Goal: Task Accomplishment & Management: Use online tool/utility

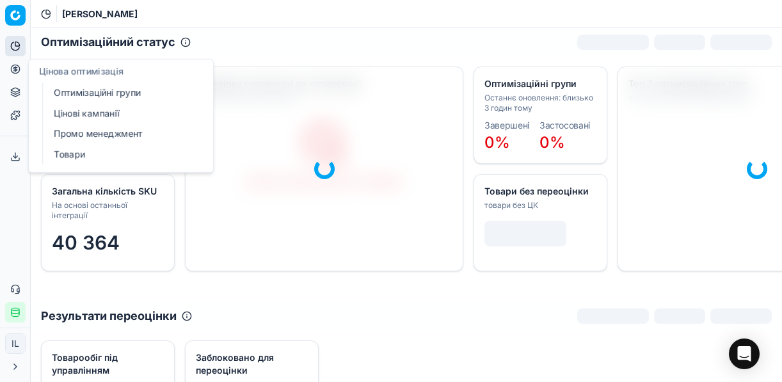
click at [19, 92] on icon at bounding box center [15, 92] width 10 height 10
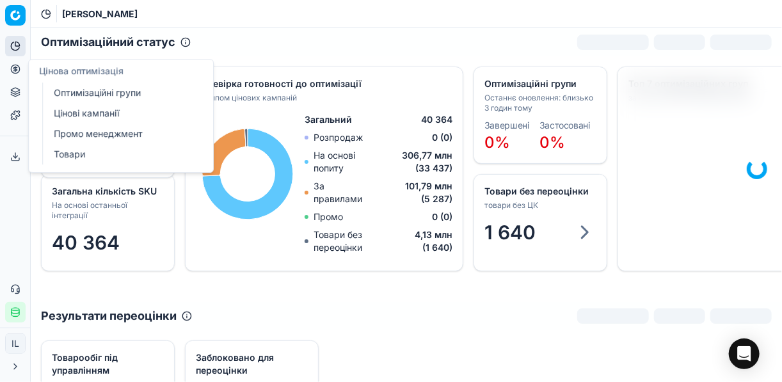
click at [17, 92] on icon at bounding box center [15, 90] width 8 height 4
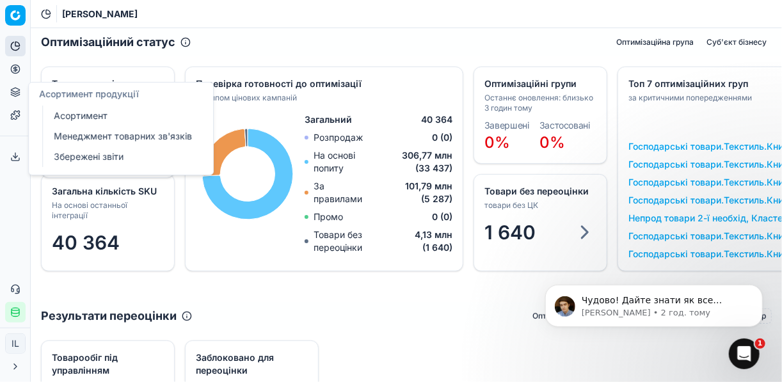
click at [90, 138] on link "Менеджмент товарних зв'язків" at bounding box center [123, 136] width 149 height 18
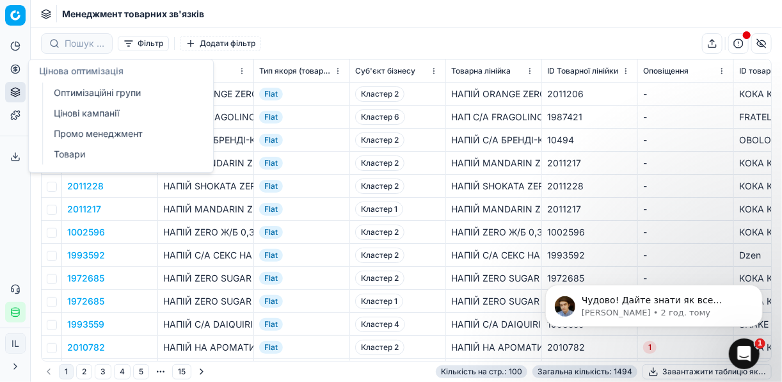
click at [14, 67] on icon at bounding box center [15, 69] width 10 height 10
click at [89, 90] on link "Оптимізаційні групи" at bounding box center [123, 93] width 149 height 18
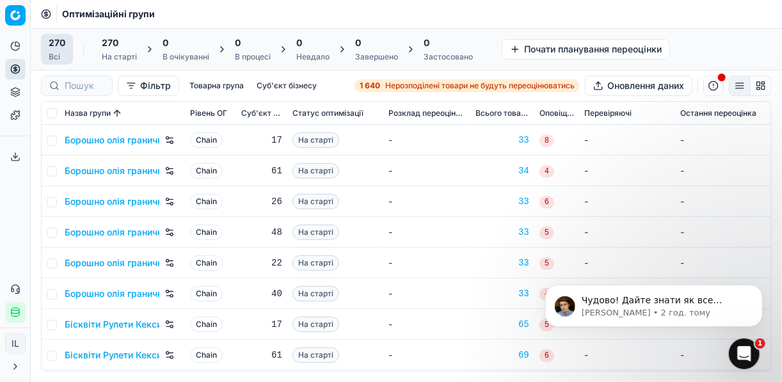
click at [190, 44] on div "0" at bounding box center [186, 42] width 47 height 13
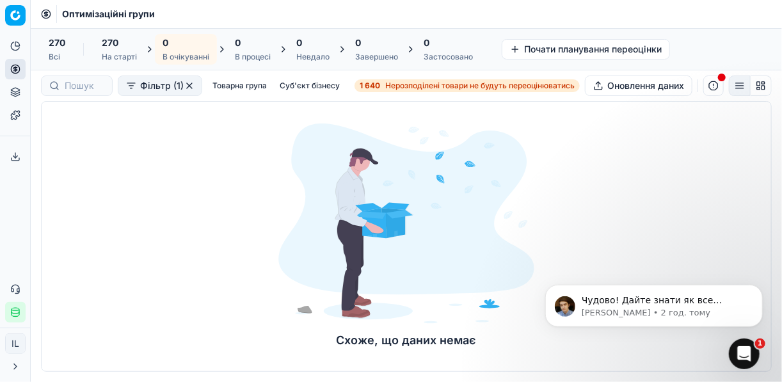
click at [184, 85] on button "button" at bounding box center [189, 86] width 10 height 10
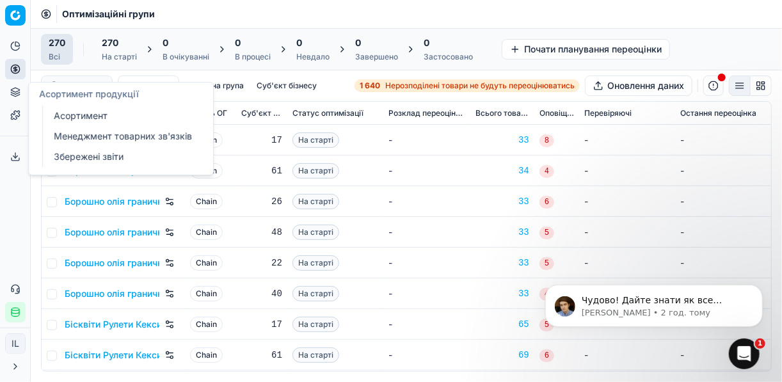
click at [85, 140] on link "Менеджмент товарних зв'язків" at bounding box center [123, 136] width 149 height 18
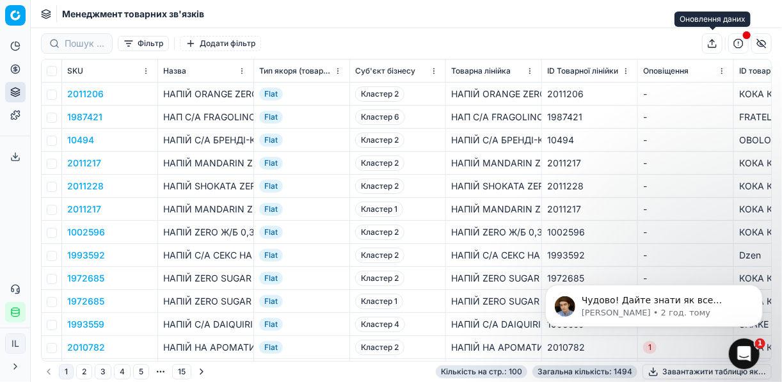
click at [710, 43] on button "button" at bounding box center [712, 43] width 20 height 20
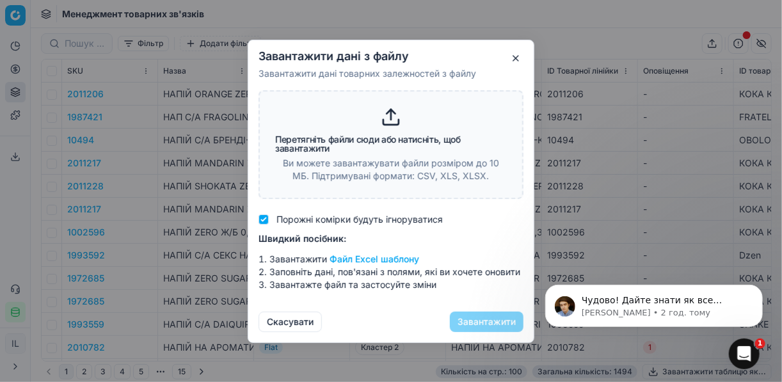
click at [394, 107] on icon at bounding box center [391, 117] width 20 height 20
type input "C:\fakepath\17.09.25 Заливка якорі молочка+бакалія (2).xlsx"
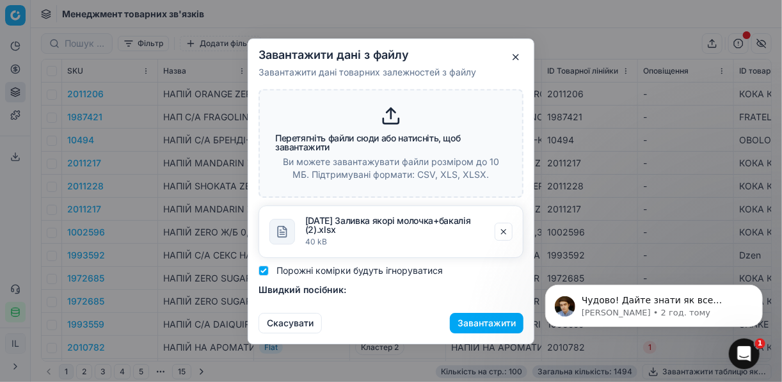
click at [490, 323] on button "Завантажити" at bounding box center [487, 322] width 74 height 20
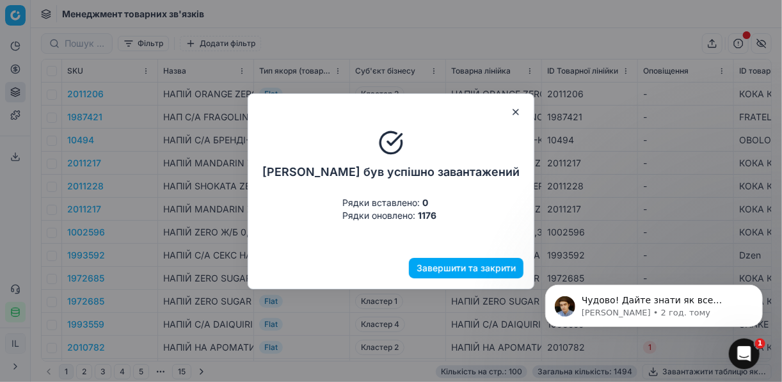
click at [487, 266] on button "Завершити та закрити" at bounding box center [466, 268] width 115 height 20
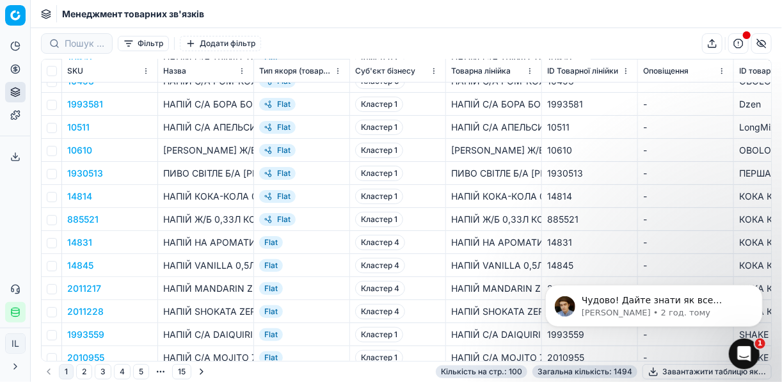
scroll to position [2033, 0]
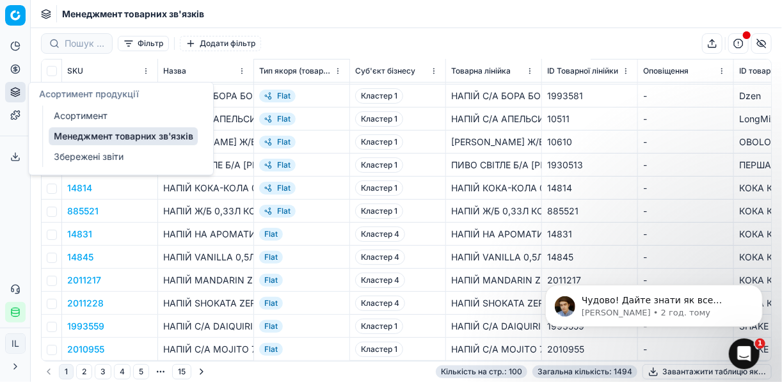
click at [69, 111] on link "Асортимент" at bounding box center [123, 116] width 149 height 18
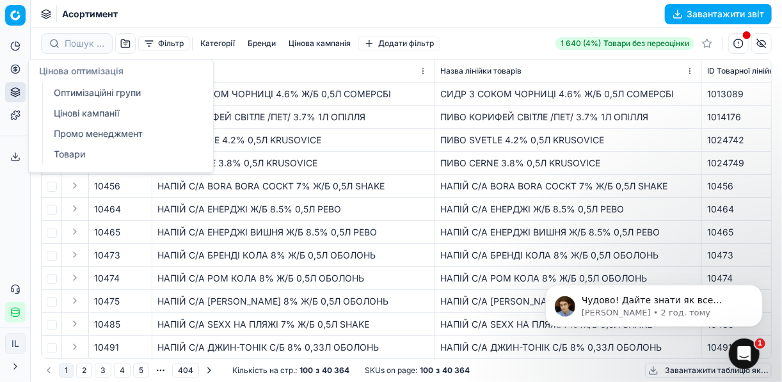
click at [61, 133] on link "Промо менеджмент" at bounding box center [123, 134] width 149 height 18
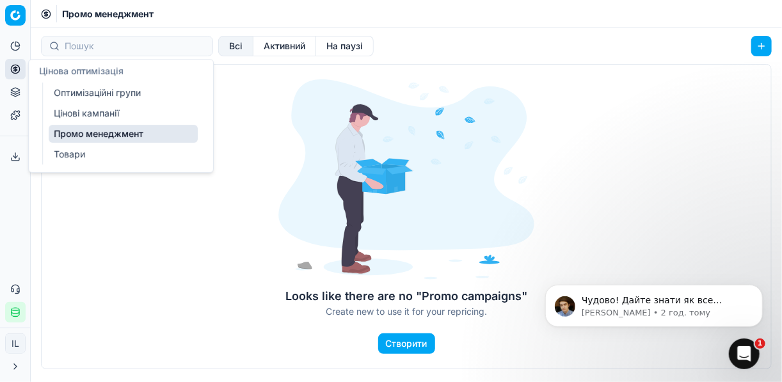
click at [74, 113] on link "Цінові кампанії" at bounding box center [123, 113] width 149 height 18
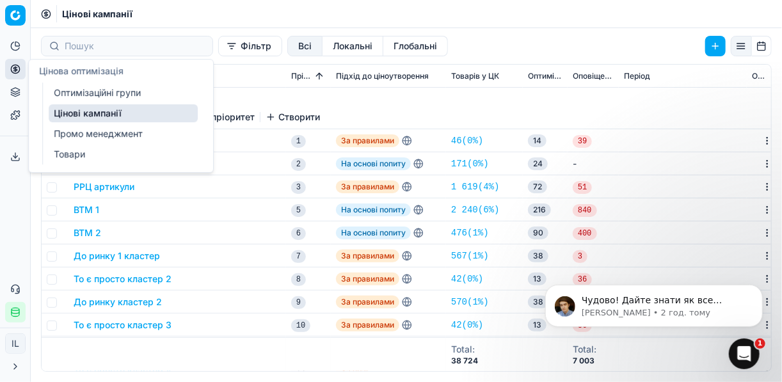
click at [17, 90] on icon at bounding box center [15, 92] width 10 height 10
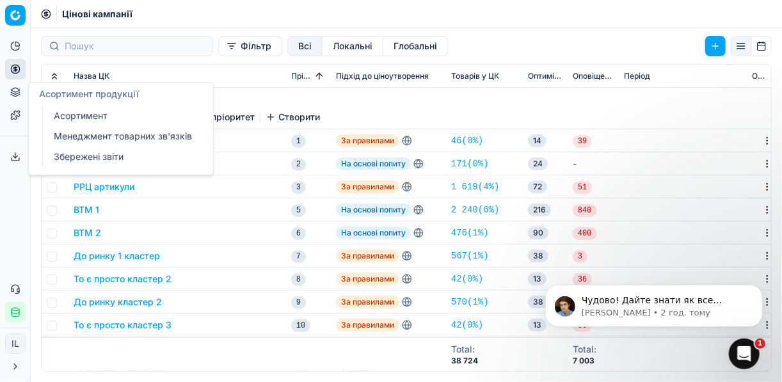
click at [104, 134] on link "Менеджмент товарних зв'язків" at bounding box center [123, 136] width 149 height 18
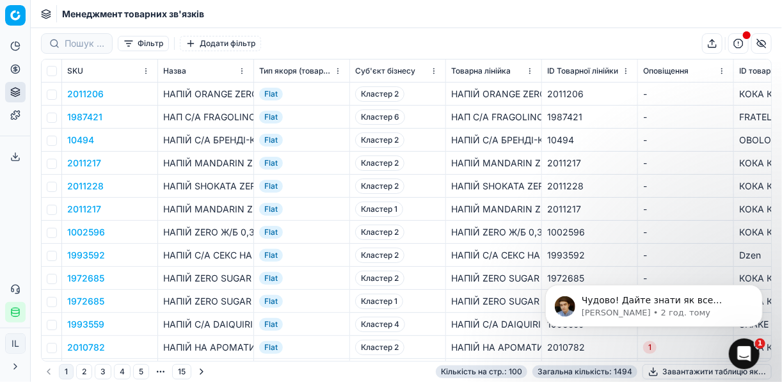
click at [198, 371] on button "Go to next page" at bounding box center [201, 371] width 15 height 15
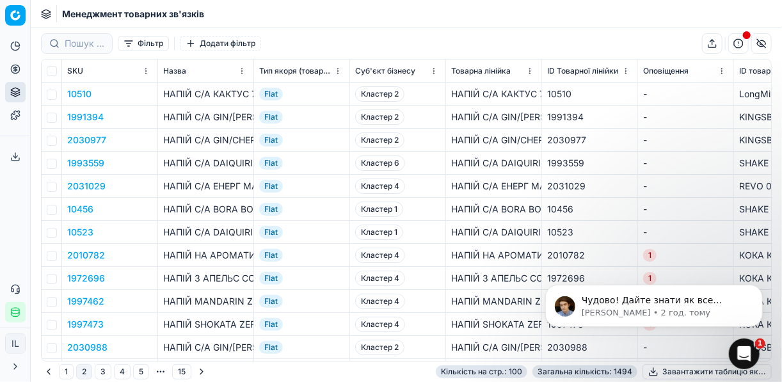
click at [198, 371] on button "Go to next page" at bounding box center [201, 371] width 15 height 15
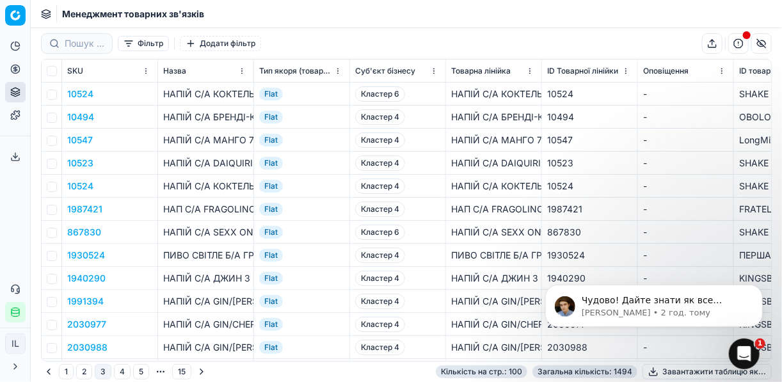
click at [198, 371] on button "Go to next page" at bounding box center [201, 371] width 15 height 15
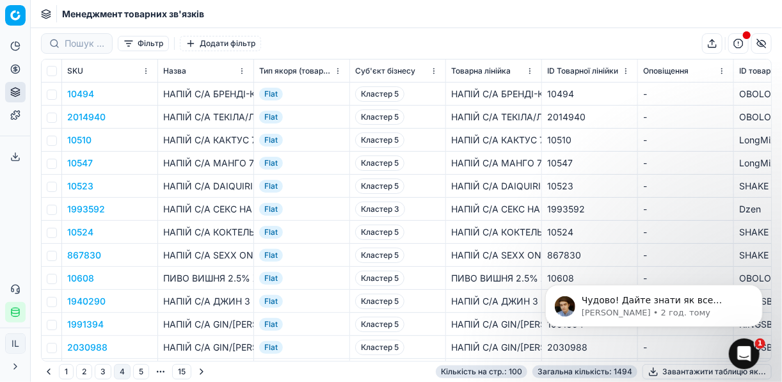
click at [198, 371] on button "Go to next page" at bounding box center [201, 371] width 15 height 15
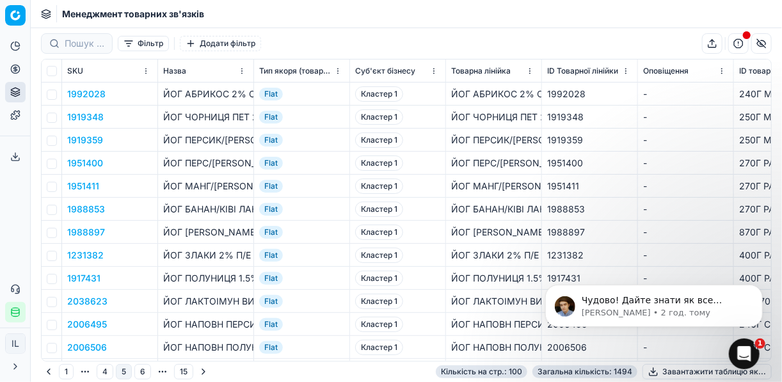
click at [198, 371] on button "Go to next page" at bounding box center [203, 371] width 15 height 15
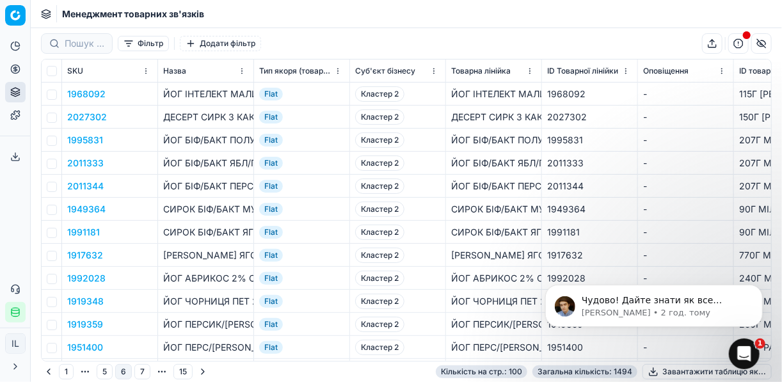
click at [198, 371] on button "Go to next page" at bounding box center [202, 371] width 15 height 15
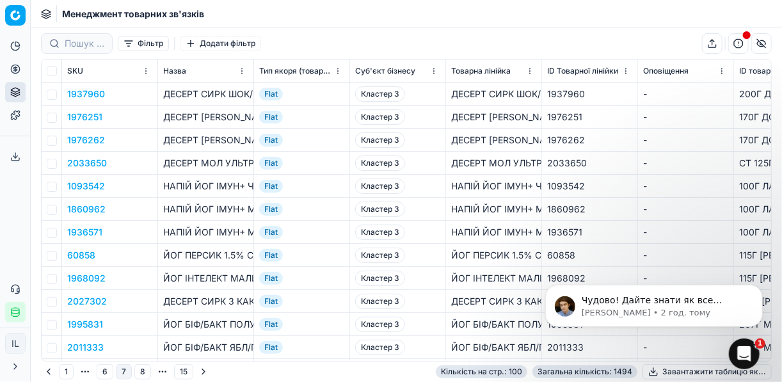
click at [198, 371] on button "Go to next page" at bounding box center [203, 371] width 15 height 15
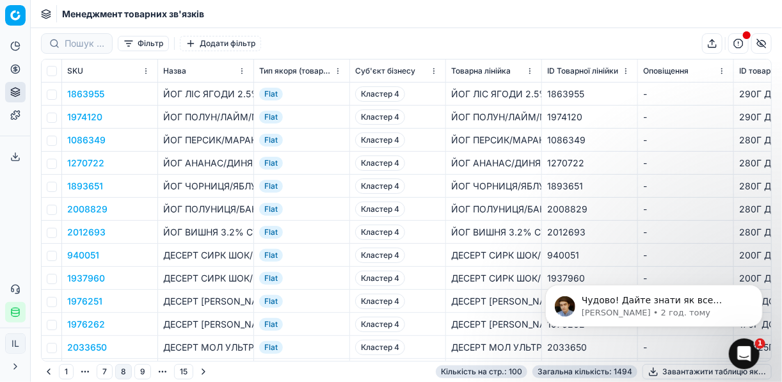
click at [198, 371] on button "Go to next page" at bounding box center [203, 371] width 15 height 15
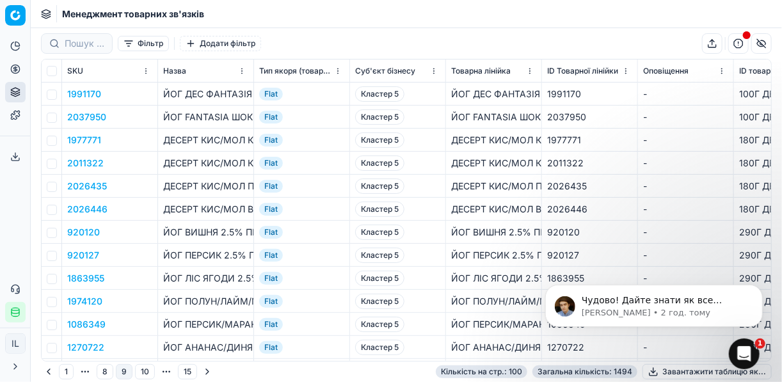
click at [200, 371] on button "Go to next page" at bounding box center [207, 371] width 15 height 15
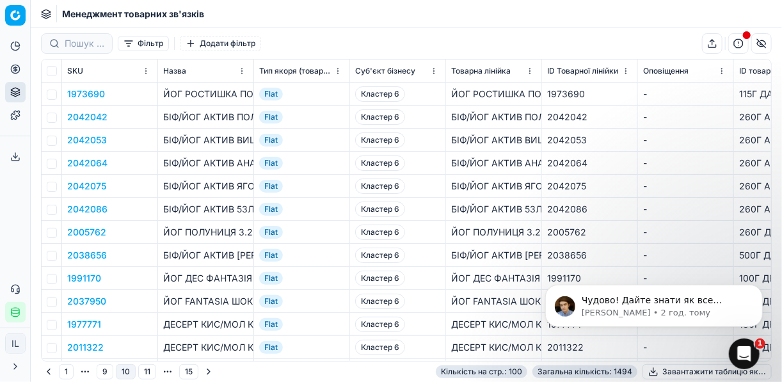
click at [201, 371] on button "Go to next page" at bounding box center [208, 371] width 15 height 15
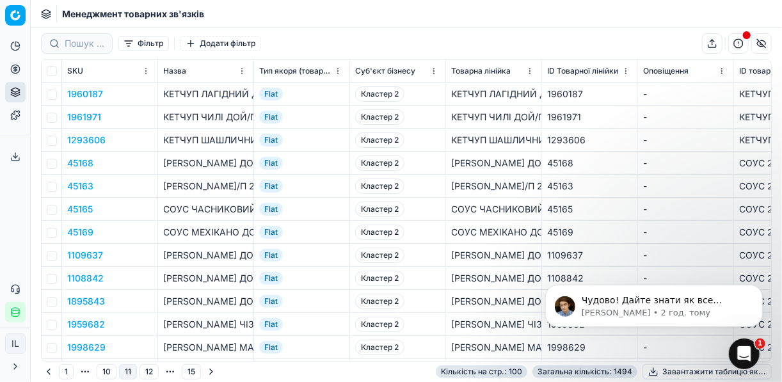
click at [198, 371] on button "15" at bounding box center [191, 371] width 19 height 15
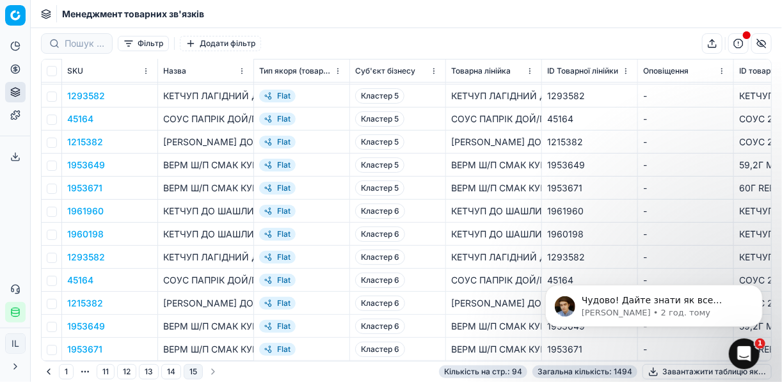
scroll to position [1895, 0]
click at [47, 373] on button "Go to previous page" at bounding box center [48, 371] width 15 height 15
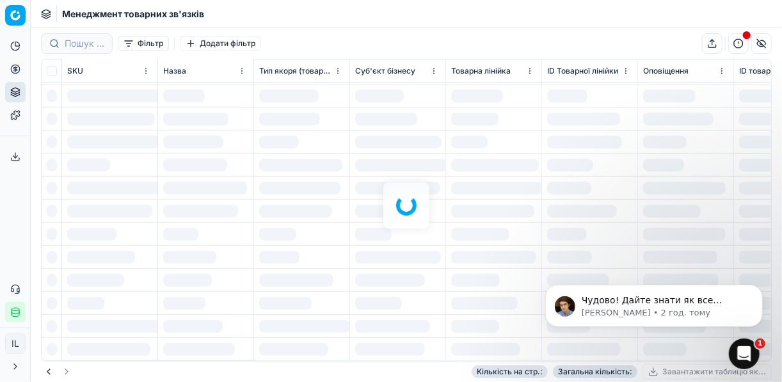
scroll to position [1895, 0]
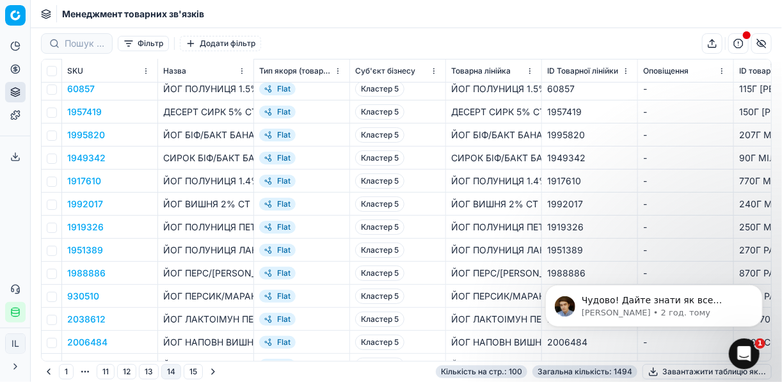
click at [47, 373] on button "Go to previous page" at bounding box center [48, 371] width 15 height 15
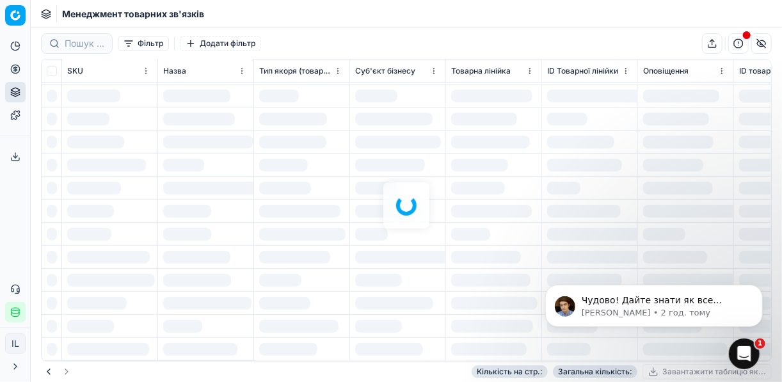
scroll to position [1895, 0]
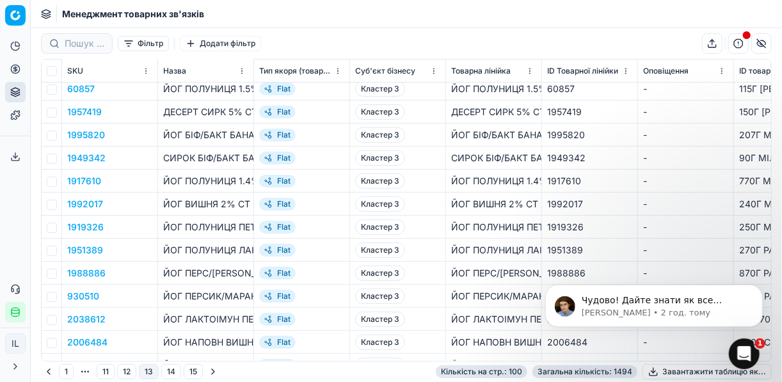
click at [47, 373] on button "Go to previous page" at bounding box center [48, 371] width 15 height 15
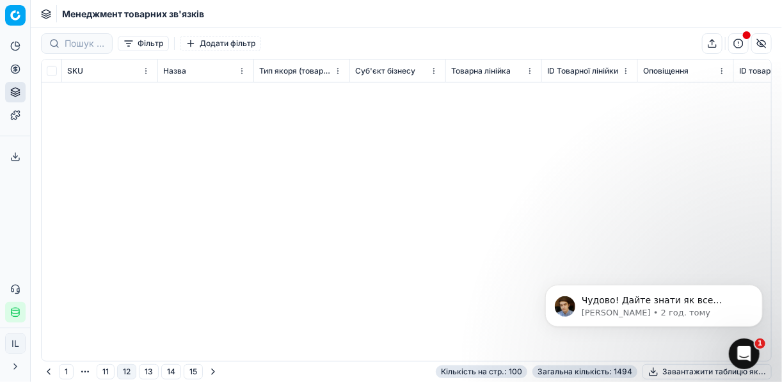
scroll to position [1895, 0]
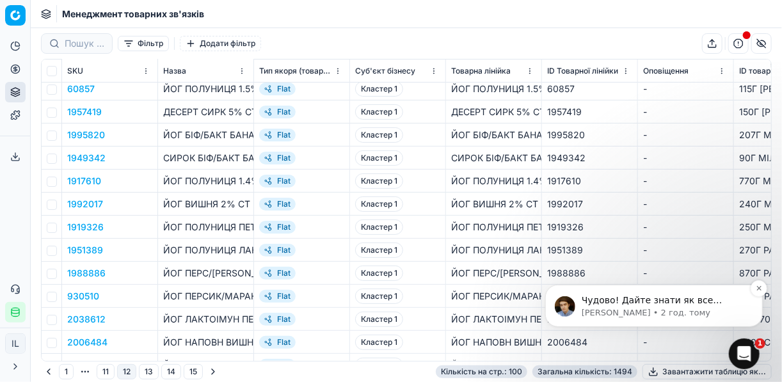
click at [624, 320] on div "Чудово! Дайте знати як все пройшло. Paul • 2 год. тому" at bounding box center [654, 305] width 218 height 42
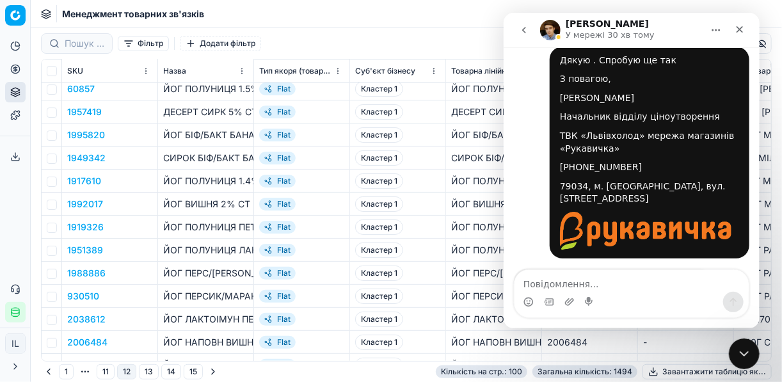
scroll to position [1587, 0]
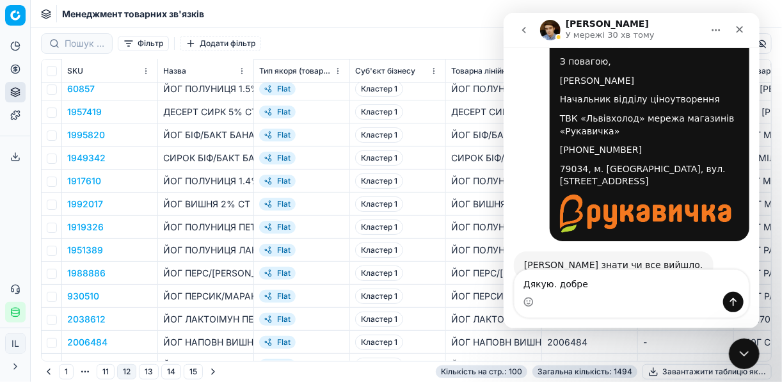
type textarea "Дякую. добре"
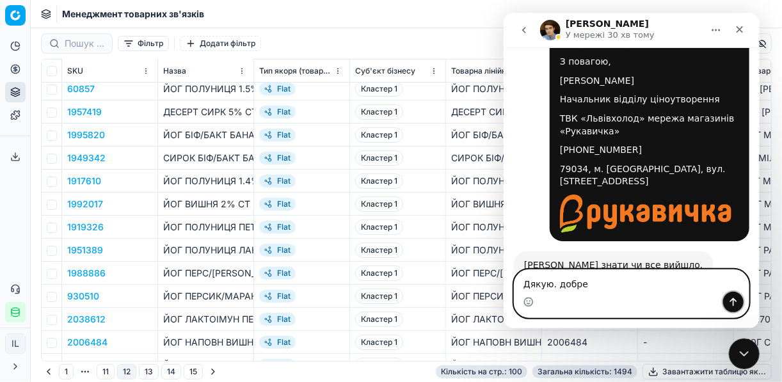
click at [732, 299] on icon "Надіслати повідомлення…" at bounding box center [733, 302] width 7 height 8
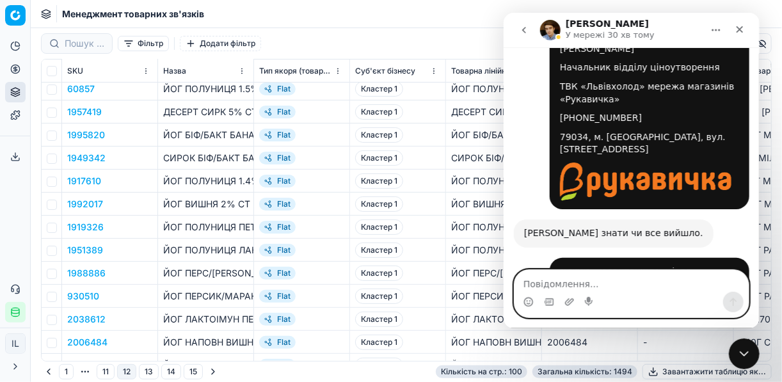
scroll to position [1626, 0]
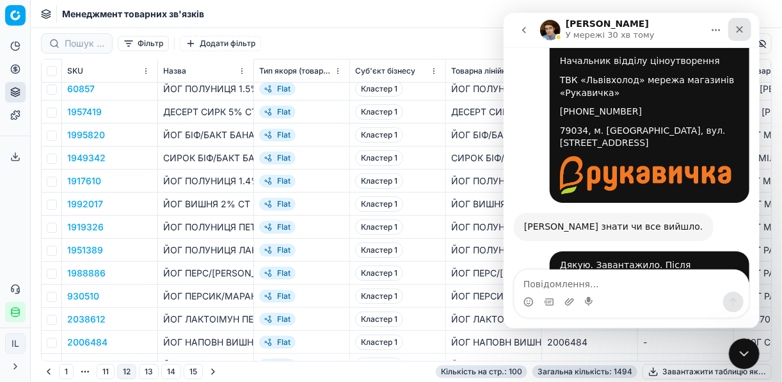
click at [734, 29] on div "Закрити" at bounding box center [739, 29] width 23 height 23
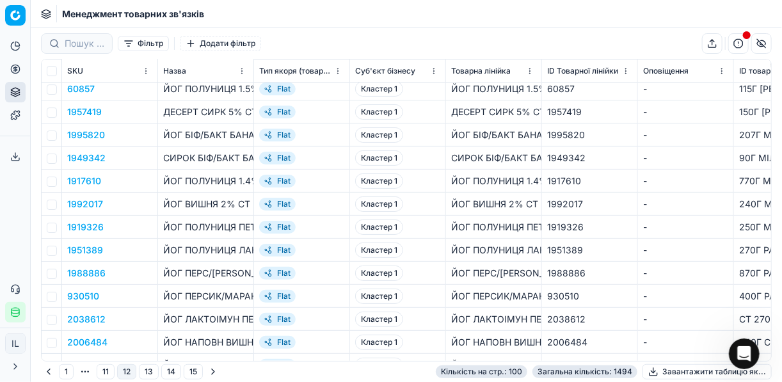
scroll to position [1625, 0]
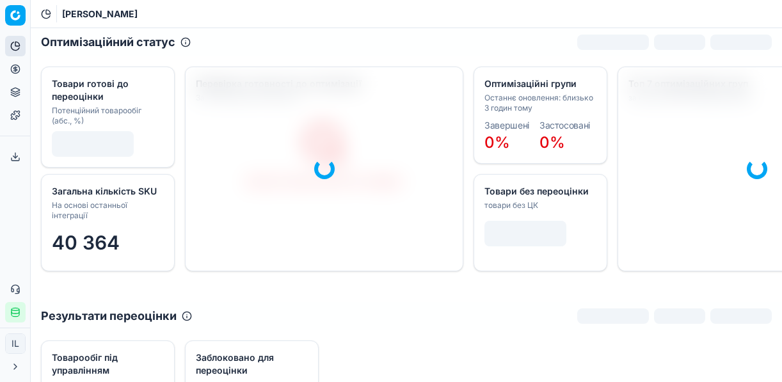
click at [15, 73] on circle at bounding box center [15, 69] width 8 height 8
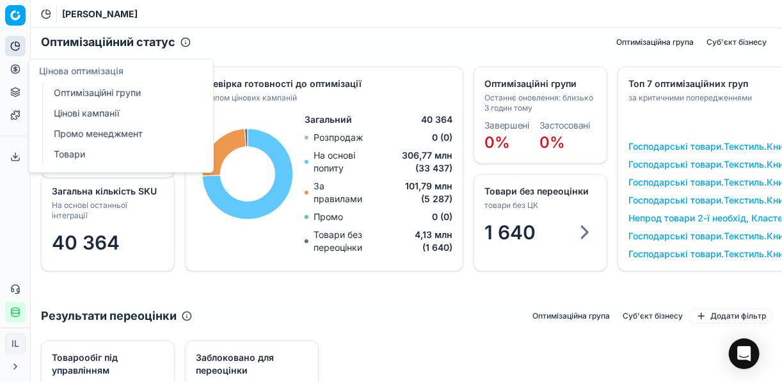
click at [74, 114] on link "Цінові кампанії" at bounding box center [123, 113] width 149 height 18
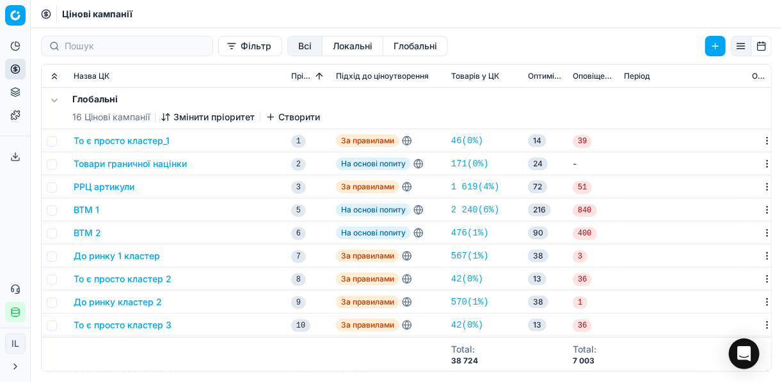
click at [218, 51] on button "Фільтр" at bounding box center [250, 46] width 64 height 20
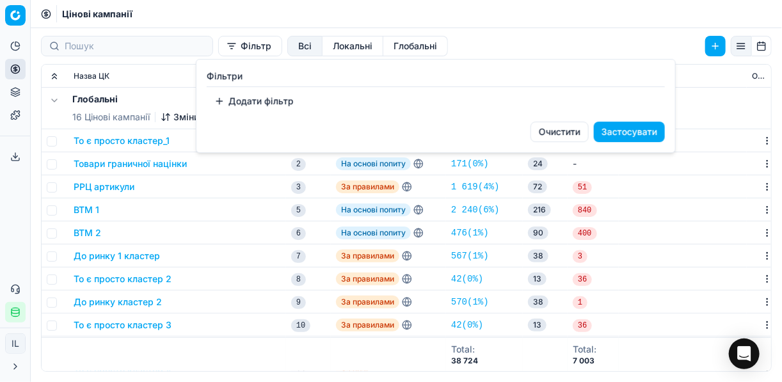
click at [222, 104] on button "Додати фільтр" at bounding box center [254, 101] width 95 height 20
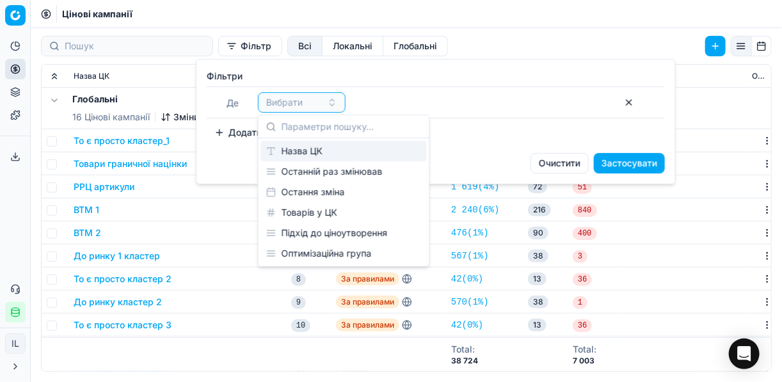
click at [314, 149] on div "Назва ЦК" at bounding box center [344, 151] width 166 height 20
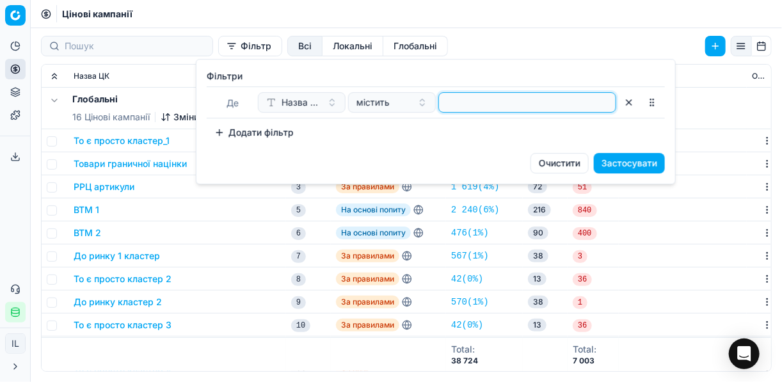
click at [456, 102] on input at bounding box center [527, 102] width 166 height 19
type input "сир"
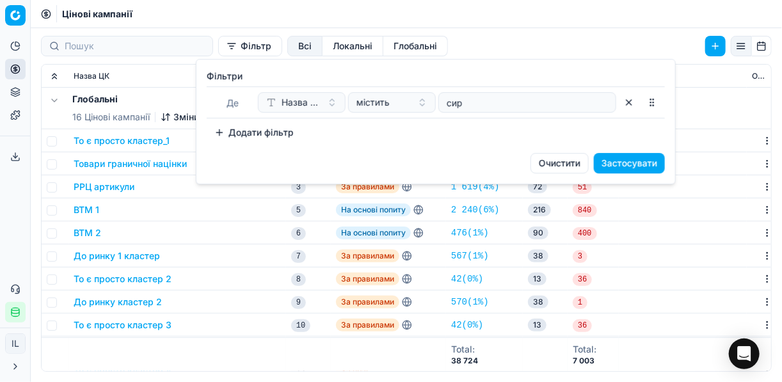
click at [636, 165] on button "Застосувати" at bounding box center [629, 163] width 71 height 20
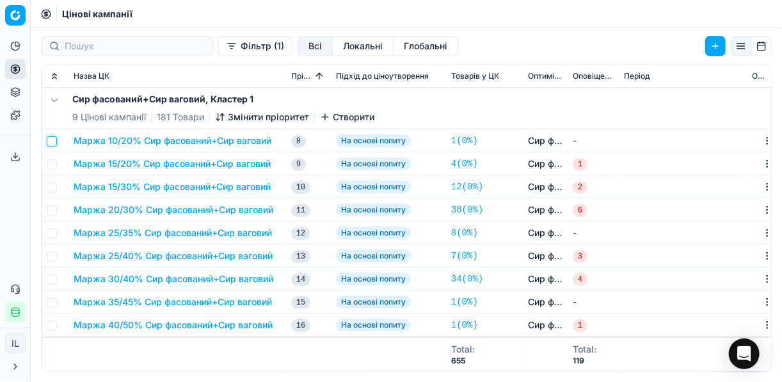
click at [54, 141] on input "checkbox" at bounding box center [52, 141] width 10 height 10
checkbox input "true"
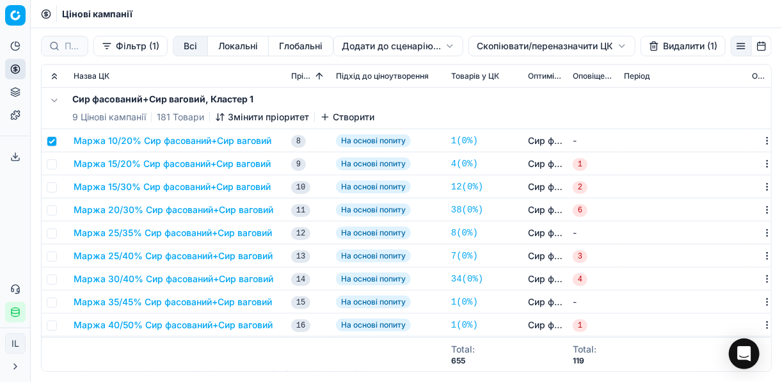
click at [488, 44] on html "Pricing platform Аналітика Цінова оптимізація Асортимент продукції Шаблони Серв…" at bounding box center [391, 191] width 782 height 382
click at [504, 73] on div "Копіювати ЦК ..." at bounding box center [551, 72] width 137 height 20
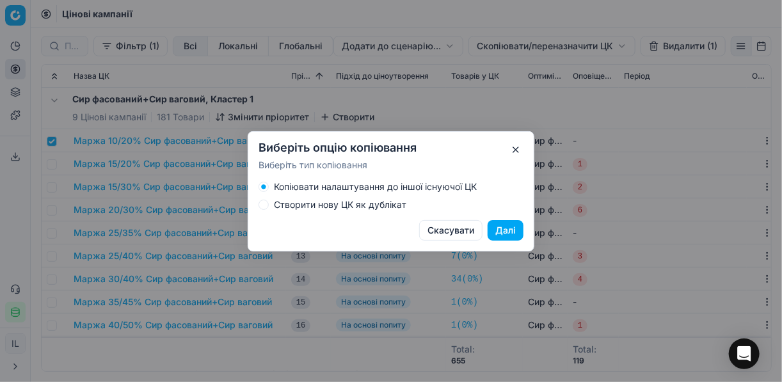
click at [263, 203] on button "Створити нову ЦК як дублікат" at bounding box center [264, 205] width 10 height 10
click at [495, 230] on button "Далі" at bounding box center [506, 230] width 36 height 20
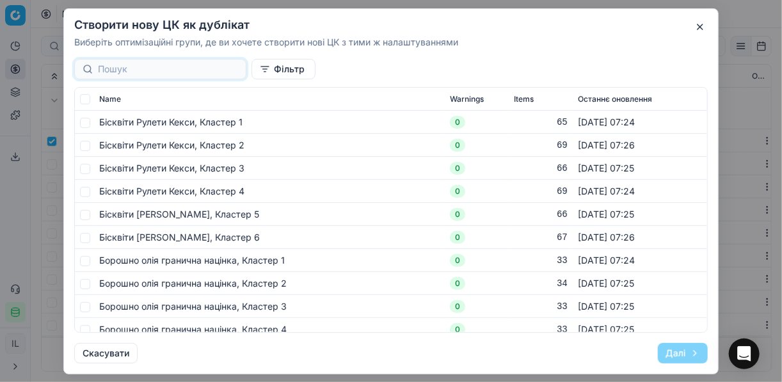
click at [703, 24] on button "button" at bounding box center [700, 26] width 15 height 15
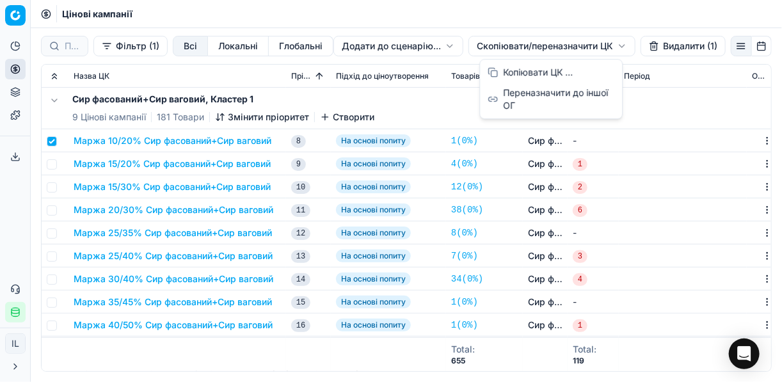
click at [494, 44] on html "Pricing platform Аналітика Цінова оптимізація Асортимент продукції Шаблони Серв…" at bounding box center [391, 191] width 782 height 382
click at [514, 74] on div "Копіювати ЦК ..." at bounding box center [551, 72] width 137 height 20
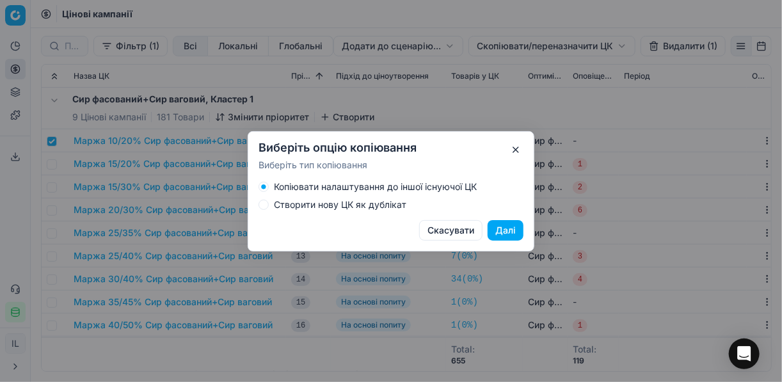
click at [268, 209] on div "Створити нову ЦК як дублікат" at bounding box center [391, 205] width 265 height 10
click at [264, 207] on button "Створити нову ЦК як дублікат" at bounding box center [264, 205] width 10 height 10
click at [497, 229] on button "Далі" at bounding box center [506, 230] width 36 height 20
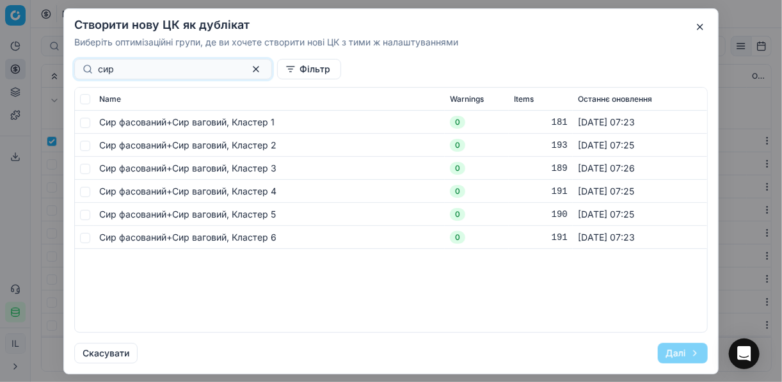
type input "сир"
click at [85, 122] on input "checkbox" at bounding box center [85, 122] width 10 height 10
checkbox input "true"
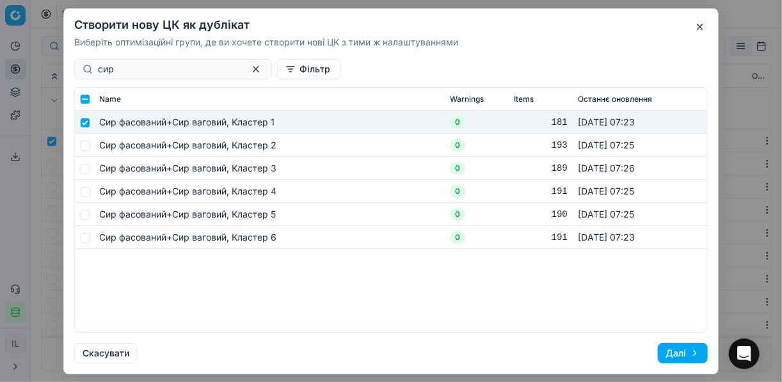
click at [671, 352] on button "Далі" at bounding box center [683, 353] width 50 height 20
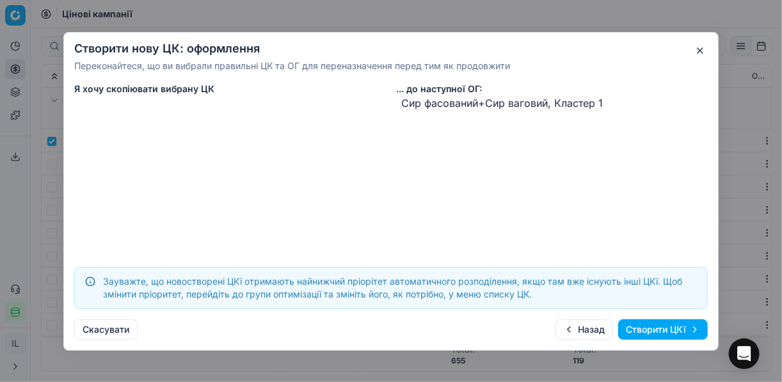
click at [654, 329] on button "Створити ЦКї" at bounding box center [663, 329] width 90 height 20
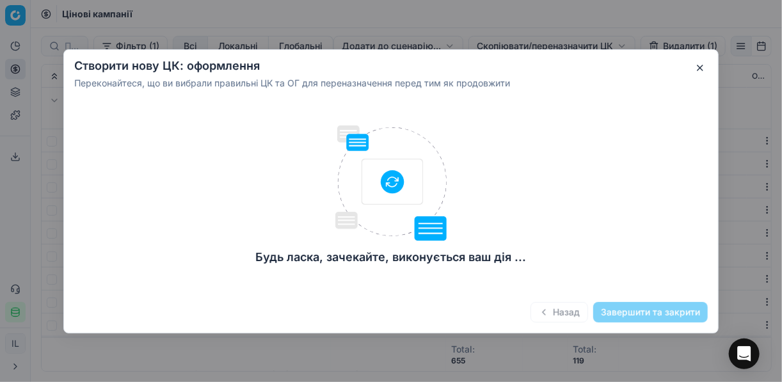
checkbox input "false"
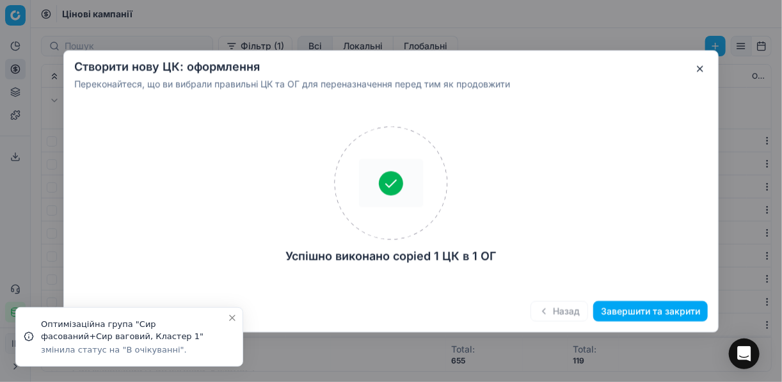
click at [655, 315] on button "Завершити та закрити" at bounding box center [651, 311] width 115 height 20
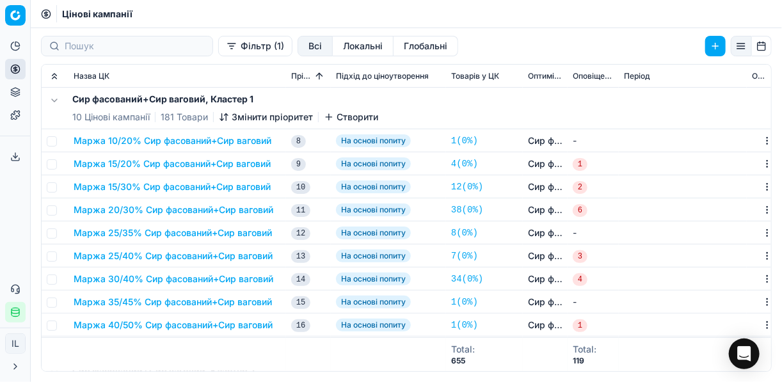
click at [252, 117] on button "Змінити пріоритет" at bounding box center [266, 117] width 94 height 13
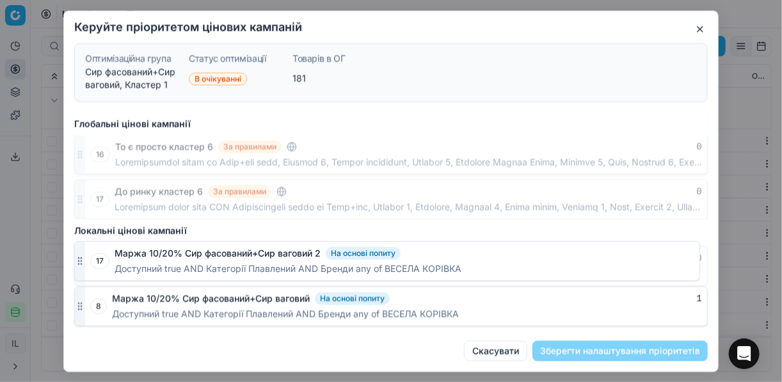
scroll to position [620, 0]
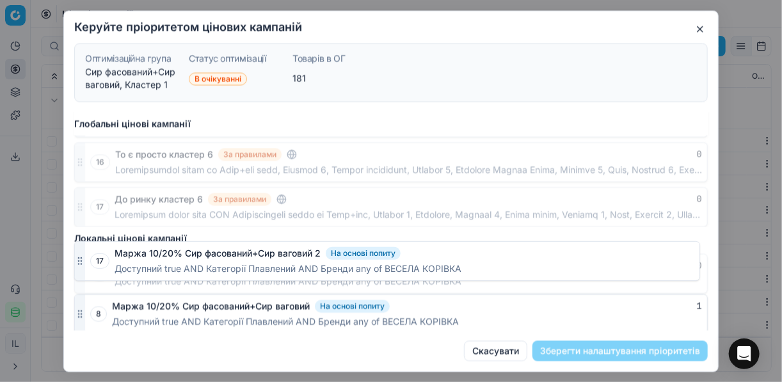
drag, startPoint x: 80, startPoint y: 312, endPoint x: 97, endPoint y: 251, distance: 63.1
click at [97, 254] on div "17 Маржа 10/20% Сир фасований+Сир ваговий 2 На основі попиту 0 Доступний true A…" at bounding box center [391, 274] width 634 height 40
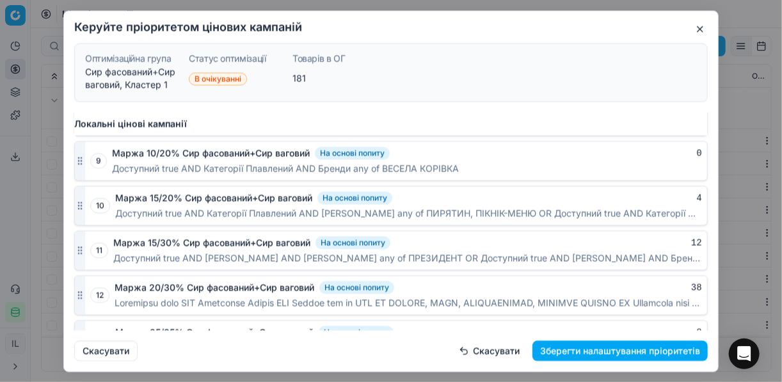
scroll to position [969, 0]
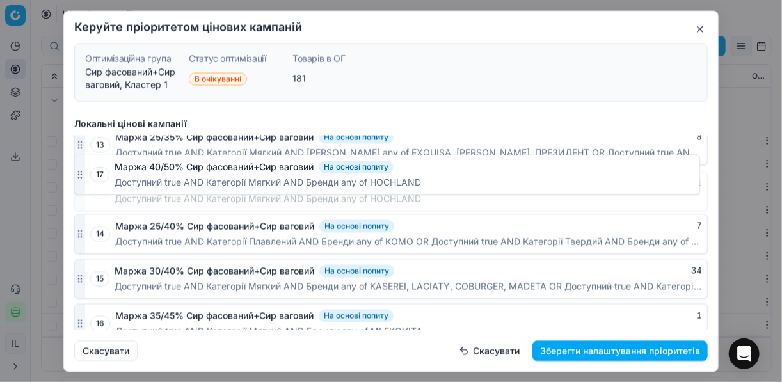
drag, startPoint x: 78, startPoint y: 310, endPoint x: 86, endPoint y: 174, distance: 136.0
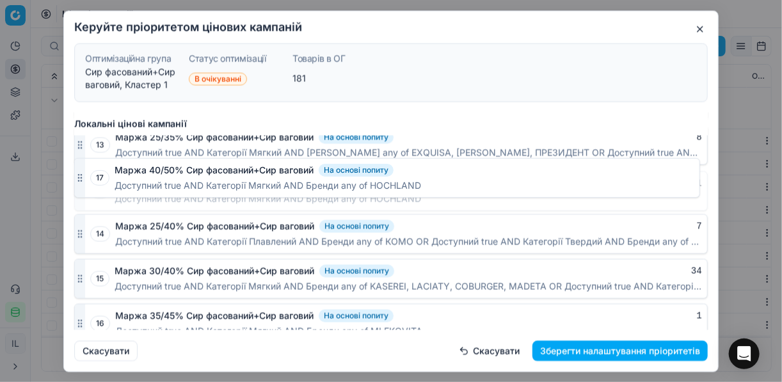
click at [86, 174] on div "17 Маржа 40/50% Сир фасований+Сир ваговий На основі попиту 1 Доступний true AND…" at bounding box center [391, 191] width 634 height 40
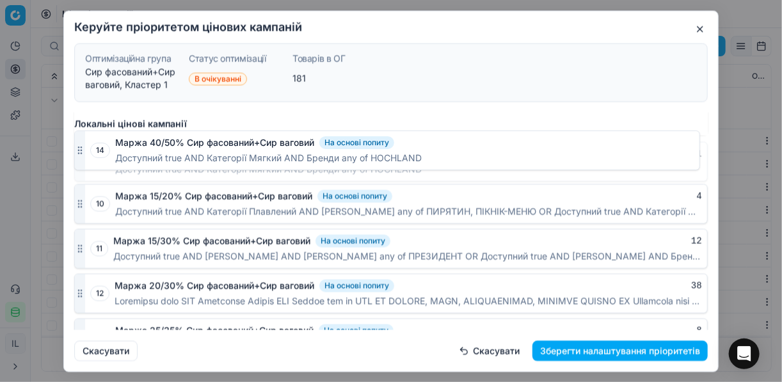
scroll to position [820, 0]
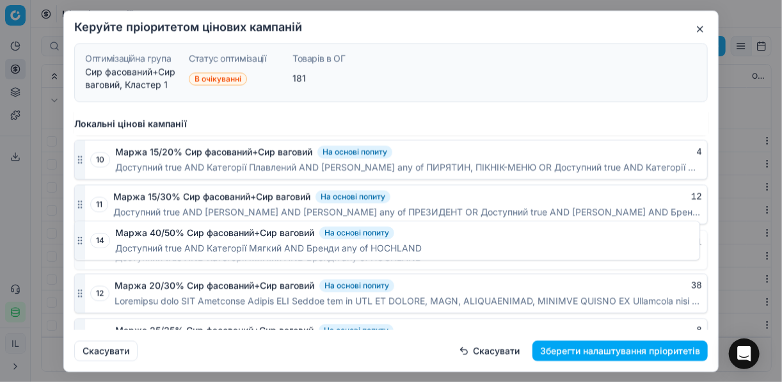
drag, startPoint x: 83, startPoint y: 282, endPoint x: 97, endPoint y: 242, distance: 42.1
click at [97, 242] on div "14 Маржа 40/50% Сир фасований+Сир ваговий На основі попиту 1 Доступний true AND…" at bounding box center [391, 250] width 634 height 40
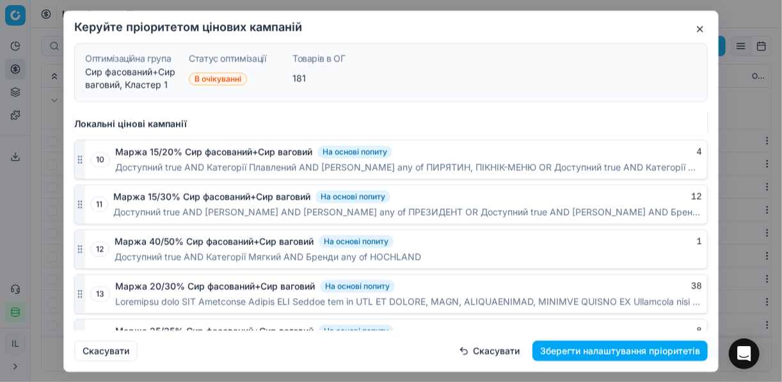
click at [498, 357] on button "Скасувати" at bounding box center [489, 351] width 76 height 20
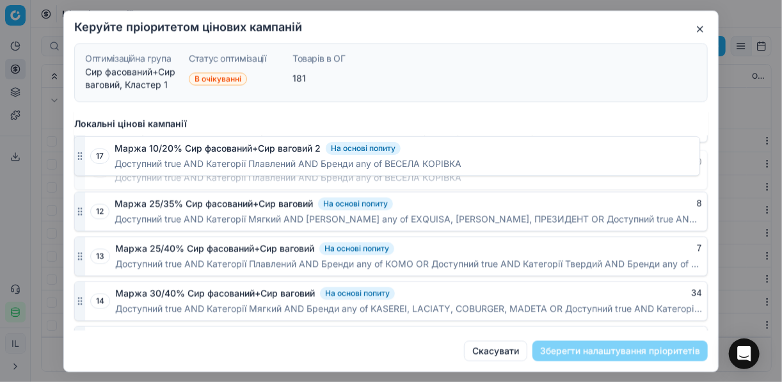
scroll to position [900, 0]
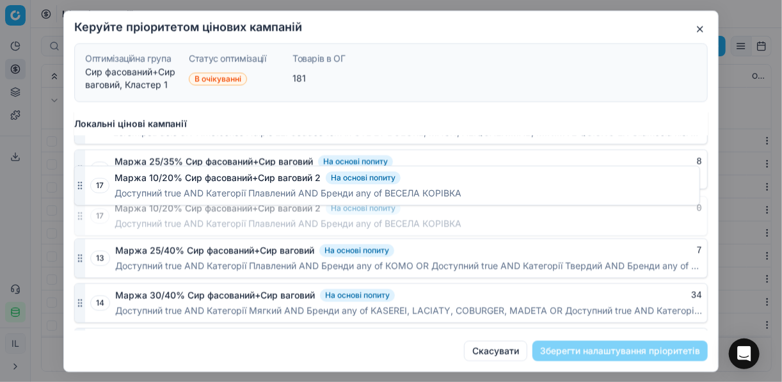
drag, startPoint x: 83, startPoint y: 314, endPoint x: 86, endPoint y: 189, distance: 125.5
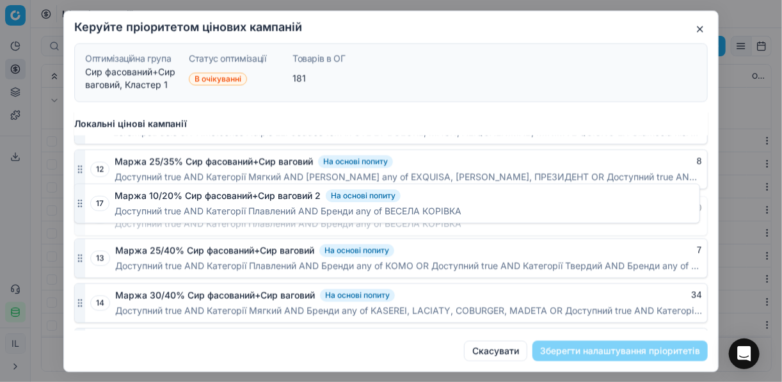
click at [86, 196] on div "17 Маржа 10/20% Сир фасований+Сир ваговий 2 На основі попиту 0 Доступний true A…" at bounding box center [391, 216] width 634 height 40
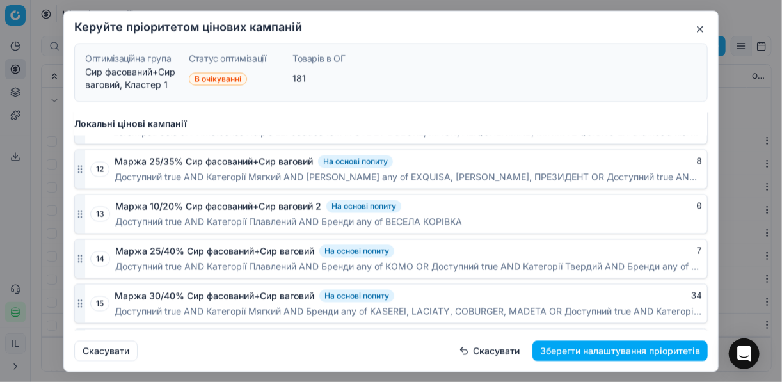
scroll to position [798, 0]
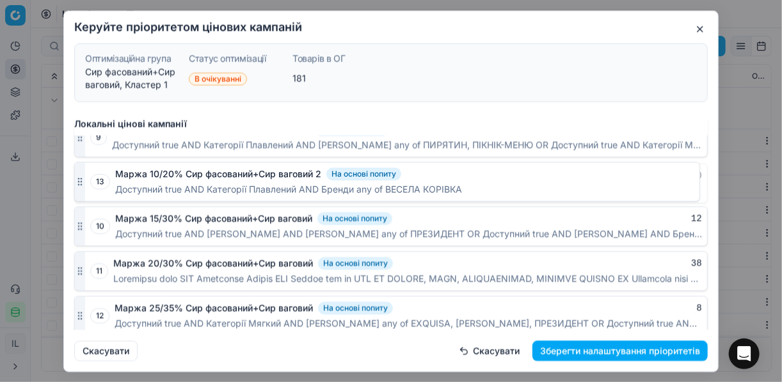
drag, startPoint x: 77, startPoint y: 304, endPoint x: 83, endPoint y: 180, distance: 124.4
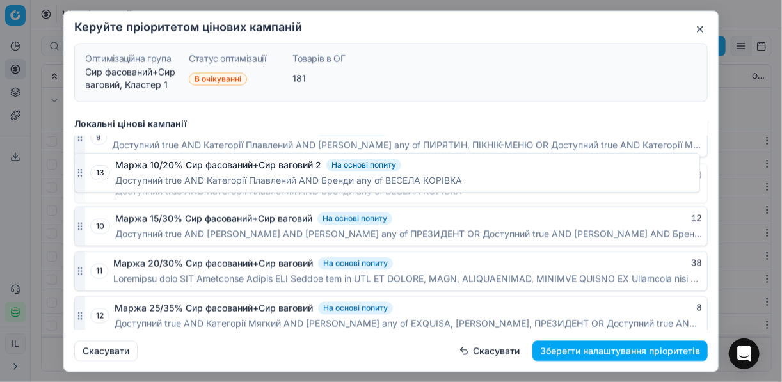
click at [83, 180] on div at bounding box center [80, 183] width 10 height 38
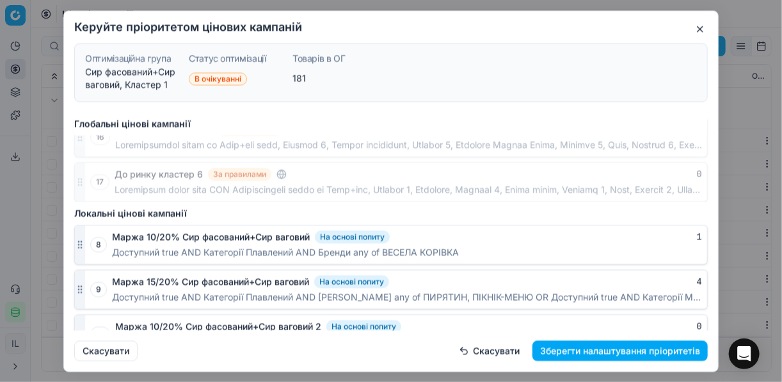
scroll to position [644, 0]
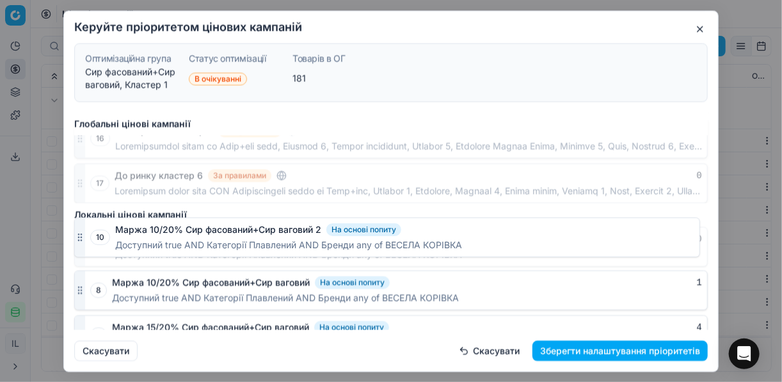
drag, startPoint x: 78, startPoint y: 321, endPoint x: 84, endPoint y: 229, distance: 92.4
click at [84, 229] on div at bounding box center [80, 246] width 10 height 38
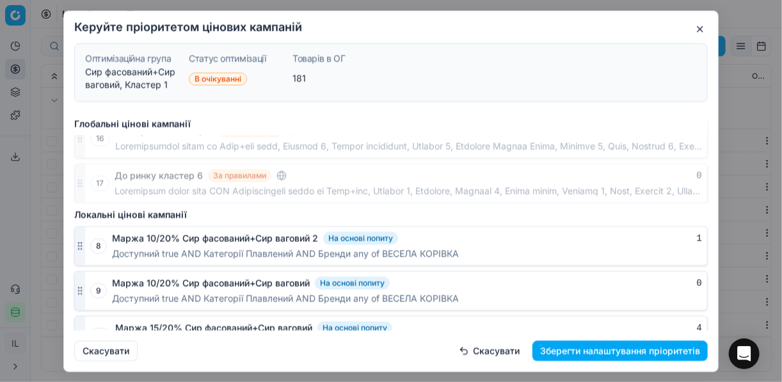
click at [144, 232] on button "Маржа 10/20% Сир фасований+Сир ваговий 2" at bounding box center [215, 238] width 206 height 13
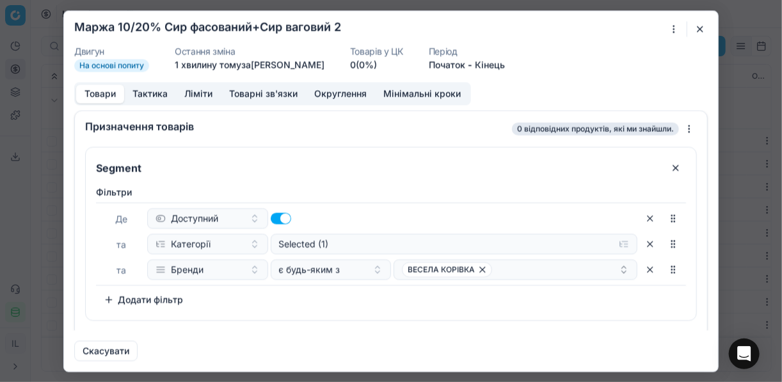
click at [674, 28] on div "Ми зберігаємо налаштування ЦК. Будь ласка, зачекайте, це може зайняти декілька …" at bounding box center [391, 191] width 782 height 382
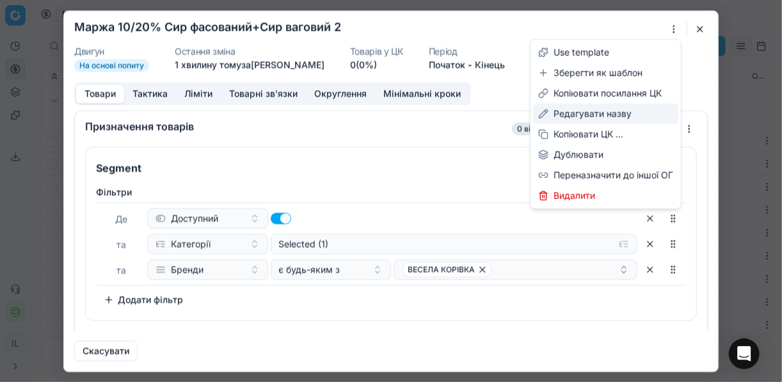
click at [581, 113] on div "Редагувати назву" at bounding box center [605, 114] width 145 height 20
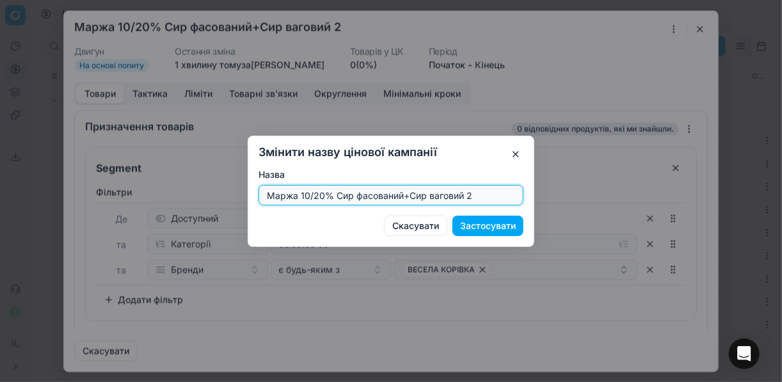
click at [323, 191] on input "Маржа 10/20% Сир фасований+Сир ваговий 2" at bounding box center [391, 195] width 254 height 19
click at [478, 197] on input "Маржа 5/25% Сир фасований+Сир ваговий 2" at bounding box center [391, 195] width 254 height 19
type input "Маржа 5/25% Сир фасований+Сир ваговий"
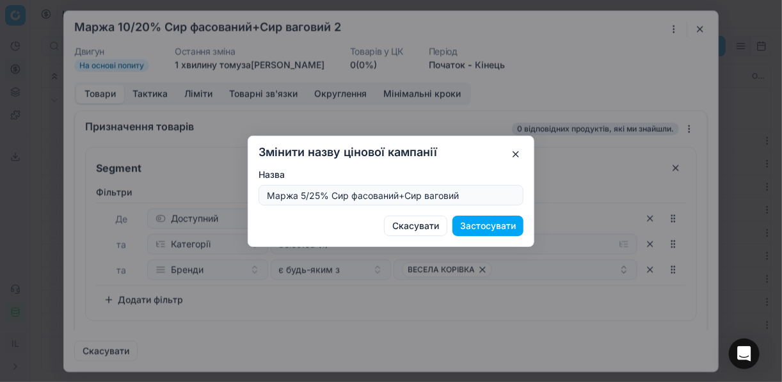
click at [497, 227] on button "Застосувати" at bounding box center [488, 226] width 71 height 20
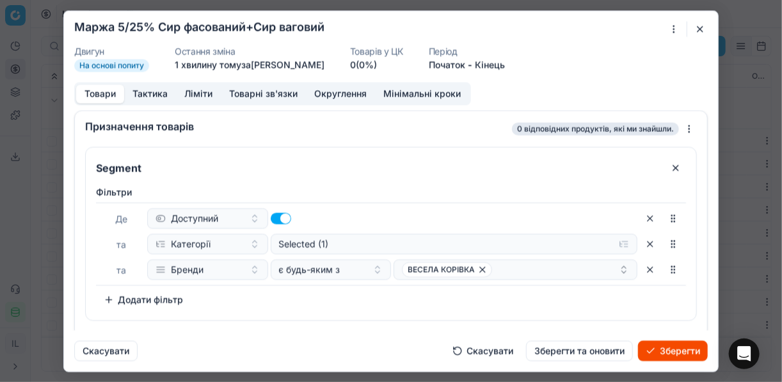
click at [205, 90] on button "Ліміти" at bounding box center [198, 94] width 45 height 19
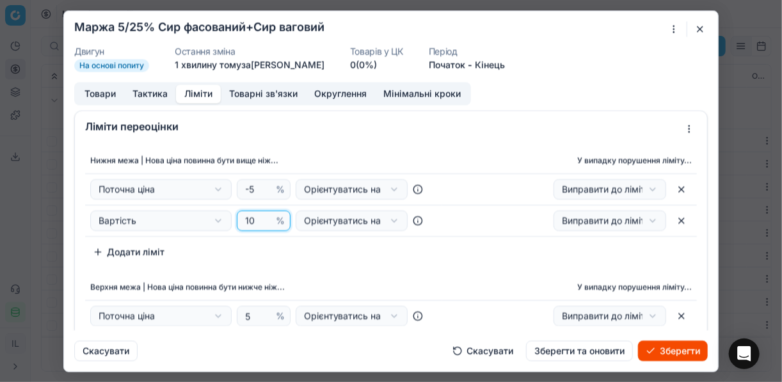
drag, startPoint x: 254, startPoint y: 218, endPoint x: 242, endPoint y: 218, distance: 12.2
click at [243, 218] on input "10" at bounding box center [258, 220] width 31 height 19
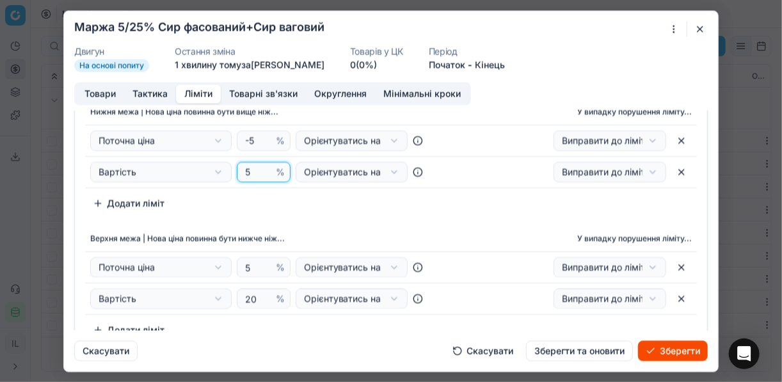
scroll to position [102, 0]
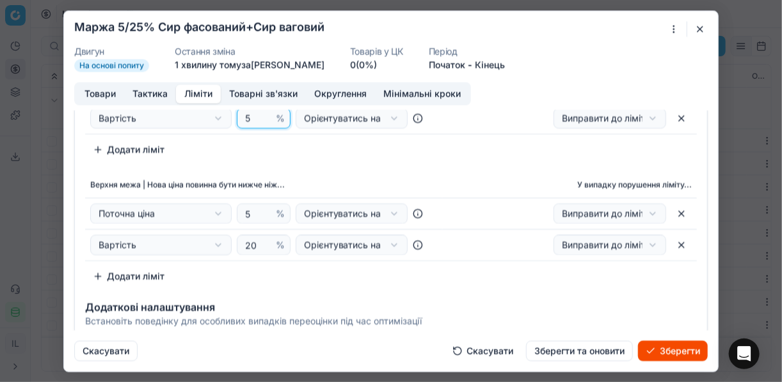
type input "5"
click at [251, 243] on input "20" at bounding box center [258, 245] width 31 height 19
type input "25"
click at [581, 307] on div "Додаткові налаштування" at bounding box center [391, 307] width 612 height 10
click at [101, 97] on button "Товари" at bounding box center [100, 94] width 48 height 19
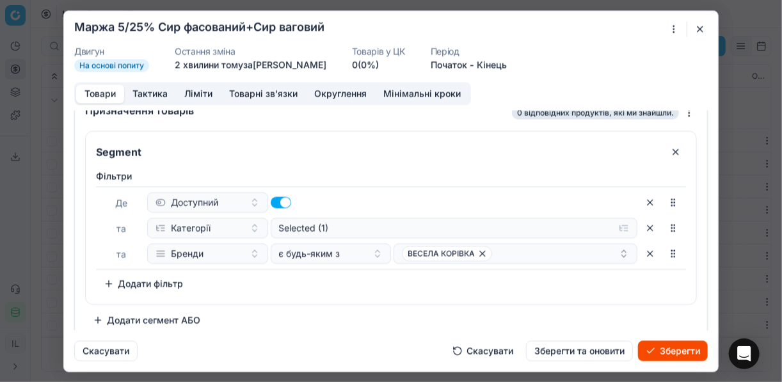
scroll to position [24, 0]
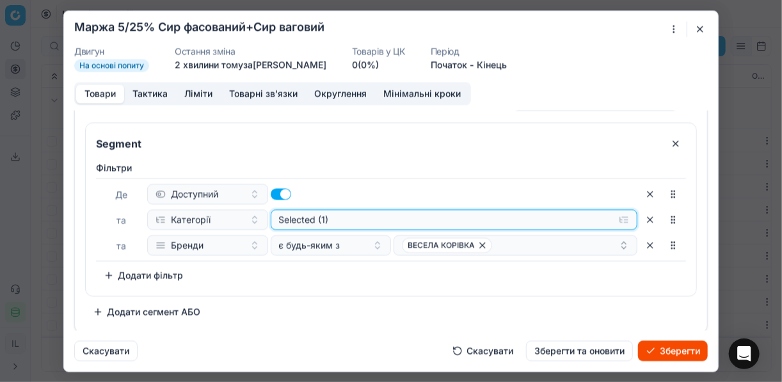
click at [618, 221] on button "Selected (1)" at bounding box center [455, 219] width 368 height 20
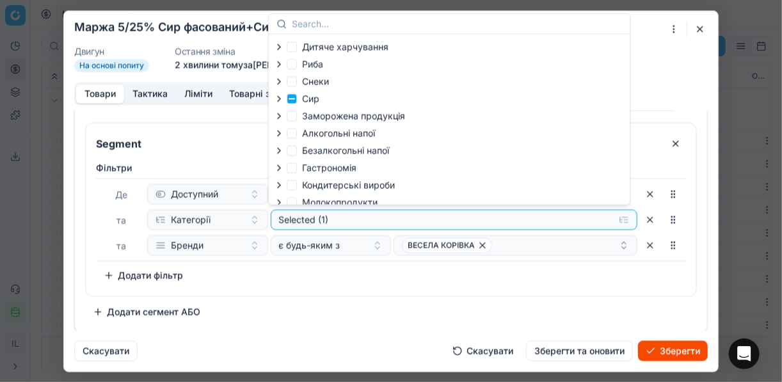
click at [283, 98] on icon "button" at bounding box center [279, 98] width 10 height 10
click at [306, 136] on icon "button" at bounding box center [307, 132] width 10 height 10
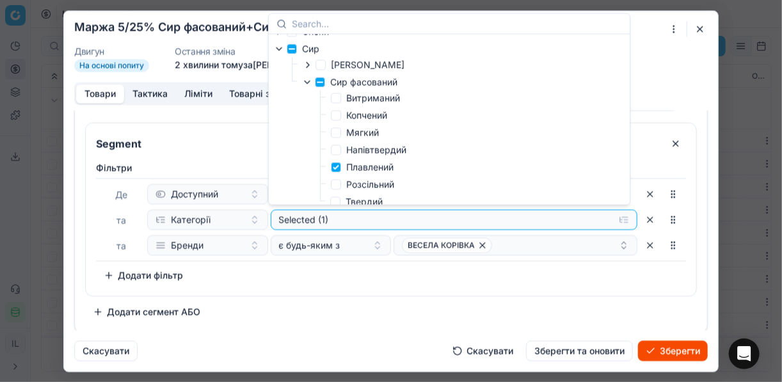
scroll to position [102, 0]
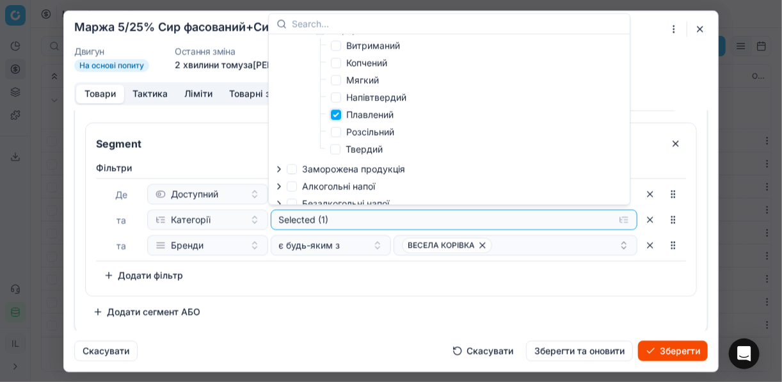
click at [337, 118] on input "Плавлений" at bounding box center [336, 114] width 10 height 10
checkbox input "false"
click at [339, 152] on input "Твердий" at bounding box center [335, 149] width 10 height 10
checkbox input "true"
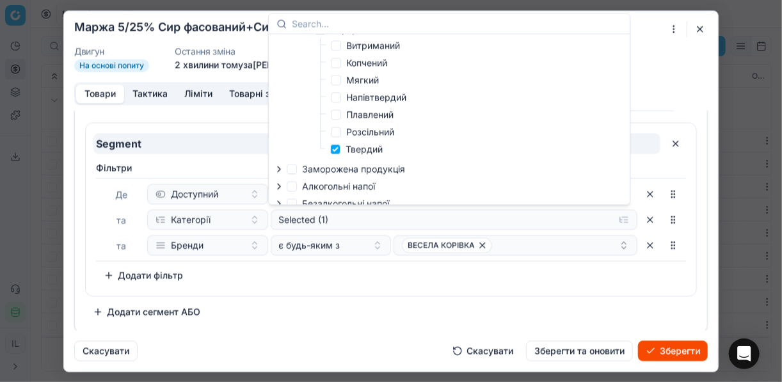
click at [217, 137] on input "Segment" at bounding box center [376, 143] width 567 height 20
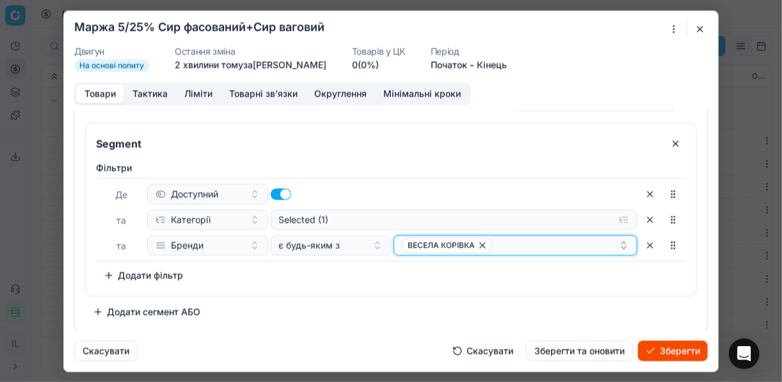
click at [481, 246] on icon "button" at bounding box center [483, 245] width 10 height 10
click at [483, 246] on button "Select a value" at bounding box center [516, 245] width 244 height 20
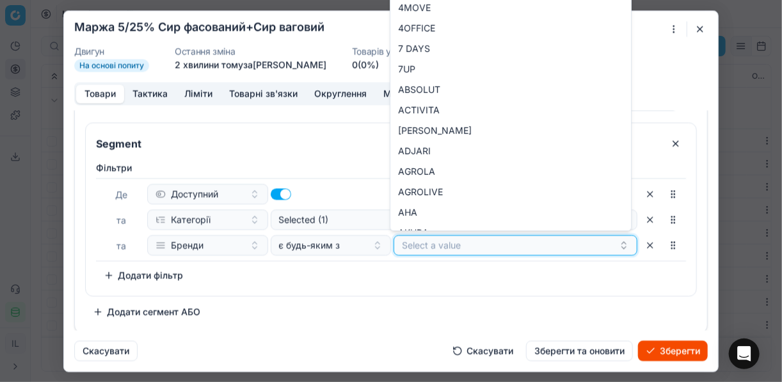
click at [483, 246] on button "Select a value" at bounding box center [516, 245] width 244 height 20
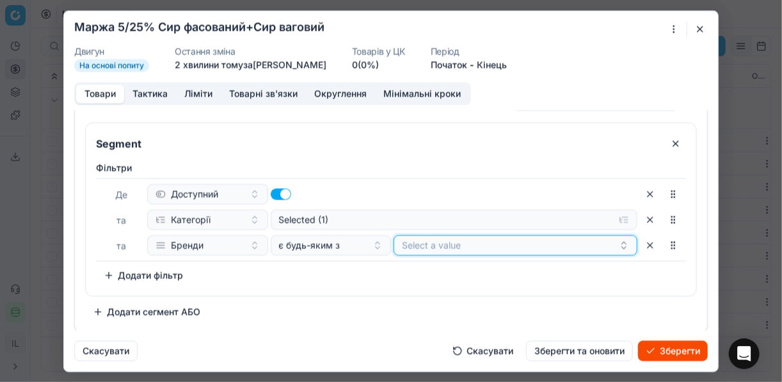
click at [483, 246] on button "Select a value" at bounding box center [516, 245] width 244 height 20
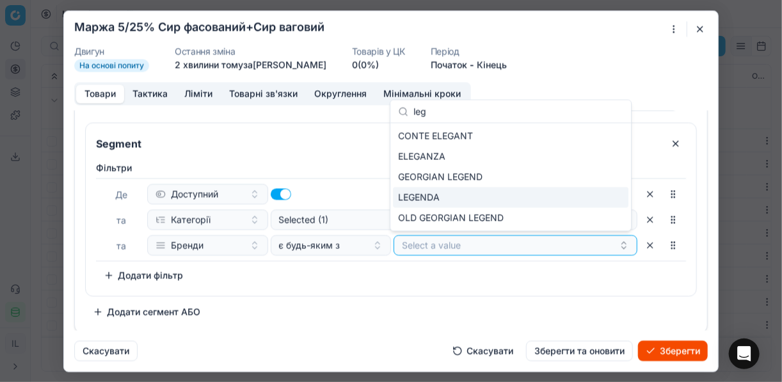
type input "leg"
click at [451, 191] on div "LEGENDA" at bounding box center [511, 198] width 236 height 20
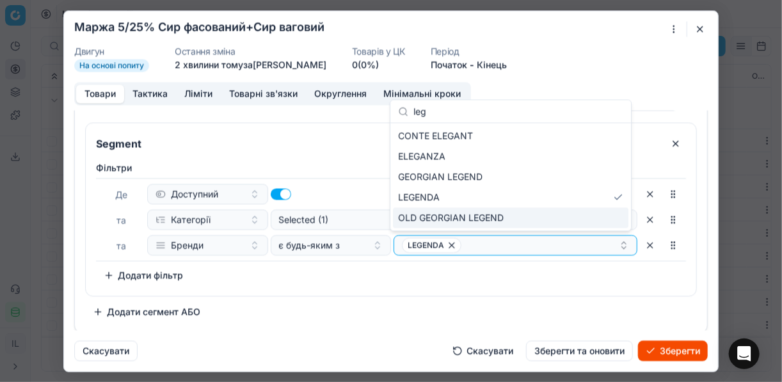
click at [483, 268] on div "Фiльтри Де Доступний та Категорії Selected (1) та Бренди є будь-яким з LEGENDA …" at bounding box center [391, 223] width 590 height 124
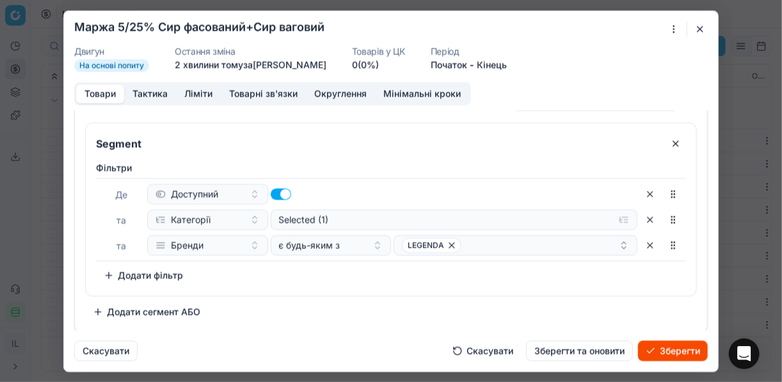
click at [668, 351] on button "Зберегти" at bounding box center [673, 351] width 70 height 20
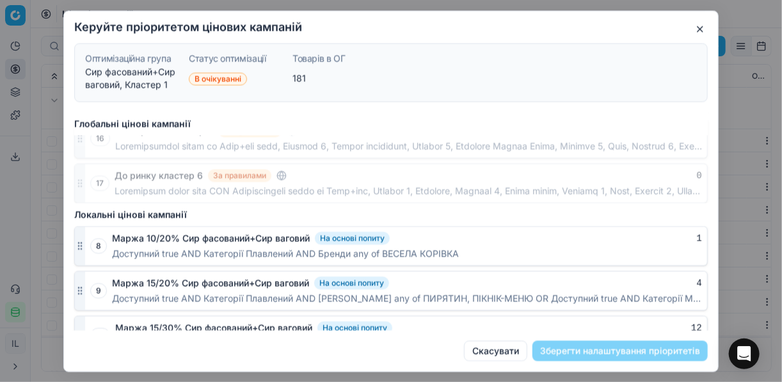
click at [698, 23] on button "button" at bounding box center [700, 28] width 15 height 15
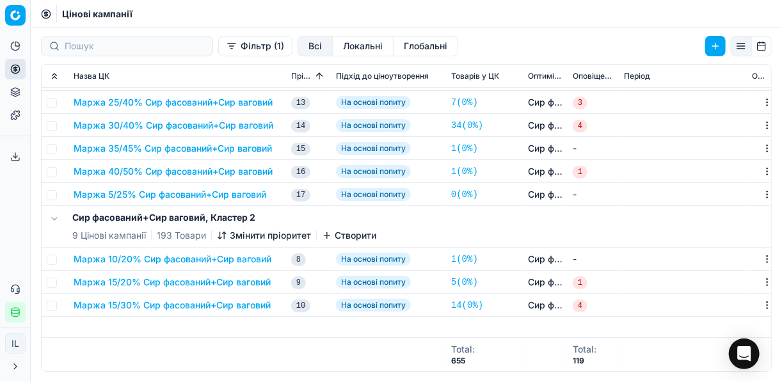
scroll to position [0, 0]
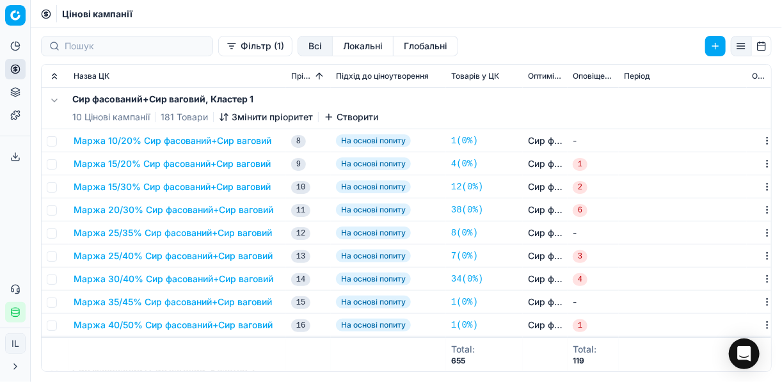
click at [227, 120] on icon "button" at bounding box center [224, 117] width 10 height 10
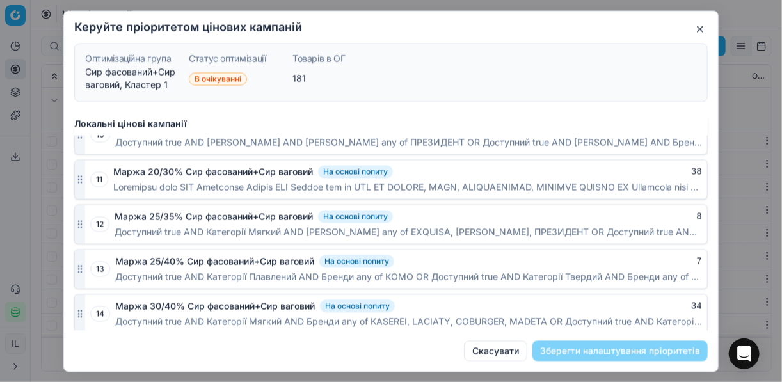
scroll to position [969, 0]
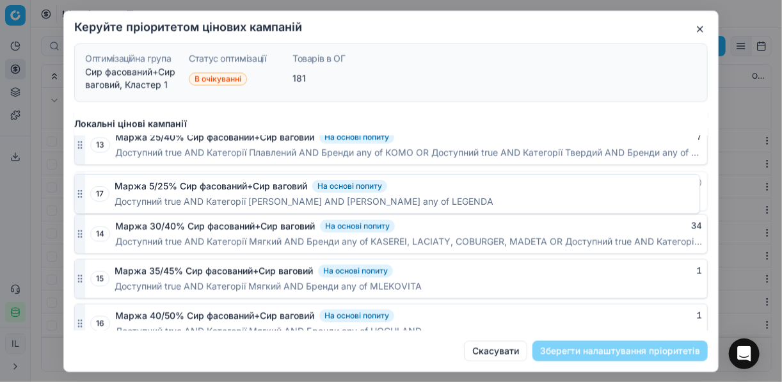
drag, startPoint x: 82, startPoint y: 314, endPoint x: 103, endPoint y: 197, distance: 119.1
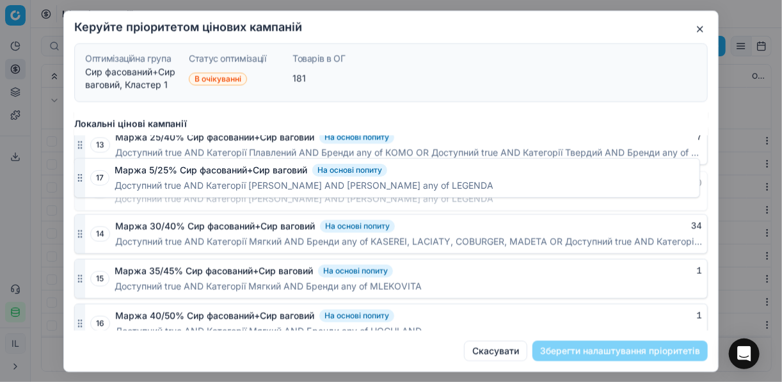
click at [103, 197] on div "17 Маржа 5/25% Сир фасований+Сир ваговий На основі попиту 0 Доступний true AND …" at bounding box center [391, 191] width 634 height 40
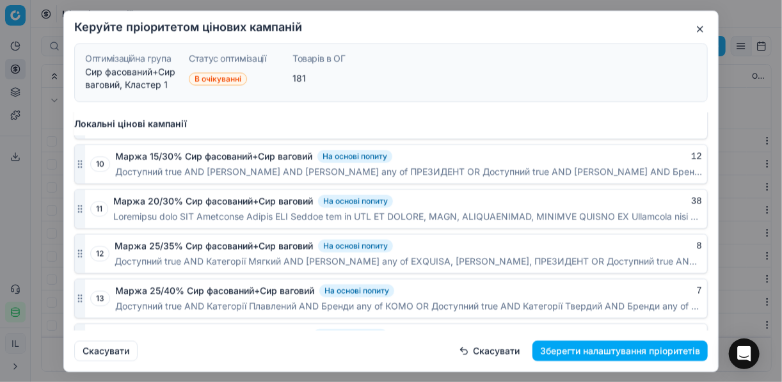
scroll to position [918, 0]
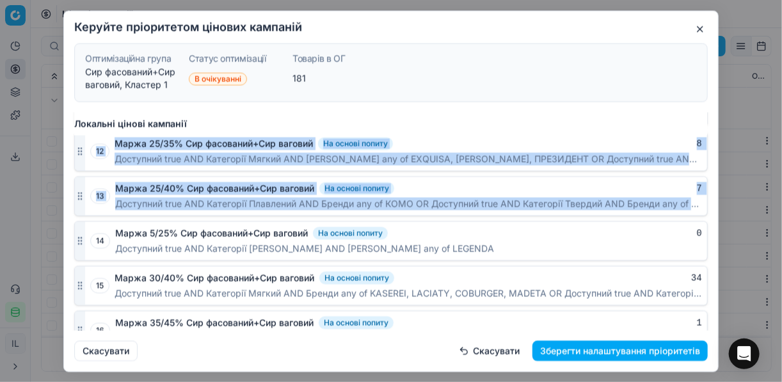
drag, startPoint x: 86, startPoint y: 229, endPoint x: 95, endPoint y: 165, distance: 65.2
click at [95, 165] on div "8 Маржа 10/20% Сир фасований+Сир ваговий На основі попиту 1 Доступний true AND …" at bounding box center [391, 173] width 634 height 443
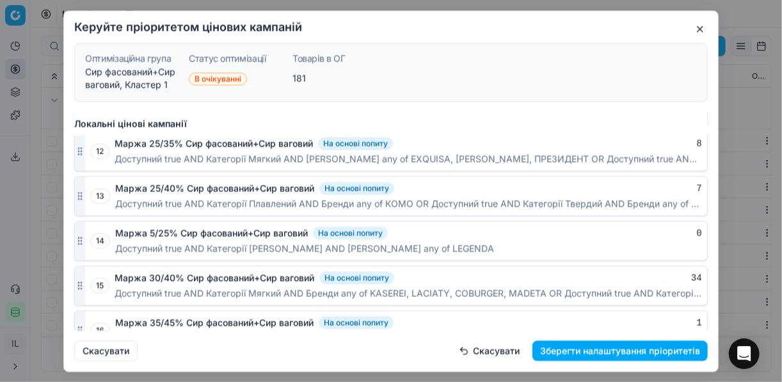
drag, startPoint x: 95, startPoint y: 165, endPoint x: 152, endPoint y: 231, distance: 88.1
click at [153, 242] on span "Доступний true AND Категорії Твердий AND Бренди any of LEGENDA" at bounding box center [304, 248] width 379 height 13
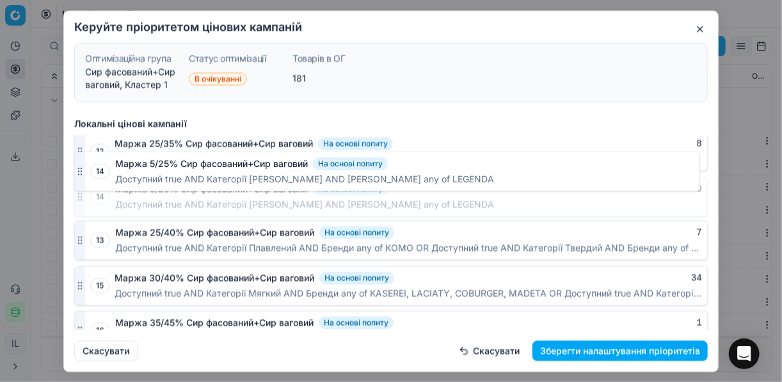
drag, startPoint x: 81, startPoint y: 229, endPoint x: 84, endPoint y: 171, distance: 57.7
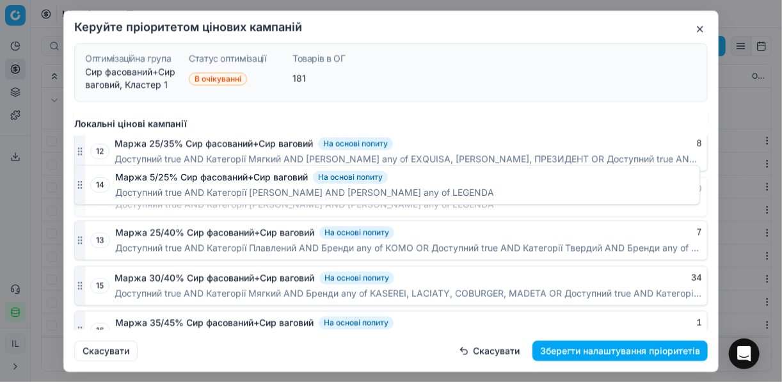
click at [84, 177] on div at bounding box center [80, 196] width 10 height 38
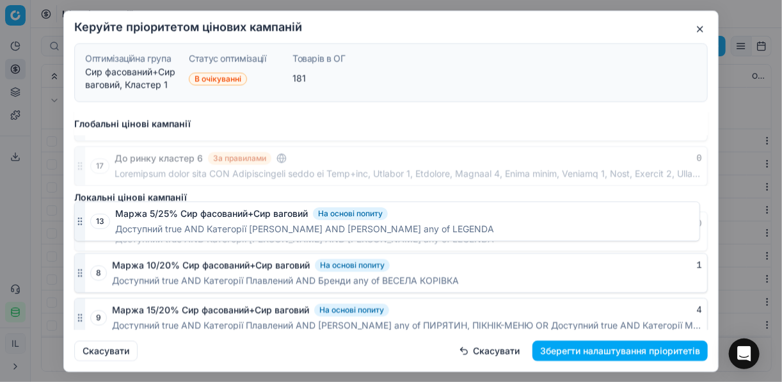
scroll to position [660, 0]
drag, startPoint x: 80, startPoint y: 237, endPoint x: 81, endPoint y: 203, distance: 33.9
click at [81, 213] on div at bounding box center [80, 232] width 10 height 38
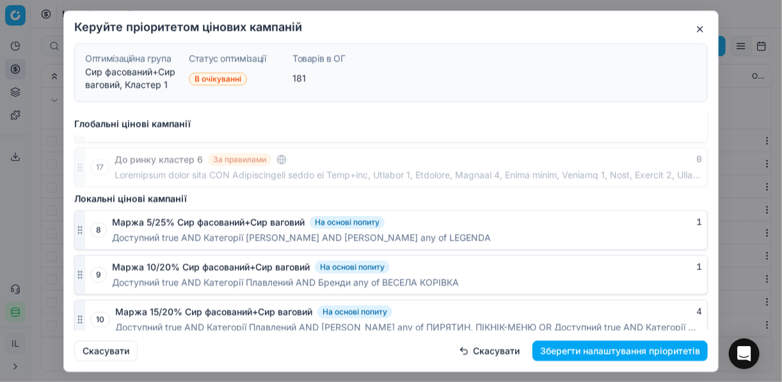
click at [620, 351] on button "Зберегти налаштування пріоритетів" at bounding box center [620, 351] width 175 height 20
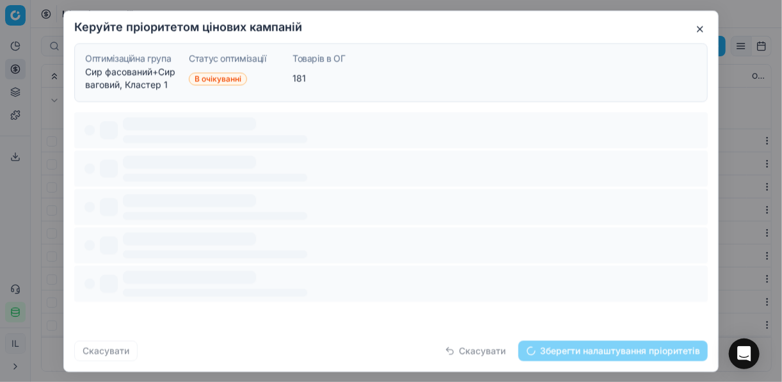
scroll to position [0, 0]
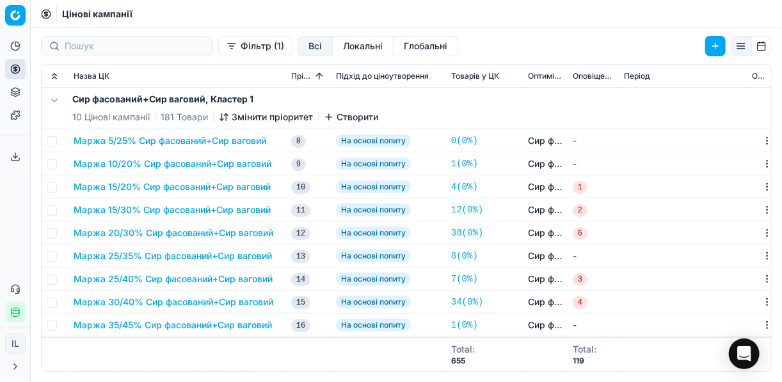
click at [138, 163] on button "Маржа 10/20% Сир фасований+Сир ваговий" at bounding box center [173, 164] width 198 height 13
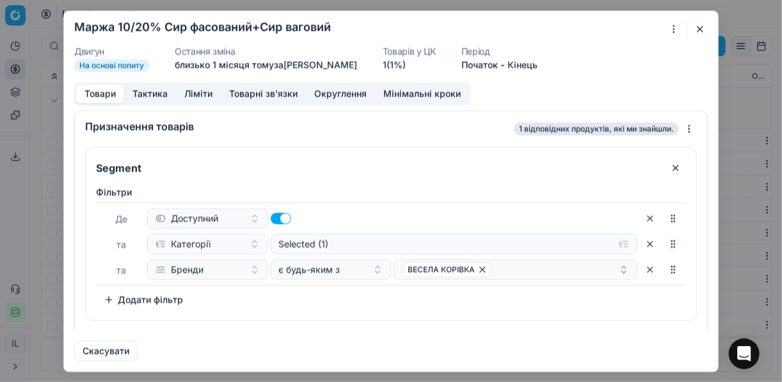
click at [697, 28] on button "button" at bounding box center [700, 28] width 15 height 15
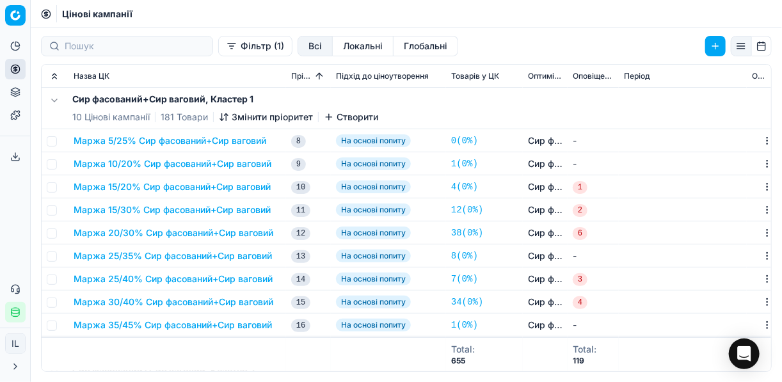
click at [101, 164] on button "Маржа 10/20% Сир фасований+Сир ваговий" at bounding box center [173, 164] width 198 height 13
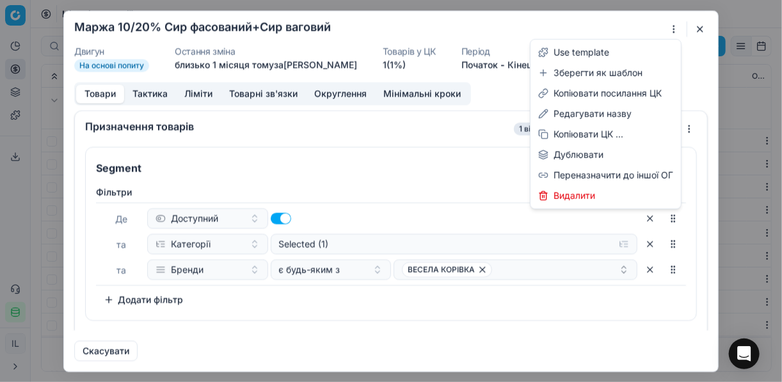
click at [678, 31] on div "Ми зберігаємо налаштування ЦК. Будь ласка, зачекайте, це може зайняти декілька …" at bounding box center [391, 191] width 782 height 382
click at [580, 116] on div "Редагувати назву" at bounding box center [605, 114] width 145 height 20
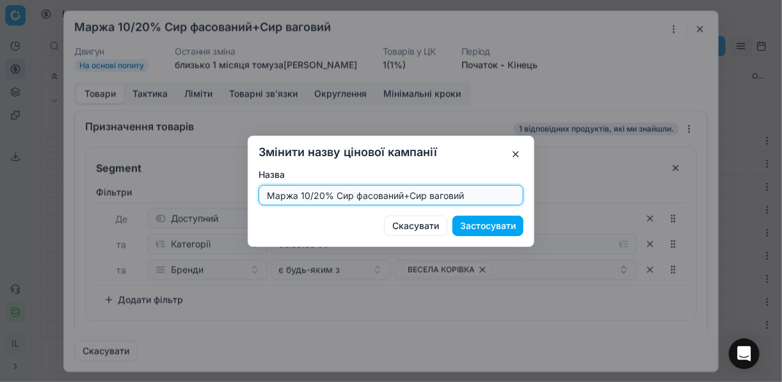
click at [322, 193] on input "Маржа 10/20% Сир фасований+Сир ваговий" at bounding box center [391, 195] width 254 height 19
type input "Маржа 10/25% Сир фасований+Сир ваговий"
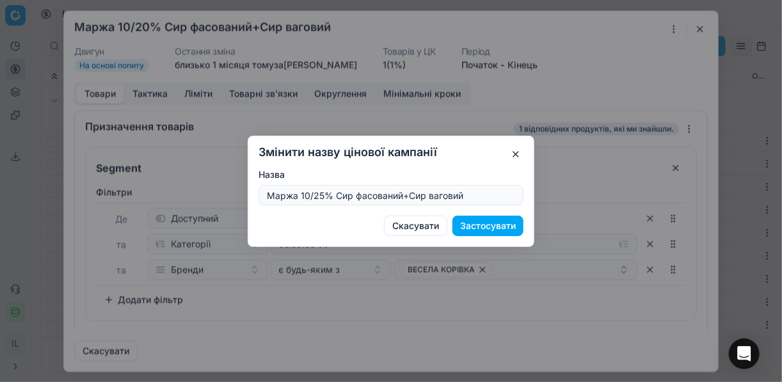
click at [484, 225] on button "Застосувати" at bounding box center [488, 226] width 71 height 20
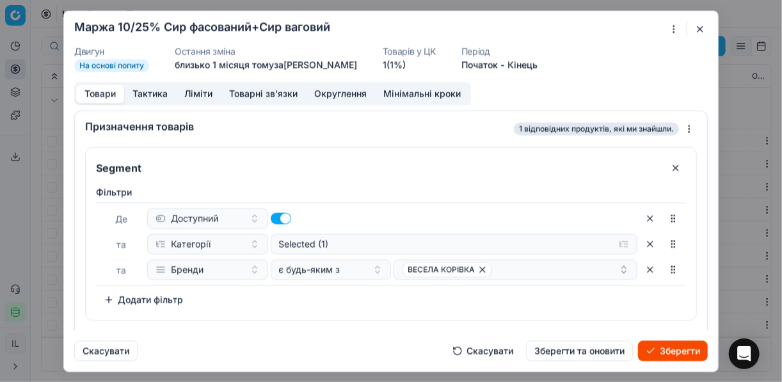
drag, startPoint x: 193, startPoint y: 95, endPoint x: 197, endPoint y: 108, distance: 13.8
click at [193, 97] on button "Ліміти" at bounding box center [198, 94] width 45 height 19
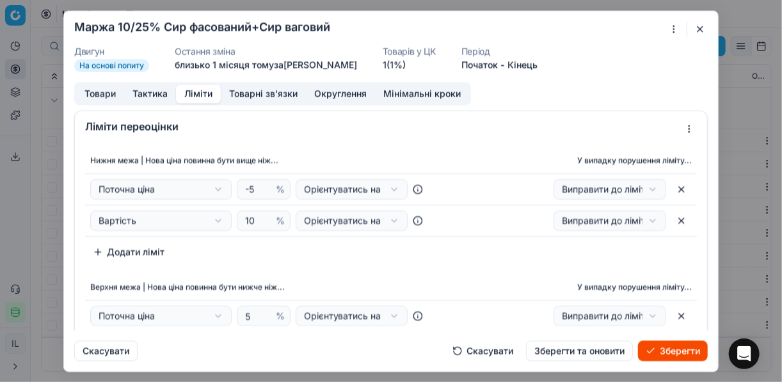
scroll to position [51, 0]
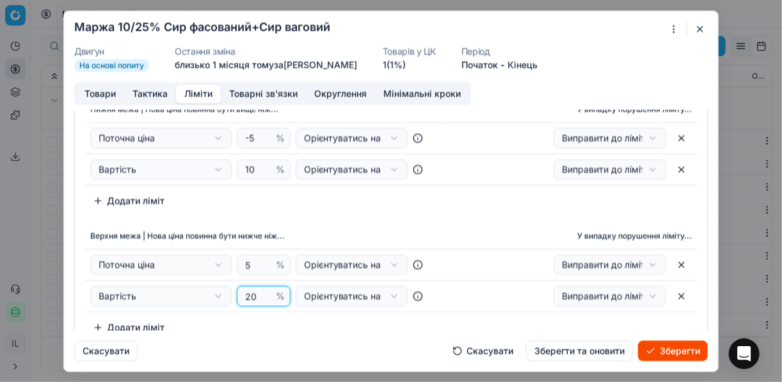
click at [257, 295] on input "20" at bounding box center [258, 296] width 31 height 19
type input "25"
click at [95, 92] on button "Товари" at bounding box center [100, 94] width 48 height 19
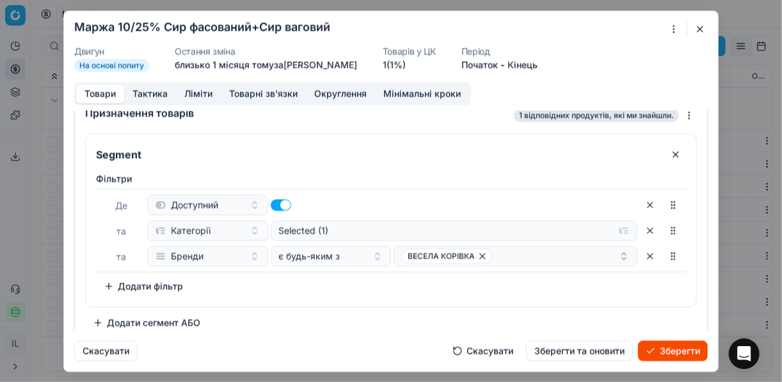
scroll to position [24, 0]
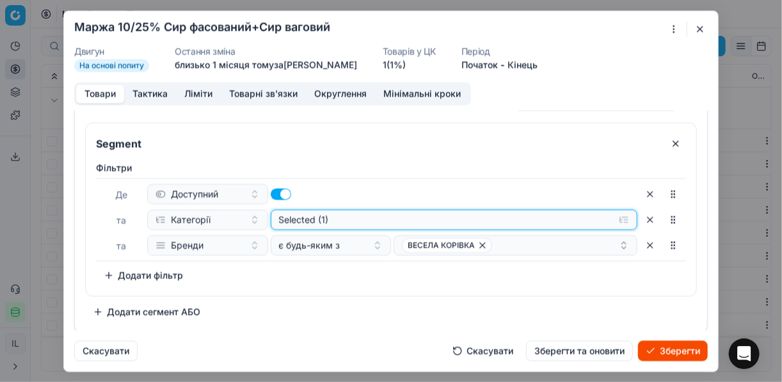
click at [617, 220] on button "Selected (1)" at bounding box center [455, 219] width 368 height 20
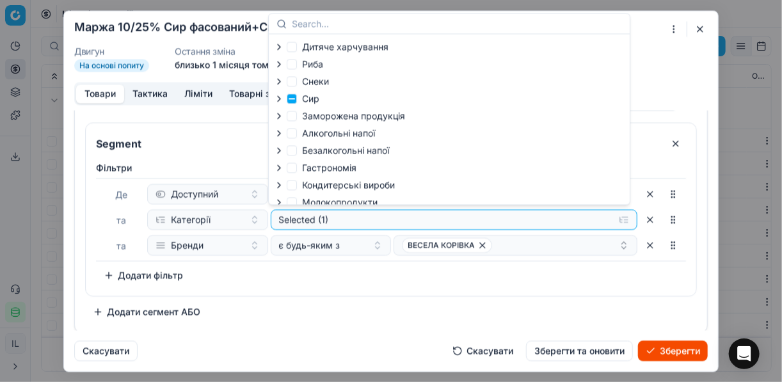
click at [280, 98] on icon "button" at bounding box center [279, 98] width 10 height 10
click at [305, 134] on icon "button" at bounding box center [307, 132] width 10 height 10
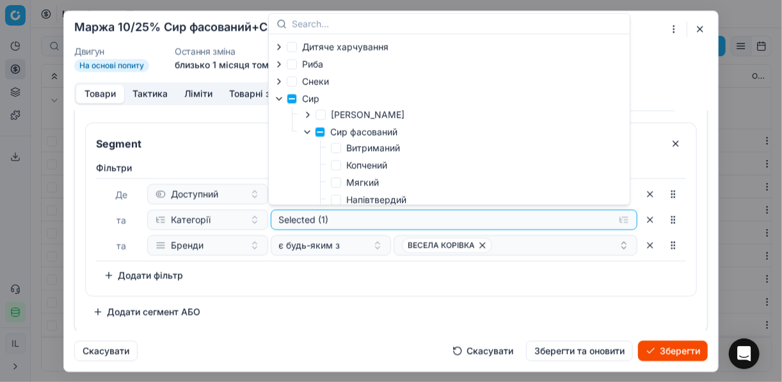
scroll to position [102, 0]
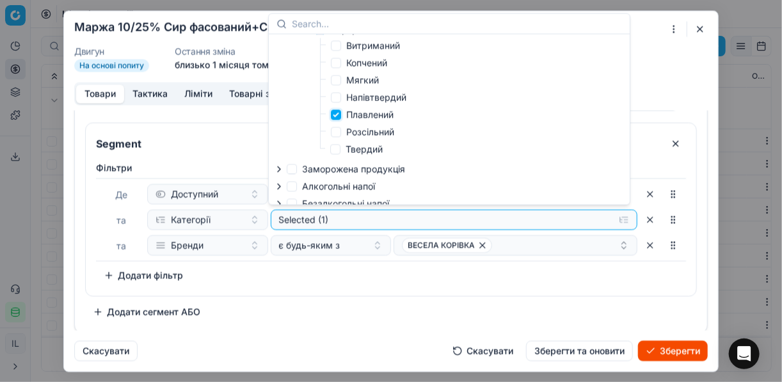
click at [340, 120] on input "Плавлений" at bounding box center [336, 114] width 10 height 10
checkbox input "false"
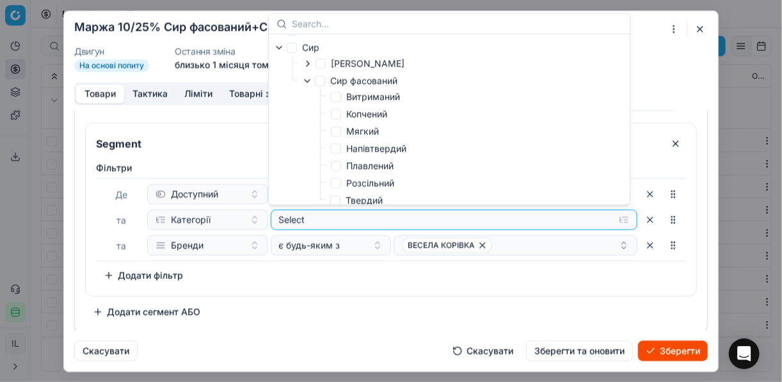
click at [341, 98] on label "Витриманий" at bounding box center [365, 96] width 69 height 13
click at [341, 98] on input "Витриманий" at bounding box center [336, 97] width 10 height 10
checkbox input "true"
click at [385, 266] on div "Фiльтри Де Доступний та Категорії Selected (1) та Бренди є будь-яким з ВЕСЕЛА К…" at bounding box center [391, 223] width 590 height 124
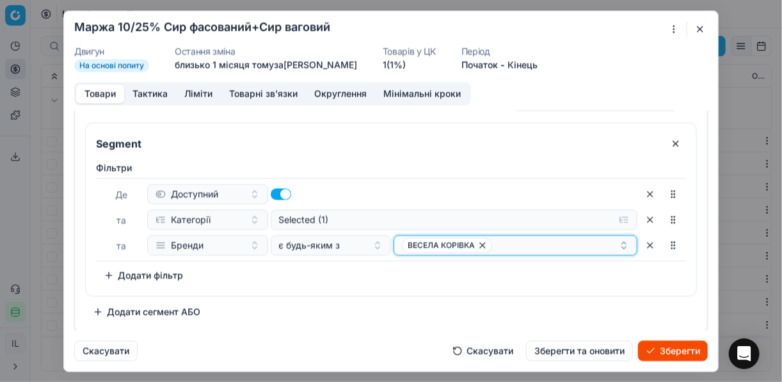
click at [480, 241] on icon "button" at bounding box center [483, 245] width 10 height 10
click at [439, 245] on button "Select a value" at bounding box center [516, 245] width 244 height 20
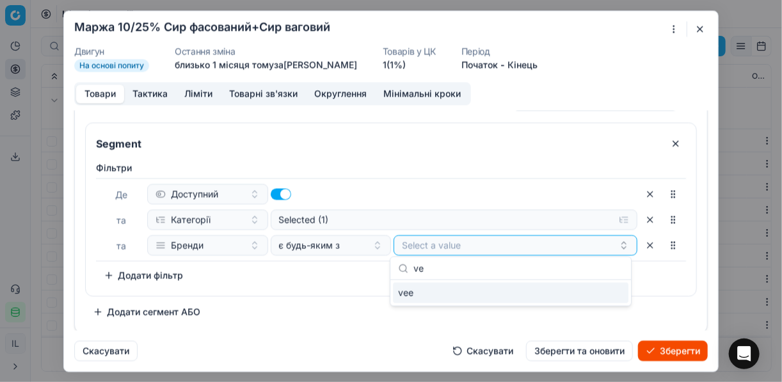
type input "v"
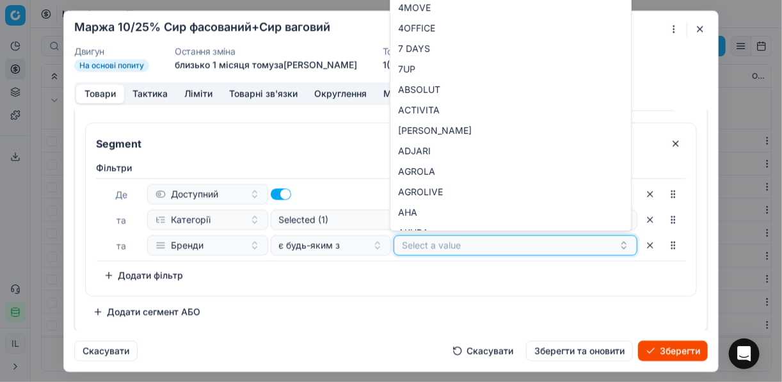
click at [407, 245] on button "Select a value" at bounding box center [516, 245] width 244 height 20
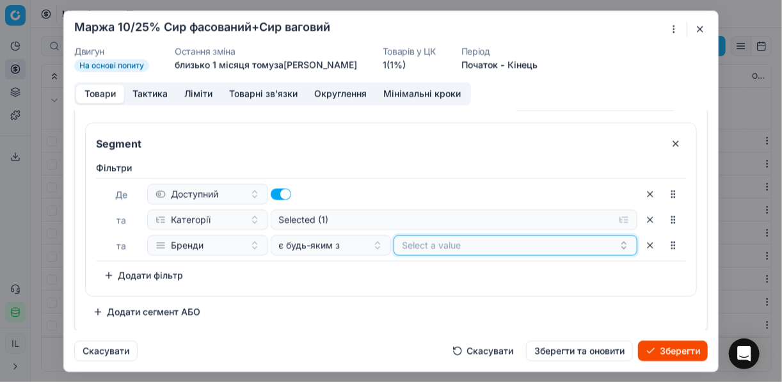
click at [407, 245] on button "Select a value" at bounding box center [516, 245] width 244 height 20
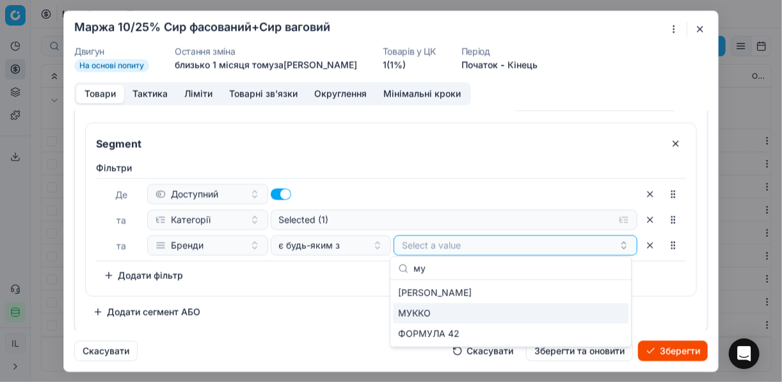
type input "му"
click at [481, 316] on div "МУККО" at bounding box center [511, 313] width 236 height 20
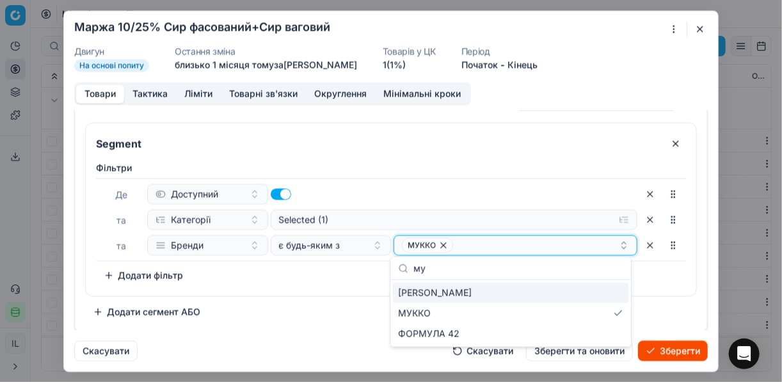
click at [482, 247] on div "МУККО" at bounding box center [510, 245] width 217 height 15
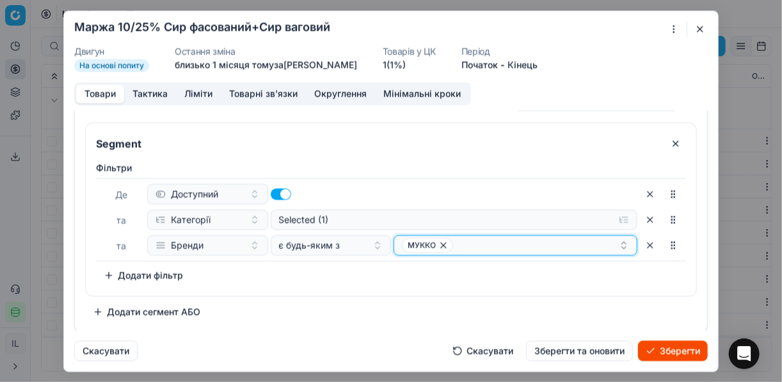
click at [467, 243] on div "МУККО" at bounding box center [510, 245] width 217 height 15
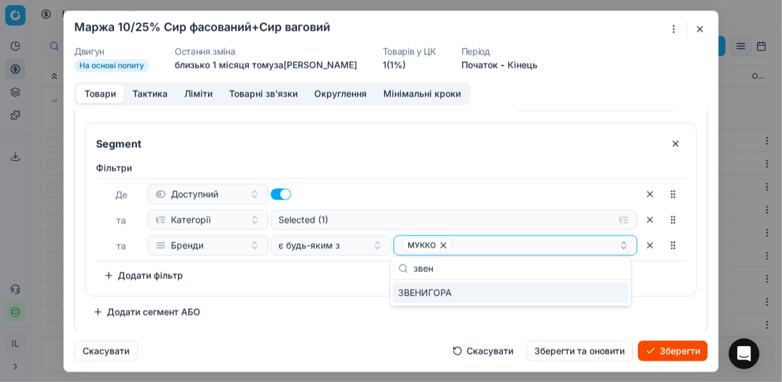
type input "звен"
click at [605, 292] on div "ЗВЕНИГОРА" at bounding box center [511, 293] width 236 height 20
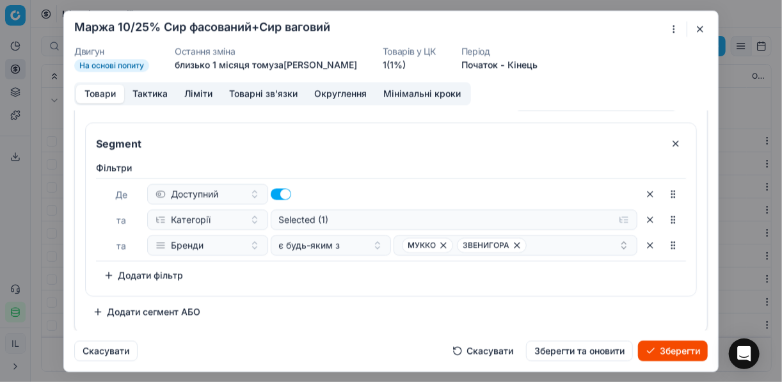
click at [351, 264] on div "Фiльтри Де Доступний та Категорії Selected (1) та Бренди є будь-яким з МУККО ЗВ…" at bounding box center [391, 223] width 590 height 124
click at [101, 315] on button "Додати сегмент АБО" at bounding box center [146, 312] width 123 height 20
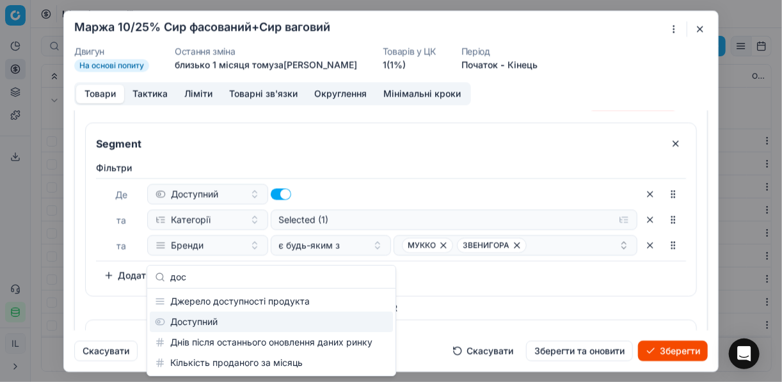
type input "дос"
click at [209, 320] on div "Доступний" at bounding box center [271, 322] width 243 height 20
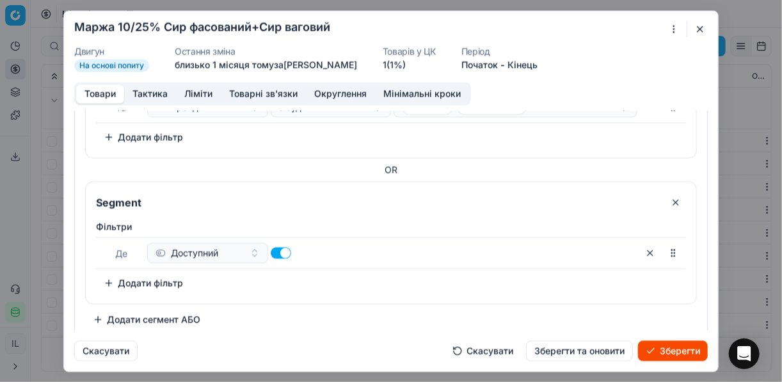
scroll to position [169, 0]
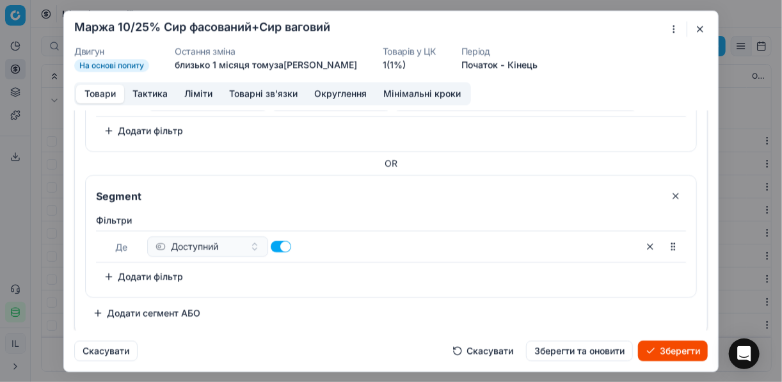
click at [110, 278] on button "Додати фільтр" at bounding box center [143, 276] width 95 height 20
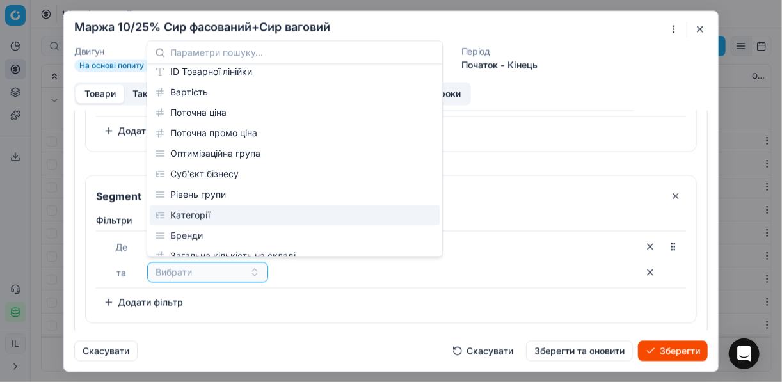
scroll to position [102, 0]
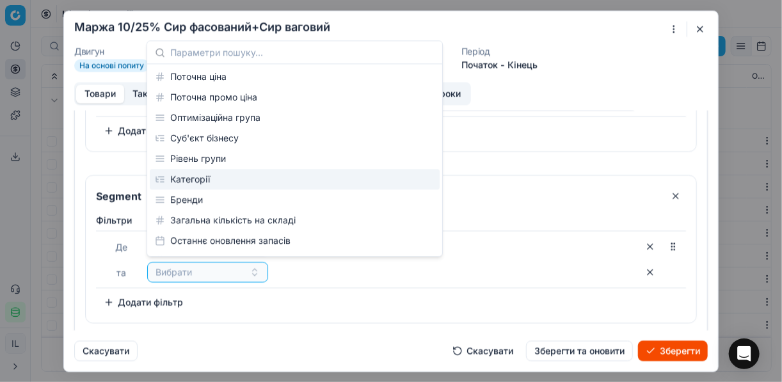
click at [201, 182] on div "Категорії" at bounding box center [295, 179] width 290 height 20
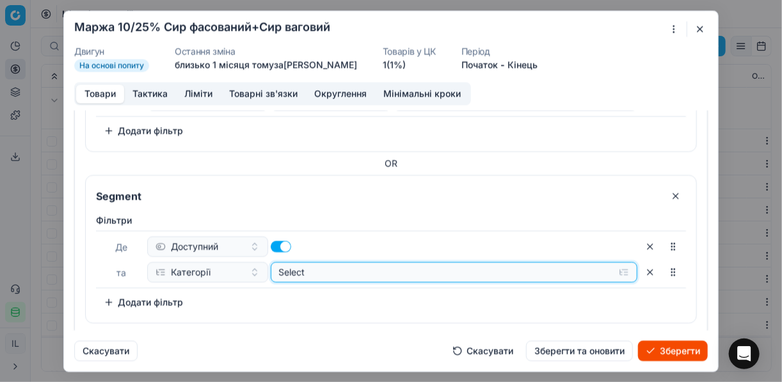
click at [618, 270] on button "Select" at bounding box center [455, 272] width 368 height 20
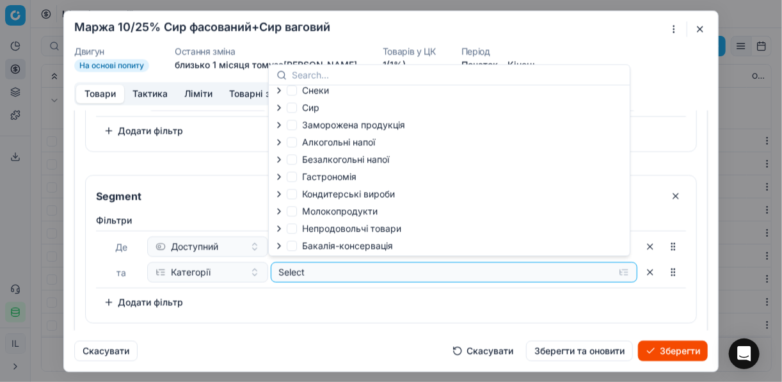
scroll to position [0, 0]
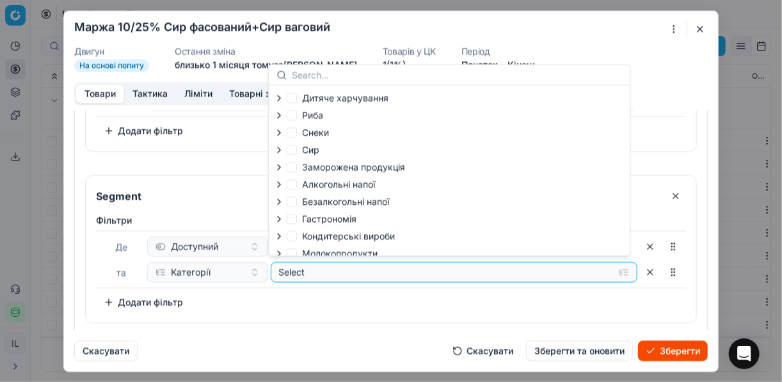
click at [283, 152] on icon "button" at bounding box center [279, 150] width 10 height 10
click at [307, 186] on icon "button" at bounding box center [307, 183] width 10 height 10
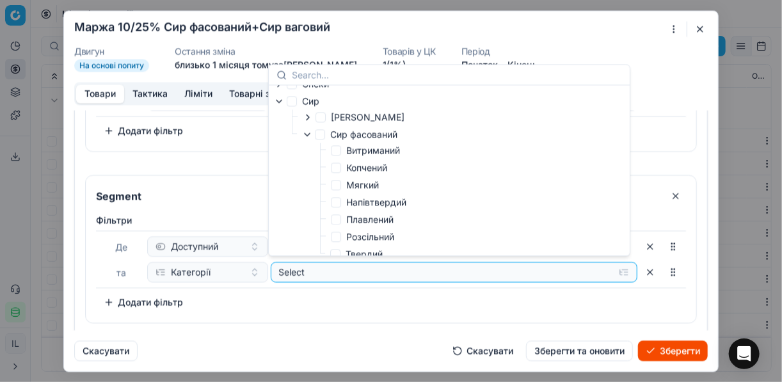
scroll to position [51, 0]
click at [341, 182] on label "Мягкий" at bounding box center [355, 182] width 48 height 13
click at [341, 182] on input "Мягкий" at bounding box center [336, 182] width 10 height 10
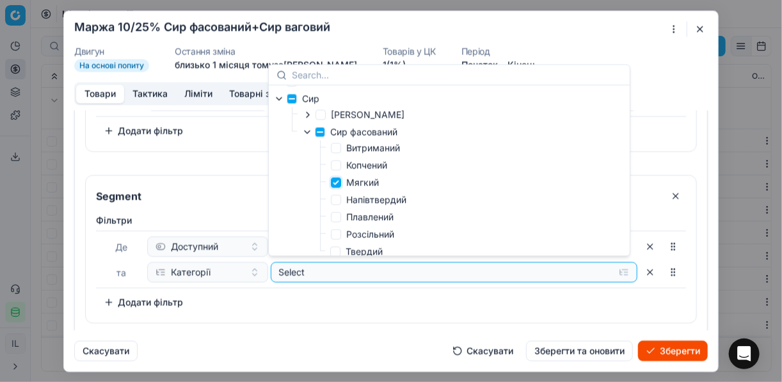
checkbox input "true"
click at [251, 190] on input "Segment" at bounding box center [376, 196] width 567 height 20
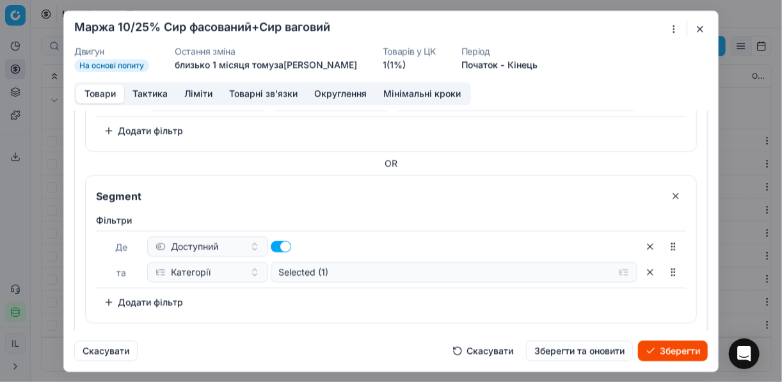
click at [111, 300] on button "Додати фільтр" at bounding box center [143, 302] width 95 height 20
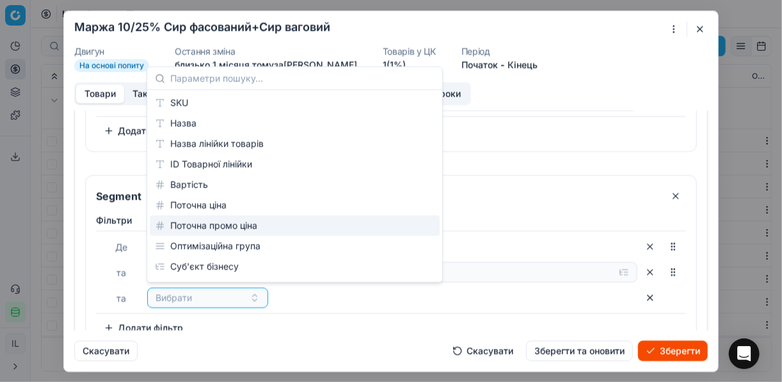
scroll to position [102, 0]
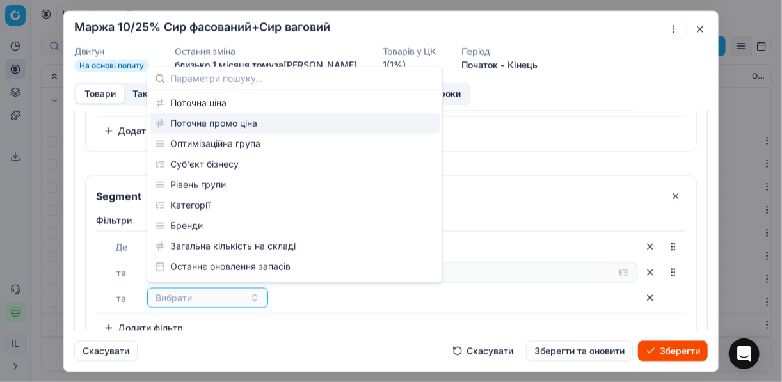
click at [201, 229] on div "Бренди" at bounding box center [295, 226] width 290 height 20
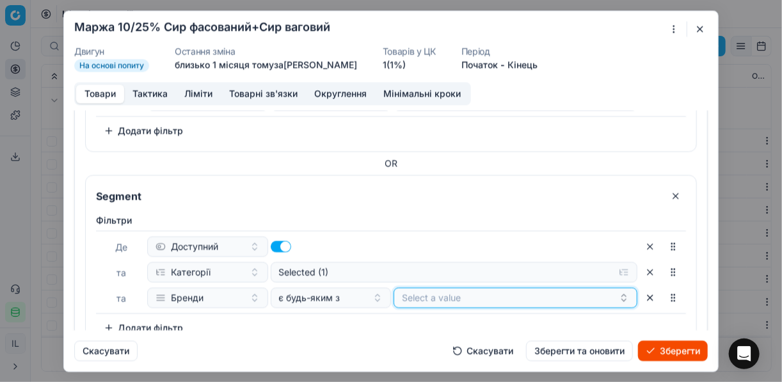
click at [460, 295] on button "Select a value" at bounding box center [516, 297] width 244 height 20
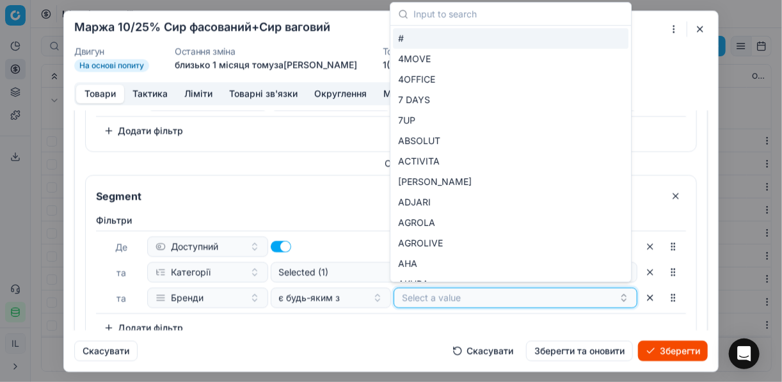
click at [432, 293] on button "Select a value" at bounding box center [516, 297] width 244 height 20
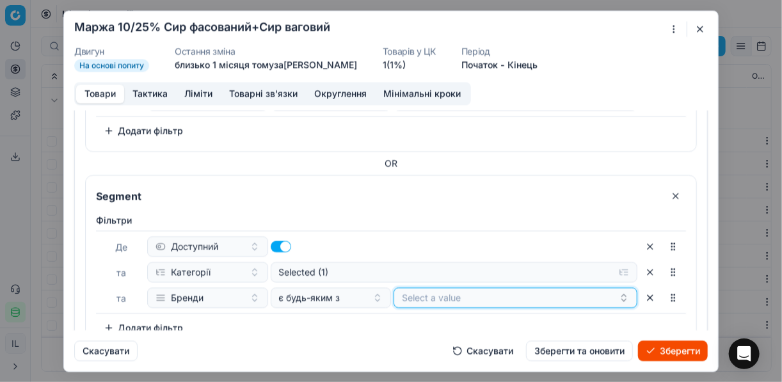
click at [432, 293] on button "Select a value" at bounding box center [516, 297] width 244 height 20
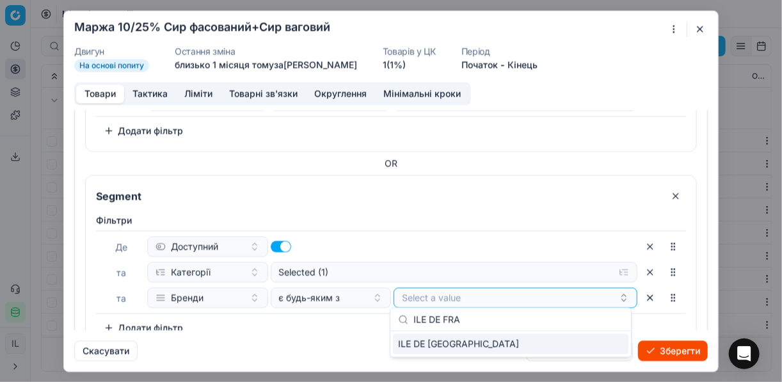
type input "ILE DE FRA"
click at [610, 342] on div "ILE DE FRANCE" at bounding box center [511, 344] width 236 height 20
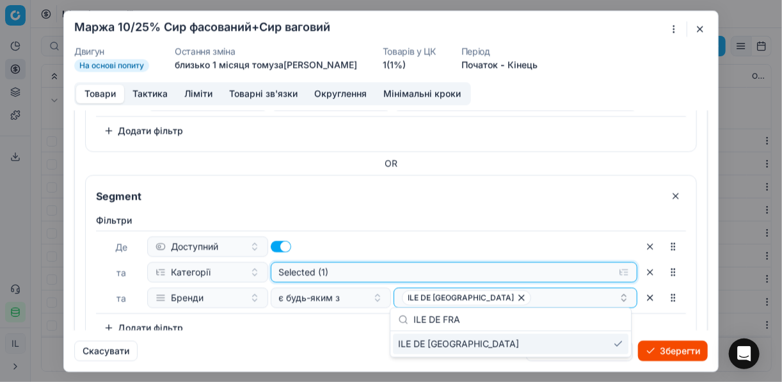
click at [546, 262] on button "Selected (1)" at bounding box center [455, 272] width 368 height 20
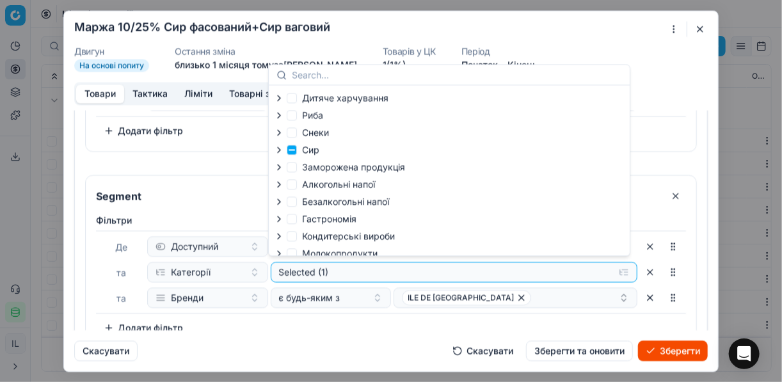
click at [521, 316] on div "Фiльтри Де Доступний та Категорії Selected (1) та Бренди є будь-яким з ILE DE F…" at bounding box center [391, 276] width 590 height 124
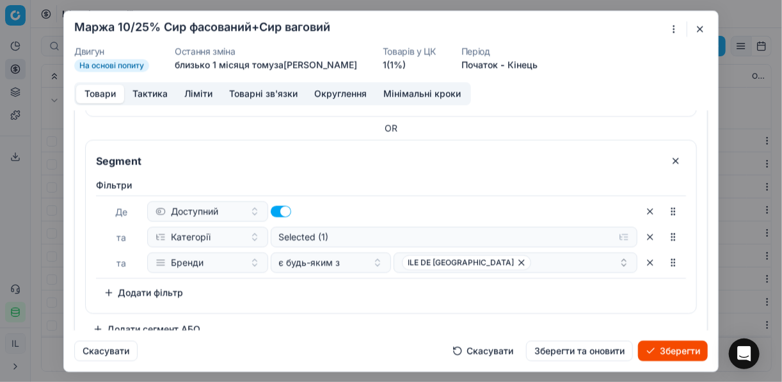
scroll to position [220, 0]
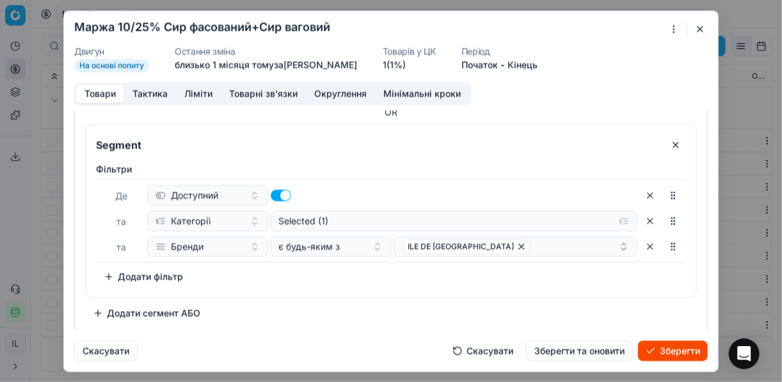
click at [113, 309] on button "Додати сегмент АБО" at bounding box center [146, 313] width 123 height 20
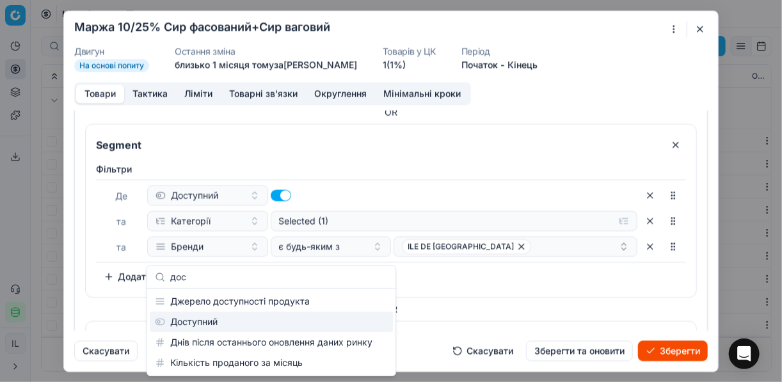
type input "дос"
click at [201, 325] on div "Доступний" at bounding box center [271, 322] width 243 height 20
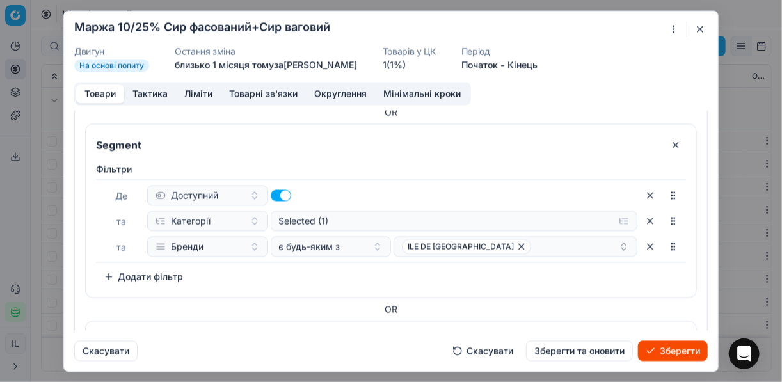
scroll to position [366, 0]
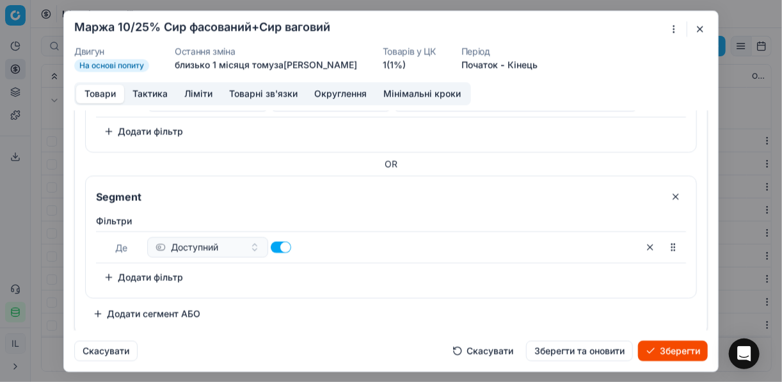
click at [107, 276] on button "Додати фільтр" at bounding box center [143, 277] width 95 height 20
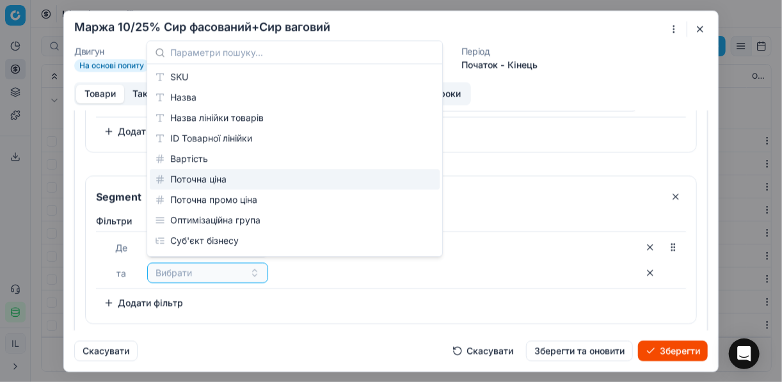
scroll to position [102, 0]
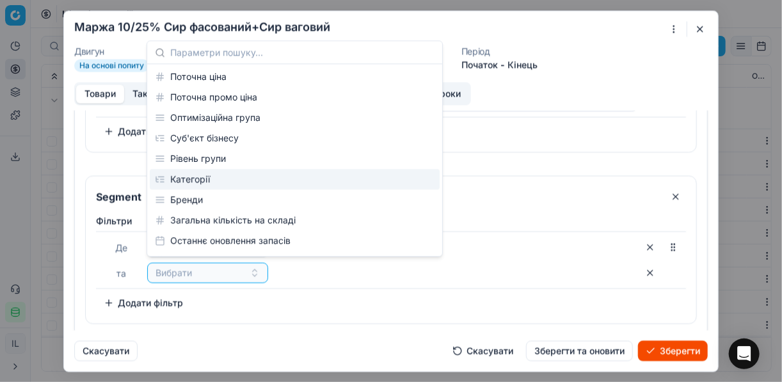
click at [208, 181] on div "Категорії" at bounding box center [295, 179] width 290 height 20
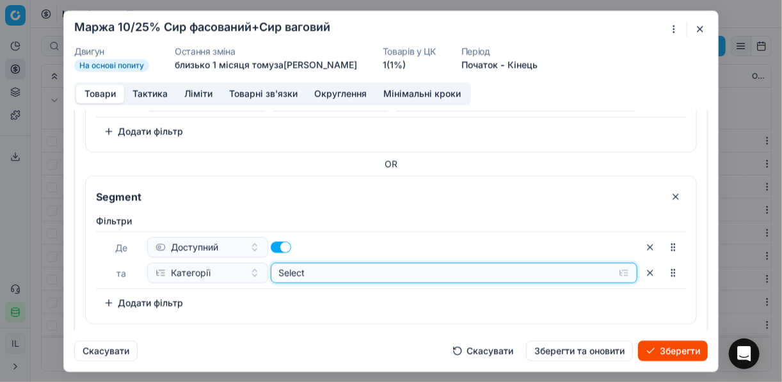
click at [618, 270] on button "Select" at bounding box center [455, 273] width 368 height 20
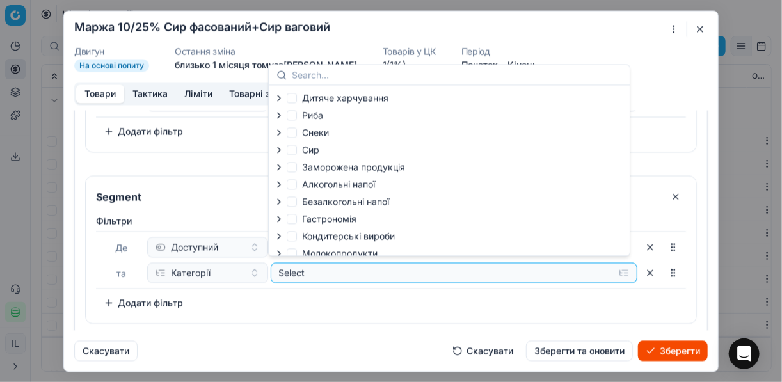
click at [279, 150] on icon "button" at bounding box center [279, 150] width 10 height 10
click at [308, 184] on icon "button" at bounding box center [307, 183] width 3 height 5
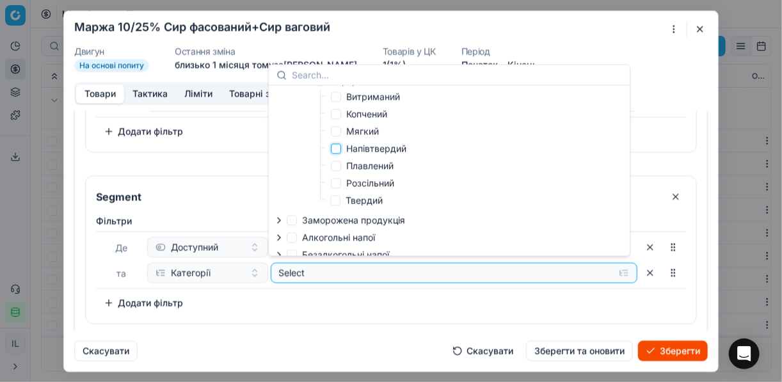
click at [339, 150] on input "Напівтвердий" at bounding box center [336, 148] width 10 height 10
checkbox input "true"
click at [246, 190] on input "Segment" at bounding box center [376, 196] width 567 height 20
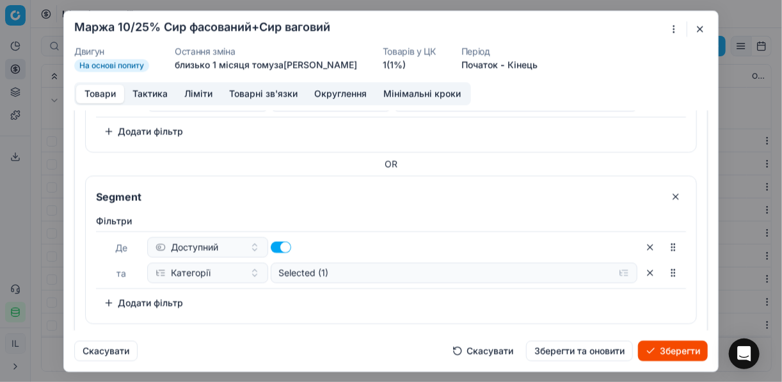
click at [109, 302] on button "Додати фільтр" at bounding box center [143, 303] width 95 height 20
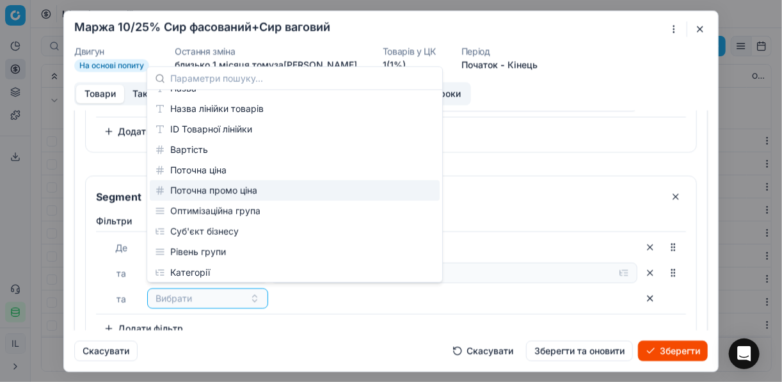
scroll to position [51, 0]
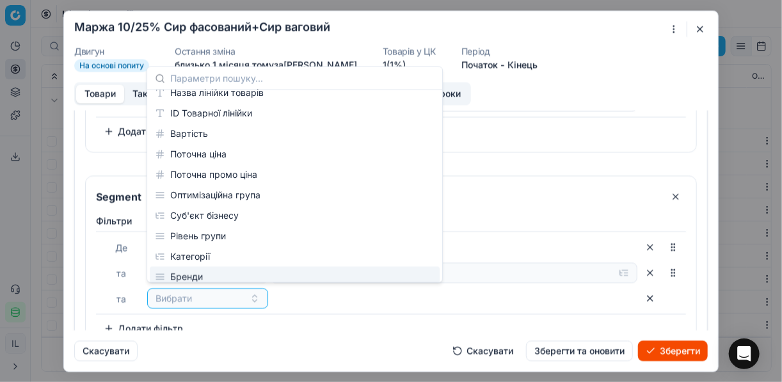
click at [198, 271] on div "Бренди" at bounding box center [295, 277] width 290 height 20
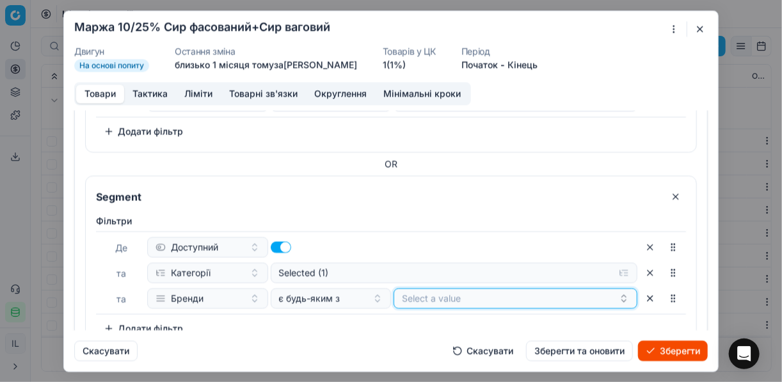
click at [455, 296] on button "Select a value" at bounding box center [516, 298] width 244 height 20
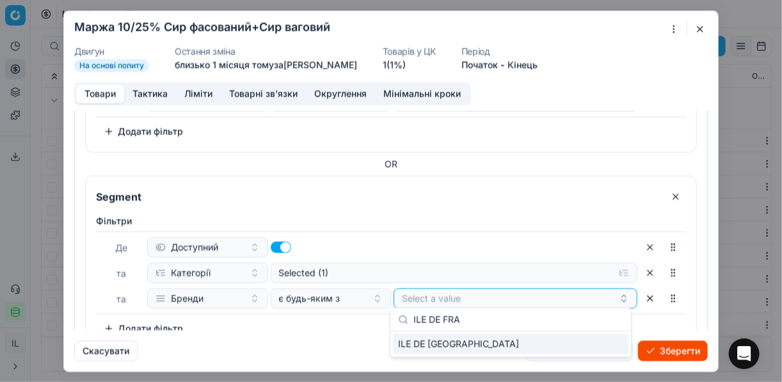
type input "ILE DE FRA"
click at [603, 348] on div "ILE DE FRANCE" at bounding box center [511, 344] width 236 height 20
click at [350, 327] on div "Фiльтри Де Доступний та Категорії Selected (1) та Бренди є будь-яким з ILE DE F…" at bounding box center [391, 276] width 590 height 124
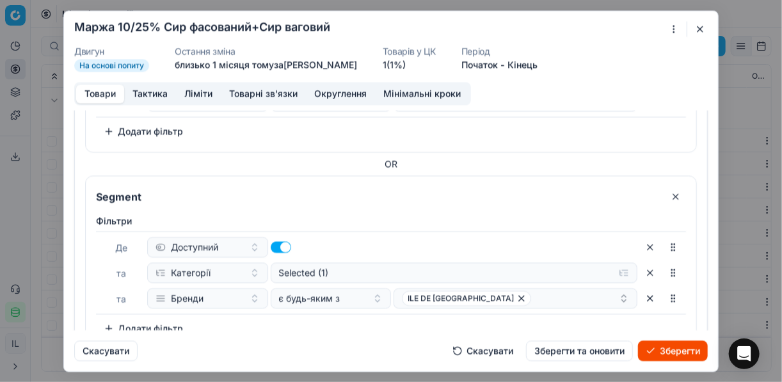
scroll to position [417, 0]
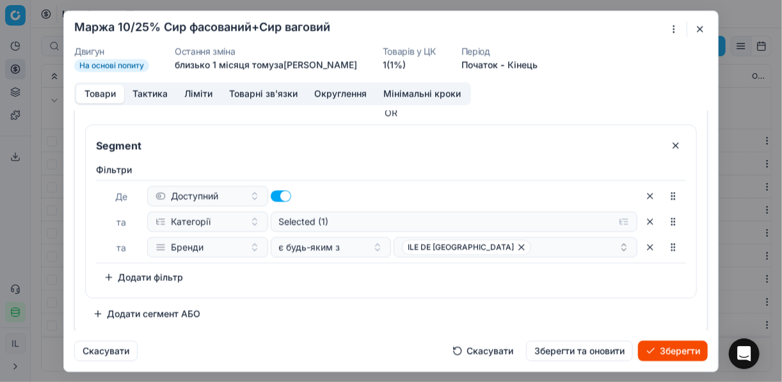
click at [107, 312] on button "Додати сегмент АБО" at bounding box center [146, 313] width 123 height 20
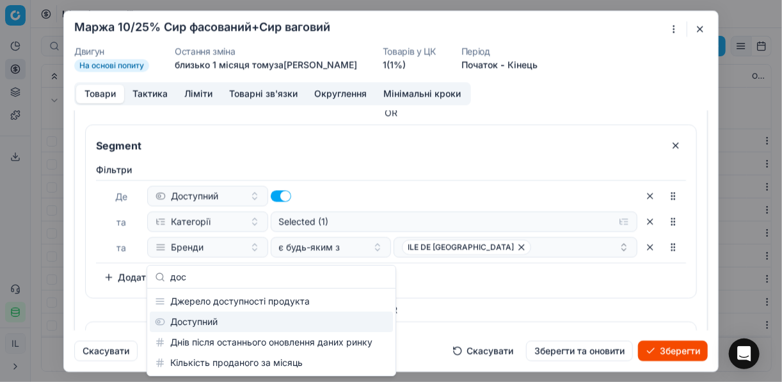
type input "дос"
click at [208, 318] on div "Доступний" at bounding box center [271, 322] width 243 height 20
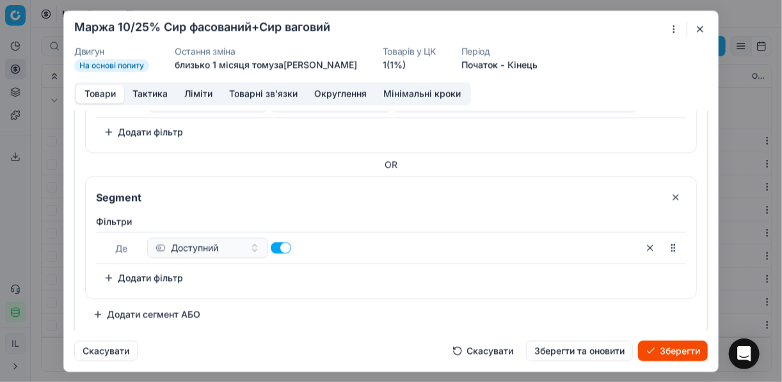
click at [125, 273] on button "Додати фільтр" at bounding box center [143, 278] width 95 height 20
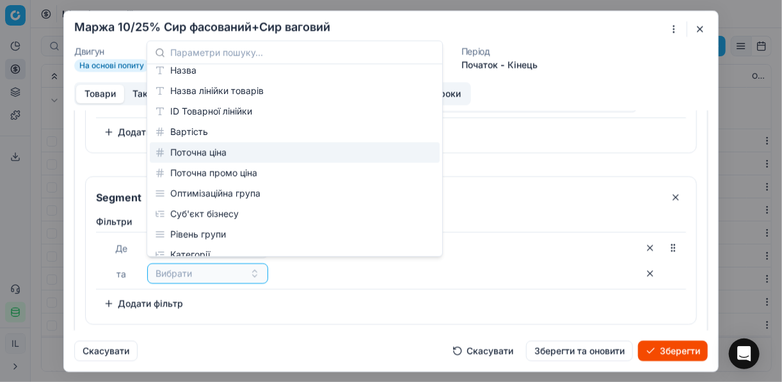
scroll to position [51, 0]
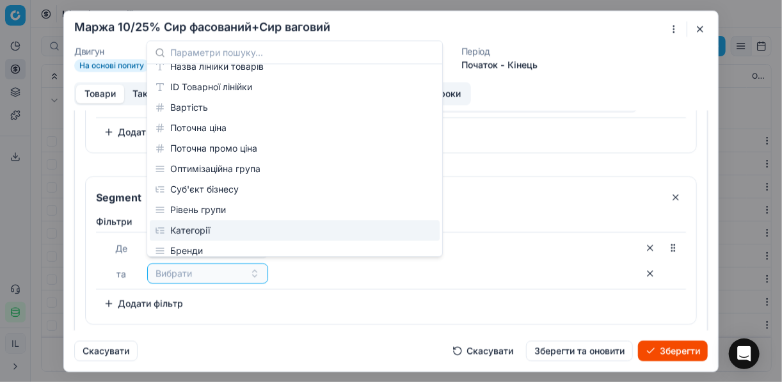
click at [205, 237] on div "Категорії" at bounding box center [295, 230] width 290 height 20
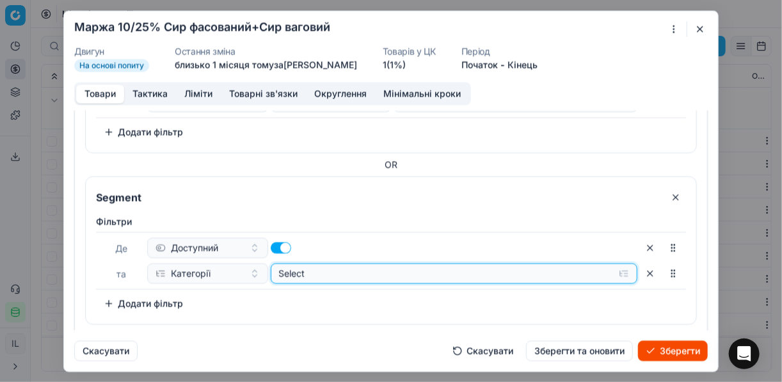
click at [618, 268] on button "Select" at bounding box center [455, 273] width 368 height 20
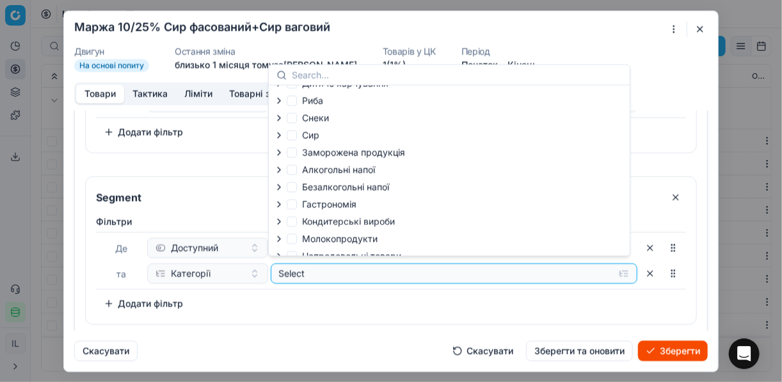
scroll to position [0, 0]
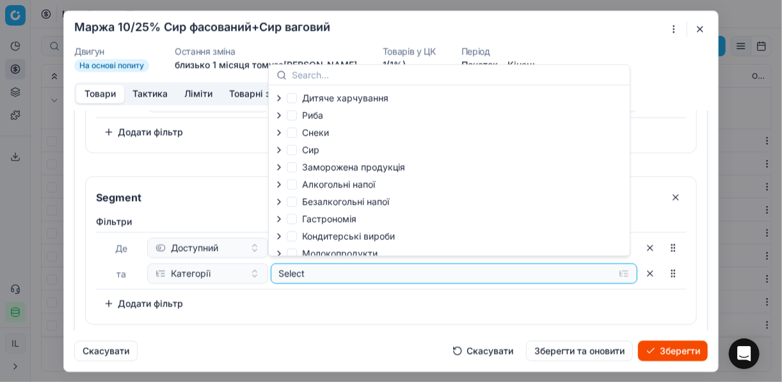
click at [280, 150] on icon "button" at bounding box center [279, 149] width 3 height 5
click at [308, 186] on icon "button" at bounding box center [307, 183] width 10 height 10
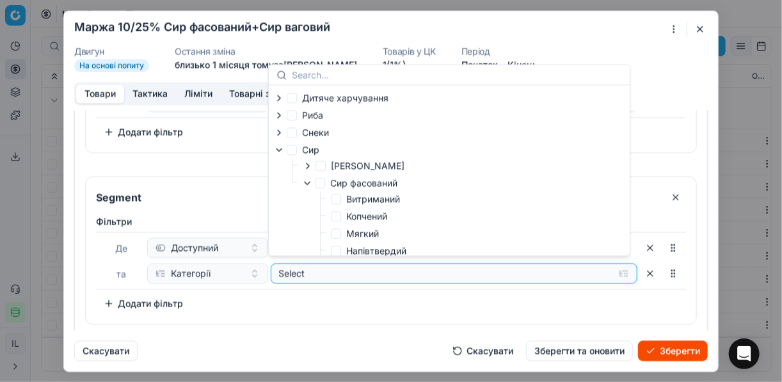
scroll to position [51, 0]
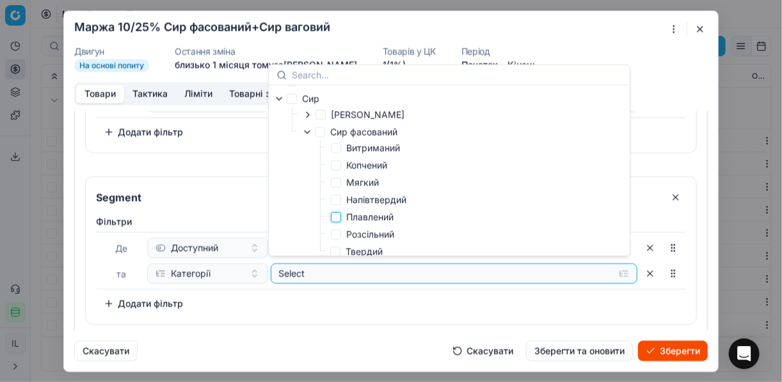
click at [340, 220] on input "Плавлений" at bounding box center [336, 217] width 10 height 10
checkbox input "true"
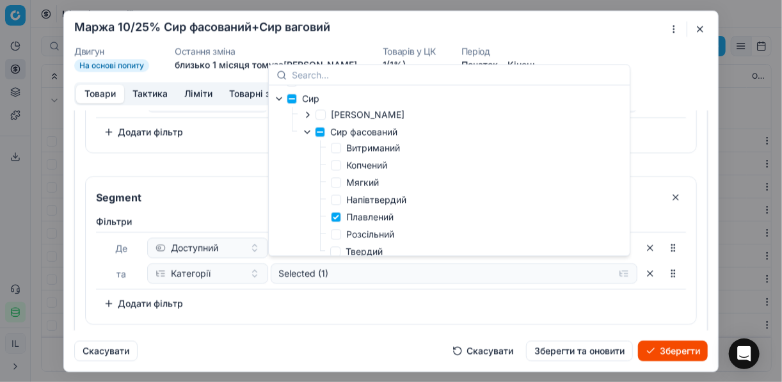
click at [448, 302] on div "Фiльтри Де Доступний та Категорії Selected (1) To pick up a sortable item, pres…" at bounding box center [391, 264] width 590 height 99
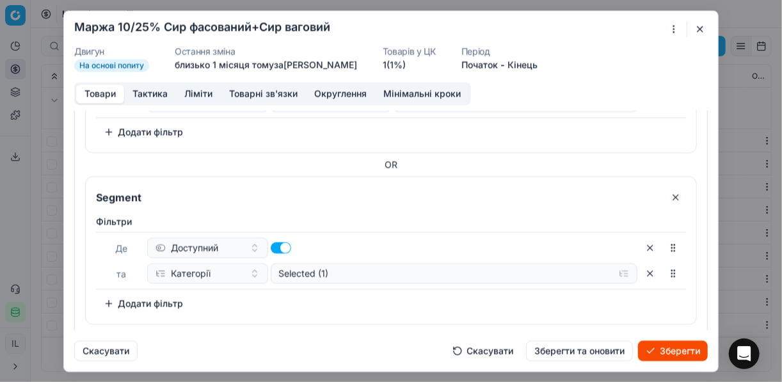
click at [109, 298] on button "Додати фільтр" at bounding box center [143, 303] width 95 height 20
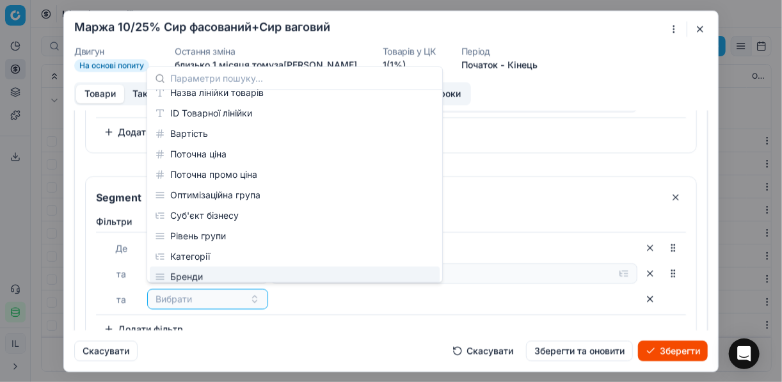
click at [195, 275] on div "Бренди" at bounding box center [295, 277] width 290 height 20
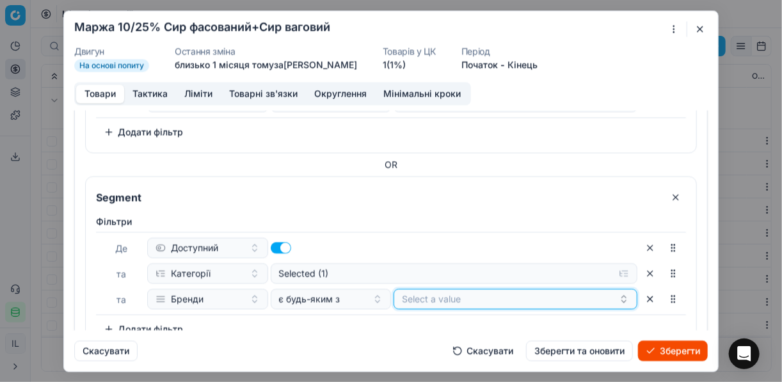
click at [467, 297] on button "Select a value" at bounding box center [516, 299] width 244 height 20
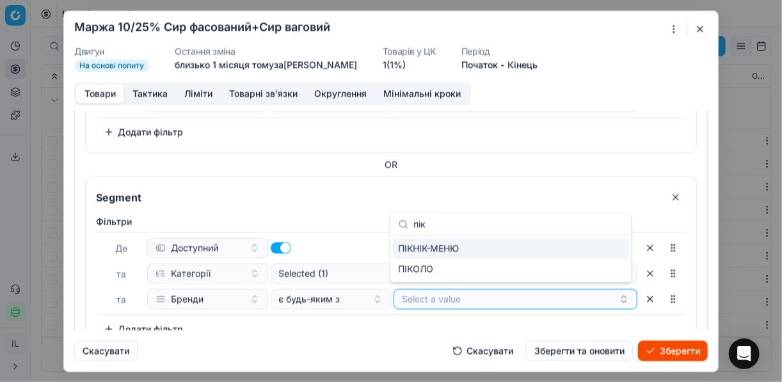
type input "пік"
click at [601, 254] on div "ПІКНІК-МЕНЮ" at bounding box center [511, 249] width 236 height 20
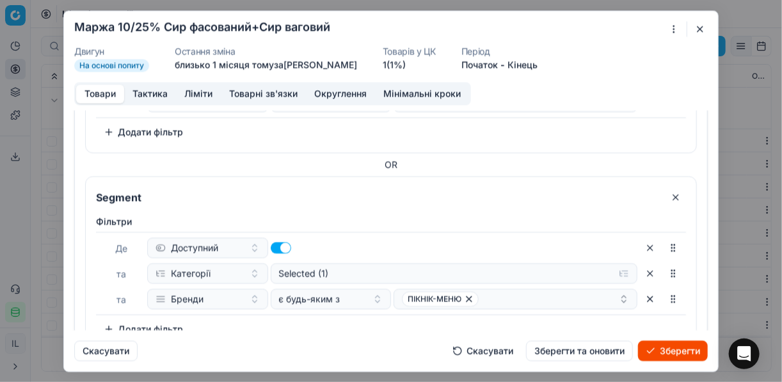
click at [410, 332] on div "Скасувати Скасувати Зберегти та оновити Зберегти" at bounding box center [391, 345] width 634 height 31
click at [660, 351] on button "Зберегти" at bounding box center [673, 351] width 70 height 20
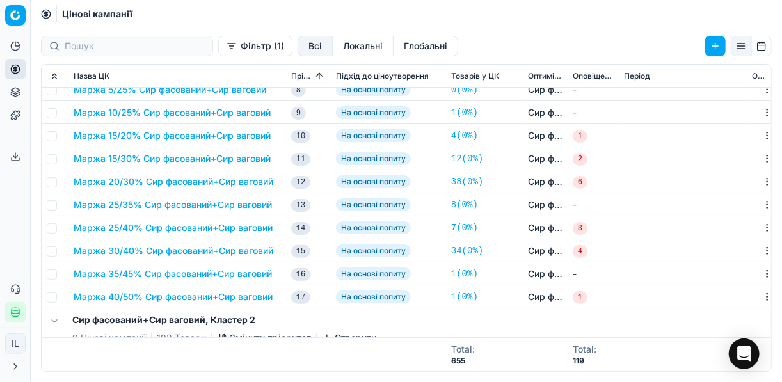
scroll to position [0, 0]
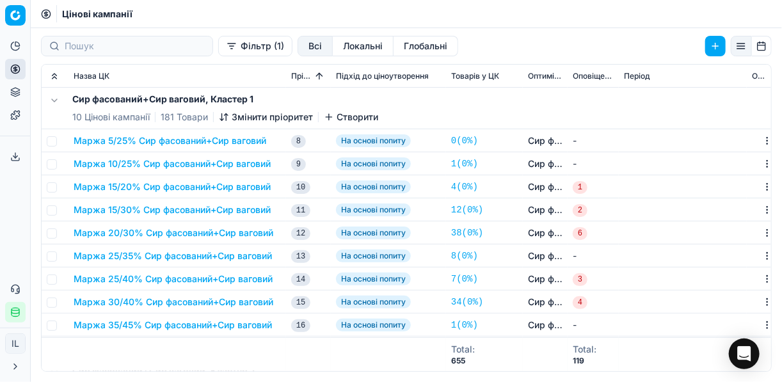
click at [134, 182] on button "Маржа 15/20% Сир фасований+Сир ваговий" at bounding box center [172, 187] width 197 height 13
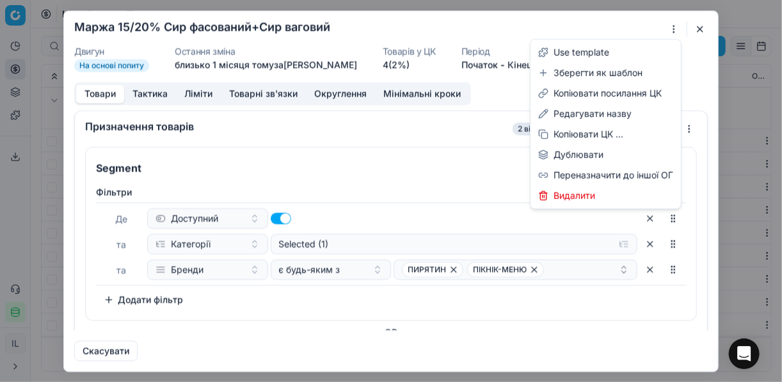
click at [669, 26] on div "Ми зберігаємо налаштування ЦК. Будь ласка, зачекайте, це може зайняти декілька …" at bounding box center [391, 191] width 782 height 382
click at [581, 109] on div "Редагувати назву" at bounding box center [605, 114] width 145 height 20
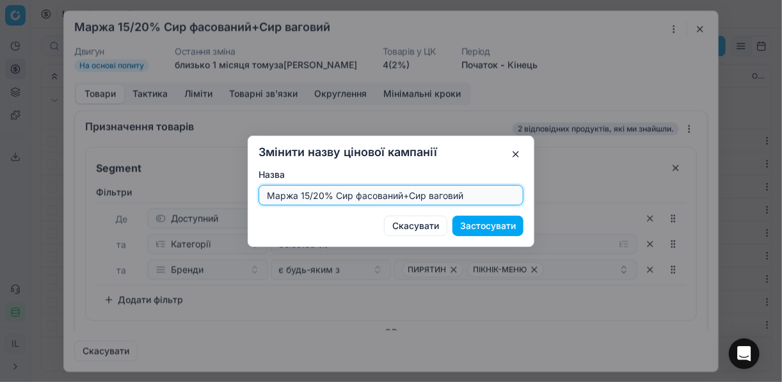
click at [323, 194] on input "Маржа 15/20% Сир фасований+Сир ваговий" at bounding box center [391, 195] width 254 height 19
type input "Маржа 10/30% Сир фасований+Сир ваговий"
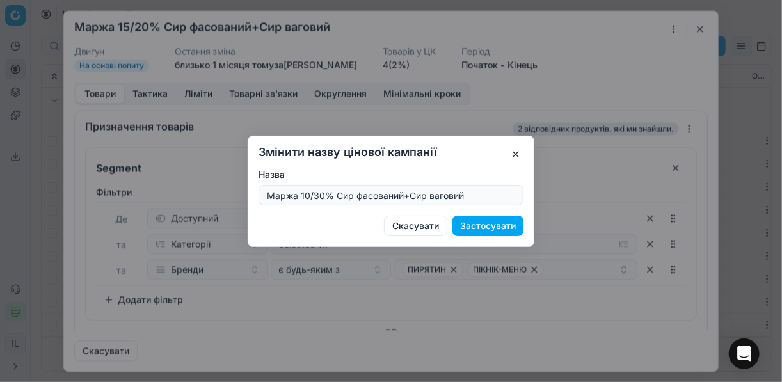
click at [499, 225] on button "Застосувати" at bounding box center [488, 226] width 71 height 20
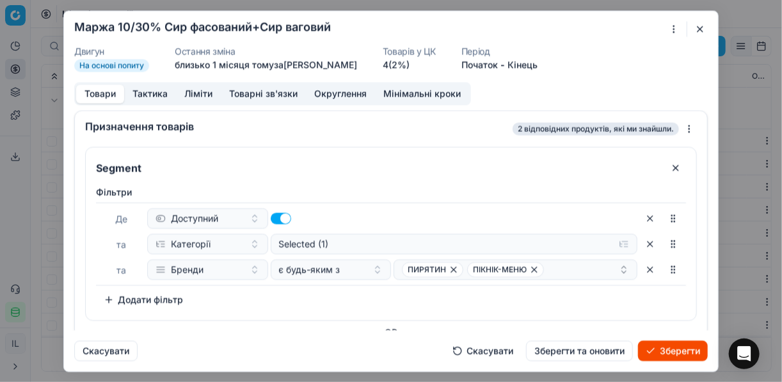
click at [204, 93] on button "Ліміти" at bounding box center [198, 94] width 45 height 19
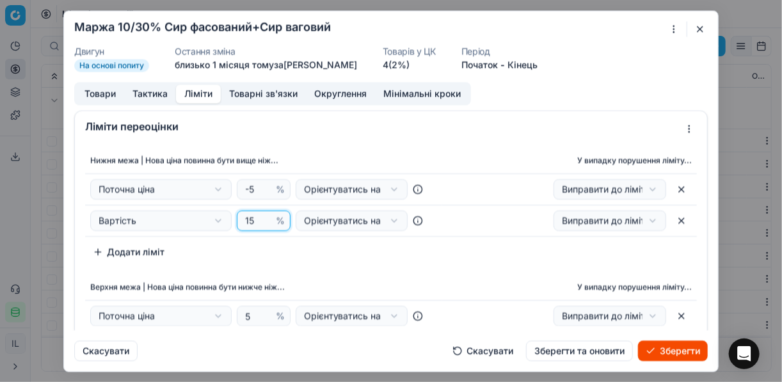
click at [254, 220] on input "15" at bounding box center [258, 220] width 31 height 19
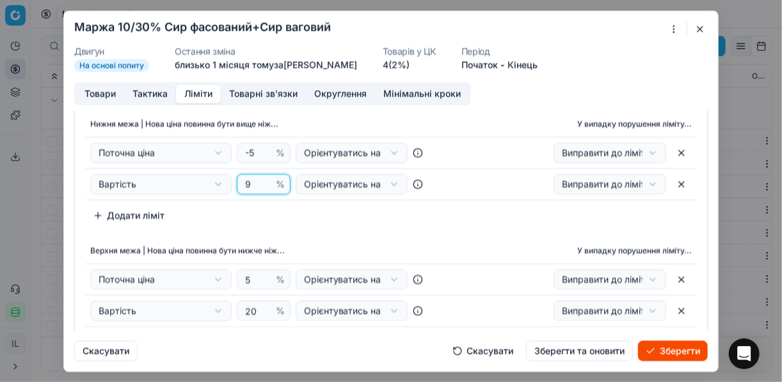
scroll to position [51, 0]
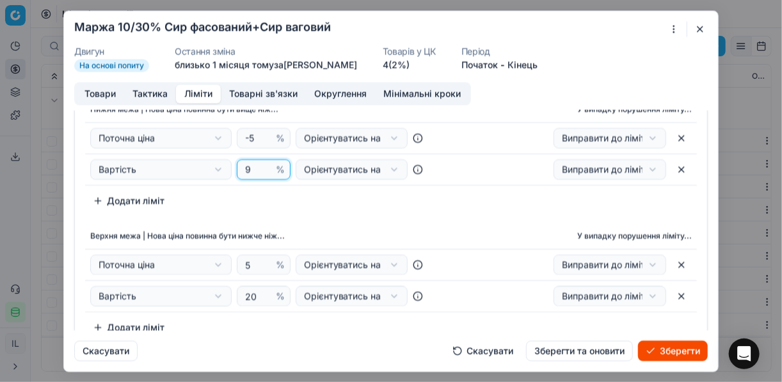
type input "9"
click at [255, 298] on input "20" at bounding box center [258, 296] width 31 height 19
type input "2"
type input "30"
click at [92, 93] on button "Товари" at bounding box center [100, 94] width 48 height 19
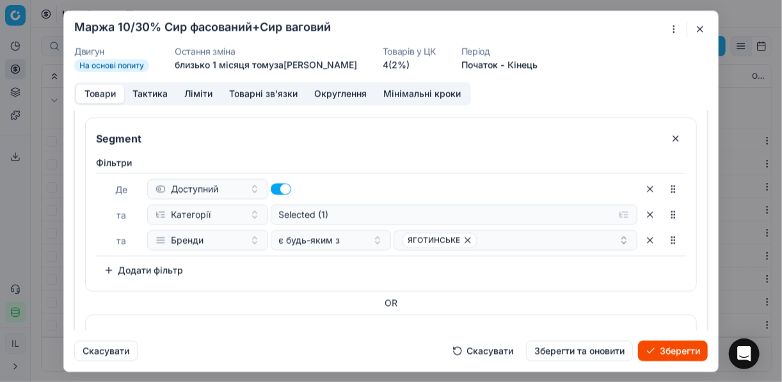
scroll to position [205, 0]
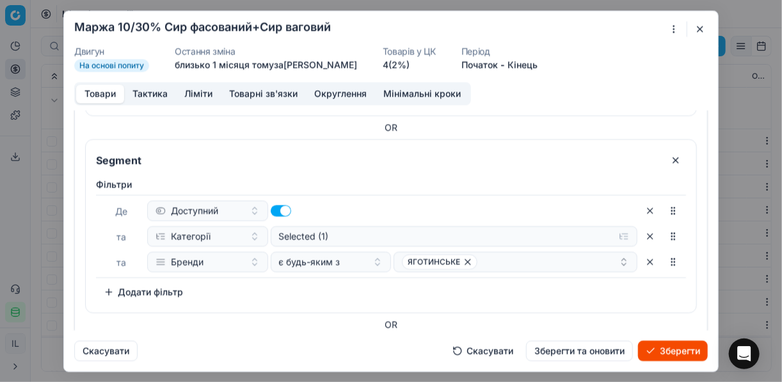
click at [645, 207] on button "button" at bounding box center [650, 210] width 20 height 20
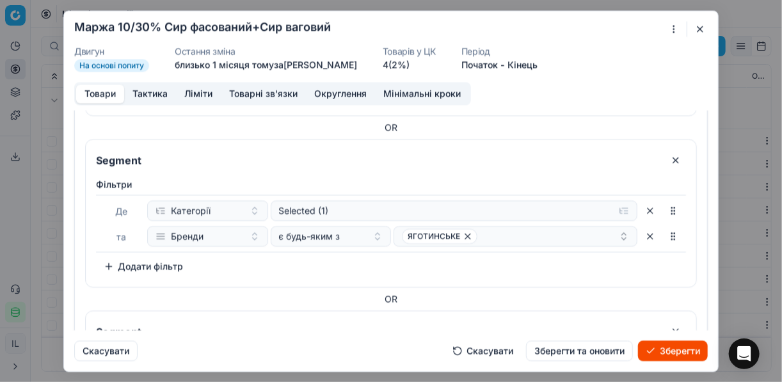
click at [645, 207] on button "button" at bounding box center [650, 210] width 20 height 20
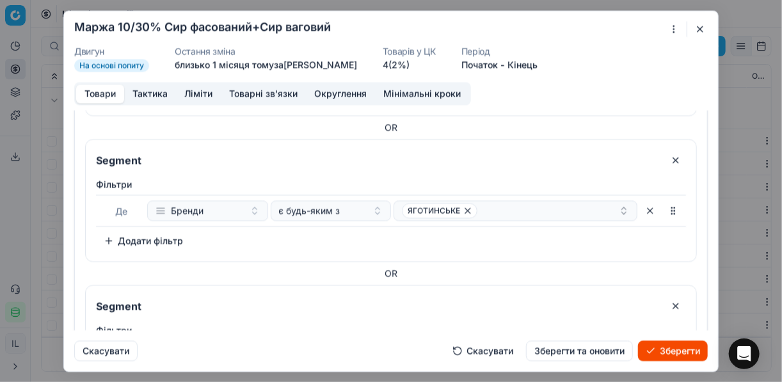
click at [645, 207] on button "button" at bounding box center [650, 210] width 20 height 20
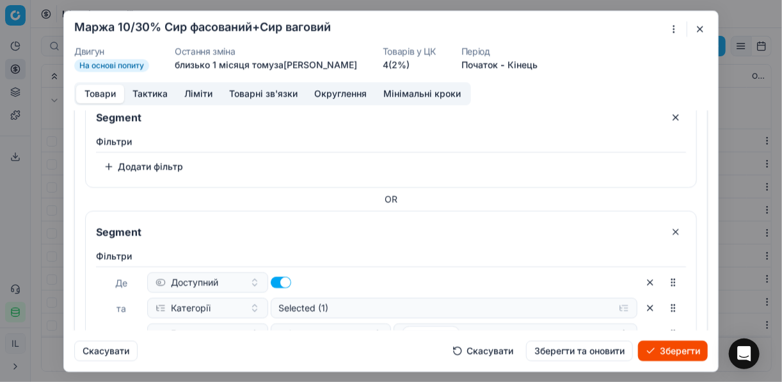
scroll to position [256, 0]
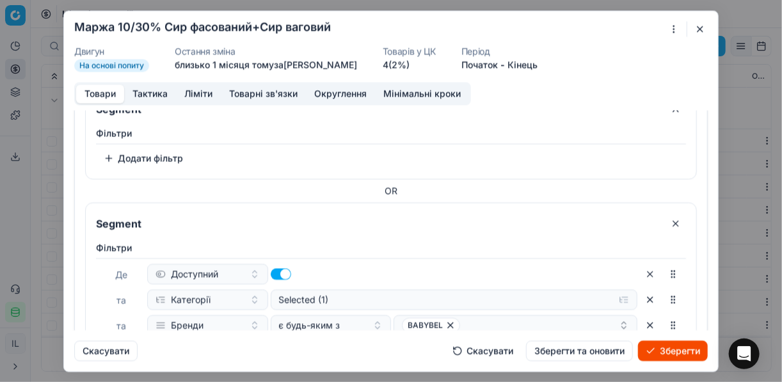
click at [670, 218] on button "button" at bounding box center [676, 223] width 20 height 20
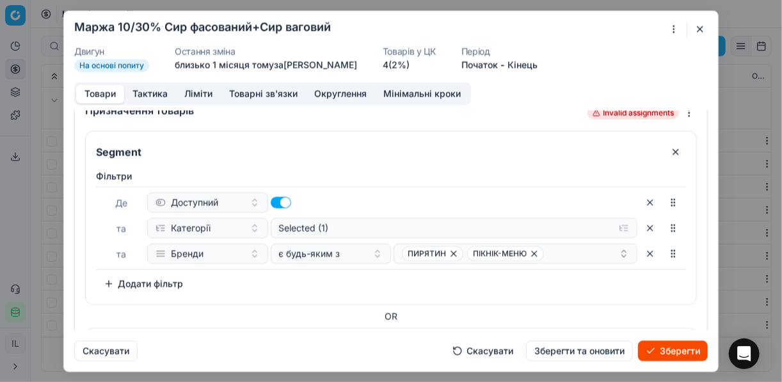
scroll to position [0, 0]
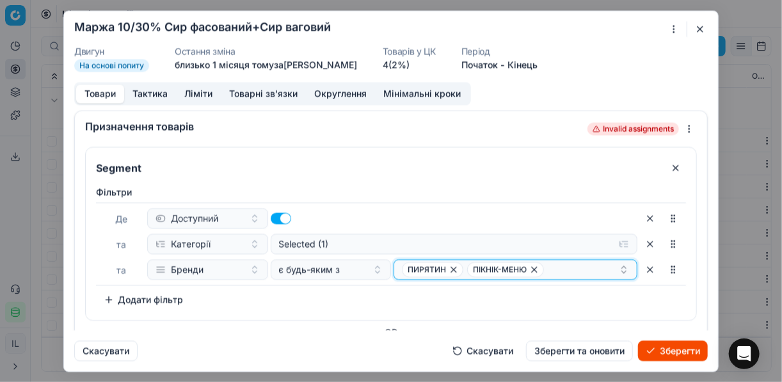
click at [533, 270] on icon "button" at bounding box center [534, 269] width 10 height 10
click at [451, 273] on icon "button" at bounding box center [454, 269] width 10 height 10
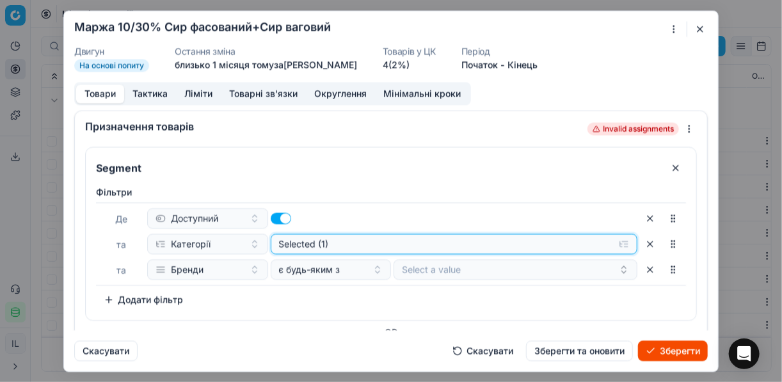
click at [623, 246] on button "Selected (1)" at bounding box center [455, 244] width 368 height 20
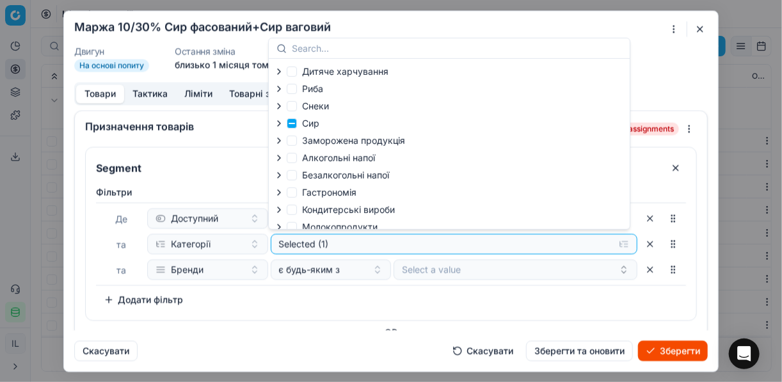
click at [280, 125] on icon "button" at bounding box center [279, 123] width 10 height 10
click at [308, 154] on icon "button" at bounding box center [307, 157] width 10 height 10
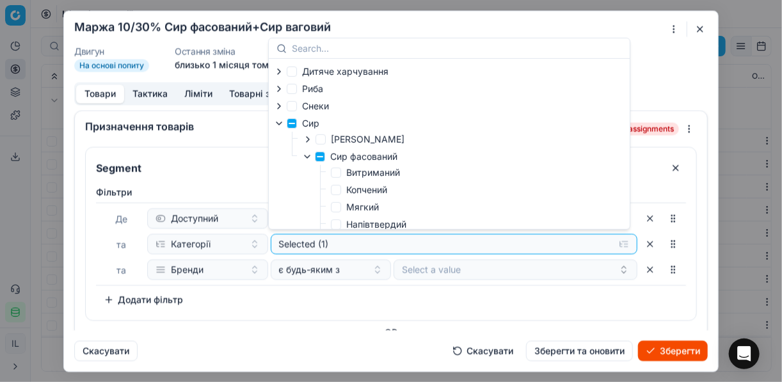
scroll to position [51, 0]
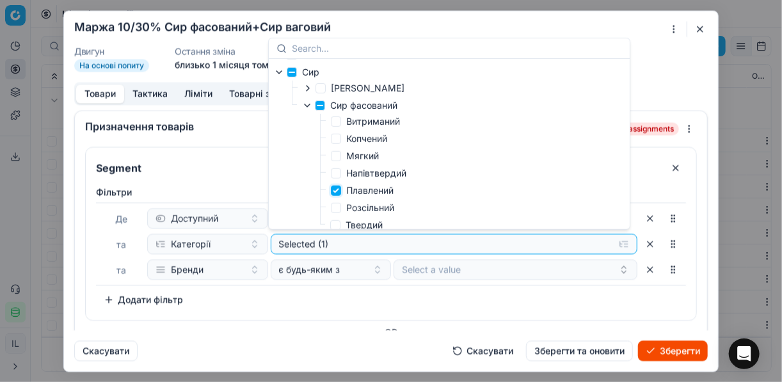
click at [332, 193] on input "Плавлений" at bounding box center [336, 191] width 10 height 10
checkbox input "false"
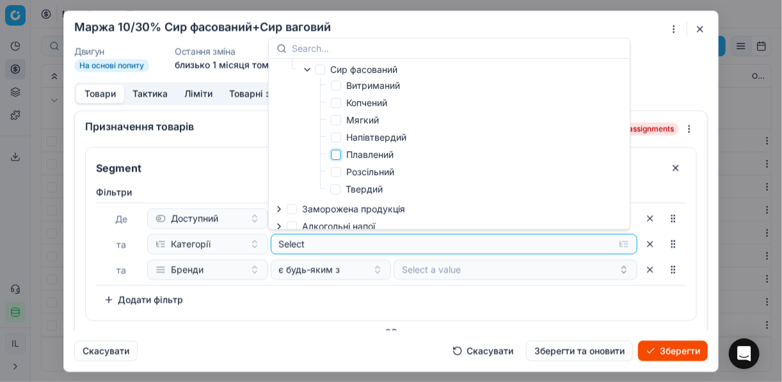
scroll to position [102, 0]
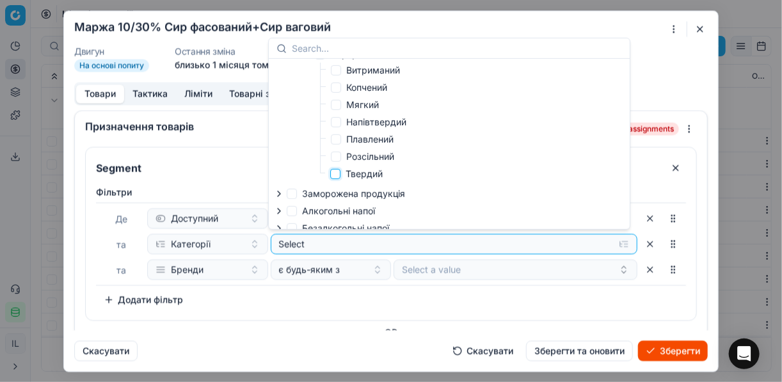
click at [337, 171] on input "Твердий" at bounding box center [335, 174] width 10 height 10
checkbox input "true"
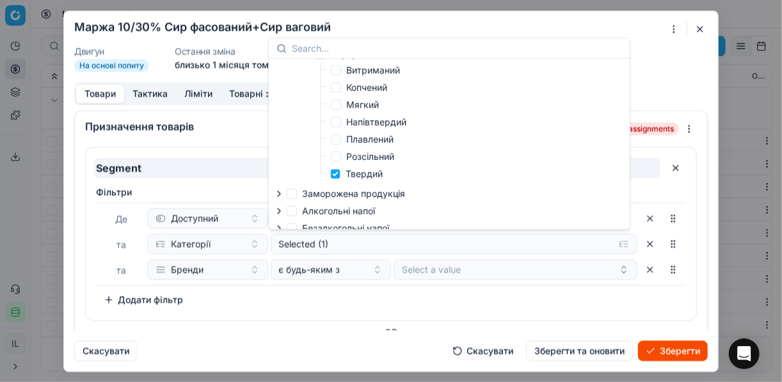
click at [266, 159] on input "Segment" at bounding box center [376, 168] width 567 height 20
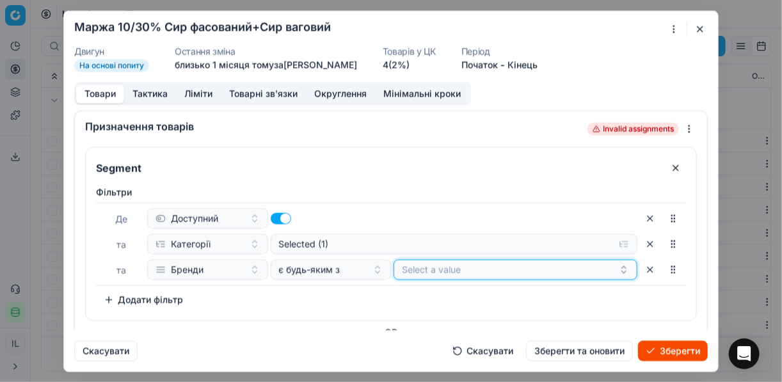
click at [426, 268] on button "Select a value" at bounding box center [516, 269] width 244 height 20
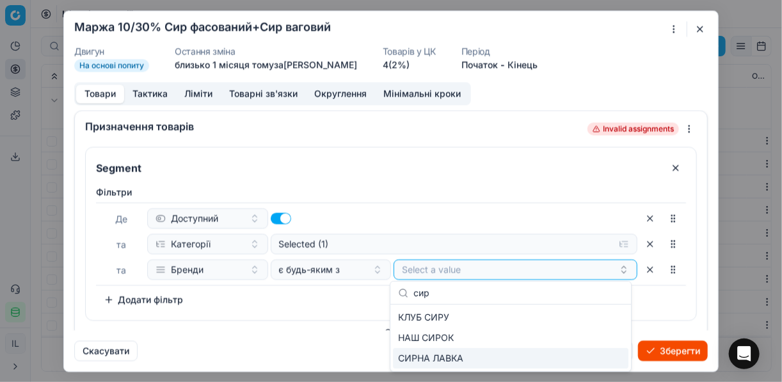
type input "сир"
click at [601, 359] on div "СИРНА ЛАВКА" at bounding box center [511, 358] width 236 height 20
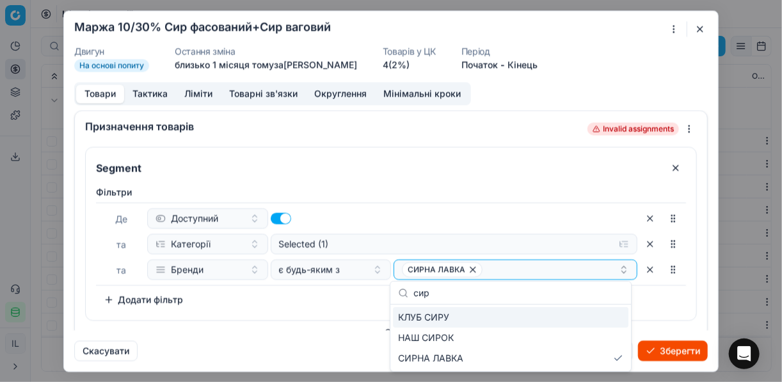
drag, startPoint x: 353, startPoint y: 303, endPoint x: 302, endPoint y: 304, distance: 51.9
click at [353, 303] on div "Фiльтри Де Доступний та Категорії Selected (1) та Бренди є будь-яким з СИРНА ЛА…" at bounding box center [391, 248] width 590 height 124
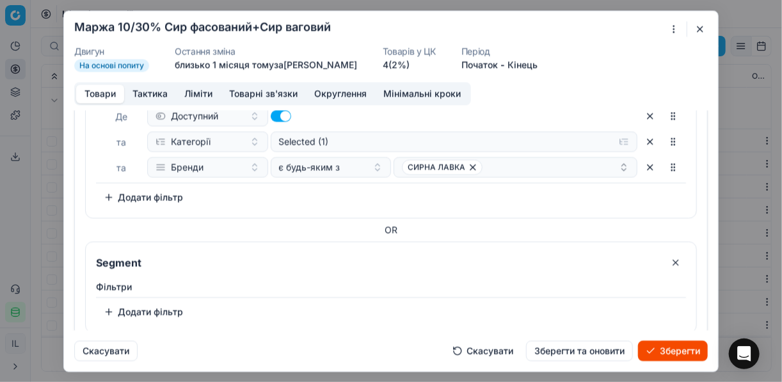
scroll to position [138, 0]
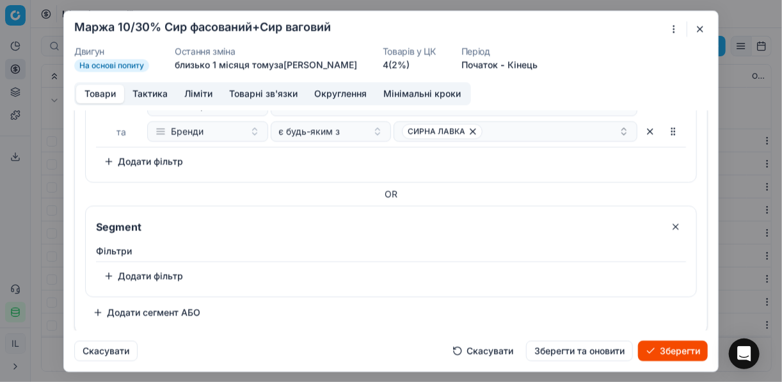
click at [120, 273] on button "Додати фільтр" at bounding box center [143, 276] width 95 height 20
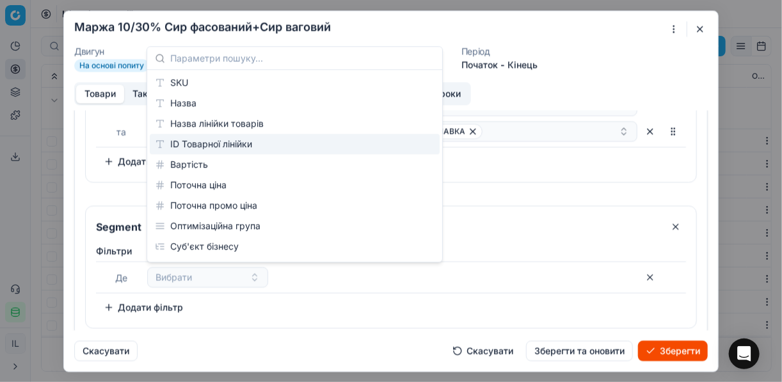
click at [586, 247] on label "Фiльтри" at bounding box center [391, 251] width 590 height 13
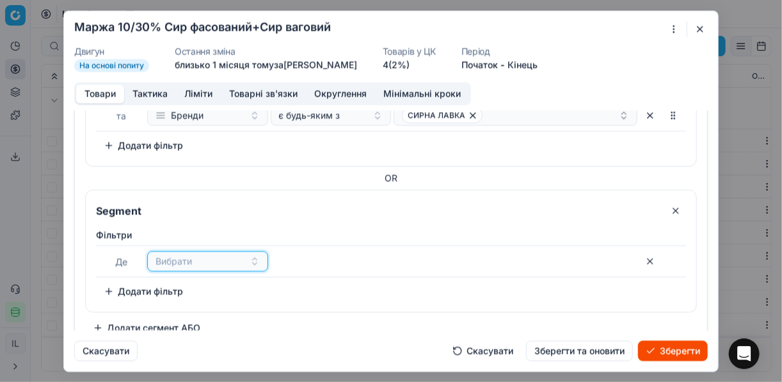
scroll to position [169, 0]
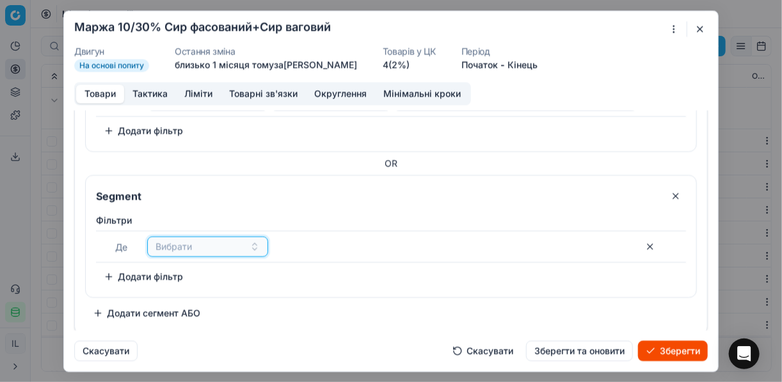
click at [257, 247] on button "Вибрати" at bounding box center [207, 246] width 121 height 20
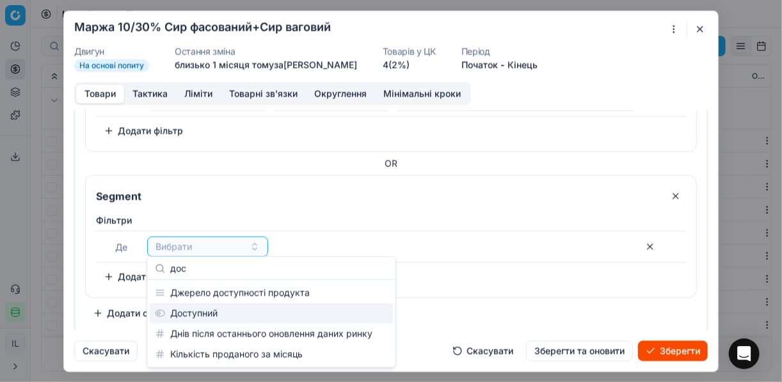
type input "дос"
click at [253, 307] on div "Доступний" at bounding box center [271, 313] width 243 height 20
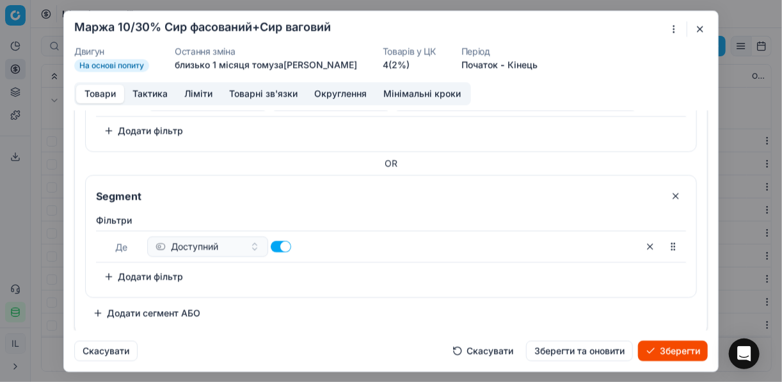
click at [110, 274] on button "Додати фільтр" at bounding box center [143, 276] width 95 height 20
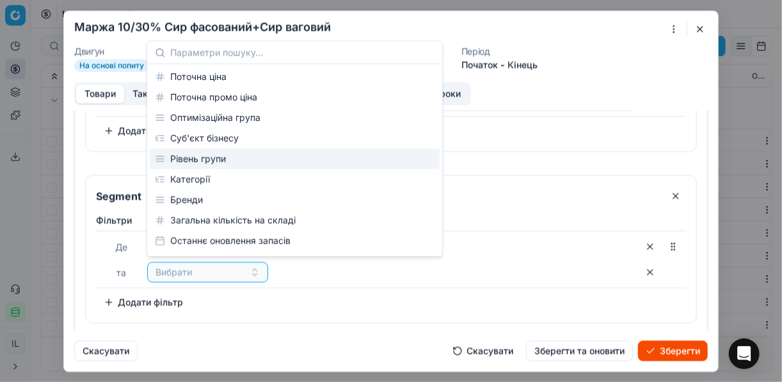
scroll to position [51, 0]
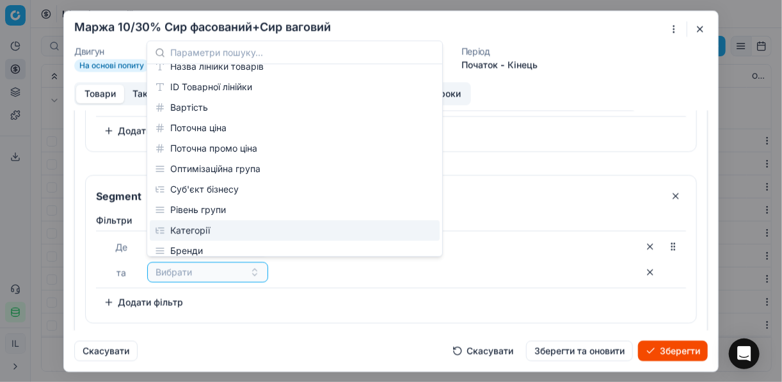
click at [185, 222] on div "Категорії" at bounding box center [295, 230] width 290 height 20
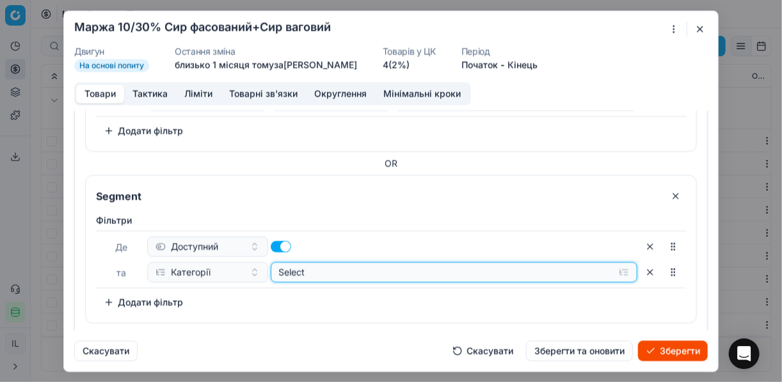
click at [621, 271] on button "Select" at bounding box center [455, 272] width 368 height 20
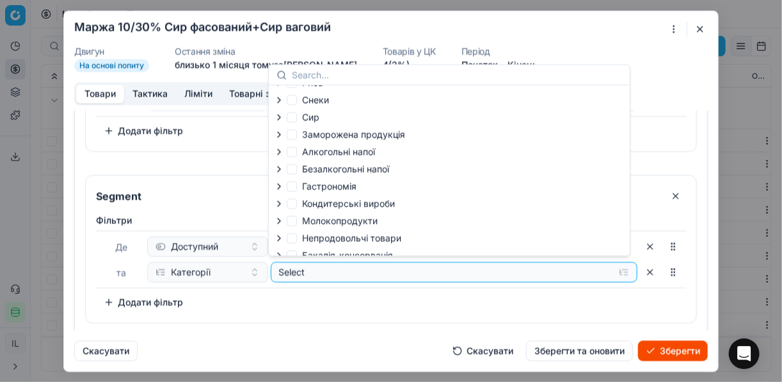
scroll to position [44, 0]
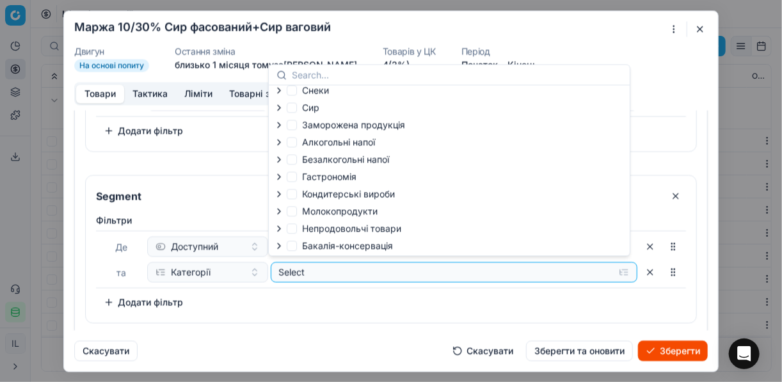
click at [281, 110] on icon "button" at bounding box center [279, 107] width 10 height 10
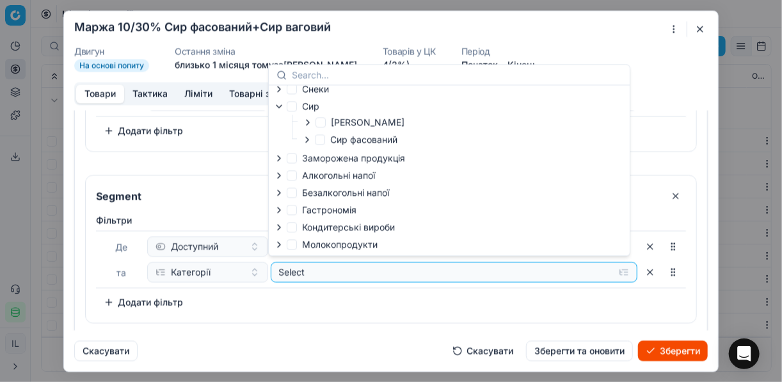
click at [308, 137] on icon "button" at bounding box center [307, 139] width 10 height 10
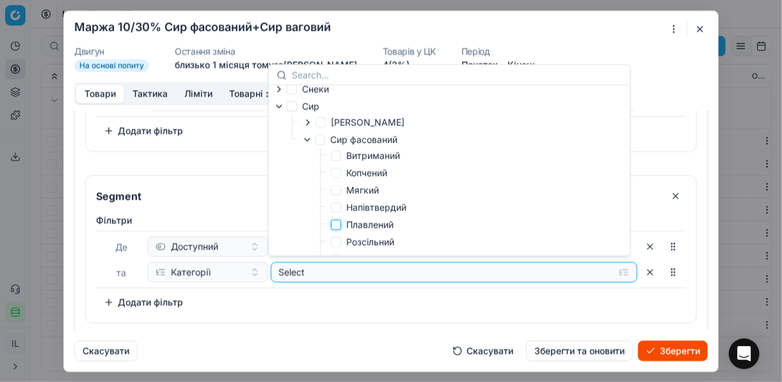
click at [340, 225] on input "Плавлений" at bounding box center [336, 225] width 10 height 10
checkbox input "true"
click at [253, 188] on input "Segment" at bounding box center [376, 196] width 567 height 20
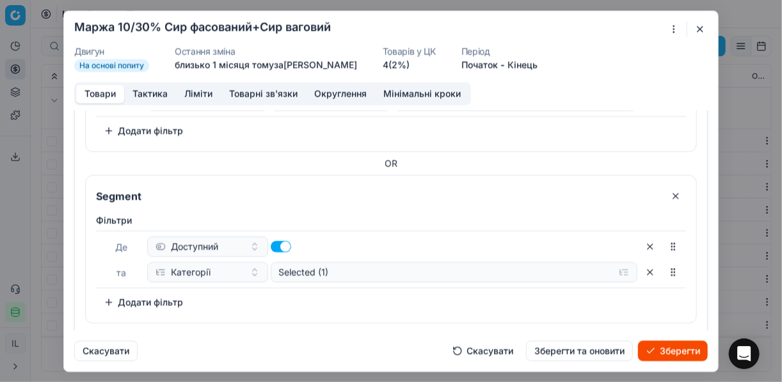
click at [119, 303] on button "Додати фільтр" at bounding box center [143, 302] width 95 height 20
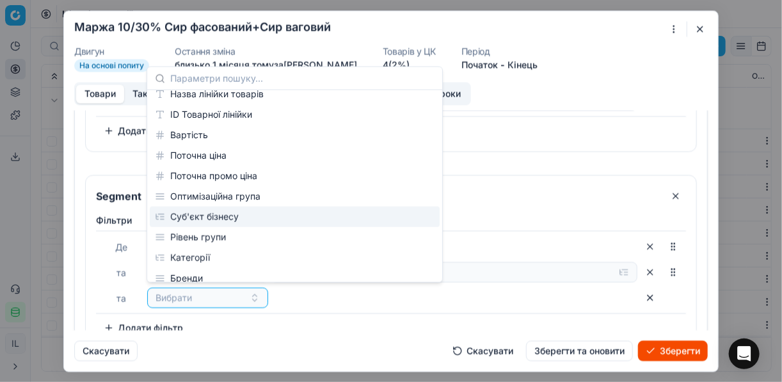
scroll to position [102, 0]
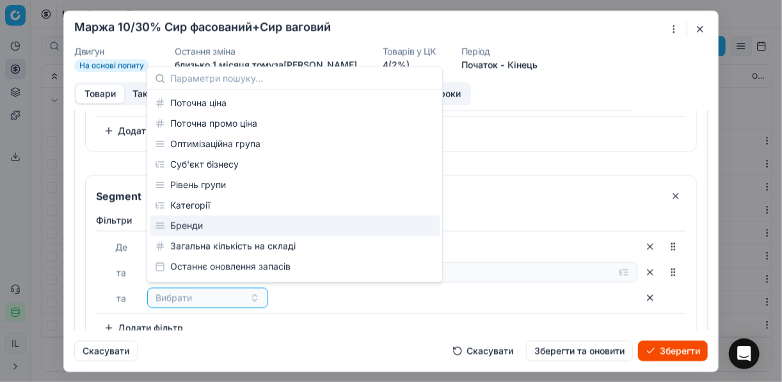
click at [199, 230] on div "Бренди" at bounding box center [295, 226] width 290 height 20
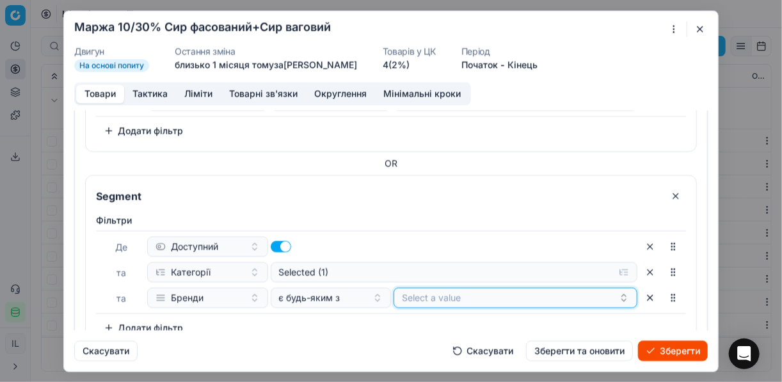
click at [414, 300] on button "Select a value" at bounding box center [516, 297] width 244 height 20
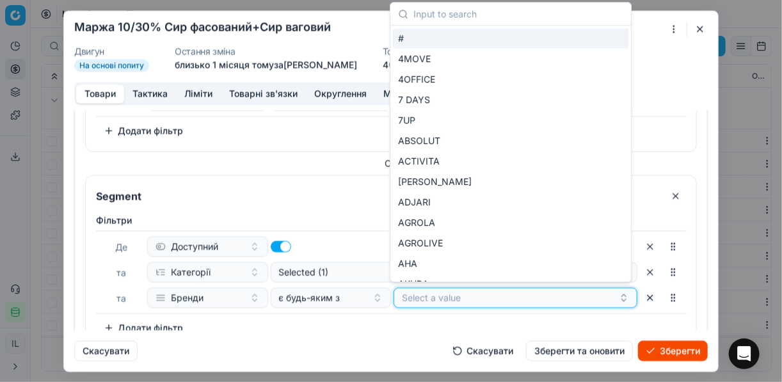
click at [439, 292] on button "Select a value" at bounding box center [516, 297] width 244 height 20
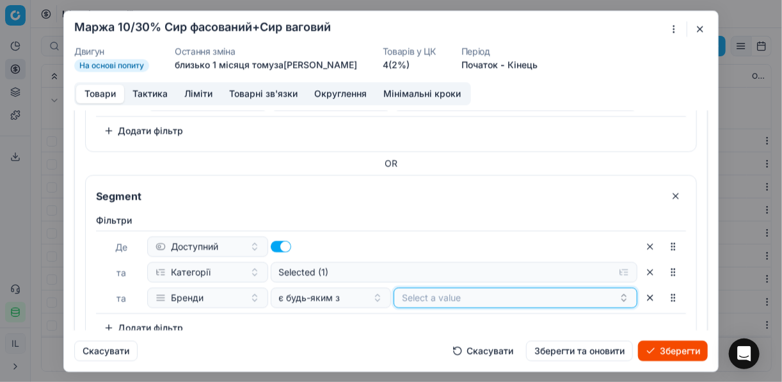
click at [439, 292] on button "Select a value" at bounding box center [516, 297] width 244 height 20
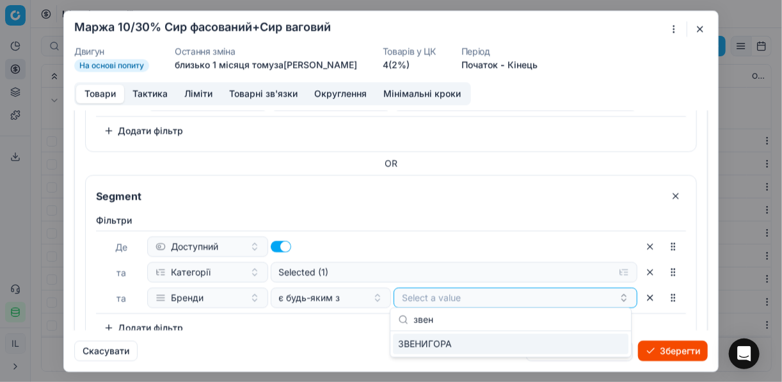
type input "звен"
click at [610, 351] on div "ЗВЕНИГОРА" at bounding box center [511, 344] width 236 height 20
click at [360, 333] on div "Скасувати Скасувати Зберегти та оновити Зберегти" at bounding box center [391, 345] width 634 height 31
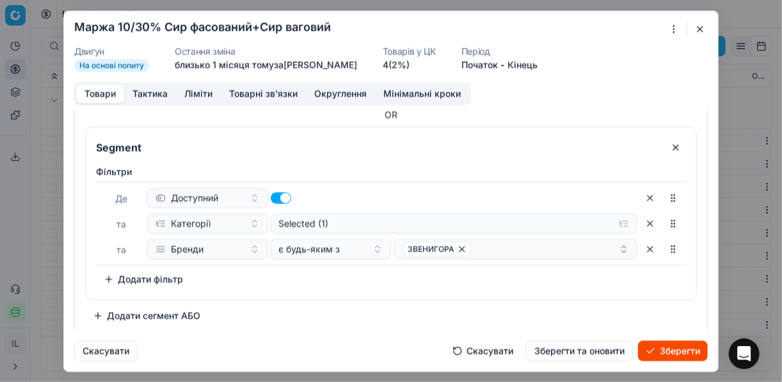
scroll to position [220, 0]
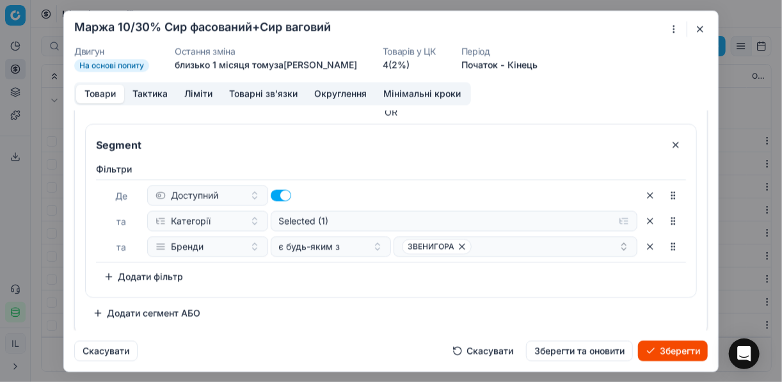
click at [113, 309] on button "Додати сегмент АБО" at bounding box center [146, 313] width 123 height 20
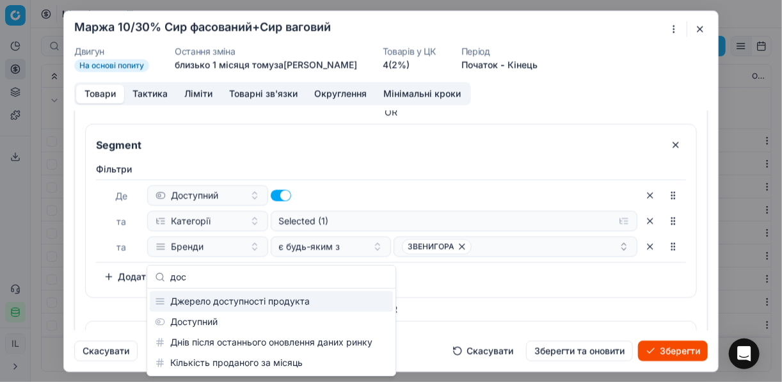
type input "дос"
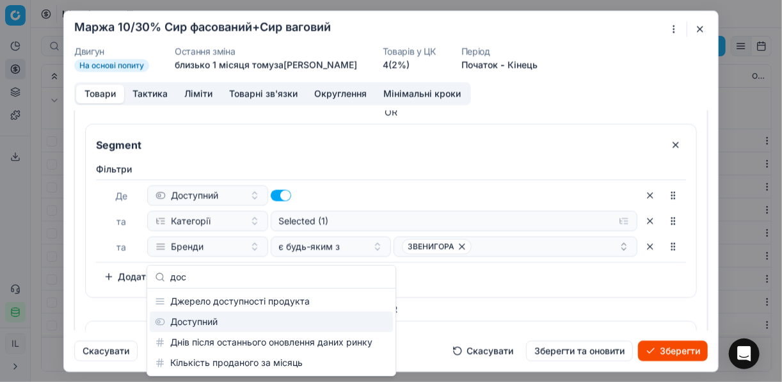
click at [193, 314] on div "Доступний" at bounding box center [271, 322] width 243 height 20
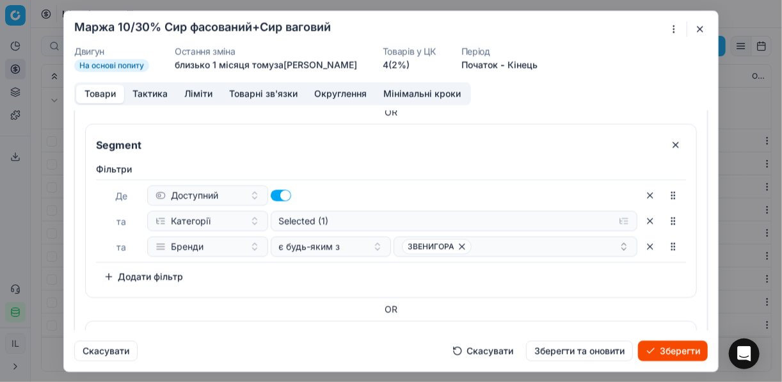
scroll to position [366, 0]
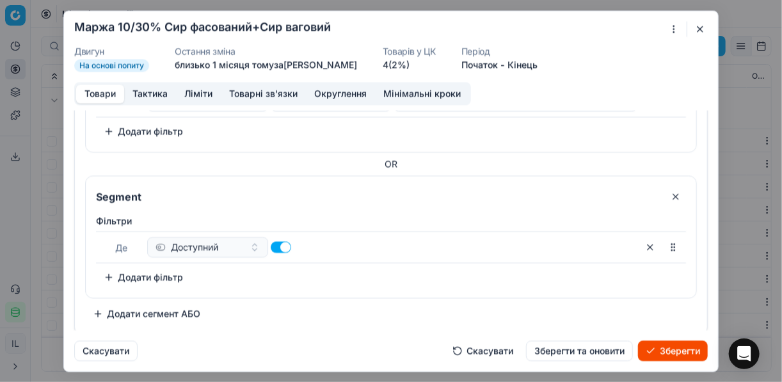
click at [113, 273] on button "Додати фільтр" at bounding box center [143, 277] width 95 height 20
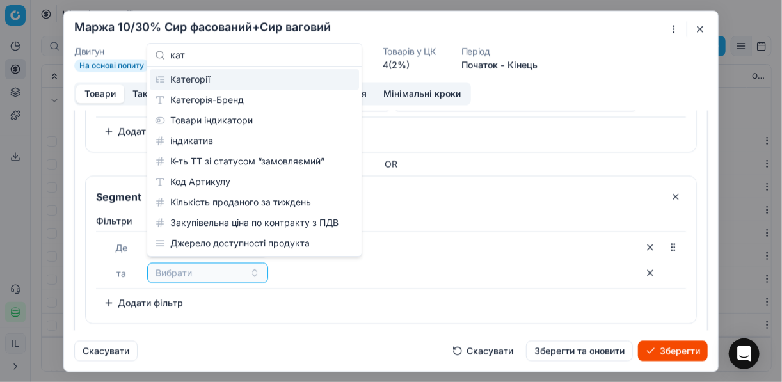
type input "кат"
click at [193, 78] on div "Категорії" at bounding box center [254, 79] width 209 height 20
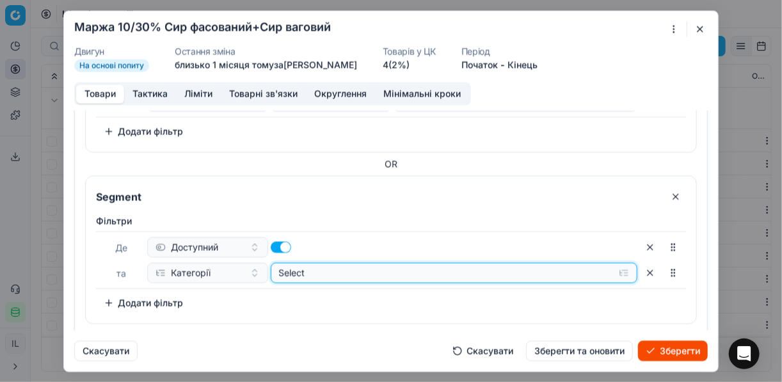
click at [615, 269] on button "Select" at bounding box center [455, 273] width 368 height 20
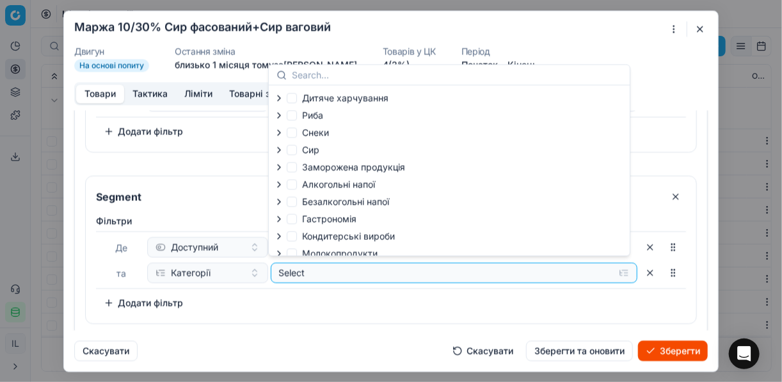
click at [281, 150] on icon "button" at bounding box center [279, 150] width 10 height 10
click at [308, 181] on icon "button" at bounding box center [307, 183] width 10 height 10
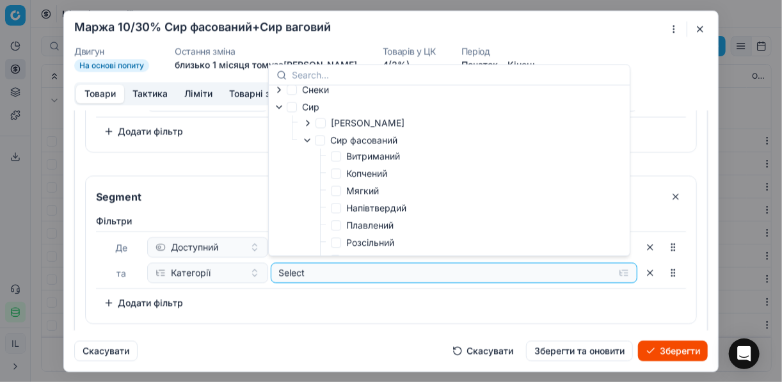
scroll to position [51, 0]
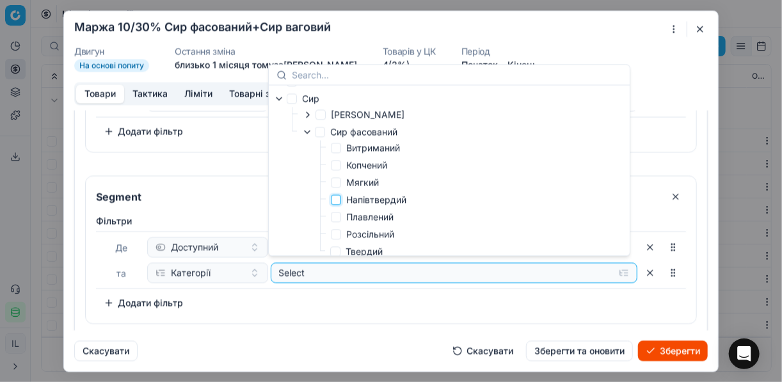
click at [339, 199] on input "Напівтвердий" at bounding box center [336, 200] width 10 height 10
checkbox input "true"
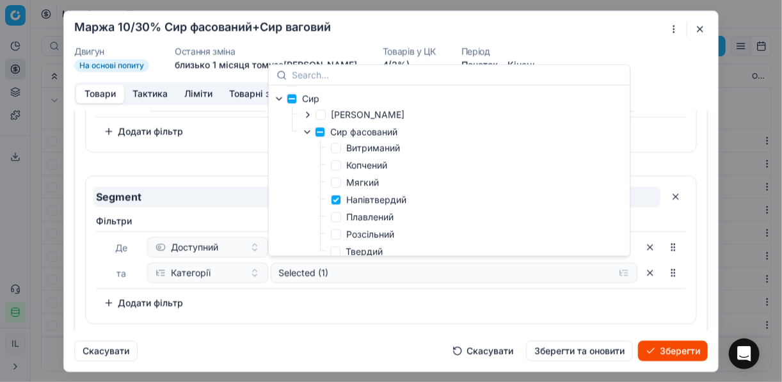
click at [239, 192] on input "Segment" at bounding box center [376, 196] width 567 height 20
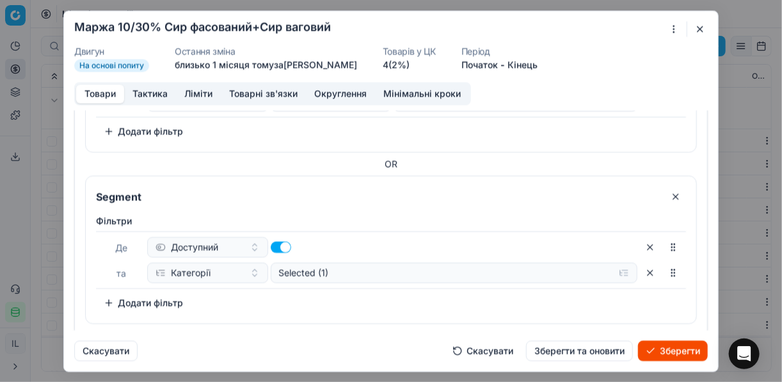
click at [100, 302] on button "Додати фільтр" at bounding box center [143, 303] width 95 height 20
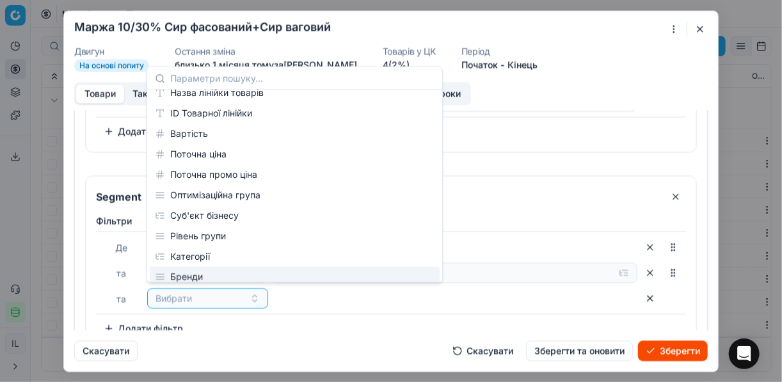
click at [196, 273] on div "Бренди" at bounding box center [295, 277] width 290 height 20
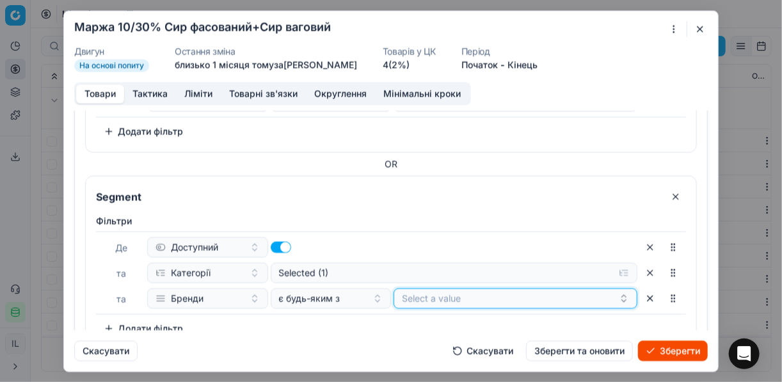
click at [414, 296] on button "Select a value" at bounding box center [516, 298] width 244 height 20
type input "клу"
click at [615, 273] on div "КЛУБ СИРУ" at bounding box center [511, 269] width 236 height 20
click at [400, 325] on div "Фiльтри Де Доступний та Категорії Selected (1) та Бренди є будь-яким з КЛУБ СИР…" at bounding box center [391, 276] width 590 height 124
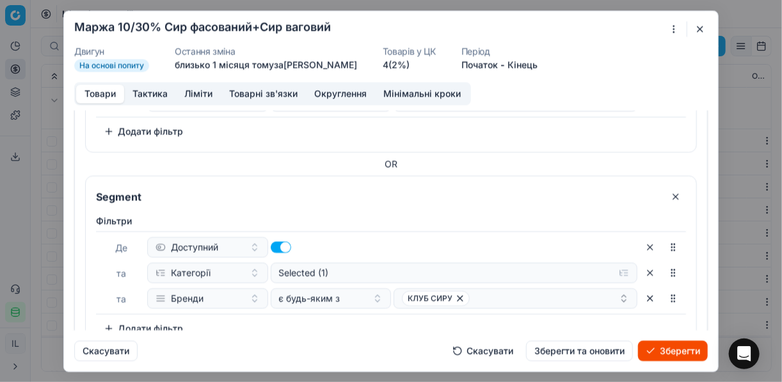
click at [667, 352] on button "Зберегти" at bounding box center [673, 351] width 70 height 20
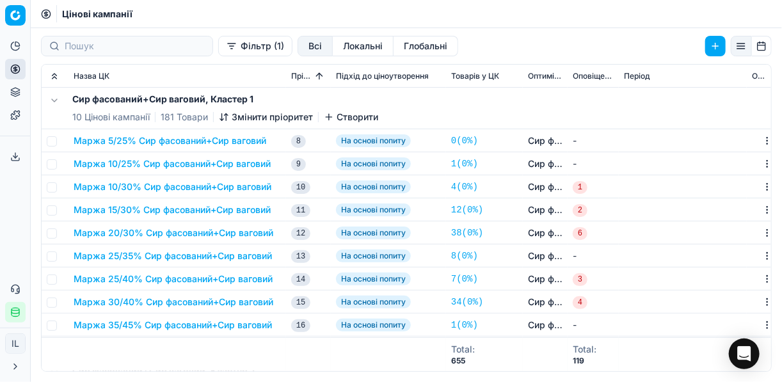
click at [137, 210] on button "Маржа 15/30% Сир фасований+Сир ваговий" at bounding box center [172, 210] width 197 height 13
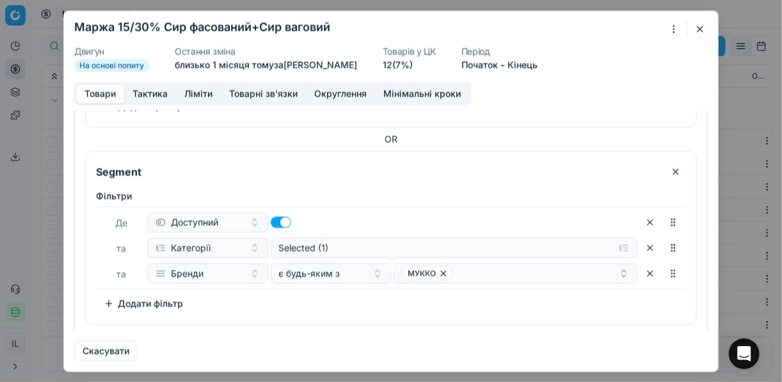
scroll to position [417, 0]
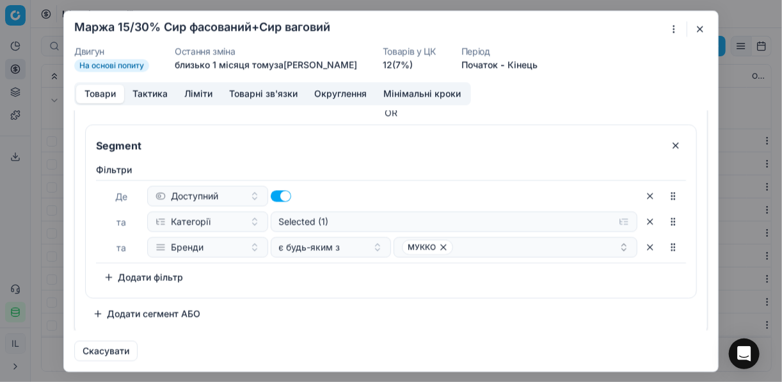
click at [645, 195] on button "button" at bounding box center [650, 196] width 20 height 20
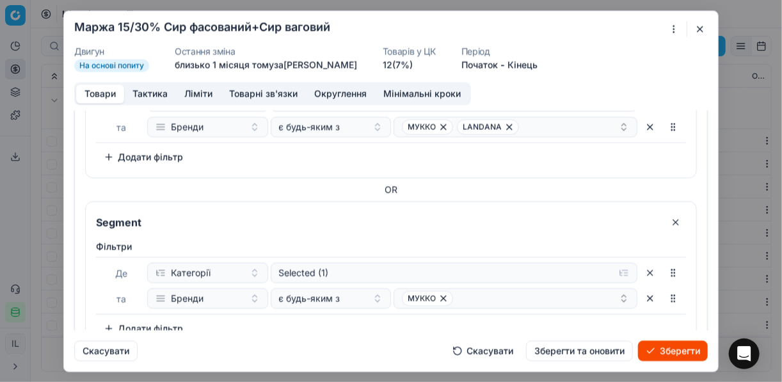
click at [666, 218] on button "button" at bounding box center [676, 222] width 20 height 20
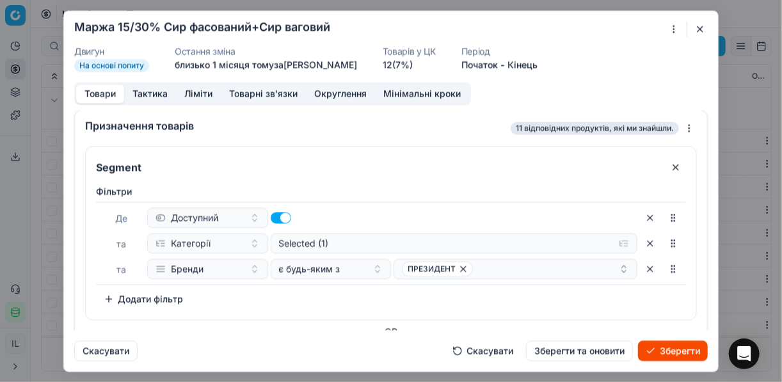
scroll to position [0, 0]
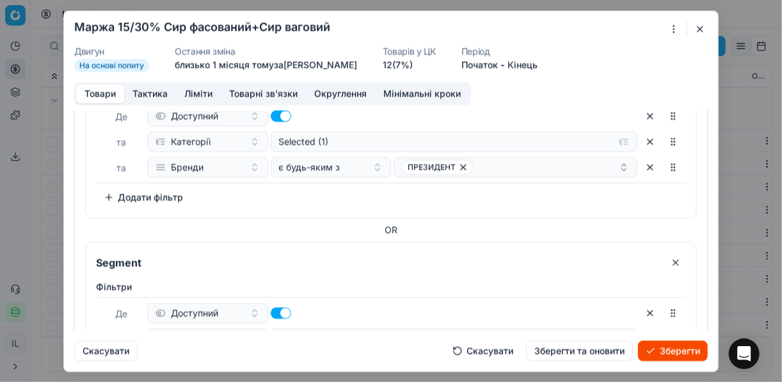
click at [669, 261] on button "button" at bounding box center [676, 262] width 20 height 20
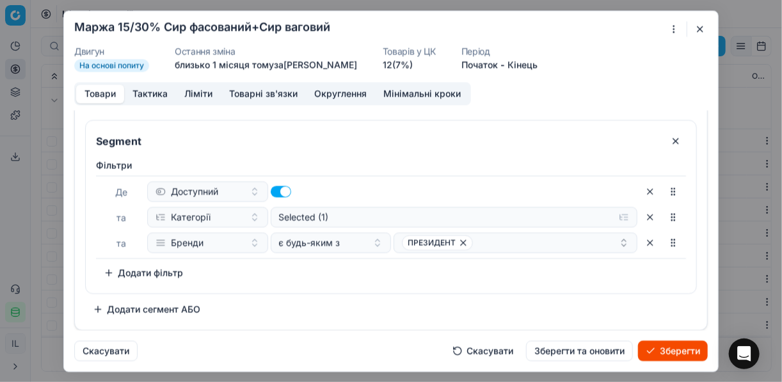
scroll to position [24, 0]
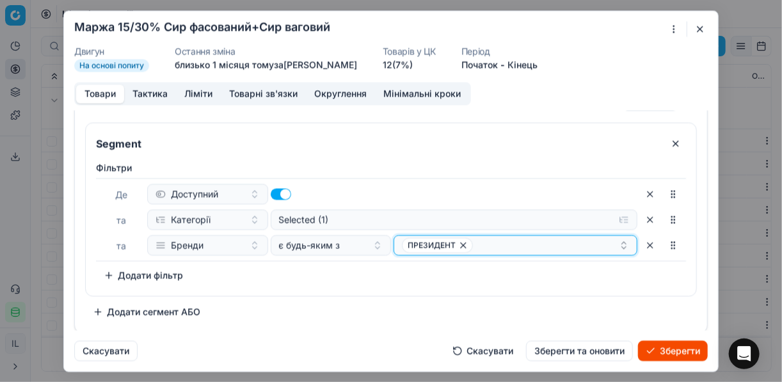
click at [461, 246] on icon "button" at bounding box center [463, 245] width 5 height 5
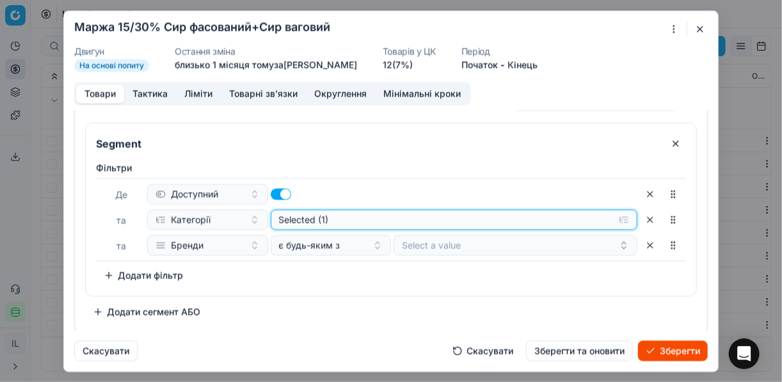
click at [617, 222] on button "Selected (1)" at bounding box center [455, 219] width 368 height 20
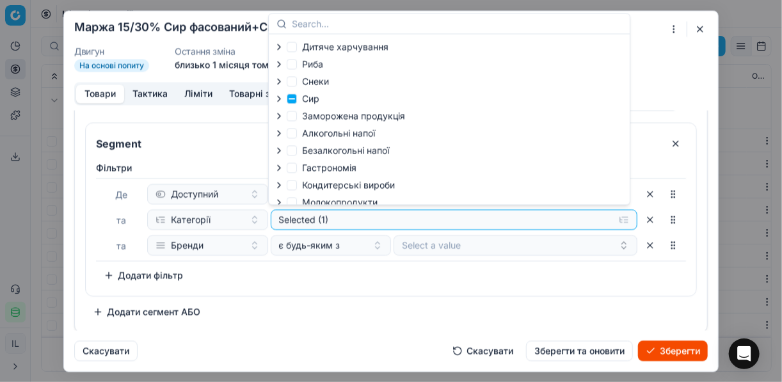
click at [280, 103] on icon "button" at bounding box center [279, 98] width 10 height 10
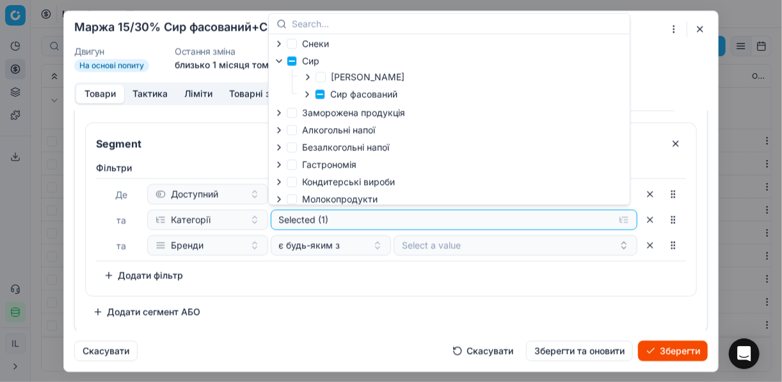
scroll to position [51, 0]
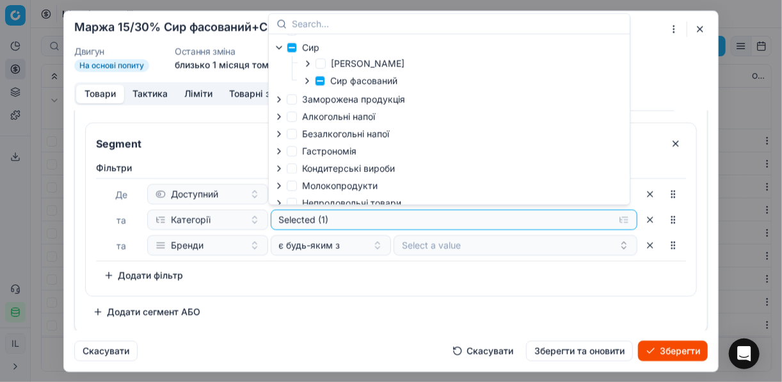
click at [305, 84] on icon "button" at bounding box center [307, 81] width 10 height 10
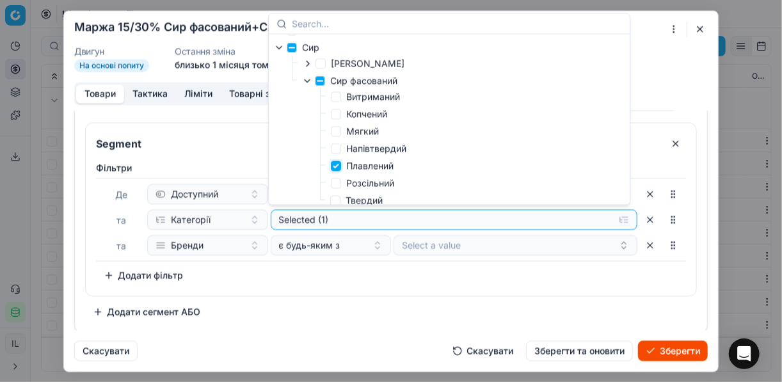
click at [337, 168] on input "Плавлений" at bounding box center [336, 166] width 10 height 10
checkbox input "false"
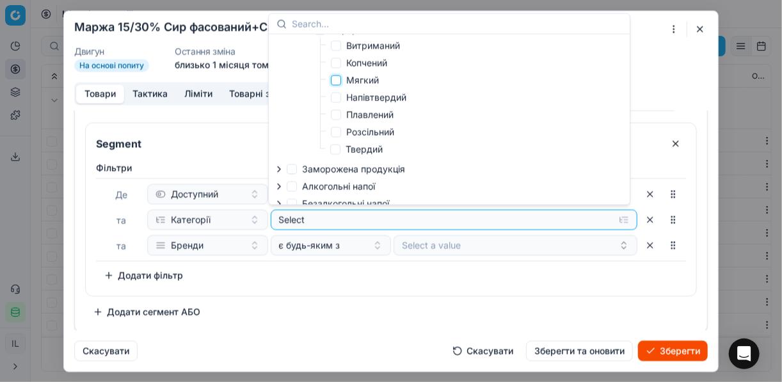
click at [338, 83] on input "Мягкий" at bounding box center [336, 80] width 10 height 10
checkbox input "true"
click at [252, 133] on input "Segment" at bounding box center [376, 143] width 567 height 20
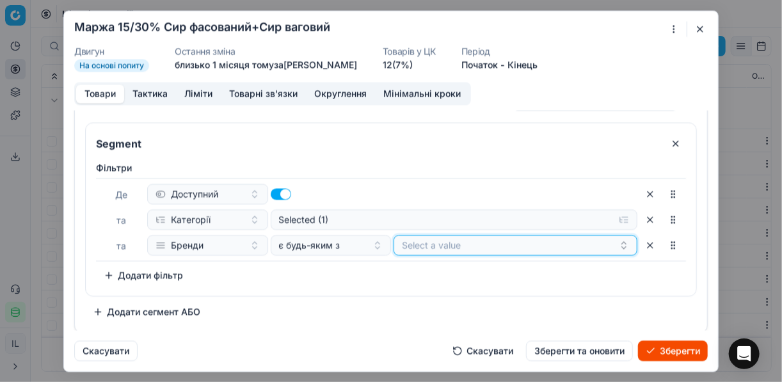
click at [598, 241] on button "Select a value" at bounding box center [516, 245] width 244 height 20
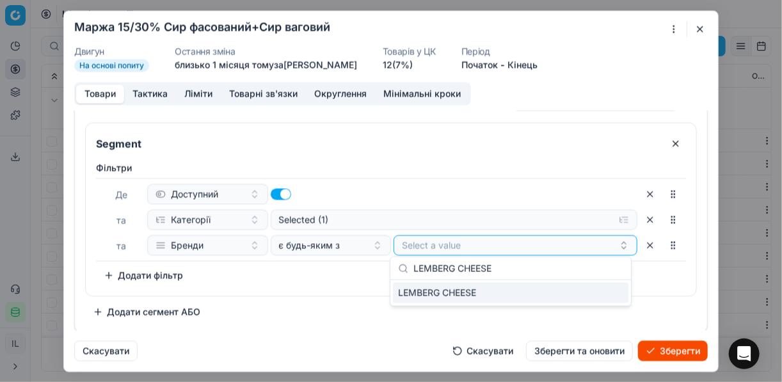
type input "LEMBERG CHEESE"
click at [618, 297] on div "LEMBERG CHEESE" at bounding box center [511, 293] width 236 height 20
click at [307, 282] on div "Фiльтри Де Доступний та Категорії Selected (1) та Бренди є будь-яким з LEMBERG …" at bounding box center [391, 223] width 590 height 124
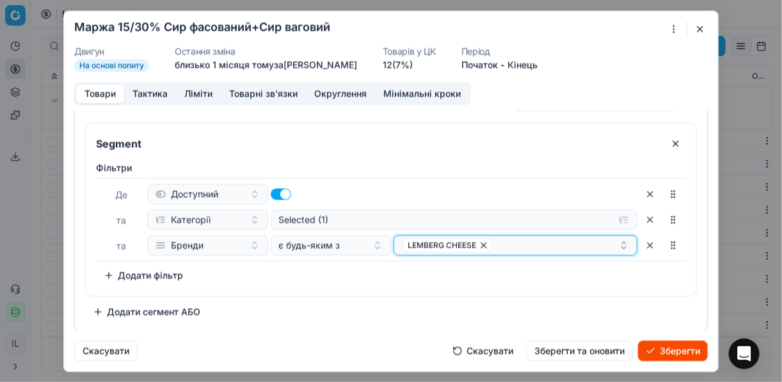
click at [518, 235] on button "LEMBERG CHEESE" at bounding box center [516, 245] width 244 height 20
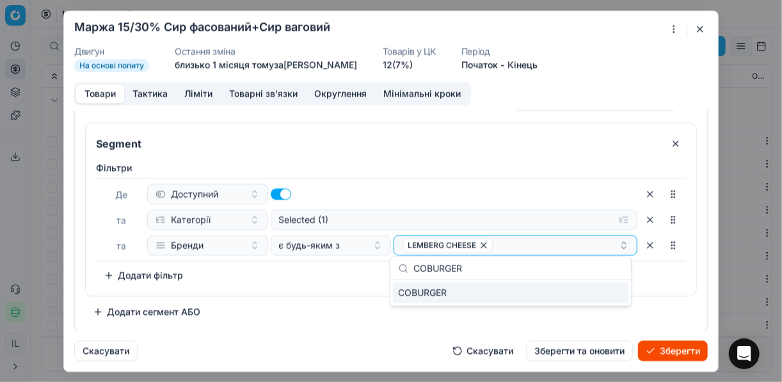
type input "COBURGER"
click at [585, 296] on div "COBURGER" at bounding box center [511, 293] width 236 height 20
click at [346, 277] on div "Фiльтри Де Доступний та Категорії Selected (1) та Бренди є будь-яким з LEMBERG …" at bounding box center [391, 223] width 590 height 124
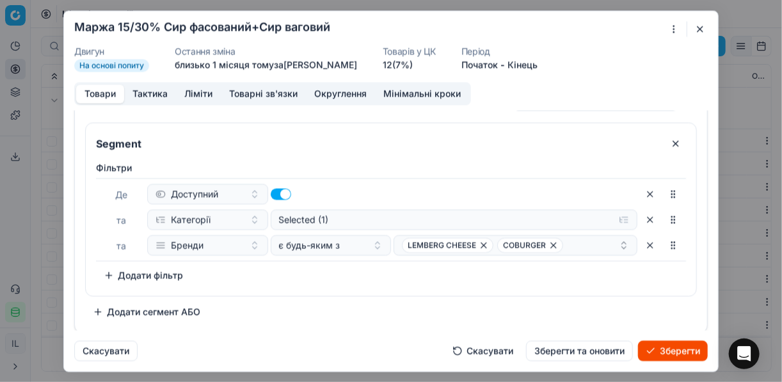
click at [102, 311] on button "Додати сегмент АБО" at bounding box center [146, 312] width 123 height 20
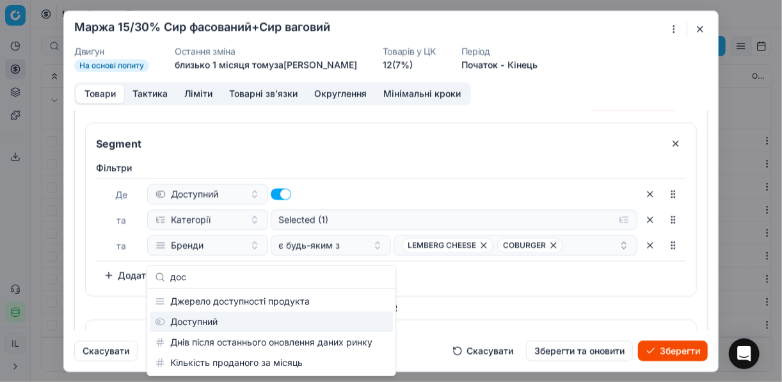
type input "дос"
click at [208, 323] on div "Доступний" at bounding box center [271, 322] width 243 height 20
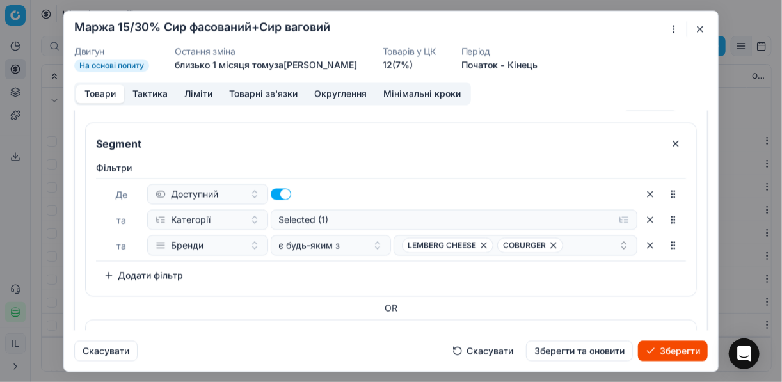
scroll to position [169, 0]
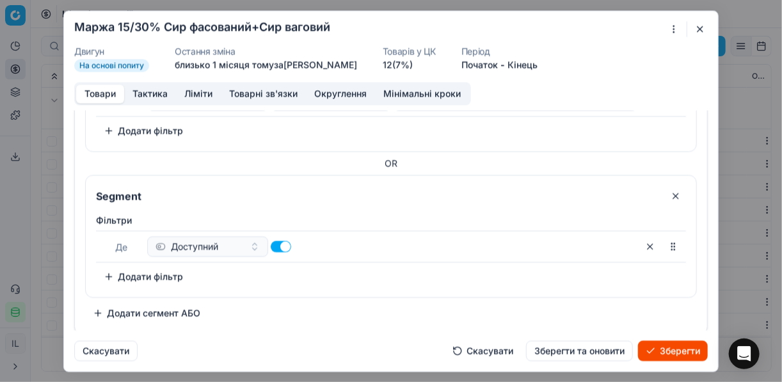
click at [110, 275] on button "Додати фільтр" at bounding box center [143, 276] width 95 height 20
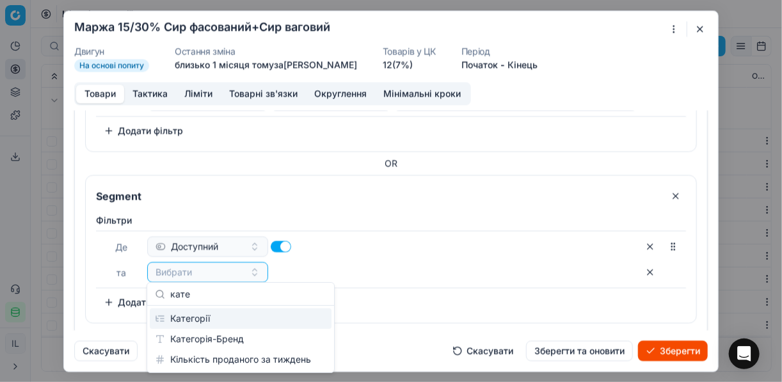
type input "кате"
click at [206, 323] on div "Категорії" at bounding box center [241, 319] width 182 height 20
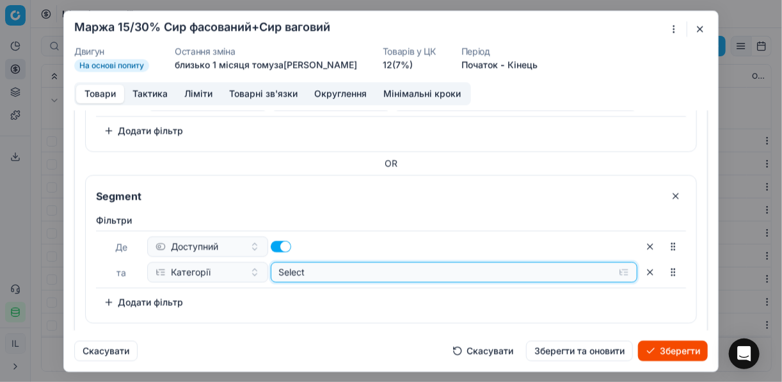
click at [619, 268] on button "Select" at bounding box center [455, 272] width 368 height 20
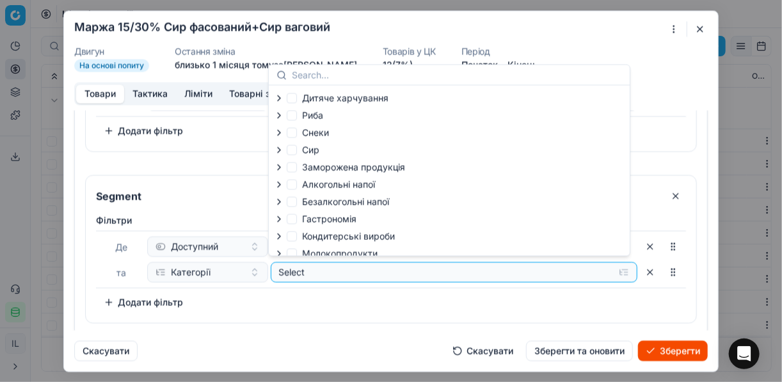
click at [280, 149] on icon "button" at bounding box center [279, 150] width 10 height 10
click at [305, 182] on icon "button" at bounding box center [307, 183] width 10 height 10
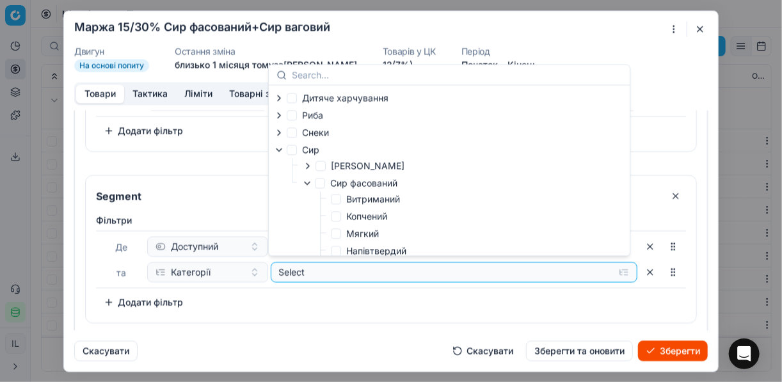
scroll to position [51, 0]
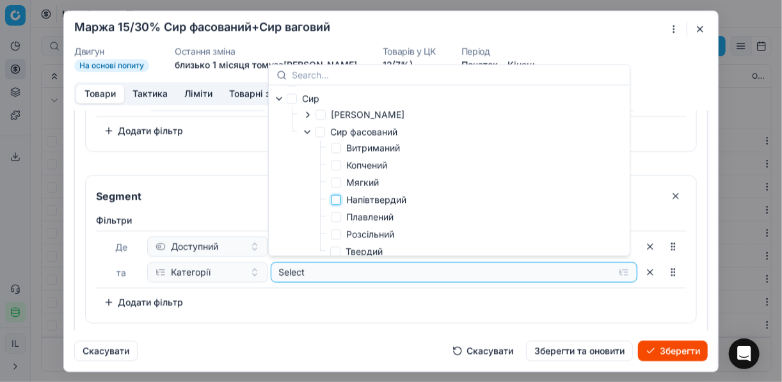
click at [340, 204] on input "Напівтвердий" at bounding box center [336, 200] width 10 height 10
checkbox input "true"
click at [354, 294] on div "Фiльтри Де Доступний та Категорії Selected (1) To pick up a sortable item, pres…" at bounding box center [391, 263] width 590 height 99
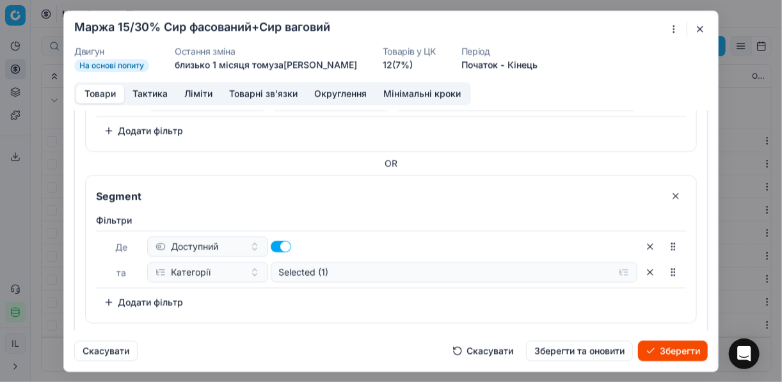
click at [108, 297] on button "Додати фільтр" at bounding box center [143, 302] width 95 height 20
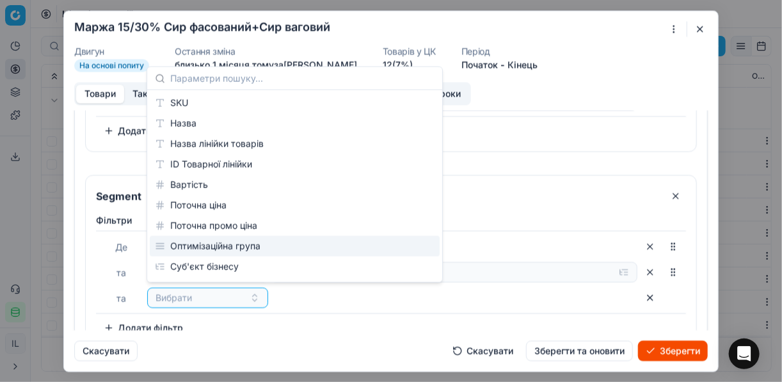
scroll to position [102, 0]
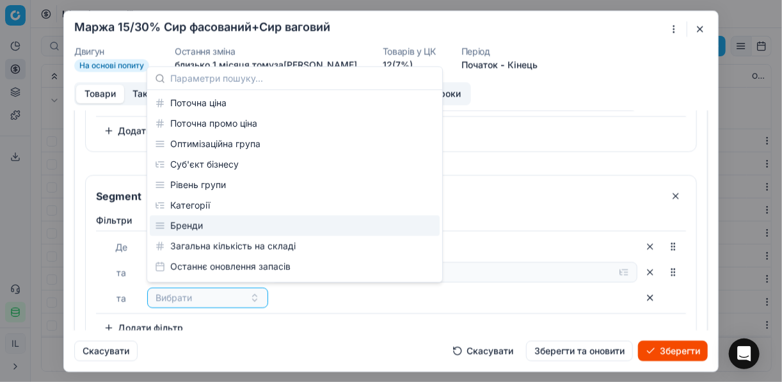
click at [197, 228] on div "Бренди" at bounding box center [295, 226] width 290 height 20
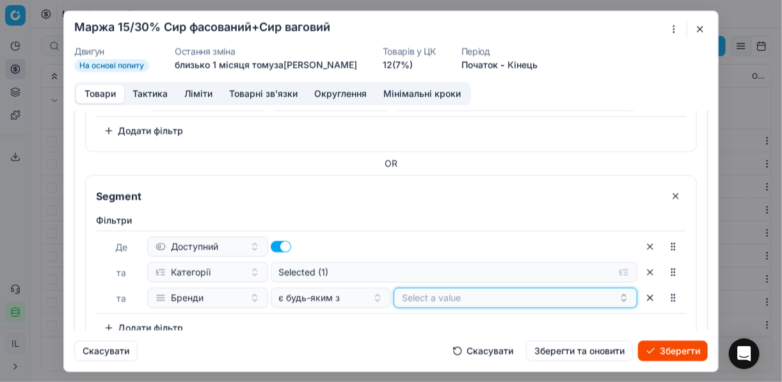
drag, startPoint x: 446, startPoint y: 296, endPoint x: 451, endPoint y: 311, distance: 16.2
click at [446, 296] on button "Select a value" at bounding box center [516, 297] width 244 height 20
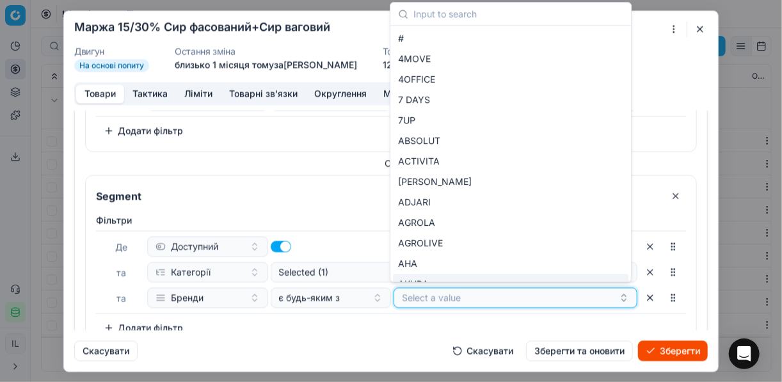
click at [456, 289] on button "Select a value" at bounding box center [516, 297] width 244 height 20
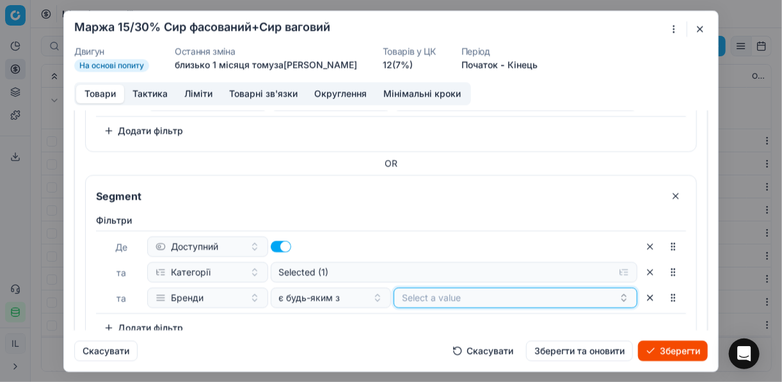
click at [456, 289] on button "Select a value" at bounding box center [516, 297] width 244 height 20
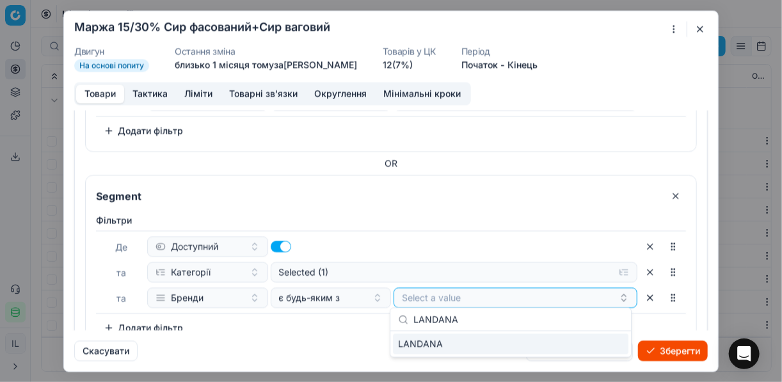
type input "LANDANA"
drag, startPoint x: 610, startPoint y: 344, endPoint x: 569, endPoint y: 341, distance: 41.1
click at [608, 344] on div "LANDANA" at bounding box center [511, 344] width 236 height 20
click at [336, 329] on div "Фiльтри Де Доступний та Категорії Selected (1) та Бренди є будь-яким з LANDANA …" at bounding box center [391, 276] width 590 height 124
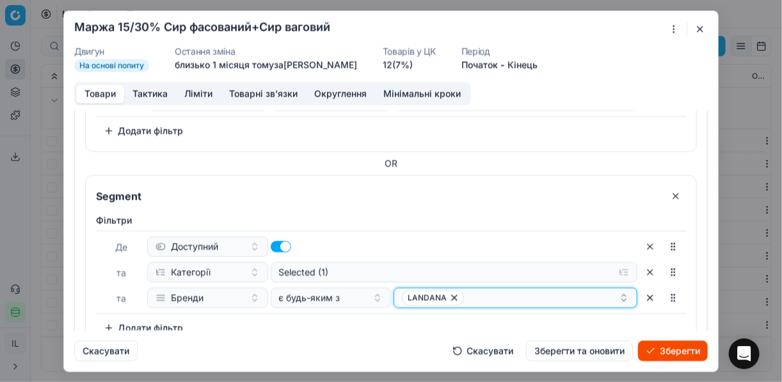
click at [494, 302] on div "LANDANA" at bounding box center [510, 297] width 217 height 15
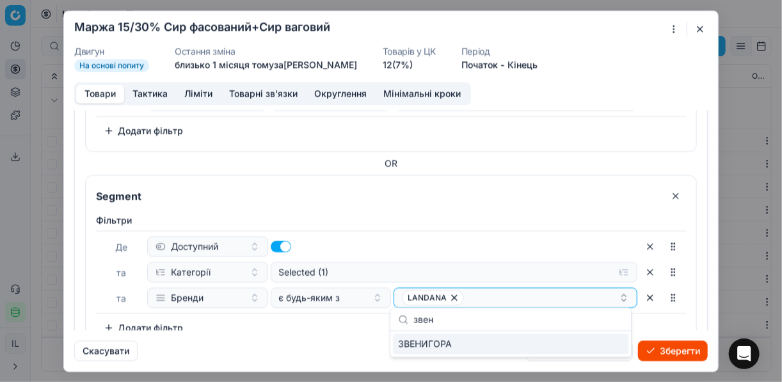
type input "звен"
click at [618, 349] on div "ЗВЕНИГОРА" at bounding box center [511, 344] width 236 height 20
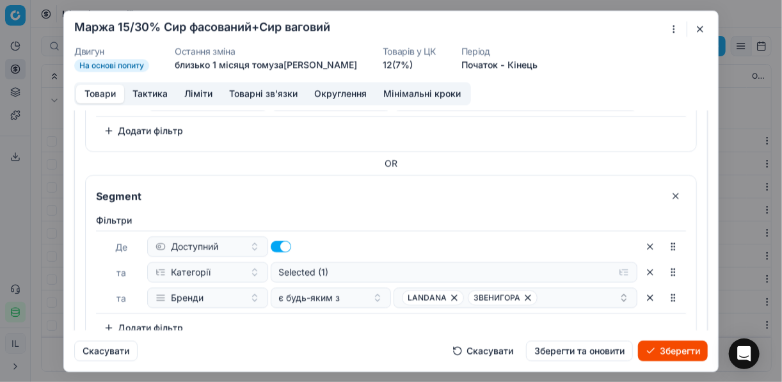
click at [303, 358] on div "Скасувати Скасувати Зберегти та оновити Зберегти" at bounding box center [391, 345] width 634 height 31
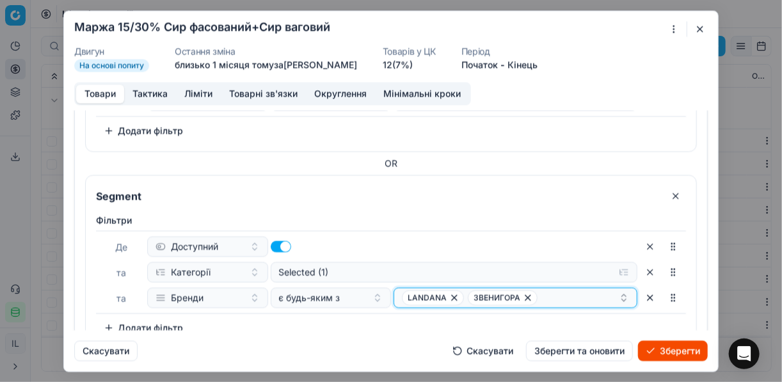
click at [570, 298] on div "LANDANA ЗВЕНИГОРА" at bounding box center [510, 297] width 217 height 15
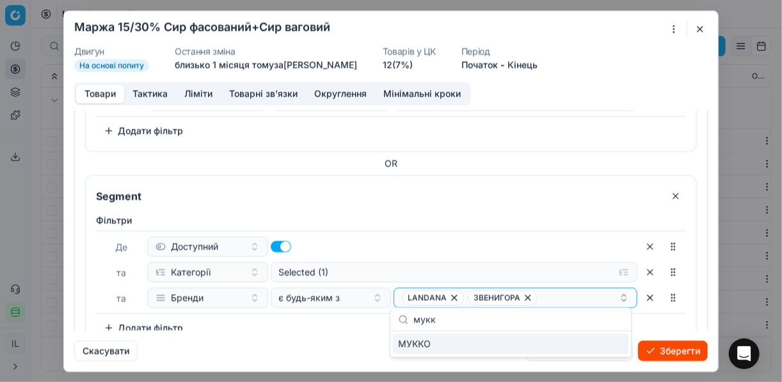
type input "мукк"
click at [609, 348] on div "МУККО" at bounding box center [511, 344] width 236 height 20
click at [329, 319] on div "Фiльтри Де Доступний та Категорії Selected (1) та Бренди є будь-яким з LANDANA …" at bounding box center [391, 276] width 590 height 124
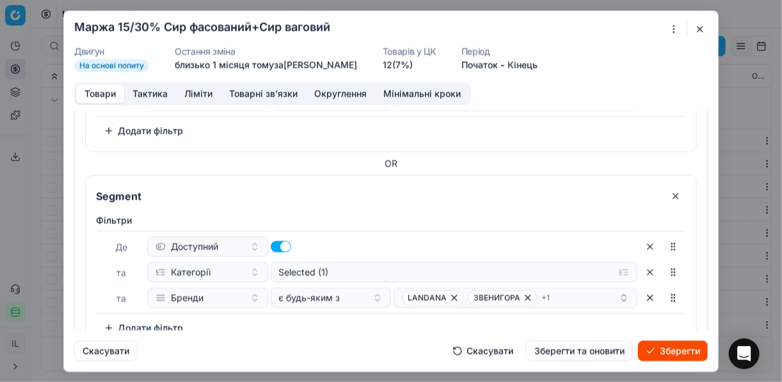
scroll to position [220, 0]
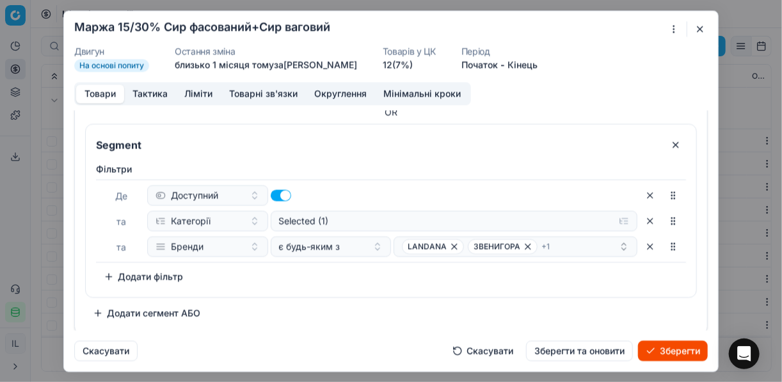
click at [99, 314] on button "Додати сегмент АБО" at bounding box center [146, 313] width 123 height 20
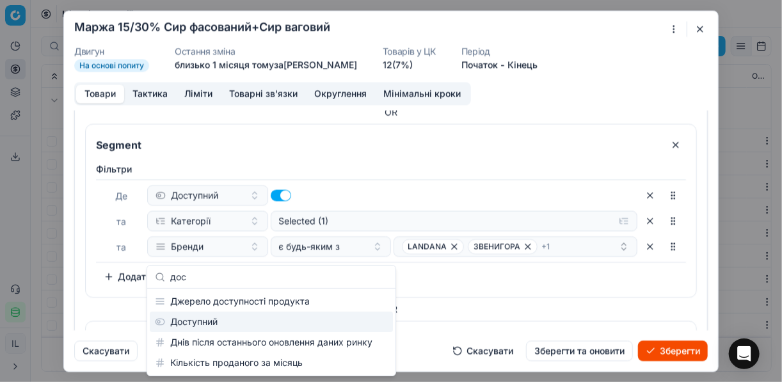
type input "дос"
click at [211, 320] on div "Доступний" at bounding box center [271, 322] width 243 height 20
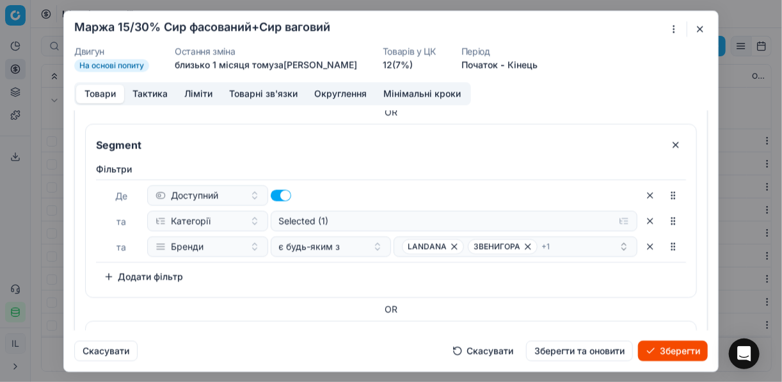
scroll to position [366, 0]
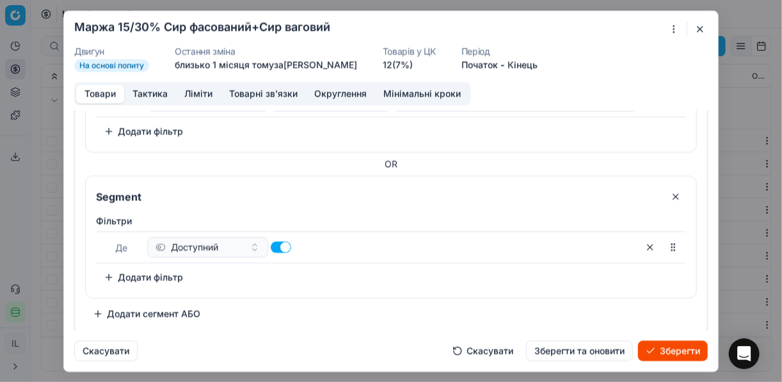
click at [110, 277] on button "Додати фільтр" at bounding box center [143, 277] width 95 height 20
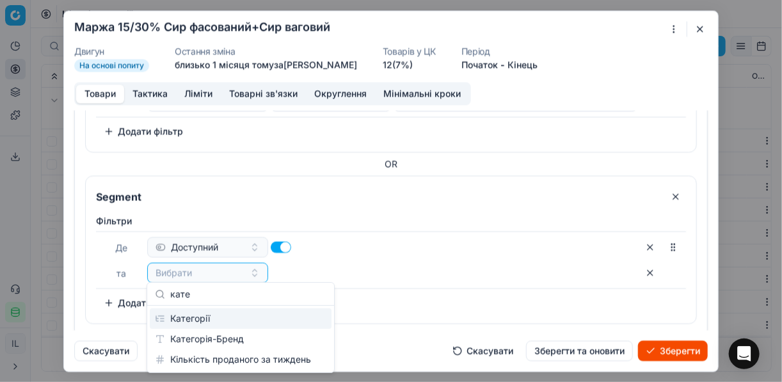
type input "кате"
click at [227, 323] on div "Категорії" at bounding box center [241, 319] width 182 height 20
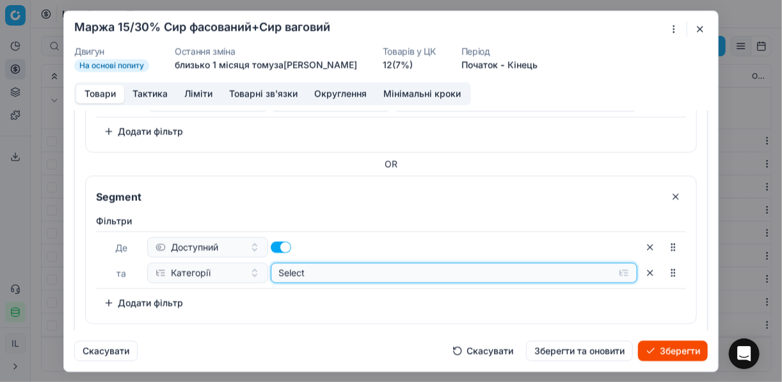
click at [618, 274] on button "Select" at bounding box center [455, 273] width 368 height 20
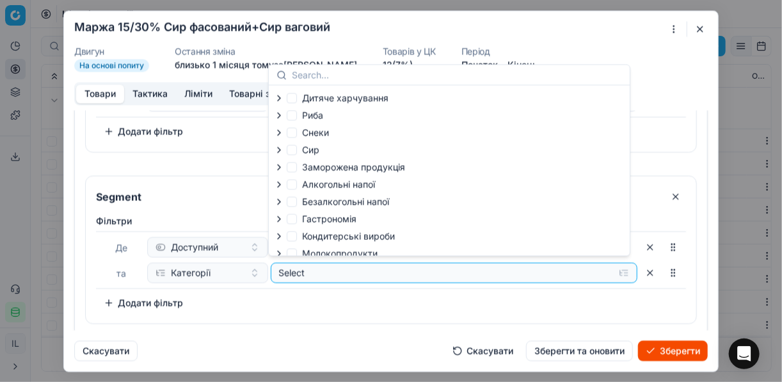
click at [281, 149] on icon "button" at bounding box center [279, 150] width 10 height 10
click at [309, 182] on icon "button" at bounding box center [307, 183] width 10 height 10
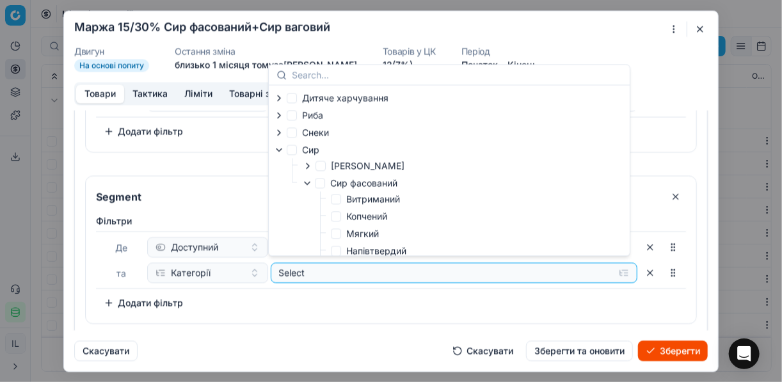
scroll to position [51, 0]
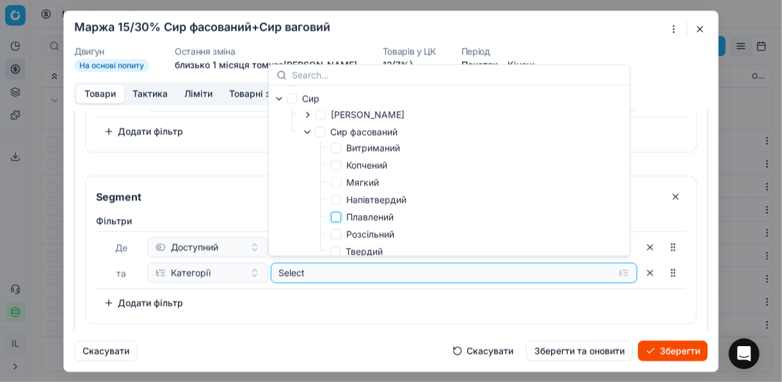
click at [336, 218] on input "Плавлений" at bounding box center [336, 217] width 10 height 10
checkbox input "true"
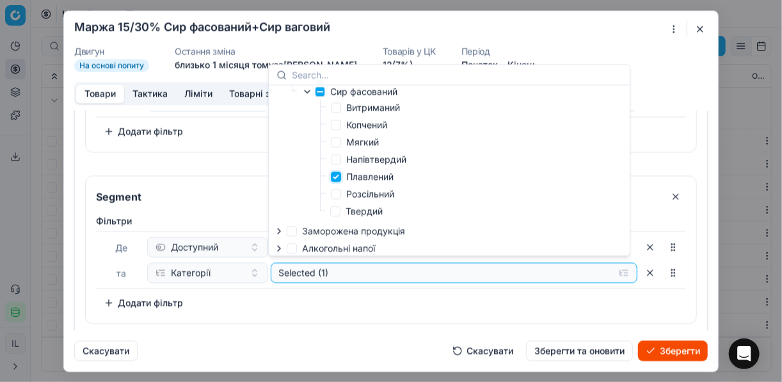
scroll to position [102, 0]
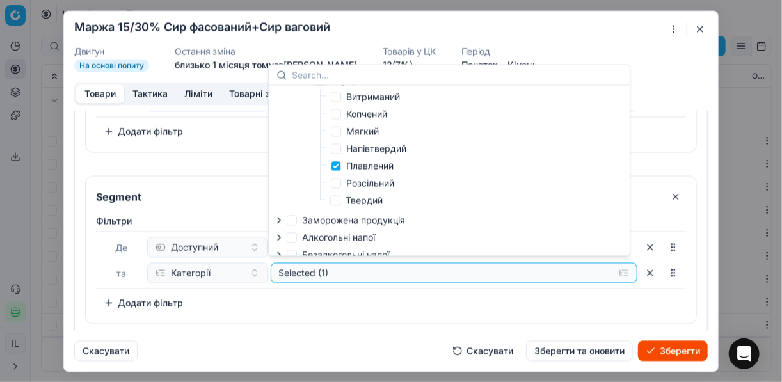
click at [365, 296] on div "Фiльтри Де Доступний та Категорії Selected (1) To pick up a sortable item, pres…" at bounding box center [391, 263] width 590 height 99
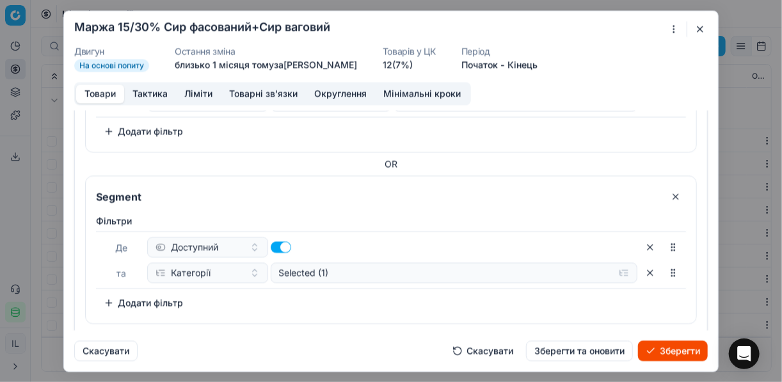
click at [125, 297] on button "Додати фільтр" at bounding box center [143, 303] width 95 height 20
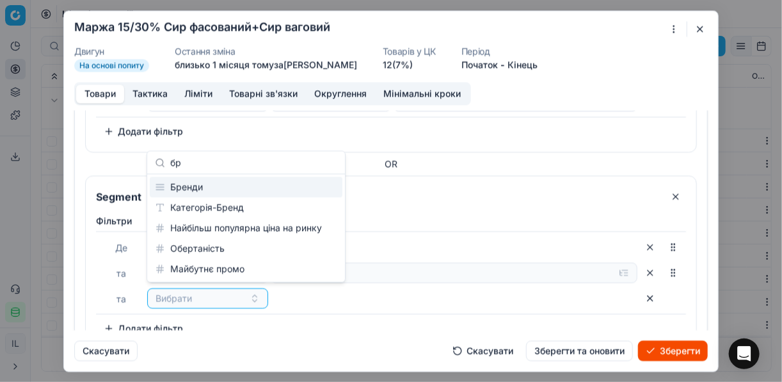
type input "бр"
drag, startPoint x: 209, startPoint y: 190, endPoint x: 289, endPoint y: 207, distance: 81.3
click at [209, 191] on div "Бренди" at bounding box center [246, 187] width 193 height 20
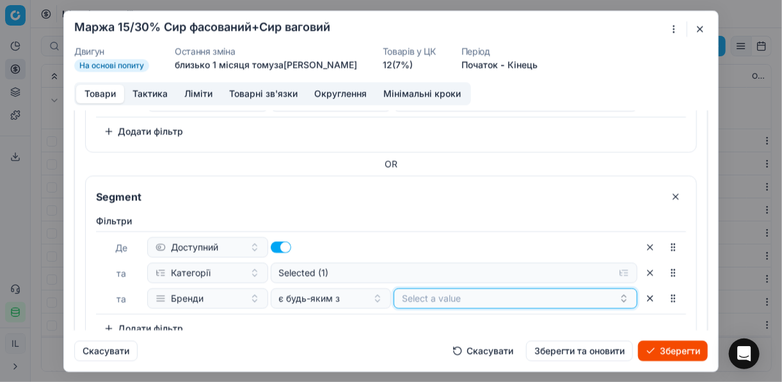
click at [445, 298] on button "Select a value" at bounding box center [516, 298] width 244 height 20
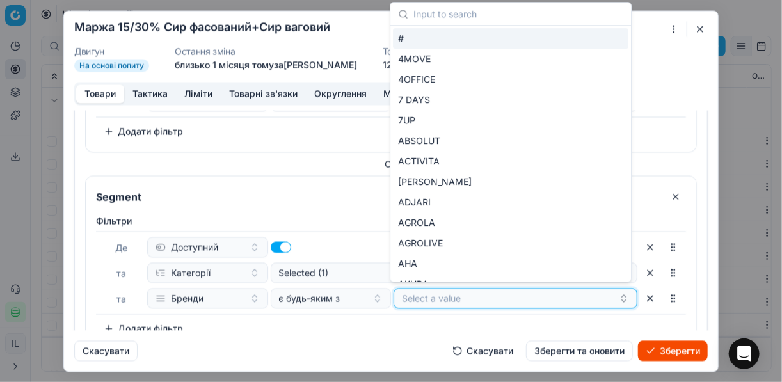
click at [459, 294] on button "Select a value" at bounding box center [516, 298] width 244 height 20
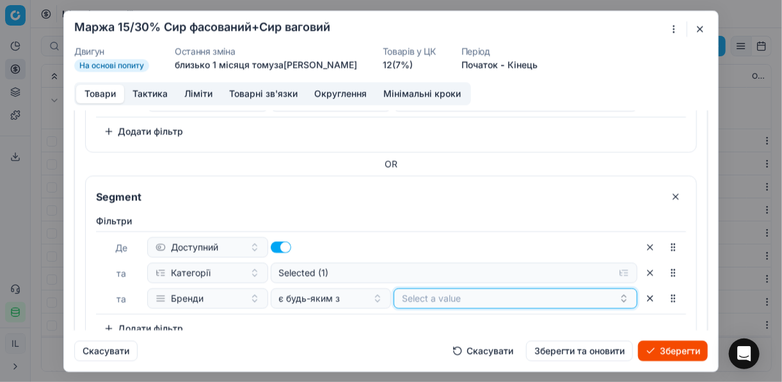
click at [459, 294] on button "Select a value" at bounding box center [516, 298] width 244 height 20
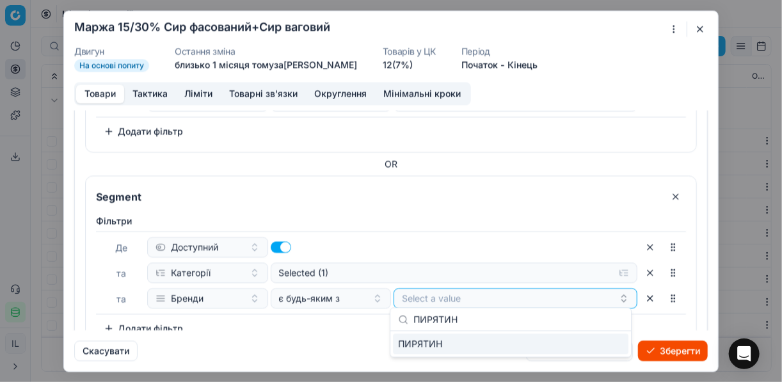
type input "ПИРЯТИН"
click at [595, 348] on div "ПИРЯТИН" at bounding box center [511, 344] width 236 height 20
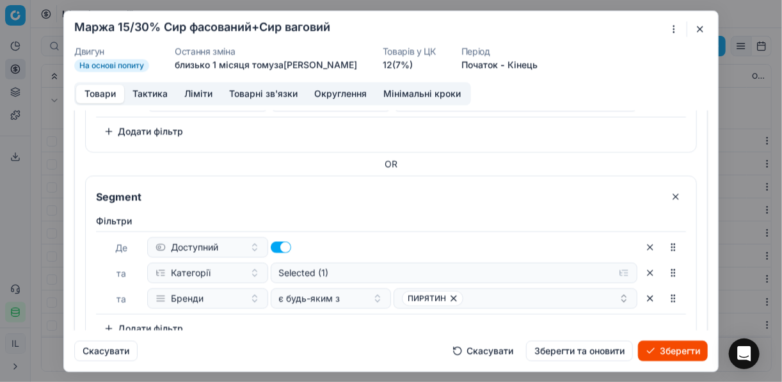
click at [302, 332] on div "Скасувати Скасувати Зберегти та оновити Зберегти" at bounding box center [391, 345] width 634 height 31
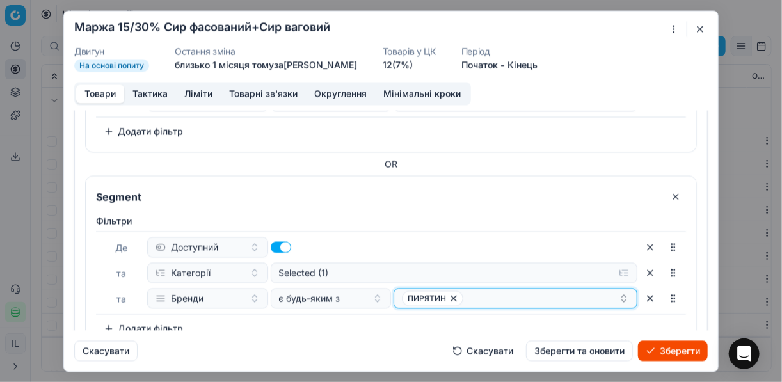
click at [495, 296] on div "ПИРЯТИН" at bounding box center [510, 298] width 217 height 15
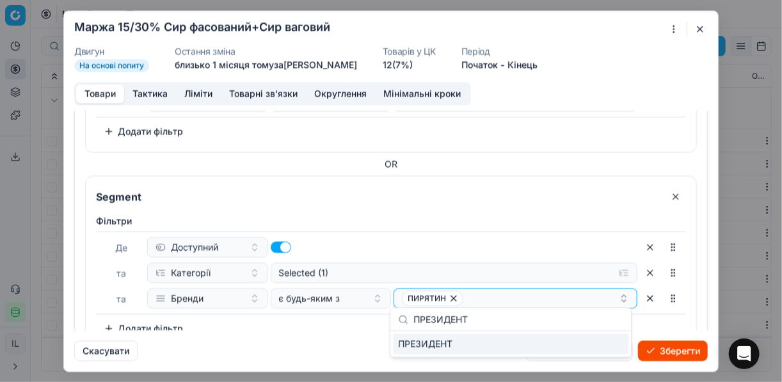
type input "ПРЕЗИДЕНТ"
click at [602, 349] on div "ПРЕЗИДЕНТ" at bounding box center [511, 344] width 236 height 20
click at [311, 343] on div "Скасувати Скасувати Зберегти та оновити Зберегти" at bounding box center [391, 345] width 634 height 31
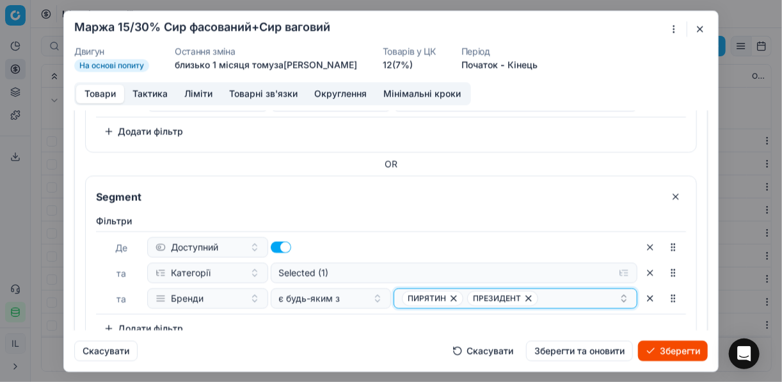
click at [542, 298] on div "ПИРЯТИН ПРЕЗИДЕНТ" at bounding box center [510, 298] width 217 height 15
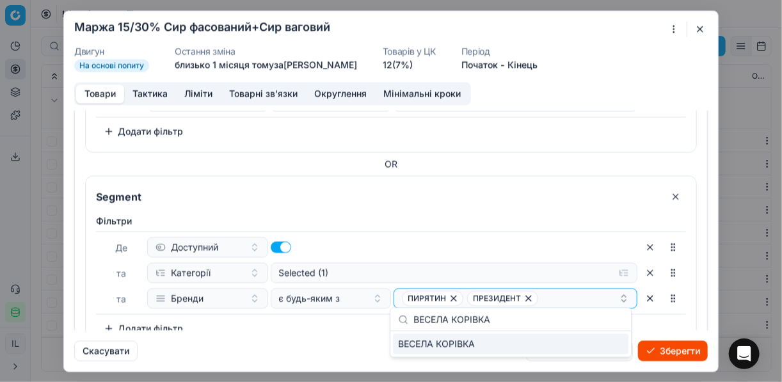
type input "ВЕСЕЛА КОРІВКА"
click at [615, 345] on div "ВЕСЕЛА КОРІВКА" at bounding box center [511, 344] width 236 height 20
click at [343, 321] on div "Фiльтри Де Доступний та Категорії Selected (1) та Бренди є будь-яким з ПИРЯТИН …" at bounding box center [391, 276] width 590 height 124
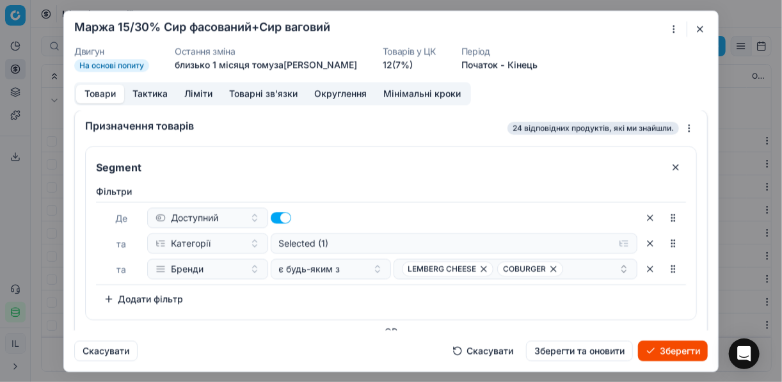
scroll to position [0, 0]
click at [676, 349] on button "Зберегти" at bounding box center [673, 351] width 70 height 20
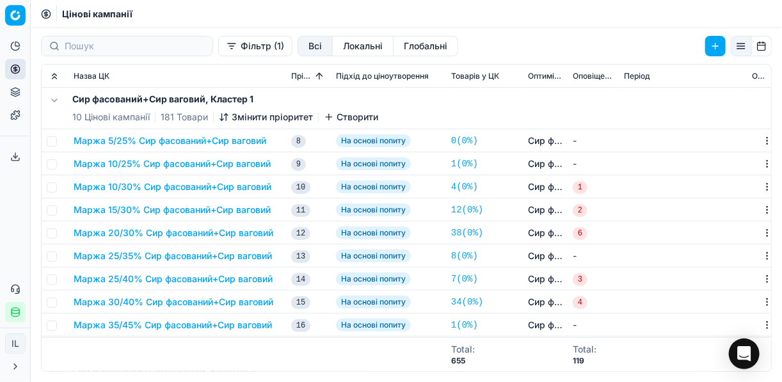
click at [125, 232] on button "Маржа 20/30% Сир фасований+Сир ваговий" at bounding box center [174, 233] width 200 height 13
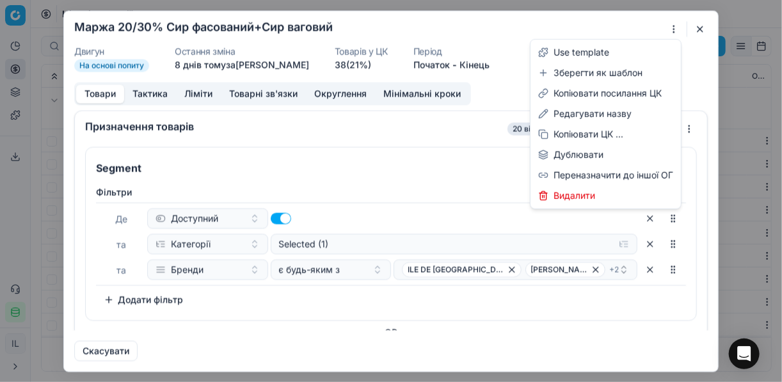
click at [673, 29] on div "Ми зберігаємо налаштування ЦК. Будь ласка, зачекайте, це може зайняти декілька …" at bounding box center [391, 191] width 782 height 382
click at [581, 117] on div "Редагувати назву" at bounding box center [605, 114] width 145 height 20
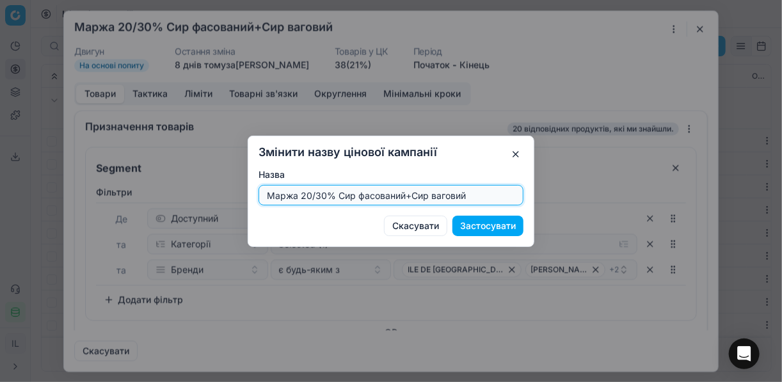
click at [324, 196] on input "Маржа 20/30% Сир фасований+Сир ваговий" at bounding box center [391, 195] width 254 height 19
type input "Маржа 15/35% Сир фасований+Сир ваговий"
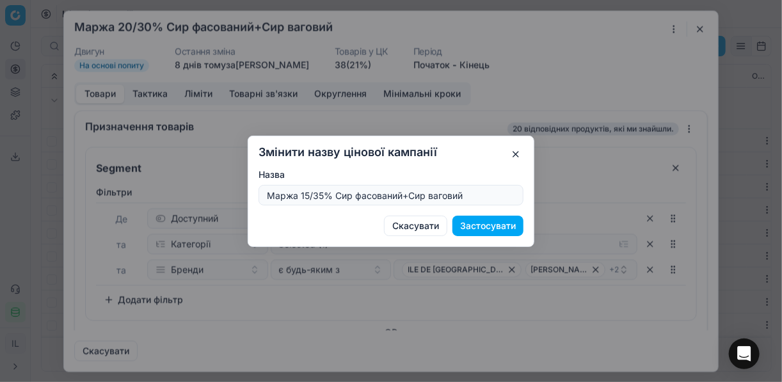
click at [482, 227] on button "Застосувати" at bounding box center [488, 226] width 71 height 20
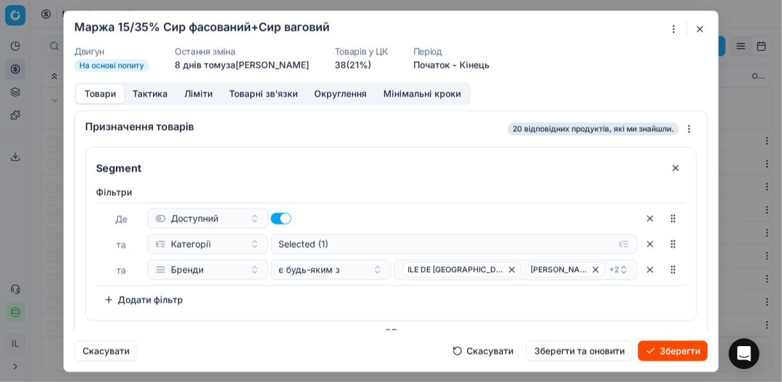
click at [198, 97] on button "Ліміти" at bounding box center [198, 94] width 45 height 19
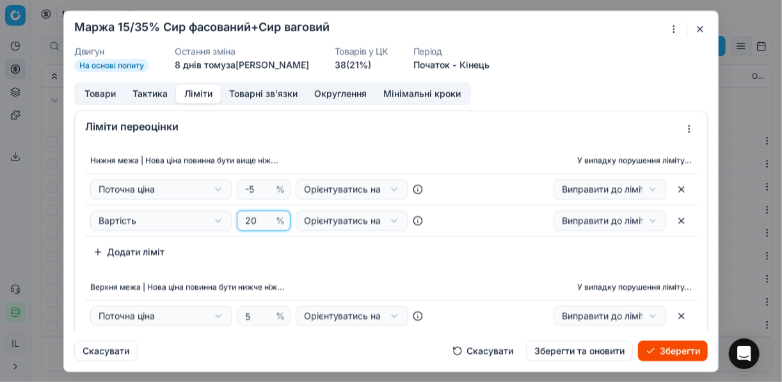
click at [254, 219] on input "20" at bounding box center [258, 220] width 31 height 19
type input "2"
type input "15"
click at [300, 266] on div "Нижня межа | Нова ціна повинна бути вище ніж... У випадку порушення ліміту... П…" at bounding box center [391, 269] width 633 height 252
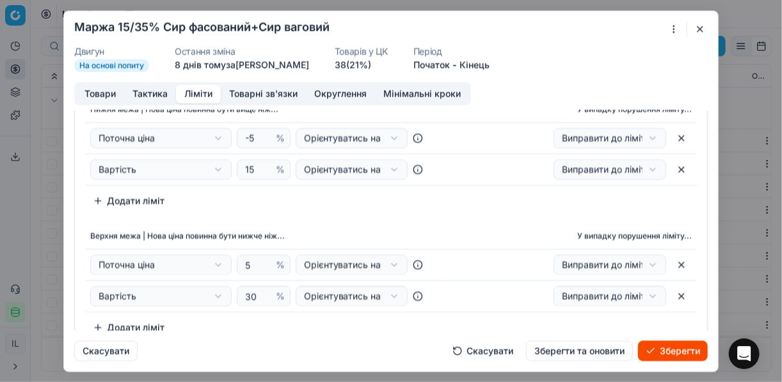
scroll to position [102, 0]
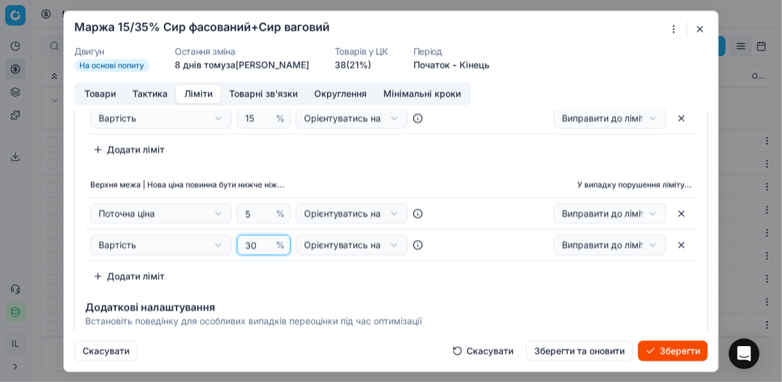
click at [255, 243] on input "30" at bounding box center [258, 245] width 31 height 19
type input "35"
click at [103, 95] on button "Товари" at bounding box center [100, 94] width 48 height 19
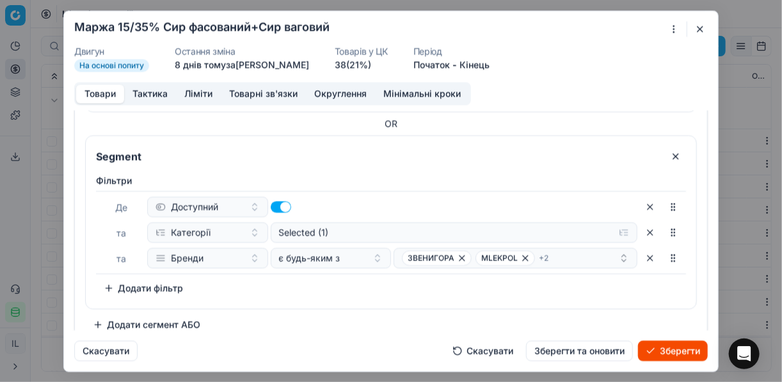
scroll to position [1202, 0]
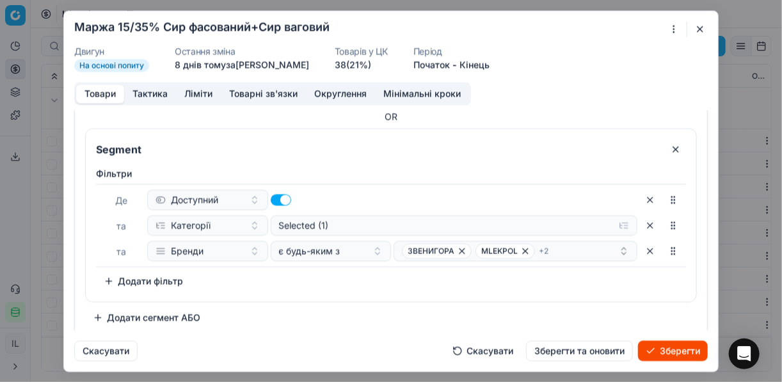
click at [670, 147] on button "button" at bounding box center [676, 149] width 20 height 20
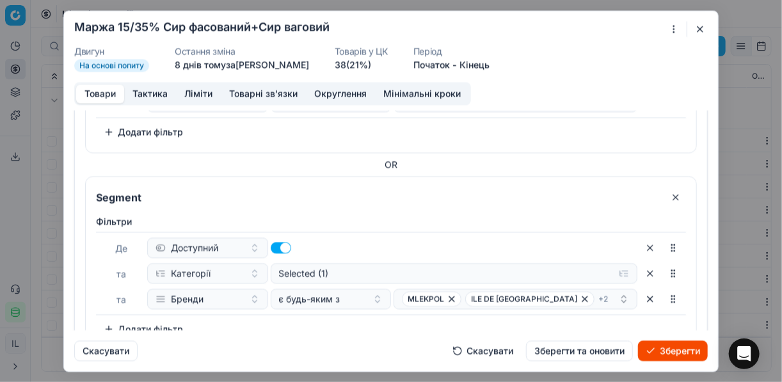
scroll to position [903, 0]
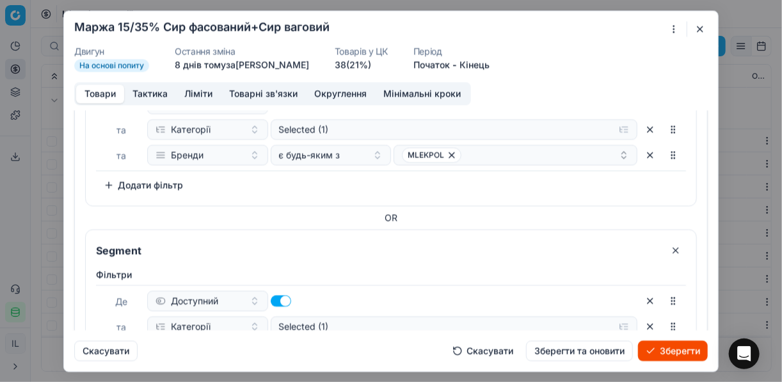
click at [668, 242] on button "button" at bounding box center [676, 250] width 20 height 20
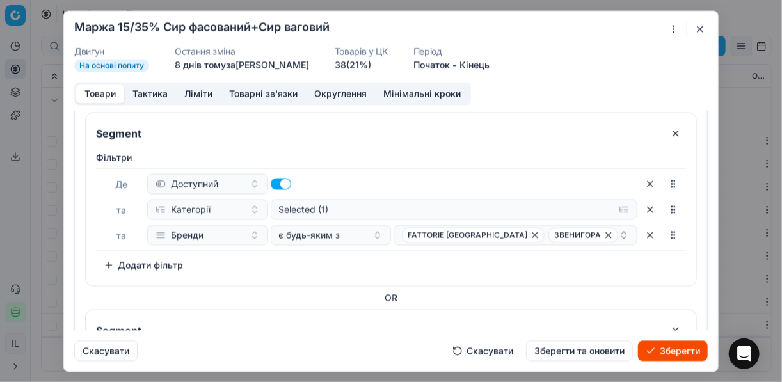
scroll to position [656, 0]
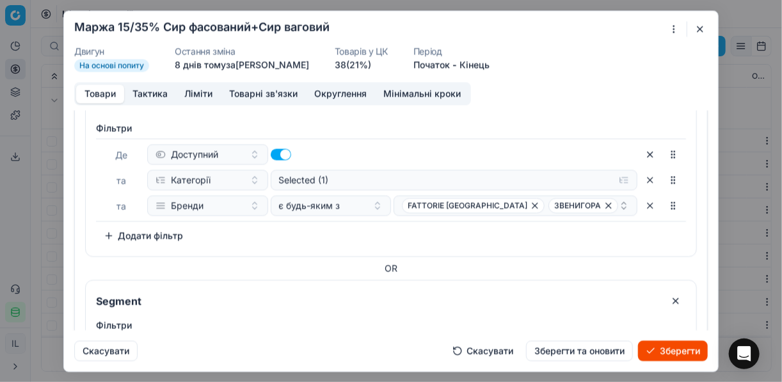
click at [673, 293] on button "button" at bounding box center [676, 301] width 20 height 20
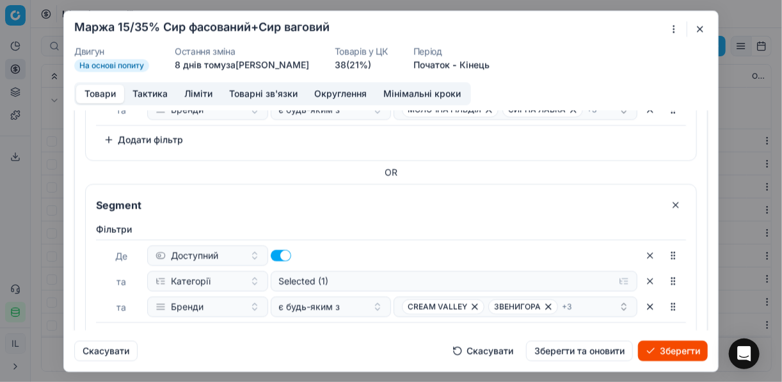
scroll to position [562, 0]
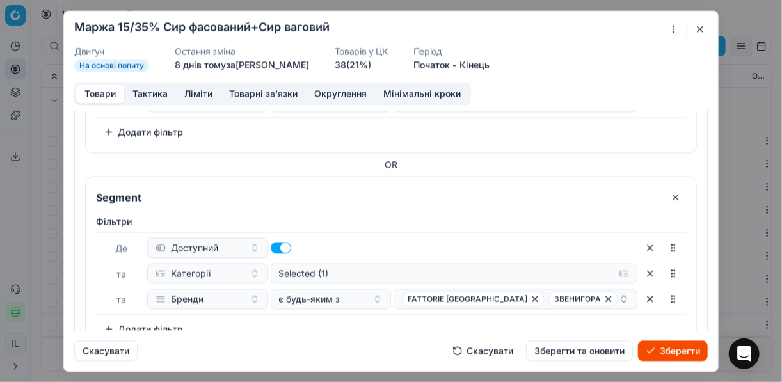
click at [667, 195] on button "button" at bounding box center [676, 197] width 20 height 20
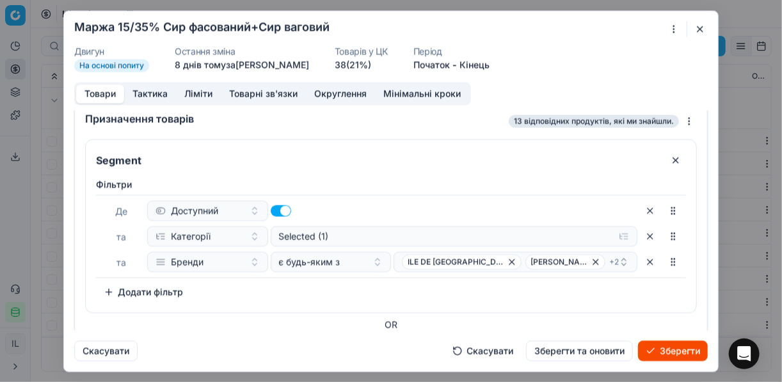
scroll to position [161, 0]
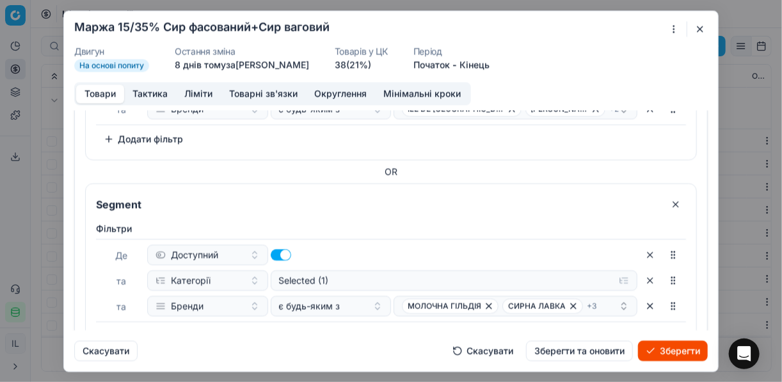
click at [670, 198] on button "button" at bounding box center [676, 204] width 20 height 20
click at [666, 197] on button "button" at bounding box center [676, 204] width 20 height 20
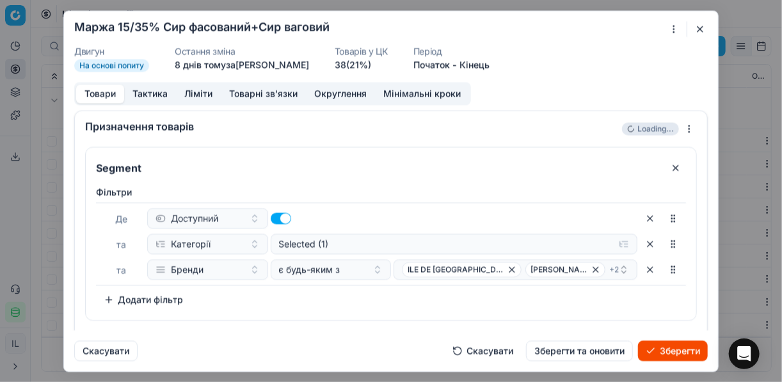
scroll to position [24, 0]
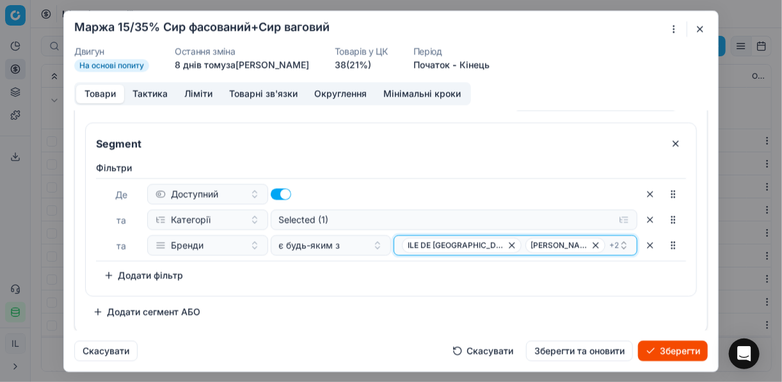
click at [510, 243] on icon "button" at bounding box center [512, 245] width 5 height 5
click at [582, 244] on icon "button" at bounding box center [587, 245] width 10 height 10
click at [569, 243] on icon "button" at bounding box center [574, 245] width 10 height 10
click at [492, 240] on div "[PERSON_NAME]" at bounding box center [510, 245] width 217 height 15
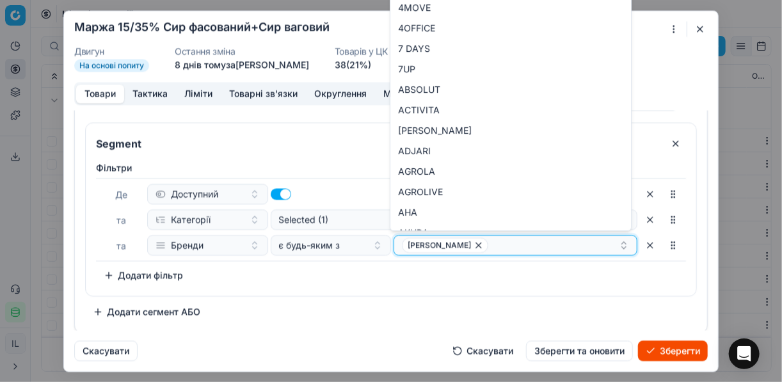
click at [492, 240] on div "[PERSON_NAME]" at bounding box center [510, 245] width 217 height 15
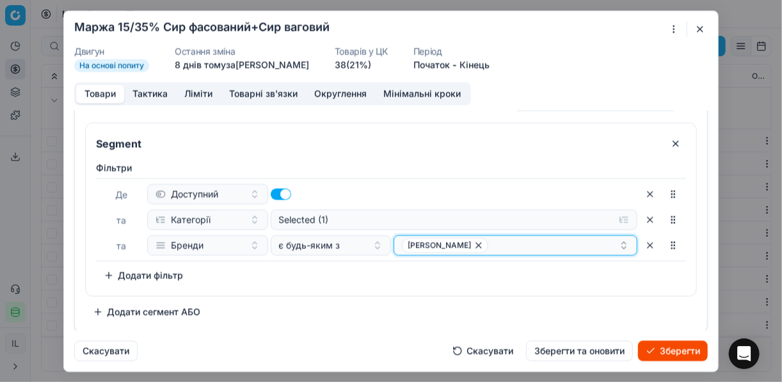
click at [492, 240] on div "[PERSON_NAME]" at bounding box center [510, 245] width 217 height 15
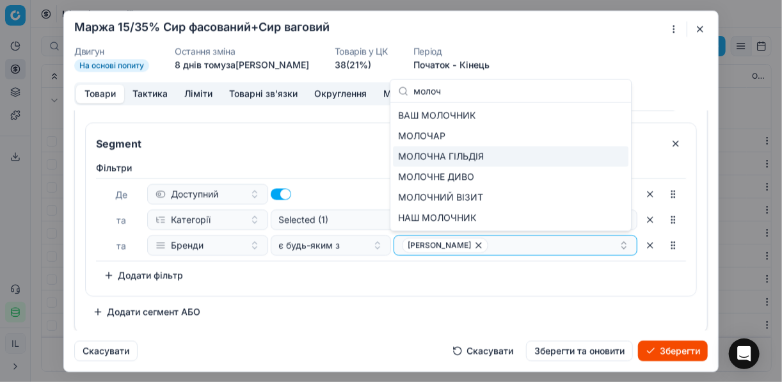
type input "молоч"
click at [580, 164] on div "МОЛОЧНА ГІЛЬДІЯ" at bounding box center [511, 157] width 236 height 20
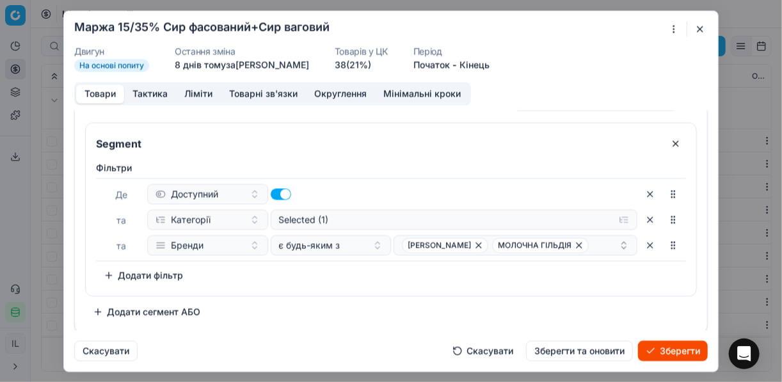
drag, startPoint x: 440, startPoint y: 278, endPoint x: 533, endPoint y: 238, distance: 101.0
click at [440, 277] on div "Фiльтри Де Доступний та Категорії Selected (1) та Бренди є будь-яким з IGOR МОЛ…" at bounding box center [391, 223] width 590 height 124
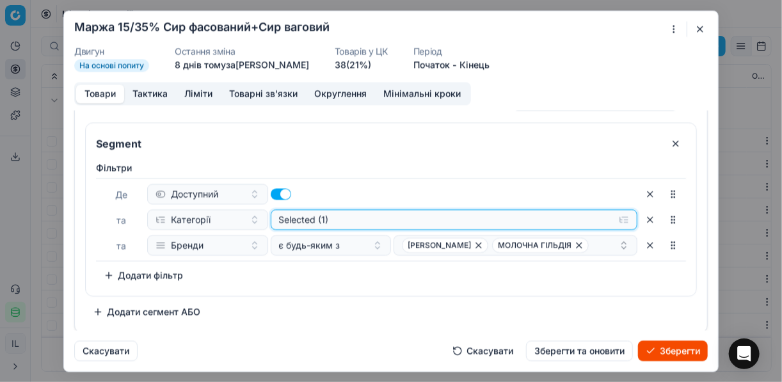
click at [618, 220] on button "Selected (1)" at bounding box center [455, 219] width 368 height 20
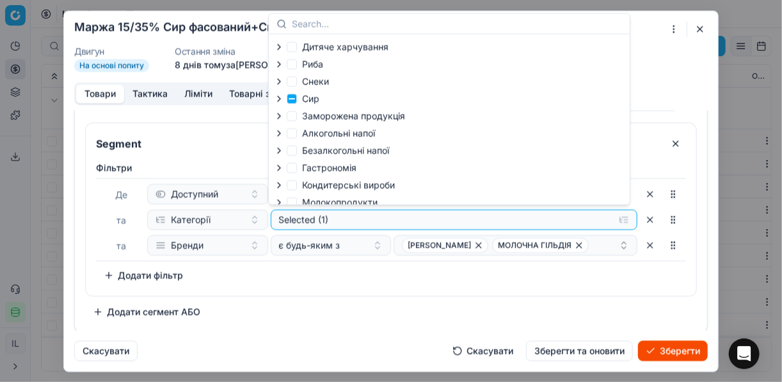
click at [278, 96] on icon "button" at bounding box center [279, 98] width 10 height 10
click at [302, 133] on li "Сир фасований" at bounding box center [348, 132] width 113 height 17
click at [308, 136] on icon "button" at bounding box center [307, 132] width 10 height 10
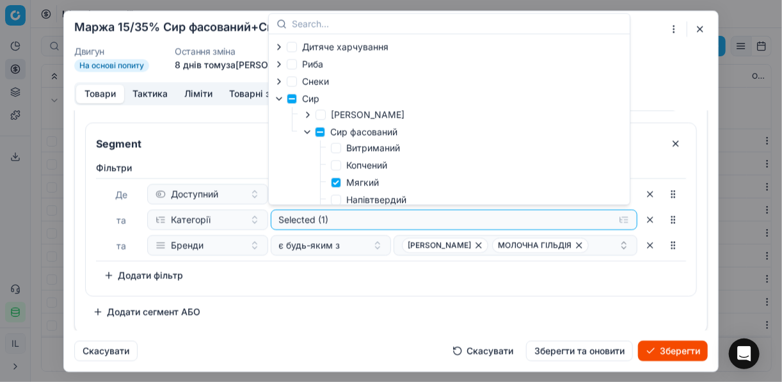
click at [333, 295] on div "Segment Фiльтри Де Доступний та Категорії Selected (1) та Бренди є будь-яким з …" at bounding box center [391, 222] width 612 height 200
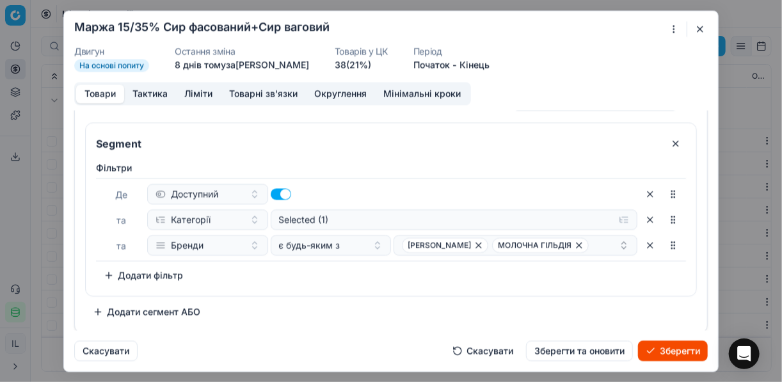
click at [99, 311] on button "Додати сегмент АБО" at bounding box center [146, 312] width 123 height 20
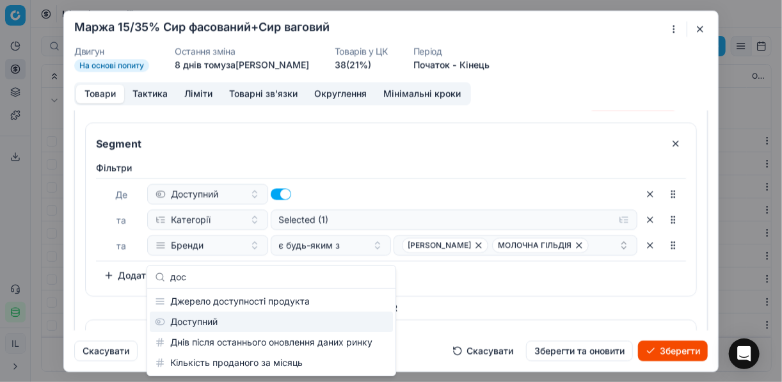
type input "дос"
click at [223, 320] on div "Доступний" at bounding box center [271, 322] width 243 height 20
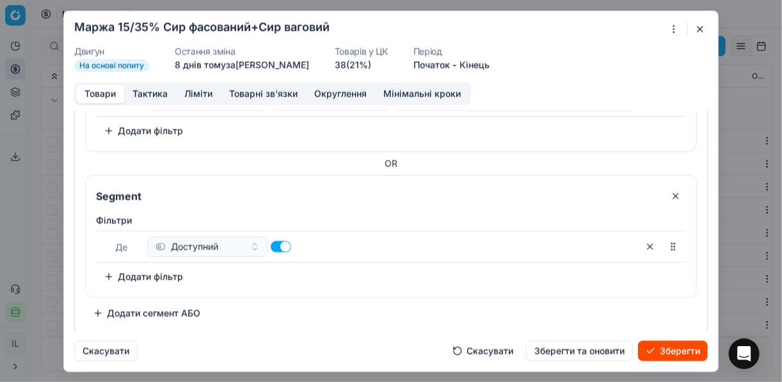
click at [116, 276] on button "Додати фільтр" at bounding box center [143, 276] width 95 height 20
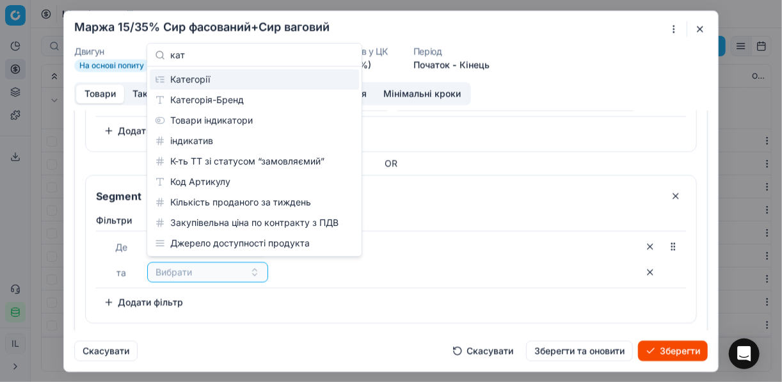
type input "кат"
click at [236, 79] on div "Категорії" at bounding box center [254, 79] width 209 height 20
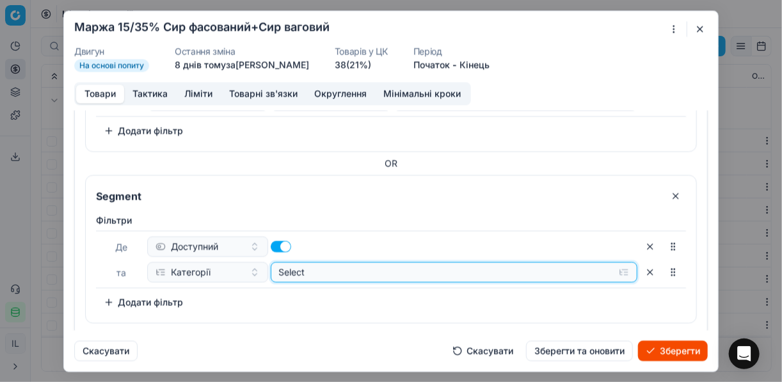
click at [617, 270] on button "Select" at bounding box center [455, 272] width 368 height 20
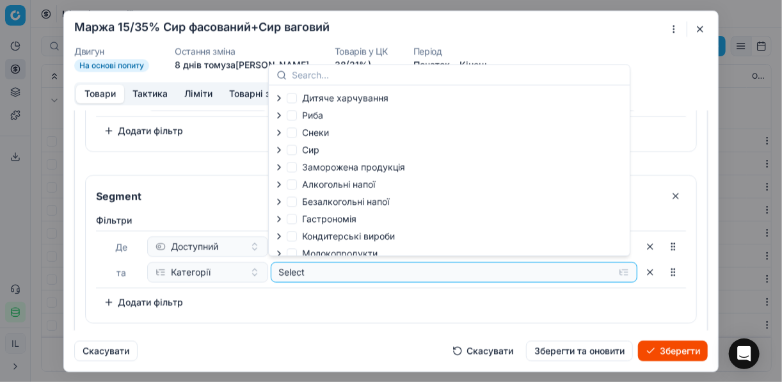
click at [279, 149] on icon "button" at bounding box center [279, 150] width 10 height 10
click at [305, 184] on icon "button" at bounding box center [307, 183] width 10 height 10
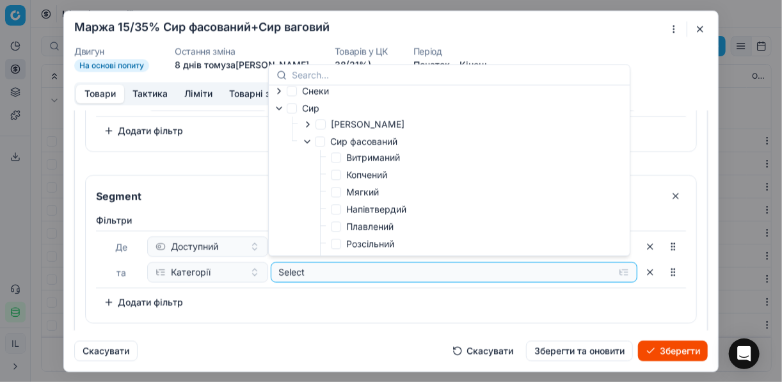
scroll to position [51, 0]
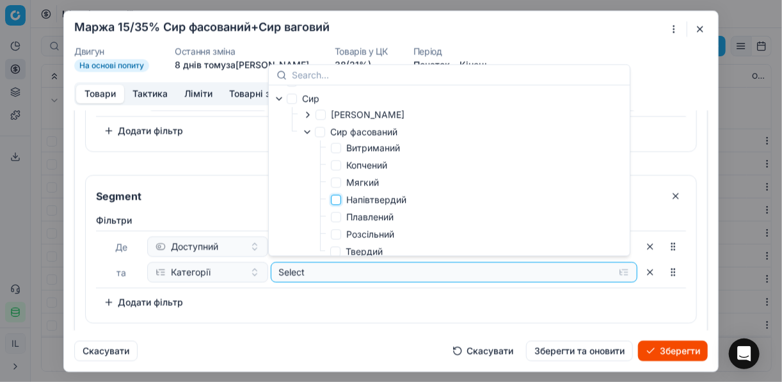
click at [339, 203] on input "Напівтвердий" at bounding box center [336, 200] width 10 height 10
checkbox input "true"
click at [255, 197] on input "Segment" at bounding box center [376, 196] width 567 height 20
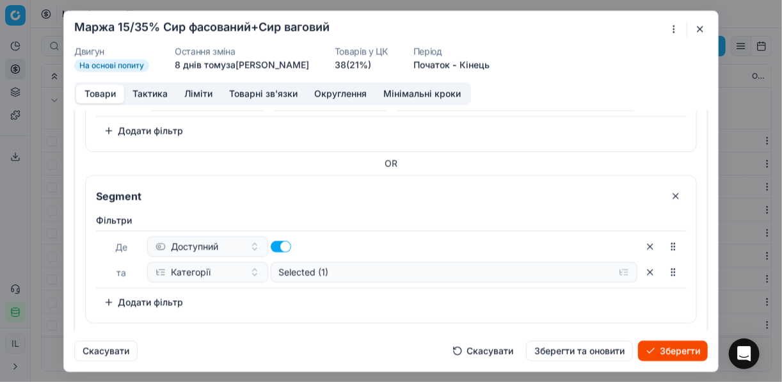
click at [112, 300] on button "Додати фільтр" at bounding box center [143, 302] width 95 height 20
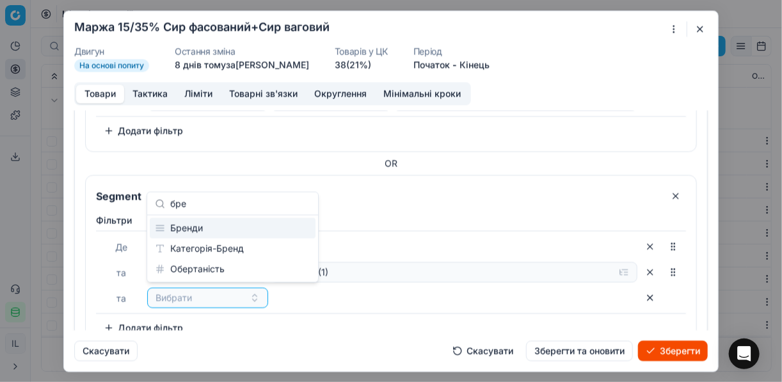
type input "бре"
click at [198, 224] on div "Бренди" at bounding box center [233, 228] width 166 height 20
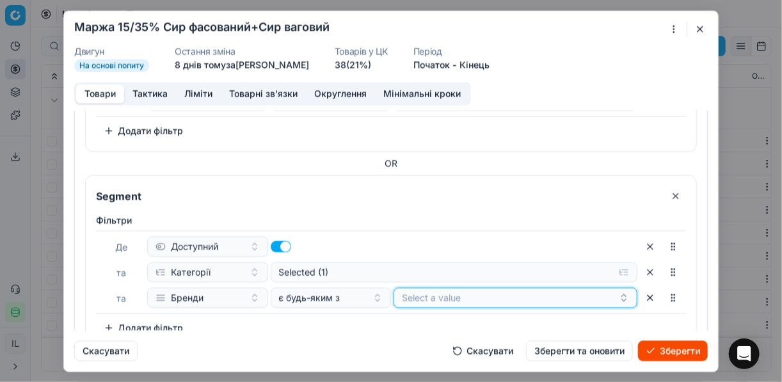
click at [478, 296] on button "Select a value" at bounding box center [516, 297] width 244 height 20
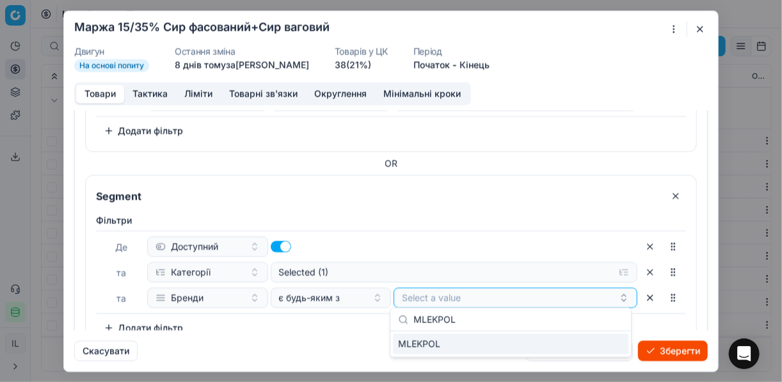
type input "MLEKPOL"
click at [568, 355] on div "MLEKPOL" at bounding box center [511, 345] width 241 height 26
click at [561, 342] on div "MLEKPOL" at bounding box center [511, 344] width 236 height 20
click at [510, 302] on button "MLEKPOL" at bounding box center [516, 297] width 244 height 20
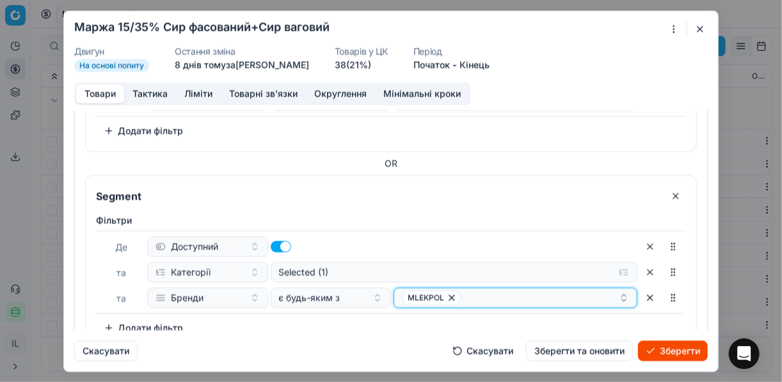
click at [506, 291] on div "MLEKPOL" at bounding box center [510, 297] width 217 height 15
type input "кані"
click at [533, 268] on div "КАНІВ 1971" at bounding box center [511, 269] width 236 height 20
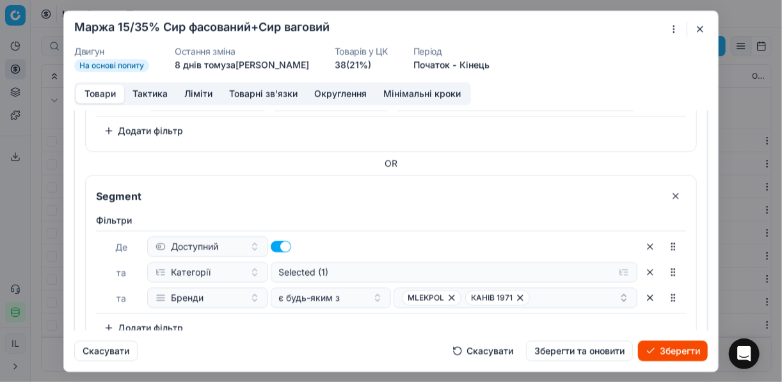
click at [335, 325] on div "Фiльтри Де Доступний та Категорії Selected (1) та Бренди є будь-яким з MLEKPOL …" at bounding box center [391, 276] width 590 height 124
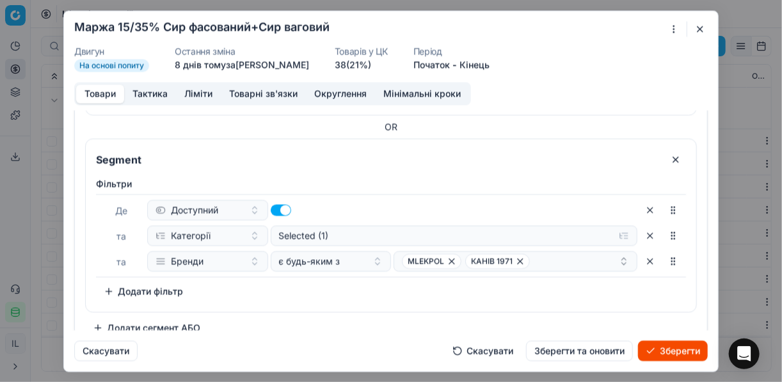
scroll to position [220, 0]
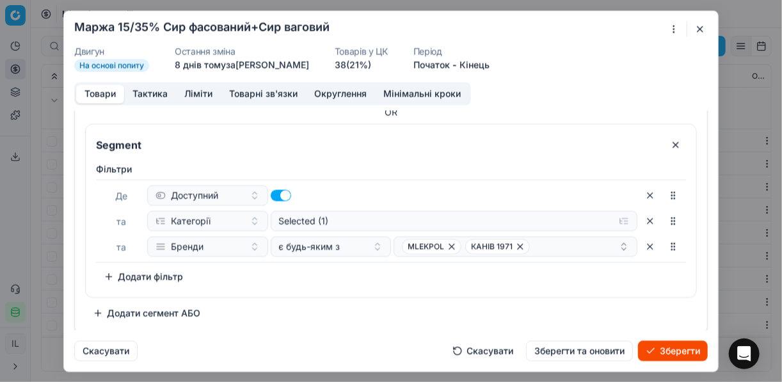
click at [101, 310] on button "Додати сегмент АБО" at bounding box center [146, 313] width 123 height 20
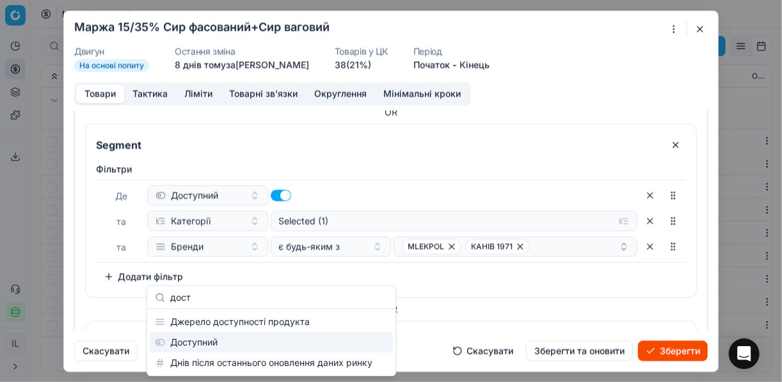
type input "дост"
click at [213, 344] on div "Доступний" at bounding box center [271, 342] width 243 height 20
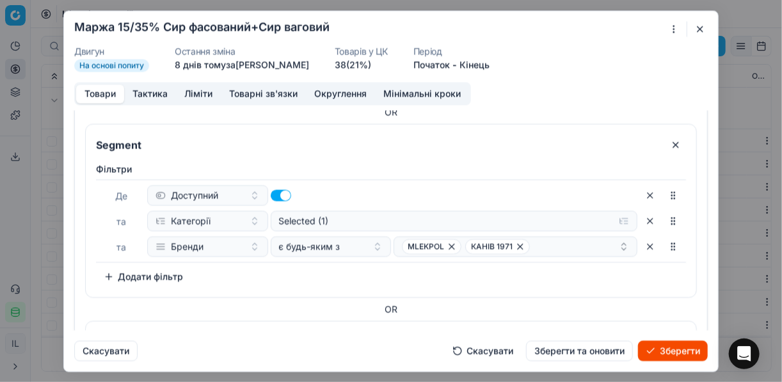
scroll to position [366, 0]
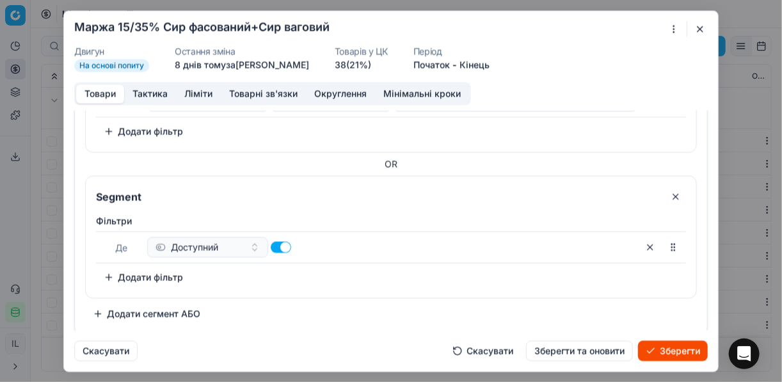
click at [110, 275] on button "Додати фільтр" at bounding box center [143, 277] width 95 height 20
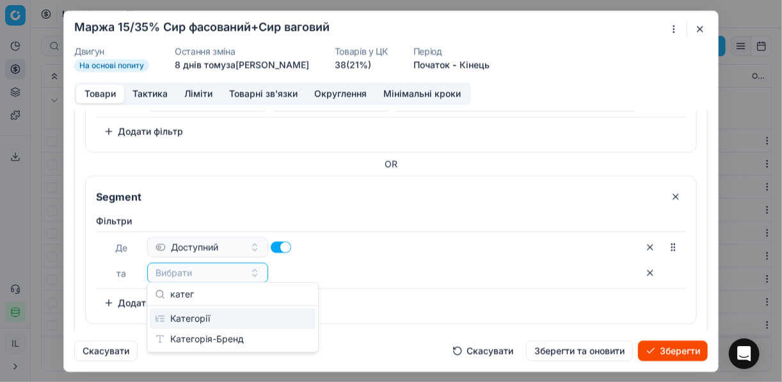
type input "катег"
drag, startPoint x: 229, startPoint y: 324, endPoint x: 213, endPoint y: 321, distance: 15.6
click at [229, 324] on div "Категорії" at bounding box center [233, 319] width 166 height 20
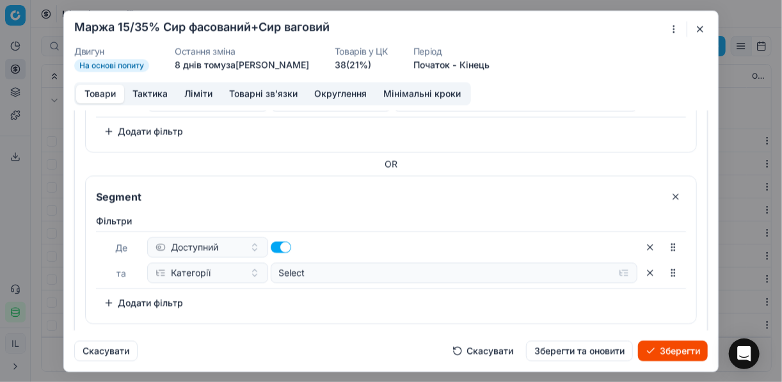
click at [103, 298] on button "Додати фільтр" at bounding box center [143, 303] width 95 height 20
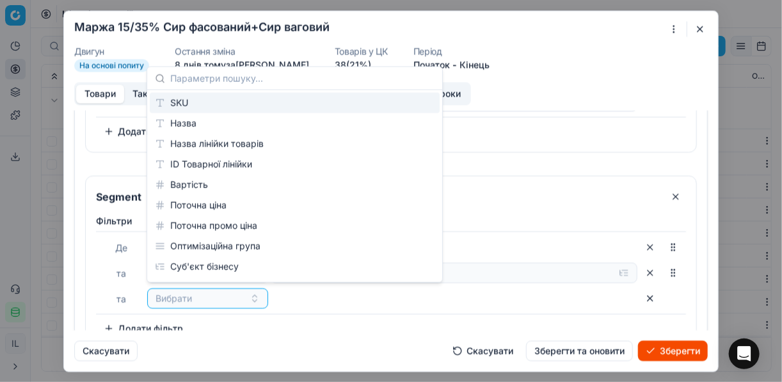
click at [344, 297] on div "Вибрати" at bounding box center [392, 298] width 490 height 20
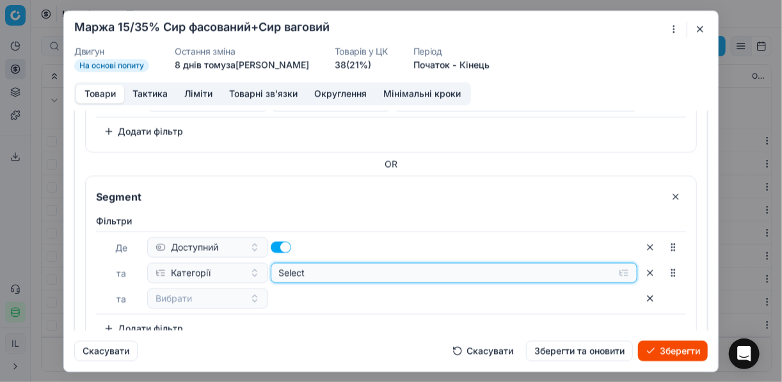
click at [621, 273] on button "Select" at bounding box center [455, 273] width 368 height 20
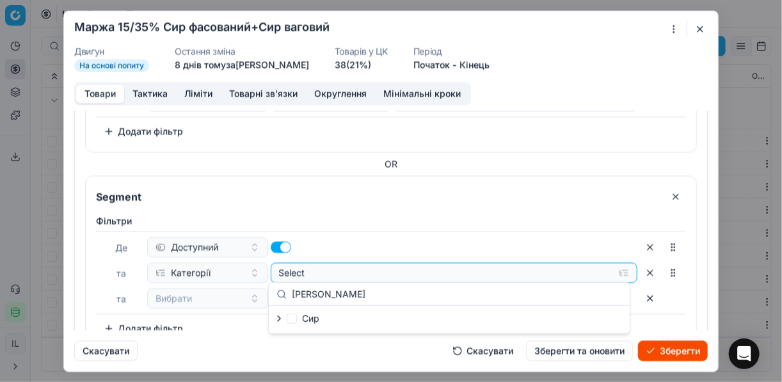
type input "плав"
click at [279, 314] on icon "button" at bounding box center [279, 319] width 10 height 10
click at [306, 332] on icon "button" at bounding box center [307, 335] width 10 height 10
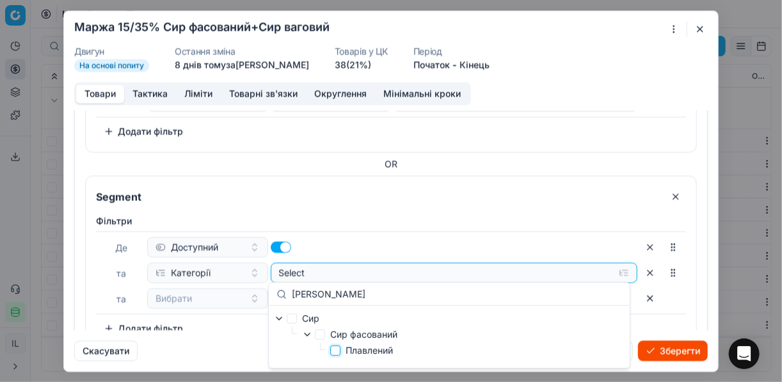
click at [335, 351] on input "Плавлений" at bounding box center [335, 351] width 10 height 10
checkbox input "true"
click at [203, 314] on div "Фiльтри Де Доступний та Категорії Selected (1) та Вибрати To pick up a sortable…" at bounding box center [391, 276] width 590 height 124
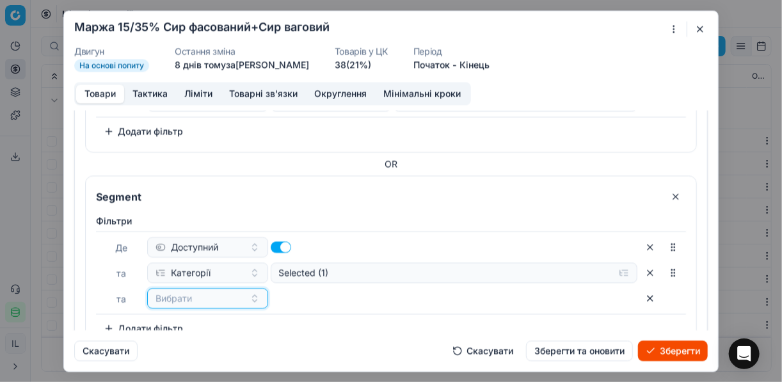
click at [249, 292] on button "Вибрати" at bounding box center [207, 298] width 121 height 20
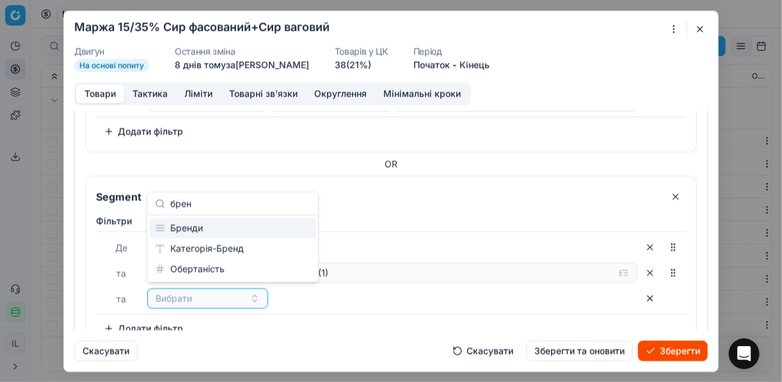
type input "брен"
click at [246, 230] on div "Бренди" at bounding box center [233, 228] width 166 height 20
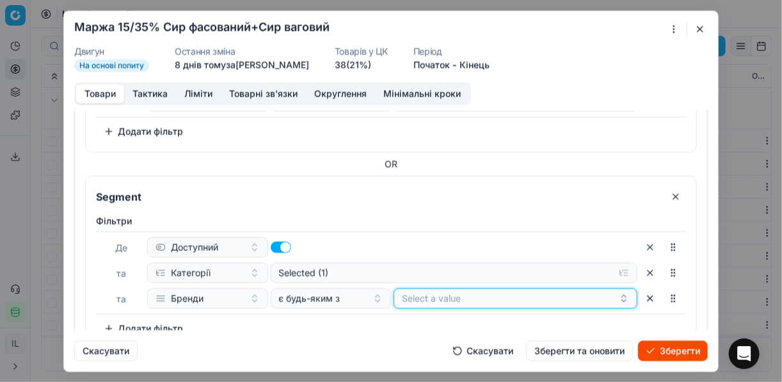
click at [481, 298] on button "Select a value" at bounding box center [516, 298] width 244 height 20
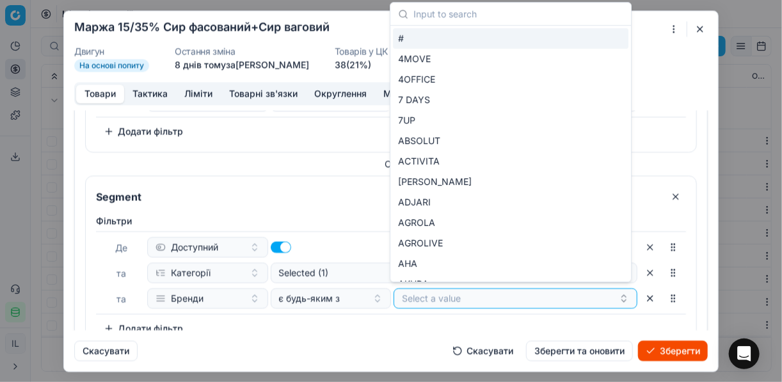
click at [415, 323] on div "Фiльтри Де Доступний та Категорії Selected (1) та Бренди є будь-яким з Select a…" at bounding box center [391, 276] width 590 height 124
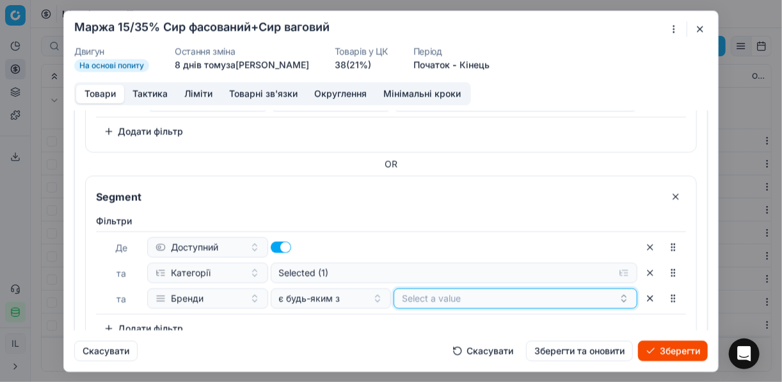
click at [487, 303] on button "Select a value" at bounding box center [516, 298] width 244 height 20
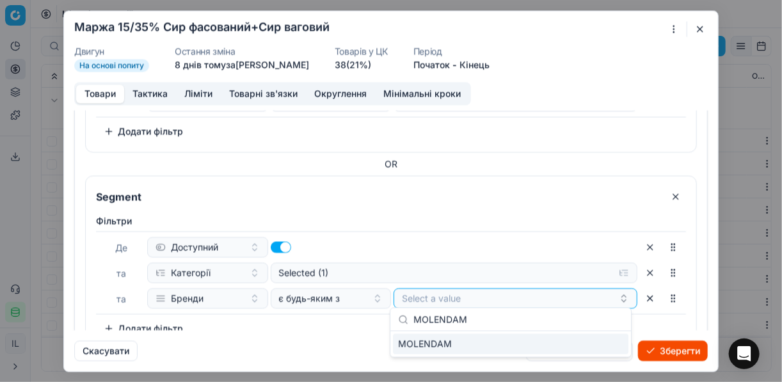
type input "MOLENDAM"
click at [619, 346] on div "MOLENDAM" at bounding box center [511, 344] width 236 height 20
click at [540, 300] on div "MOLENDAM" at bounding box center [510, 298] width 217 height 15
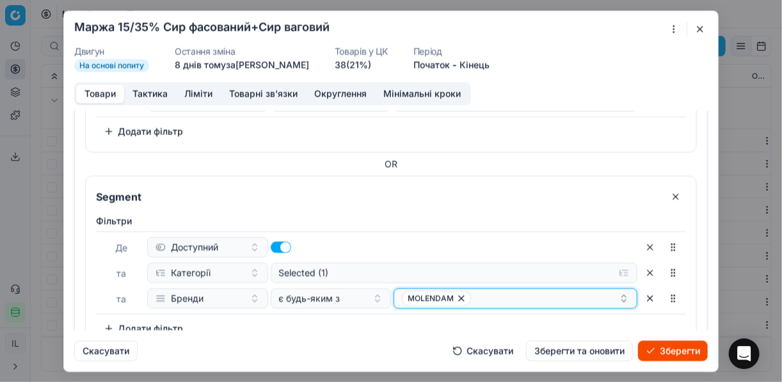
click at [535, 300] on div "MOLENDAM" at bounding box center [510, 298] width 217 height 15
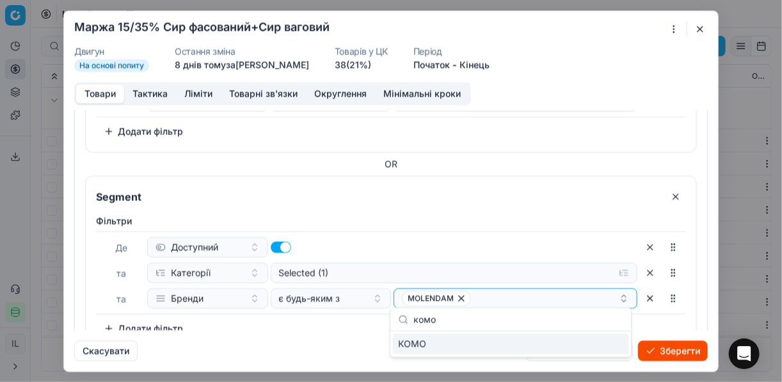
type input "комо"
click at [610, 348] on div "КОМО" at bounding box center [511, 344] width 236 height 20
click at [296, 320] on div "Фiльтри Де Доступний та Категорії Selected (1) та Бренди є будь-яким з MOLENDAM…" at bounding box center [391, 276] width 590 height 124
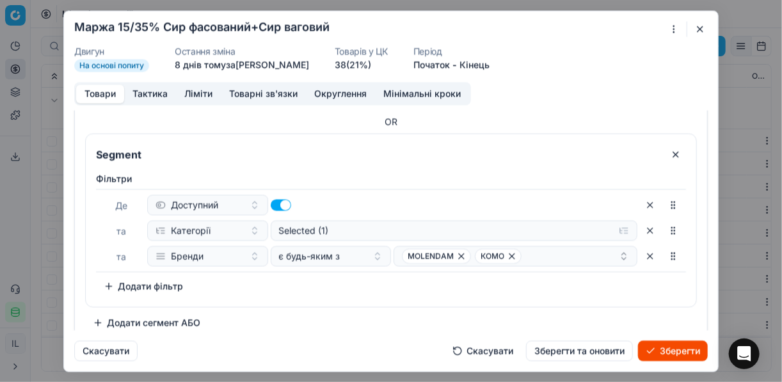
scroll to position [417, 0]
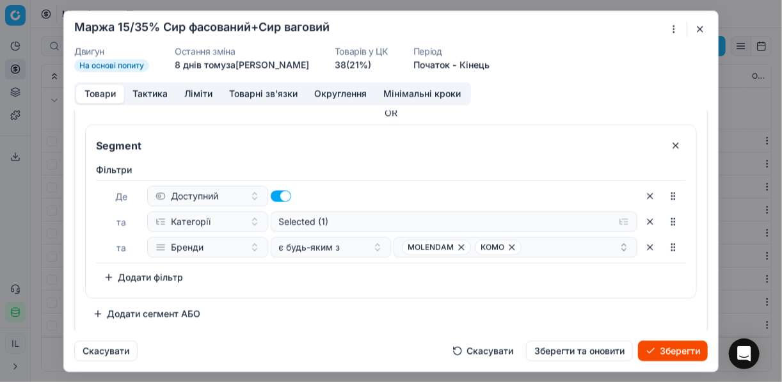
click at [104, 312] on button "Додати сегмент АБО" at bounding box center [146, 313] width 123 height 20
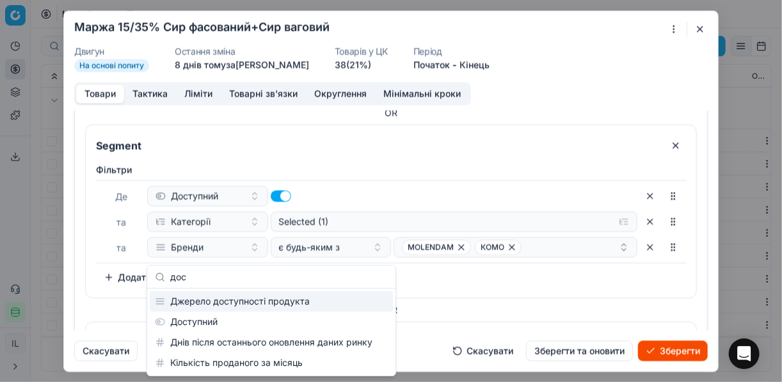
type input "дос"
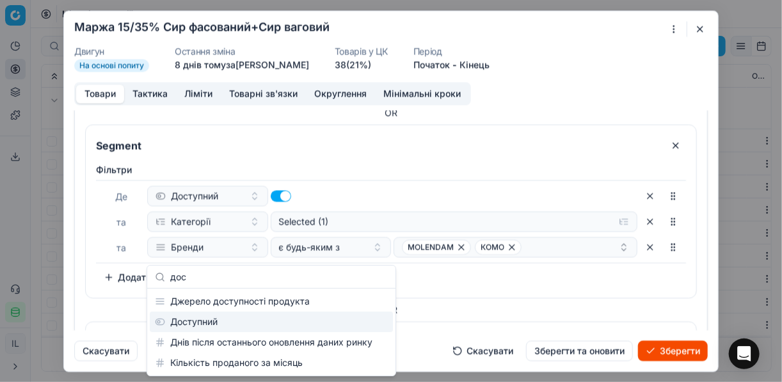
click at [195, 321] on div "Доступний" at bounding box center [271, 322] width 243 height 20
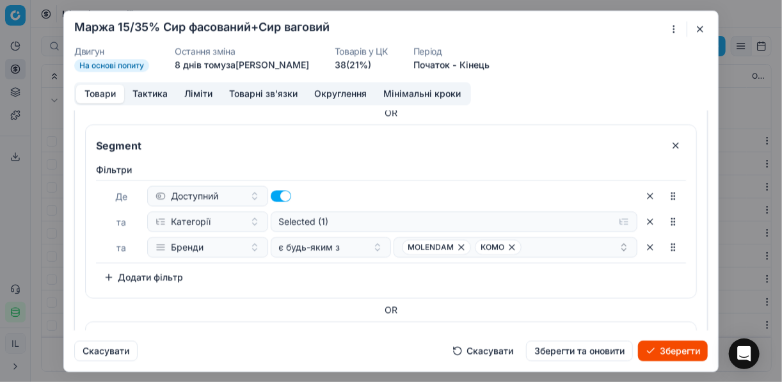
scroll to position [562, 0]
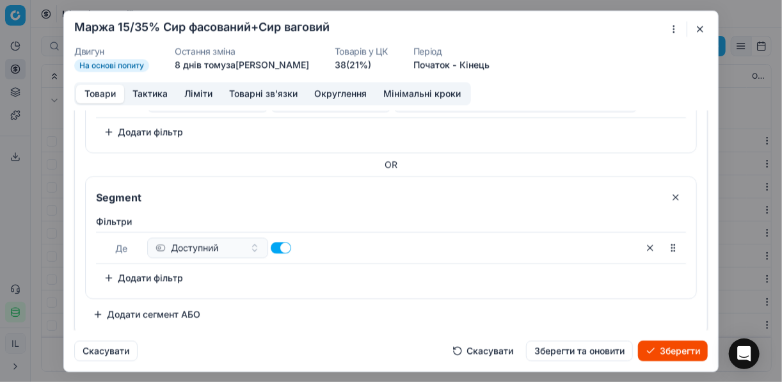
click at [117, 271] on button "Додати фільтр" at bounding box center [143, 278] width 95 height 20
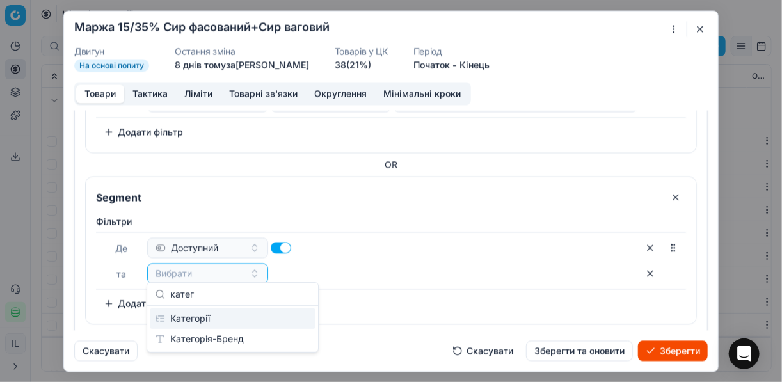
type input "катег"
drag, startPoint x: 213, startPoint y: 321, endPoint x: 255, endPoint y: 300, distance: 47.2
click at [214, 321] on div "Категорії" at bounding box center [233, 319] width 166 height 20
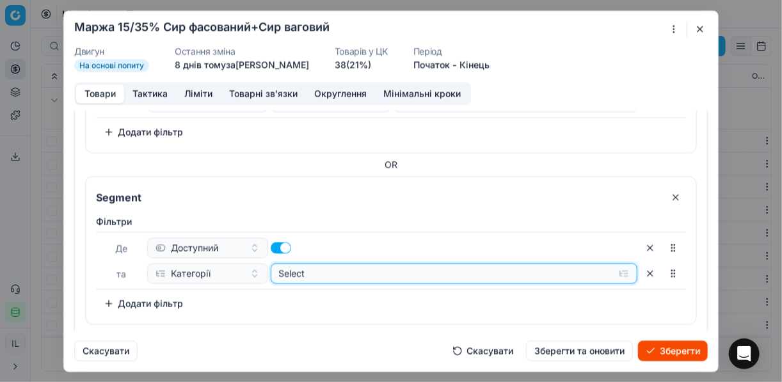
click at [615, 271] on button "Select" at bounding box center [455, 273] width 368 height 20
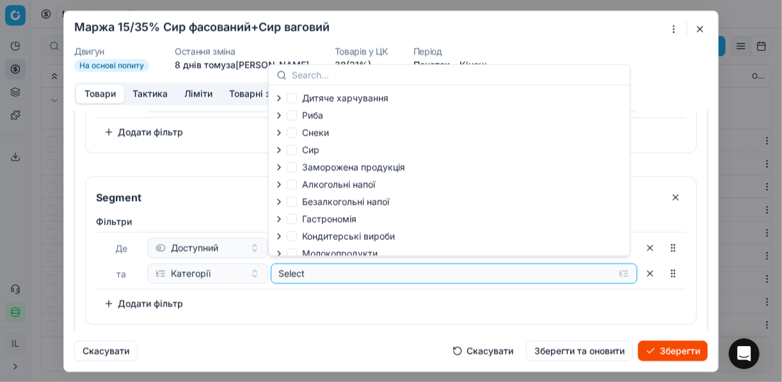
click at [279, 147] on icon "button" at bounding box center [279, 150] width 10 height 10
click at [307, 181] on icon "button" at bounding box center [307, 183] width 10 height 10
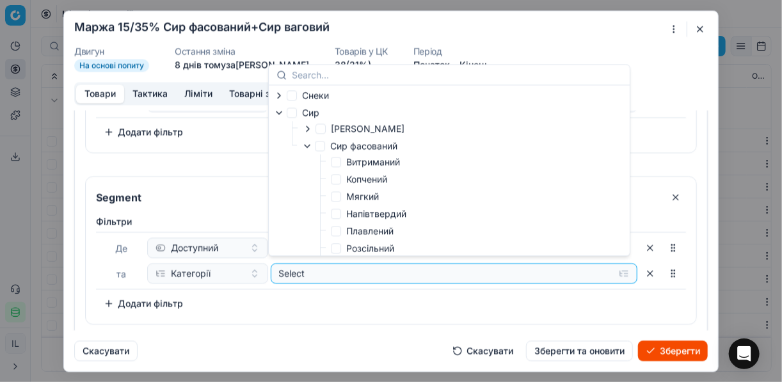
scroll to position [51, 0]
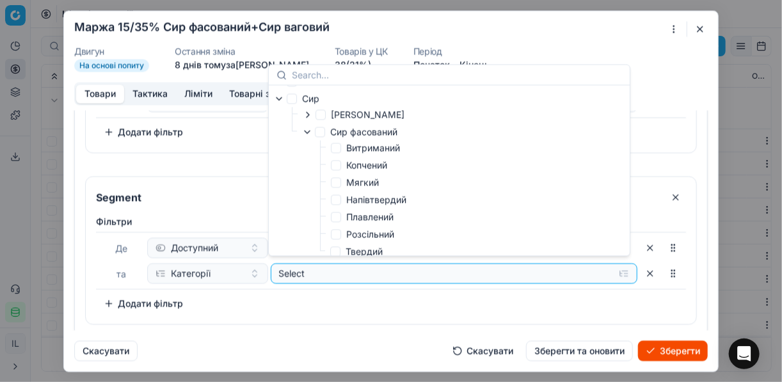
click at [344, 236] on label "Розсільний" at bounding box center [362, 234] width 63 height 13
click at [341, 236] on input "Розсільний" at bounding box center [336, 234] width 10 height 10
checkbox input "true"
drag, startPoint x: 344, startPoint y: 290, endPoint x: 270, endPoint y: 289, distance: 74.9
click at [343, 291] on div "Фiльтри Де Доступний та Категорії Selected (1) To pick up a sortable item, pres…" at bounding box center [391, 264] width 590 height 99
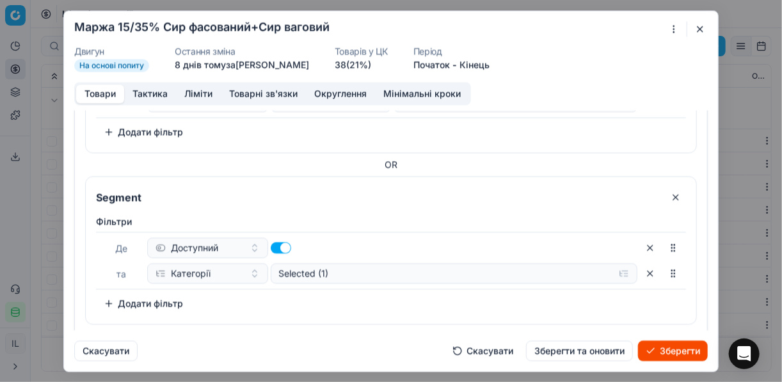
click at [106, 298] on button "Додати фільтр" at bounding box center [143, 303] width 95 height 20
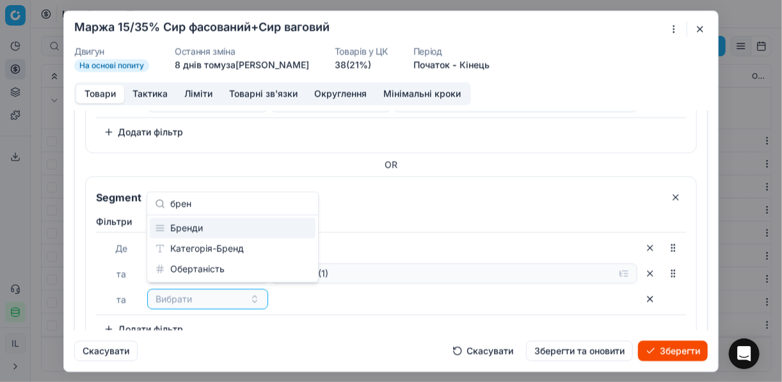
type input "брен"
click at [271, 227] on div "Бренди" at bounding box center [233, 228] width 166 height 20
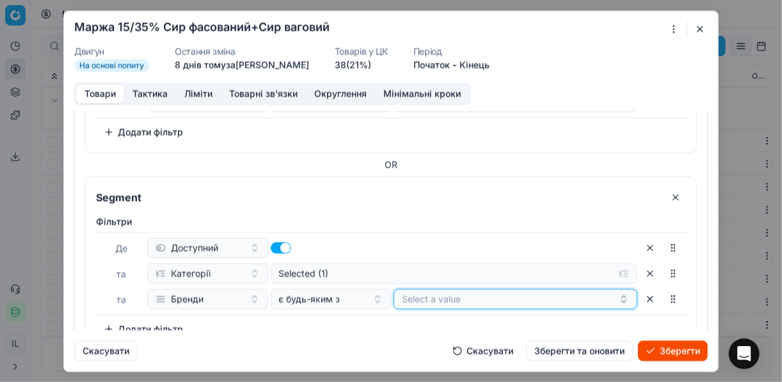
click at [447, 298] on button "Select a value" at bounding box center [516, 299] width 244 height 20
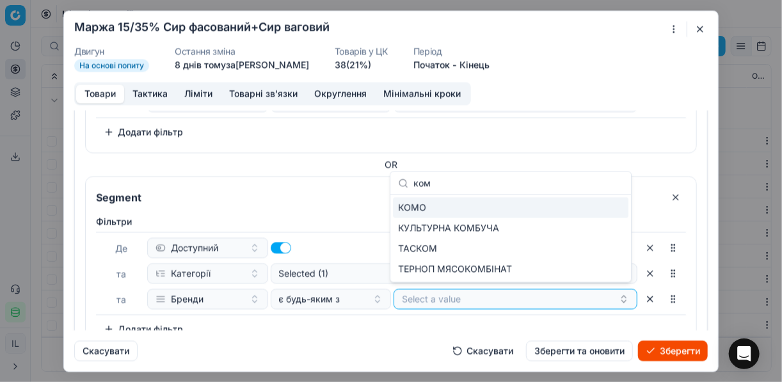
type input "ком"
click at [583, 208] on div "КОМО" at bounding box center [511, 208] width 236 height 20
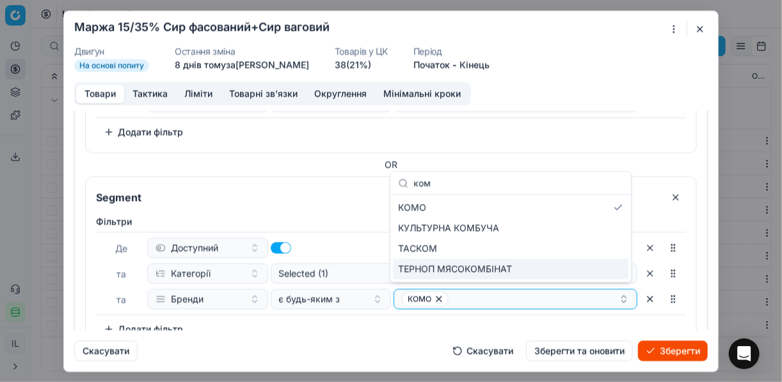
click at [327, 329] on div "Фiльтри Де Доступний та Категорії Selected (1) та Бренди є будь-яким з КОМО To …" at bounding box center [391, 277] width 590 height 124
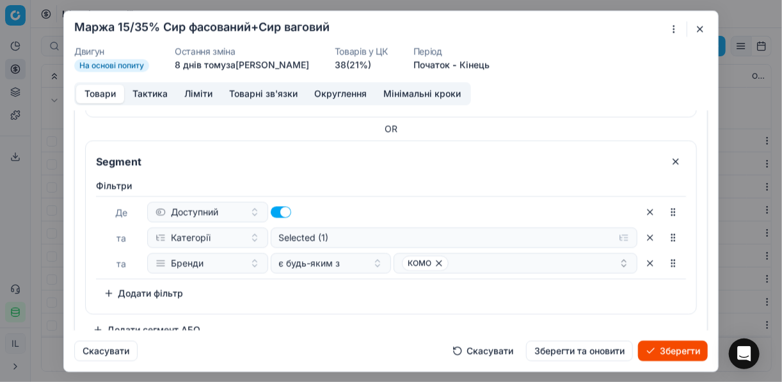
scroll to position [613, 0]
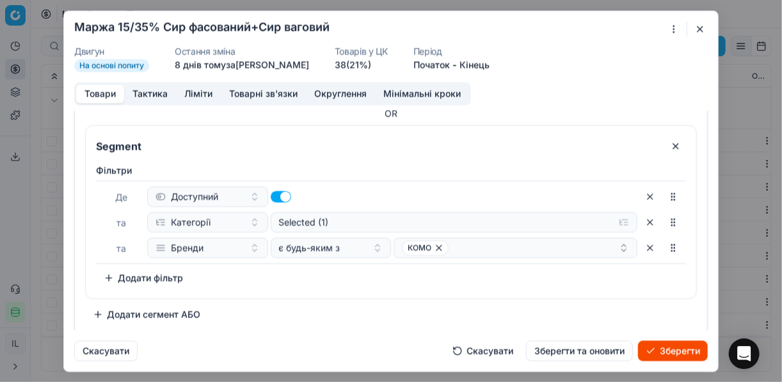
click at [97, 311] on button "Додати сегмент АБО" at bounding box center [146, 314] width 123 height 20
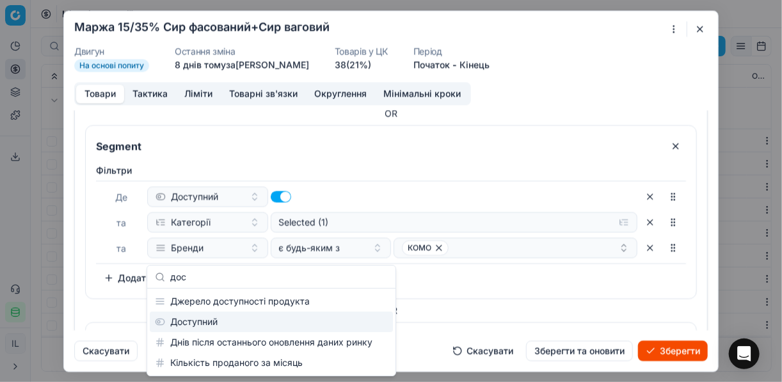
type input "дос"
click at [199, 325] on div "Доступний" at bounding box center [271, 322] width 243 height 20
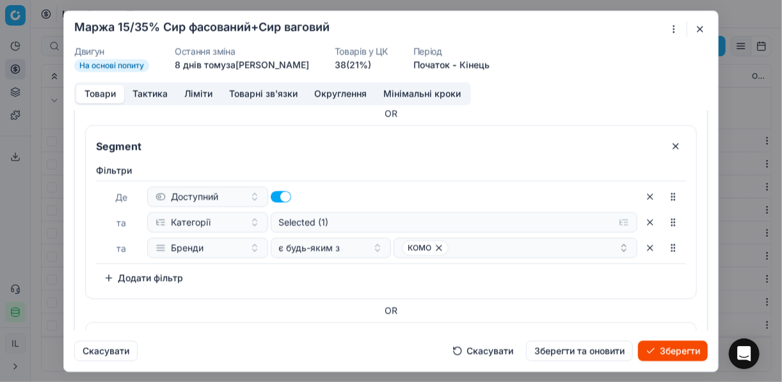
scroll to position [758, 0]
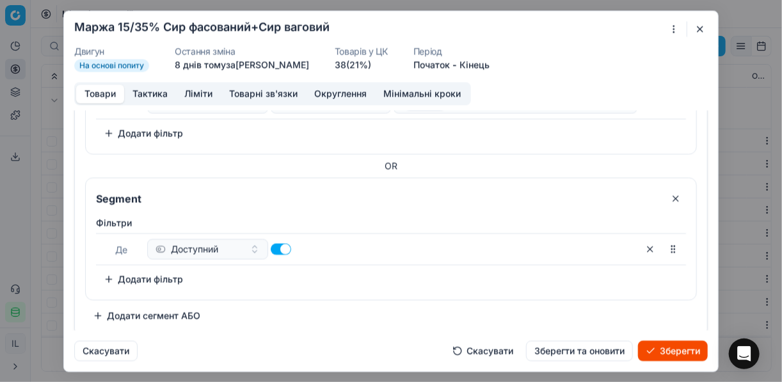
click at [110, 273] on button "Додати фільтр" at bounding box center [143, 279] width 95 height 20
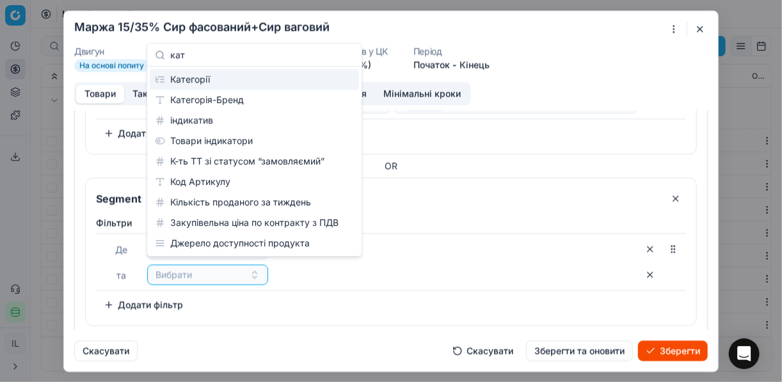
type input "кат"
click at [229, 80] on div "Категорії" at bounding box center [254, 79] width 209 height 20
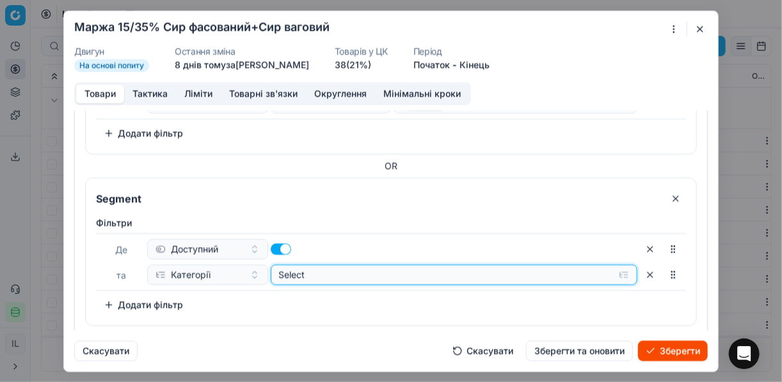
click at [619, 272] on button "Select" at bounding box center [455, 274] width 368 height 20
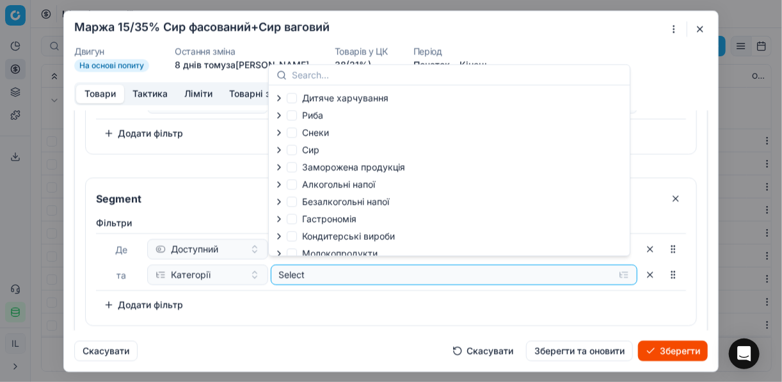
click at [280, 150] on icon "button" at bounding box center [279, 150] width 10 height 10
drag, startPoint x: 309, startPoint y: 180, endPoint x: 313, endPoint y: 186, distance: 6.9
click at [309, 181] on icon "button" at bounding box center [307, 183] width 10 height 10
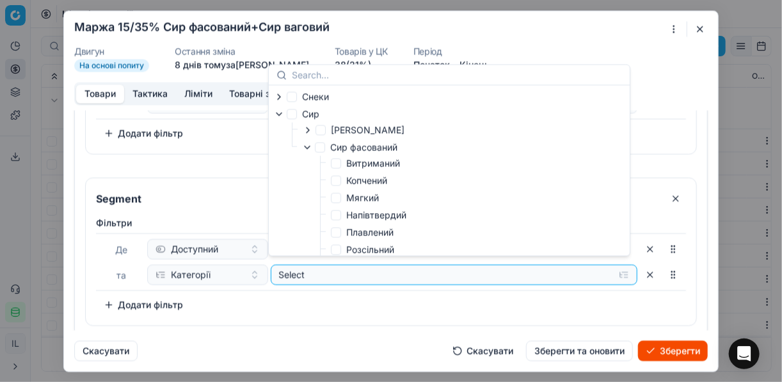
scroll to position [51, 0]
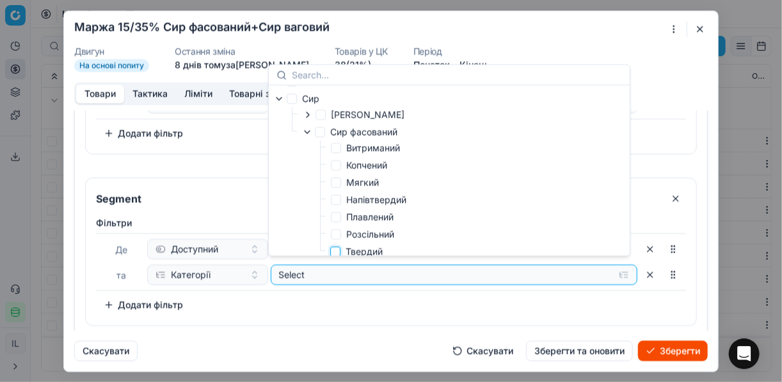
click at [335, 252] on input "Твердий" at bounding box center [335, 251] width 10 height 10
checkbox input "true"
click at [247, 302] on div "Фiльтри Де Доступний та Категорії Selected (1) To pick up a sortable item, pres…" at bounding box center [391, 265] width 590 height 99
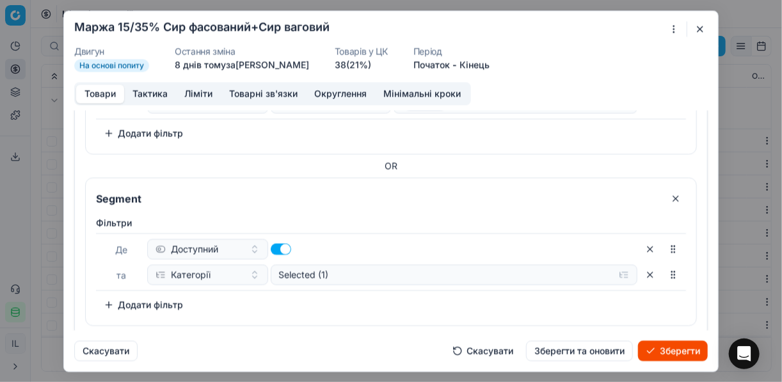
click at [115, 299] on button "Додати фільтр" at bounding box center [143, 305] width 95 height 20
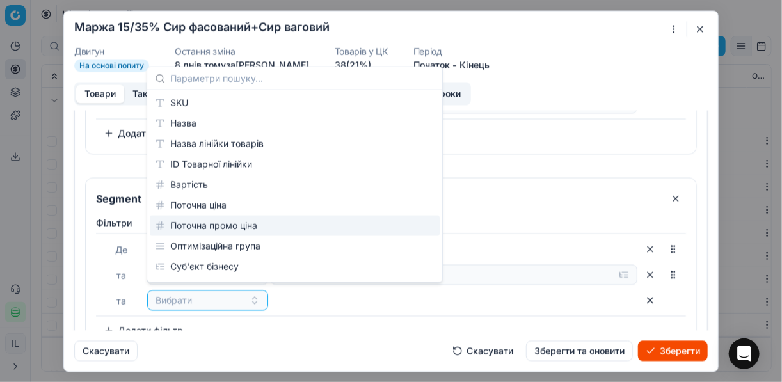
scroll to position [154, 0]
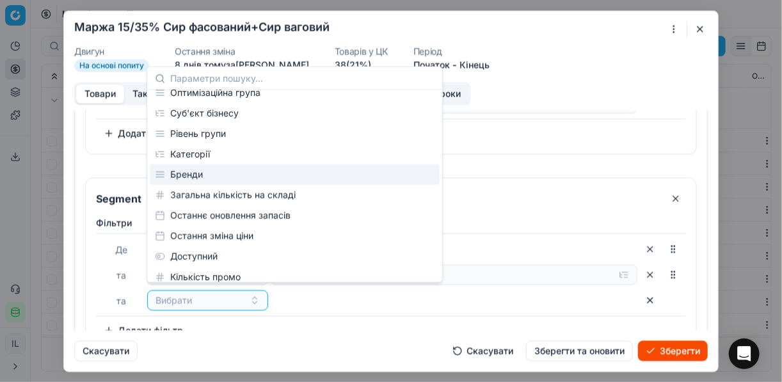
click at [197, 168] on div "Бренди" at bounding box center [295, 175] width 290 height 20
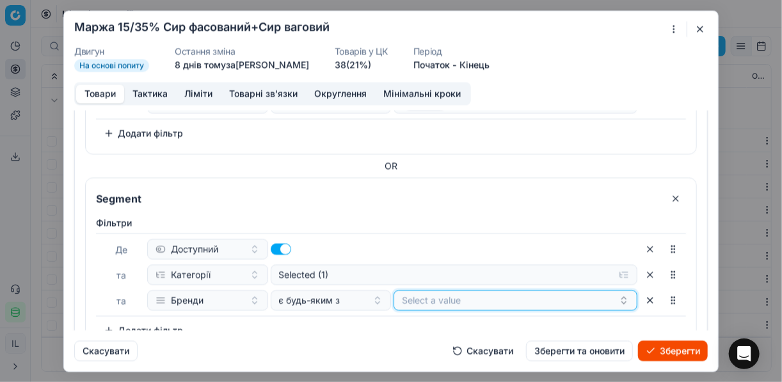
click at [423, 291] on button "Select a value" at bounding box center [516, 300] width 244 height 20
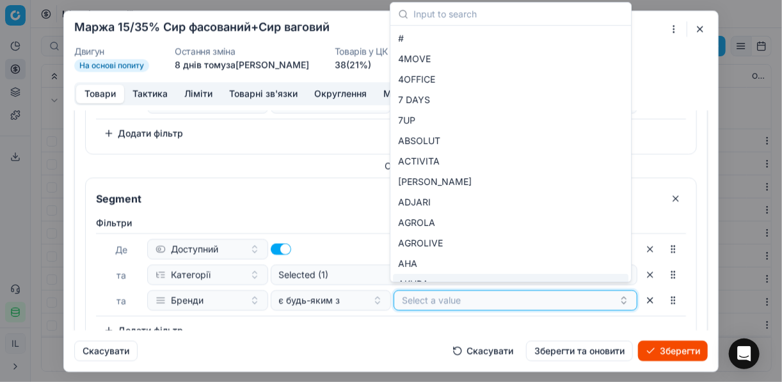
click at [446, 292] on button "Select a value" at bounding box center [516, 300] width 244 height 20
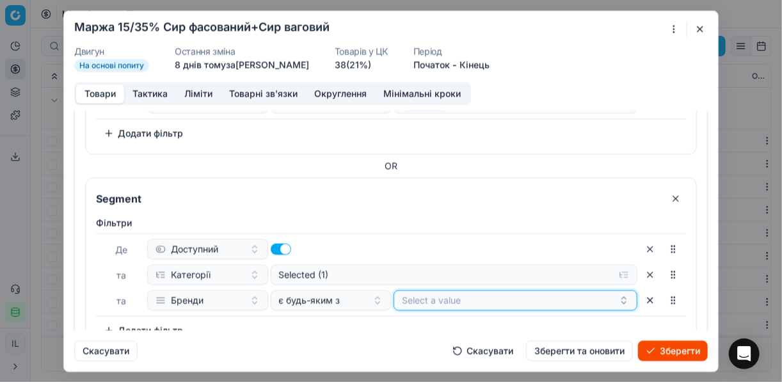
click at [446, 292] on button "Select a value" at bounding box center [516, 300] width 244 height 20
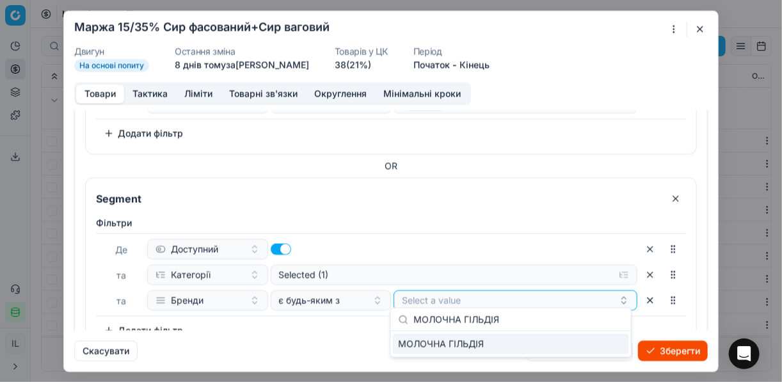
click at [618, 321] on input "МОЛОЧНА ГІЛЬДІЯ" at bounding box center [519, 320] width 210 height 26
type input "МОЛОЧНА ГІЛЬДІЯ"
click at [610, 340] on div "МОЛОЧНА ГІЛЬДІЯ" at bounding box center [511, 344] width 236 height 20
click at [303, 332] on div "Скасувати Скасувати Зберегти та оновити Зберегти" at bounding box center [391, 345] width 634 height 31
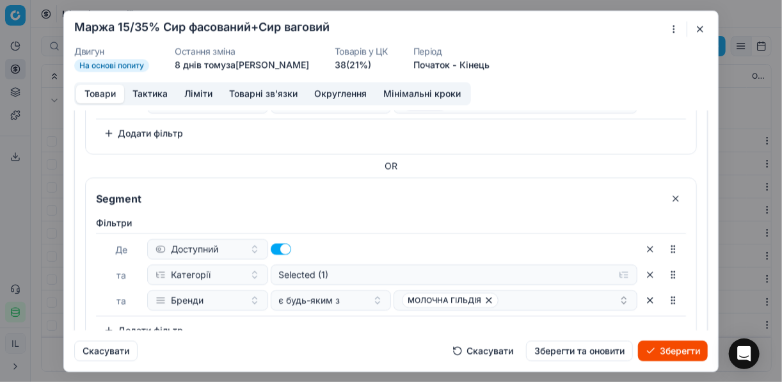
click at [679, 346] on button "Зберегти" at bounding box center [673, 351] width 70 height 20
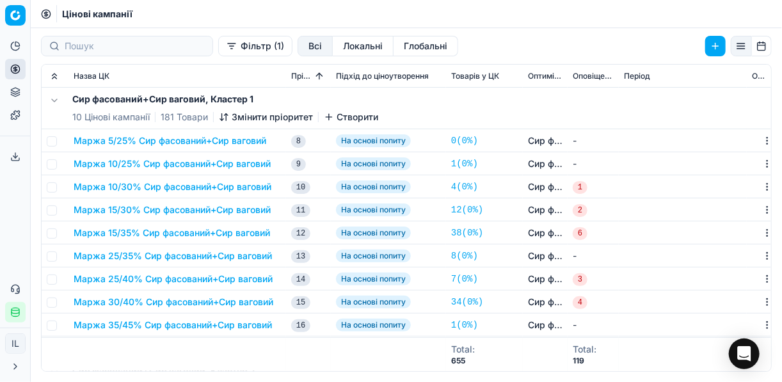
click at [157, 256] on button "Маржа 25/35% Сир фасований+Сир ваговий" at bounding box center [173, 256] width 198 height 13
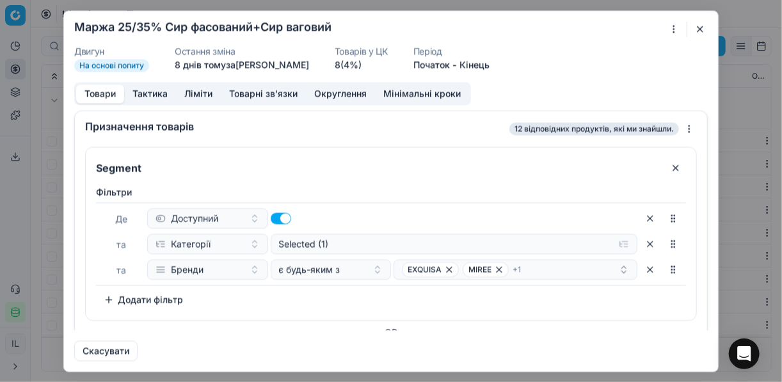
click at [674, 32] on div "Ми зберігаємо налаштування ЦК. Будь ласка, зачекайте, це може зайняти декілька …" at bounding box center [391, 191] width 782 height 382
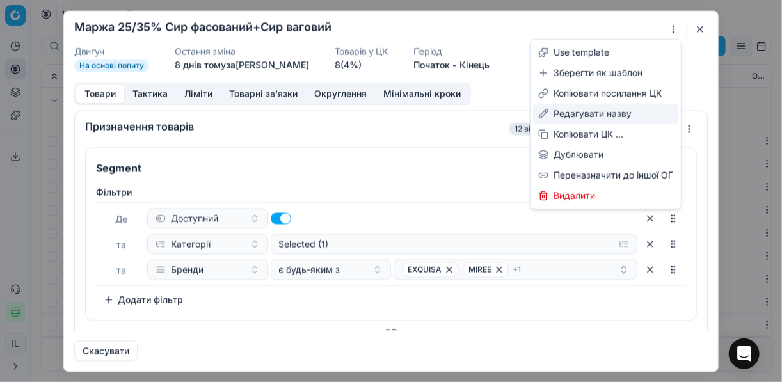
click at [584, 118] on div "Редагувати назву" at bounding box center [605, 114] width 145 height 20
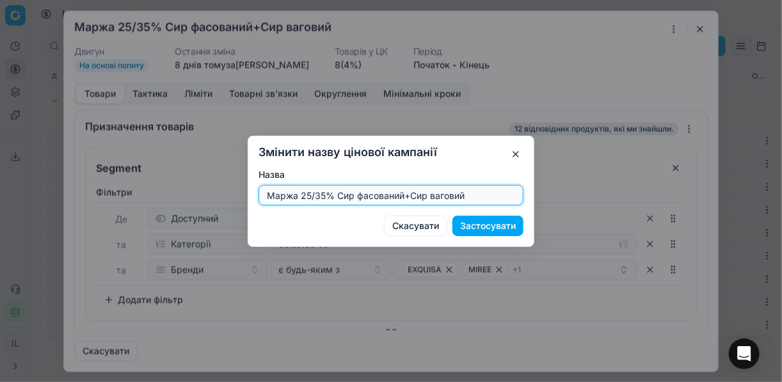
click at [308, 194] on input "Маржа 25/35% Сир фасований+Сир ваговий" at bounding box center [391, 195] width 254 height 19
type input "Маржа 20/35% Сир фасований+Сир ваговий"
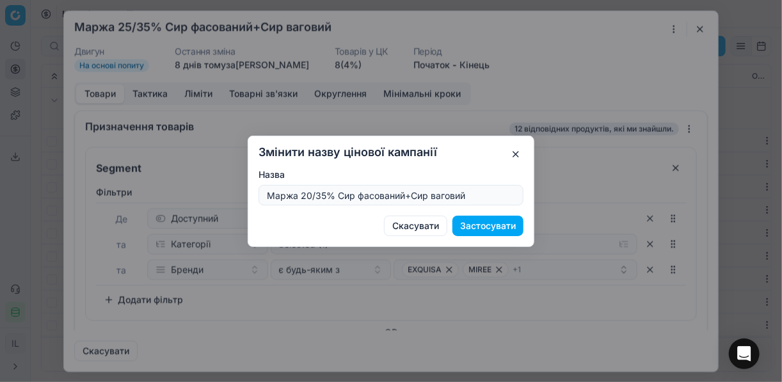
click at [478, 225] on button "Застосувати" at bounding box center [488, 226] width 71 height 20
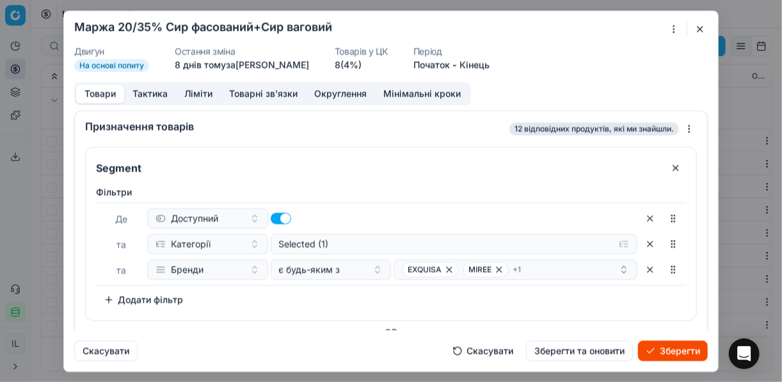
click at [200, 88] on button "Ліміти" at bounding box center [198, 94] width 45 height 19
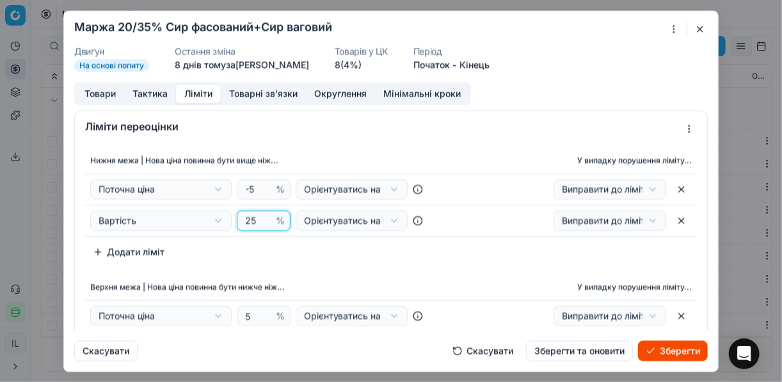
click at [253, 219] on input "25" at bounding box center [258, 220] width 31 height 19
type input "20"
click at [95, 95] on button "Товари" at bounding box center [100, 94] width 48 height 19
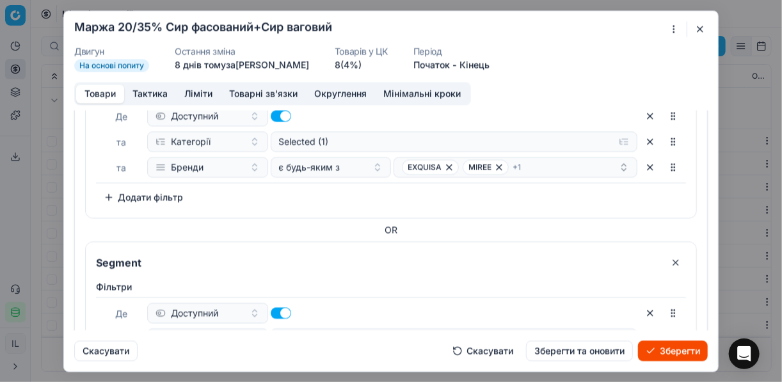
scroll to position [205, 0]
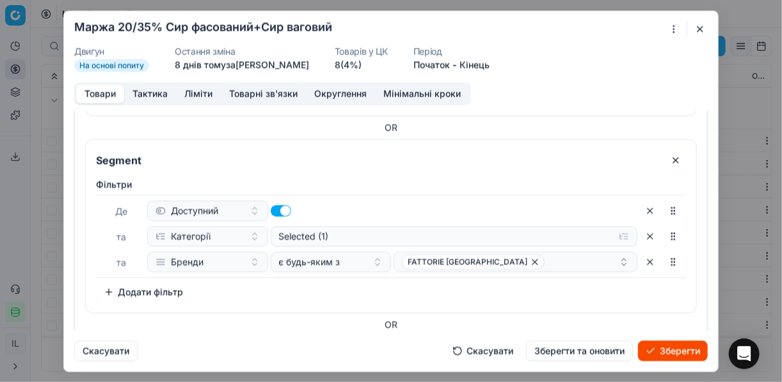
click at [672, 163] on button "button" at bounding box center [676, 160] width 20 height 20
click at [668, 160] on button "button" at bounding box center [676, 160] width 20 height 20
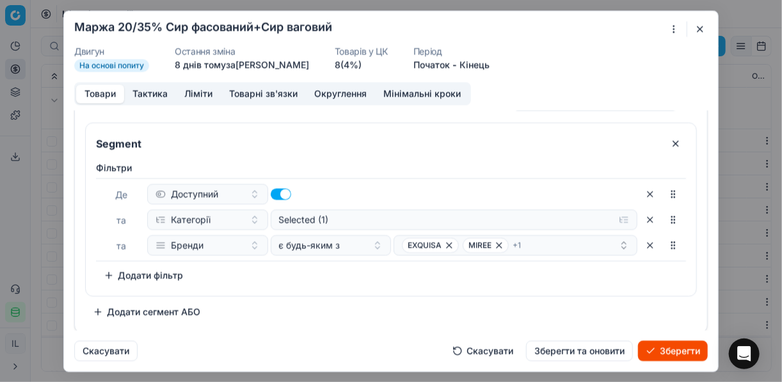
scroll to position [0, 0]
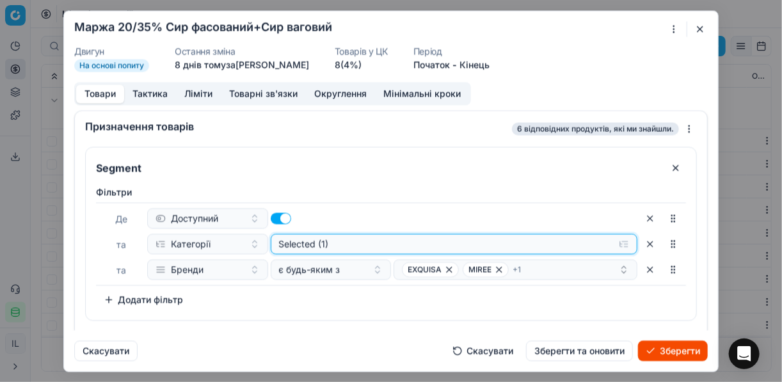
click at [614, 248] on button "Selected (1)" at bounding box center [455, 244] width 368 height 20
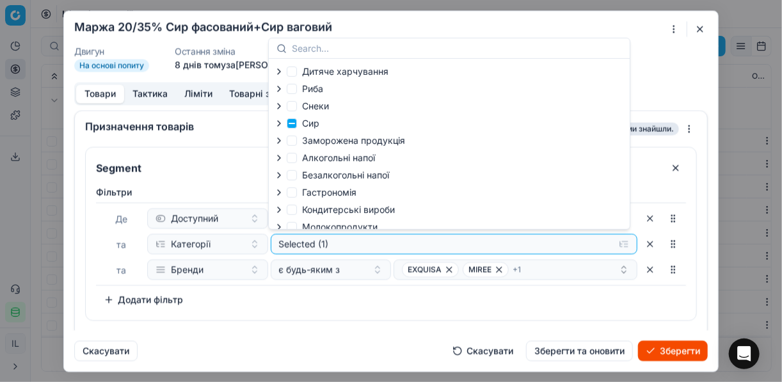
click at [279, 125] on icon "button" at bounding box center [279, 123] width 3 height 5
click at [309, 158] on icon "button" at bounding box center [307, 157] width 10 height 10
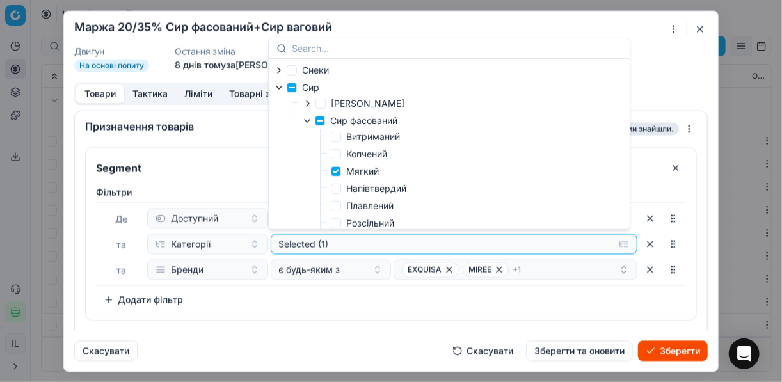
scroll to position [51, 0]
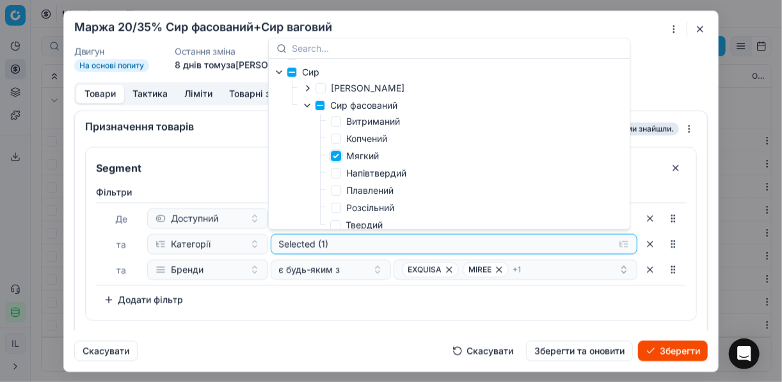
click at [337, 159] on input "Мягкий" at bounding box center [336, 156] width 10 height 10
checkbox input "false"
click at [335, 190] on input "Плавлений" at bounding box center [336, 191] width 10 height 10
checkbox input "true"
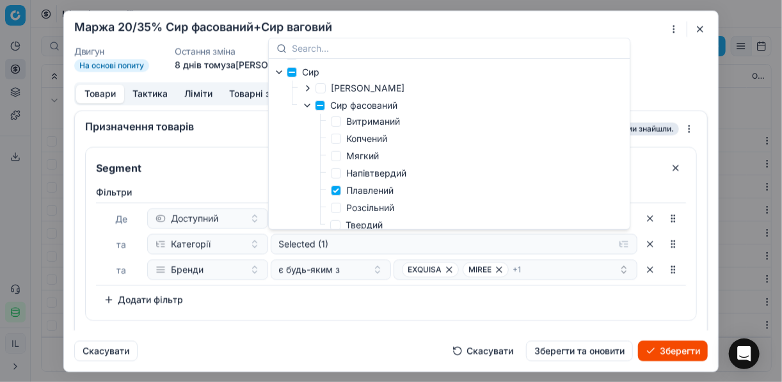
click at [337, 294] on div "Фiльтри Де Доступний та Категорії Selected (1) та Бренди є будь-яким з EXQUISA …" at bounding box center [391, 248] width 590 height 124
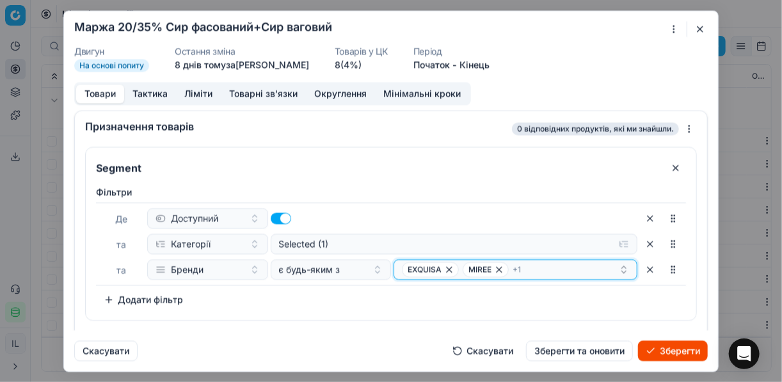
click at [448, 265] on icon "button" at bounding box center [449, 269] width 10 height 10
click at [436, 269] on icon "button" at bounding box center [438, 269] width 5 height 5
click at [458, 270] on icon "button" at bounding box center [463, 269] width 10 height 10
click at [437, 272] on button "Select a value" at bounding box center [516, 269] width 244 height 20
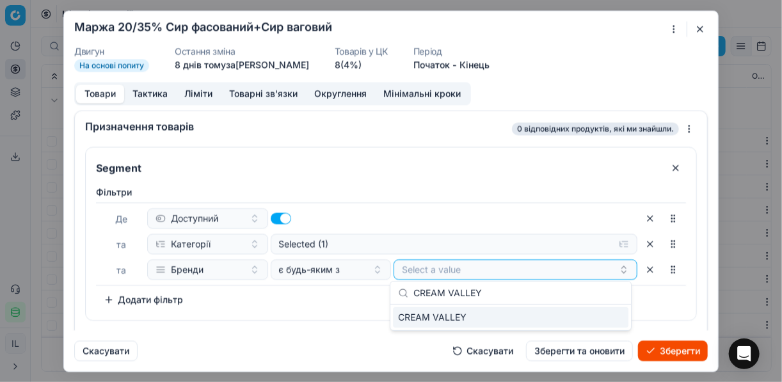
type input "CREAM VALLEY"
click at [617, 323] on div "CREAM VALLEY" at bounding box center [511, 317] width 236 height 20
click at [352, 307] on div "Фiльтри Де Доступний та Категорії Selected (1) та Бренди є будь-яким з CREAM VA…" at bounding box center [391, 248] width 590 height 124
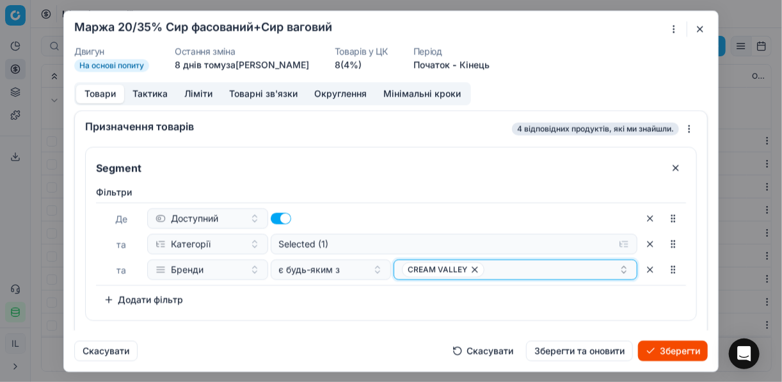
click at [508, 271] on div "CREAM VALLEY" at bounding box center [510, 269] width 217 height 15
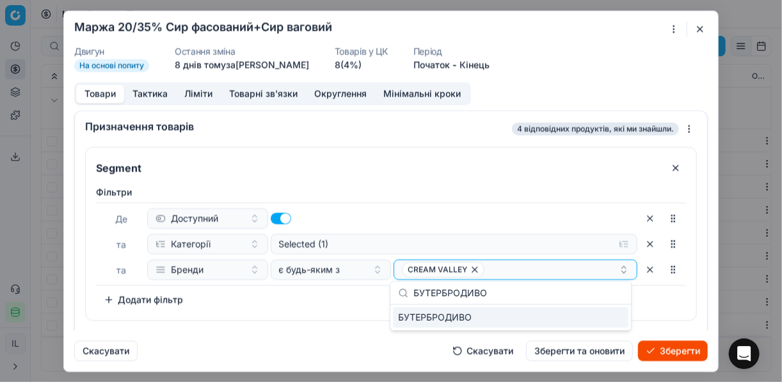
type input "БУТЕРБРОДИВО"
click at [608, 313] on div "БУТЕРБРОДИВО" at bounding box center [511, 317] width 236 height 20
click at [293, 281] on div "Де Доступний та Категорії Selected (1) та Бренди є будь-яким з CREAM VALLEY БУТ…" at bounding box center [391, 243] width 590 height 83
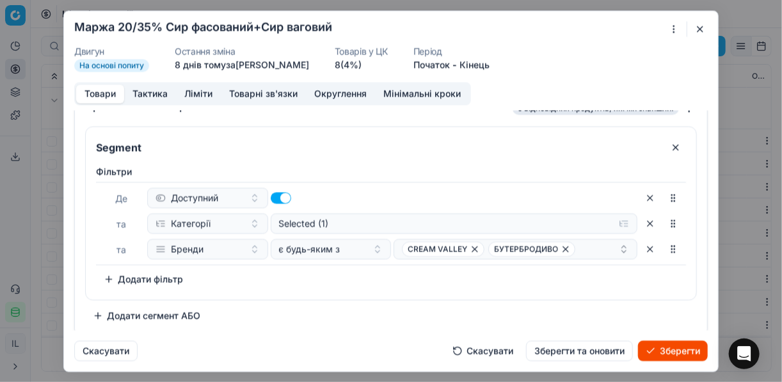
scroll to position [24, 0]
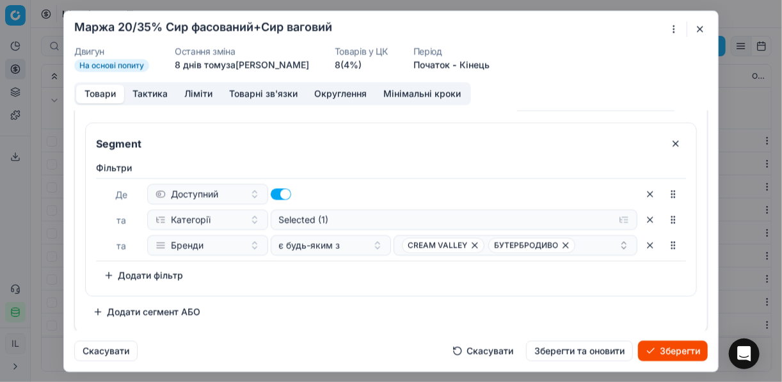
click at [108, 316] on button "Додати сегмент АБО" at bounding box center [146, 312] width 123 height 20
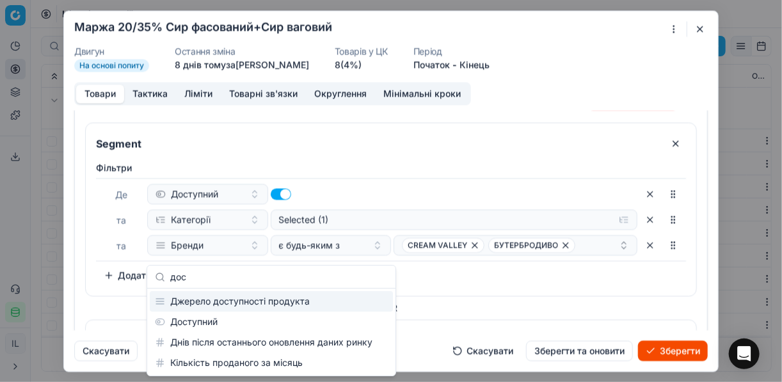
type input "дос"
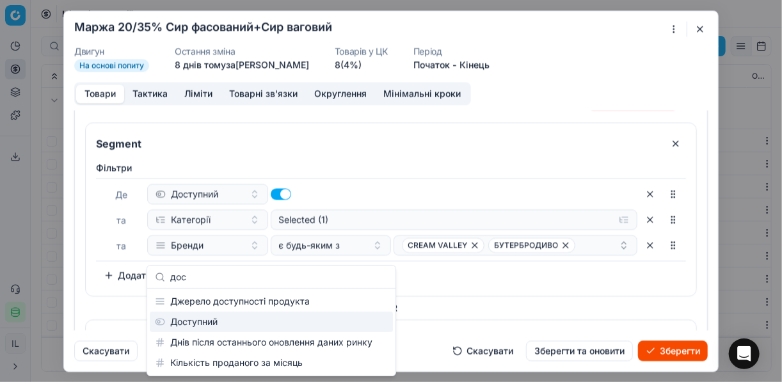
click at [213, 316] on div "Доступний" at bounding box center [271, 322] width 243 height 20
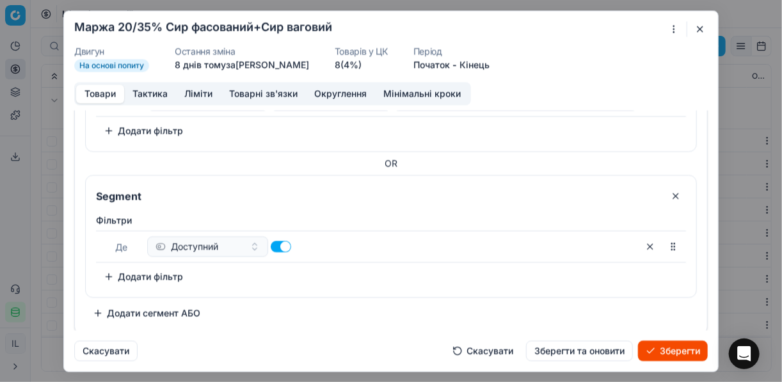
click at [106, 271] on button "Додати фільтр" at bounding box center [143, 276] width 95 height 20
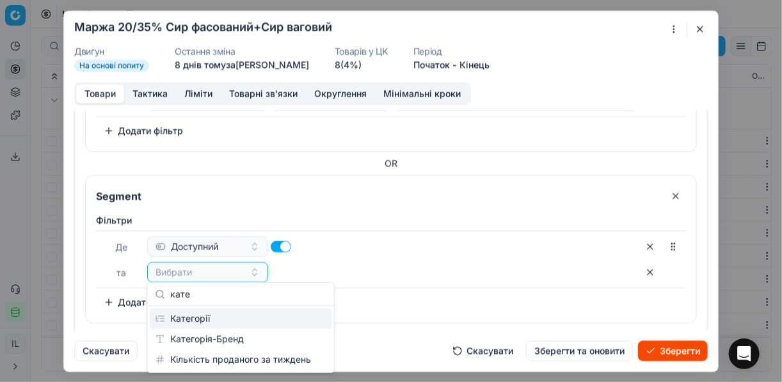
type input "кате"
click at [224, 317] on div "Категорії" at bounding box center [241, 319] width 182 height 20
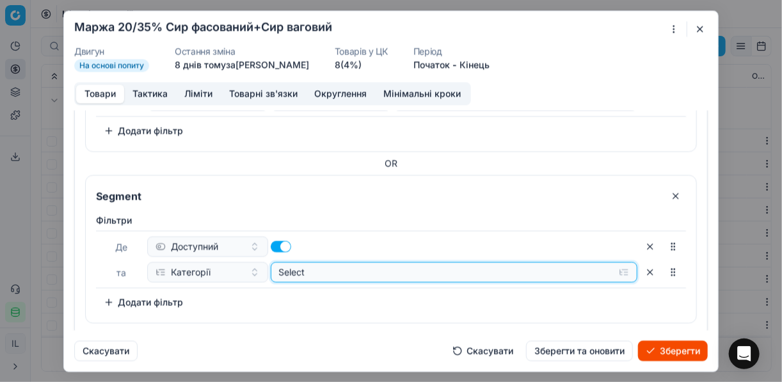
click at [618, 273] on button "Select" at bounding box center [455, 272] width 368 height 20
type input "твер"
click at [279, 316] on icon "button" at bounding box center [279, 319] width 10 height 10
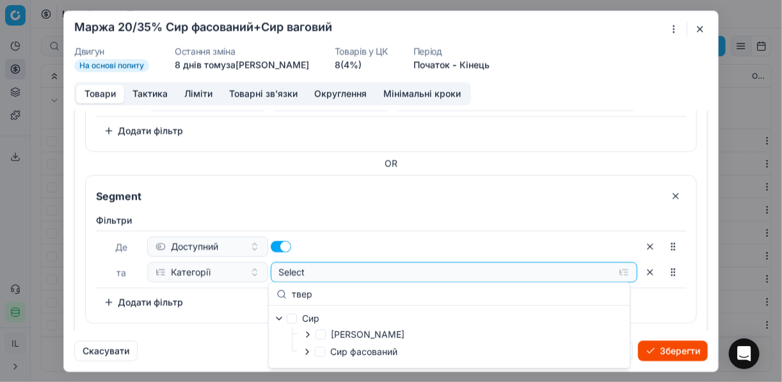
click at [309, 350] on icon "button" at bounding box center [307, 352] width 10 height 10
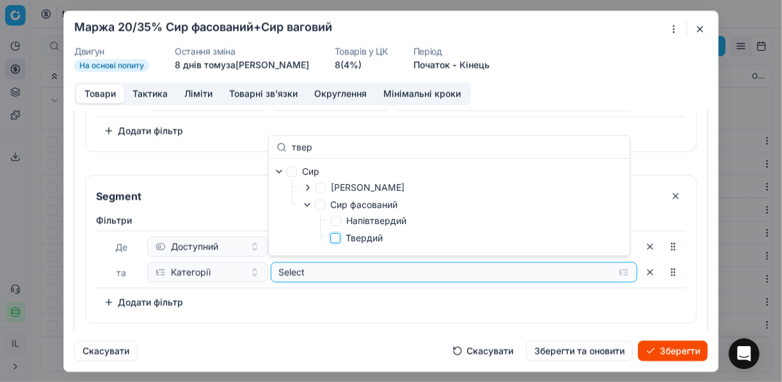
click at [336, 239] on input "Твердий" at bounding box center [335, 238] width 10 height 10
checkbox input "true"
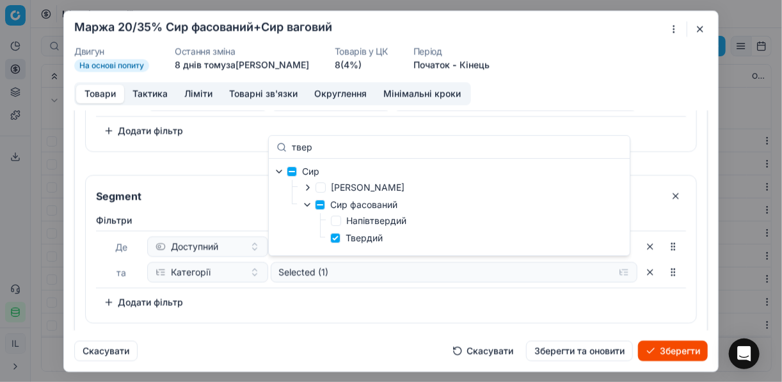
click at [356, 299] on div "Фiльтри Де Доступний та Категорії Selected (1) To pick up a sortable item, pres…" at bounding box center [391, 263] width 590 height 99
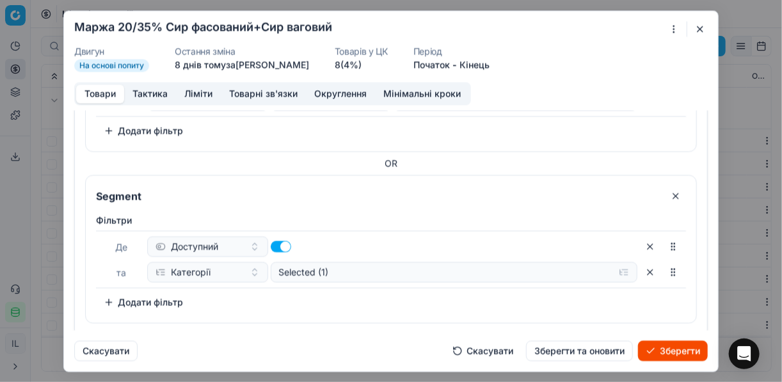
click at [111, 298] on button "Додати фільтр" at bounding box center [143, 302] width 95 height 20
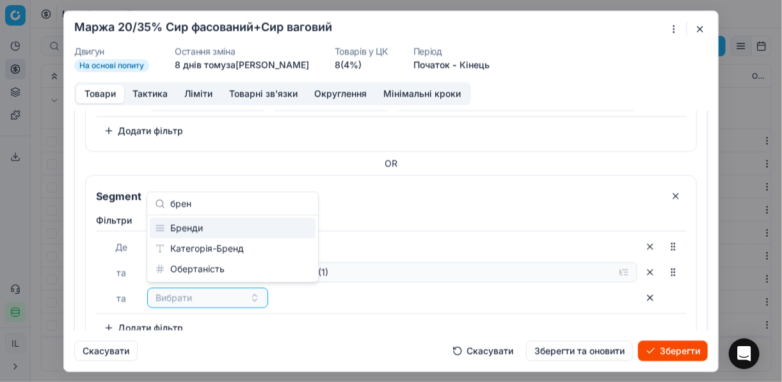
type input "брен"
click at [201, 233] on div "Бренди" at bounding box center [233, 228] width 166 height 20
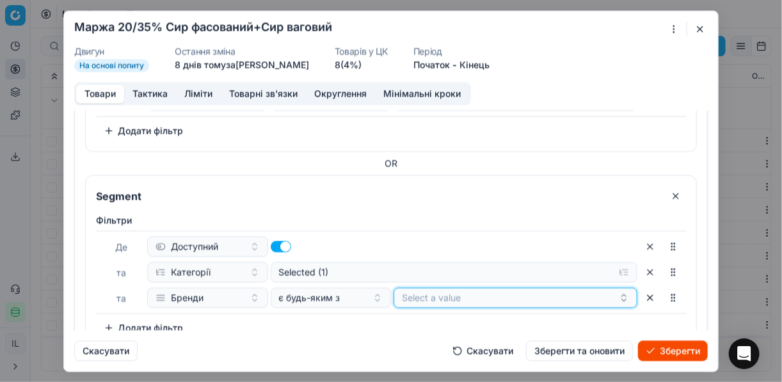
click at [428, 294] on button "Select a value" at bounding box center [516, 297] width 244 height 20
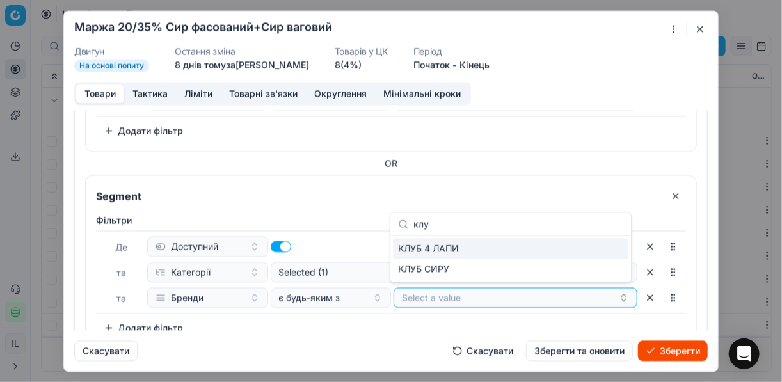
type input "клу"
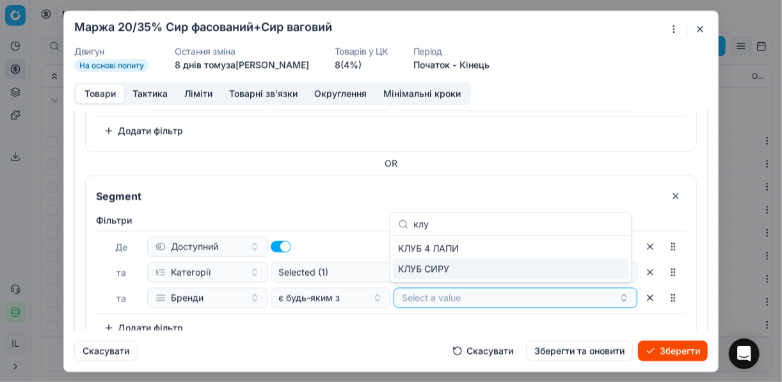
click at [614, 274] on div "КЛУБ СИРУ" at bounding box center [511, 269] width 236 height 20
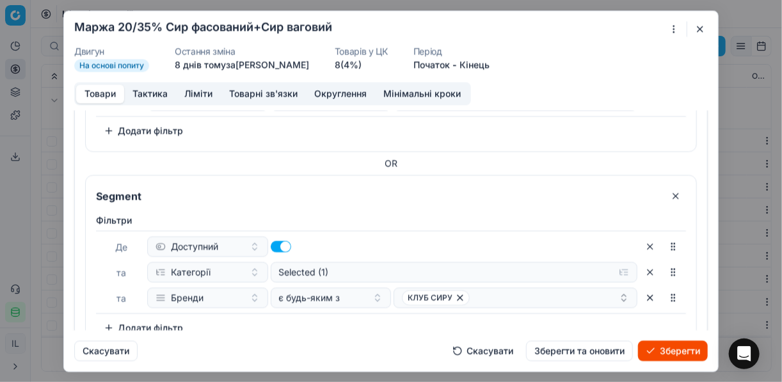
click at [405, 317] on div "Фiльтри Де Доступний та Категорії Selected (1) та Бренди є будь-яким з КЛУБ СИР…" at bounding box center [391, 276] width 590 height 124
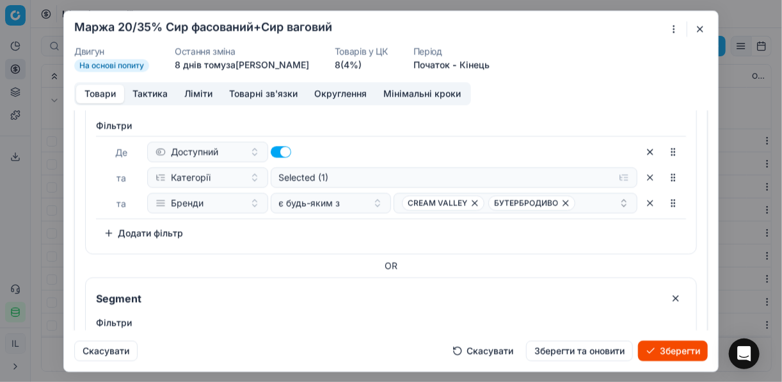
scroll to position [15, 0]
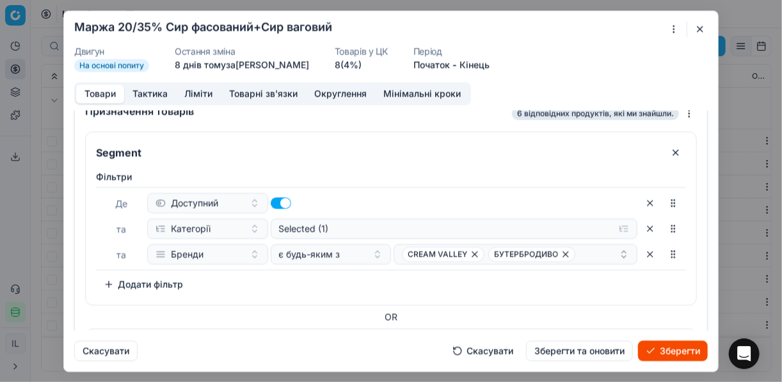
click at [679, 345] on button "Зберегти" at bounding box center [673, 351] width 70 height 20
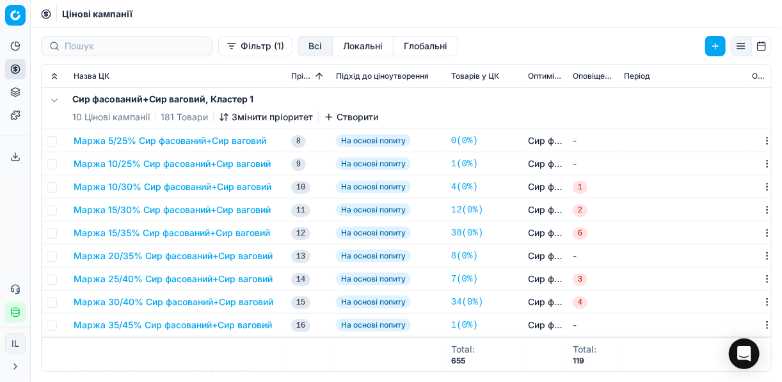
scroll to position [51, 0]
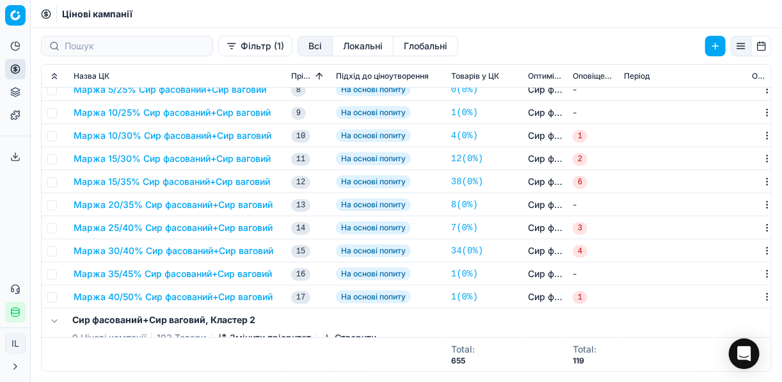
click at [122, 227] on button "Маржа 25/40% Сир фасований+Сир ваговий" at bounding box center [173, 228] width 199 height 13
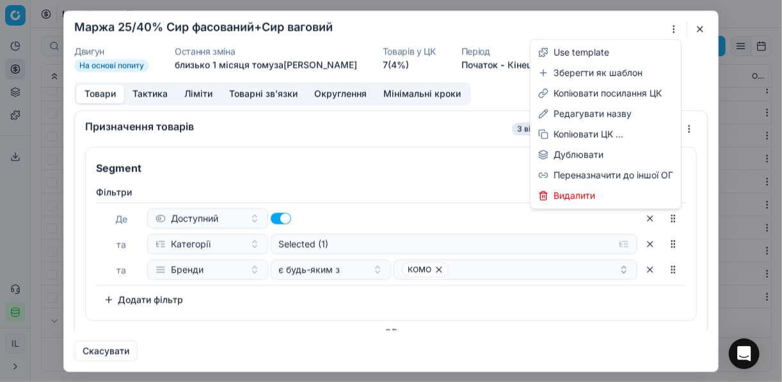
click at [674, 29] on div "Ми зберігаємо налаштування ЦК. Будь ласка, зачекайте, це може зайняти декілька …" at bounding box center [391, 191] width 782 height 382
click at [578, 112] on div "Редагувати назву" at bounding box center [605, 114] width 145 height 20
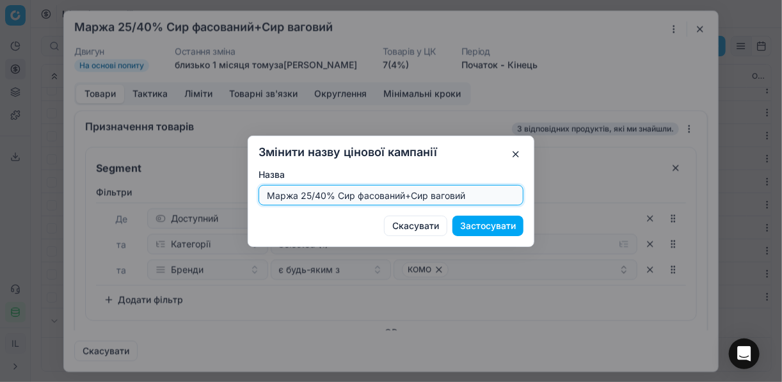
click at [314, 190] on input "Маржа 25/40% Сир фасований+Сир ваговий" at bounding box center [391, 195] width 254 height 19
click at [310, 195] on input "Маржа 25/40% Сир фасований+Сир ваговий" at bounding box center [391, 195] width 254 height 19
type input "Маржа 20/40% Сир фасований+Сир ваговий"
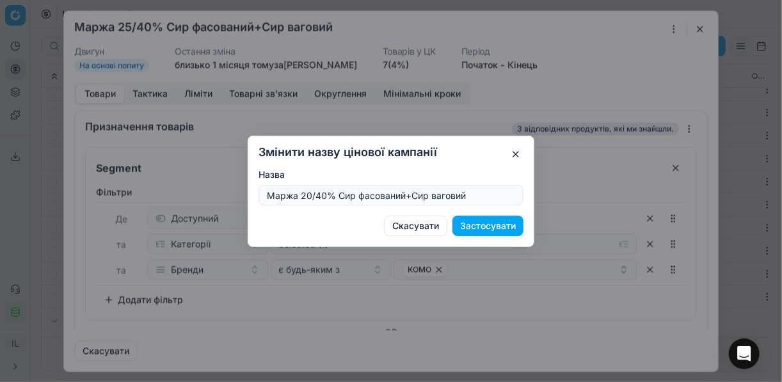
click at [483, 230] on button "Застосувати" at bounding box center [488, 226] width 71 height 20
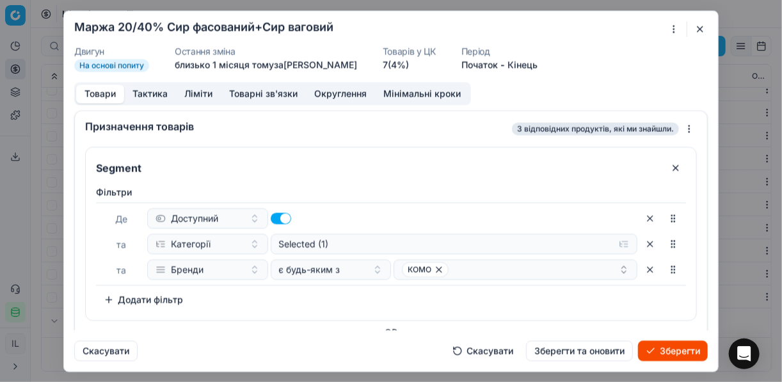
click at [197, 97] on button "Ліміти" at bounding box center [198, 94] width 45 height 19
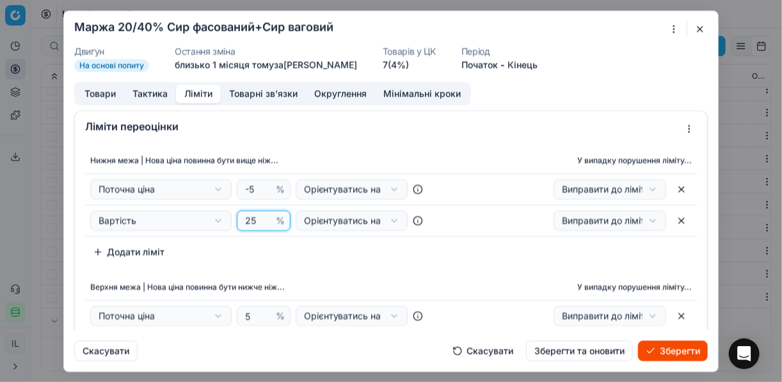
click at [252, 222] on input "25" at bounding box center [258, 220] width 31 height 19
type input "20"
drag, startPoint x: 323, startPoint y: 260, endPoint x: 212, endPoint y: 209, distance: 122.0
click at [322, 260] on div "Нижня межа | Нова ціна повинна бути вище ніж... У випадку порушення ліміту... П…" at bounding box center [391, 205] width 612 height 115
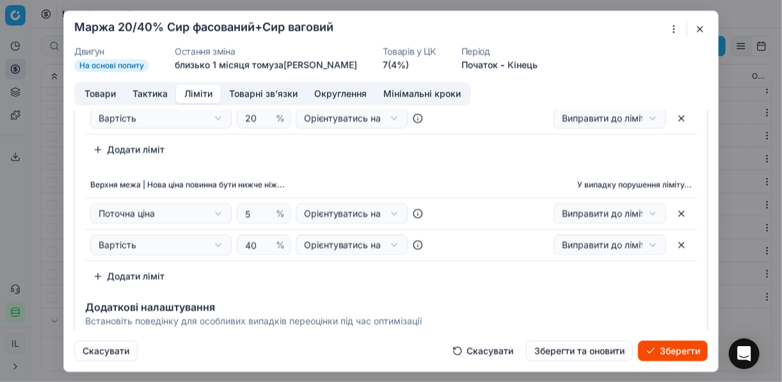
scroll to position [0, 0]
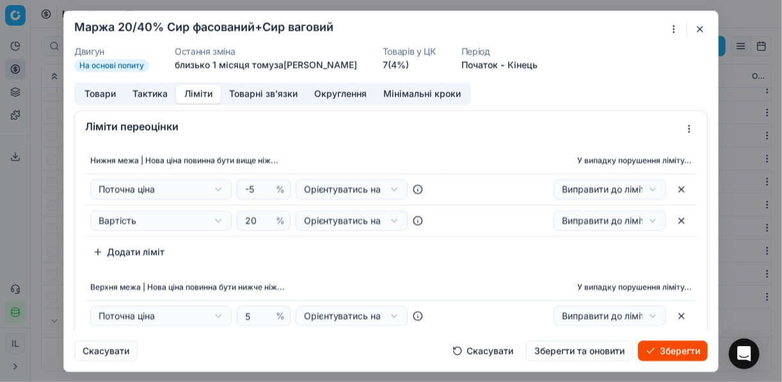
click at [102, 97] on button "Товари" at bounding box center [100, 94] width 48 height 19
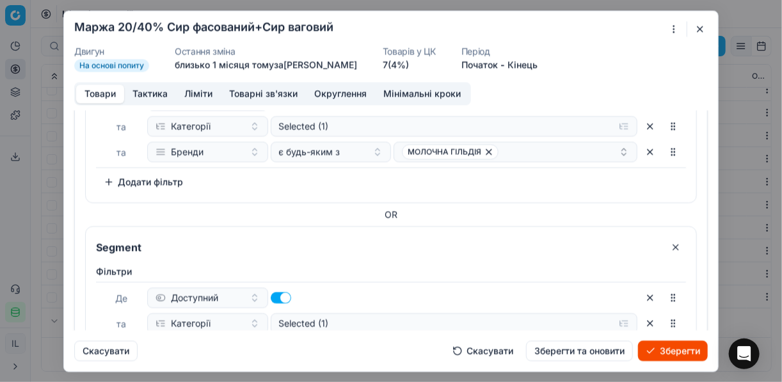
scroll to position [613, 0]
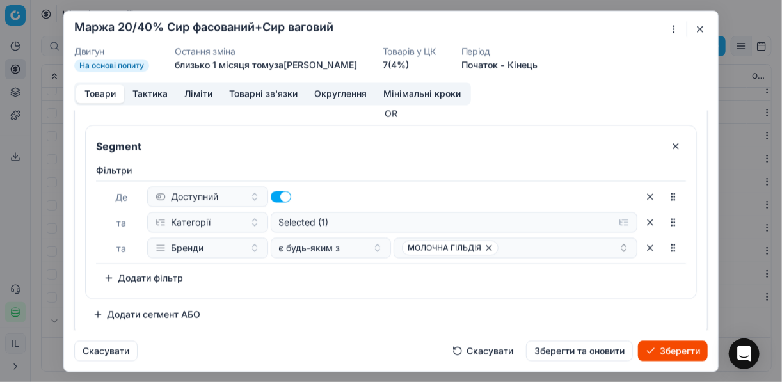
click at [667, 145] on button "button" at bounding box center [676, 146] width 20 height 20
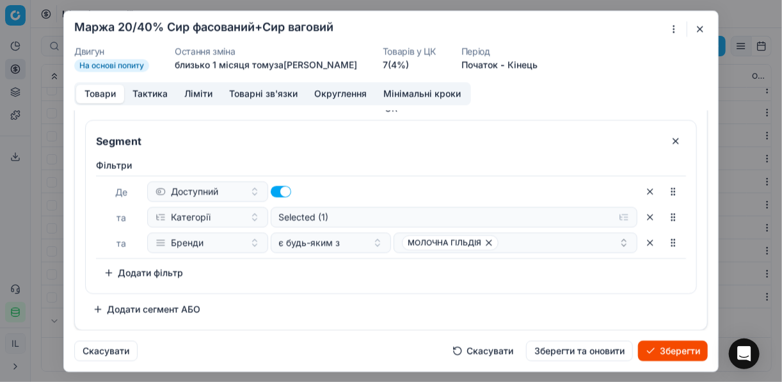
scroll to position [417, 0]
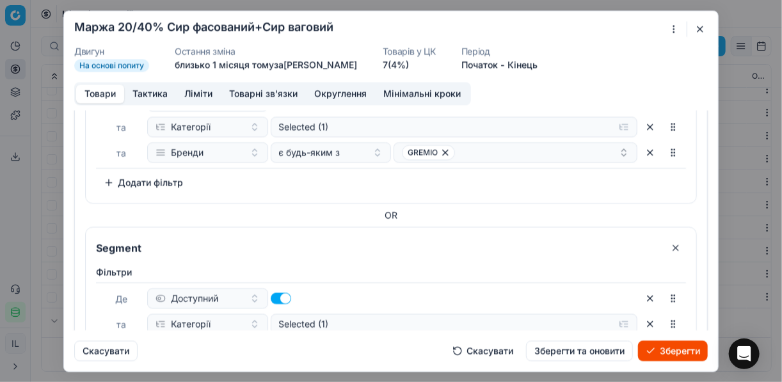
click at [669, 246] on button "button" at bounding box center [676, 248] width 20 height 20
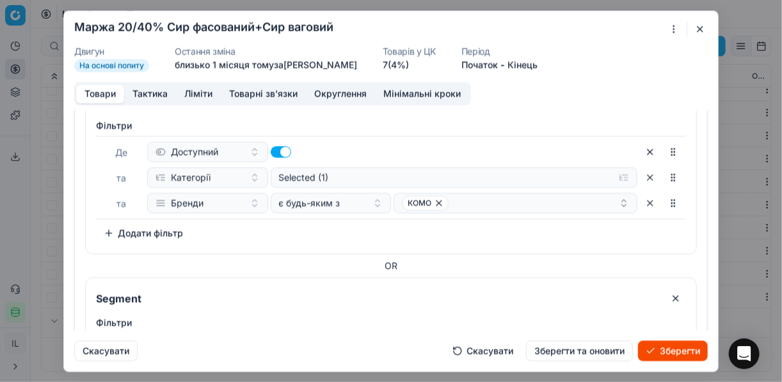
click at [671, 298] on button "button" at bounding box center [676, 298] width 20 height 20
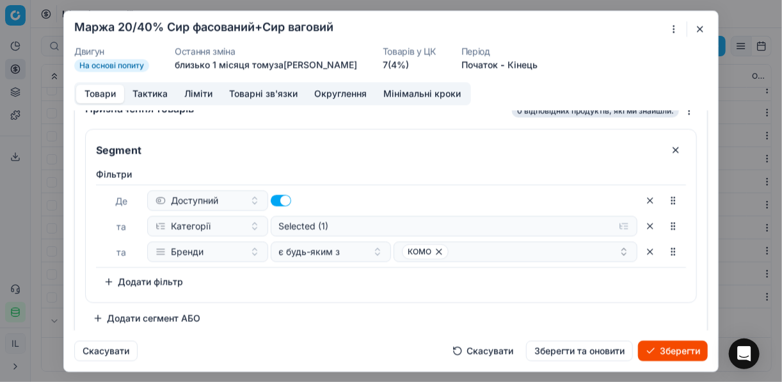
scroll to position [24, 0]
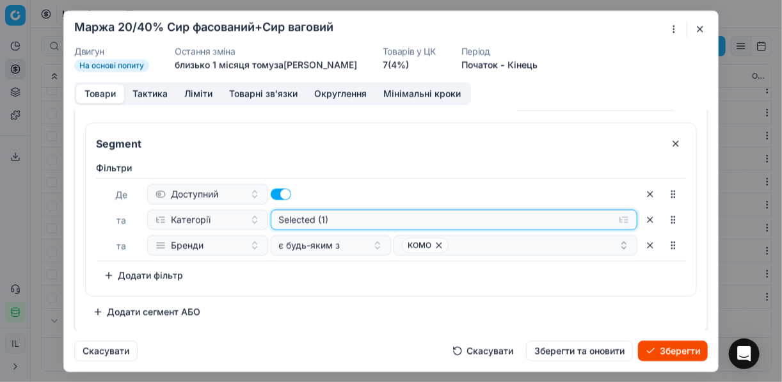
click at [617, 218] on button "Selected (1)" at bounding box center [455, 219] width 368 height 20
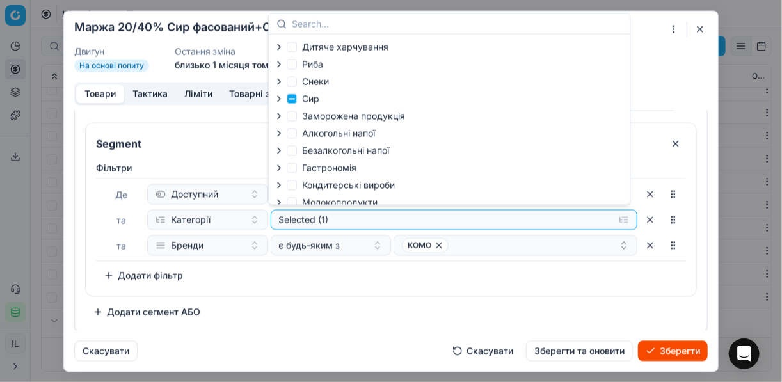
click at [281, 99] on icon "button" at bounding box center [279, 98] width 10 height 10
click at [310, 137] on icon "button" at bounding box center [307, 132] width 10 height 10
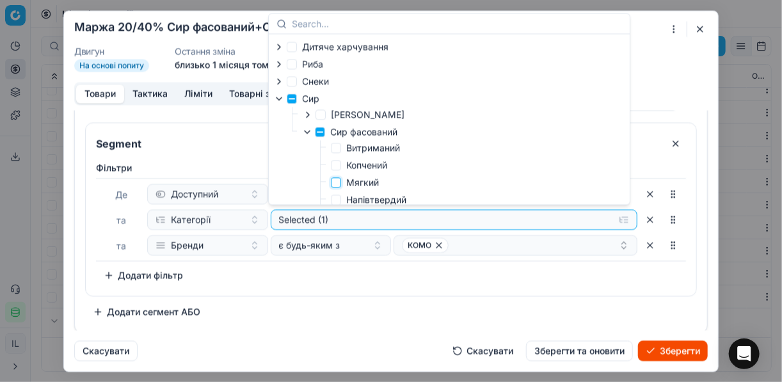
click at [335, 184] on input "Мягкий" at bounding box center [336, 182] width 10 height 10
checkbox input "true"
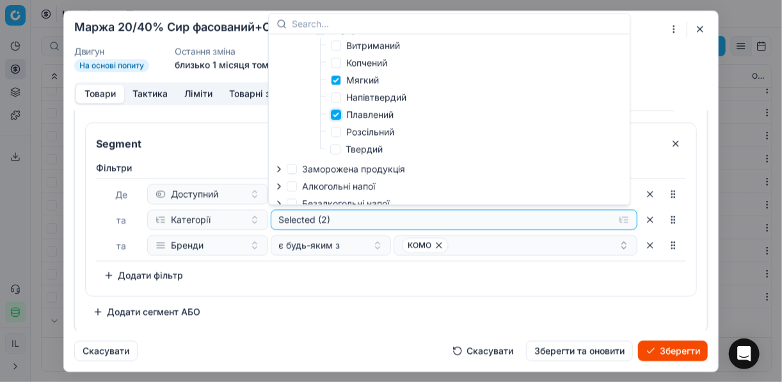
click at [338, 117] on input "Плавлений" at bounding box center [336, 114] width 10 height 10
checkbox input "false"
click at [507, 280] on div "Фiльтри Де Доступний та Категорії Selected (1) та Бренди є будь-яким з КОМО To …" at bounding box center [391, 223] width 590 height 124
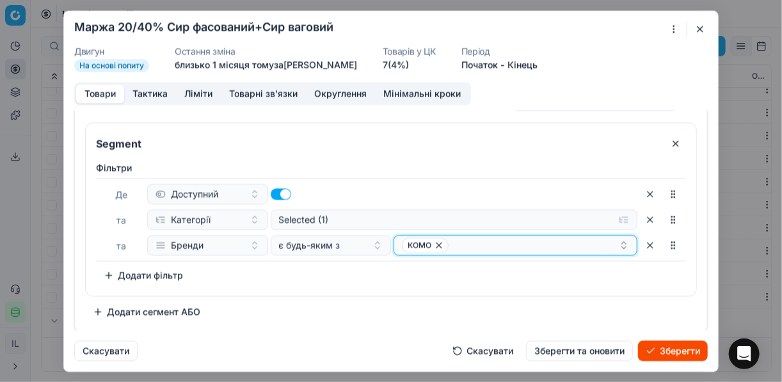
click at [434, 244] on icon "button" at bounding box center [439, 245] width 10 height 10
click at [445, 251] on button "Select a value" at bounding box center [516, 245] width 244 height 20
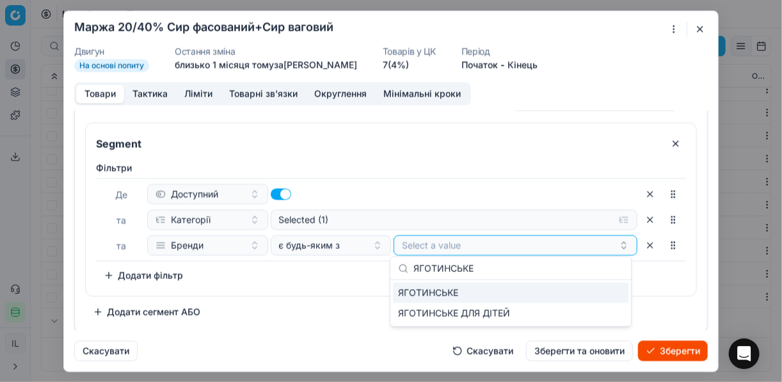
type input "ЯГОТИНСЬКЕ"
click at [445, 251] on button "Select a value" at bounding box center [516, 245] width 244 height 20
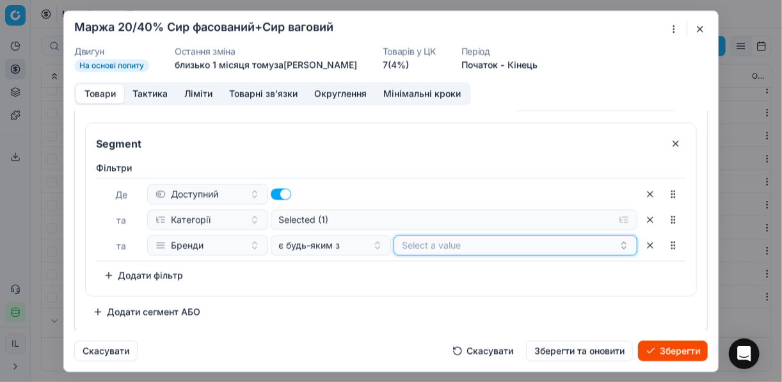
click at [445, 251] on button "Select a value" at bounding box center [516, 245] width 244 height 20
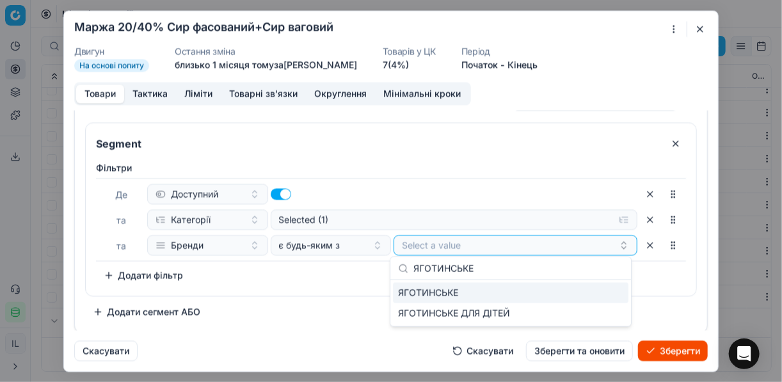
type input "ЯГОТИНСЬКЕ"
click at [608, 302] on div "ЯГОТИНСЬКЕ" at bounding box center [511, 293] width 236 height 20
click at [346, 273] on div "Фiльтри Де Доступний та Категорії Selected (1) та Бренди є будь-яким з ЯГОТИНСЬ…" at bounding box center [391, 223] width 590 height 124
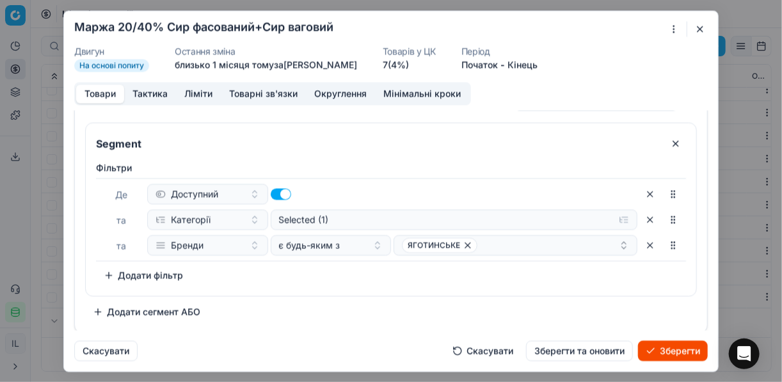
click at [95, 311] on button "Додати сегмент АБО" at bounding box center [146, 312] width 123 height 20
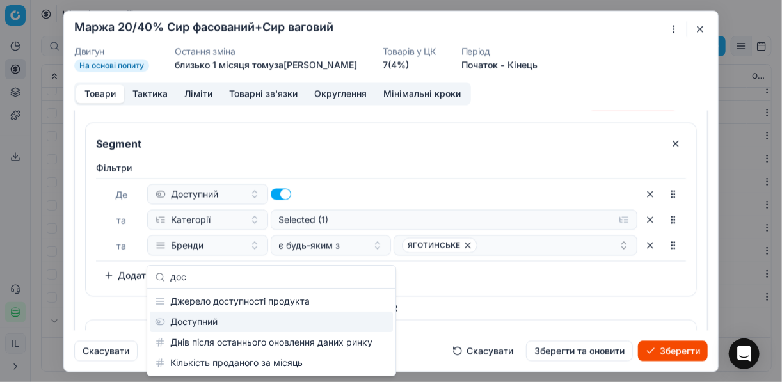
type input "дос"
click at [233, 314] on div "Доступний" at bounding box center [271, 322] width 243 height 20
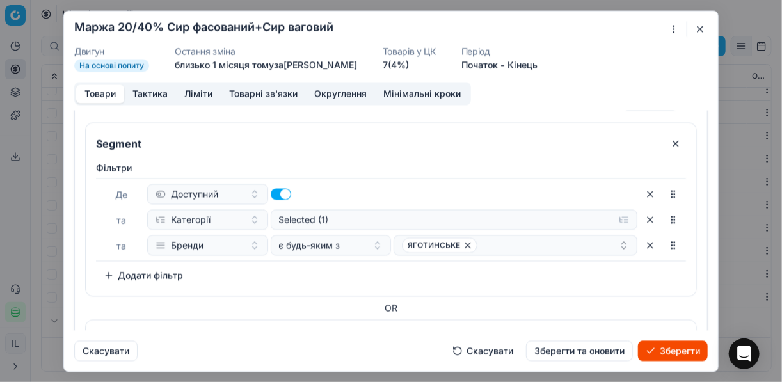
scroll to position [169, 0]
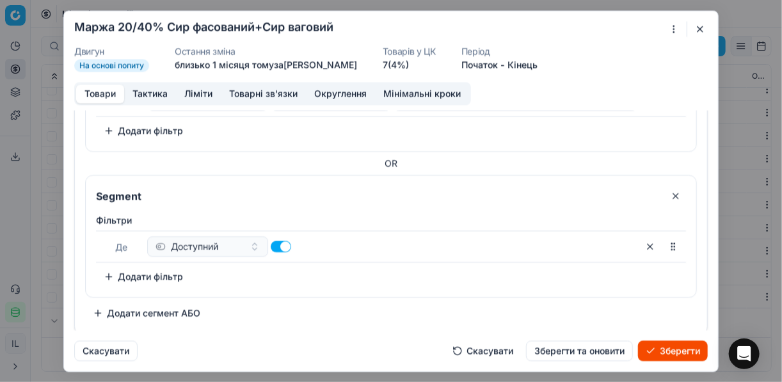
click at [118, 278] on button "Додати фільтр" at bounding box center [143, 276] width 95 height 20
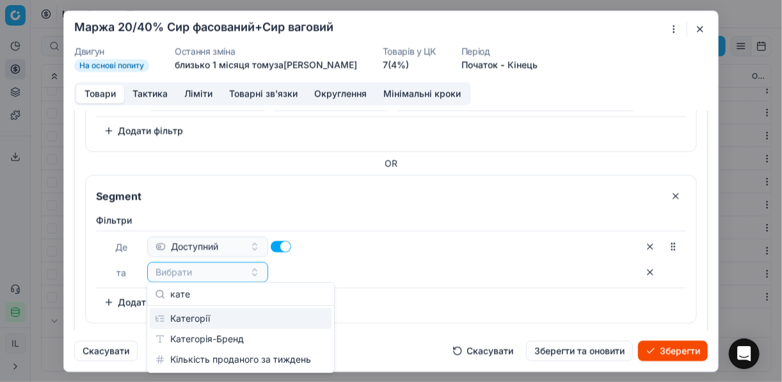
type input "кате"
click at [202, 316] on div "Категорії" at bounding box center [241, 319] width 182 height 20
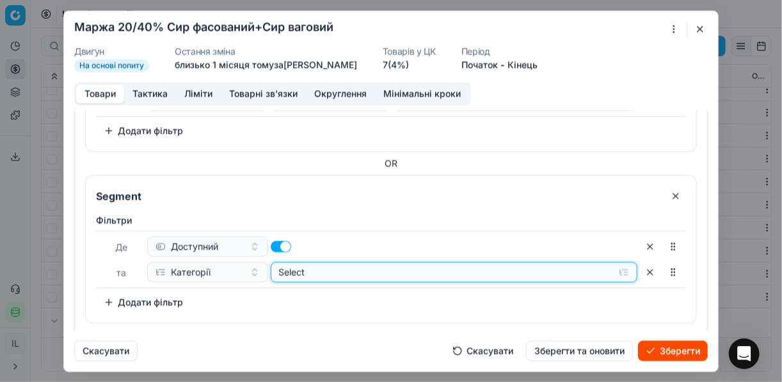
click at [618, 269] on button "Select" at bounding box center [455, 272] width 368 height 20
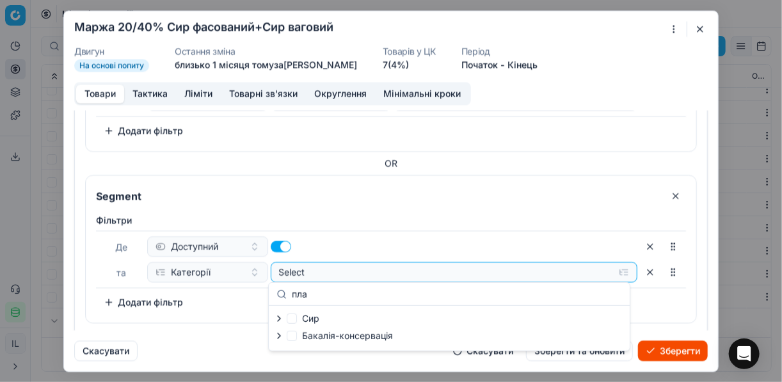
type input "пла"
click at [278, 317] on icon "button" at bounding box center [279, 319] width 10 height 10
click at [311, 335] on icon "button" at bounding box center [307, 335] width 10 height 10
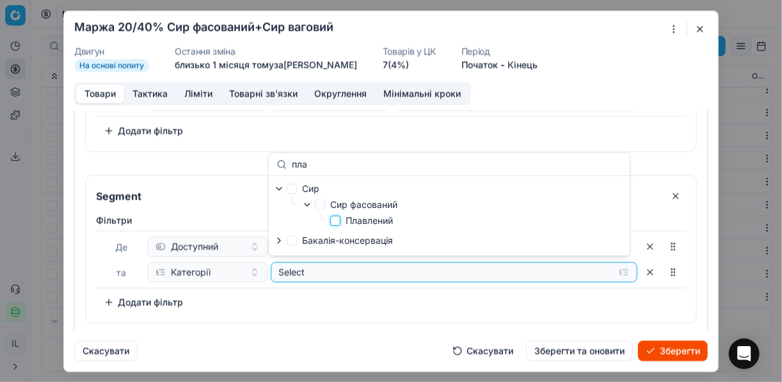
click at [338, 225] on input "Плавлений" at bounding box center [335, 221] width 10 height 10
checkbox input "true"
click at [340, 296] on div "Фiльтри Де Доступний та Категорії Selected (1) To pick up a sortable item, pres…" at bounding box center [391, 263] width 590 height 99
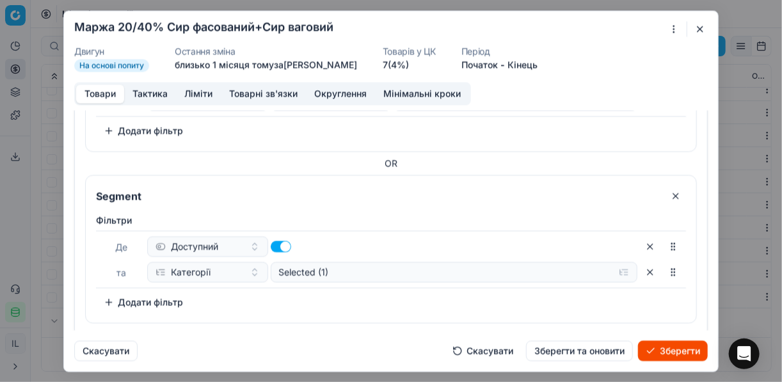
click at [109, 299] on button "Додати фільтр" at bounding box center [143, 302] width 95 height 20
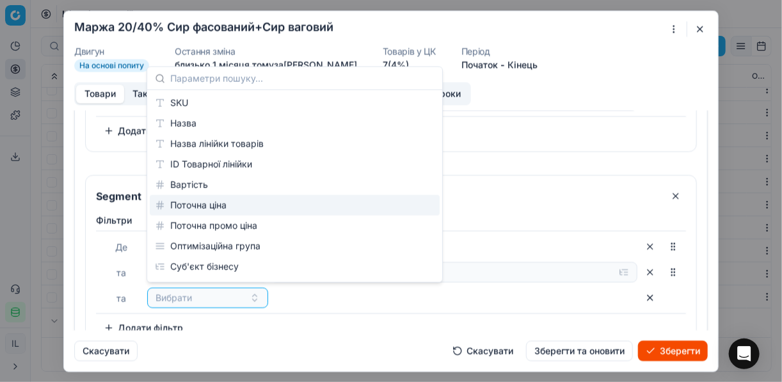
scroll to position [102, 0]
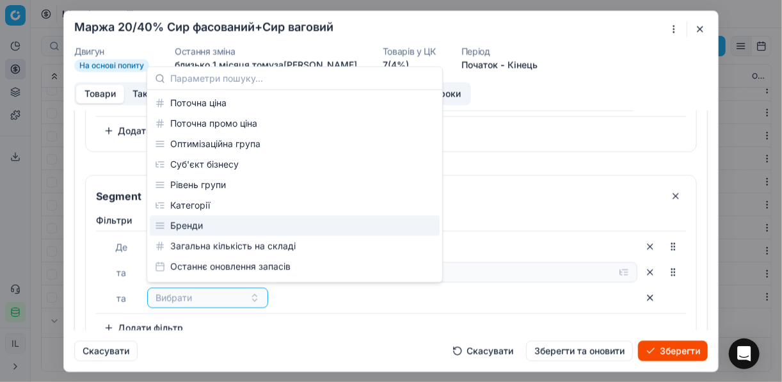
drag, startPoint x: 195, startPoint y: 226, endPoint x: 204, endPoint y: 228, distance: 9.2
click at [195, 227] on div "Бренди" at bounding box center [295, 226] width 290 height 20
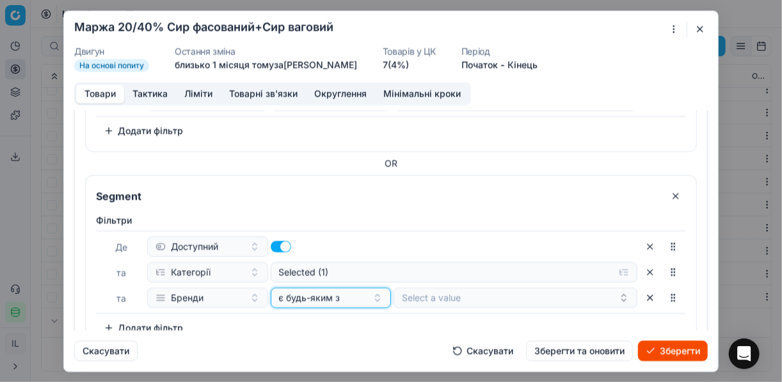
click at [386, 292] on button "є будь-яким з" at bounding box center [331, 297] width 121 height 20
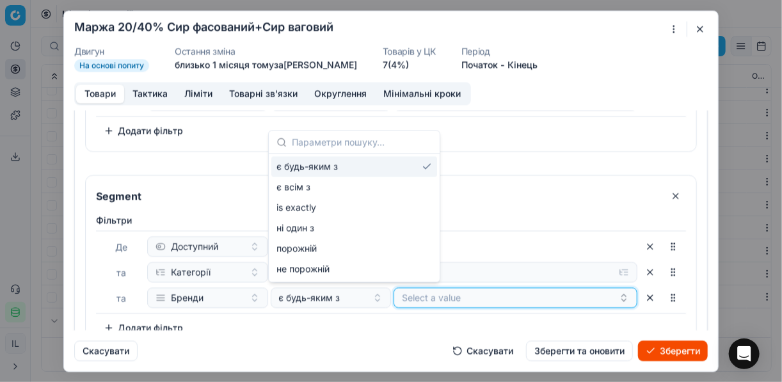
click at [426, 298] on button "Select a value" at bounding box center [516, 297] width 244 height 20
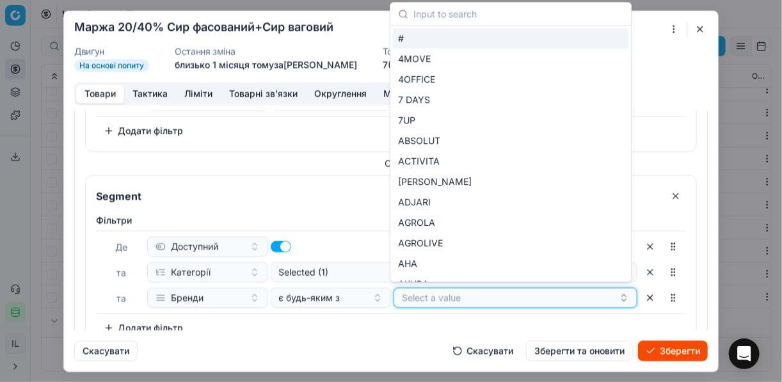
click at [424, 297] on button "Select a value" at bounding box center [516, 297] width 244 height 20
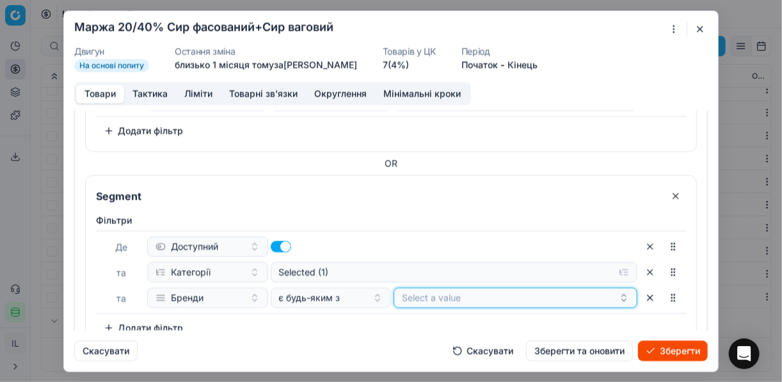
click at [424, 297] on button "Select a value" at bounding box center [516, 297] width 244 height 20
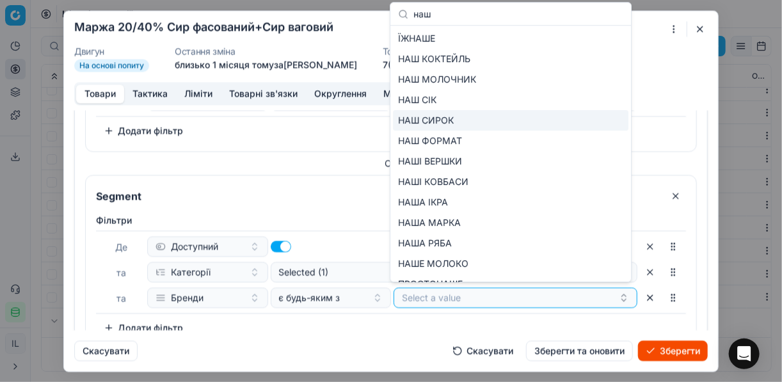
type input "наш"
click at [568, 119] on div "НАШ СИРОК" at bounding box center [511, 120] width 236 height 20
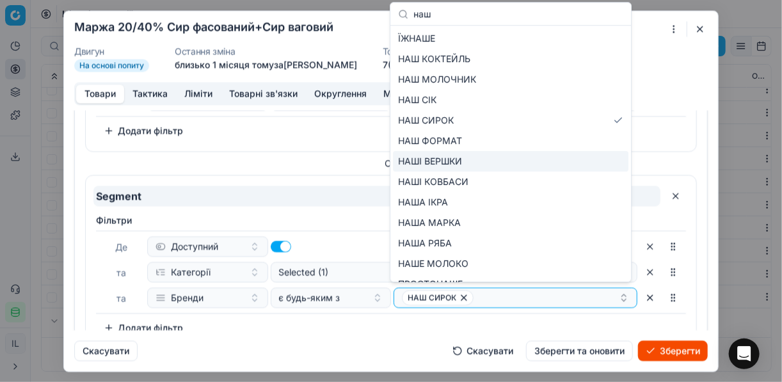
click at [343, 190] on input "Segment" at bounding box center [376, 196] width 567 height 20
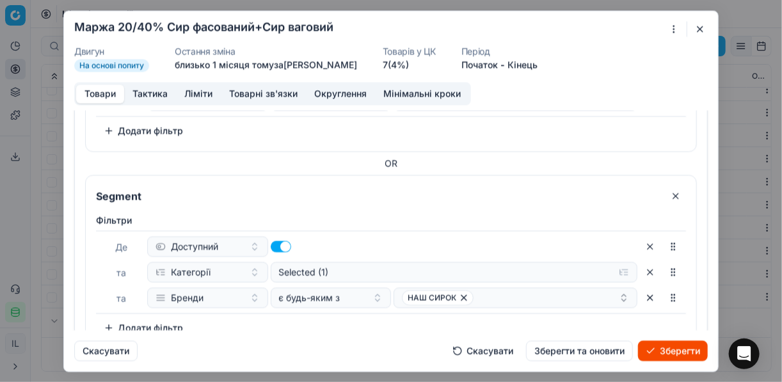
click at [667, 350] on button "Зберегти" at bounding box center [673, 351] width 70 height 20
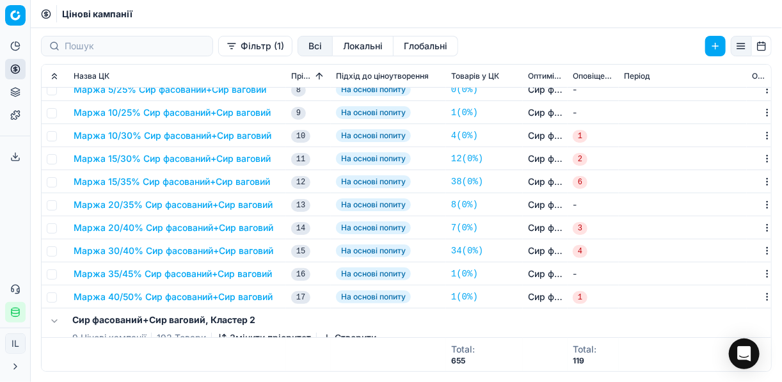
click at [122, 253] on button "Маржа 30/40% Сир фасований+Сир ваговий" at bounding box center [174, 251] width 200 height 13
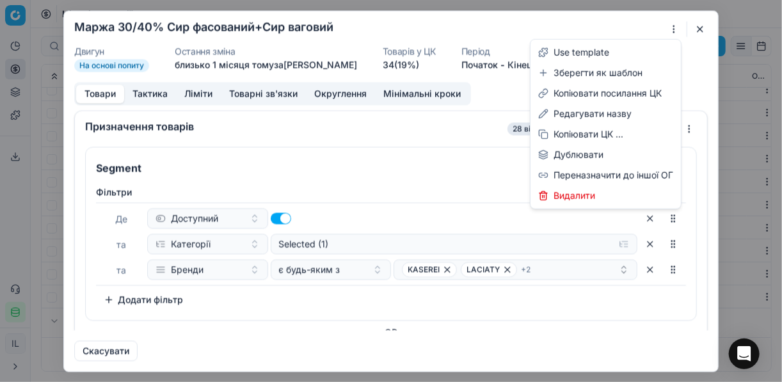
click at [673, 26] on div "Ми зберігаємо налаштування ЦК. Будь ласка, зачекайте, це може зайняти декілька …" at bounding box center [391, 191] width 782 height 382
click at [605, 117] on div "Редагувати назву" at bounding box center [605, 114] width 145 height 20
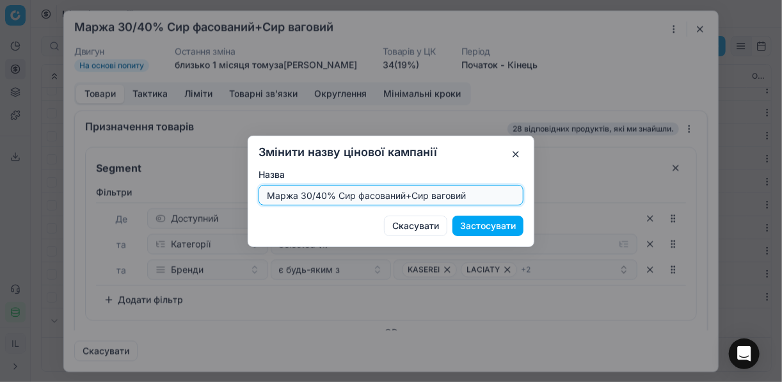
click at [324, 193] on input "Маржа 30/40% Сир фасований+Сир ваговий" at bounding box center [391, 195] width 254 height 19
type input "Маржа 25/35% Сир фасований+Сир ваговий"
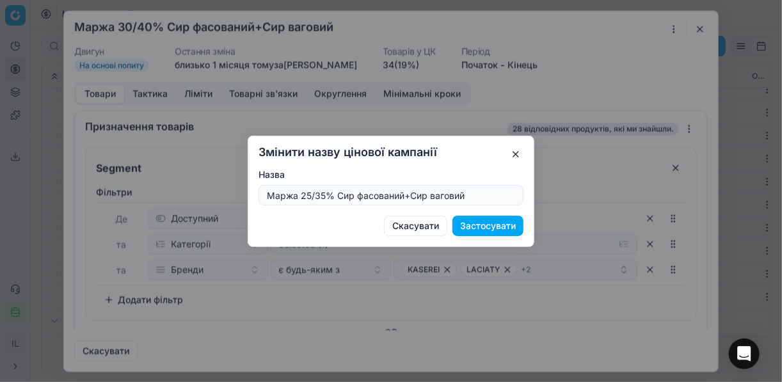
click at [490, 227] on button "Застосувати" at bounding box center [488, 226] width 71 height 20
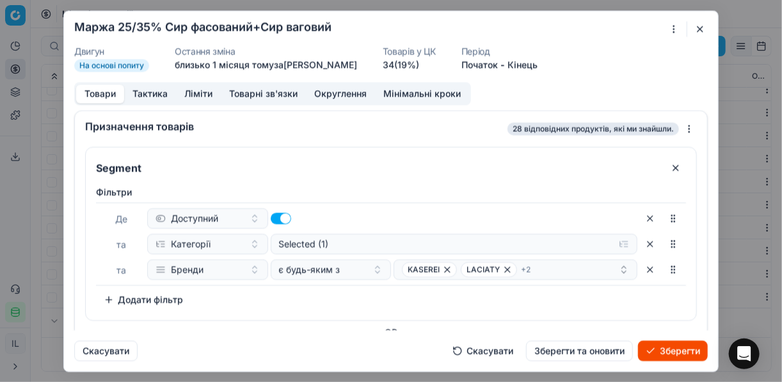
click at [195, 95] on button "Ліміти" at bounding box center [198, 94] width 45 height 19
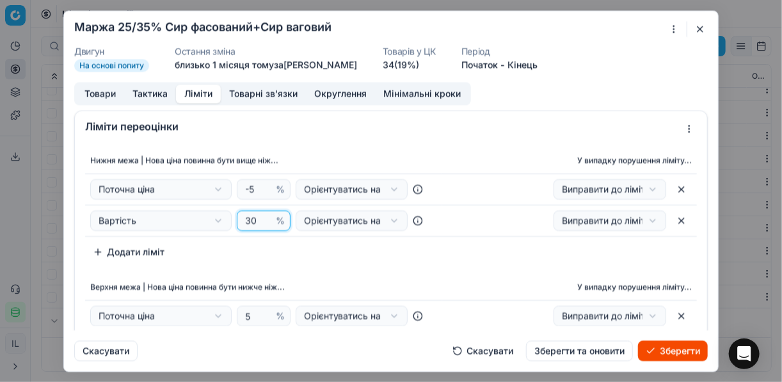
click at [252, 218] on input "30" at bounding box center [258, 220] width 31 height 19
type input "3"
type input "25"
click at [273, 268] on div "Нижня межа | Нова ціна повинна бути вище ніж... У випадку порушення ліміту... П…" at bounding box center [391, 269] width 633 height 252
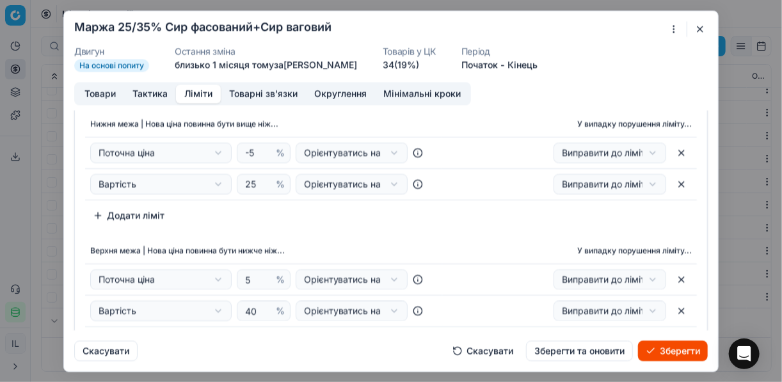
scroll to position [51, 0]
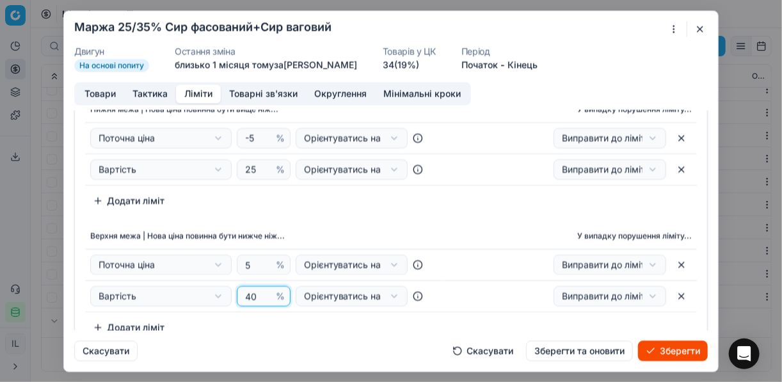
click at [254, 294] on input "40" at bounding box center [258, 296] width 31 height 19
type input "4"
type input "35"
click at [352, 212] on div "Нижня межа | Нова ціна повинна бути вище ніж... У випадку порушення ліміту... П…" at bounding box center [391, 218] width 633 height 252
click at [97, 95] on button "Товари" at bounding box center [100, 94] width 48 height 19
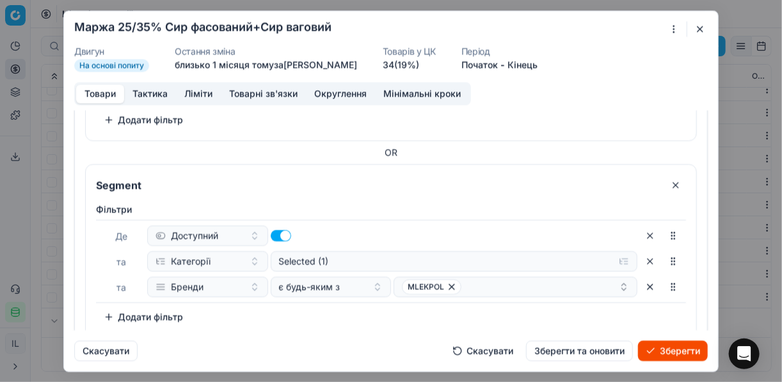
scroll to position [1202, 0]
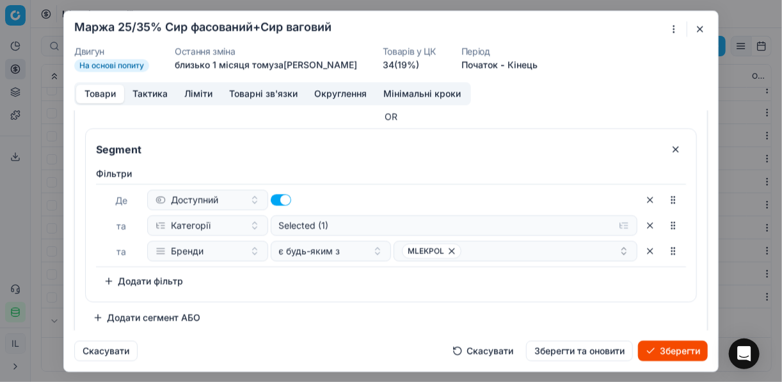
click at [670, 140] on button "button" at bounding box center [676, 149] width 20 height 20
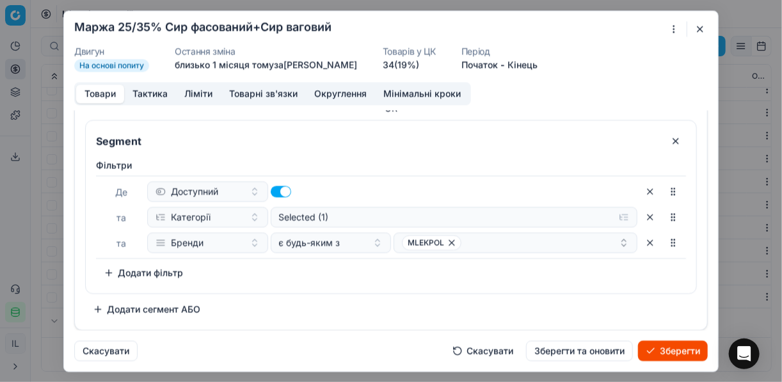
scroll to position [1006, 0]
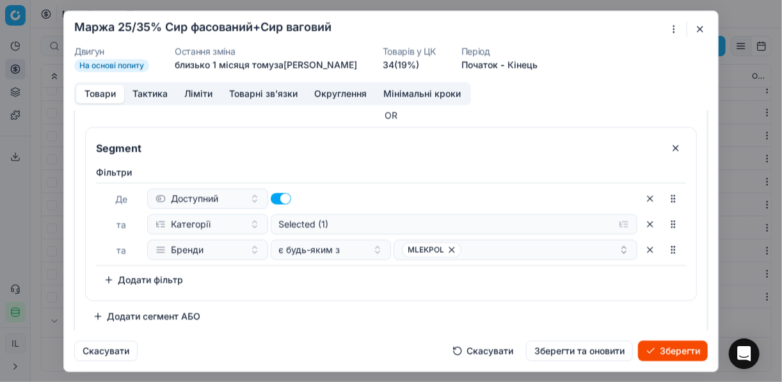
click at [666, 143] on button "button" at bounding box center [676, 148] width 20 height 20
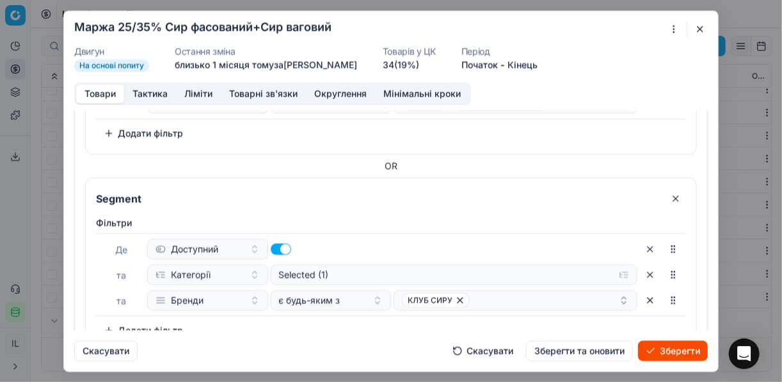
click at [666, 193] on button "button" at bounding box center [676, 198] width 20 height 20
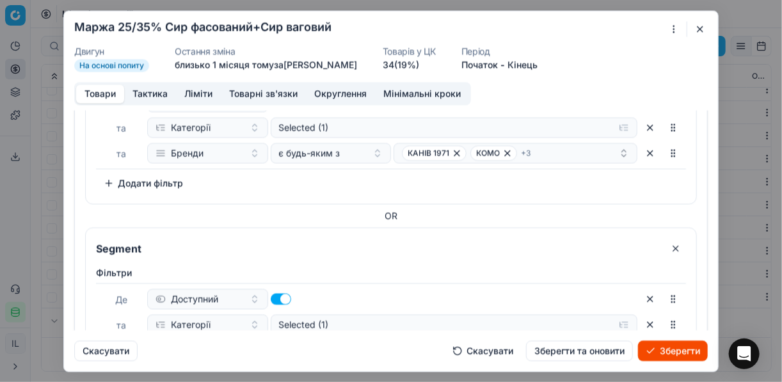
click at [667, 243] on button "button" at bounding box center [676, 248] width 20 height 20
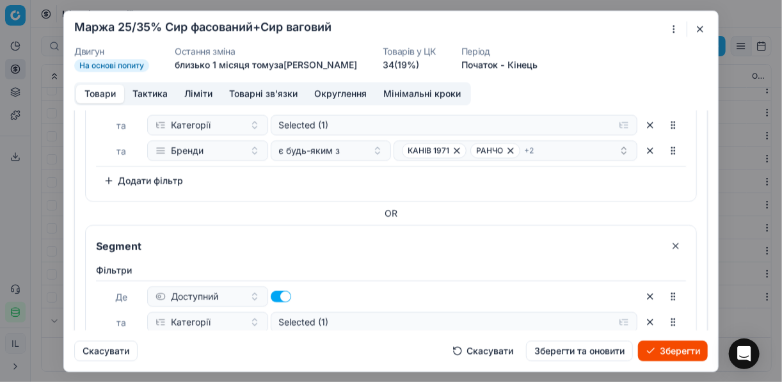
scroll to position [314, 0]
click at [670, 245] on button "button" at bounding box center [676, 248] width 20 height 20
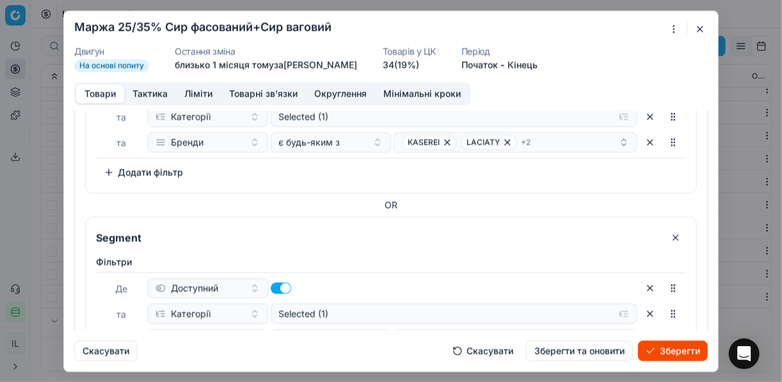
scroll to position [118, 0]
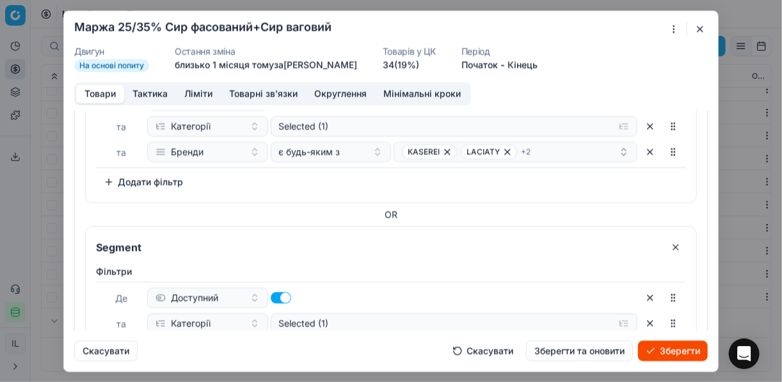
click at [672, 241] on button "button" at bounding box center [676, 247] width 20 height 20
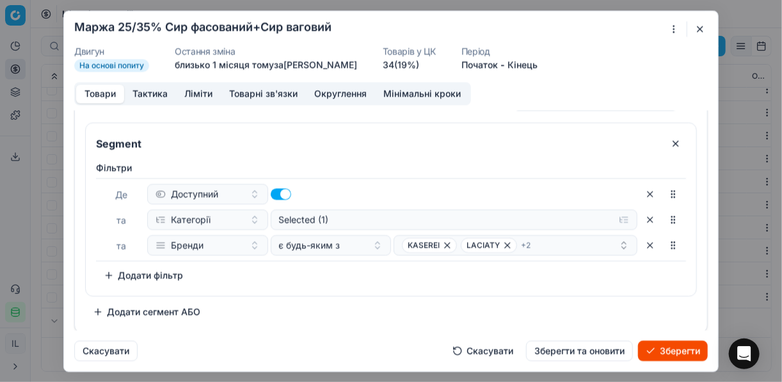
scroll to position [0, 0]
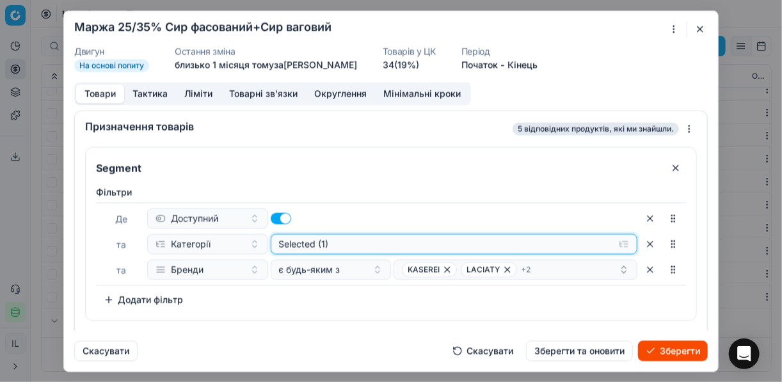
click at [621, 244] on button "Selected (1)" at bounding box center [455, 244] width 368 height 20
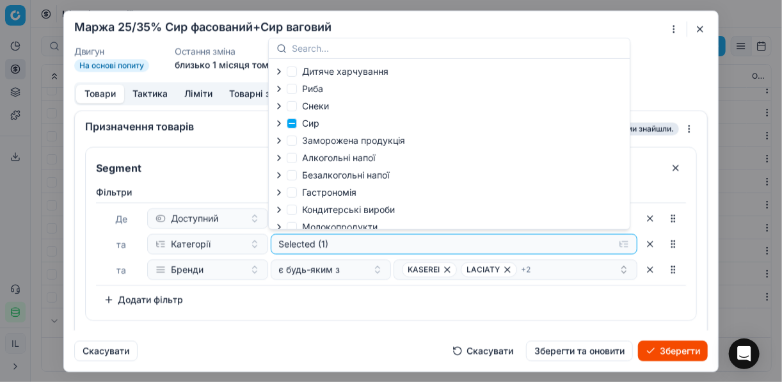
click at [281, 125] on icon "button" at bounding box center [279, 123] width 10 height 10
click at [311, 156] on icon "button" at bounding box center [307, 157] width 10 height 10
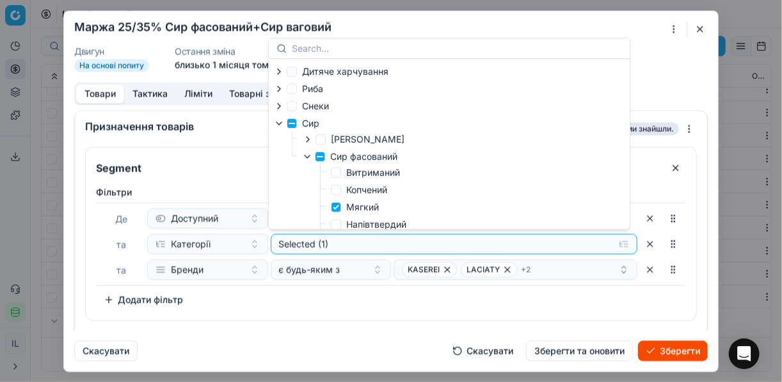
scroll to position [51, 0]
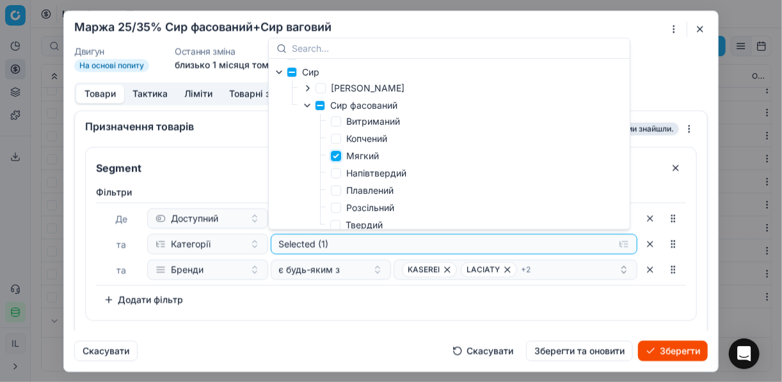
click at [337, 160] on input "Мягкий" at bounding box center [336, 156] width 10 height 10
checkbox input "false"
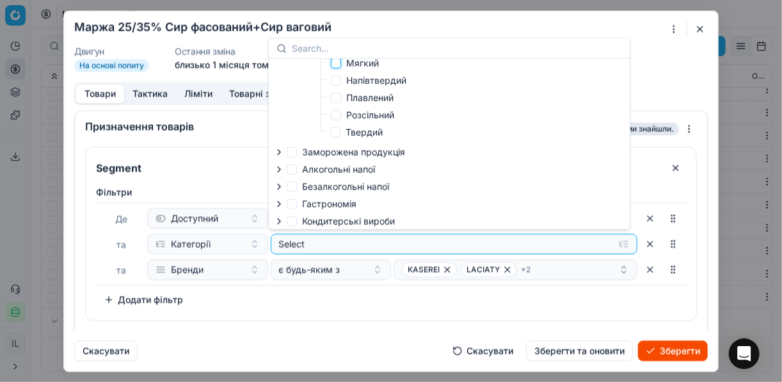
scroll to position [154, 0]
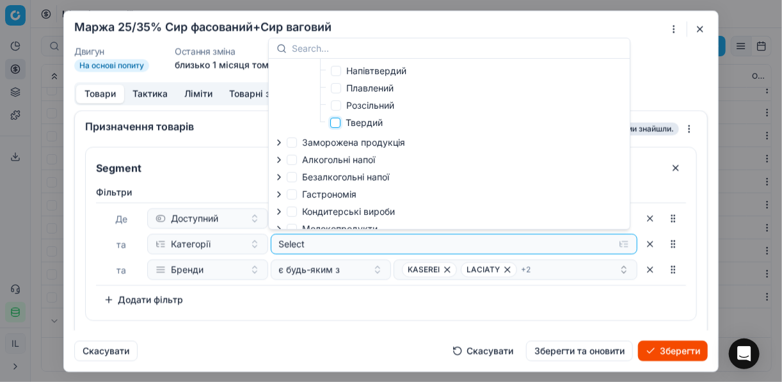
click at [338, 122] on input "Твердий" at bounding box center [335, 123] width 10 height 10
checkbox input "true"
click at [243, 170] on input "Segment" at bounding box center [376, 168] width 567 height 20
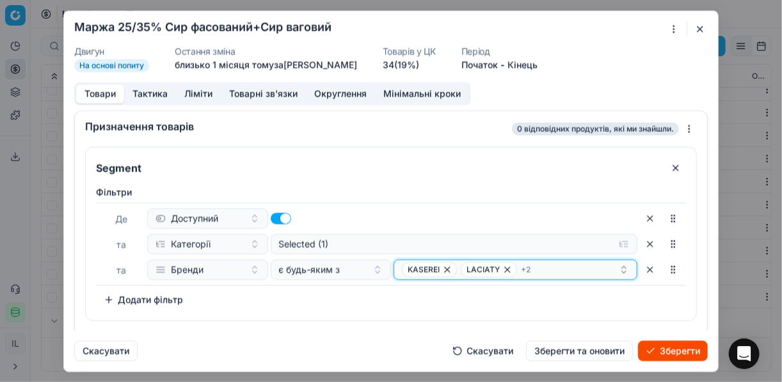
click at [503, 268] on icon "button" at bounding box center [508, 269] width 10 height 10
click at [501, 268] on span "COBURGER" at bounding box center [488, 269] width 43 height 10
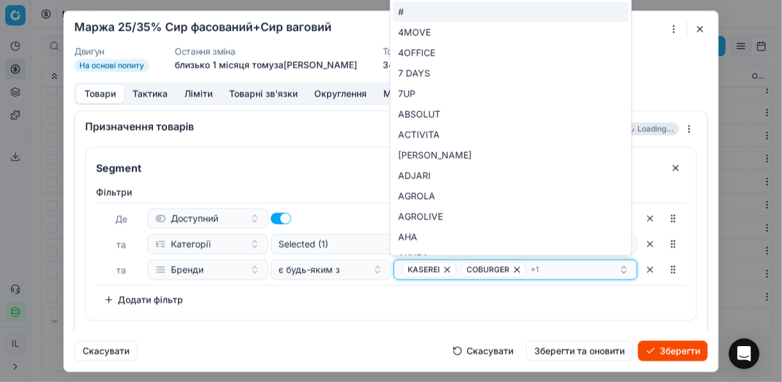
click at [512, 268] on icon "button" at bounding box center [517, 269] width 10 height 10
click at [496, 267] on span "MADETA" at bounding box center [489, 269] width 56 height 15
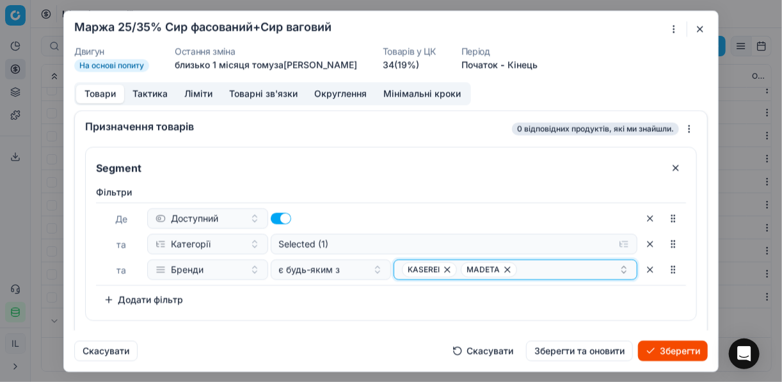
click at [445, 267] on icon "button" at bounding box center [447, 269] width 10 height 10
click at [444, 272] on icon "button" at bounding box center [449, 269] width 10 height 10
click at [458, 269] on button "Select a value" at bounding box center [516, 269] width 244 height 20
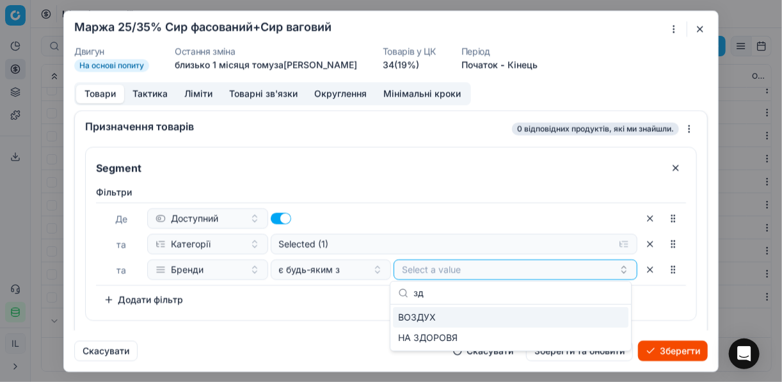
type input "з"
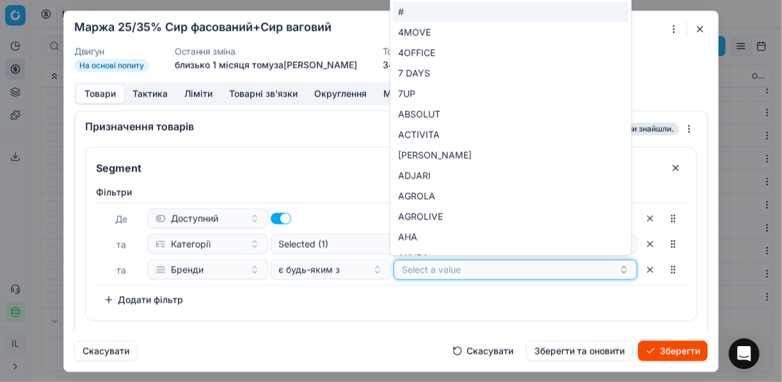
click at [439, 266] on button "Select a value" at bounding box center [516, 269] width 244 height 20
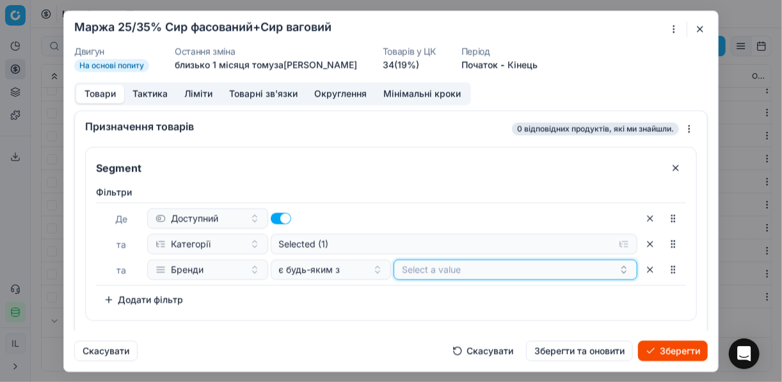
click at [439, 266] on button "Select a value" at bounding box center [516, 269] width 244 height 20
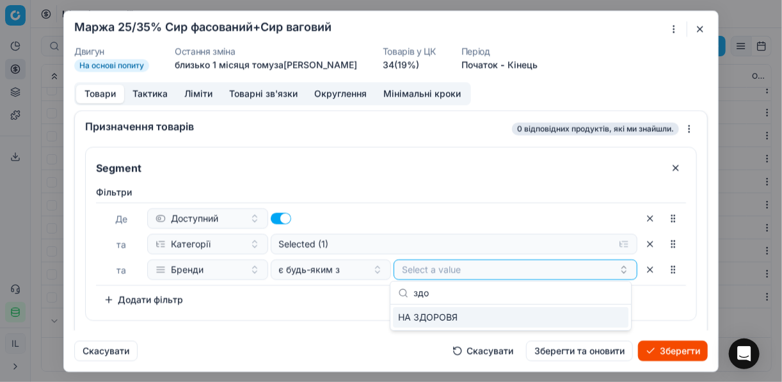
type input "здор"
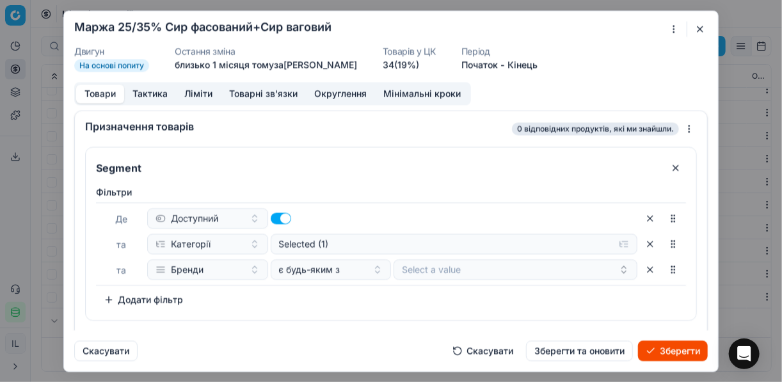
click at [361, 307] on div "Фiльтри Де Доступний та Категорії Selected (1) та Бренди є будь-яким з Select a…" at bounding box center [391, 248] width 590 height 124
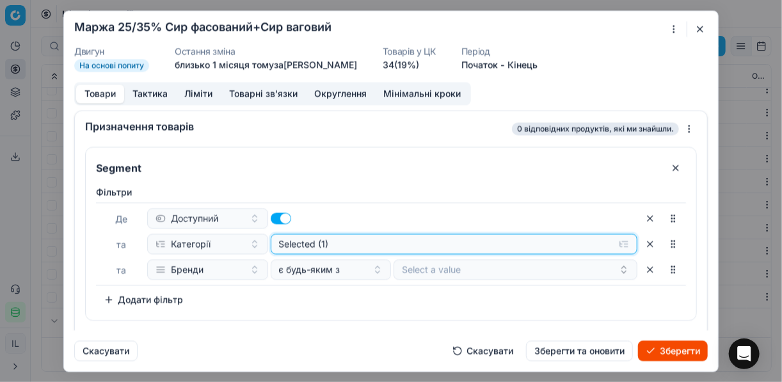
click at [618, 243] on button "Selected (1)" at bounding box center [455, 244] width 368 height 20
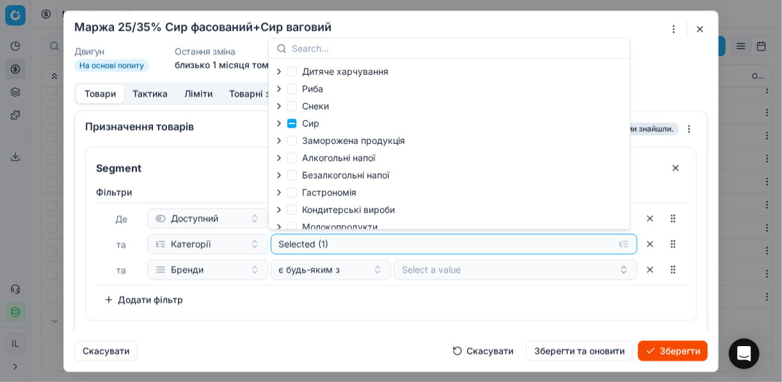
click at [278, 125] on icon "button" at bounding box center [279, 123] width 3 height 5
click at [307, 158] on icon "button" at bounding box center [307, 157] width 10 height 10
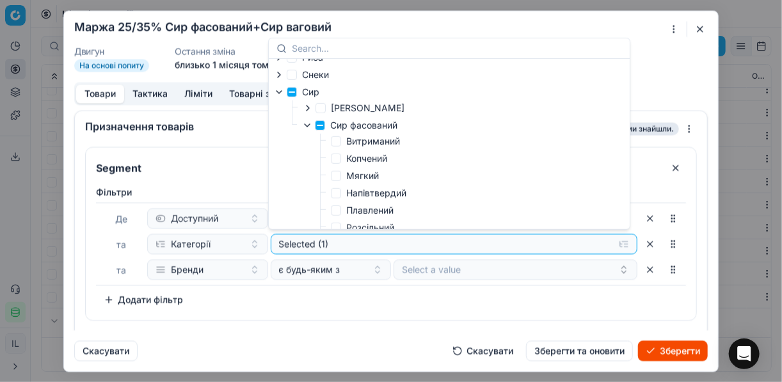
scroll to position [51, 0]
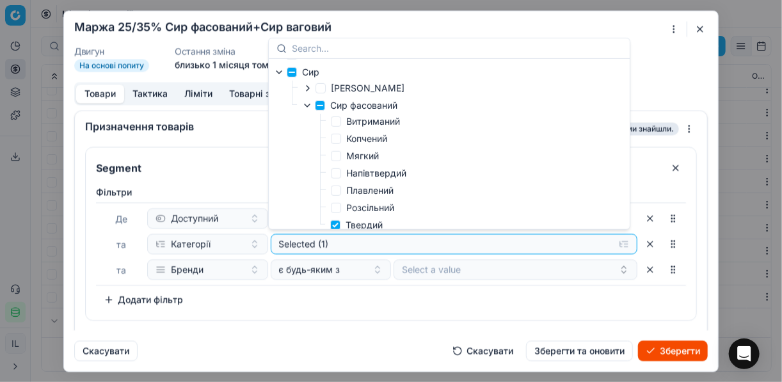
click at [341, 194] on label "Плавлений" at bounding box center [362, 190] width 63 height 13
click at [341, 194] on input "Плавлений" at bounding box center [336, 191] width 10 height 10
checkbox input "true"
click at [337, 225] on input "Твердий" at bounding box center [335, 225] width 10 height 10
checkbox input "false"
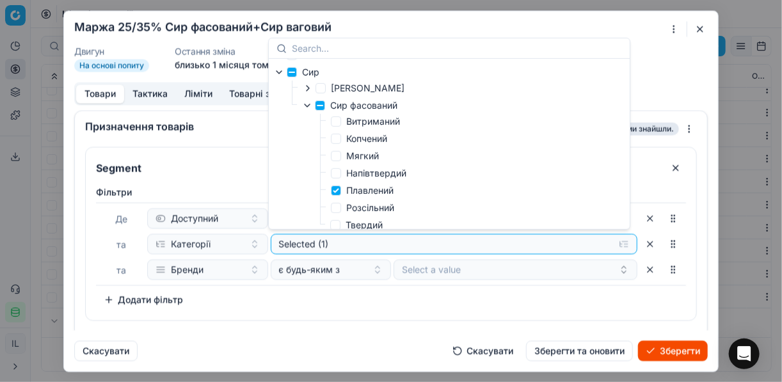
click at [462, 287] on div "Фiльтри Де Доступний та Категорії Selected (1) та Бренди є будь-яким з Select a…" at bounding box center [391, 248] width 590 height 124
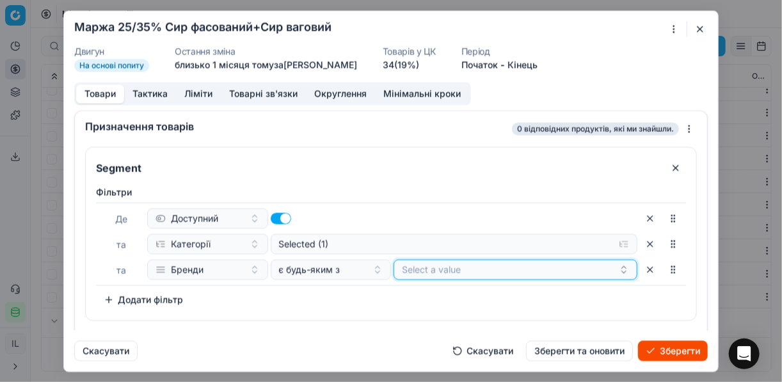
click at [444, 271] on button "Select a value" at bounding box center [516, 269] width 244 height 20
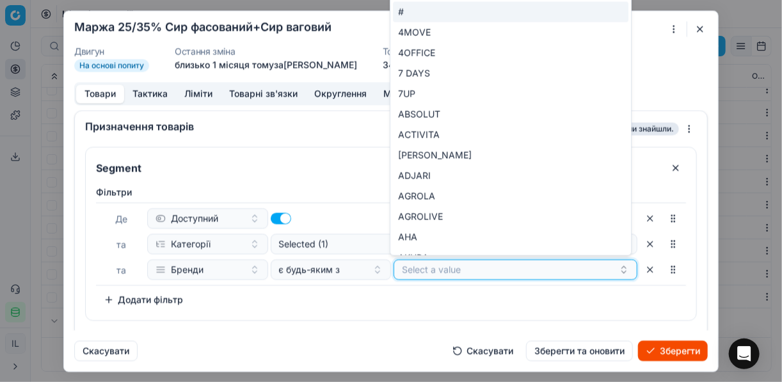
click at [426, 266] on button "Select a value" at bounding box center [516, 269] width 244 height 20
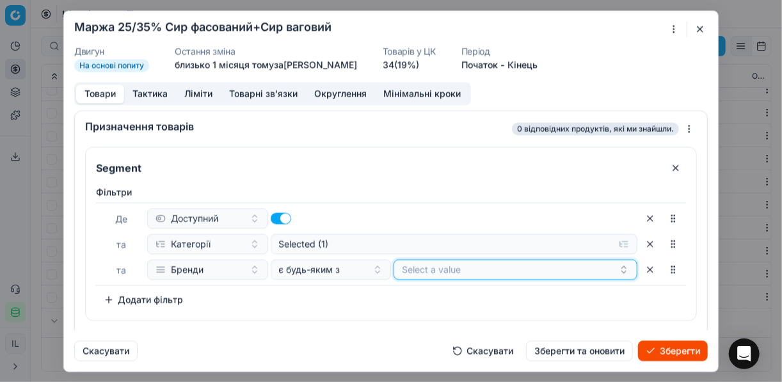
click at [426, 266] on button "Select a value" at bounding box center [516, 269] width 244 height 20
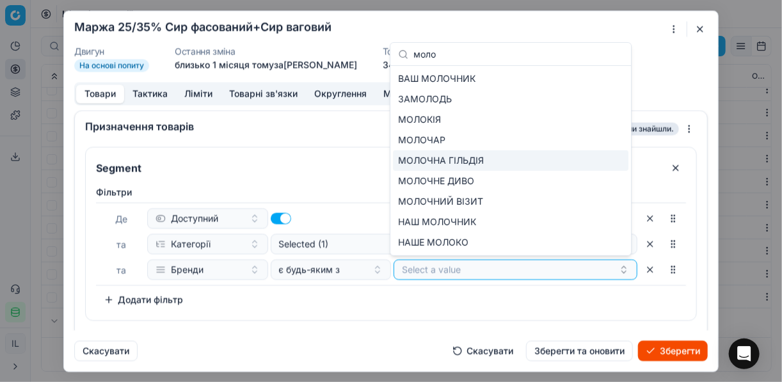
type input "моло"
click at [530, 162] on div "МОЛОЧНА ГІЛЬДІЯ" at bounding box center [511, 160] width 236 height 20
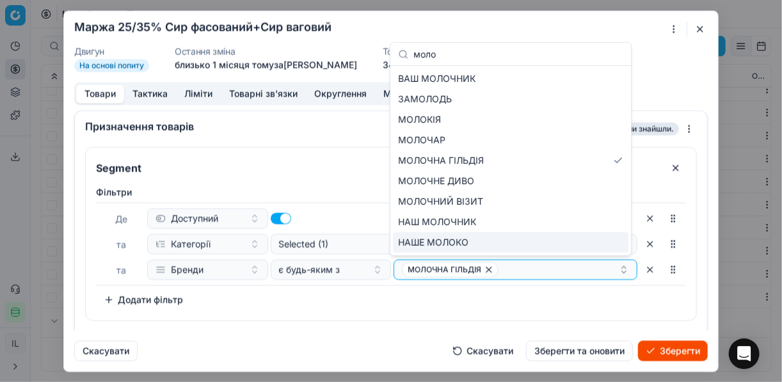
click at [465, 293] on div "Фiльтри Де Доступний та Категорії Selected (1) та Бренди є будь-яким з МОЛОЧНА …" at bounding box center [391, 248] width 590 height 124
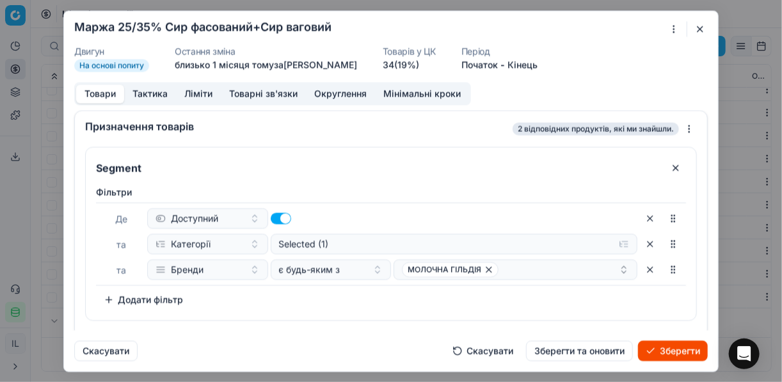
click at [665, 355] on button "Зберегти" at bounding box center [673, 351] width 70 height 20
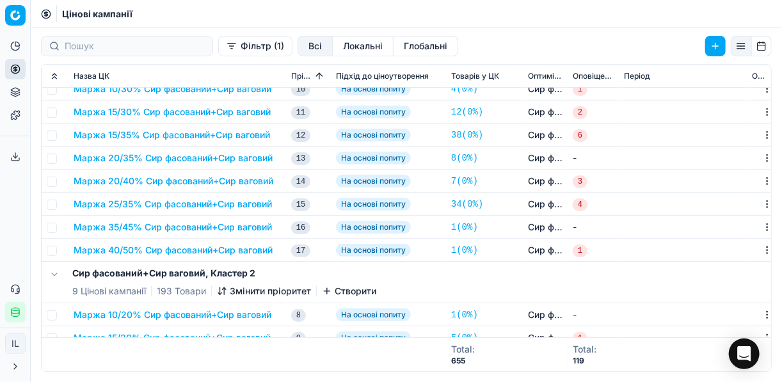
scroll to position [102, 0]
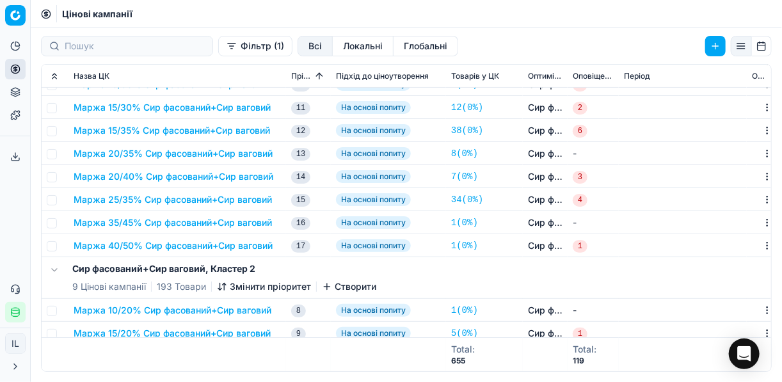
click at [139, 220] on button "Маржа 35/45% Сир фасований+Сир ваговий" at bounding box center [173, 222] width 198 height 13
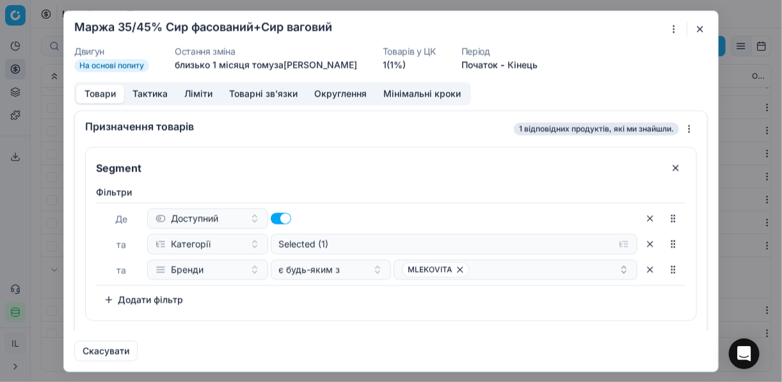
click at [672, 30] on div "Ми зберігаємо налаштування ЦК. Будь ласка, зачекайте, це може зайняти декілька …" at bounding box center [391, 191] width 782 height 382
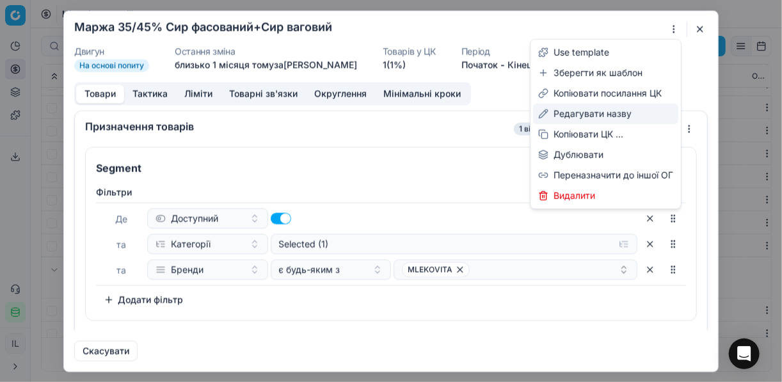
click at [581, 111] on div "Редагувати назву" at bounding box center [605, 114] width 145 height 20
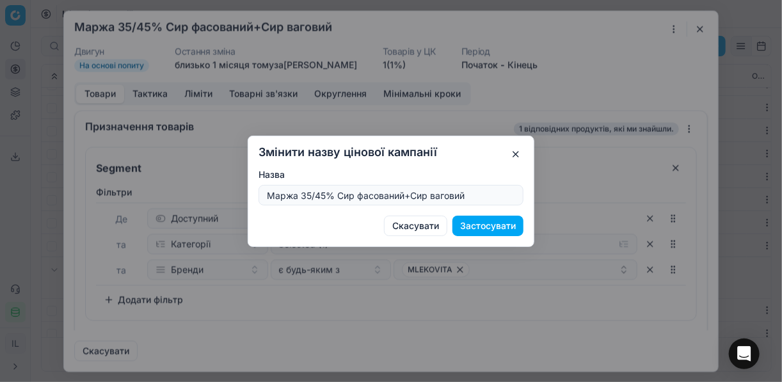
click at [325, 196] on input "Маржа 35/45% Сир фасований+Сир ваговий" at bounding box center [391, 195] width 254 height 19
type input "Маржа 25/40% Сир фасований+Сир ваговий"
click at [501, 225] on button "Застосувати" at bounding box center [488, 226] width 71 height 20
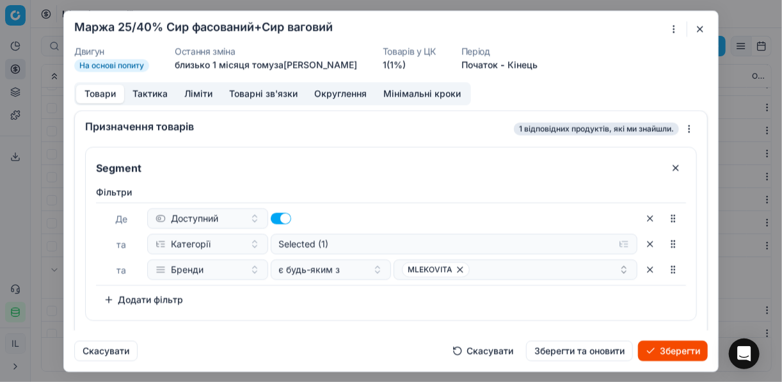
click at [205, 90] on button "Ліміти" at bounding box center [198, 94] width 45 height 19
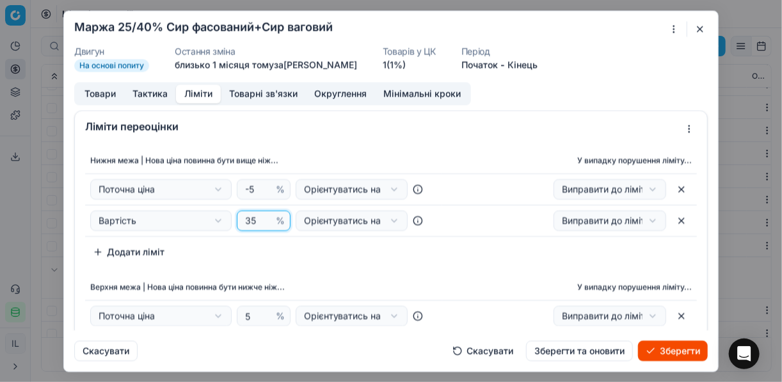
click at [255, 219] on input "35" at bounding box center [258, 220] width 31 height 19
type input "3"
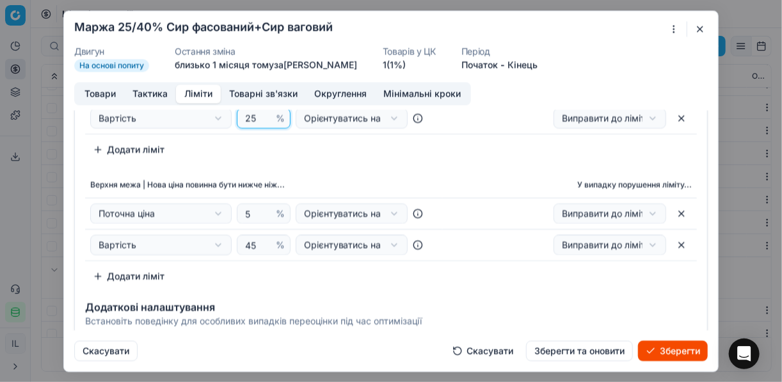
type input "25"
click at [253, 241] on input "45" at bounding box center [258, 245] width 31 height 19
type input "40"
click at [452, 162] on div "Нижня межа | Нова ціна повинна бути вище ніж... У випадку порушення ліміту... П…" at bounding box center [391, 166] width 633 height 252
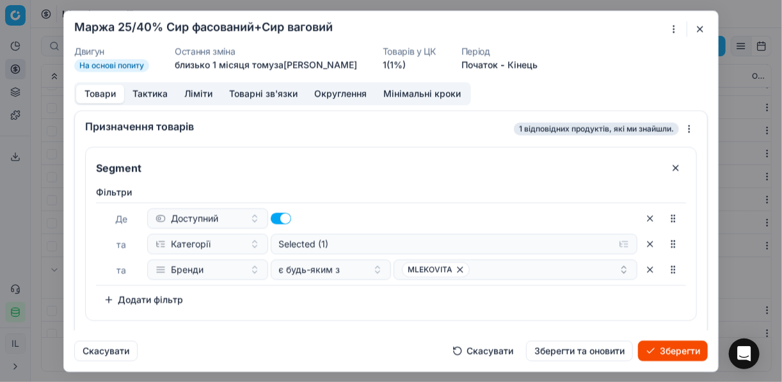
click at [107, 87] on button "Товари" at bounding box center [100, 94] width 48 height 19
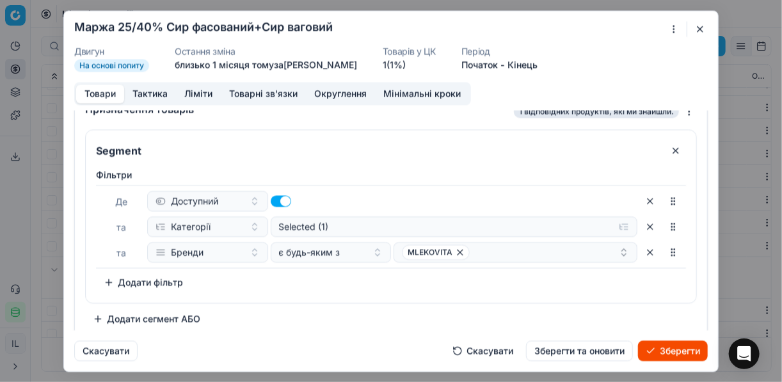
scroll to position [24, 0]
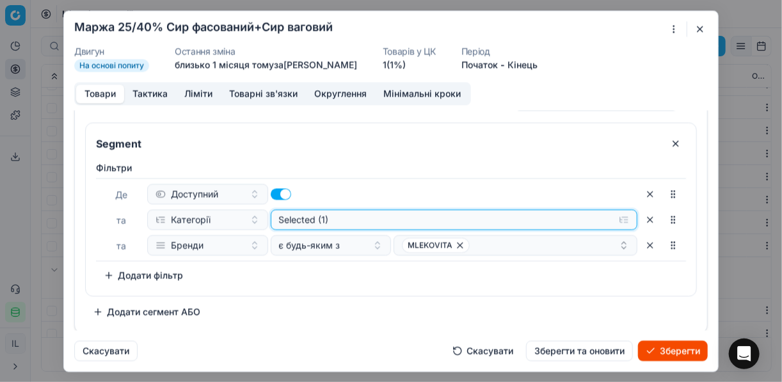
click at [618, 211] on button "Selected (1)" at bounding box center [455, 219] width 368 height 20
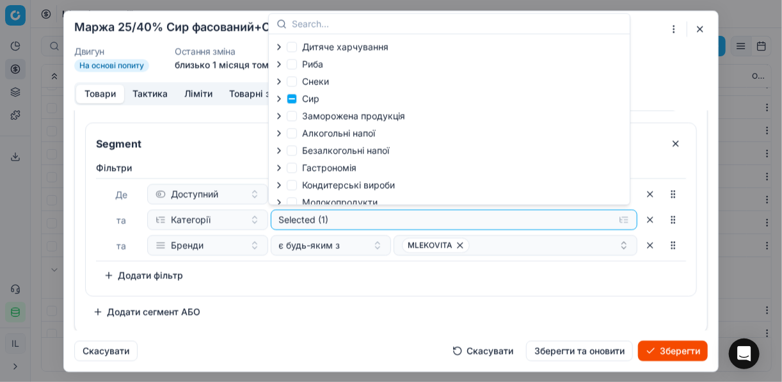
click at [283, 103] on icon "button" at bounding box center [279, 98] width 10 height 10
click at [311, 136] on icon "button" at bounding box center [307, 132] width 10 height 10
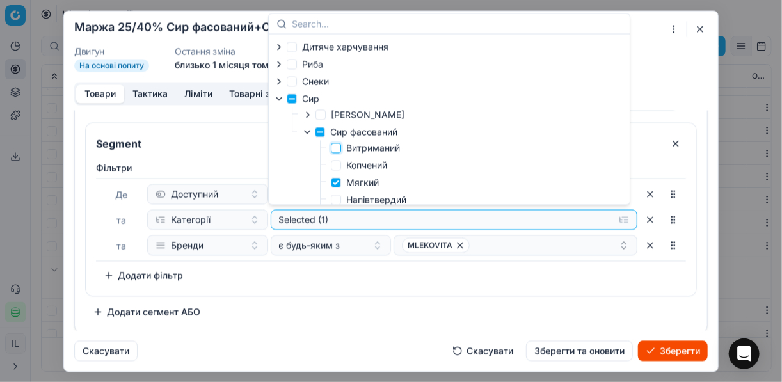
drag, startPoint x: 335, startPoint y: 149, endPoint x: 344, endPoint y: 167, distance: 20.9
click at [335, 150] on input "Витриманий" at bounding box center [336, 148] width 10 height 10
checkbox input "true"
click at [339, 182] on input "Мягкий" at bounding box center [336, 182] width 10 height 10
checkbox input "false"
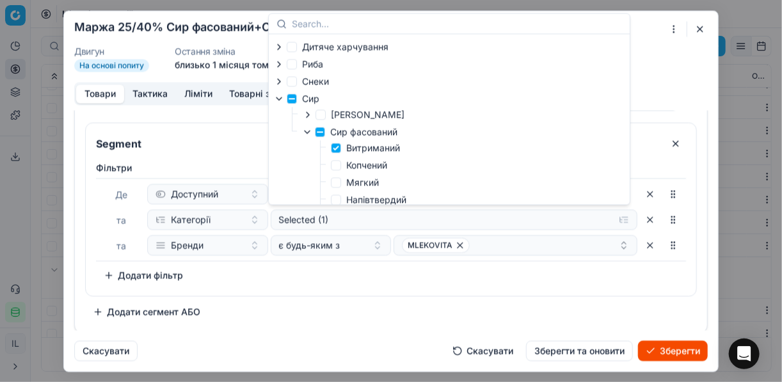
click at [364, 263] on div "Фiльтри Де Доступний та Категорії Selected (1) та Бренди є будь-яким з MLEKOVIT…" at bounding box center [391, 223] width 590 height 124
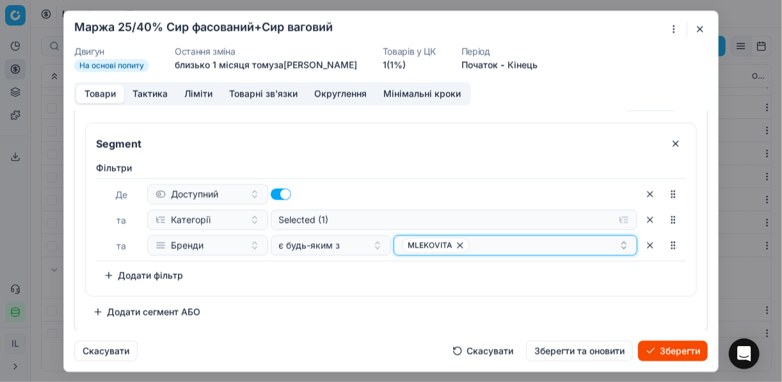
click at [455, 247] on icon "button" at bounding box center [460, 245] width 10 height 10
click at [421, 245] on button "Select a value" at bounding box center [516, 245] width 244 height 20
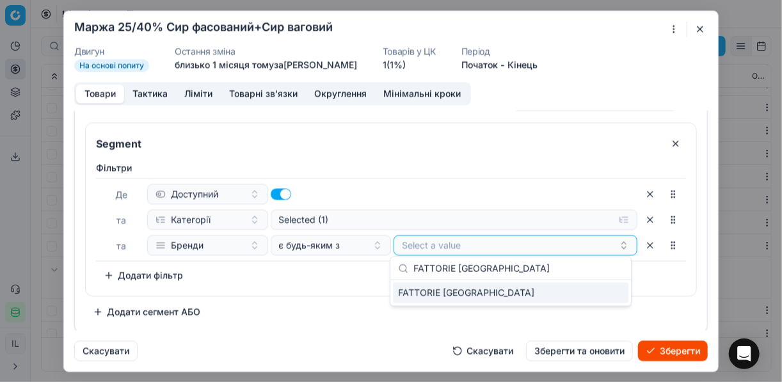
type input "FATTORIE CREMONA"
click at [611, 302] on div "FATTORIE CREMONA" at bounding box center [511, 293] width 236 height 20
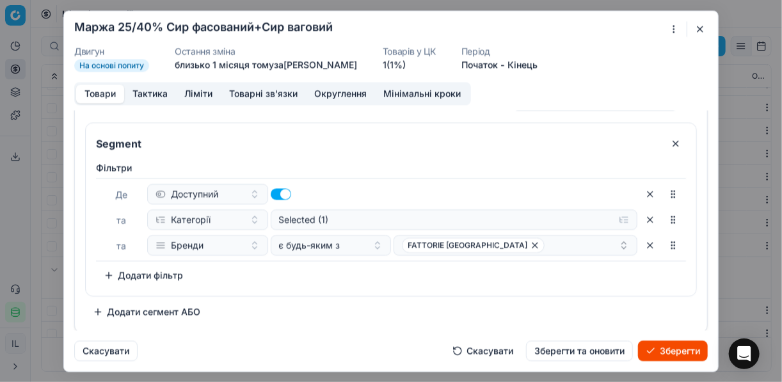
click at [330, 303] on div "Segment Фiльтри Де Доступний та Категорії Selected (1) та Бренди є будь-яким з …" at bounding box center [391, 222] width 612 height 200
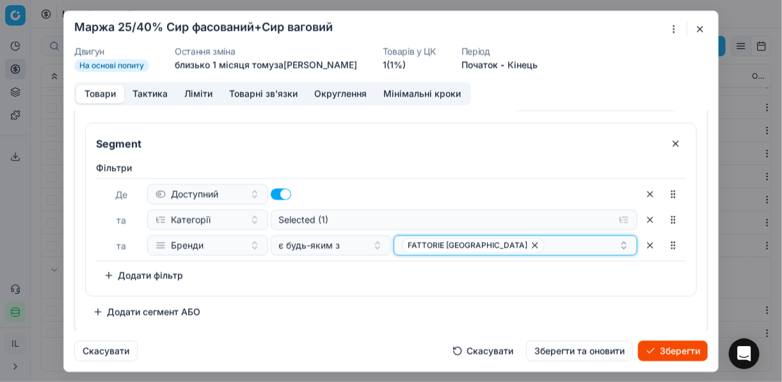
click at [511, 248] on div "FATTORIE CREMONA" at bounding box center [510, 245] width 217 height 15
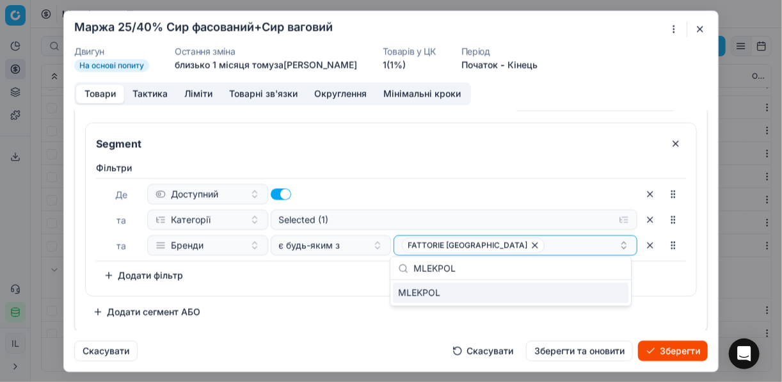
type input "MLEKPOL"
click at [599, 288] on div "MLEKPOL" at bounding box center [511, 293] width 236 height 20
click at [302, 291] on div "Фiльтри Де Доступний та Категорії Selected (1) та Бренди є будь-яким з FATTORIE…" at bounding box center [391, 226] width 611 height 140
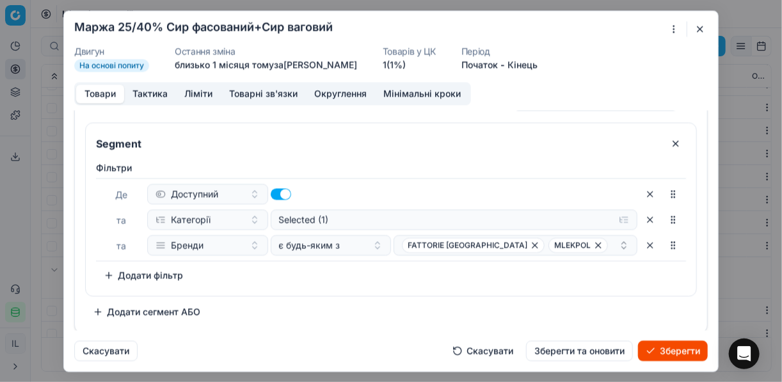
click at [106, 313] on button "Додати сегмент АБО" at bounding box center [146, 312] width 123 height 20
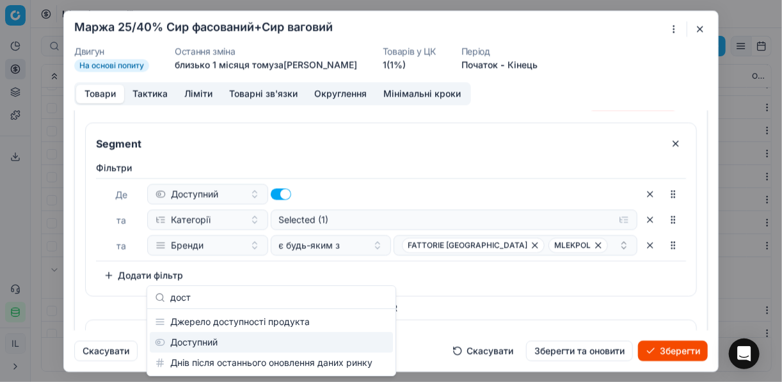
type input "дост"
click at [362, 338] on div "Доступний" at bounding box center [271, 342] width 243 height 20
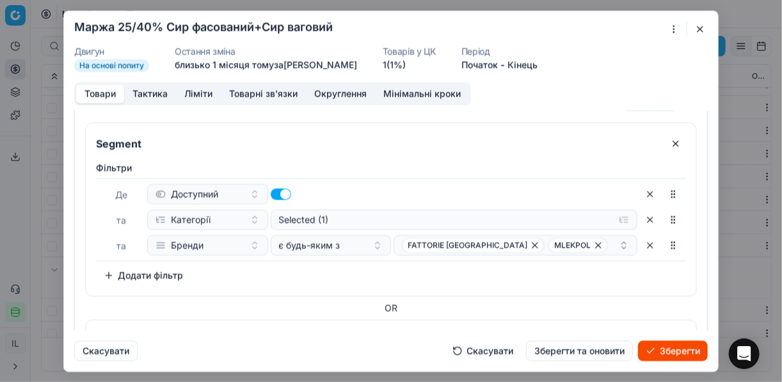
scroll to position [169, 0]
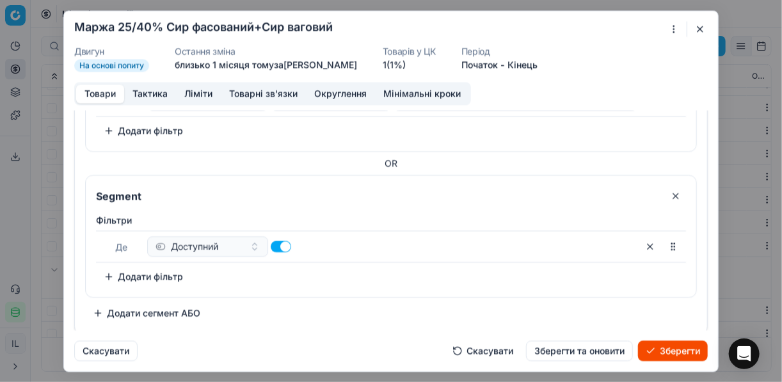
click at [108, 273] on button "Додати фільтр" at bounding box center [143, 276] width 95 height 20
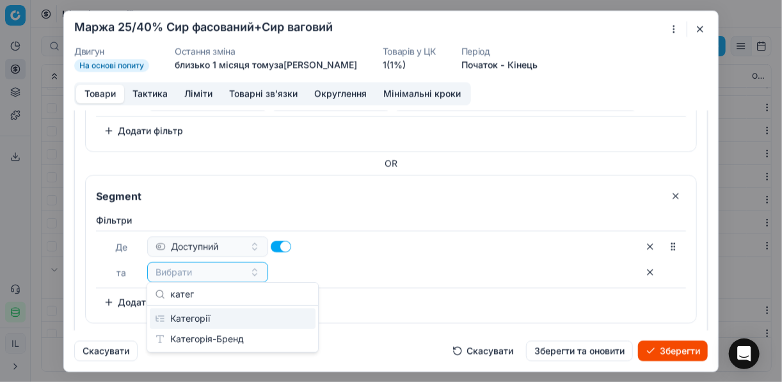
type input "катег"
click at [226, 317] on div "Категорії" at bounding box center [233, 319] width 166 height 20
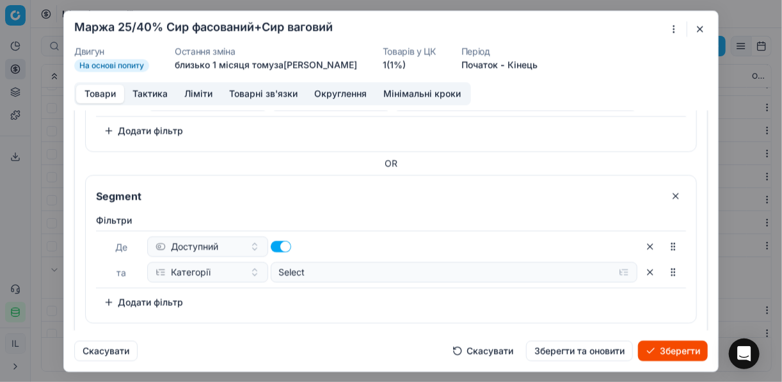
click at [112, 298] on button "Додати фільтр" at bounding box center [143, 302] width 95 height 20
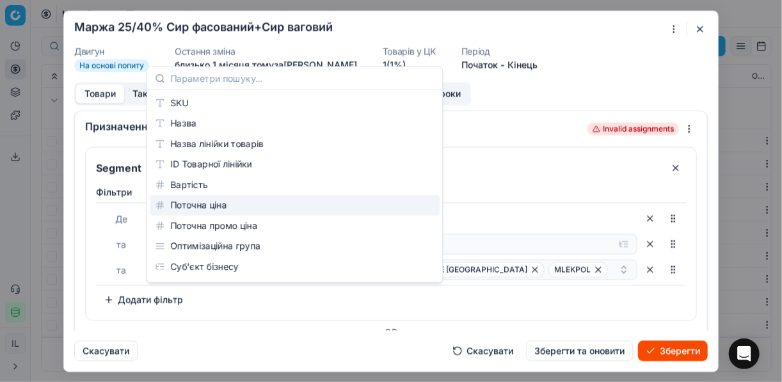
scroll to position [169, 0]
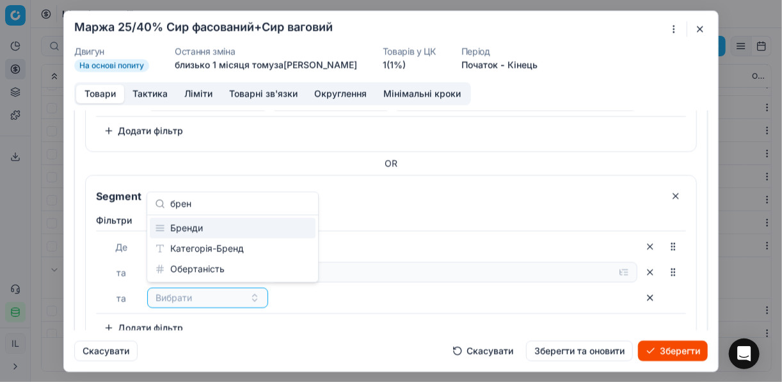
type input "брен"
click at [223, 228] on div "Бренди" at bounding box center [233, 228] width 166 height 20
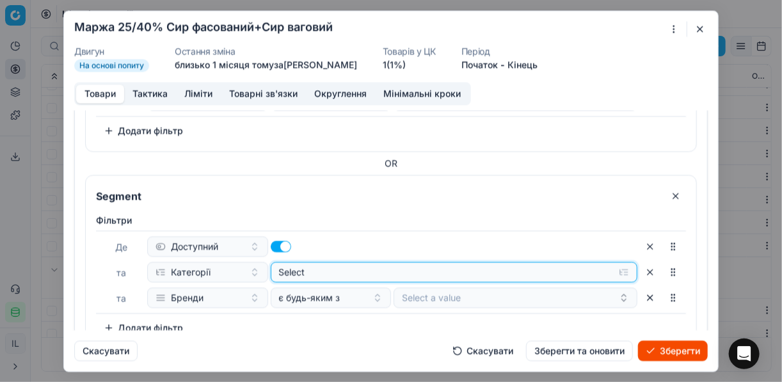
click at [616, 273] on button "Select" at bounding box center [455, 272] width 368 height 20
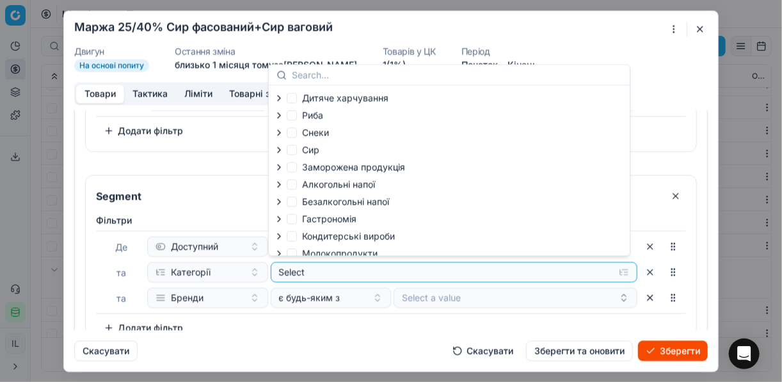
click at [277, 134] on icon "button" at bounding box center [279, 132] width 10 height 10
click at [296, 150] on li "Снеки" at bounding box center [348, 149] width 113 height 17
click at [305, 150] on icon "button" at bounding box center [307, 148] width 10 height 10
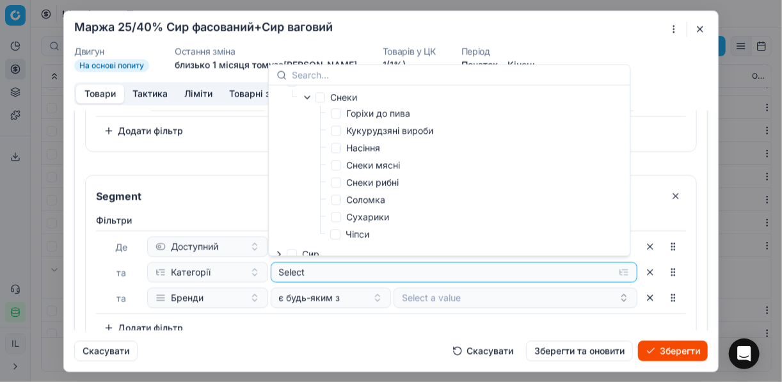
scroll to position [0, 0]
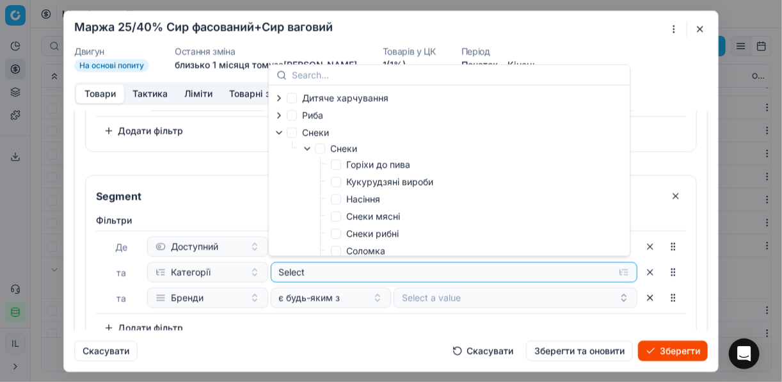
click at [282, 133] on icon "button" at bounding box center [279, 132] width 10 height 10
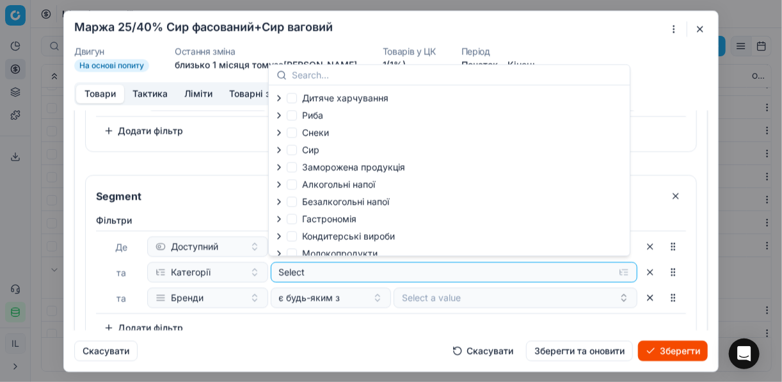
click at [282, 154] on icon "button" at bounding box center [279, 150] width 10 height 10
click at [312, 184] on icon "button" at bounding box center [307, 183] width 10 height 10
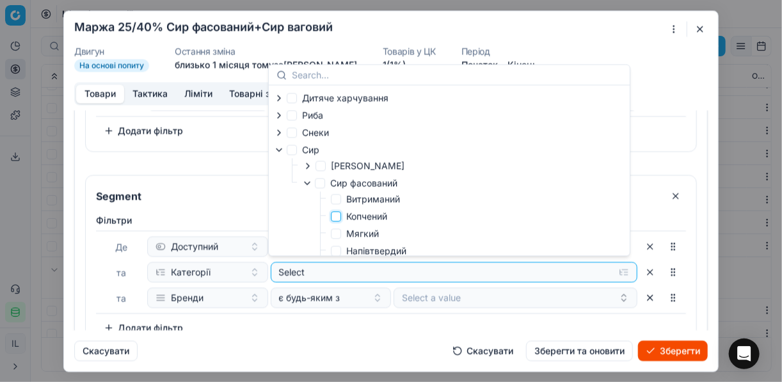
click at [337, 218] on input "Копчений" at bounding box center [336, 216] width 10 height 10
checkbox input "true"
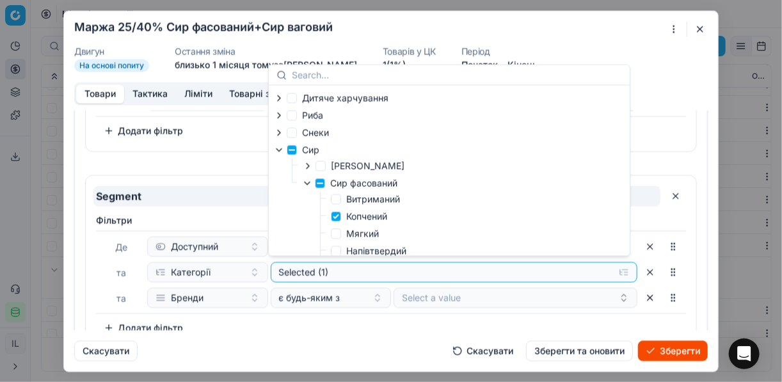
click at [264, 194] on input "Segment" at bounding box center [376, 196] width 567 height 20
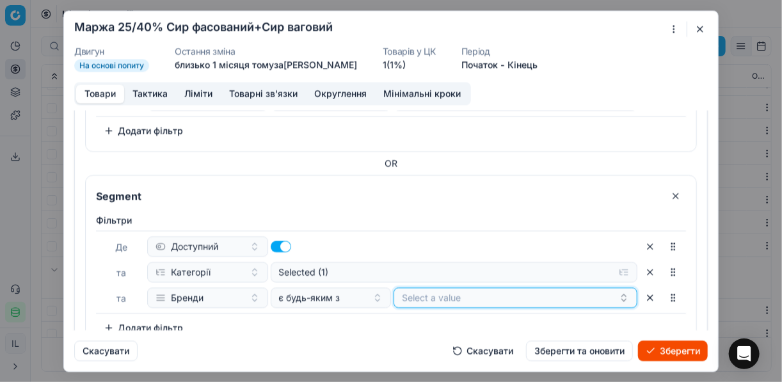
click at [439, 295] on button "Select a value" at bounding box center [516, 297] width 244 height 20
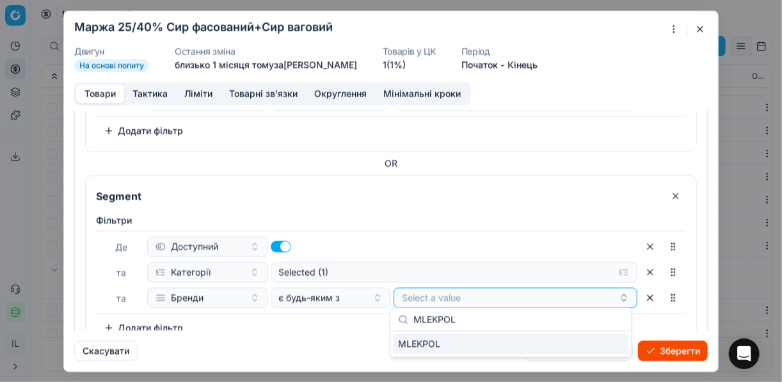
type input "MLEKPOL"
click at [596, 344] on div "MLEKPOL" at bounding box center [511, 344] width 236 height 20
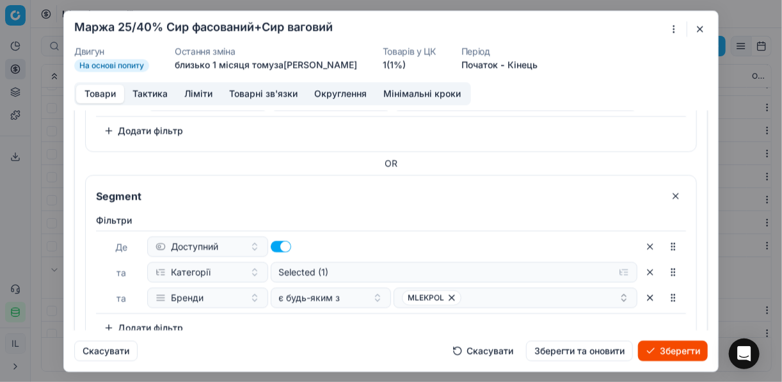
click at [344, 332] on div "Скасувати Скасувати Зберегти та оновити Зберегти" at bounding box center [391, 345] width 634 height 31
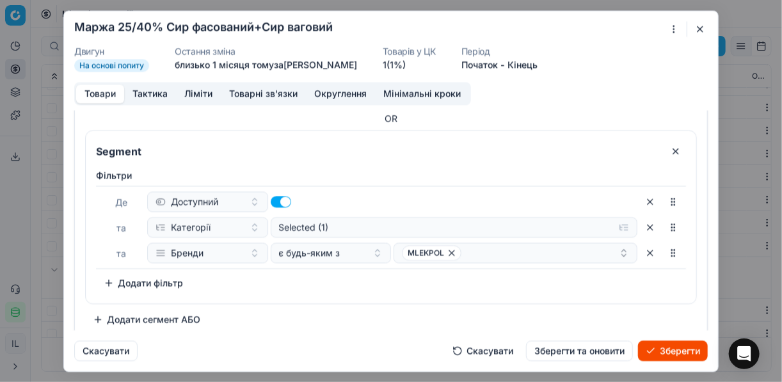
scroll to position [220, 0]
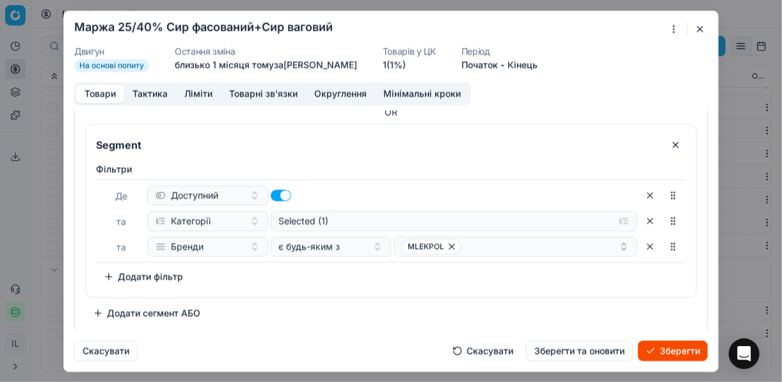
click at [108, 311] on button "Додати сегмент АБО" at bounding box center [146, 313] width 123 height 20
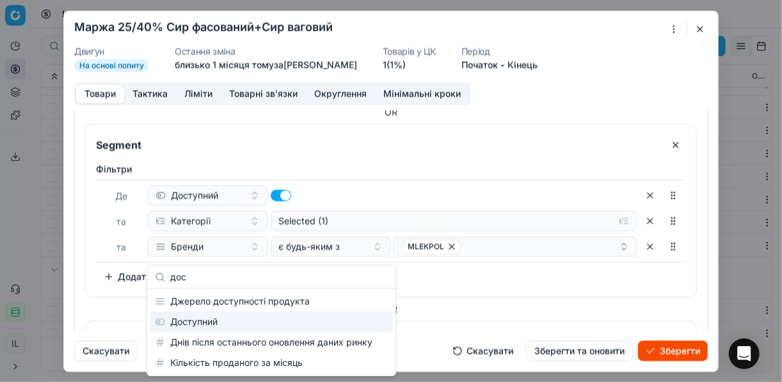
type input "дос"
click at [281, 313] on div "Доступний" at bounding box center [271, 322] width 243 height 20
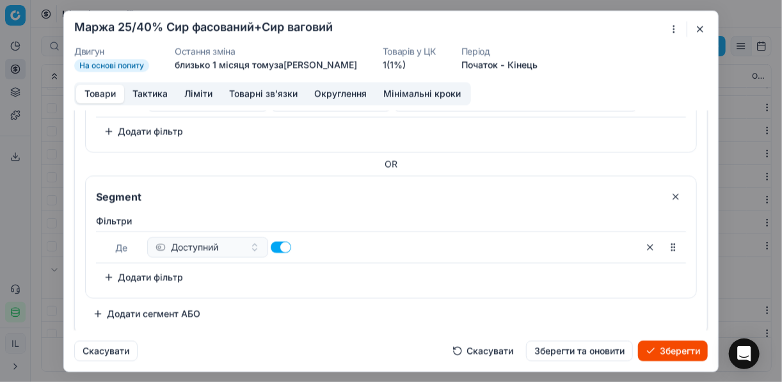
click at [111, 272] on button "Додати фільтр" at bounding box center [143, 277] width 95 height 20
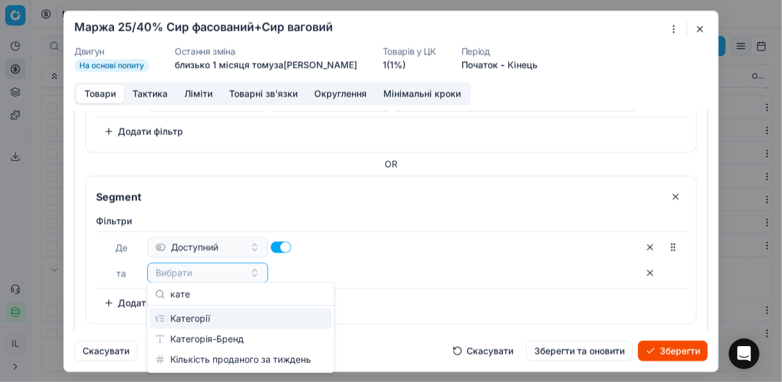
type input "кате"
click at [220, 321] on div "Категорії" at bounding box center [241, 319] width 182 height 20
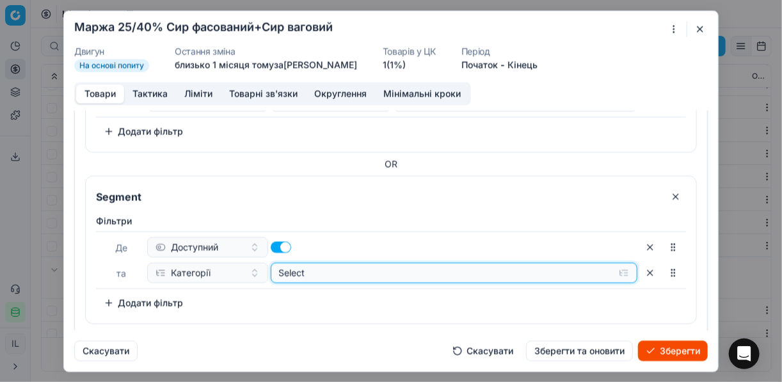
click at [341, 270] on div "Select" at bounding box center [444, 272] width 330 height 13
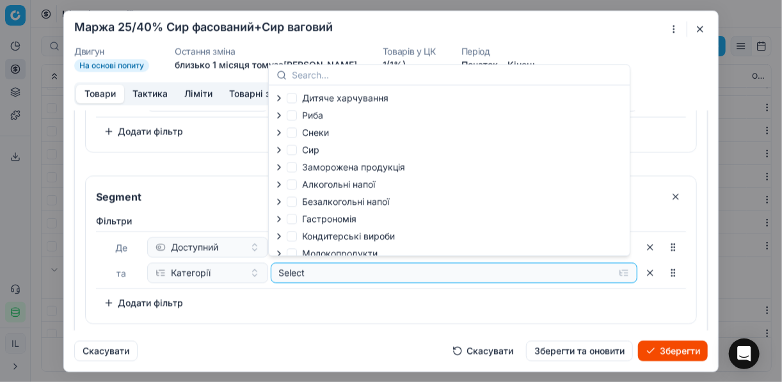
click at [280, 150] on icon "button" at bounding box center [279, 150] width 10 height 10
drag, startPoint x: 308, startPoint y: 184, endPoint x: 339, endPoint y: 190, distance: 31.3
click at [308, 185] on icon "button" at bounding box center [307, 183] width 10 height 10
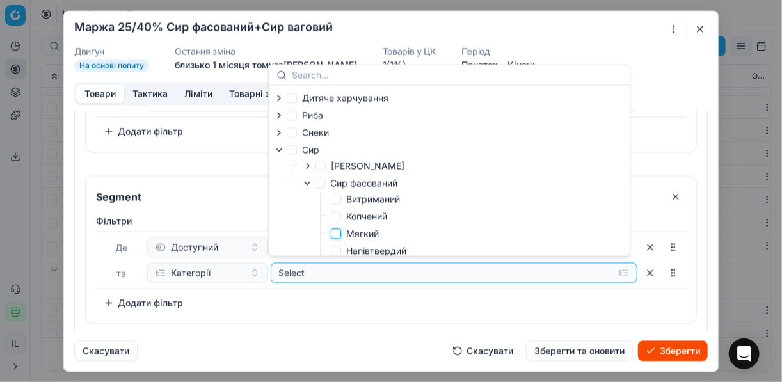
click at [340, 234] on input "Мягкий" at bounding box center [336, 234] width 10 height 10
checkbox input "true"
click at [360, 293] on div "Фiльтри Де Доступний та Категорії Selected (1) To pick up a sortable item, pres…" at bounding box center [391, 263] width 590 height 99
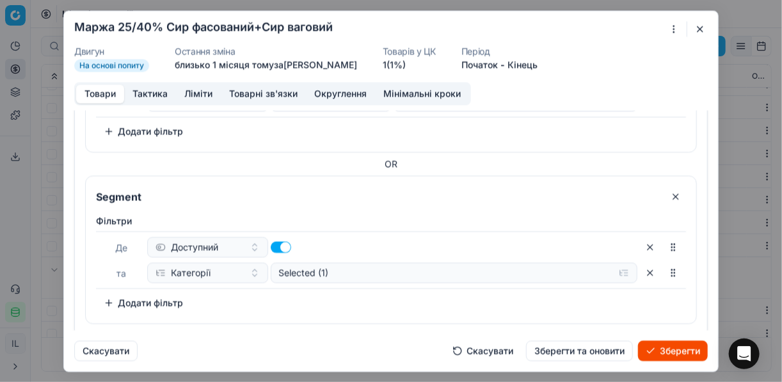
click at [107, 301] on button "Додати фільтр" at bounding box center [143, 303] width 95 height 20
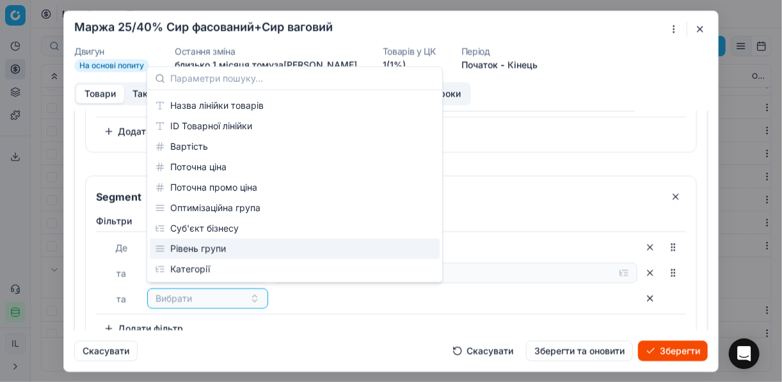
scroll to position [51, 0]
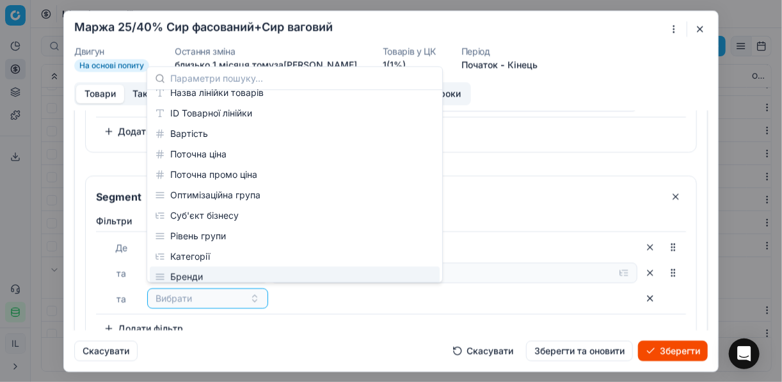
click at [198, 273] on div "Бренди" at bounding box center [295, 277] width 290 height 20
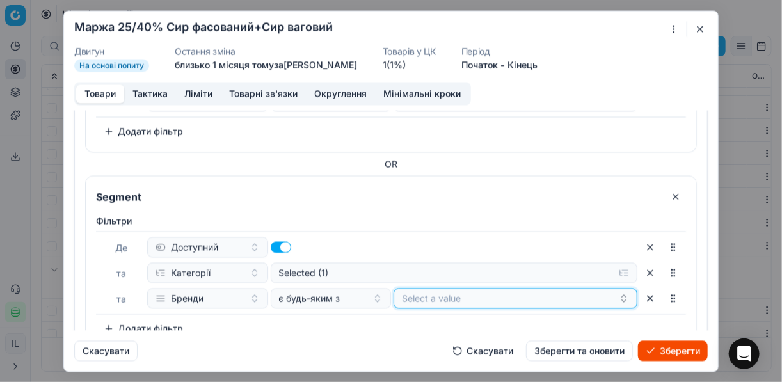
click at [407, 298] on button "Select a value" at bounding box center [516, 298] width 244 height 20
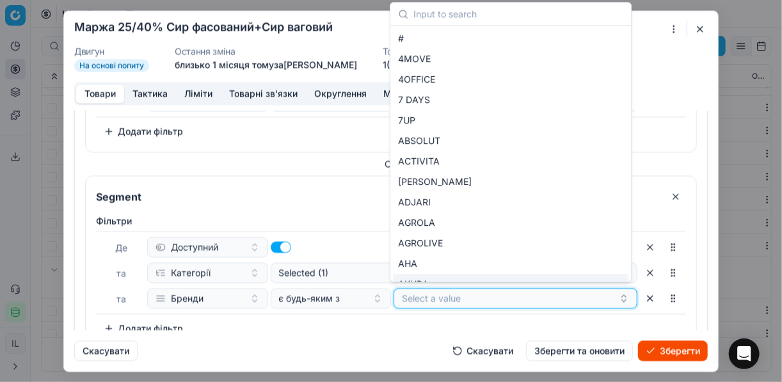
click at [437, 292] on button "Select a value" at bounding box center [516, 298] width 244 height 20
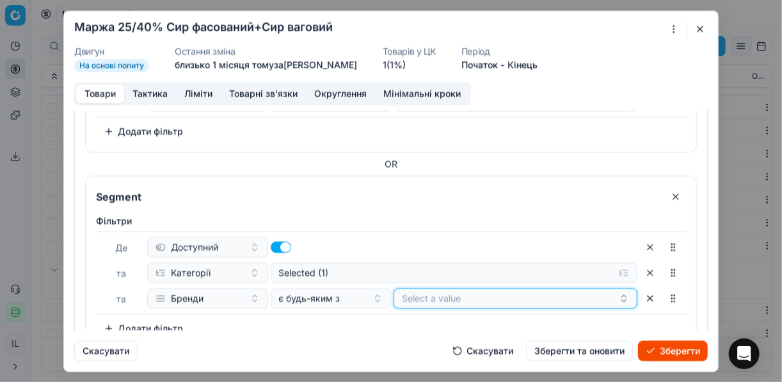
click at [437, 292] on button "Select a value" at bounding box center [516, 298] width 244 height 20
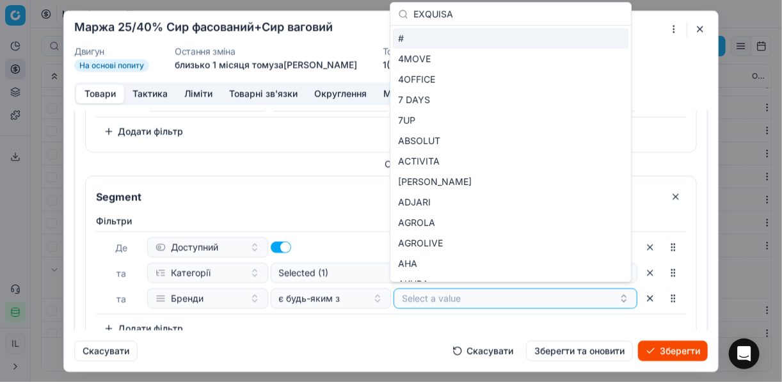
type input "EXQUISA"
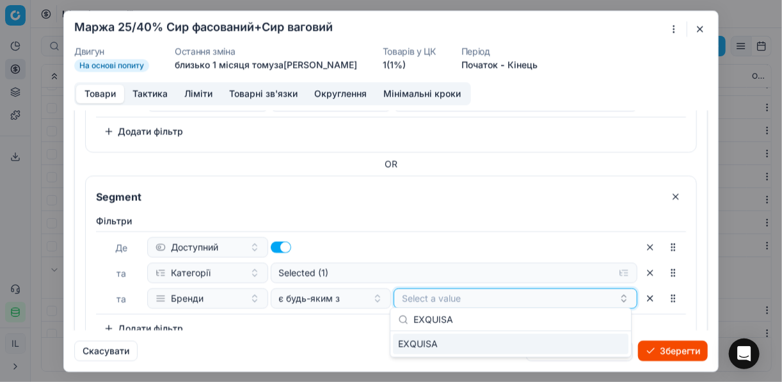
click at [437, 292] on button "Select a value" at bounding box center [516, 298] width 244 height 20
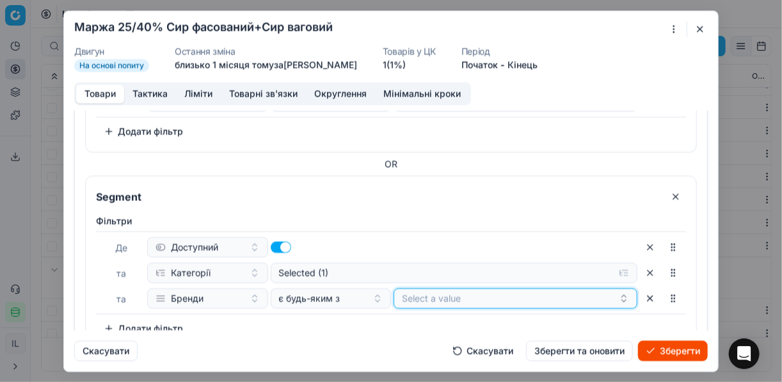
click at [437, 292] on button "Select a value" at bounding box center [516, 298] width 244 height 20
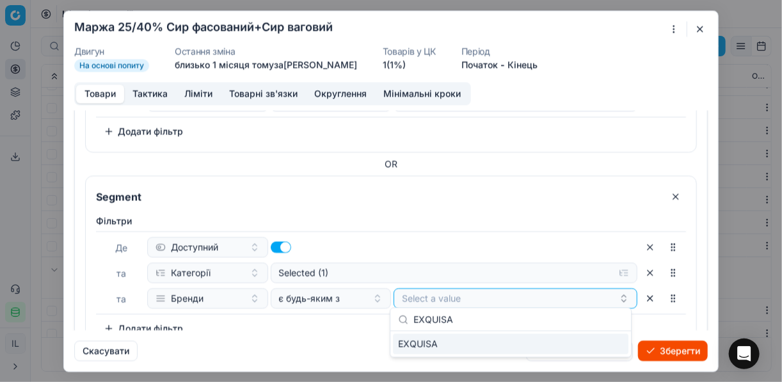
type input "EXQUISA"
click at [594, 346] on div "EXQUISA" at bounding box center [511, 344] width 236 height 20
click at [299, 323] on div "Фiльтри Де Доступний та Категорії Selected (1) та Бренди є будь-яким з EXQUISA …" at bounding box center [391, 276] width 590 height 124
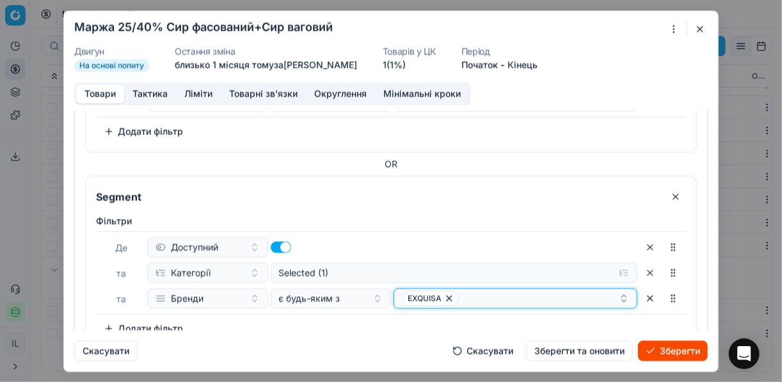
click at [487, 295] on div "EXQUISA" at bounding box center [510, 298] width 217 height 15
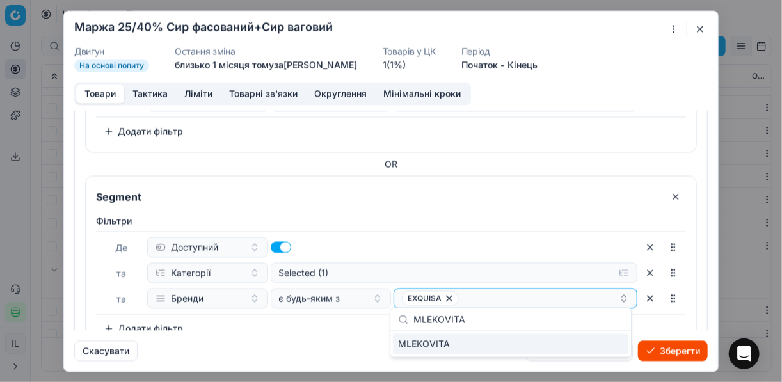
type input "MLEKOVITA"
click at [609, 344] on div "MLEKOVITA" at bounding box center [511, 344] width 236 height 20
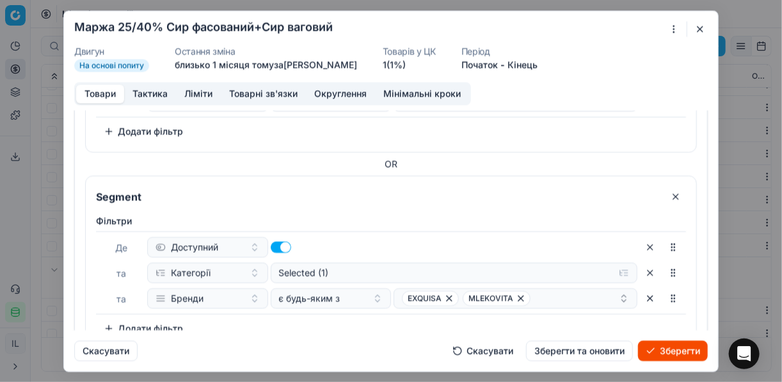
click at [293, 316] on div "Фiльтри Де Доступний та Категорії Selected (1) та Бренди є будь-яким з EXQUISA …" at bounding box center [391, 276] width 590 height 124
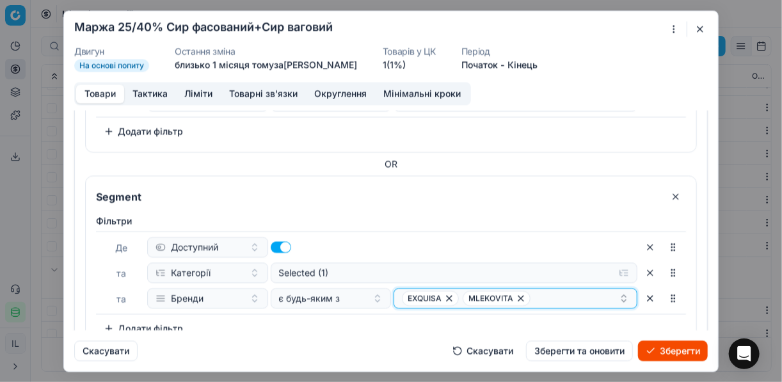
click at [540, 301] on div "EXQUISA MLEKOVITA" at bounding box center [510, 298] width 217 height 15
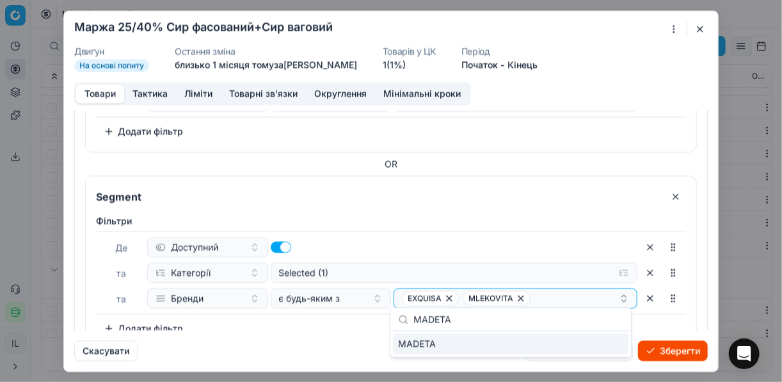
type input "MADETA"
click at [615, 348] on div "MADETA" at bounding box center [511, 344] width 236 height 20
click at [289, 325] on div "Фiльтри Де Доступний та Категорії Selected (1) та Бренди є будь-яким з EXQUISA …" at bounding box center [391, 276] width 590 height 124
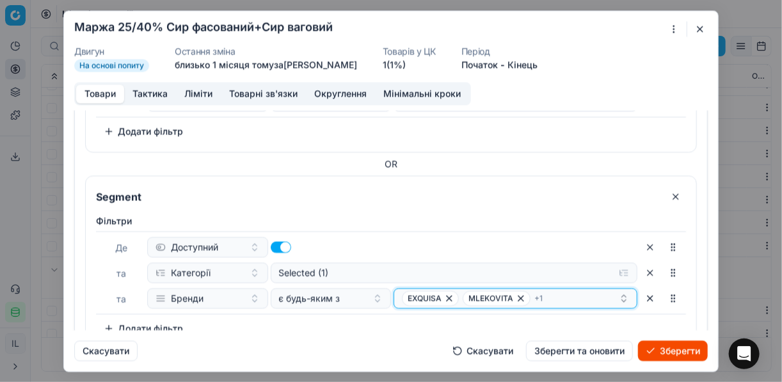
click at [555, 296] on div "EXQUISA MLEKOVITA + 1" at bounding box center [510, 298] width 217 height 15
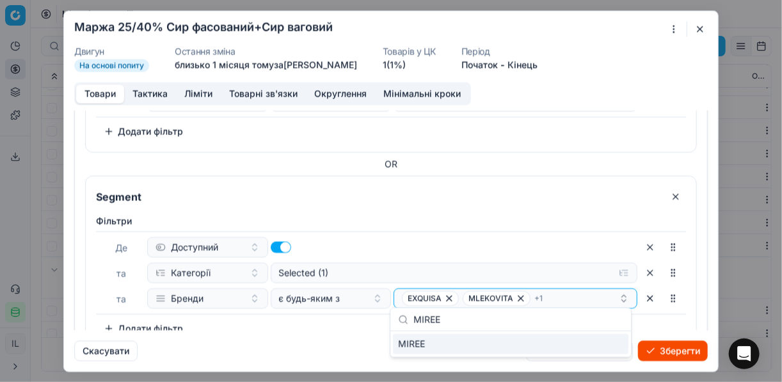
type input "MIREE"
click at [615, 340] on div "MIREE" at bounding box center [511, 344] width 236 height 20
click at [277, 338] on div "Скасувати Скасувати Зберегти та оновити Зберегти" at bounding box center [391, 345] width 634 height 31
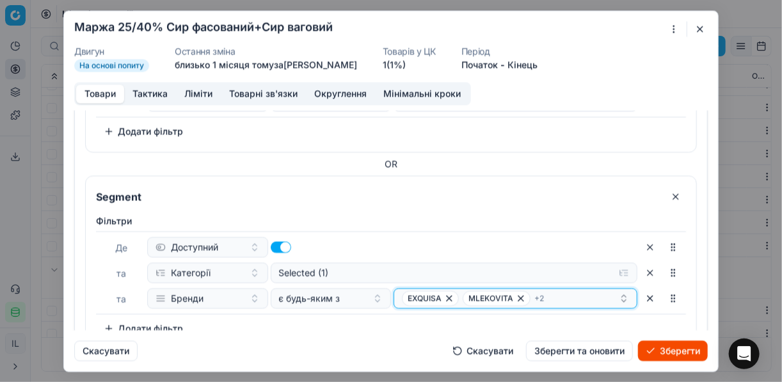
click at [548, 291] on div "EXQUISA MLEKOVITA + 2" at bounding box center [510, 298] width 217 height 15
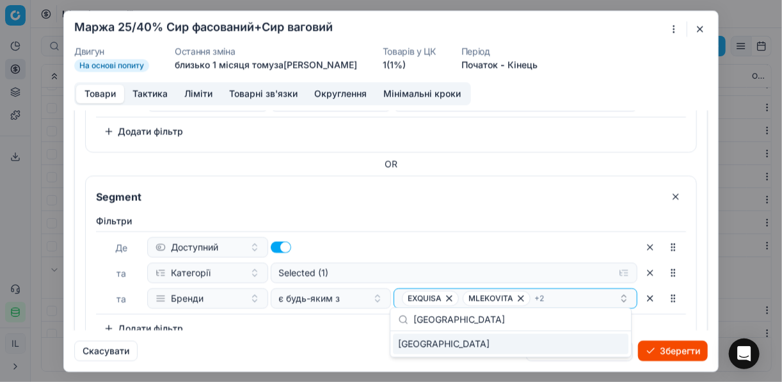
type input "PHILADELPHIA"
drag, startPoint x: 617, startPoint y: 348, endPoint x: 596, endPoint y: 348, distance: 20.5
click at [615, 348] on div "PHILADELPHIA" at bounding box center [511, 344] width 236 height 20
click at [362, 336] on div "Скасувати Скасувати Зберегти та оновити Зберегти" at bounding box center [391, 345] width 634 height 31
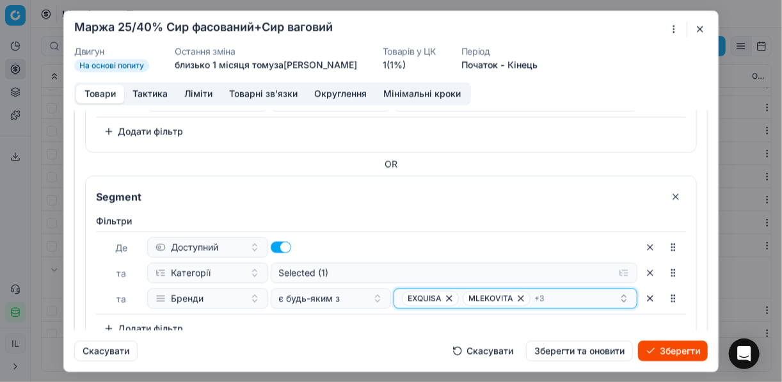
click at [577, 298] on div "EXQUISA MLEKOVITA + 3" at bounding box center [510, 298] width 217 height 15
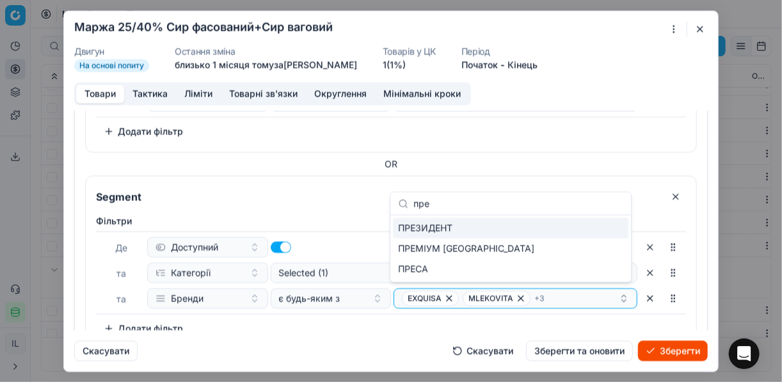
type input "пре"
click at [610, 222] on div "ПРЕЗИДЕНТ" at bounding box center [511, 228] width 236 height 20
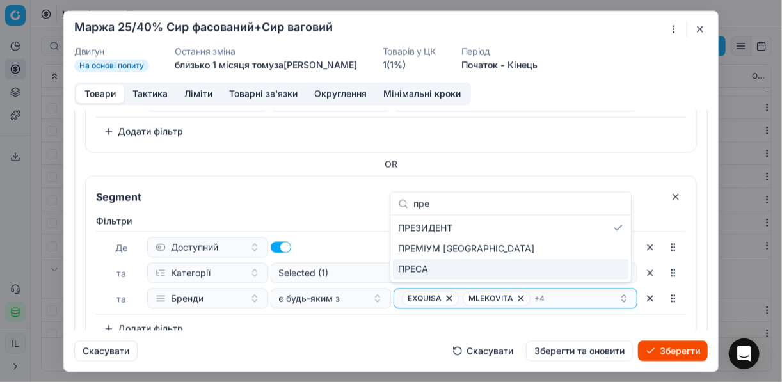
click at [368, 325] on div "Фiльтри Де Доступний та Категорії Selected (1) та Бренди є будь-яким з EXQUISA …" at bounding box center [391, 276] width 590 height 124
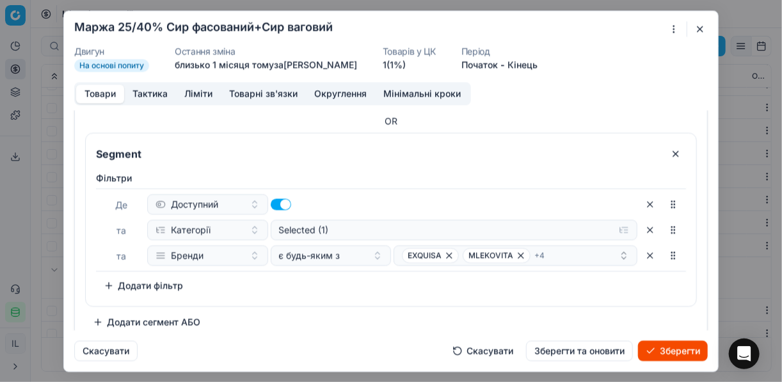
scroll to position [417, 0]
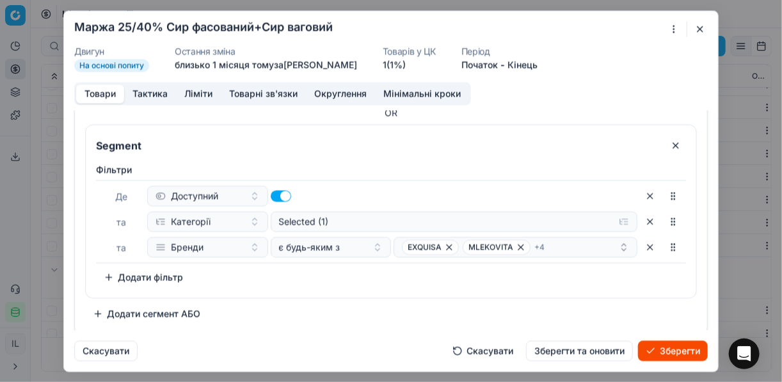
click at [111, 309] on button "Додати сегмент АБО" at bounding box center [146, 313] width 123 height 20
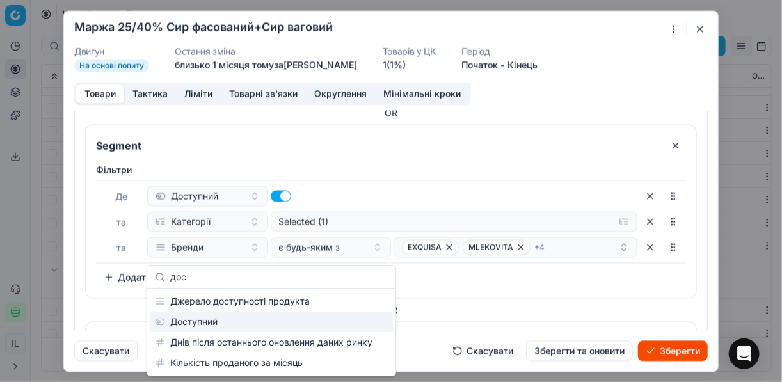
type input "дос"
click at [217, 316] on div "Доступний" at bounding box center [271, 322] width 243 height 20
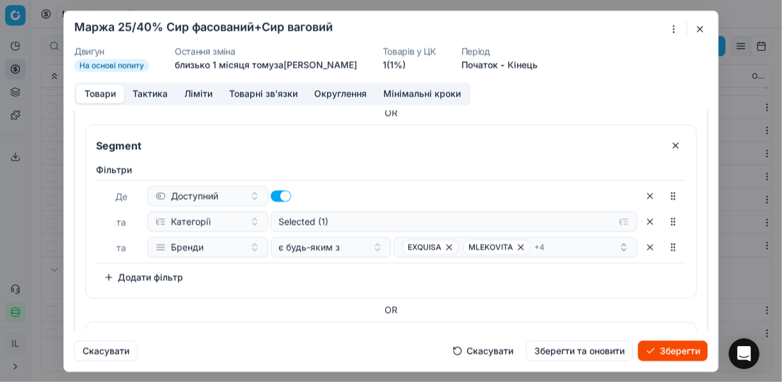
scroll to position [562, 0]
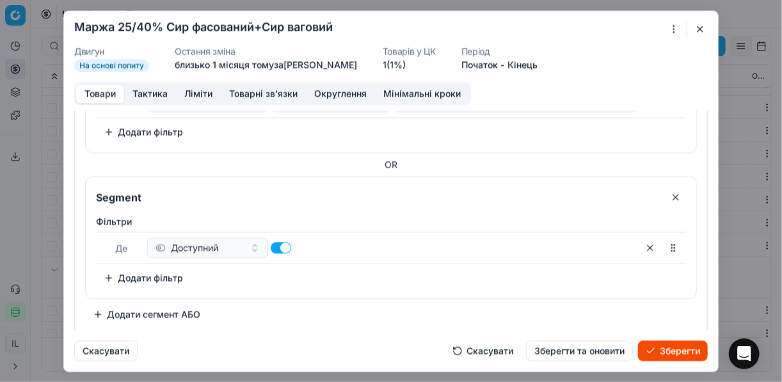
click at [119, 272] on button "Додати фільтр" at bounding box center [143, 278] width 95 height 20
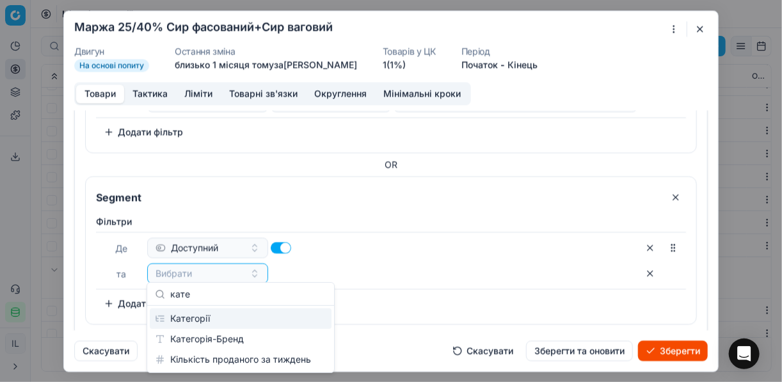
type input "кате"
drag, startPoint x: 265, startPoint y: 318, endPoint x: 251, endPoint y: 307, distance: 17.8
click at [264, 318] on div "Категорії" at bounding box center [241, 319] width 182 height 20
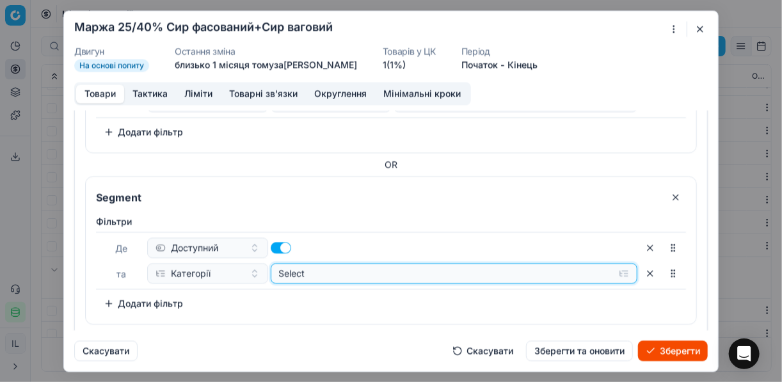
click at [618, 273] on button "Select" at bounding box center [455, 273] width 368 height 20
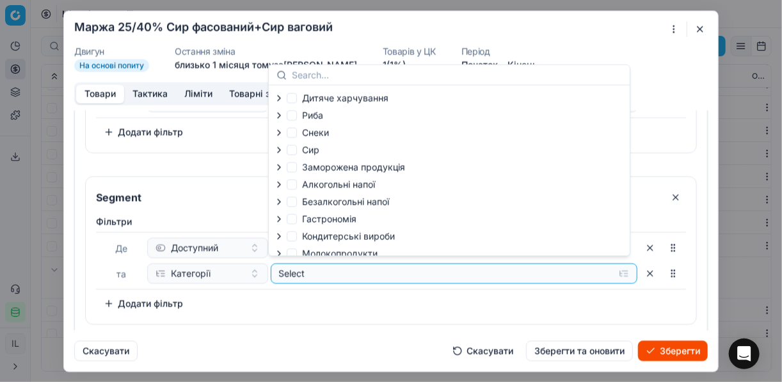
click at [280, 152] on icon "button" at bounding box center [279, 150] width 10 height 10
click at [309, 185] on icon "button" at bounding box center [307, 183] width 10 height 10
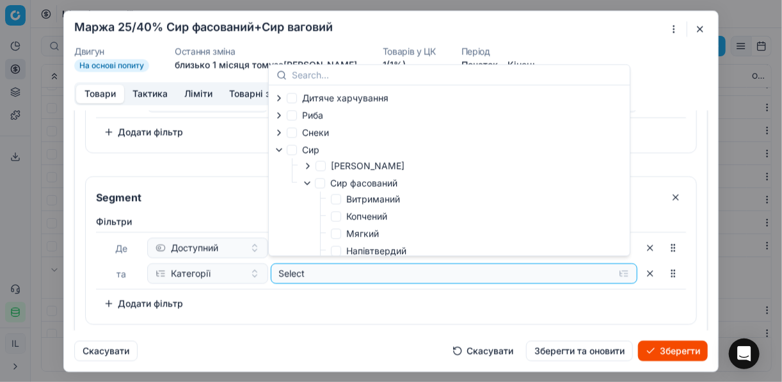
scroll to position [51, 0]
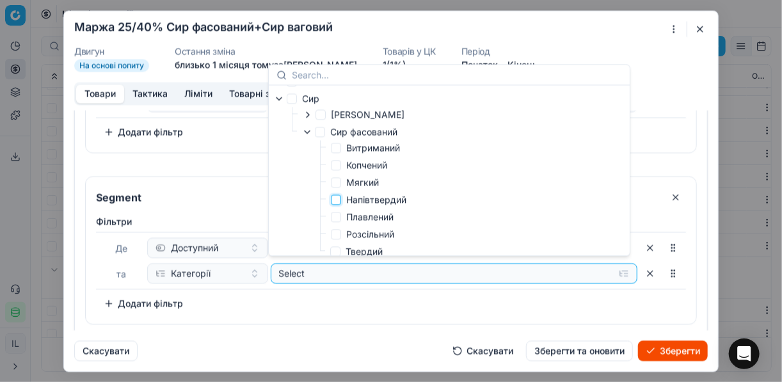
click at [334, 204] on input "Напівтвердий" at bounding box center [336, 200] width 10 height 10
checkbox input "true"
click at [355, 291] on div "Фiльтри Де Доступний та Категорії Selected (1) To pick up a sortable item, pres…" at bounding box center [391, 264] width 590 height 99
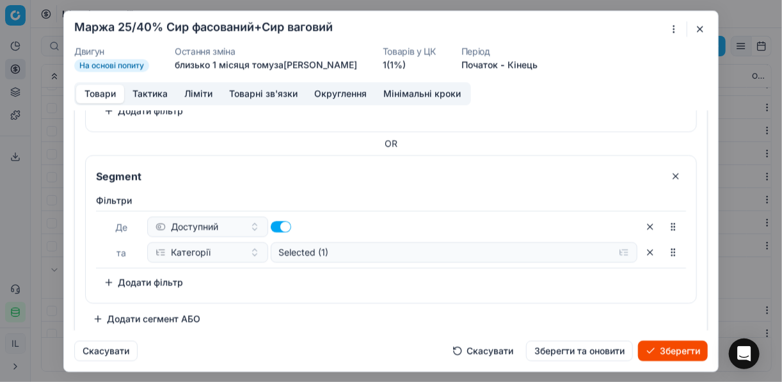
scroll to position [587, 0]
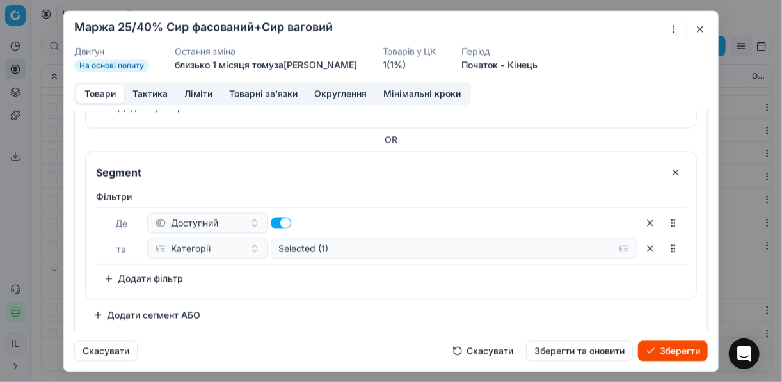
click at [107, 272] on button "Додати фільтр" at bounding box center [143, 278] width 95 height 20
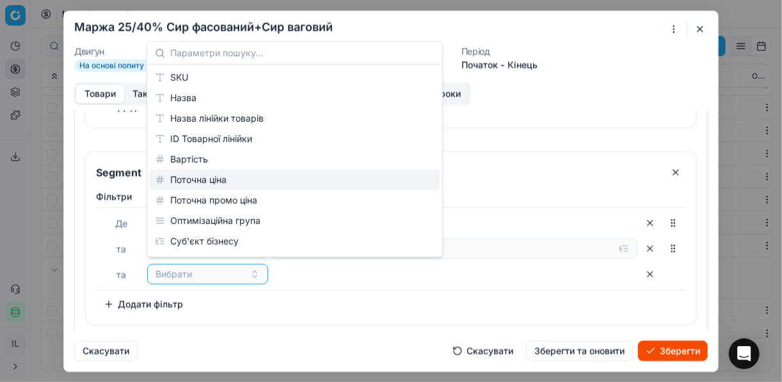
scroll to position [51, 0]
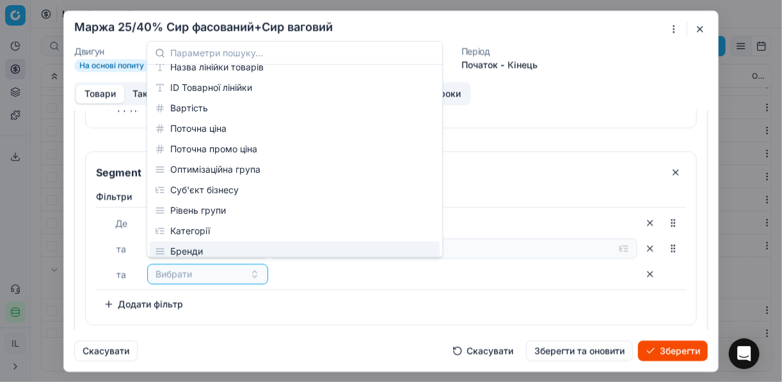
click at [209, 249] on div "Бренди" at bounding box center [295, 251] width 290 height 20
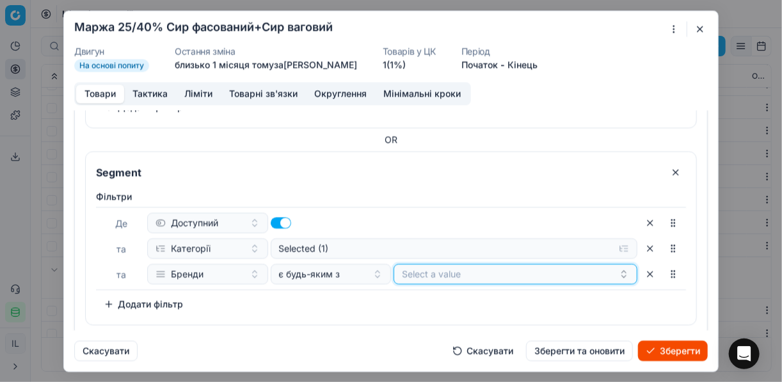
click at [440, 264] on button "Select a value" at bounding box center [516, 274] width 244 height 20
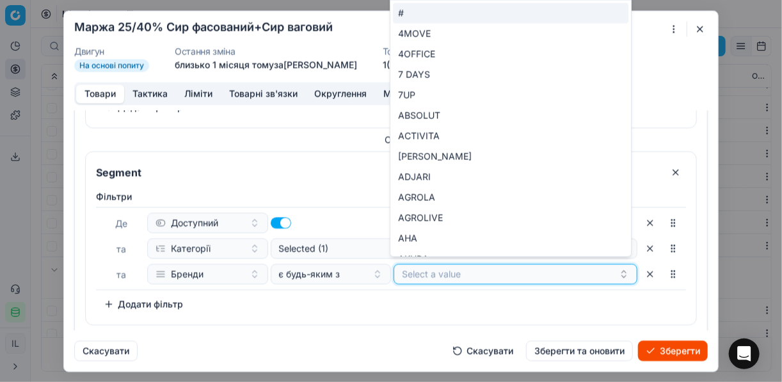
click at [437, 271] on button "Select a value" at bounding box center [516, 274] width 244 height 20
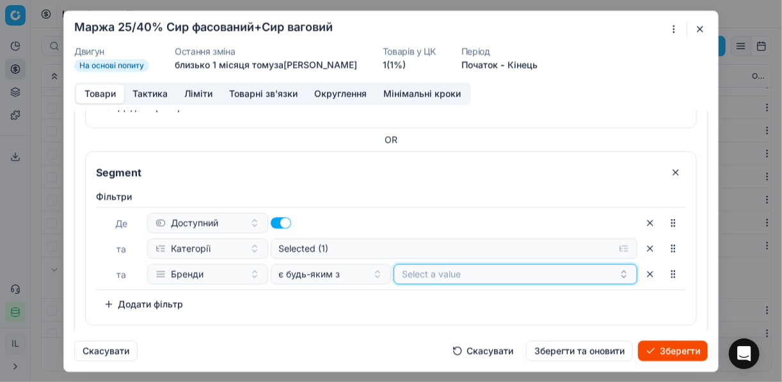
click at [436, 271] on button "Select a value" at bounding box center [516, 274] width 244 height 20
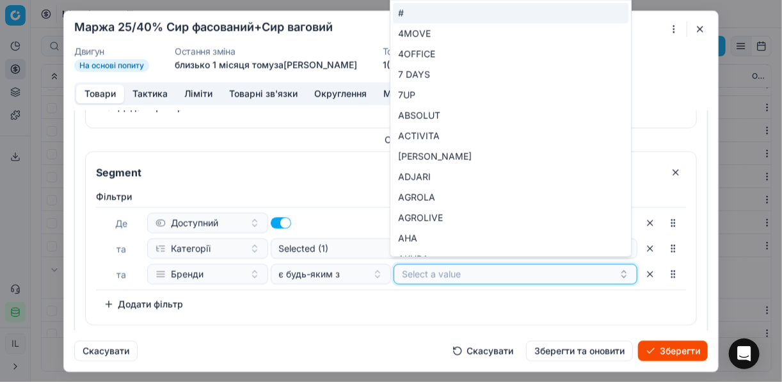
click at [435, 264] on button "Select a value" at bounding box center [516, 274] width 244 height 20
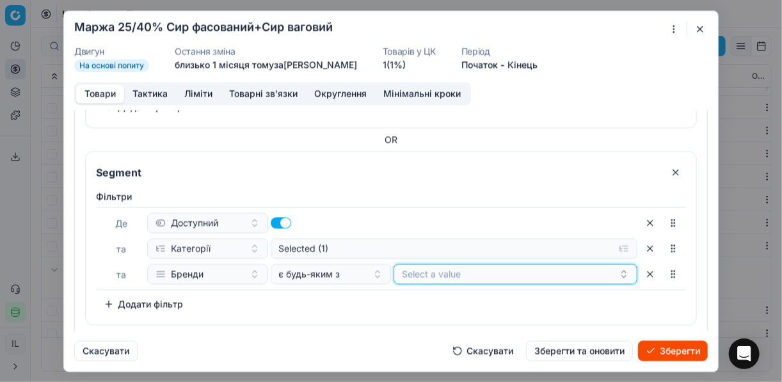
click at [435, 264] on button "Select a value" at bounding box center [516, 274] width 244 height 20
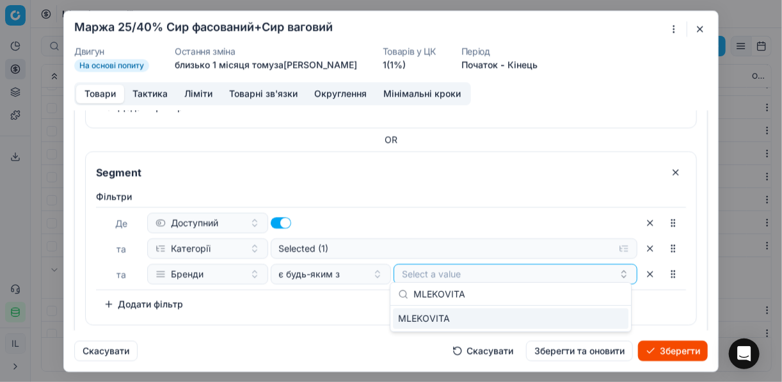
type input "MLEKOVITA"
click at [596, 321] on div "MLEKOVITA" at bounding box center [511, 319] width 236 height 20
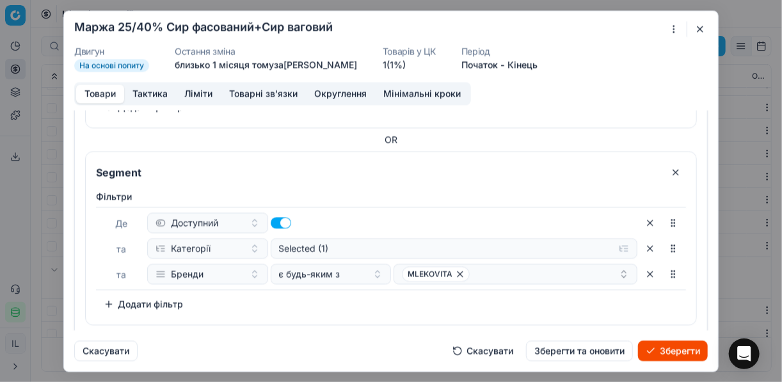
click at [307, 310] on div "Фiльтри Де Доступний та Категорії Selected (1) та Бренди є будь-яким з MLEKOVIT…" at bounding box center [391, 255] width 611 height 140
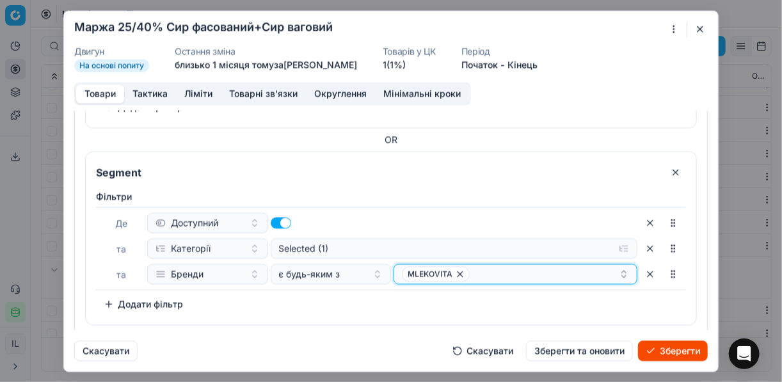
click at [483, 268] on div "MLEKOVITA" at bounding box center [510, 273] width 217 height 15
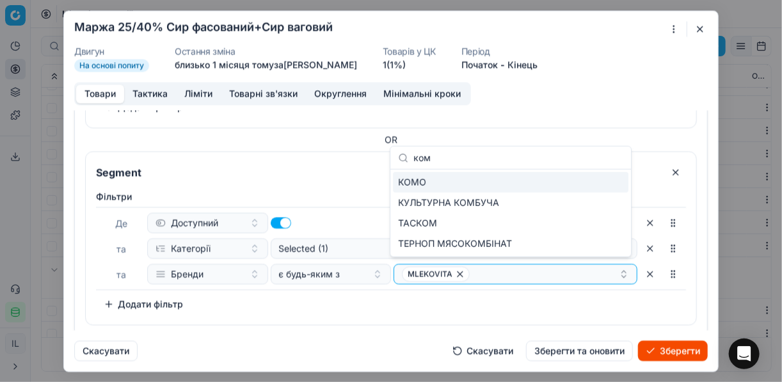
type input "ком"
click at [618, 179] on div "КОМО" at bounding box center [511, 182] width 236 height 20
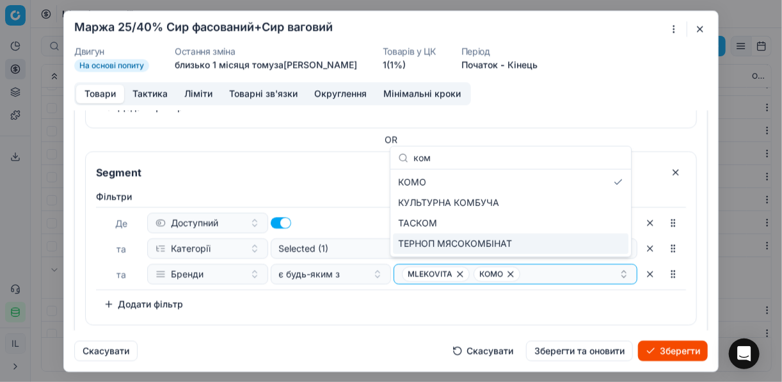
click at [376, 300] on div "Фiльтри Де Доступний та Категорії Selected (1) та Бренди є будь-яким з MLEKOVIT…" at bounding box center [391, 252] width 590 height 124
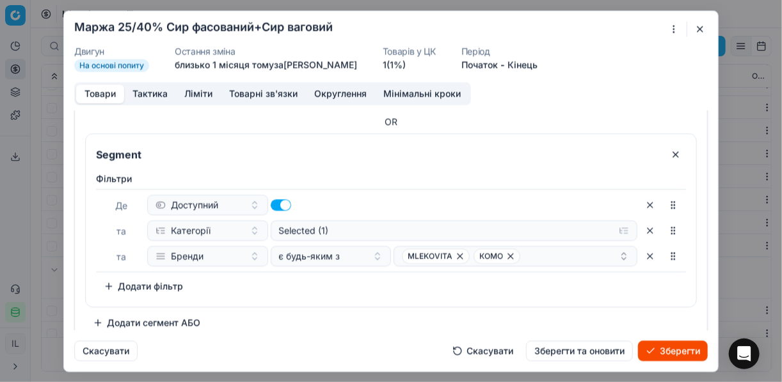
scroll to position [613, 0]
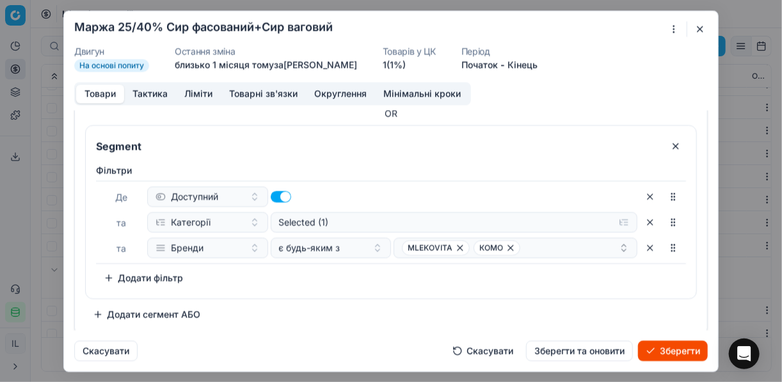
click at [124, 313] on button "Додати сегмент АБО" at bounding box center [146, 314] width 123 height 20
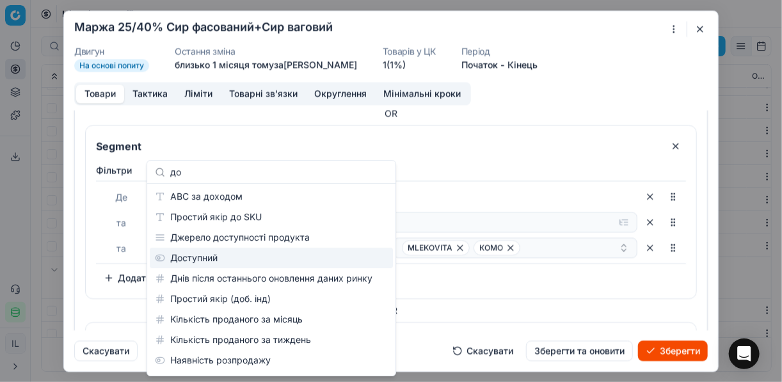
type input "до"
click at [239, 260] on div "Доступний" at bounding box center [271, 258] width 243 height 20
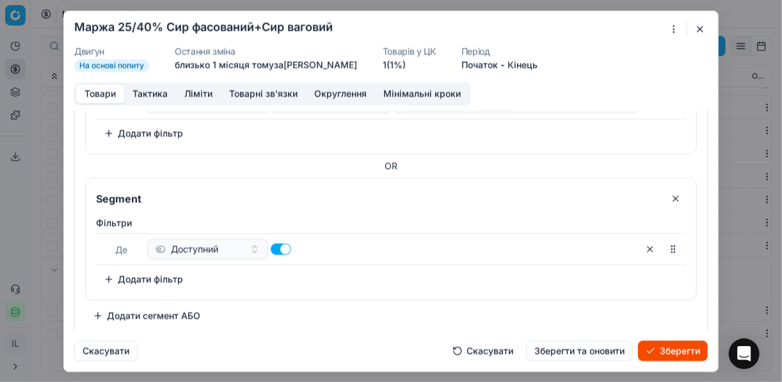
click at [111, 273] on button "Додати фільтр" at bounding box center [143, 279] width 95 height 20
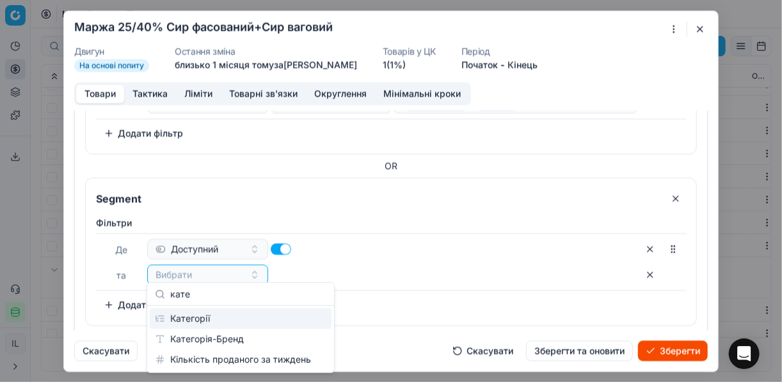
type input "кате"
click at [237, 314] on div "Категорії" at bounding box center [241, 319] width 182 height 20
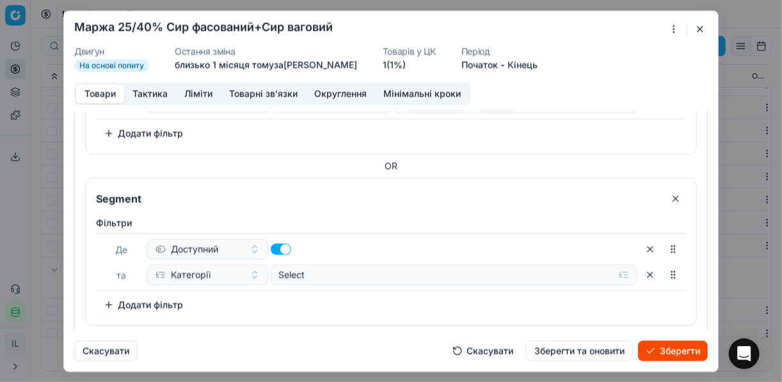
click at [109, 302] on button "Додати фільтр" at bounding box center [143, 305] width 95 height 20
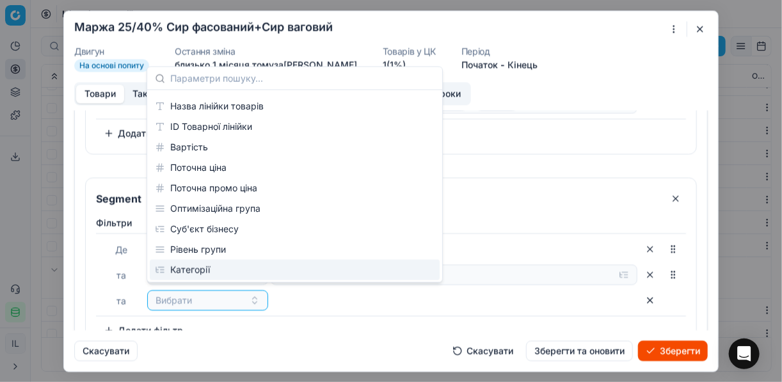
scroll to position [51, 0]
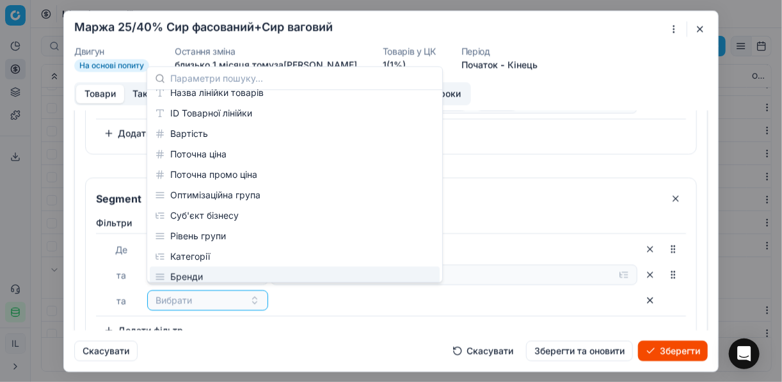
click at [205, 270] on div "Бренди" at bounding box center [295, 277] width 290 height 20
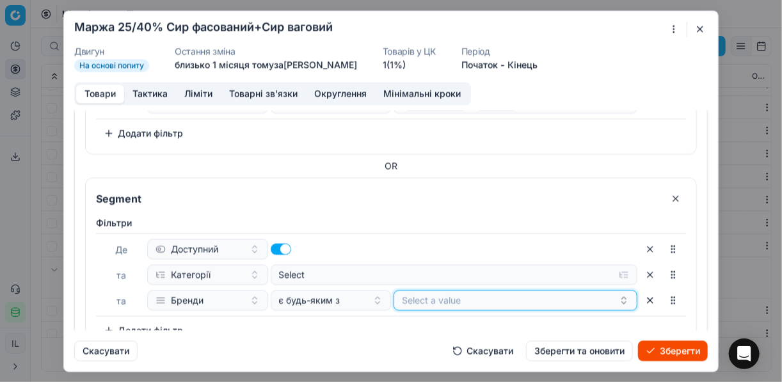
click at [435, 294] on button "Select a value" at bounding box center [516, 300] width 244 height 20
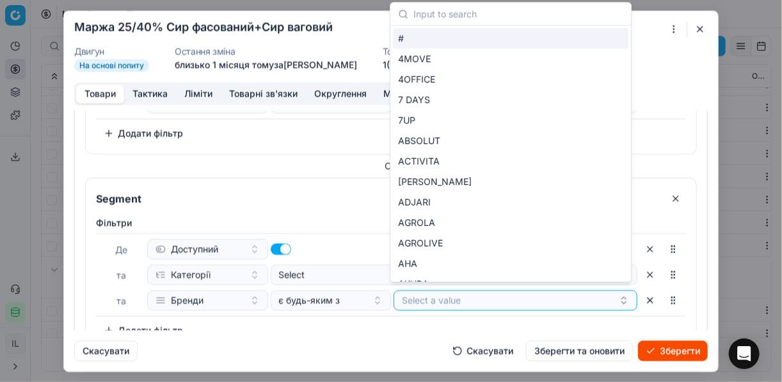
drag, startPoint x: 368, startPoint y: 323, endPoint x: 371, endPoint y: 334, distance: 11.3
click at [368, 323] on div "Фiльтри Де Доступний та Категорії Select та Бренди є будь-яким з Select a value…" at bounding box center [391, 278] width 590 height 124
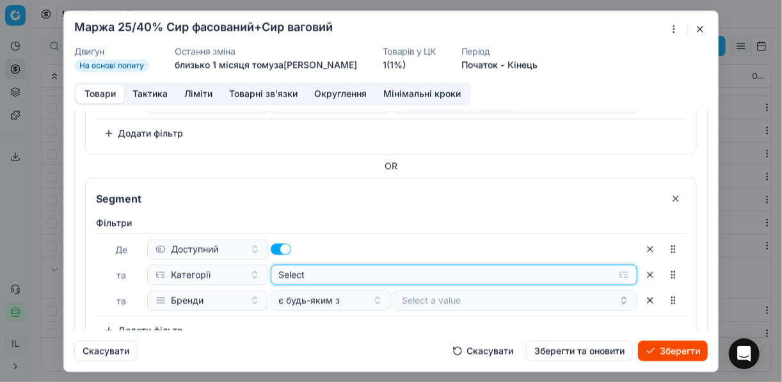
click at [619, 270] on button "Select" at bounding box center [455, 274] width 368 height 20
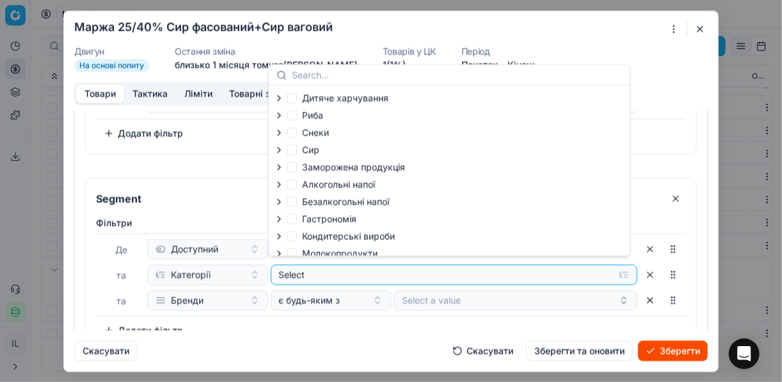
click at [275, 150] on icon "button" at bounding box center [279, 150] width 10 height 10
click at [310, 184] on icon "button" at bounding box center [307, 183] width 10 height 10
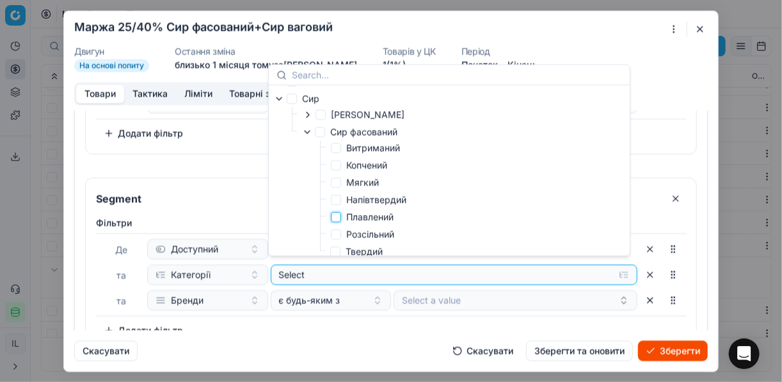
click at [338, 216] on input "Плавлений" at bounding box center [336, 217] width 10 height 10
checkbox input "true"
click at [343, 323] on div "Фiльтри Де Доступний та Категорії Selected (1) та Бренди є будь-яким з Select a…" at bounding box center [391, 278] width 590 height 124
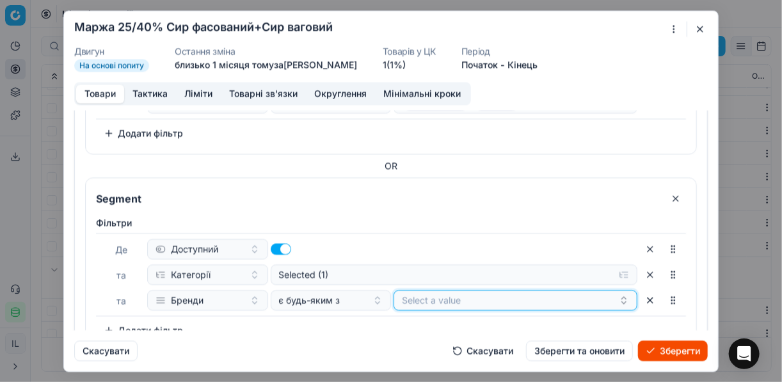
click at [424, 296] on button "Select a value" at bounding box center [516, 300] width 244 height 20
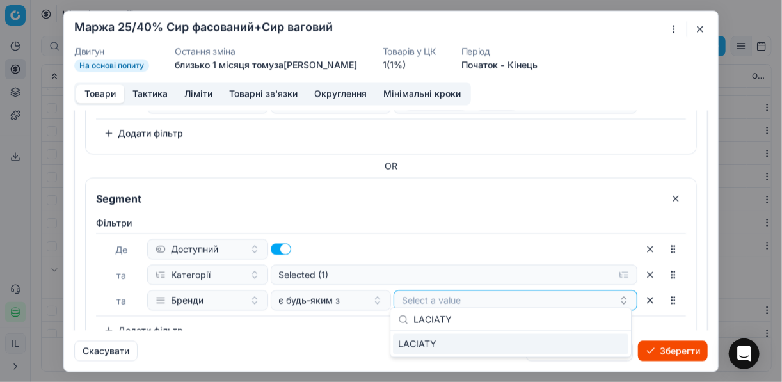
type input "LACIATY"
click at [592, 348] on div "LACIATY" at bounding box center [511, 344] width 236 height 20
click at [351, 330] on div "Фiльтри Де Доступний та Категорії Selected (1) та Бренди є будь-яким з LACIATY …" at bounding box center [391, 278] width 590 height 124
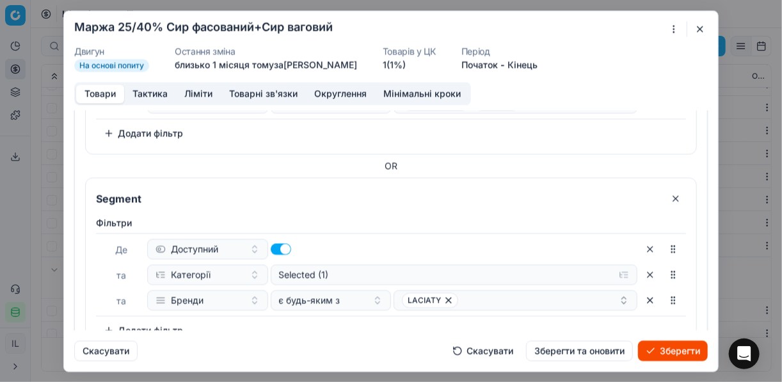
scroll to position [809, 0]
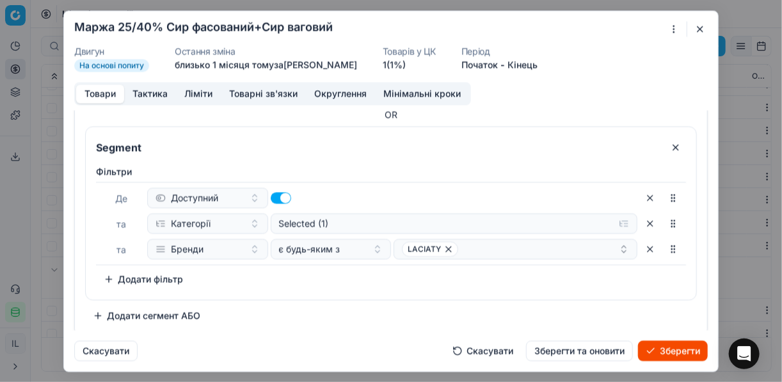
click at [115, 309] on button "Додати сегмент АБО" at bounding box center [146, 315] width 123 height 20
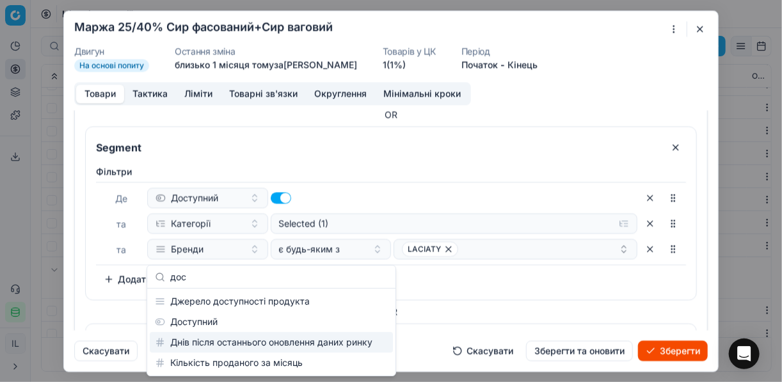
type input "дос"
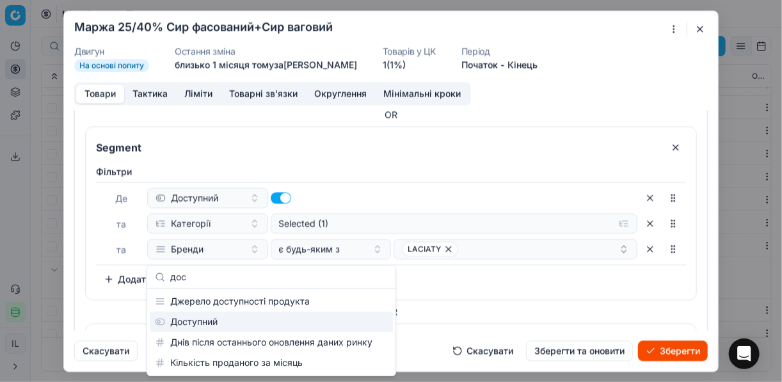
click at [213, 328] on div "Доступний" at bounding box center [271, 322] width 243 height 20
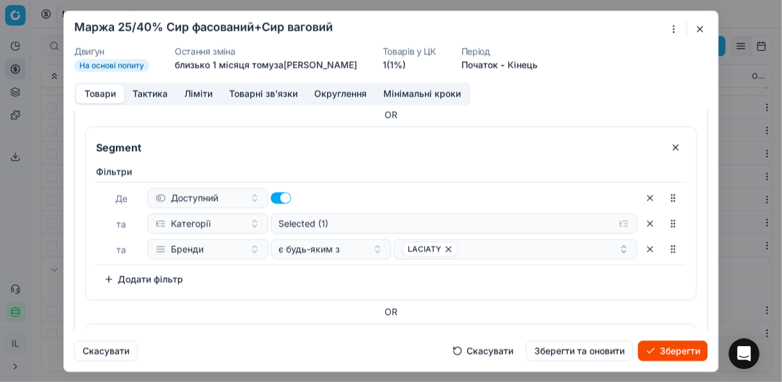
scroll to position [955, 0]
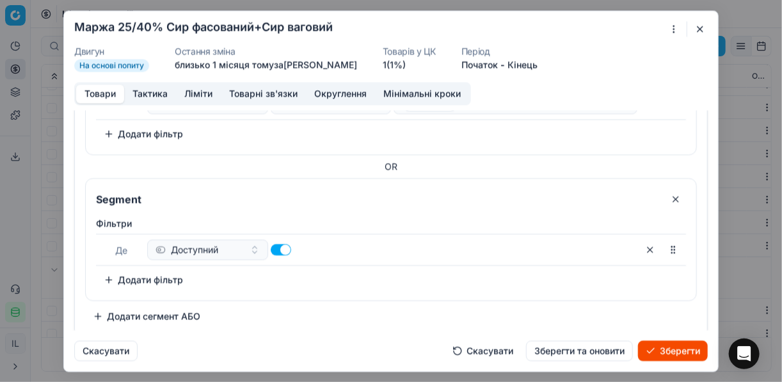
click at [122, 275] on button "Додати фільтр" at bounding box center [143, 280] width 95 height 20
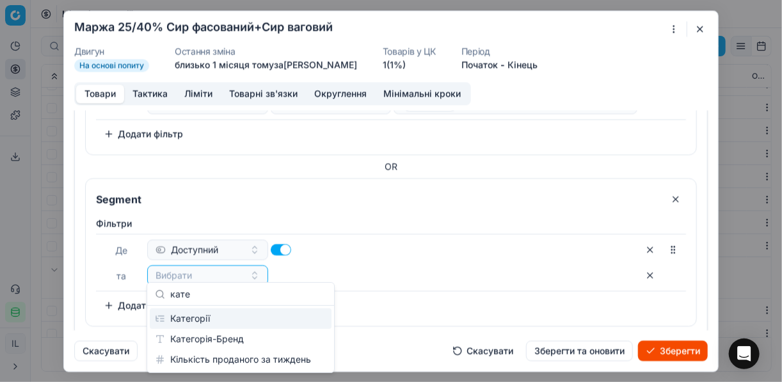
type input "кате"
click at [181, 321] on div "Категорії" at bounding box center [241, 319] width 182 height 20
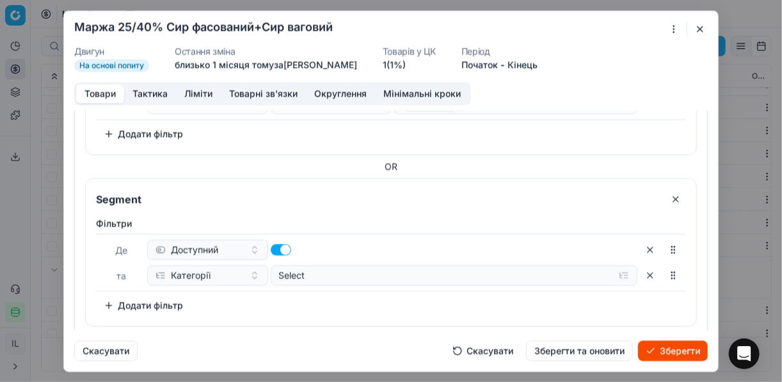
click at [113, 296] on button "Додати фільтр" at bounding box center [143, 305] width 95 height 20
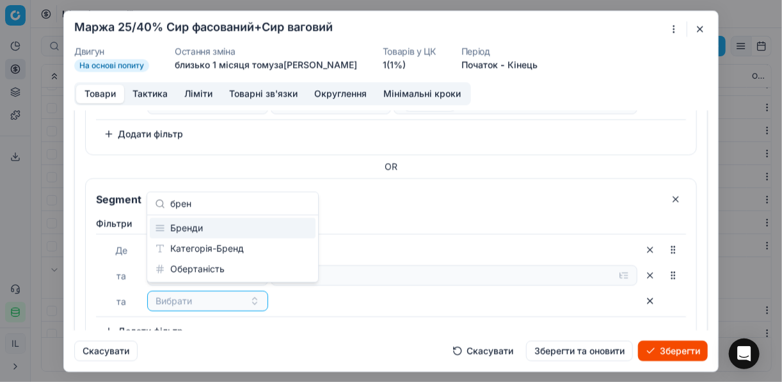
type input "брен"
click at [220, 230] on div "Бренди" at bounding box center [233, 228] width 166 height 20
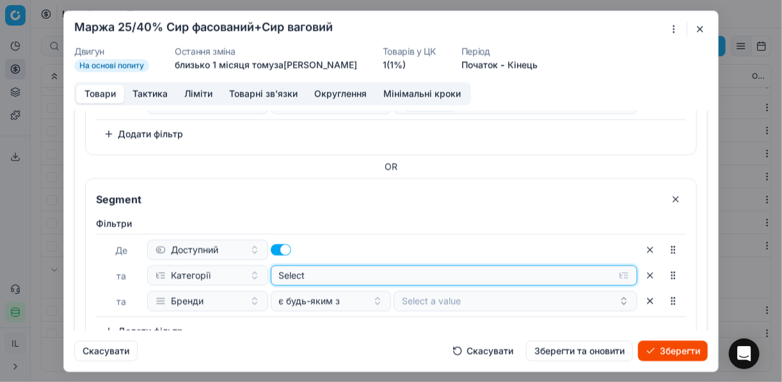
click at [619, 272] on button "Select" at bounding box center [455, 275] width 368 height 20
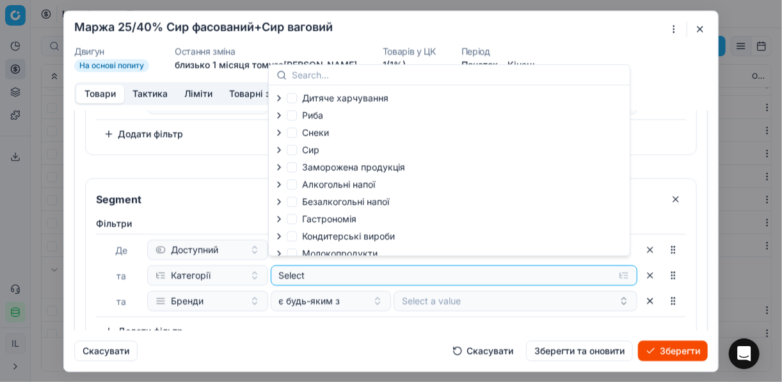
click at [277, 152] on icon "button" at bounding box center [279, 150] width 10 height 10
click at [310, 187] on icon "button" at bounding box center [307, 183] width 10 height 10
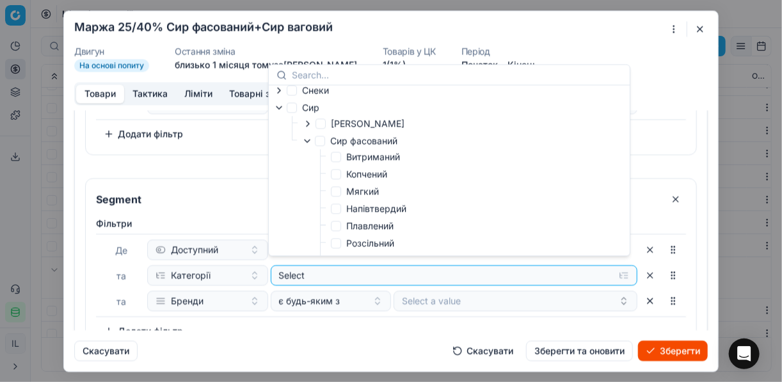
scroll to position [102, 0]
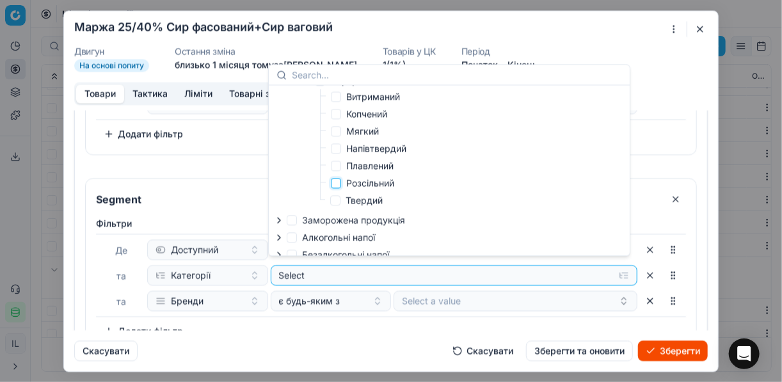
click at [339, 184] on input "Розсільний" at bounding box center [336, 183] width 10 height 10
checkbox input "true"
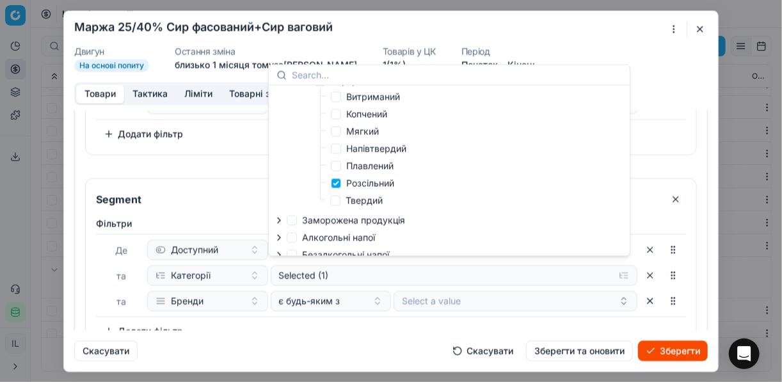
drag, startPoint x: 373, startPoint y: 319, endPoint x: 436, endPoint y: 293, distance: 68.3
click at [374, 318] on div "Фiльтри Де Доступний та Категорії Selected (1) та Бренди є будь-яким з Select a…" at bounding box center [391, 279] width 590 height 124
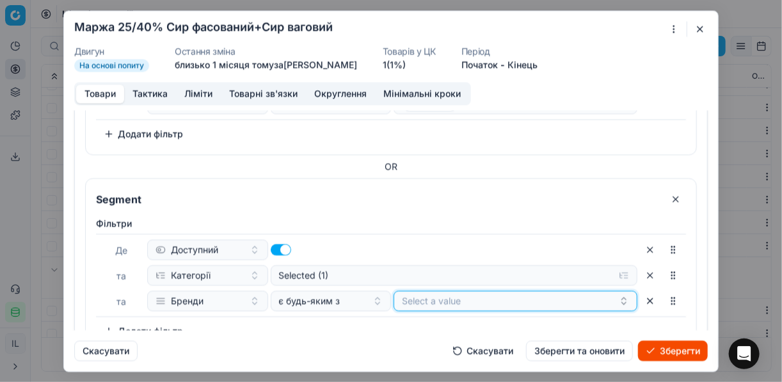
click at [436, 292] on button "Select a value" at bounding box center [516, 301] width 244 height 20
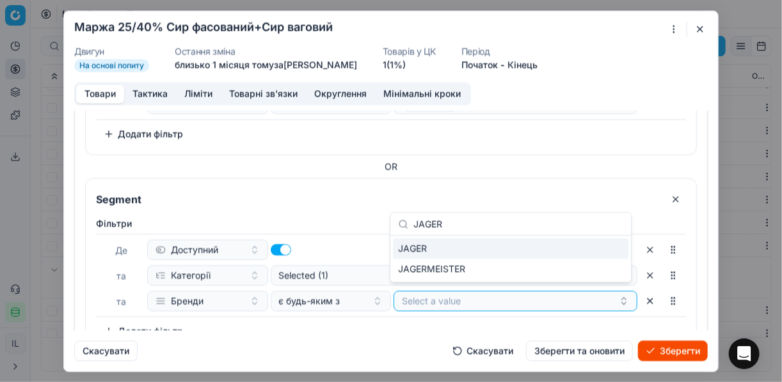
type input "JAGER"
click at [612, 241] on div "JAGER" at bounding box center [511, 249] width 236 height 20
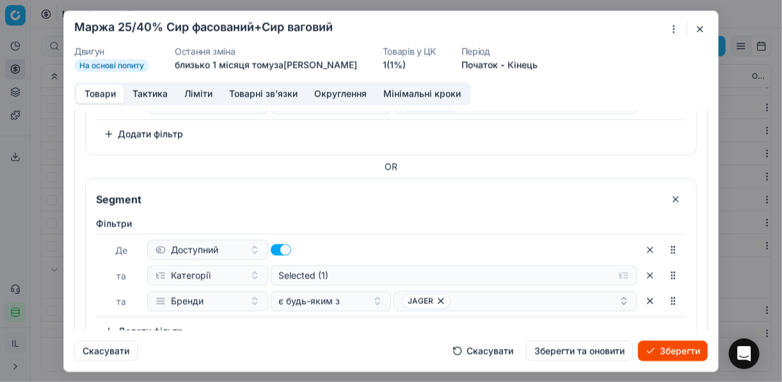
click at [339, 331] on div "Скасувати Скасувати Зберегти та оновити Зберегти" at bounding box center [391, 345] width 634 height 31
click at [521, 293] on div "JAGER" at bounding box center [510, 300] width 217 height 15
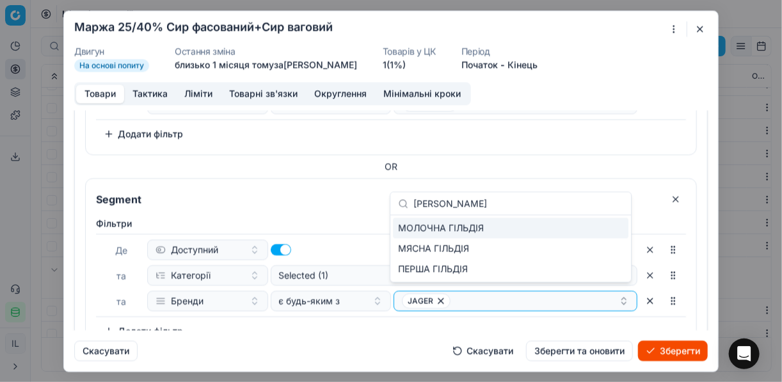
type input "гіль"
click at [611, 225] on div "МОЛОЧНА ГІЛЬДІЯ" at bounding box center [511, 228] width 236 height 20
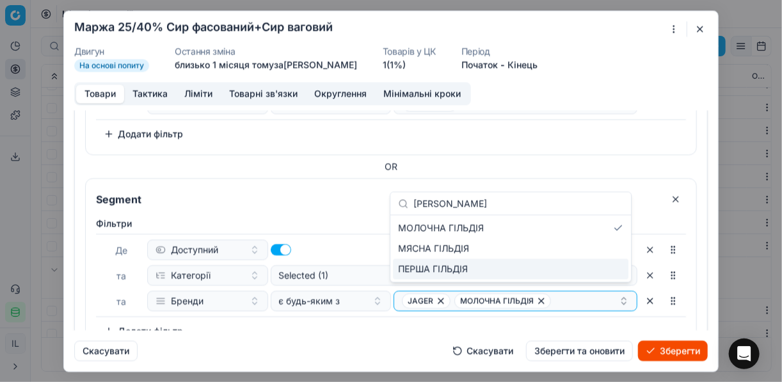
click at [359, 337] on div "Скасувати Скасувати Зберегти та оновити Зберегти" at bounding box center [391, 345] width 634 height 31
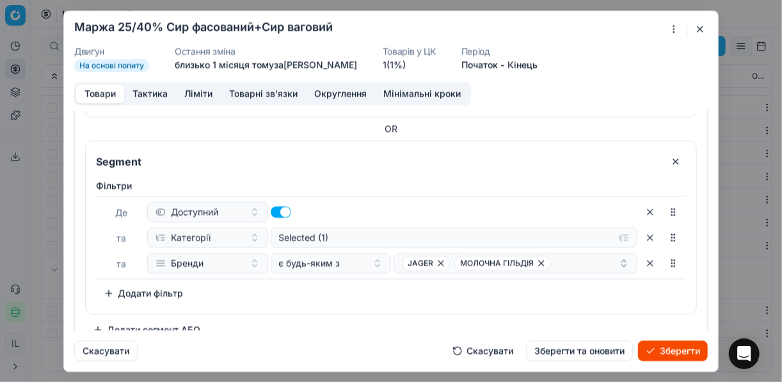
scroll to position [1006, 0]
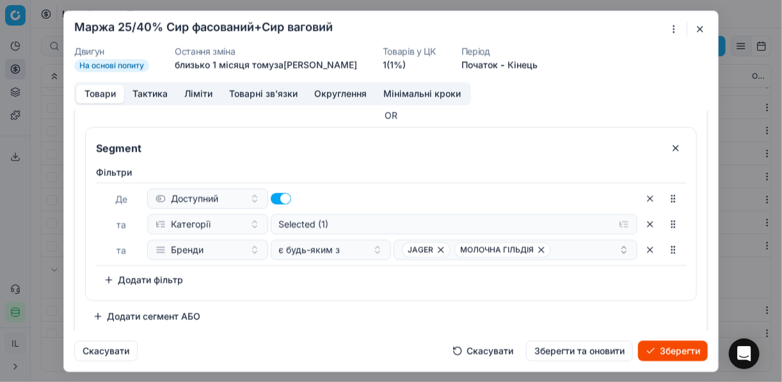
click at [122, 314] on button "Додати сегмент АБО" at bounding box center [146, 316] width 123 height 20
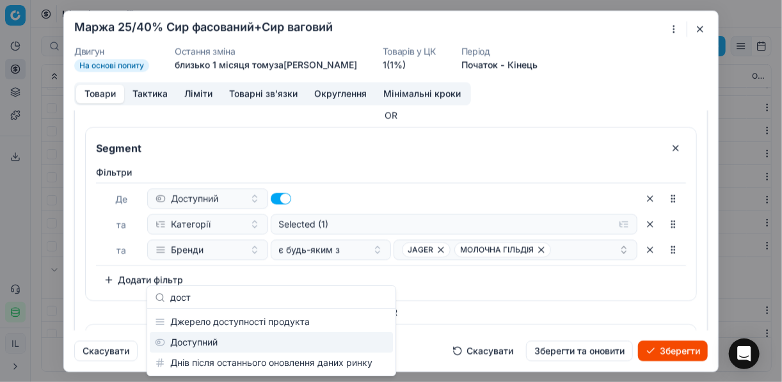
type input "дост"
click at [199, 346] on div "Доступний" at bounding box center [271, 342] width 243 height 20
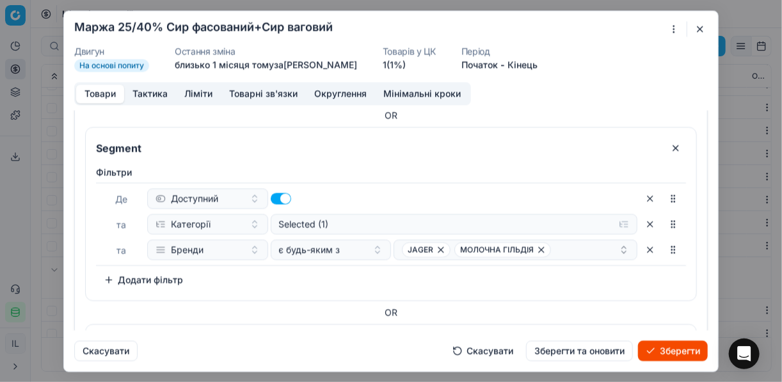
scroll to position [1151, 0]
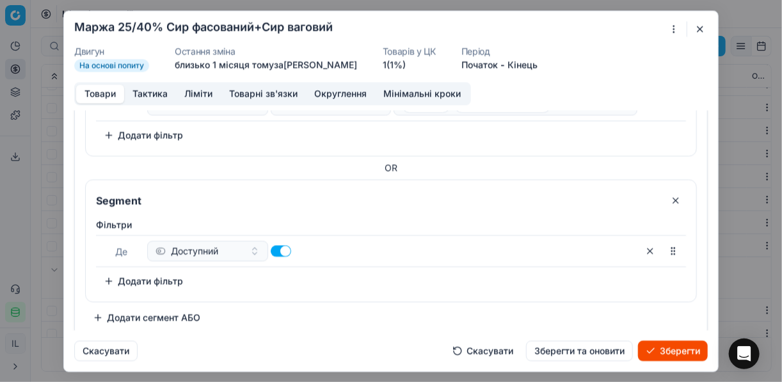
click at [116, 273] on button "Додати фільтр" at bounding box center [143, 281] width 95 height 20
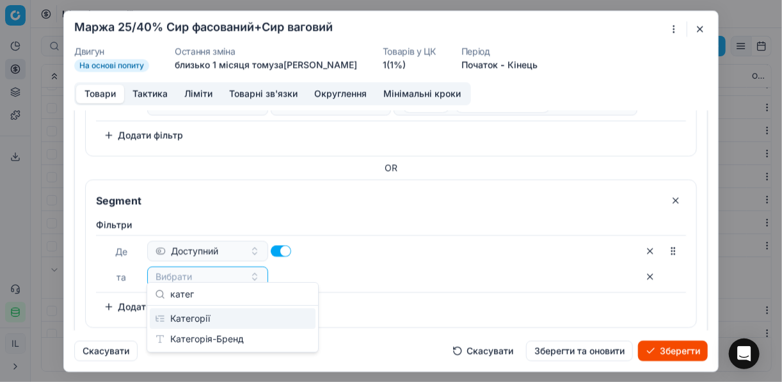
type input "катег"
click at [184, 316] on div "Категорії" at bounding box center [233, 319] width 166 height 20
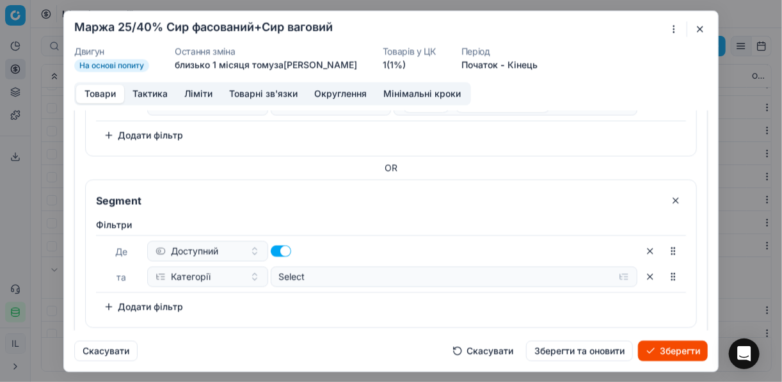
click at [118, 296] on button "Додати фільтр" at bounding box center [143, 306] width 95 height 20
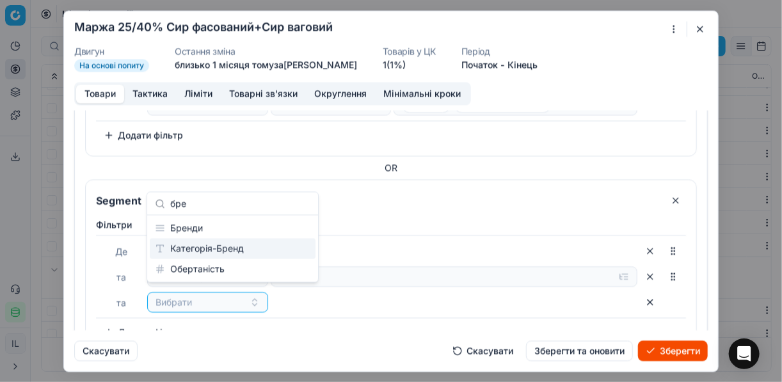
type input "бре"
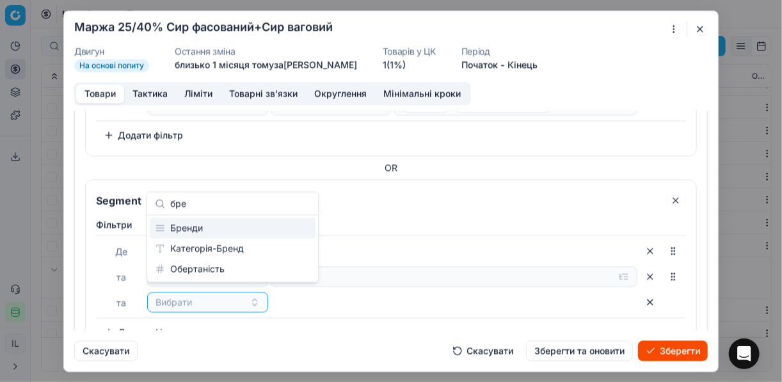
click at [214, 227] on div "Бренди" at bounding box center [233, 228] width 166 height 20
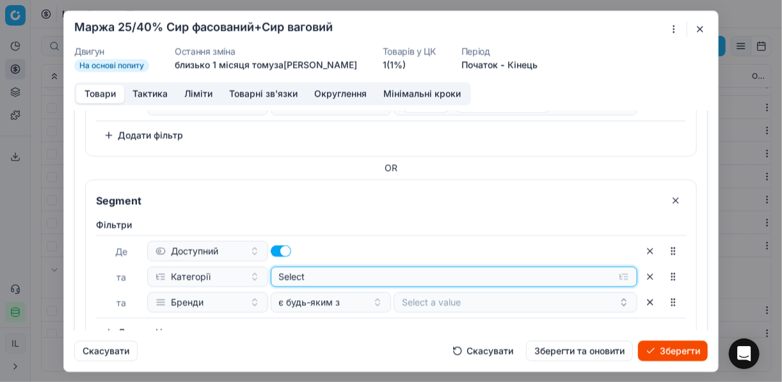
click at [620, 269] on button "Select" at bounding box center [455, 276] width 368 height 20
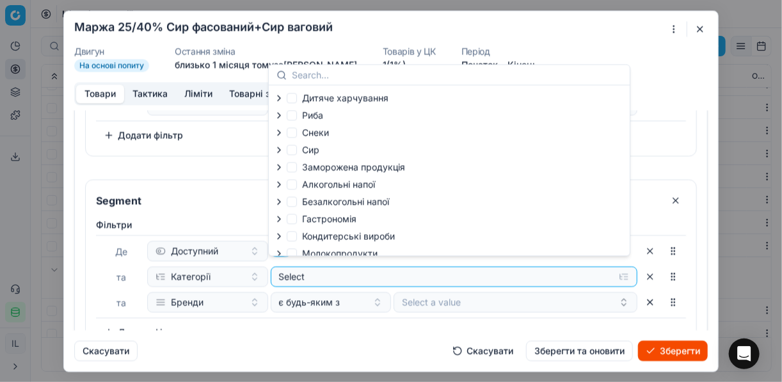
click at [282, 150] on icon "button" at bounding box center [279, 150] width 10 height 10
click at [307, 184] on icon "button" at bounding box center [307, 183] width 10 height 10
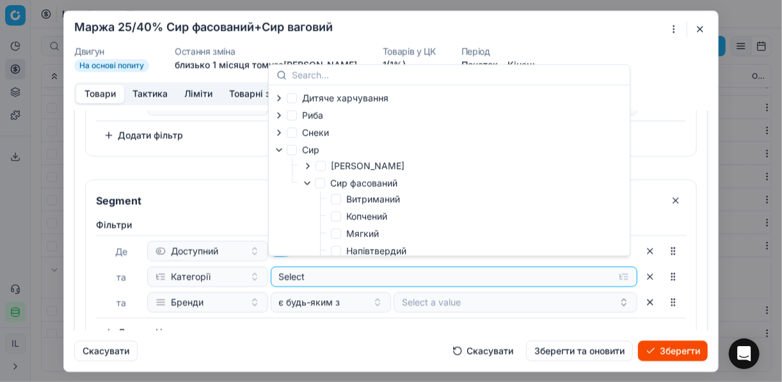
scroll to position [102, 0]
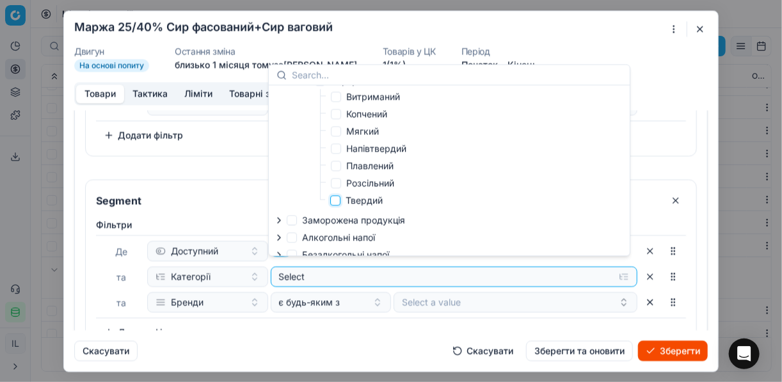
click at [337, 204] on input "Твердий" at bounding box center [335, 200] width 10 height 10
checkbox input "true"
click at [252, 198] on input "Segment" at bounding box center [376, 200] width 567 height 20
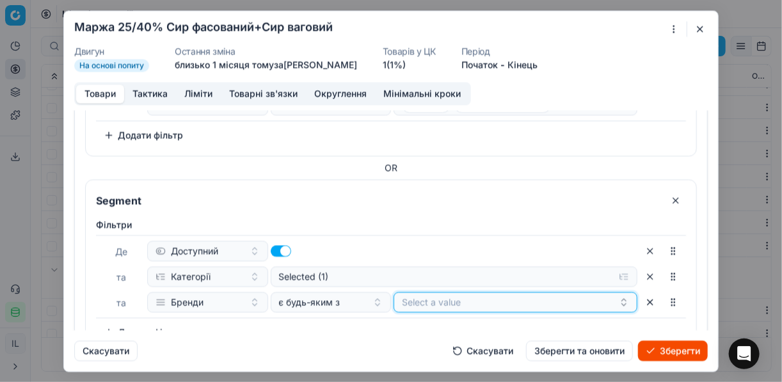
click at [442, 296] on button "Select a value" at bounding box center [516, 302] width 244 height 20
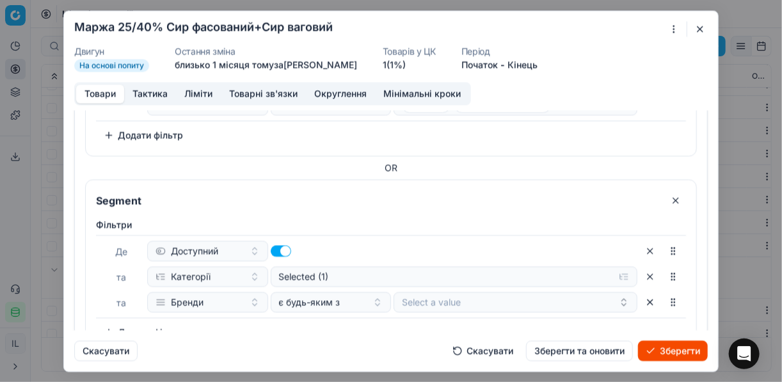
click at [401, 318] on div "Фiльтри Де Доступний та Категорії Selected (1) та Бренди є будь-яким з Select a…" at bounding box center [391, 280] width 590 height 124
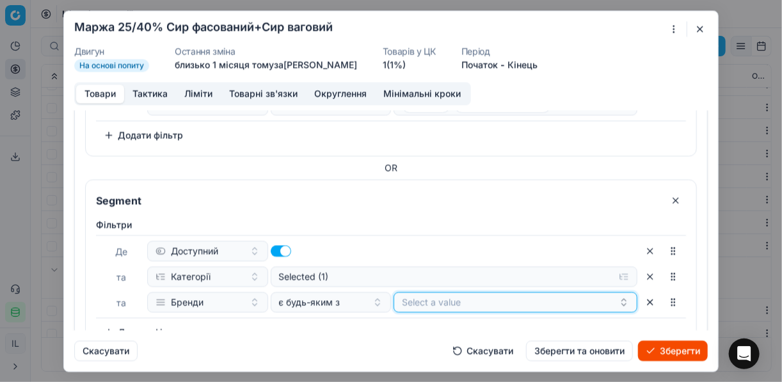
click at [470, 301] on button "Select a value" at bounding box center [516, 302] width 244 height 20
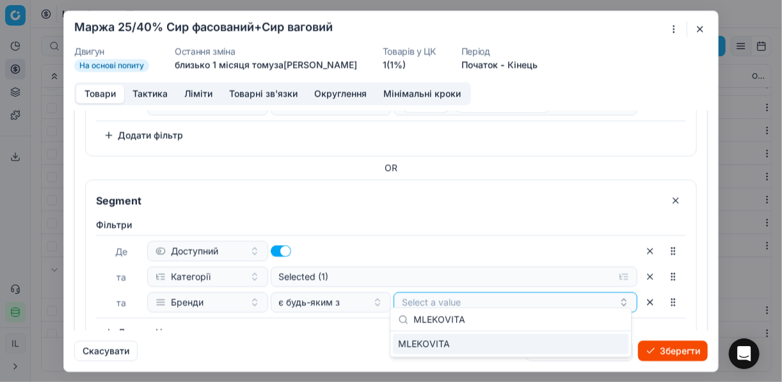
type input "MLEKOVITA"
drag, startPoint x: 612, startPoint y: 343, endPoint x: 600, endPoint y: 341, distance: 12.3
click at [611, 343] on div "MLEKOVITA" at bounding box center [511, 344] width 236 height 20
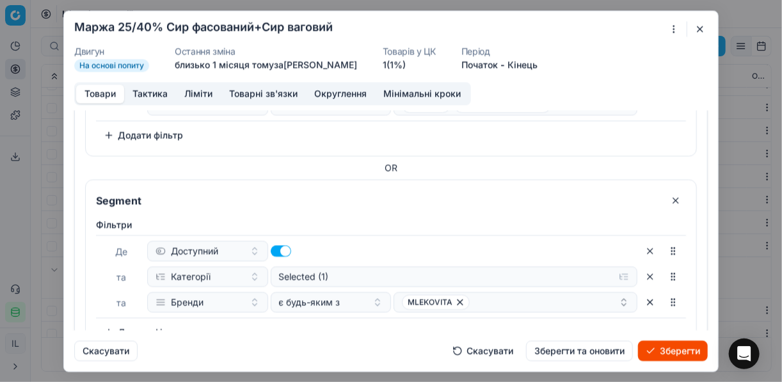
click at [331, 326] on div "Фiльтри Де Доступний та Категорії Selected (1) та Бренди є будь-яким з MLEKOVIT…" at bounding box center [391, 280] width 590 height 124
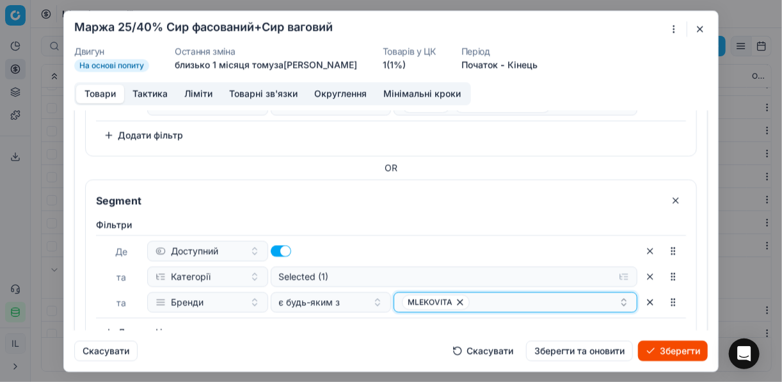
click at [521, 295] on div "MLEKOVITA" at bounding box center [510, 302] width 217 height 15
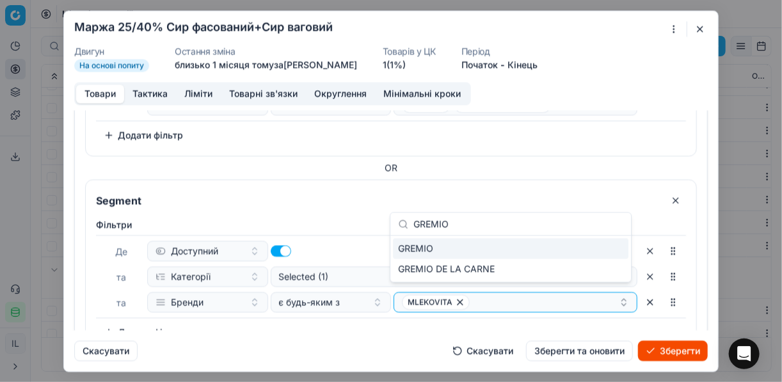
type input "GREMIO"
click at [613, 245] on div "GREMIO" at bounding box center [511, 249] width 236 height 20
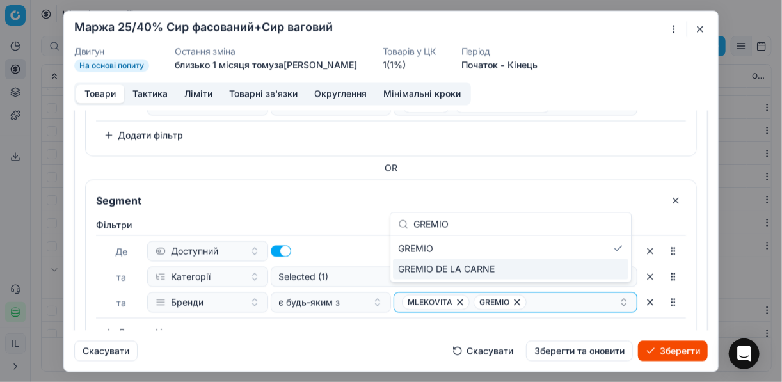
drag, startPoint x: 341, startPoint y: 324, endPoint x: 364, endPoint y: 353, distance: 37.4
click at [341, 327] on div "Фiльтри Де Доступний та Категорії Selected (1) та Бренди є будь-яким з MLEKOVIT…" at bounding box center [391, 280] width 590 height 124
click at [552, 295] on div "MLEKOVITA GREMIO" at bounding box center [510, 302] width 217 height 15
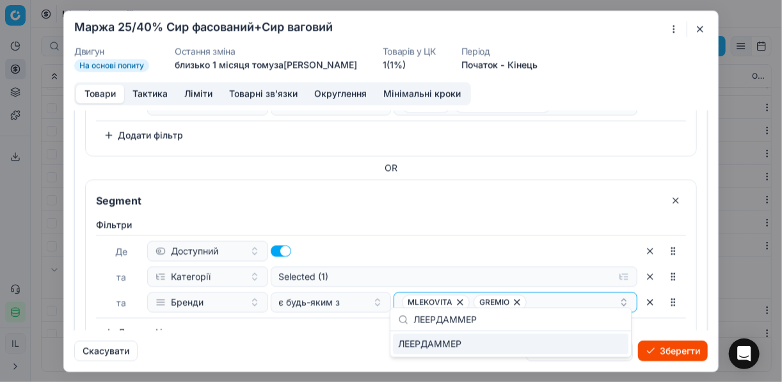
type input "ЛЕЕРДАММЕР"
click at [608, 345] on div "ЛЕЕРДАММЕР" at bounding box center [511, 344] width 236 height 20
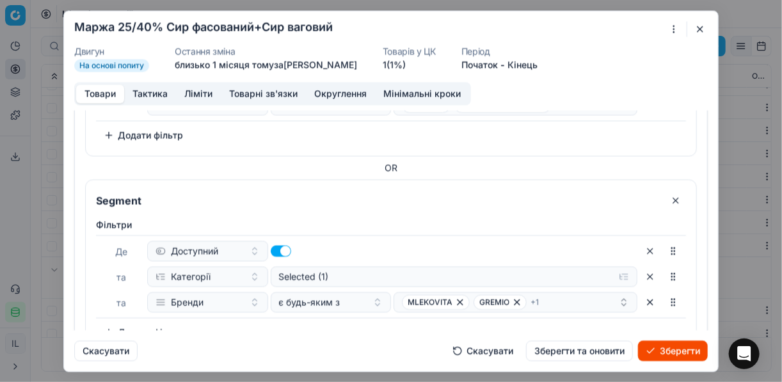
click at [328, 314] on div "Фiльтри Де Доступний та Категорії Selected (1) та Бренди є будь-яким з MLEKOVIT…" at bounding box center [391, 280] width 590 height 124
click at [663, 352] on button "Зберегти" at bounding box center [673, 351] width 70 height 20
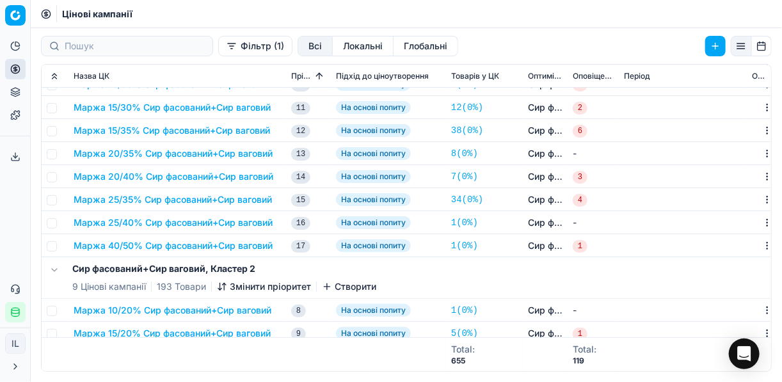
click at [158, 245] on button "Маржа 40/50% Сир фасований+Сир ваговий" at bounding box center [173, 245] width 199 height 13
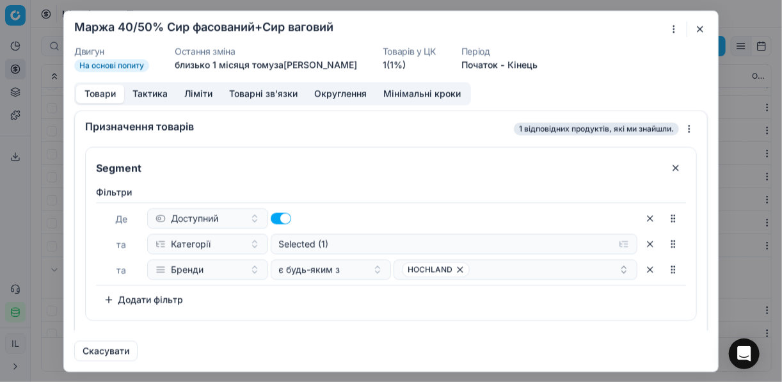
click at [673, 32] on div "Ми зберігаємо налаштування ЦК. Будь ласка, зачекайте, це може зайняти декілька …" at bounding box center [391, 191] width 782 height 382
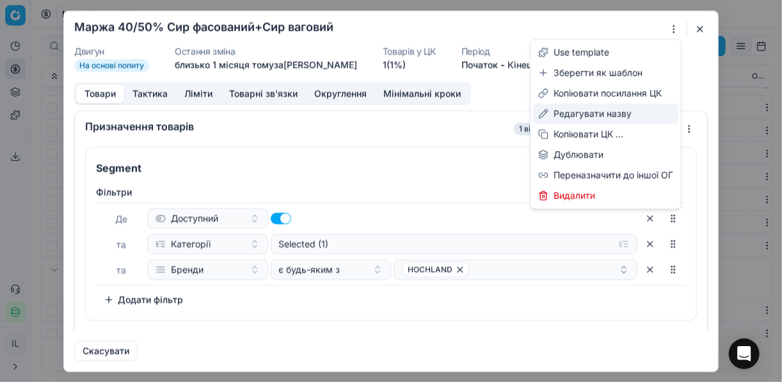
click at [585, 109] on div "Редагувати назву" at bounding box center [605, 114] width 145 height 20
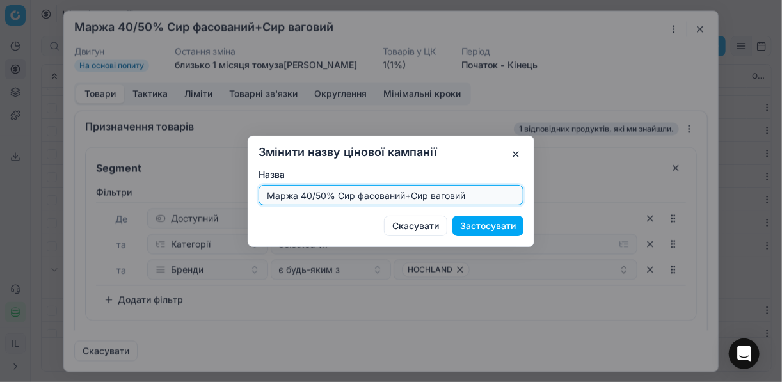
click at [323, 195] on input "Маржа 40/50% Сир фасований+Сир ваговий" at bounding box center [391, 195] width 254 height 19
type input "Маржа 25/45% Сир фасований+Сир ваговий"
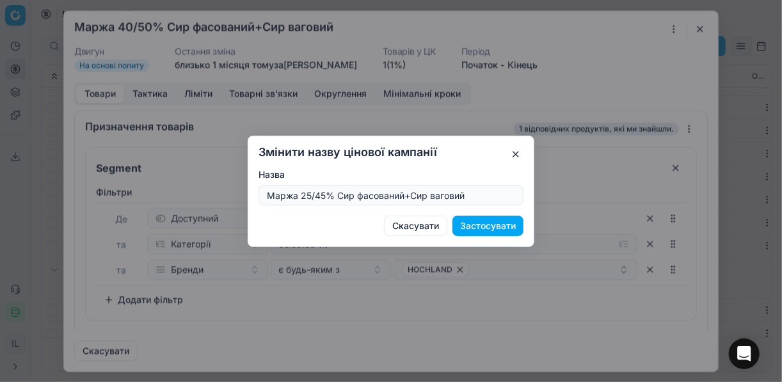
click at [474, 229] on button "Застосувати" at bounding box center [488, 226] width 71 height 20
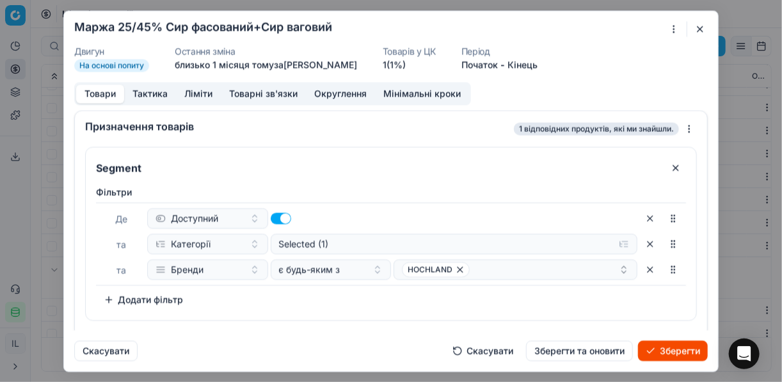
click at [193, 95] on button "Ліміти" at bounding box center [198, 94] width 45 height 19
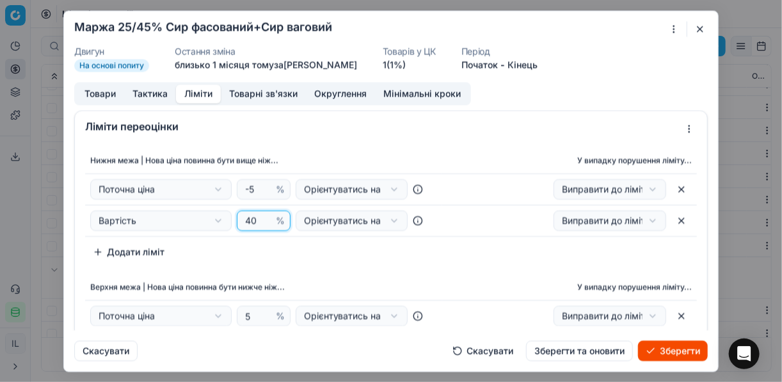
click at [254, 219] on input "40" at bounding box center [258, 220] width 31 height 19
type input "4"
type input "25"
click at [304, 263] on div "Нижня межа | Нова ціна повинна бути вище ніж... У випадку порушення ліміту... П…" at bounding box center [391, 269] width 633 height 252
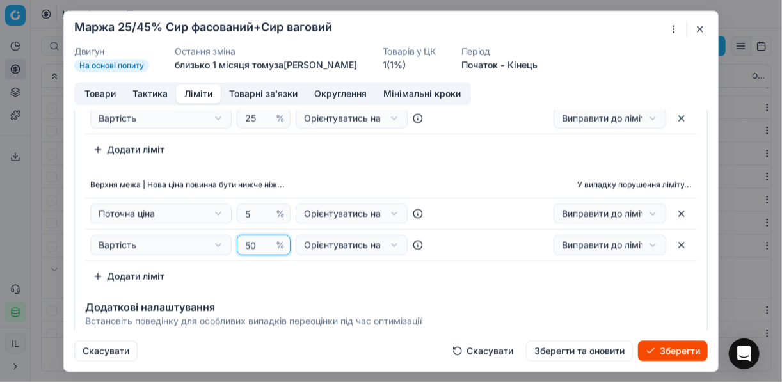
click at [258, 245] on input "50" at bounding box center [258, 245] width 31 height 19
type input "5"
type input "45"
click at [467, 300] on div "Додаткові налаштування Встановіть поведінку для особливих випадків переоцінки п…" at bounding box center [391, 312] width 633 height 41
click at [101, 95] on button "Товари" at bounding box center [100, 94] width 48 height 19
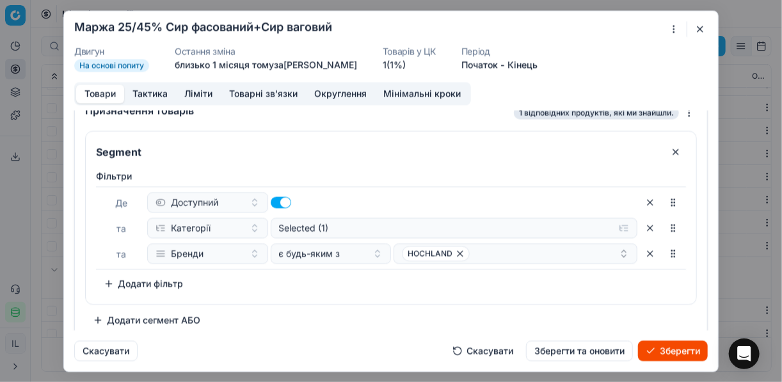
scroll to position [24, 0]
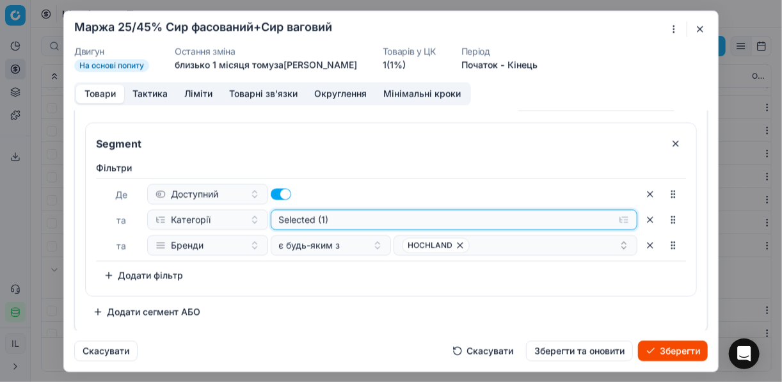
click at [618, 222] on button "Selected (1)" at bounding box center [455, 219] width 368 height 20
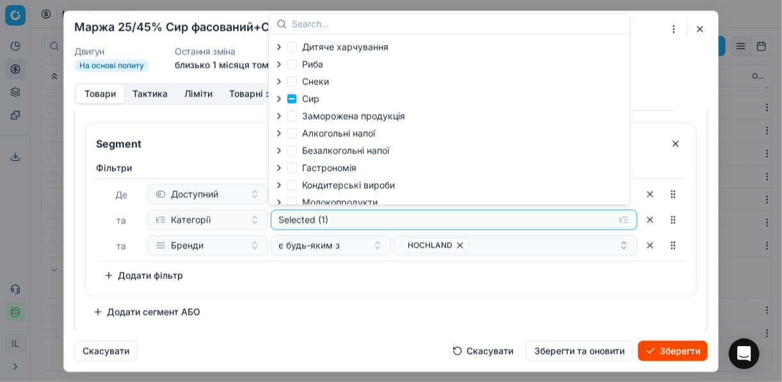
drag, startPoint x: 279, startPoint y: 101, endPoint x: 293, endPoint y: 104, distance: 15.1
click at [279, 101] on icon "button" at bounding box center [279, 98] width 3 height 5
click at [308, 133] on icon "button" at bounding box center [307, 131] width 3 height 5
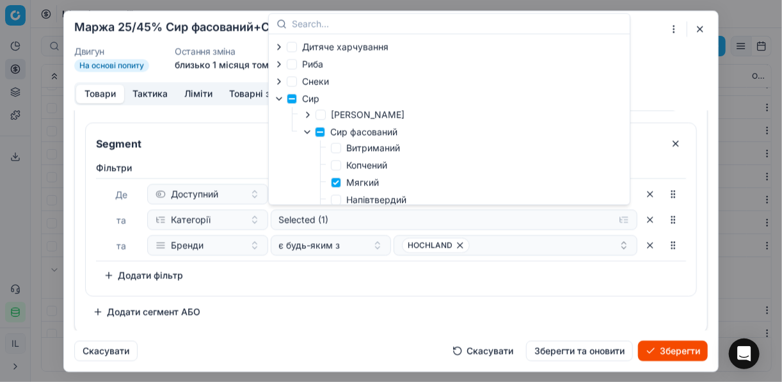
drag, startPoint x: 374, startPoint y: 283, endPoint x: 488, endPoint y: 252, distance: 118.0
click at [375, 279] on div "Фiльтри Де Доступний та Категорії Selected (1) та Бренди є будь-яким з HOCHLAND…" at bounding box center [391, 223] width 590 height 124
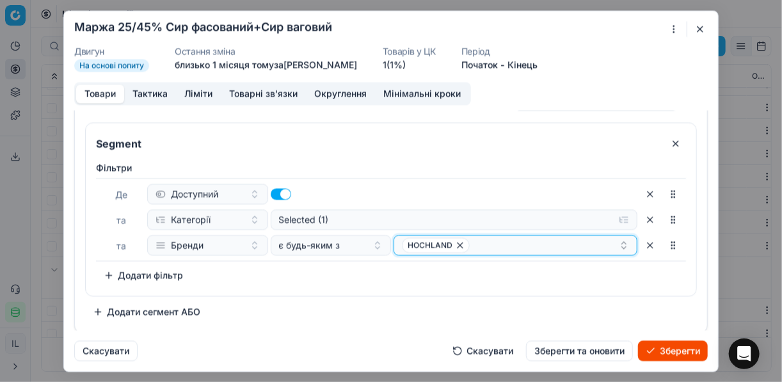
click at [456, 245] on icon "button" at bounding box center [460, 245] width 10 height 10
click at [478, 245] on button "Select a value" at bounding box center [516, 245] width 244 height 20
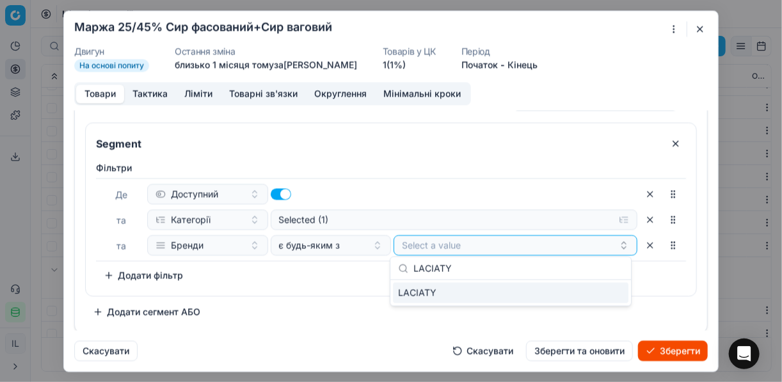
type input "LACIATY"
click at [615, 296] on div "LACIATY" at bounding box center [511, 293] width 236 height 20
click at [353, 325] on div "Segment Фiльтри Де Доступний та Категорії Selected (1) та Бренди є будь-яким з …" at bounding box center [391, 224] width 633 height 215
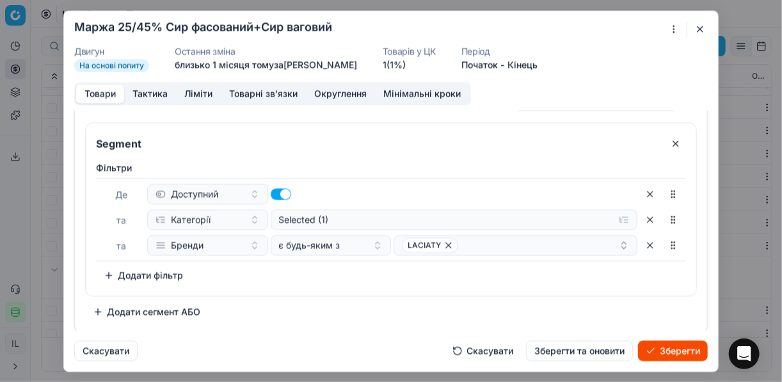
click at [681, 356] on button "Зберегти" at bounding box center [673, 351] width 70 height 20
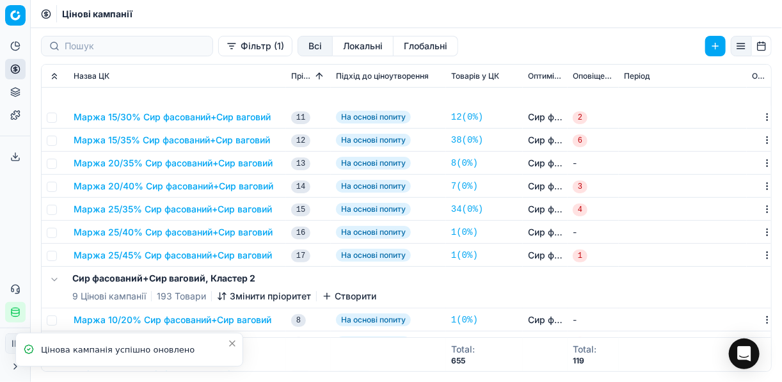
scroll to position [205, 0]
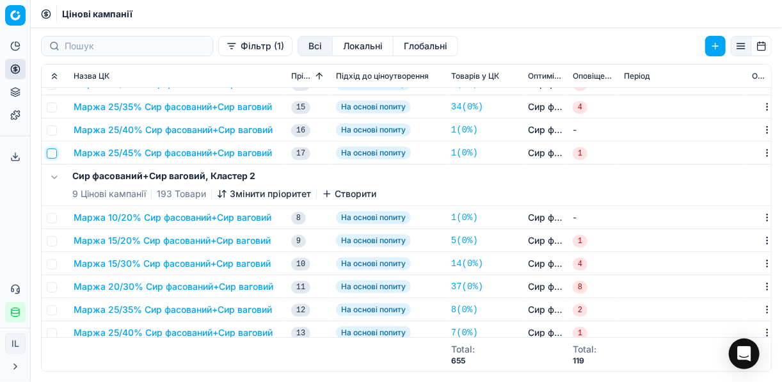
click at [52, 152] on input "checkbox" at bounding box center [52, 154] width 10 height 10
checkbox input "true"
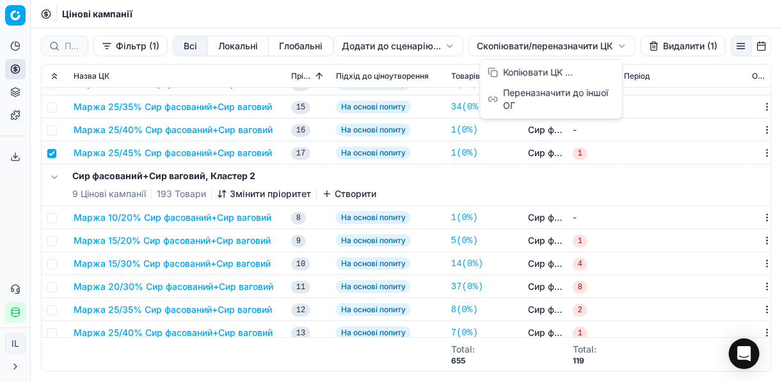
click at [480, 42] on html "Pricing platform Аналітика Цінова оптимізація Асортимент продукції Шаблони Серв…" at bounding box center [391, 191] width 782 height 382
click at [513, 70] on div "Копіювати ЦК ..." at bounding box center [551, 72] width 137 height 20
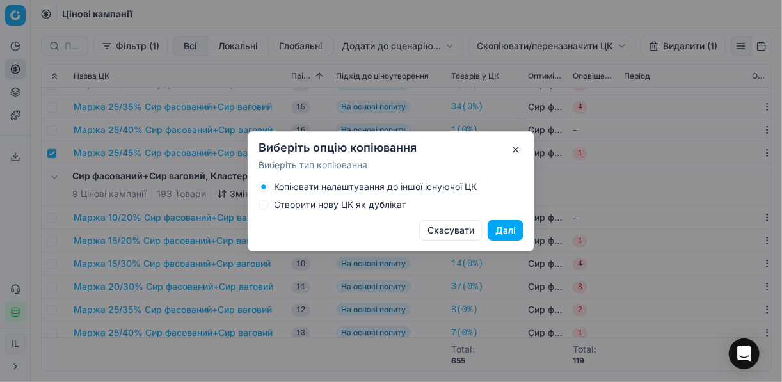
click at [265, 205] on button "Створити нову ЦК як дублікат" at bounding box center [264, 205] width 10 height 10
click at [503, 231] on button "Далі" at bounding box center [506, 230] width 36 height 20
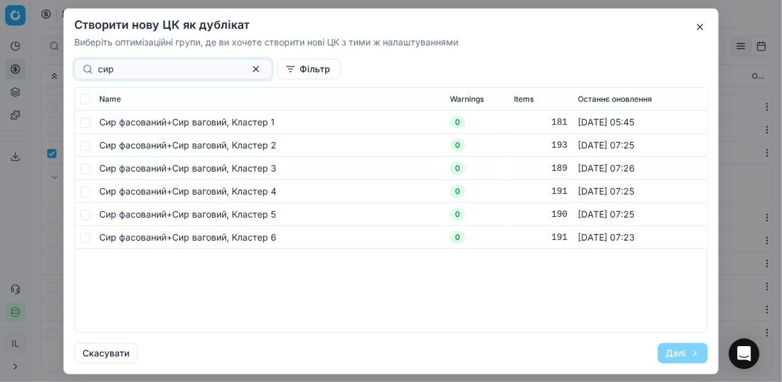
type input "сир"
click at [83, 120] on input "checkbox" at bounding box center [85, 122] width 10 height 10
checkbox input "true"
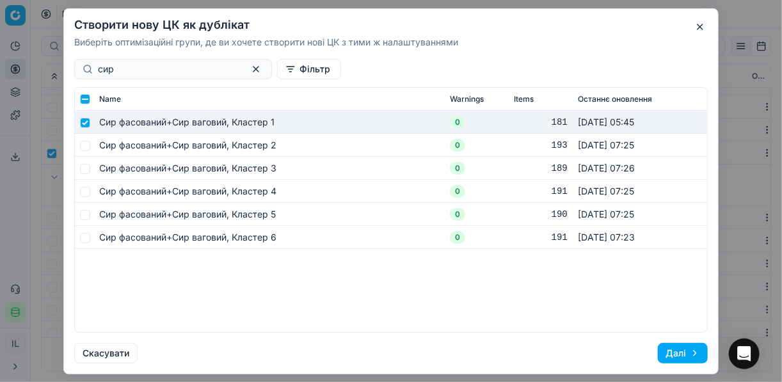
click at [681, 352] on button "Далі" at bounding box center [683, 353] width 50 height 20
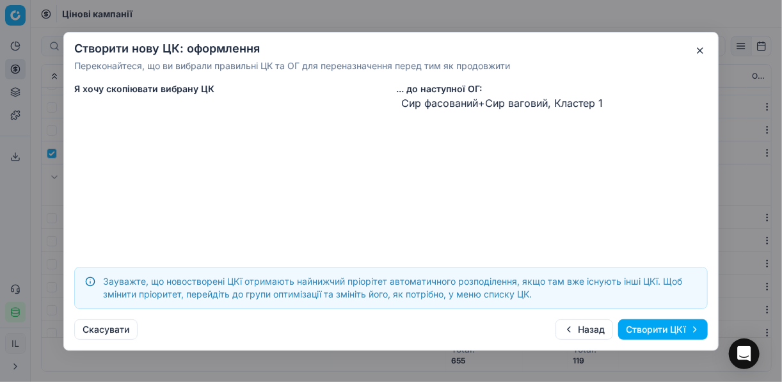
click at [642, 326] on button "Створити ЦКї" at bounding box center [663, 329] width 90 height 20
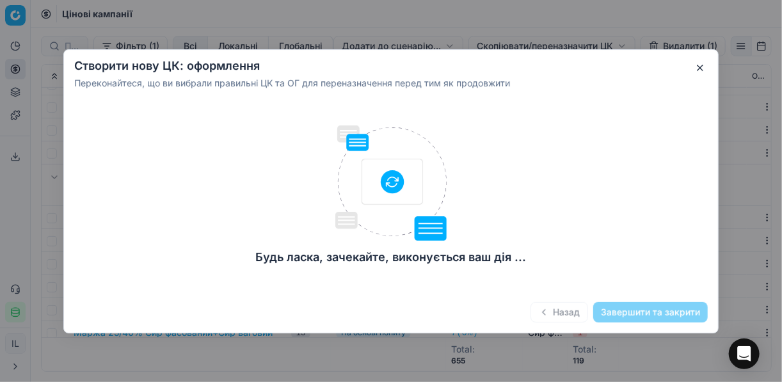
checkbox input "false"
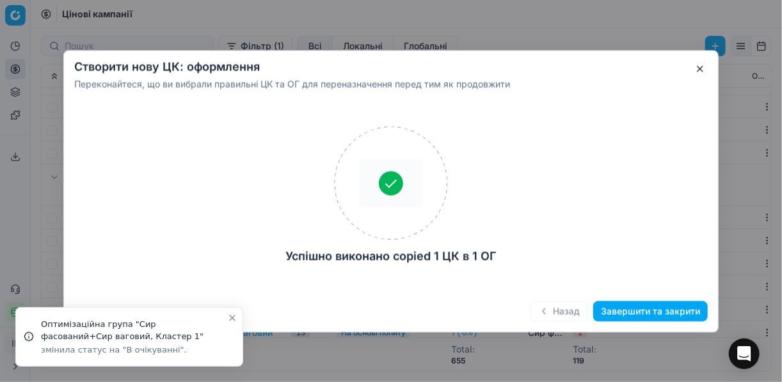
click at [626, 316] on button "Завершити та закрити" at bounding box center [651, 311] width 115 height 20
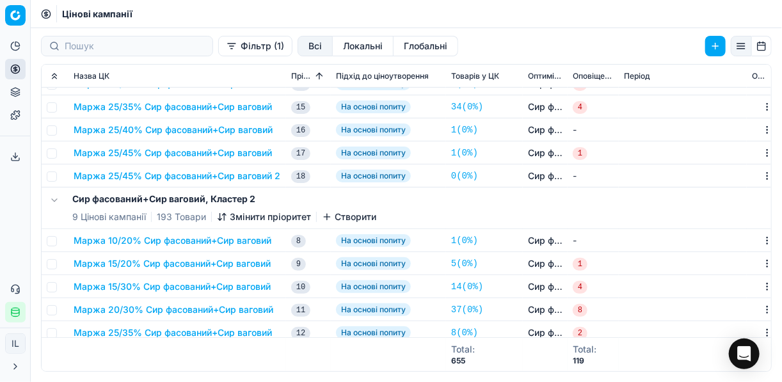
click at [186, 178] on button "Маржа 25/45% Сир фасований+Сир ваговий 2" at bounding box center [177, 176] width 207 height 13
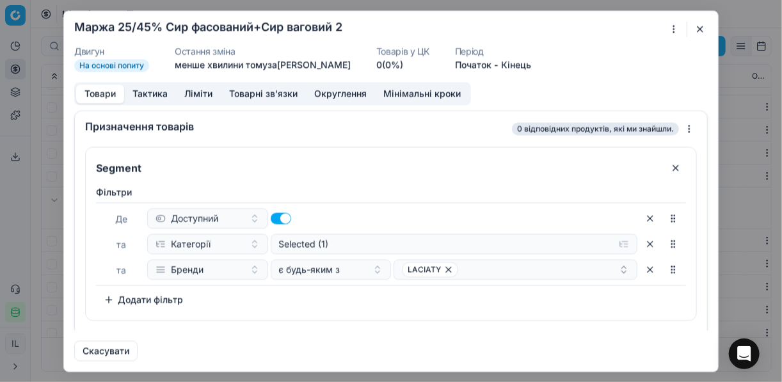
click at [674, 29] on div "Ми зберігаємо налаштування ЦК. Будь ласка, зачекайте, це може зайняти декілька …" at bounding box center [391, 191] width 782 height 382
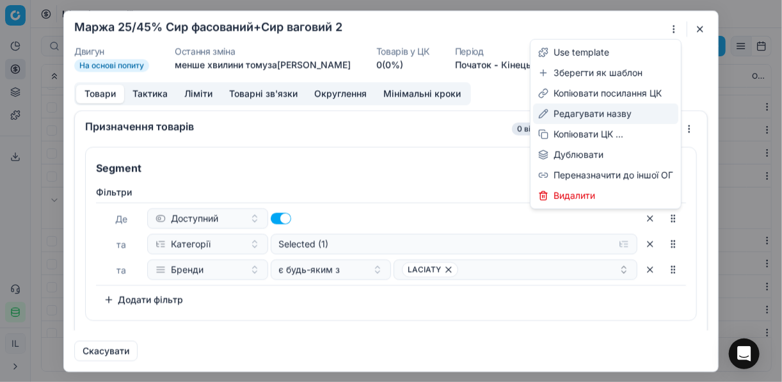
click at [586, 117] on div "Редагувати назву" at bounding box center [605, 114] width 145 height 20
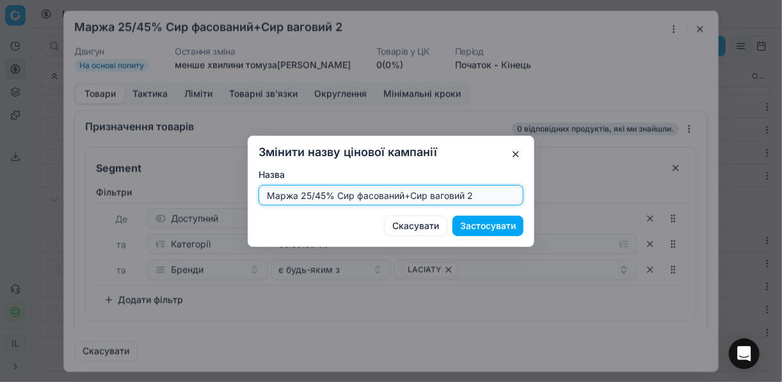
click at [474, 197] on input "Маржа 25/45% Сир фасований+Сир ваговий 2" at bounding box center [391, 195] width 254 height 19
click at [323, 195] on input "Маржа 25/45% Сир фасований+Сир ваговий" at bounding box center [391, 195] width 254 height 19
type input "Маржа 30/45% Сир фасований+Сир ваговий"
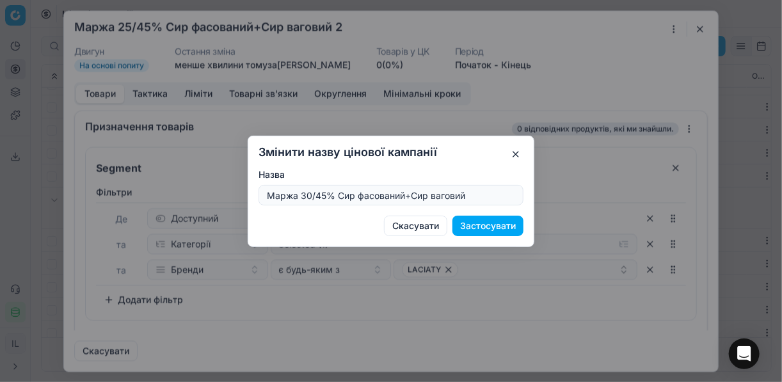
click at [503, 227] on button "Застосувати" at bounding box center [488, 226] width 71 height 20
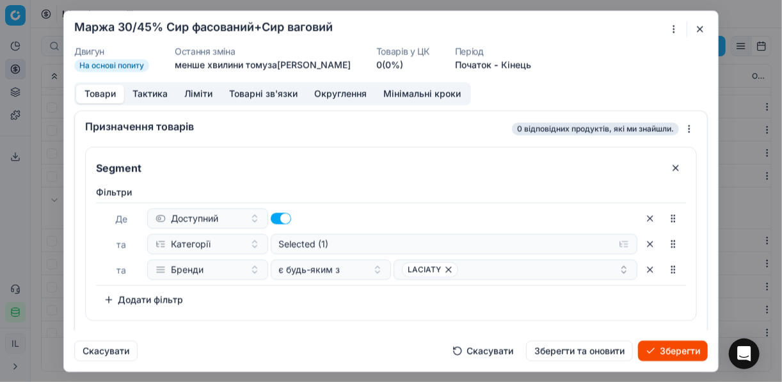
click at [184, 91] on button "Ліміти" at bounding box center [198, 94] width 45 height 19
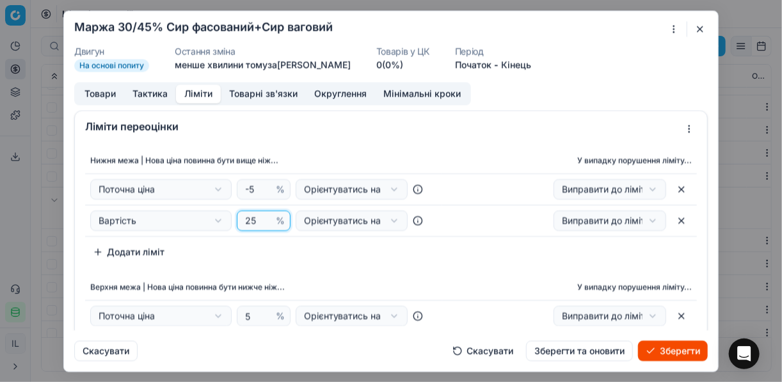
click at [255, 220] on input "25" at bounding box center [258, 220] width 31 height 19
drag, startPoint x: 255, startPoint y: 220, endPoint x: 241, endPoint y: 221, distance: 14.1
click at [243, 221] on input "25" at bounding box center [258, 220] width 31 height 19
type input "30"
click at [445, 271] on div "Нижня межа | Нова ціна повинна бути вище ніж... У випадку порушення ліміту... П…" at bounding box center [391, 269] width 633 height 252
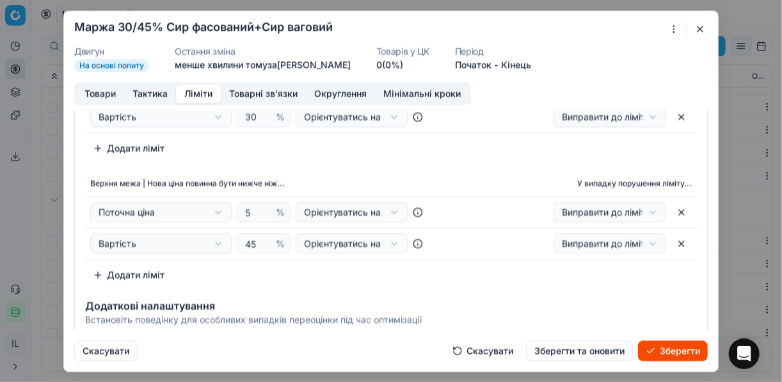
scroll to position [154, 0]
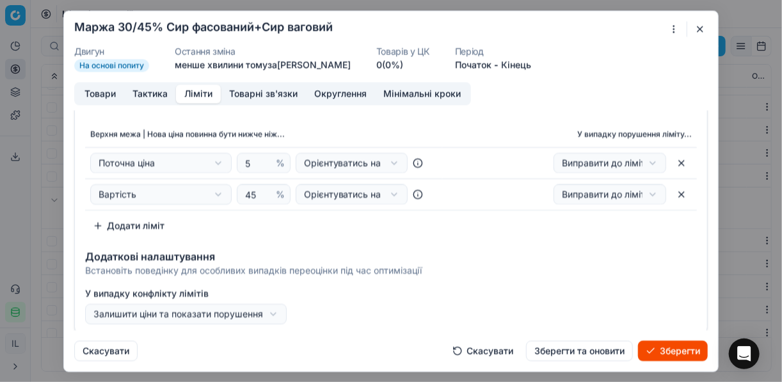
click at [105, 93] on button "Товари" at bounding box center [100, 94] width 48 height 19
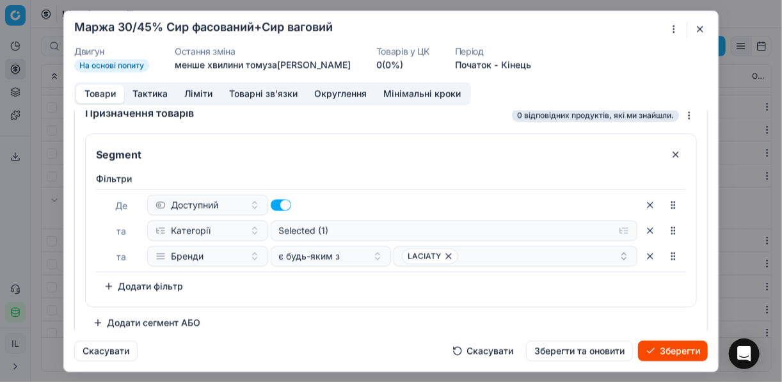
scroll to position [24, 0]
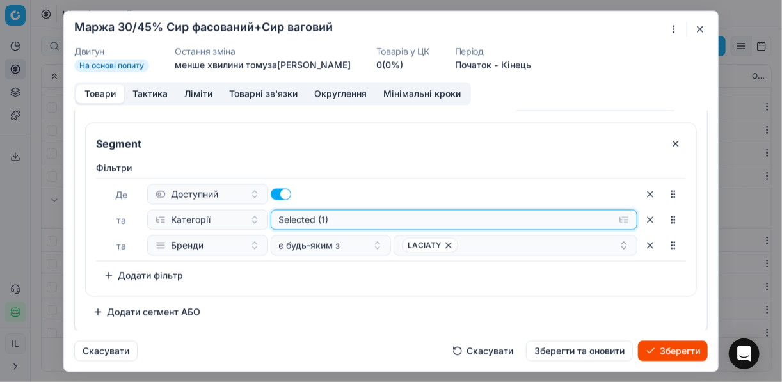
click at [617, 220] on button "Selected (1)" at bounding box center [455, 219] width 368 height 20
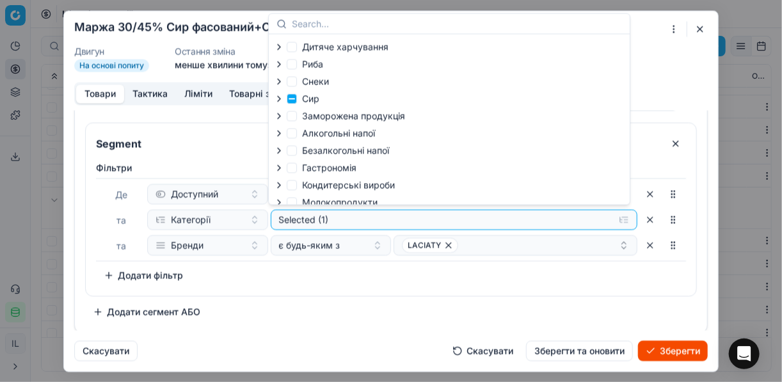
click at [282, 99] on icon "button" at bounding box center [279, 98] width 10 height 10
click at [309, 135] on icon "button" at bounding box center [307, 132] width 10 height 10
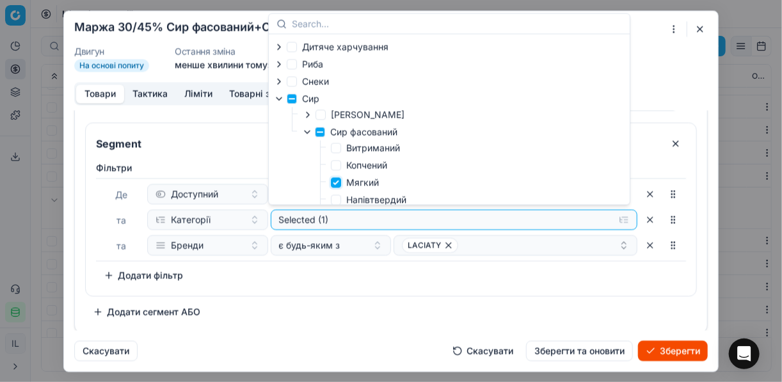
click at [337, 183] on input "Мягкий" at bounding box center [336, 182] width 10 height 10
checkbox input "false"
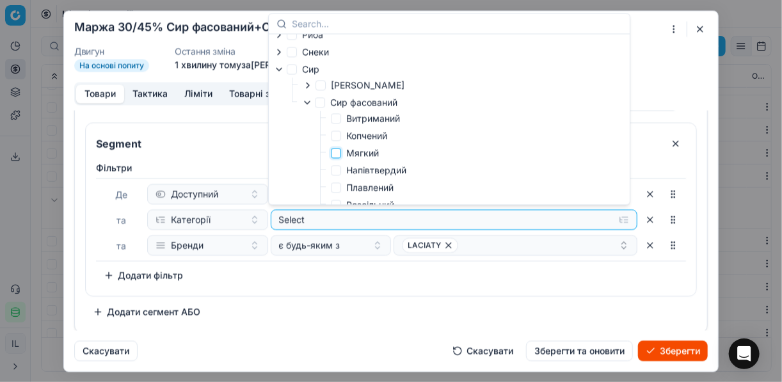
scroll to position [51, 0]
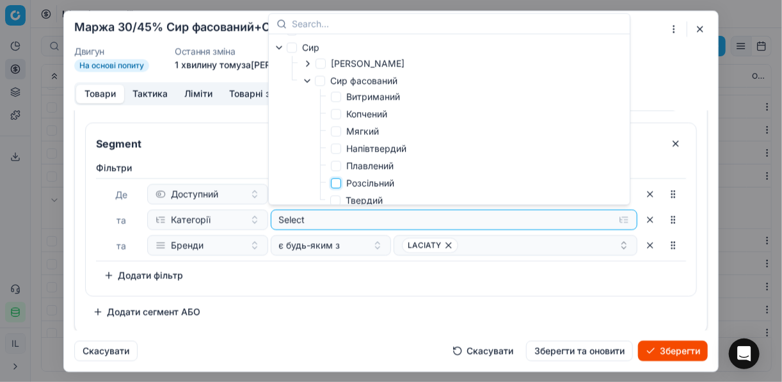
click at [340, 186] on input "Розсільний" at bounding box center [336, 183] width 10 height 10
checkbox input "true"
click at [394, 273] on div "Фiльтри Де Доступний та Категорії Selected (1) та Бренди є будь-яким з LACIATY …" at bounding box center [391, 223] width 590 height 124
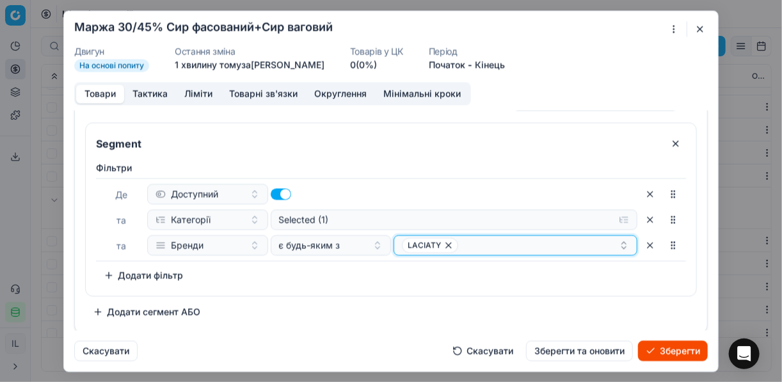
click at [444, 246] on icon "button" at bounding box center [449, 245] width 10 height 10
click at [498, 248] on button "Select a value" at bounding box center [516, 245] width 244 height 20
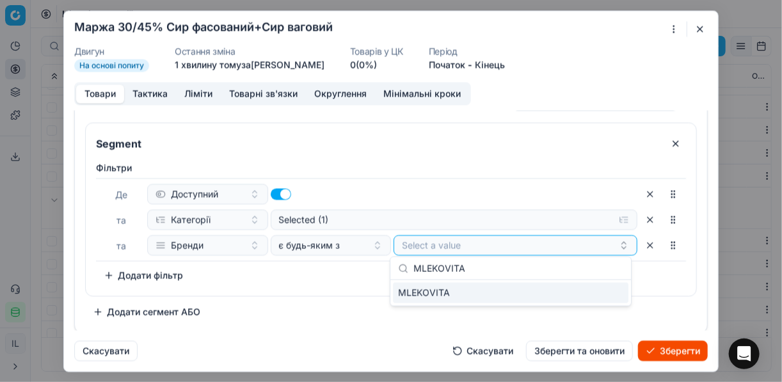
type input "MLEKOVITA"
click at [613, 297] on div "MLEKOVITA" at bounding box center [511, 293] width 236 height 20
click at [273, 268] on div "Фiльтри Де Доступний та Категорії Selected (1) та Бренди є будь-яким з MLEKOVIT…" at bounding box center [391, 223] width 590 height 124
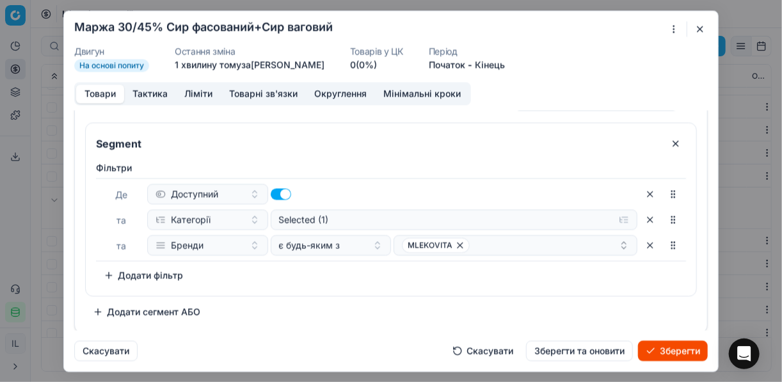
click at [95, 308] on button "Додати сегмент АБО" at bounding box center [146, 312] width 123 height 20
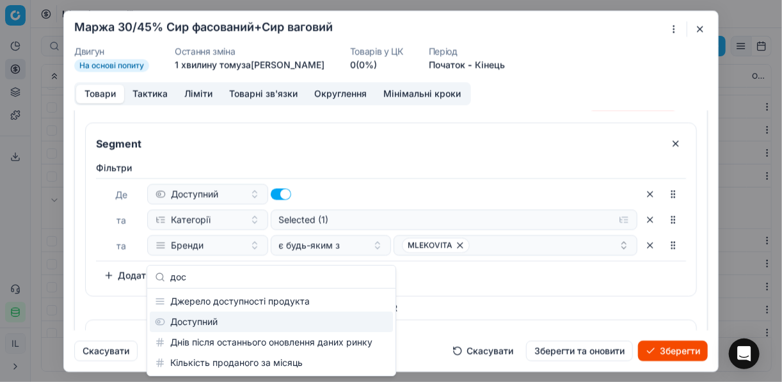
type input "дос"
click at [226, 328] on div "Доступний" at bounding box center [271, 322] width 243 height 20
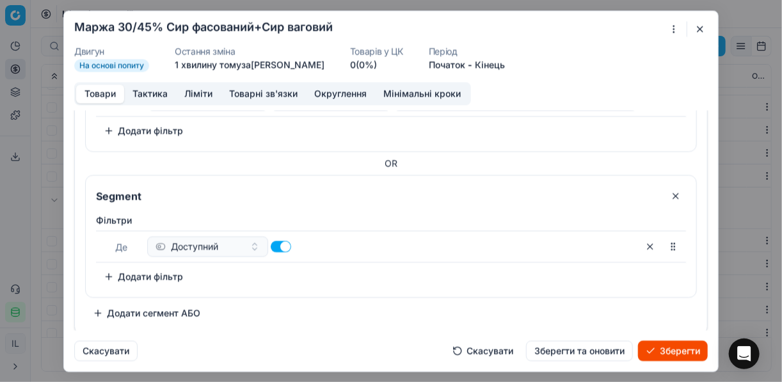
click at [110, 272] on button "Додати фільтр" at bounding box center [143, 276] width 95 height 20
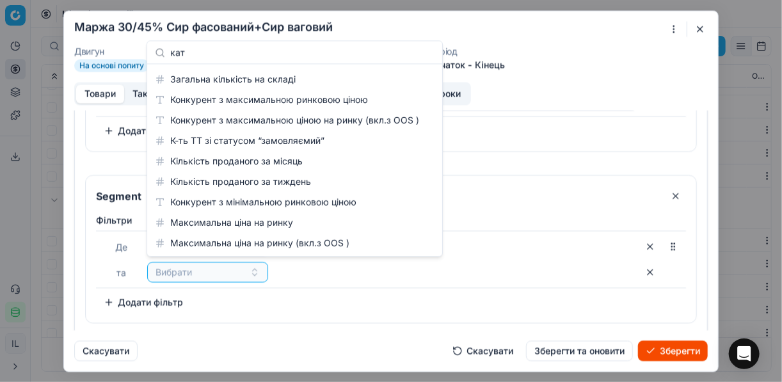
scroll to position [0, 0]
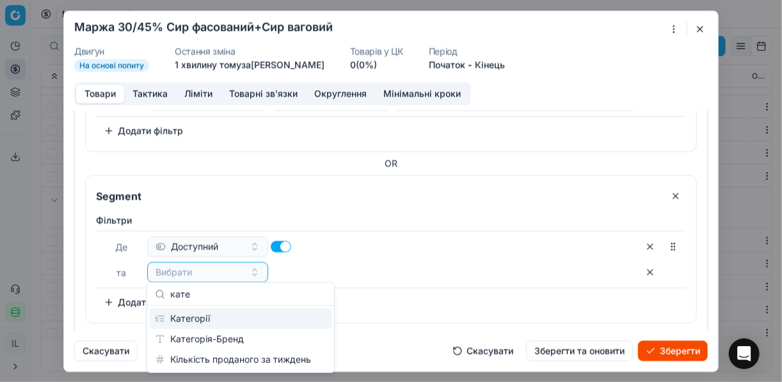
type input "кате"
click at [246, 325] on div "Категорії" at bounding box center [241, 319] width 182 height 20
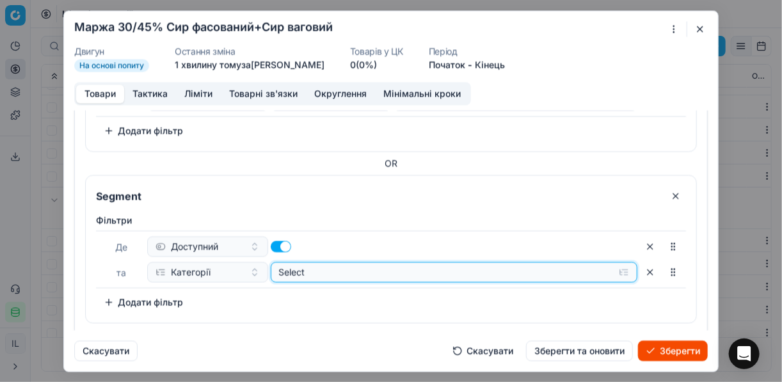
click at [614, 276] on button "Select" at bounding box center [455, 272] width 368 height 20
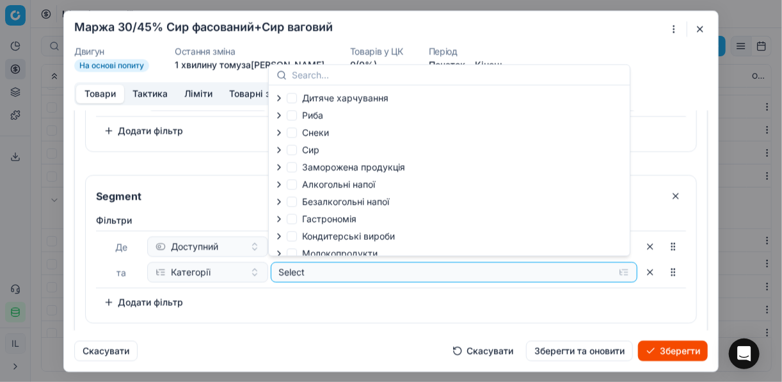
click at [282, 147] on icon "button" at bounding box center [279, 150] width 10 height 10
click at [305, 182] on icon "button" at bounding box center [307, 183] width 10 height 10
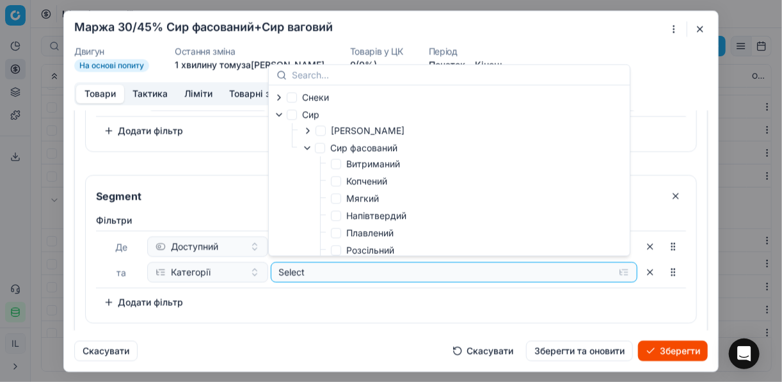
scroll to position [51, 0]
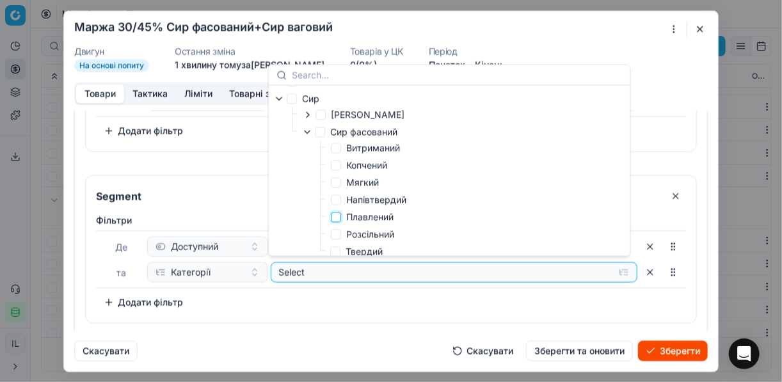
click at [338, 217] on input "Плавлений" at bounding box center [336, 217] width 10 height 10
checkbox input "true"
click at [333, 288] on div "Фiльтри Де Доступний та Категорії Selected (1) To pick up a sortable item, pres…" at bounding box center [391, 263] width 590 height 99
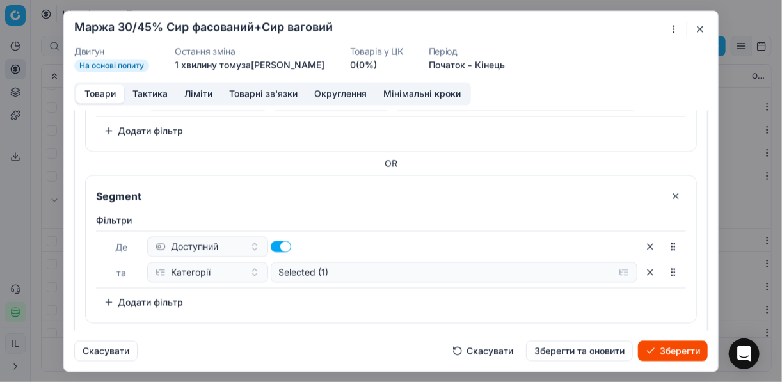
click at [120, 298] on button "Додати фільтр" at bounding box center [143, 302] width 95 height 20
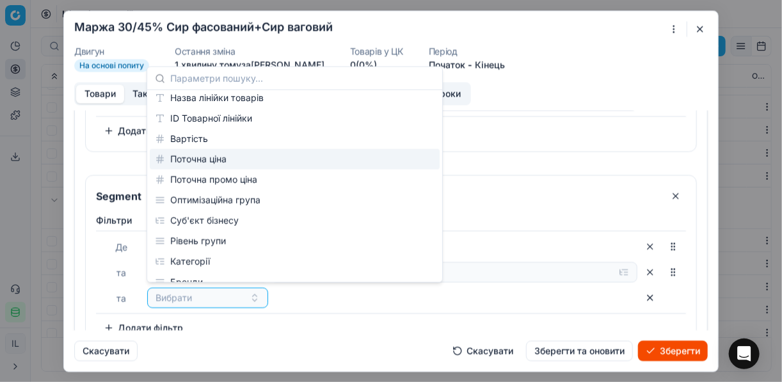
scroll to position [102, 0]
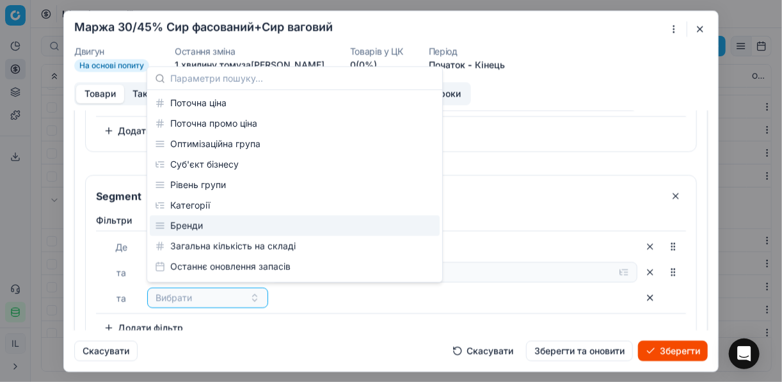
click at [211, 225] on div "Бренди" at bounding box center [295, 226] width 290 height 20
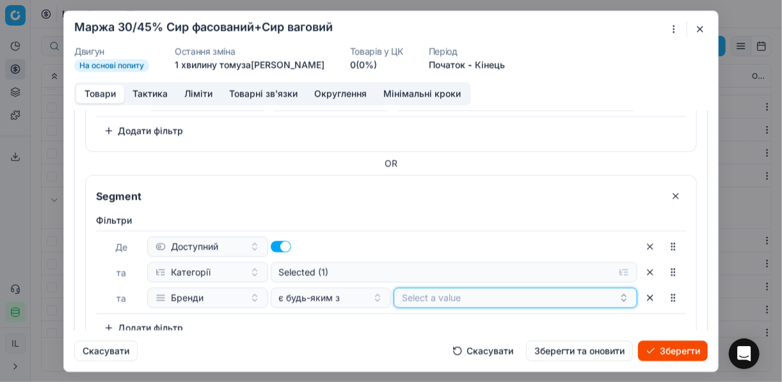
click at [444, 293] on button "Select a value" at bounding box center [516, 297] width 244 height 20
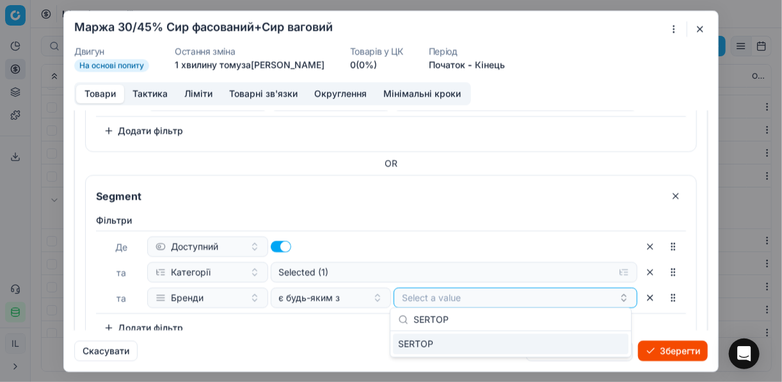
type input "SERTOP"
drag, startPoint x: 595, startPoint y: 348, endPoint x: 587, endPoint y: 348, distance: 7.7
click at [594, 348] on div "SERTOP" at bounding box center [511, 344] width 236 height 20
click at [287, 327] on div "Фiльтри Де Доступний та Категорії Selected (1) та Бренди є будь-яким з SERTOP T…" at bounding box center [391, 276] width 590 height 124
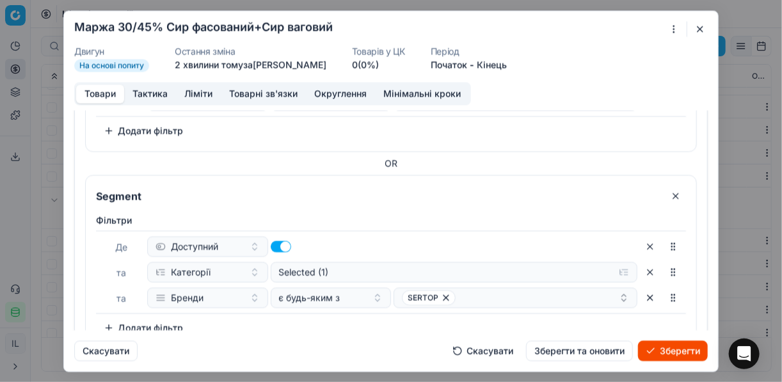
scroll to position [220, 0]
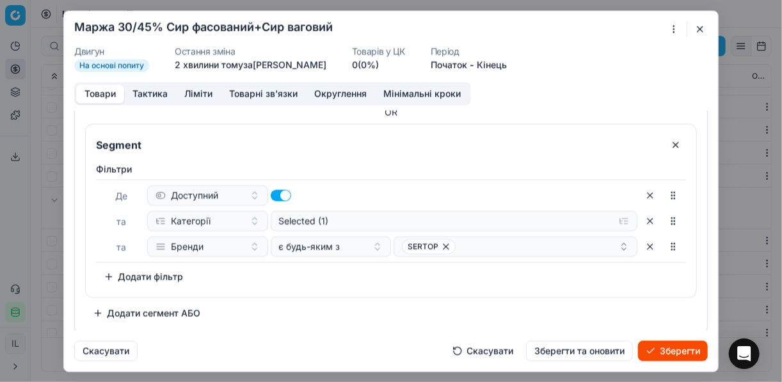
click at [124, 314] on button "Додати сегмент АБО" at bounding box center [146, 313] width 123 height 20
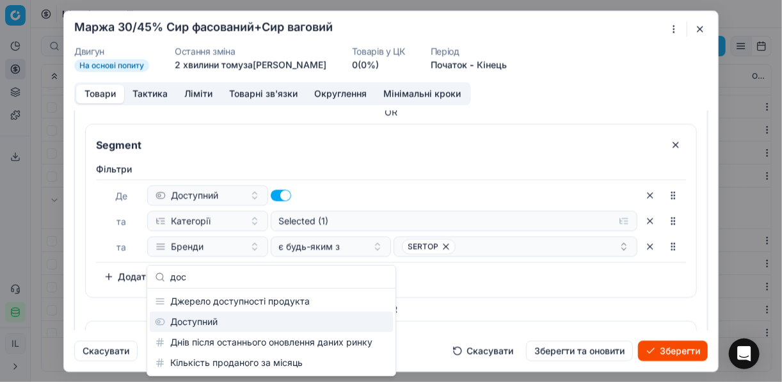
type input "дос"
click at [306, 321] on div "Доступний" at bounding box center [271, 322] width 243 height 20
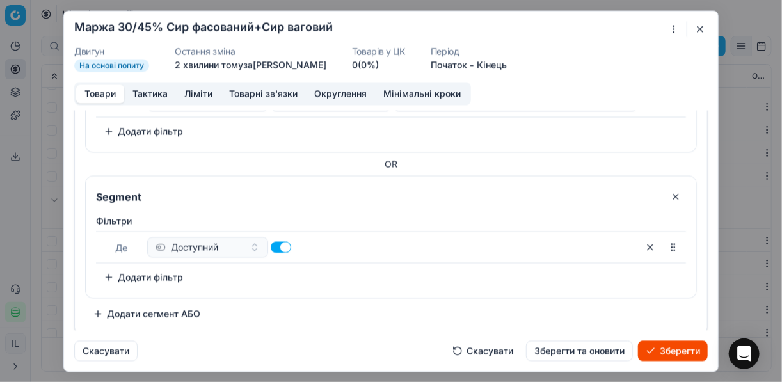
click at [118, 277] on button "Додати фільтр" at bounding box center [143, 277] width 95 height 20
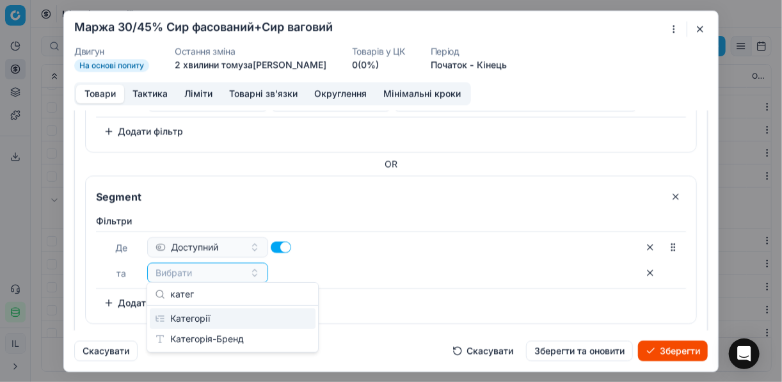
type input "катег"
click at [189, 313] on div "Категорії" at bounding box center [233, 319] width 166 height 20
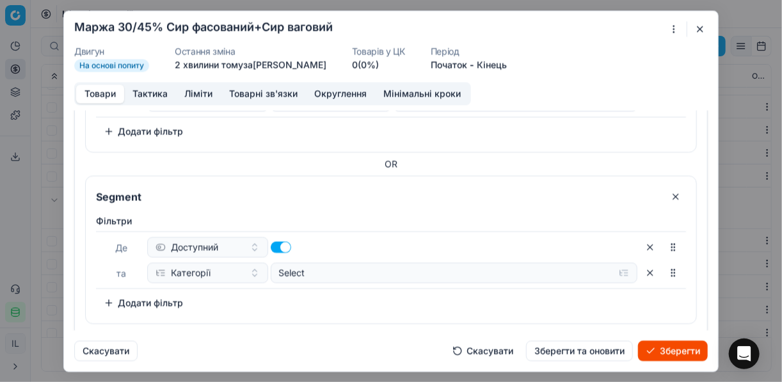
click at [109, 301] on button "Додати фільтр" at bounding box center [143, 303] width 95 height 20
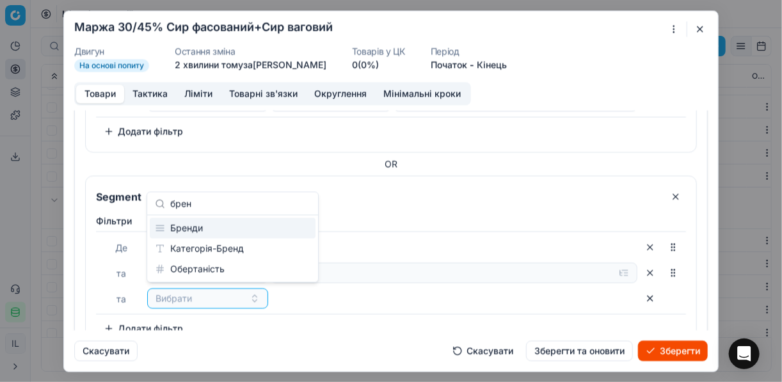
type input "брен"
drag, startPoint x: 185, startPoint y: 230, endPoint x: 263, endPoint y: 234, distance: 78.2
click at [186, 230] on div "Бренди" at bounding box center [233, 228] width 166 height 20
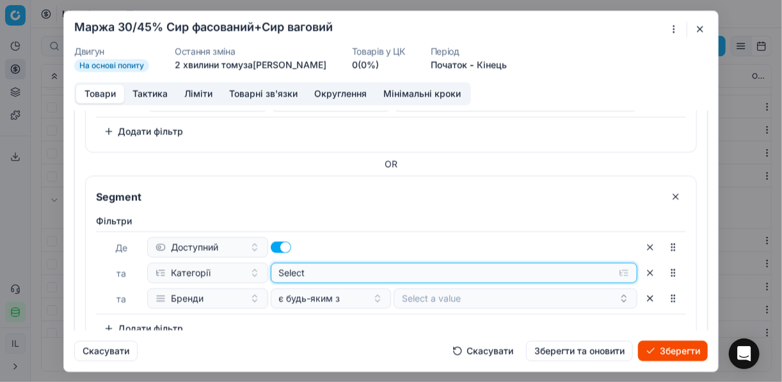
click at [400, 266] on div "Select" at bounding box center [444, 272] width 330 height 13
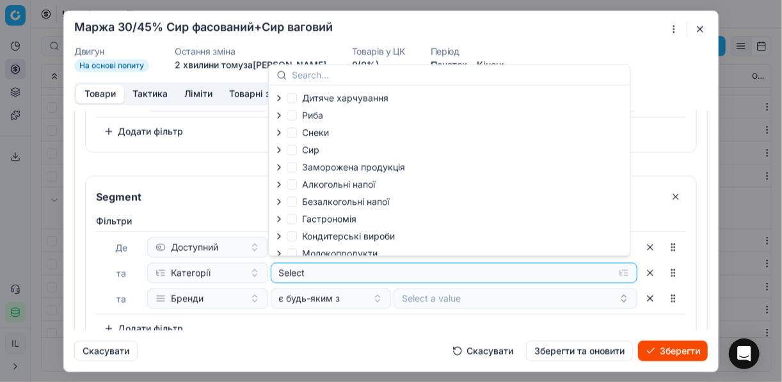
click at [282, 147] on icon "button" at bounding box center [279, 150] width 10 height 10
click at [307, 182] on icon "button" at bounding box center [307, 183] width 3 height 5
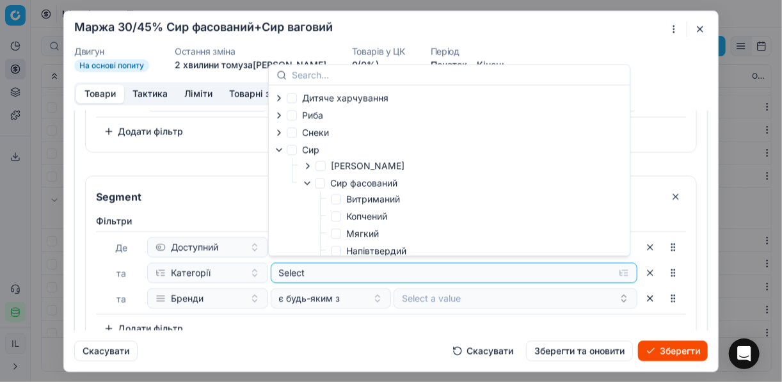
click at [340, 234] on label "Мягкий" at bounding box center [355, 233] width 48 height 13
click at [340, 234] on input "Мягкий" at bounding box center [336, 234] width 10 height 10
checkbox input "true"
click at [337, 312] on div "Фiльтри Де Доступний та Категорії Selected (1) та Бренди є будь-яким з Select a…" at bounding box center [391, 276] width 590 height 124
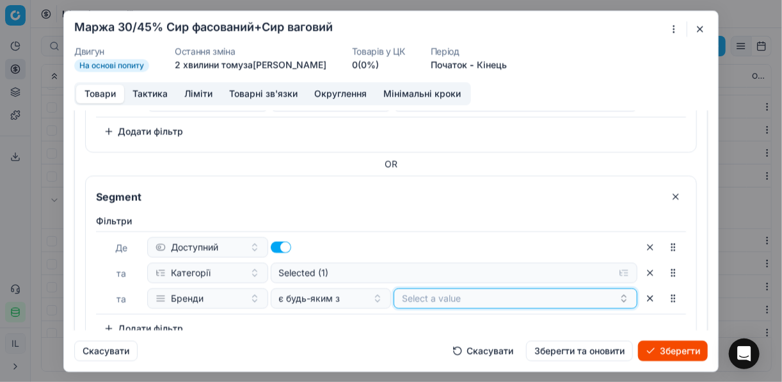
click at [408, 291] on button "Select a value" at bounding box center [516, 298] width 244 height 20
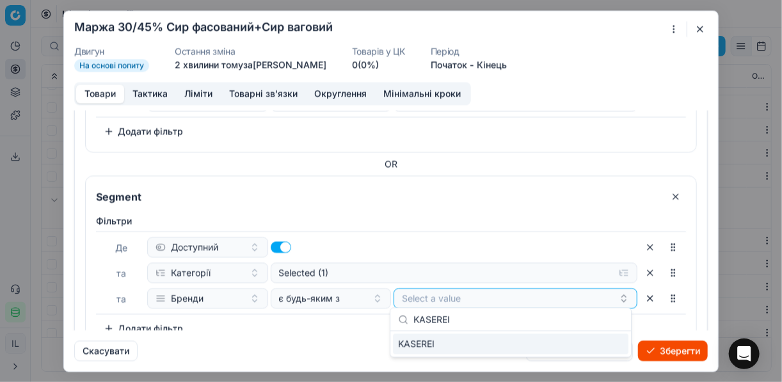
type input "KASEREI"
drag, startPoint x: 611, startPoint y: 346, endPoint x: 494, endPoint y: 338, distance: 117.4
click at [609, 346] on div "KASEREI" at bounding box center [511, 344] width 236 height 20
click at [320, 333] on div "Скасувати Скасувати Зберегти та оновити Зберегти" at bounding box center [391, 345] width 634 height 31
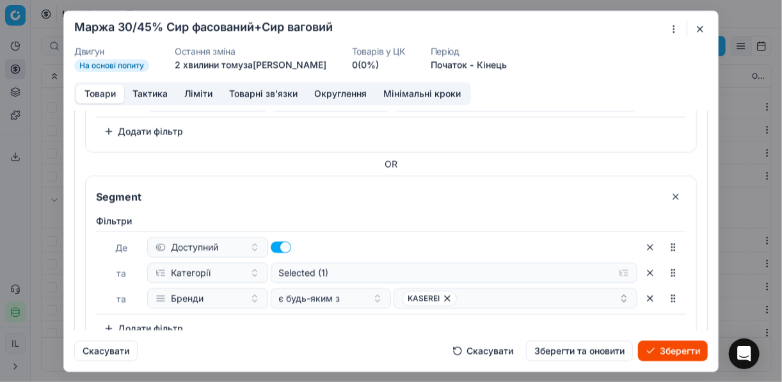
click at [682, 349] on button "Зберегти" at bounding box center [673, 351] width 70 height 20
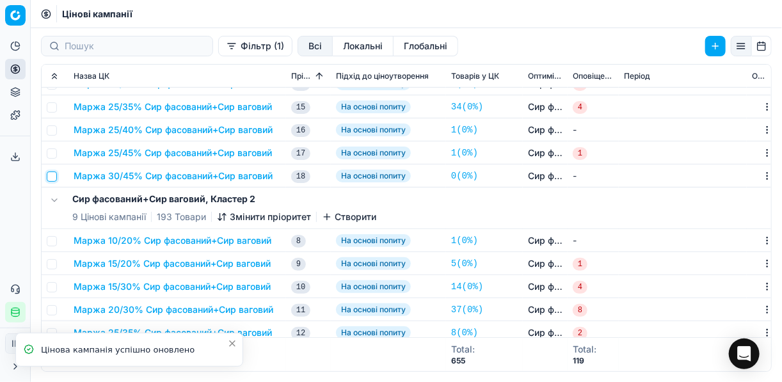
drag, startPoint x: 51, startPoint y: 174, endPoint x: 90, endPoint y: 163, distance: 39.9
click at [51, 174] on input "checkbox" at bounding box center [52, 177] width 10 height 10
checkbox input "true"
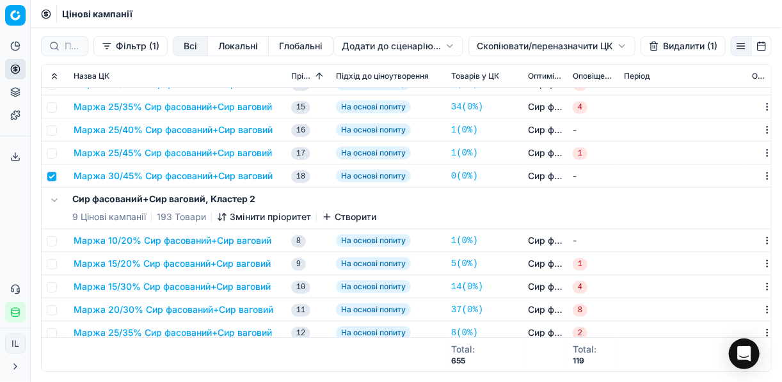
click at [490, 45] on html "Pricing platform Аналітика Цінова оптимізація Асортимент продукції Шаблони Серв…" at bounding box center [391, 191] width 782 height 382
click at [519, 71] on div "Копіювати ЦК ..." at bounding box center [551, 72] width 137 height 20
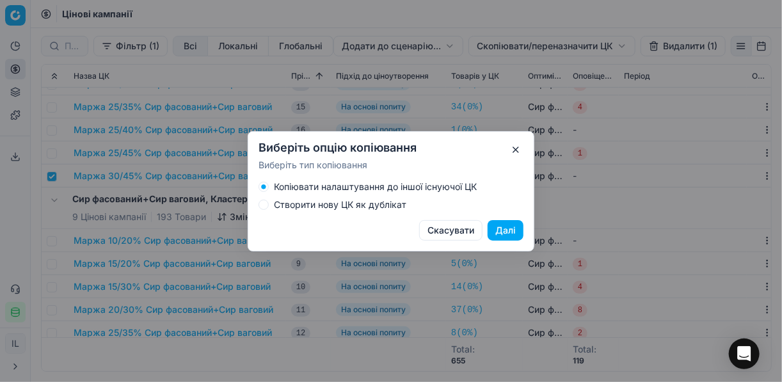
click at [267, 204] on button "Створити нову ЦК як дублікат" at bounding box center [264, 205] width 10 height 10
click at [506, 234] on button "Далі" at bounding box center [506, 230] width 36 height 20
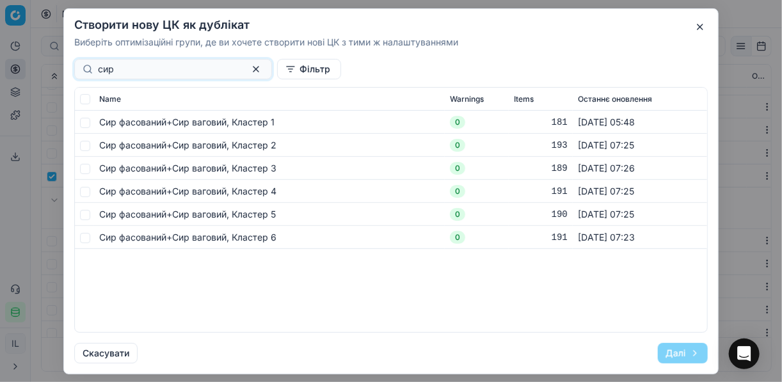
type input "сир"
click at [87, 123] on input "checkbox" at bounding box center [85, 122] width 10 height 10
checkbox input "true"
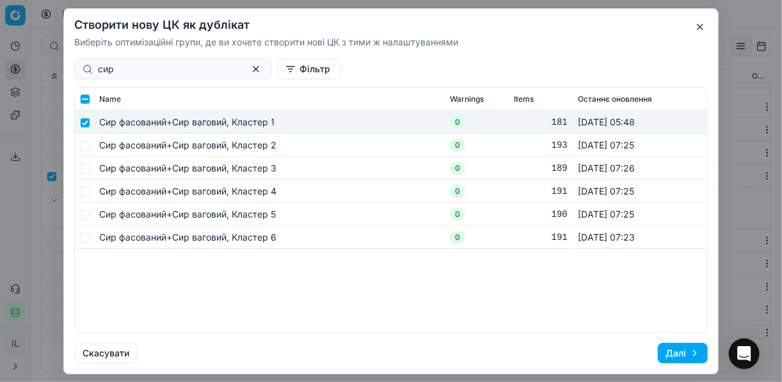
click at [676, 350] on button "Далі" at bounding box center [683, 353] width 50 height 20
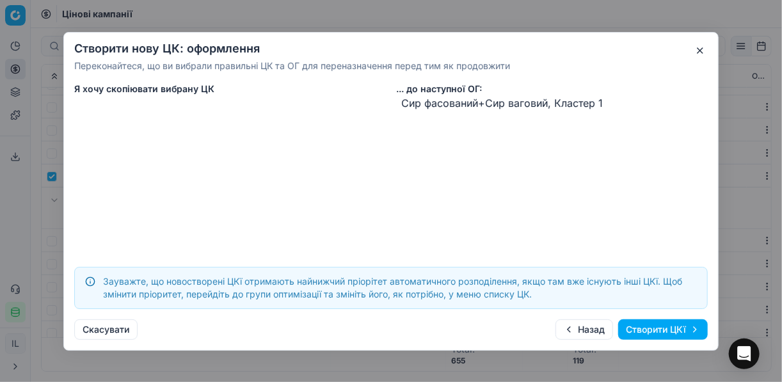
click at [640, 331] on button "Створити ЦКї" at bounding box center [663, 329] width 90 height 20
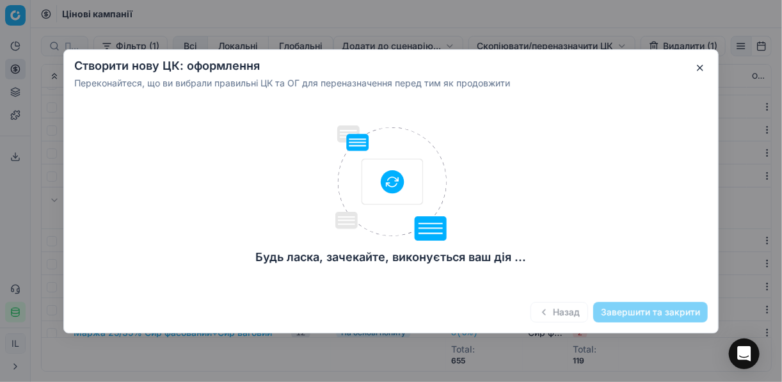
checkbox input "false"
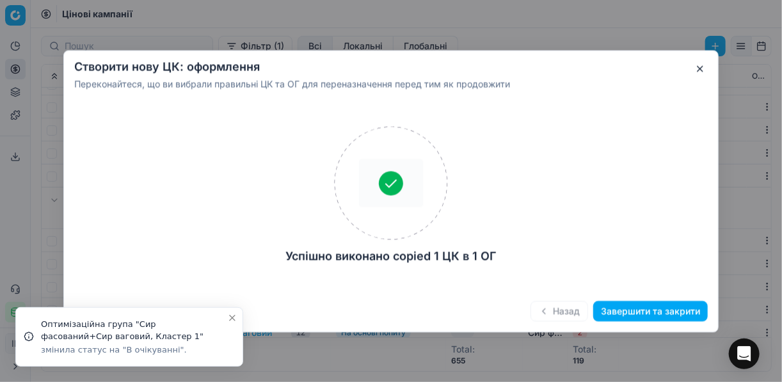
click at [628, 315] on button "Завершити та закрити" at bounding box center [651, 311] width 115 height 20
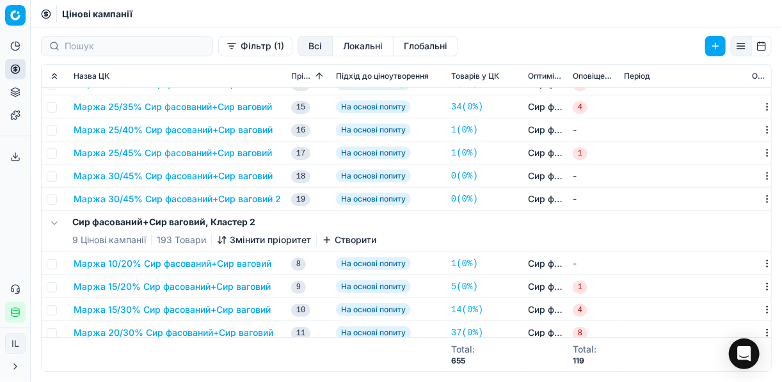
click at [223, 198] on button "Маржа 30/45% Сир фасований+Сир ваговий 2" at bounding box center [177, 199] width 207 height 13
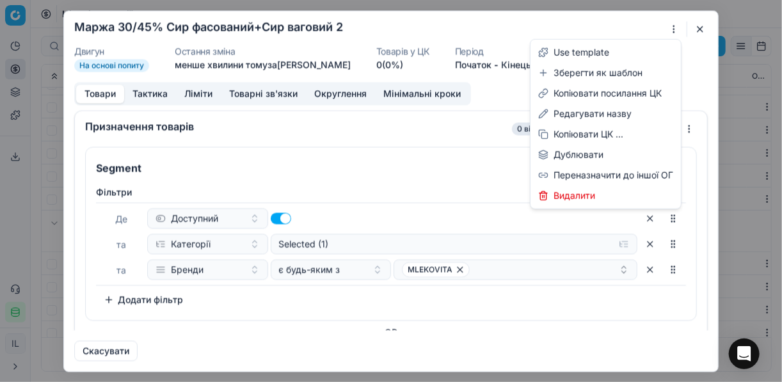
click at [674, 32] on div "Ми зберігаємо налаштування ЦК. Будь ласка, зачекайте, це може зайняти декілька …" at bounding box center [391, 191] width 782 height 382
click at [601, 113] on div "Редагувати назву" at bounding box center [605, 114] width 145 height 20
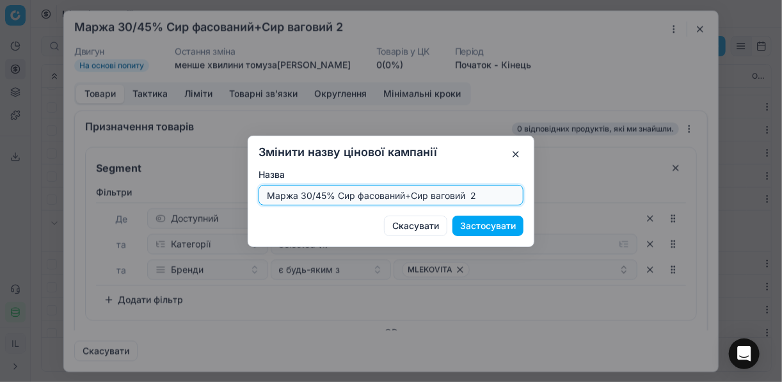
click at [323, 197] on input "Маржа 30/45% Сир фасований+Сир ваговий 2" at bounding box center [391, 195] width 254 height 19
click at [490, 196] on input "Маржа 35/50% Сир фасований+Сир ваговий 2" at bounding box center [391, 195] width 254 height 19
type input "Маржа 35/50% Сир фасований+Сир ваговий"
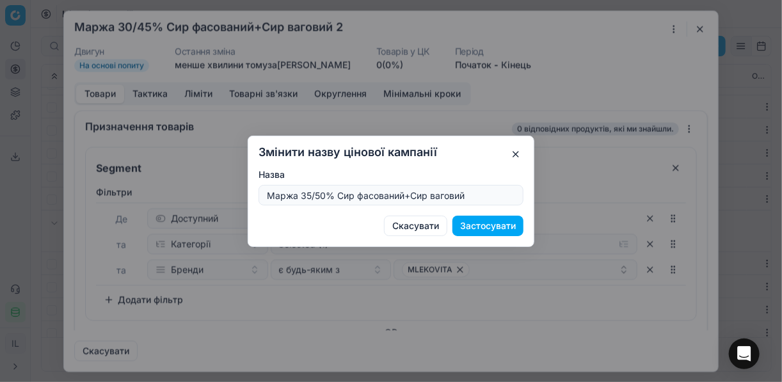
click at [502, 222] on button "Застосувати" at bounding box center [488, 226] width 71 height 20
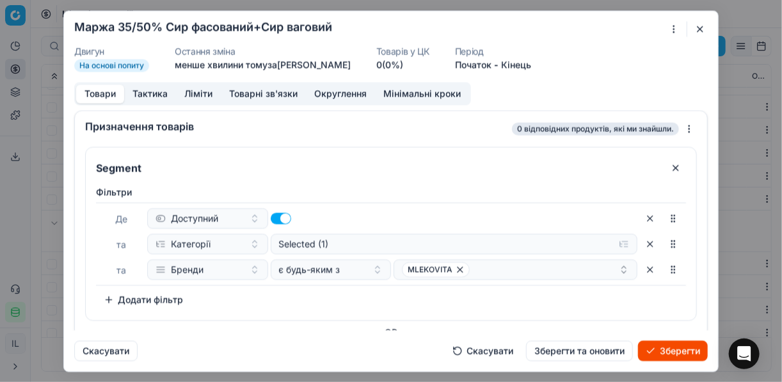
click at [195, 93] on button "Ліміти" at bounding box center [198, 94] width 45 height 19
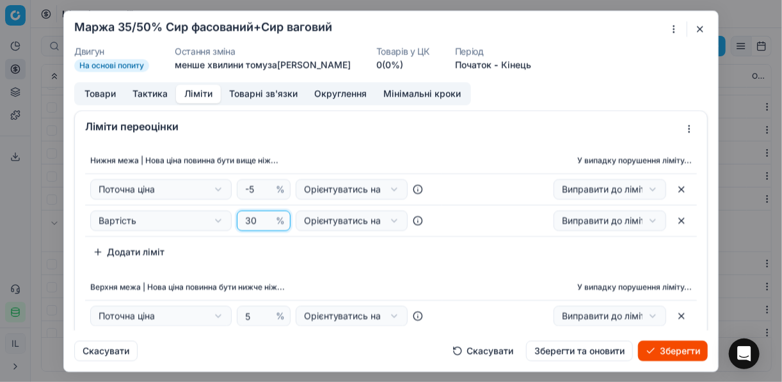
click at [252, 216] on input "30" at bounding box center [258, 220] width 31 height 19
type input "35"
click at [359, 251] on div "Нижня межа | Нова ціна повинна бути вище ніж... У випадку порушення ліміту... П…" at bounding box center [391, 205] width 612 height 115
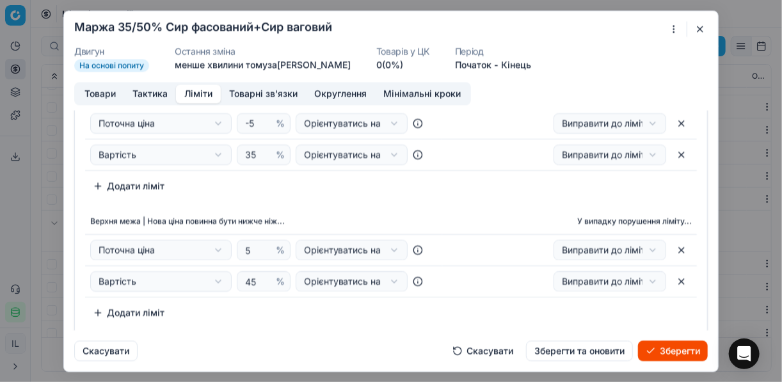
scroll to position [102, 0]
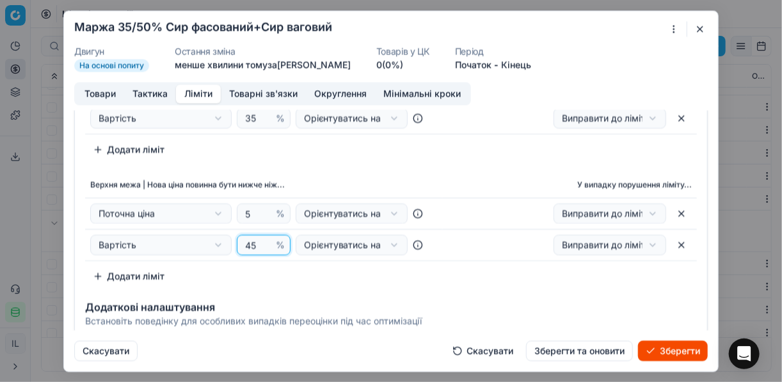
click at [256, 240] on input "45" at bounding box center [258, 245] width 31 height 19
type input "4"
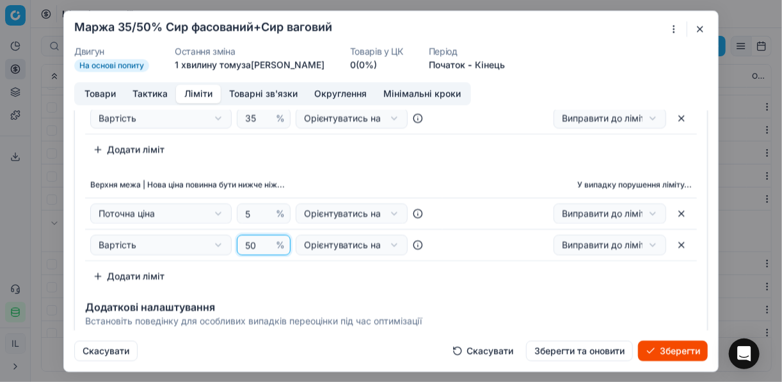
type input "50"
drag, startPoint x: 353, startPoint y: 159, endPoint x: 328, endPoint y: 158, distance: 25.7
click at [350, 159] on div "Нижня межа | Нова ціна повинна бути вище ніж... У випадку порушення ліміту... П…" at bounding box center [391, 166] width 633 height 252
click at [109, 93] on button "Товари" at bounding box center [100, 94] width 48 height 19
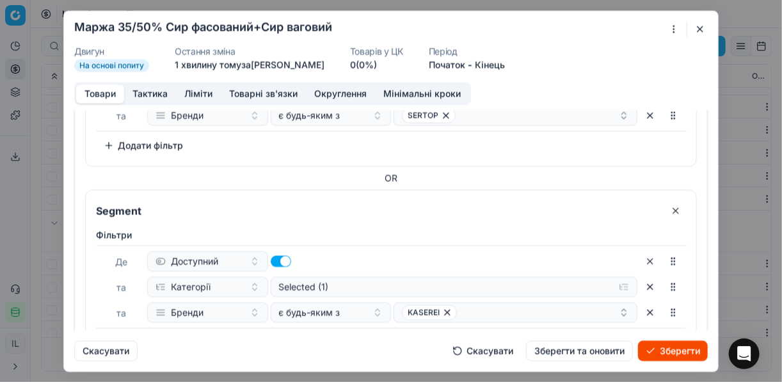
scroll to position [417, 0]
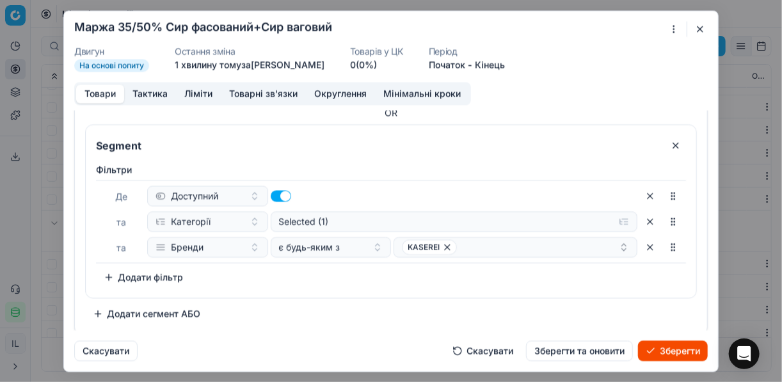
click at [670, 144] on button "button" at bounding box center [676, 145] width 20 height 20
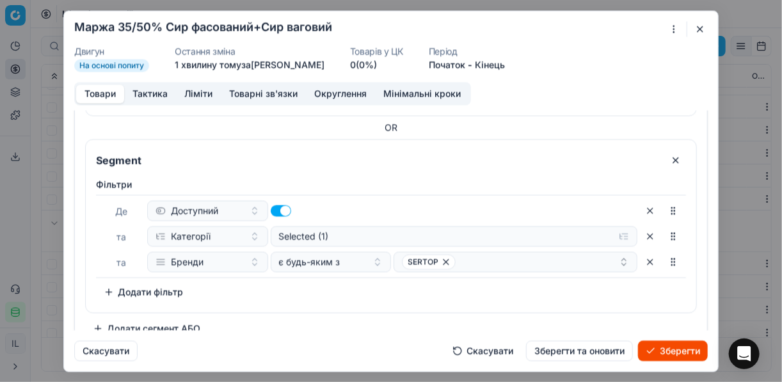
scroll to position [220, 0]
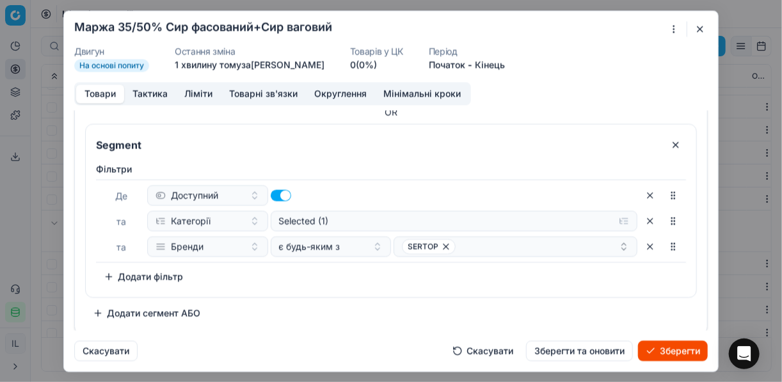
click at [667, 145] on button "button" at bounding box center [676, 144] width 20 height 20
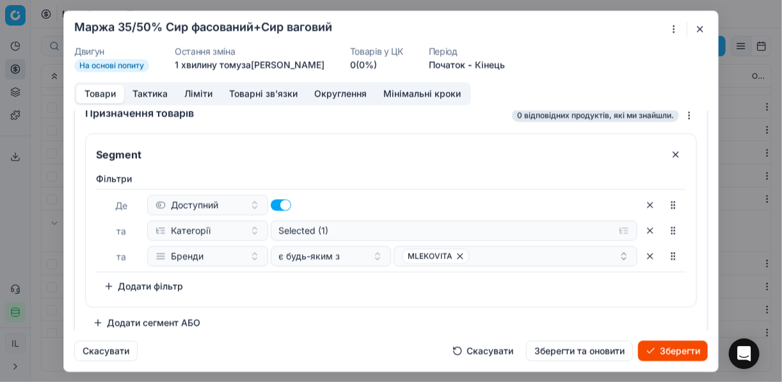
scroll to position [24, 0]
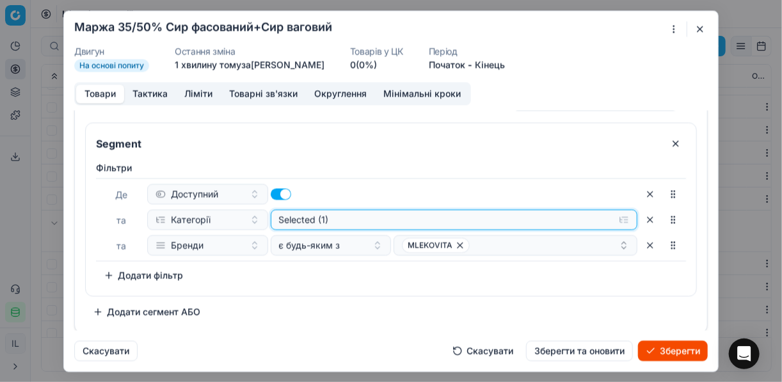
click at [617, 220] on button "Selected (1)" at bounding box center [455, 219] width 368 height 20
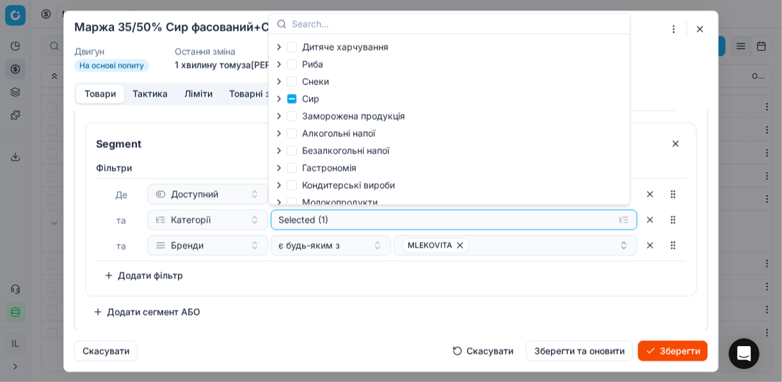
click at [282, 99] on icon "button" at bounding box center [279, 98] width 10 height 10
click at [307, 134] on icon "button" at bounding box center [307, 131] width 3 height 5
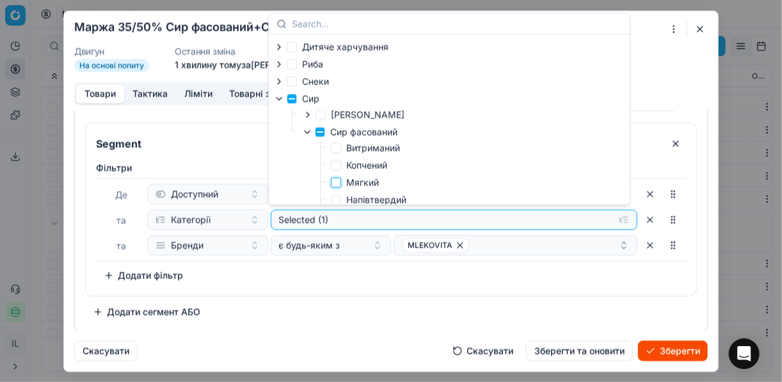
click at [339, 184] on input "Мягкий" at bounding box center [336, 182] width 10 height 10
checkbox input "true"
drag, startPoint x: 462, startPoint y: 282, endPoint x: 462, endPoint y: 266, distance: 16.6
click at [462, 279] on div "Фiльтри Де Доступний та Категорії Selected (2) та Бренди є будь-яким з MLEKOVIT…" at bounding box center [391, 223] width 590 height 124
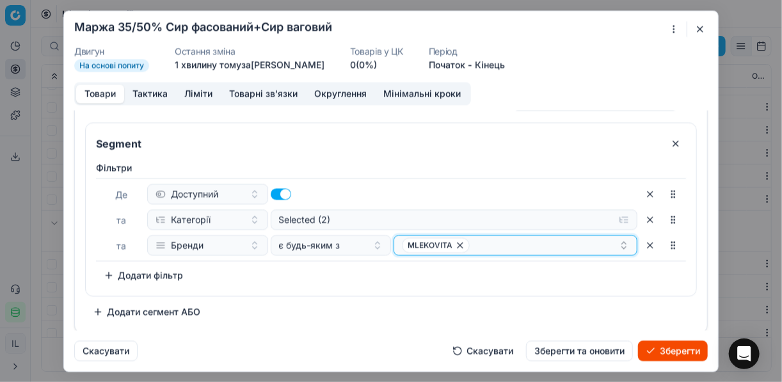
click at [458, 244] on icon "button" at bounding box center [460, 245] width 5 height 5
click at [465, 243] on button "Select a value" at bounding box center [516, 245] width 244 height 20
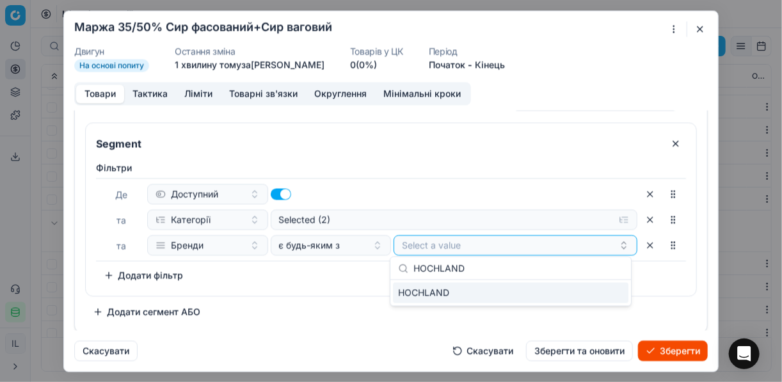
type input "HOCHLAND"
drag, startPoint x: 607, startPoint y: 296, endPoint x: 597, endPoint y: 293, distance: 10.3
click at [603, 295] on div "HOCHLAND" at bounding box center [511, 293] width 236 height 20
click at [332, 284] on div "Фiльтри Де Доступний та Категорії Selected (2) та Бренди є будь-яким з HOCHLAND…" at bounding box center [391, 226] width 611 height 140
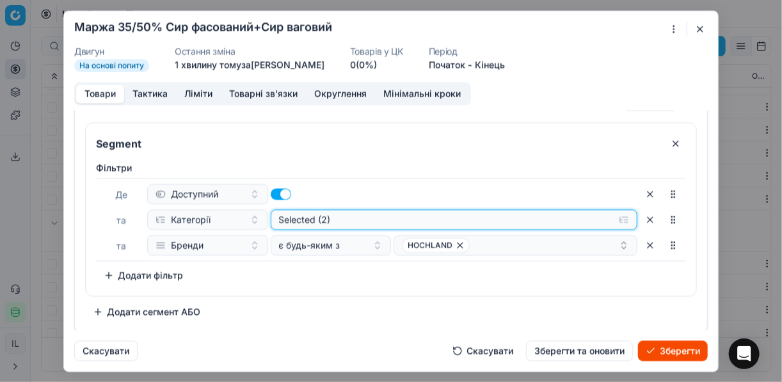
click at [619, 218] on button "Selected (2)" at bounding box center [455, 219] width 368 height 20
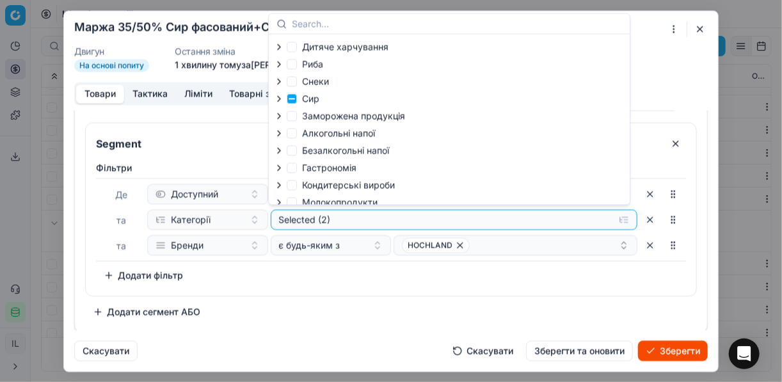
click at [280, 100] on icon "button" at bounding box center [279, 98] width 10 height 10
click at [308, 133] on icon "button" at bounding box center [307, 131] width 3 height 5
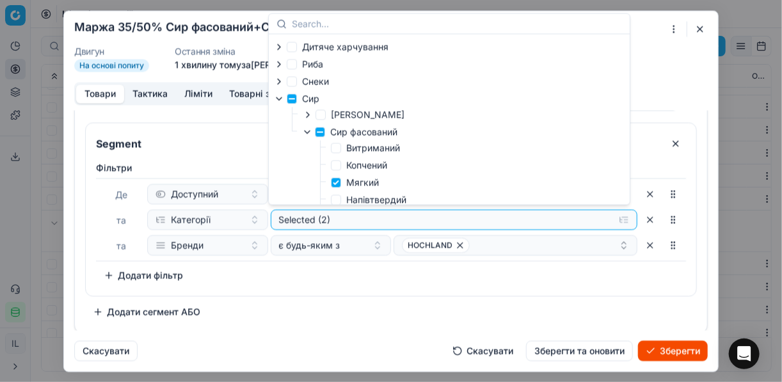
scroll to position [102, 0]
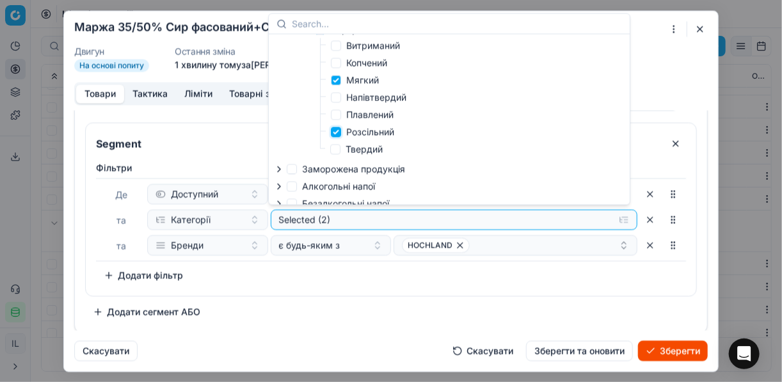
click at [334, 131] on input "Розсільний" at bounding box center [336, 132] width 10 height 10
checkbox input "false"
click at [399, 264] on div "Фiльтри Де Доступний та Категорії Selected (1) та Бренди є будь-яким з HOCHLAND…" at bounding box center [391, 223] width 590 height 124
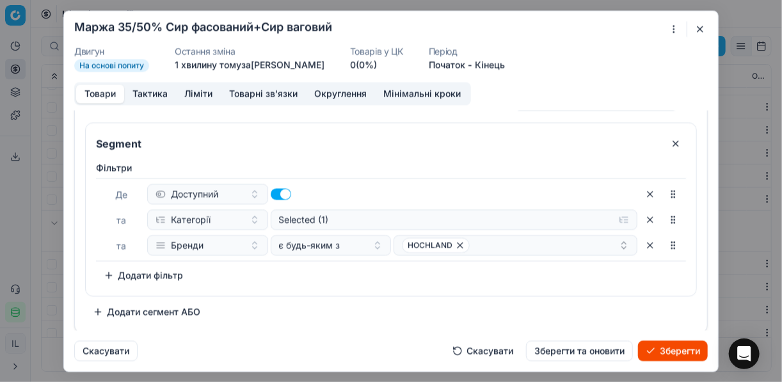
click at [109, 316] on button "Додати сегмент АБО" at bounding box center [146, 312] width 123 height 20
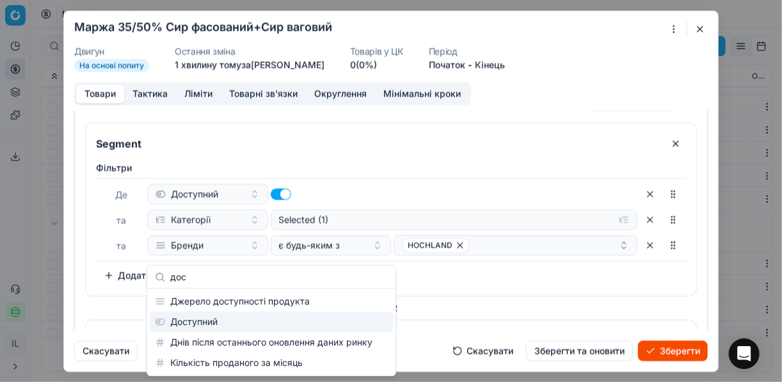
type input "дос"
click at [197, 323] on div "Доступний" at bounding box center [271, 322] width 243 height 20
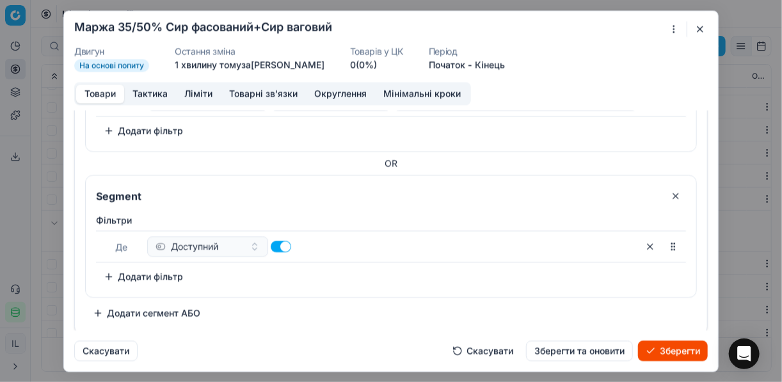
click at [120, 280] on button "Додати фільтр" at bounding box center [143, 276] width 95 height 20
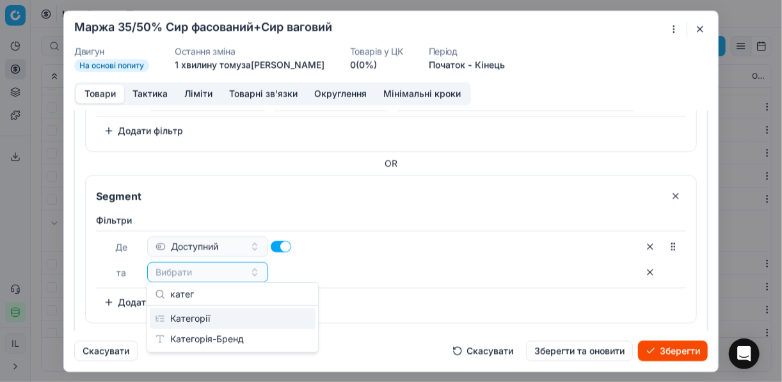
type input "катег"
click at [187, 307] on div "Категорії Категорія-Бренд" at bounding box center [232, 329] width 171 height 46
click at [200, 314] on div "Категорії" at bounding box center [233, 319] width 166 height 20
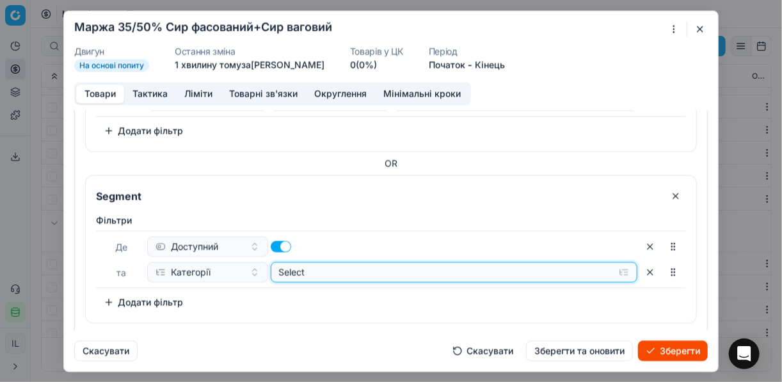
click at [618, 268] on button "Select" at bounding box center [455, 272] width 368 height 20
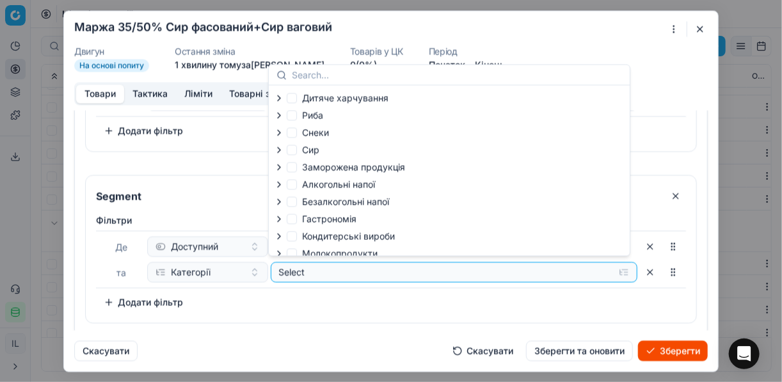
click at [279, 149] on icon "button" at bounding box center [279, 149] width 3 height 5
click at [306, 179] on icon "button" at bounding box center [307, 183] width 10 height 10
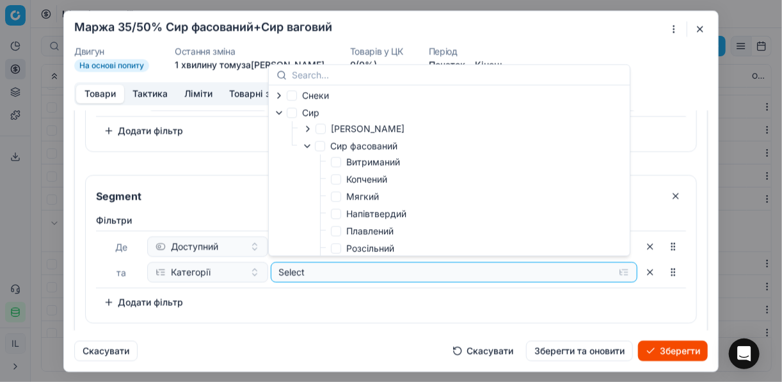
scroll to position [51, 0]
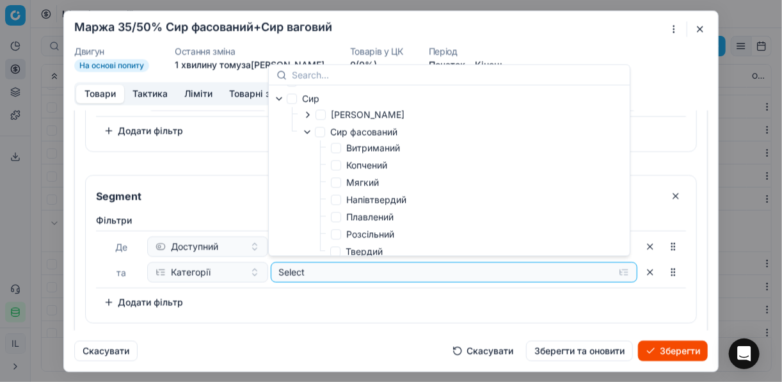
click at [341, 234] on label "Розсільний" at bounding box center [362, 234] width 63 height 13
click at [341, 234] on input "Розсільний" at bounding box center [336, 234] width 10 height 10
checkbox input "true"
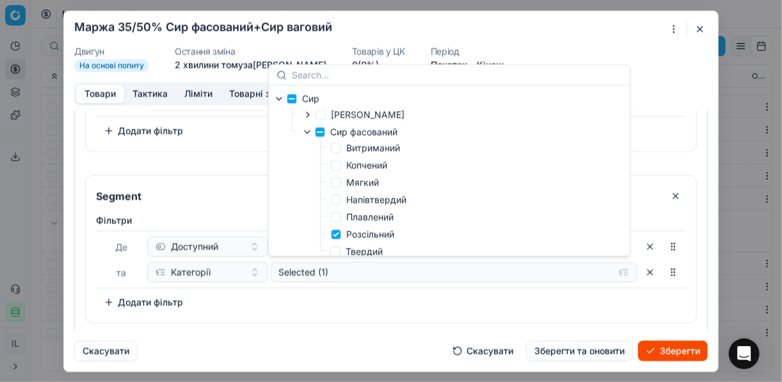
click at [354, 303] on div "Фiльтри Де Доступний та Категорії Selected (1) To pick up a sortable item, pres…" at bounding box center [391, 263] width 590 height 99
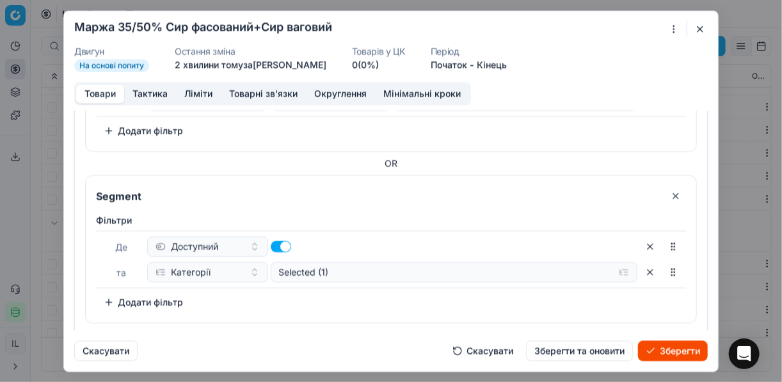
click at [117, 300] on button "Додати фільтр" at bounding box center [143, 302] width 95 height 20
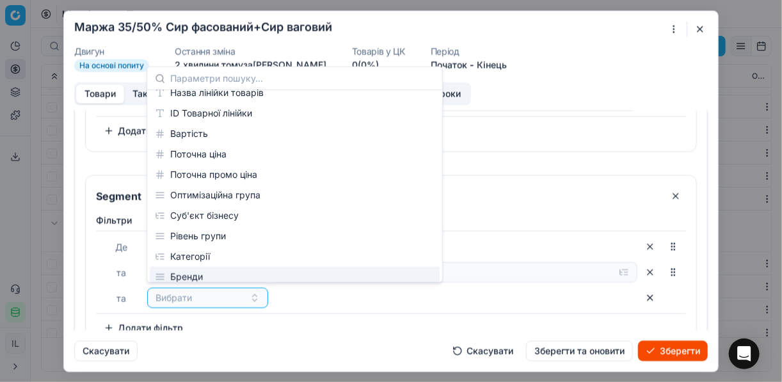
click at [204, 270] on div "Бренди" at bounding box center [295, 277] width 290 height 20
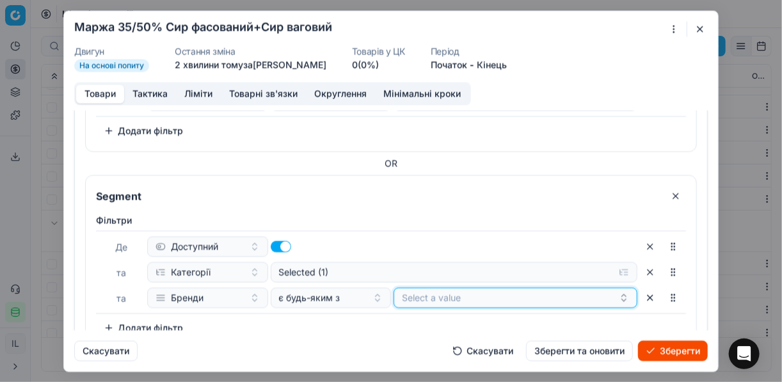
click at [412, 296] on button "Select a value" at bounding box center [516, 297] width 244 height 20
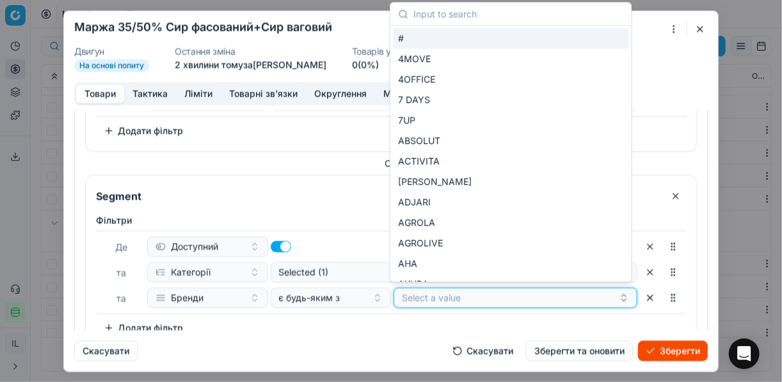
click at [435, 296] on button "Select a value" at bounding box center [516, 297] width 244 height 20
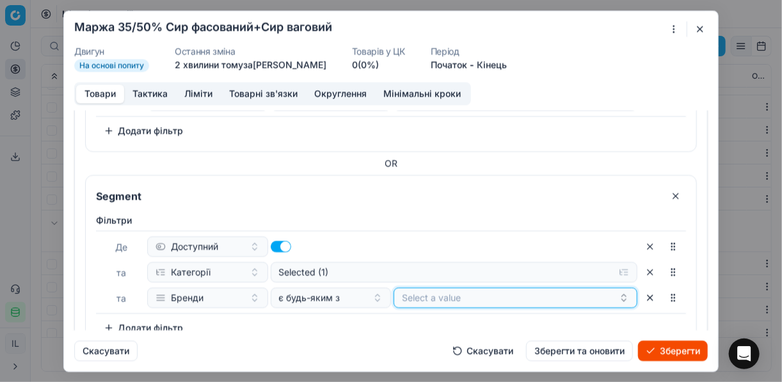
click at [435, 296] on button "Select a value" at bounding box center [516, 297] width 244 height 20
type input "біло"
click at [584, 270] on div "БІЛОЦЕРКІВСЬКИЙ" at bounding box center [511, 269] width 236 height 20
click at [507, 296] on div "БІЛОЦЕРКІВСЬКИЙ" at bounding box center [510, 297] width 217 height 15
click at [505, 294] on div "БІЛОЦЕРКІВСЬКИЙ" at bounding box center [510, 297] width 217 height 15
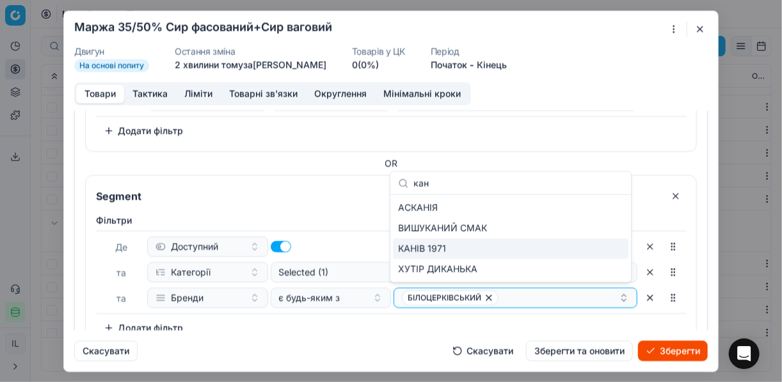
type input "кан"
click at [600, 248] on div "КАНІВ 1971" at bounding box center [511, 249] width 236 height 20
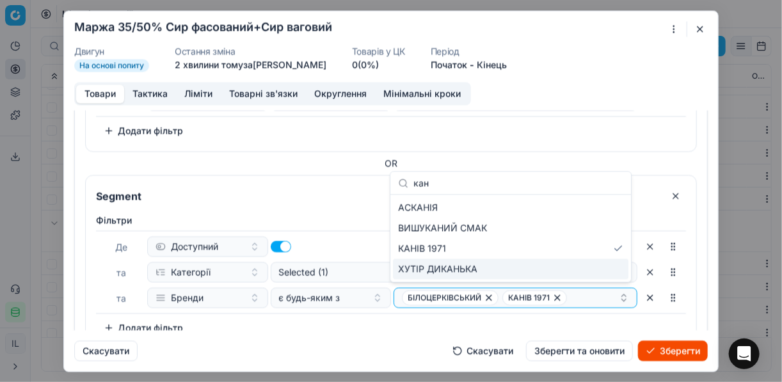
click at [357, 332] on div "Скасувати Скасувати Зберегти та оновити Зберегти" at bounding box center [391, 345] width 634 height 31
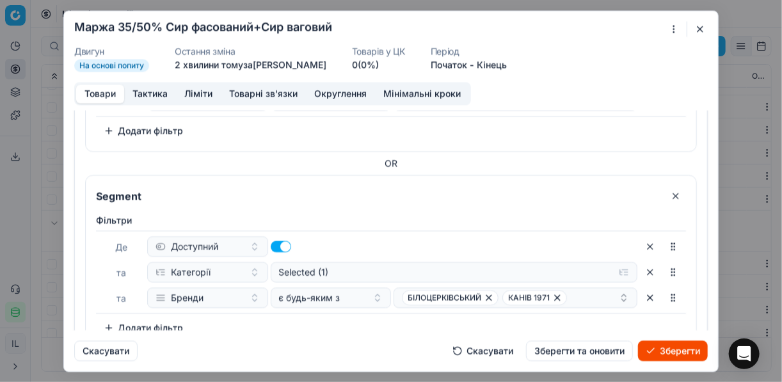
click at [675, 346] on button "Зберегти" at bounding box center [673, 351] width 70 height 20
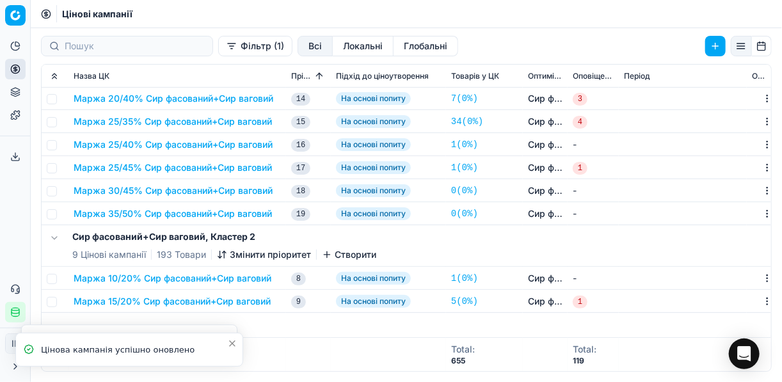
scroll to position [0, 0]
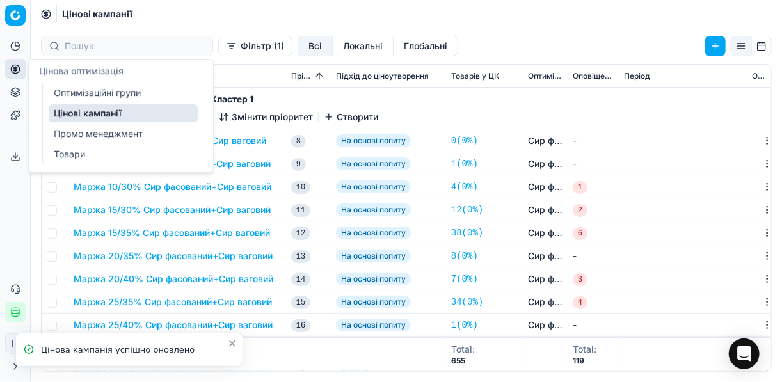
click at [18, 70] on icon at bounding box center [15, 69] width 10 height 10
click at [87, 88] on link "Оптимізаційні групи" at bounding box center [123, 93] width 149 height 18
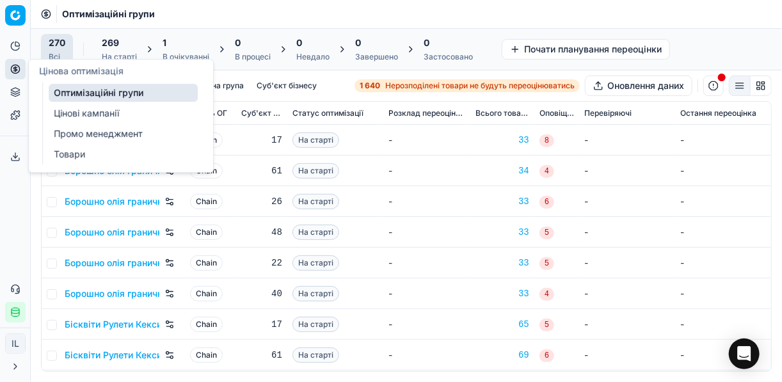
click at [189, 48] on div "1" at bounding box center [186, 42] width 47 height 13
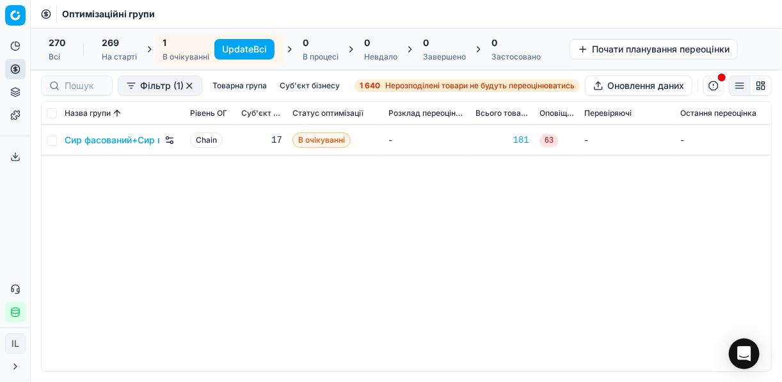
click at [241, 44] on button "Update Всі" at bounding box center [244, 49] width 60 height 20
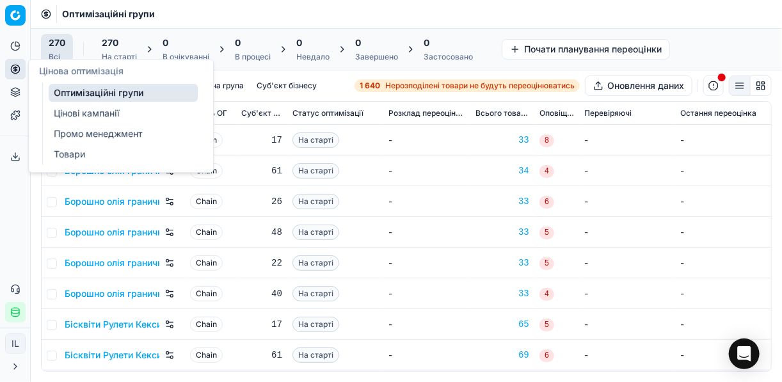
click at [64, 112] on link "Цінові кампанії" at bounding box center [123, 113] width 149 height 18
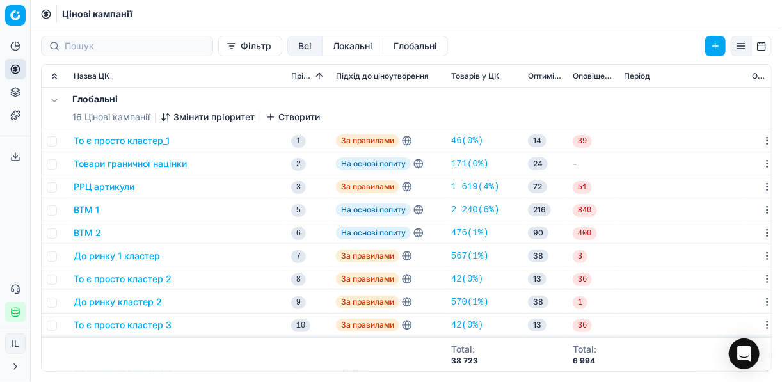
click at [218, 50] on button "Фільтр" at bounding box center [250, 46] width 64 height 20
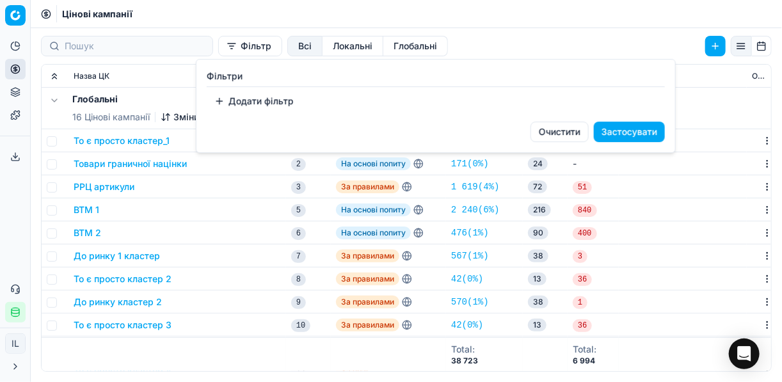
click at [230, 99] on button "Додати фільтр" at bounding box center [254, 101] width 95 height 20
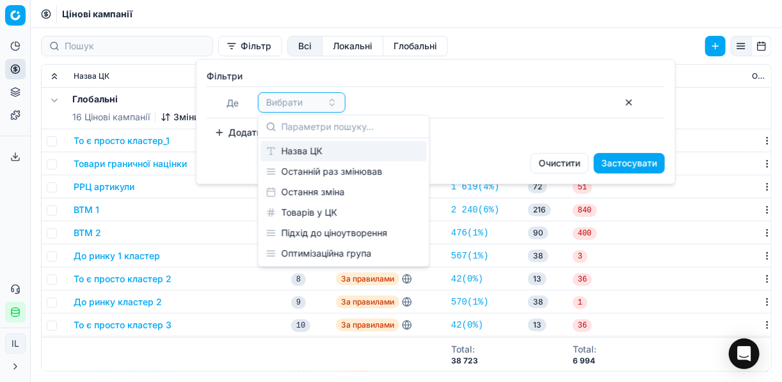
click at [321, 151] on div "Назва ЦК" at bounding box center [344, 151] width 166 height 20
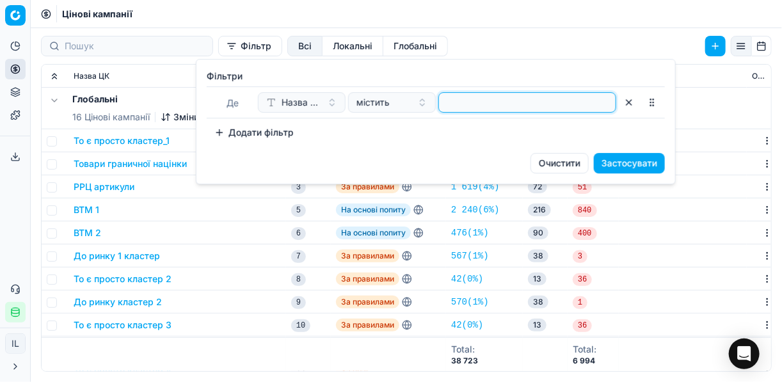
click at [476, 105] on input at bounding box center [527, 102] width 166 height 19
type input "1"
type input "сир"
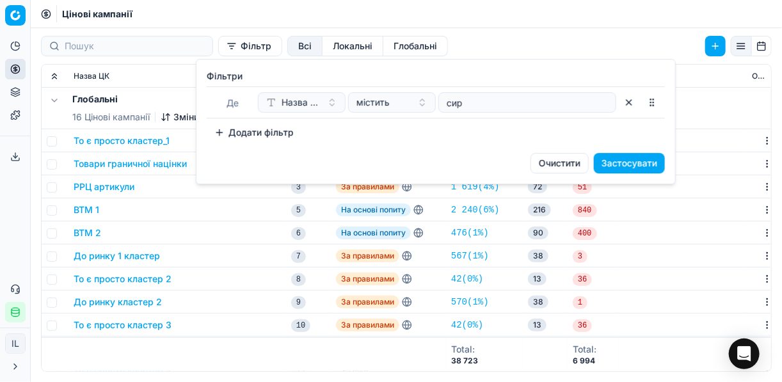
click at [636, 162] on button "Застосувати" at bounding box center [629, 163] width 71 height 20
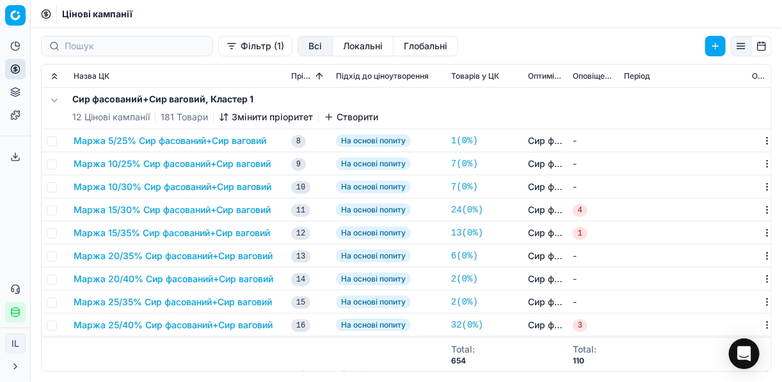
click at [168, 209] on button "Маржа 15/30% Сир фасований+Сир ваговий" at bounding box center [172, 210] width 197 height 13
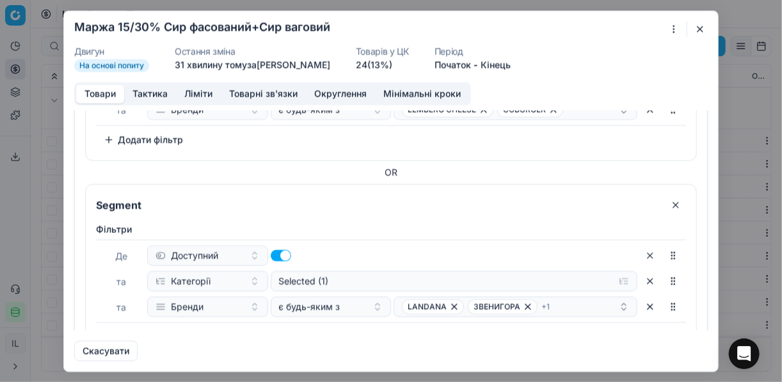
scroll to position [102, 0]
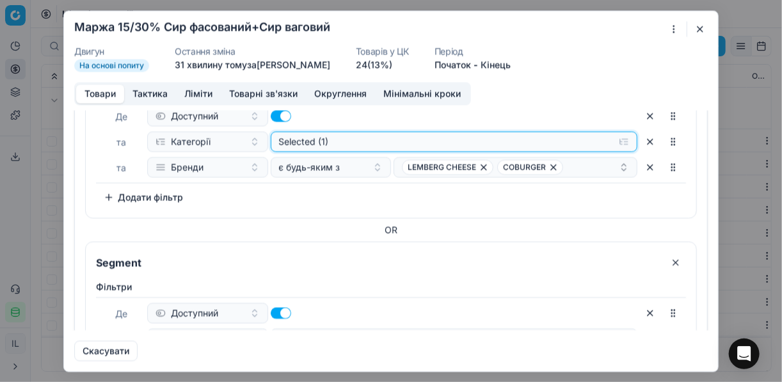
click at [619, 141] on button "Selected (1)" at bounding box center [455, 141] width 368 height 20
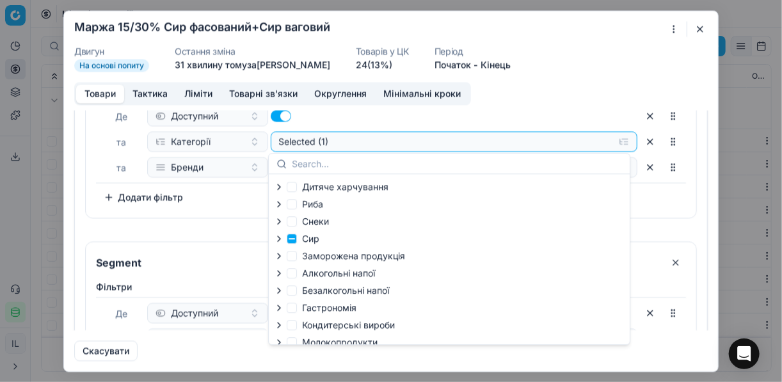
click at [280, 241] on icon "button" at bounding box center [279, 239] width 10 height 10
click at [306, 275] on icon "button" at bounding box center [307, 272] width 3 height 5
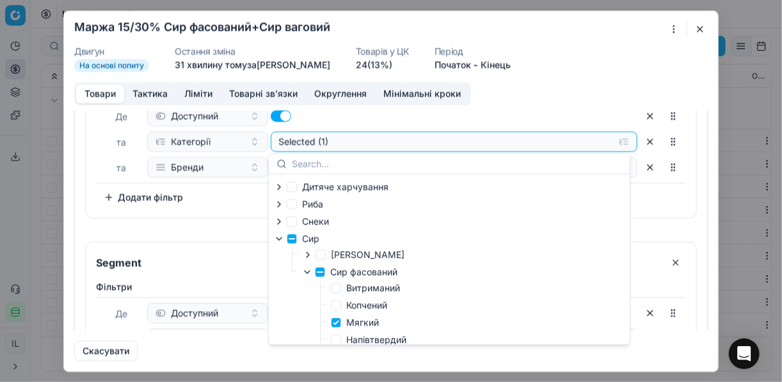
click at [246, 273] on div "Segment" at bounding box center [391, 258] width 611 height 33
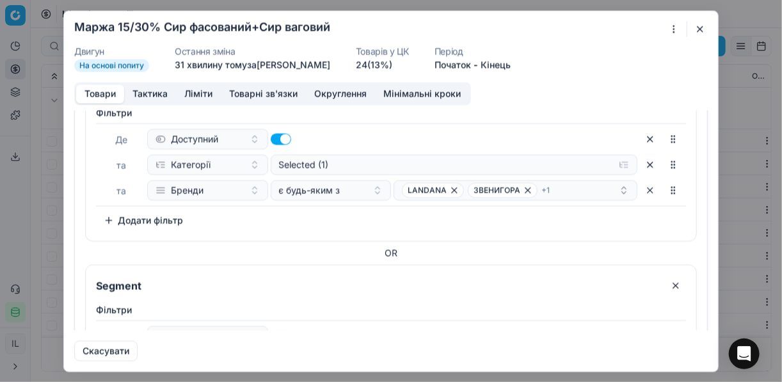
scroll to position [307, 0]
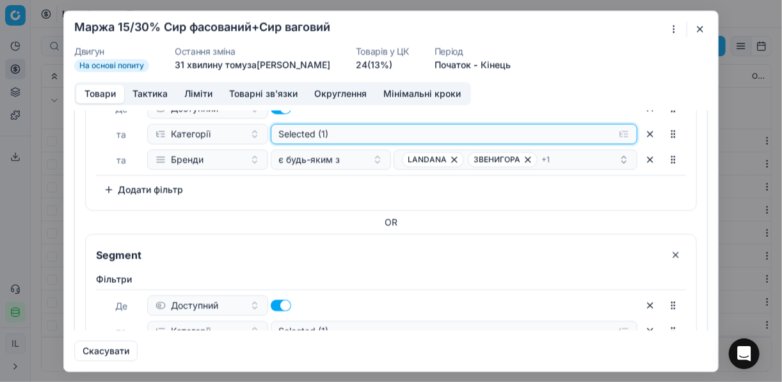
click at [611, 133] on button "Selected (1)" at bounding box center [455, 134] width 368 height 20
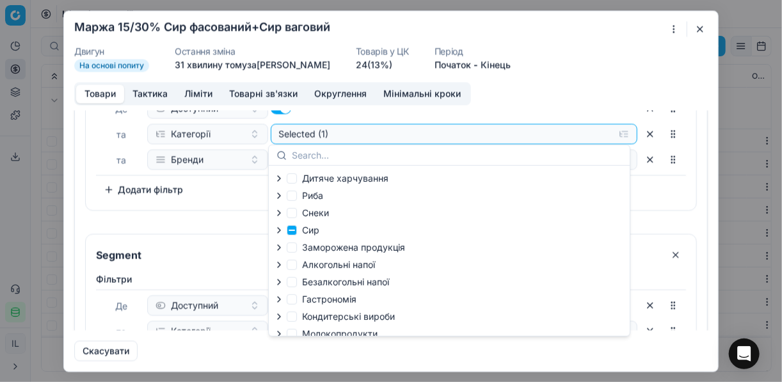
click at [279, 231] on icon "button" at bounding box center [279, 230] width 3 height 5
click at [308, 264] on icon "button" at bounding box center [307, 263] width 3 height 5
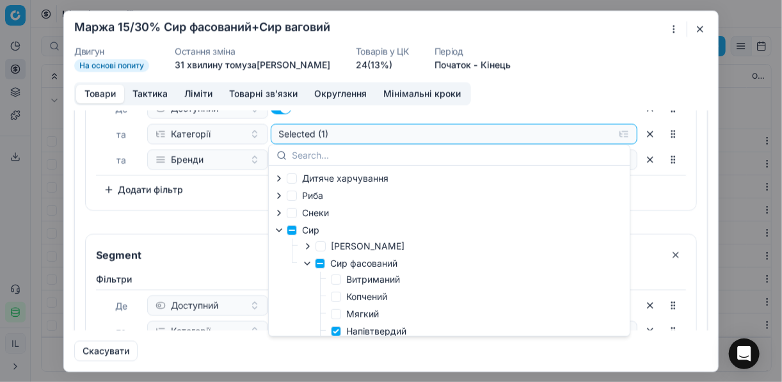
click at [229, 193] on div "Фiльтри Де Доступний та Категорії Selected (1) та Бренди є будь-яким з LANDANA …" at bounding box center [391, 138] width 590 height 124
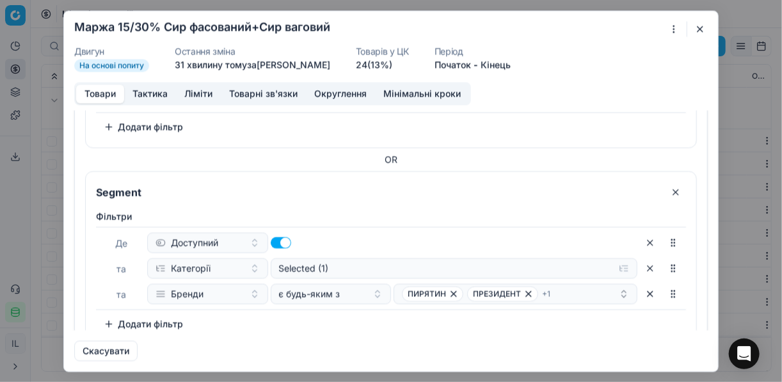
scroll to position [417, 0]
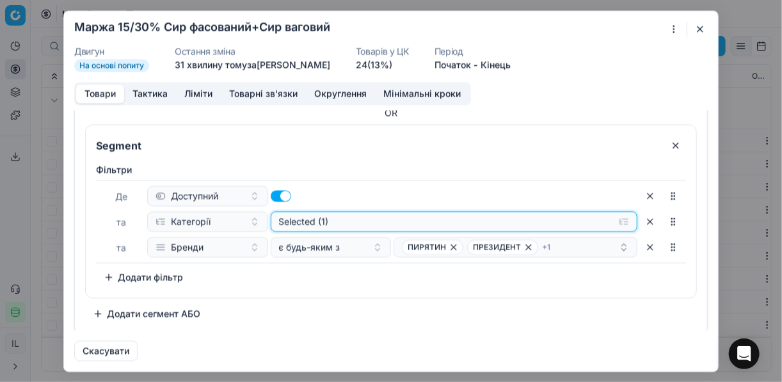
click at [617, 215] on button "Selected (1)" at bounding box center [455, 221] width 368 height 20
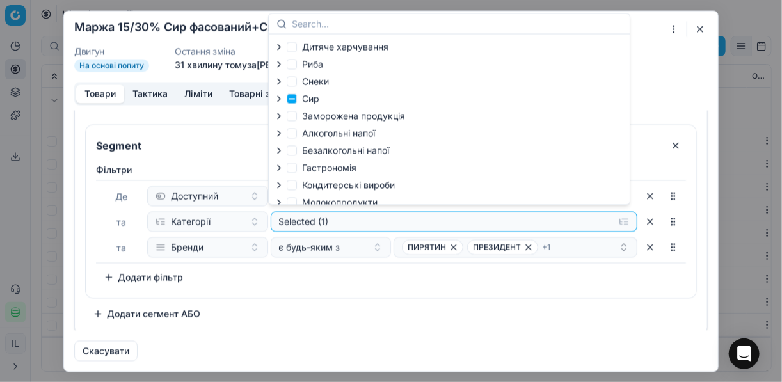
click at [279, 102] on icon "button" at bounding box center [279, 98] width 10 height 10
click at [309, 133] on icon "button" at bounding box center [307, 132] width 10 height 10
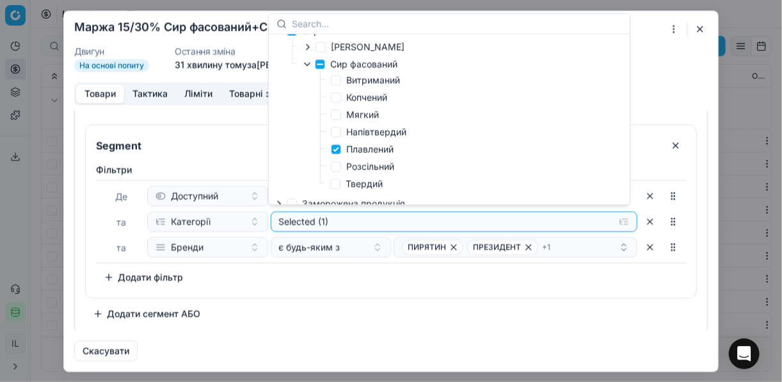
scroll to position [102, 0]
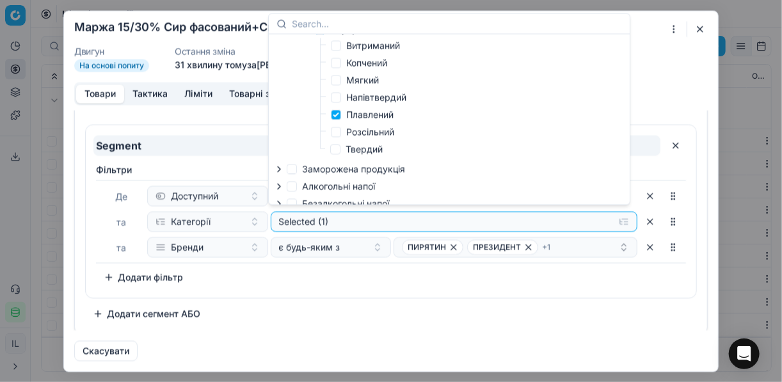
click at [226, 138] on input "Segment" at bounding box center [376, 145] width 567 height 20
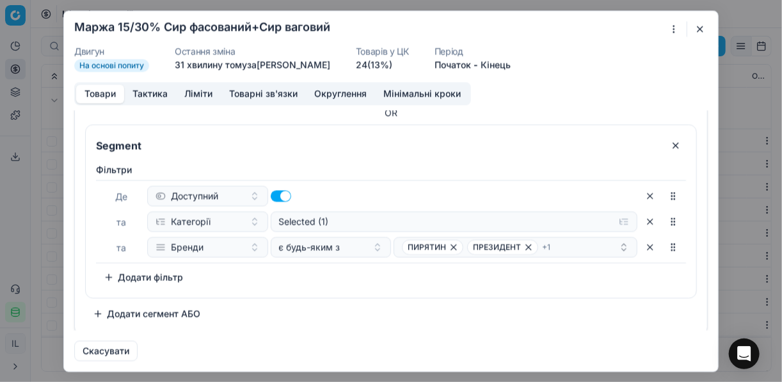
click at [121, 351] on button "Скасувати" at bounding box center [105, 351] width 63 height 20
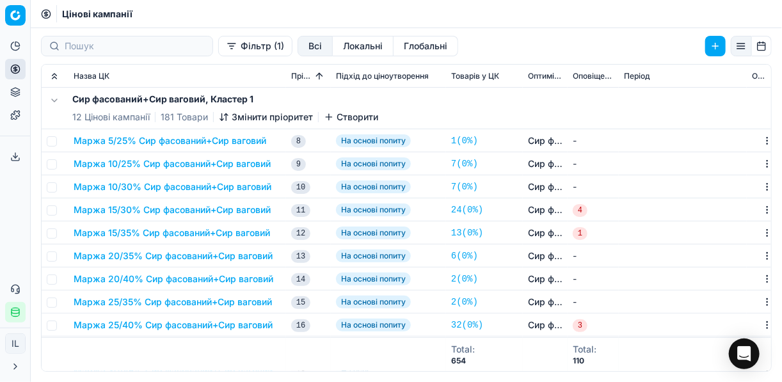
click at [173, 208] on button "Маржа 15/30% Сир фасований+Сир ваговий" at bounding box center [172, 210] width 197 height 13
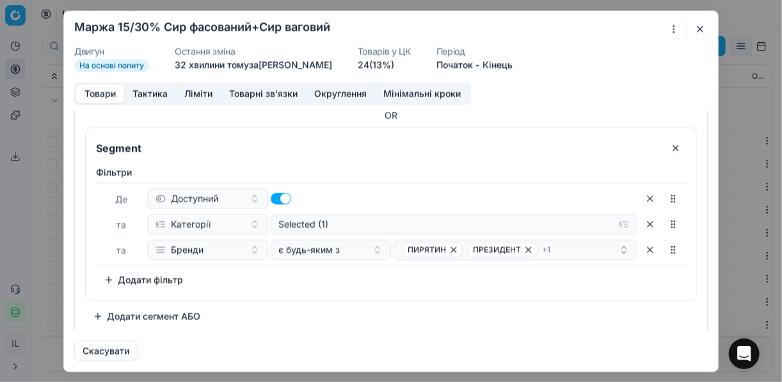
scroll to position [417, 0]
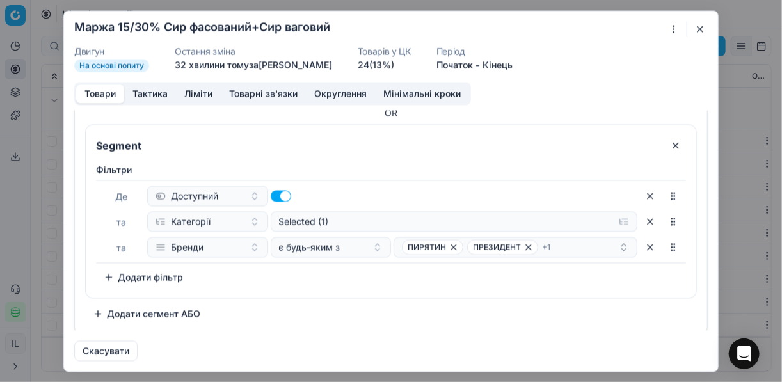
click at [107, 310] on button "Додати сегмент АБО" at bounding box center [146, 313] width 123 height 20
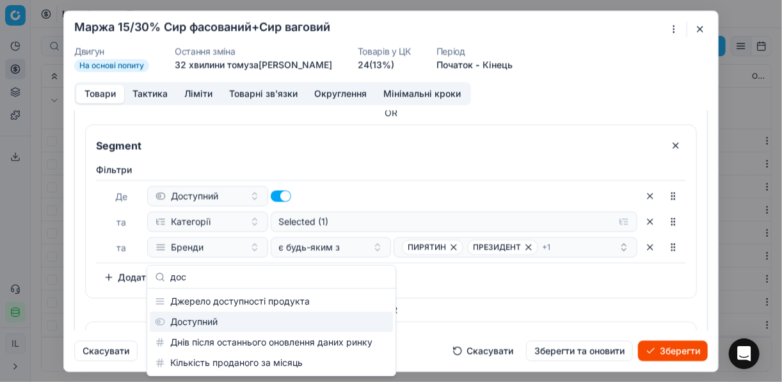
type input "дос"
click at [209, 323] on div "Доступний" at bounding box center [271, 322] width 243 height 20
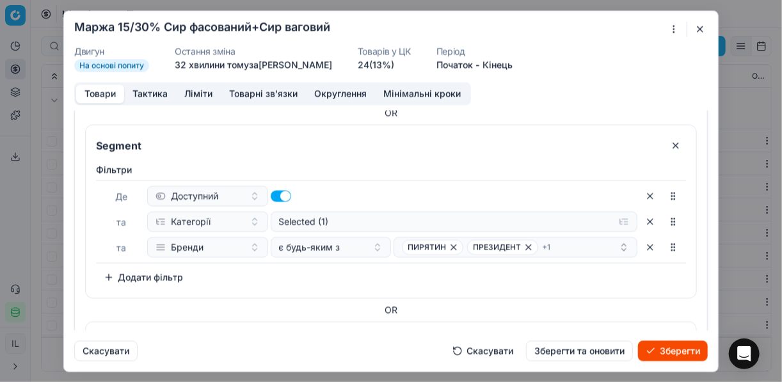
scroll to position [562, 0]
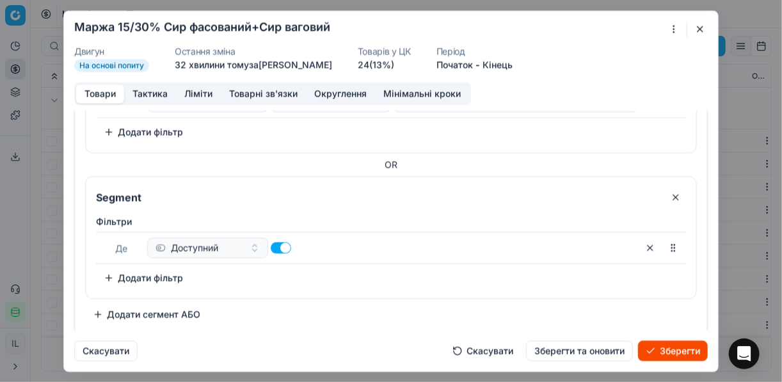
click at [108, 268] on button "Додати фільтр" at bounding box center [143, 278] width 95 height 20
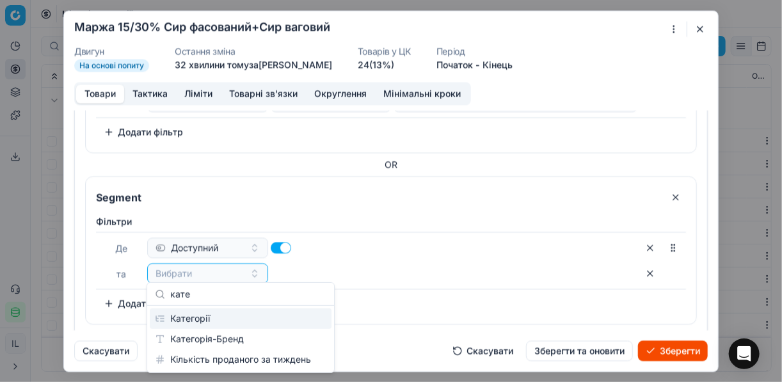
type input "кате"
click at [234, 325] on div "Категорії" at bounding box center [241, 319] width 182 height 20
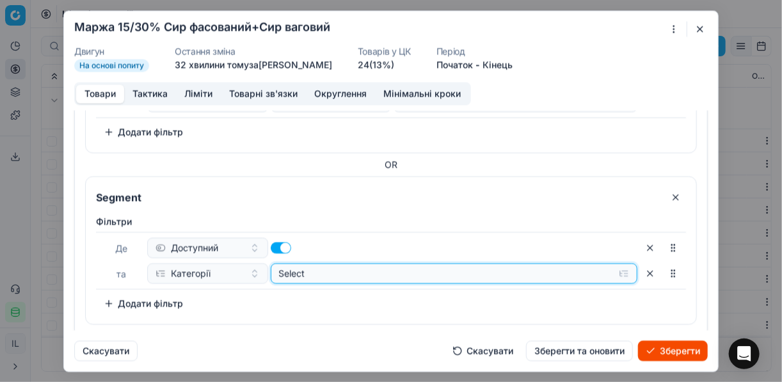
click at [619, 274] on button "Select" at bounding box center [455, 273] width 368 height 20
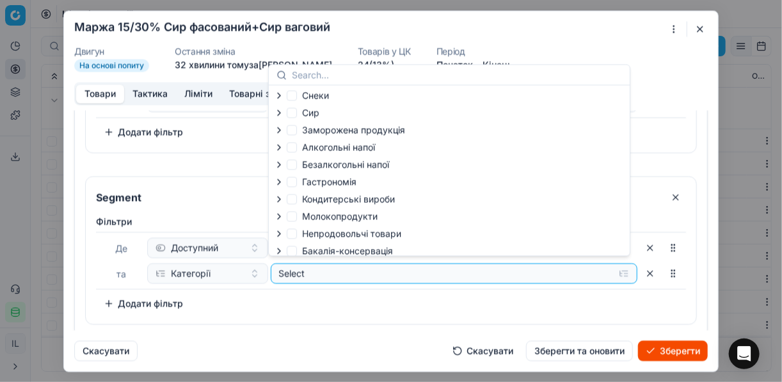
scroll to position [44, 0]
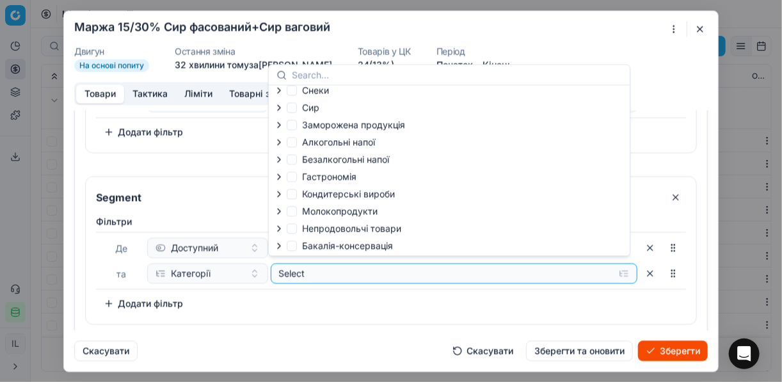
click at [280, 107] on icon "button" at bounding box center [279, 107] width 10 height 10
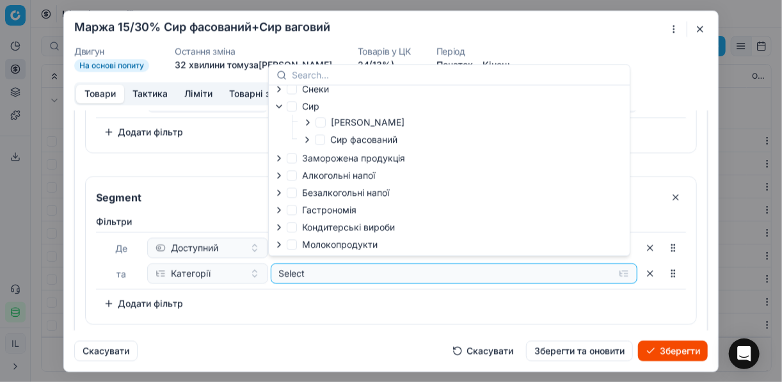
click at [311, 143] on icon "button" at bounding box center [307, 139] width 10 height 10
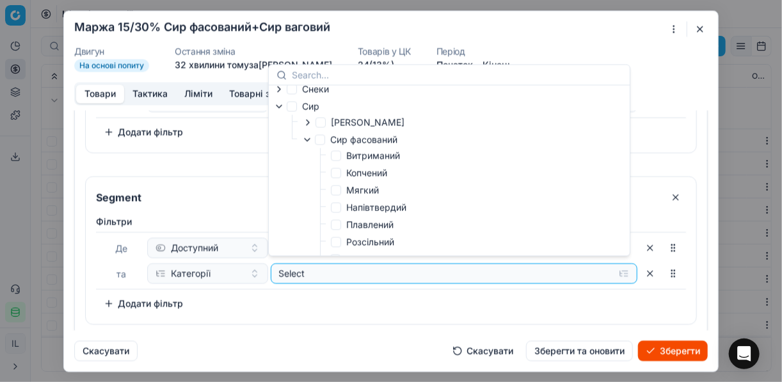
scroll to position [95, 0]
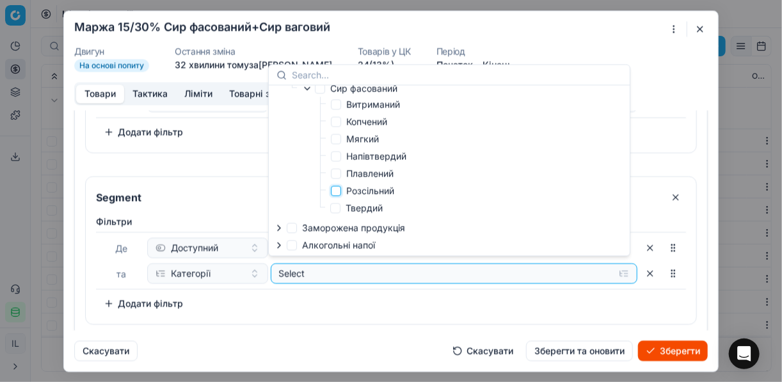
click at [339, 193] on input "Розсільний" at bounding box center [336, 191] width 10 height 10
checkbox input "true"
click at [261, 203] on input "Segment" at bounding box center [376, 197] width 567 height 20
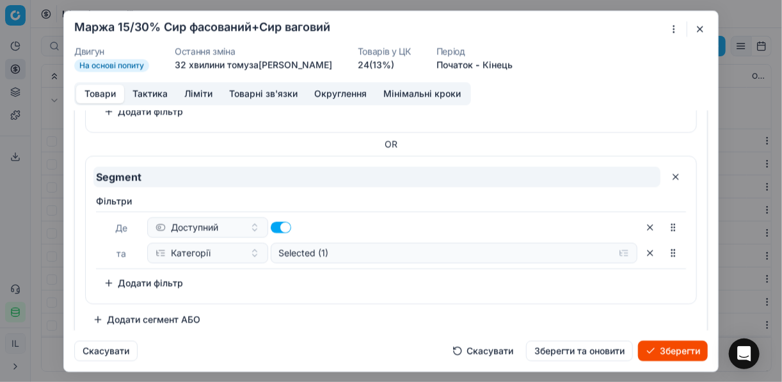
scroll to position [587, 0]
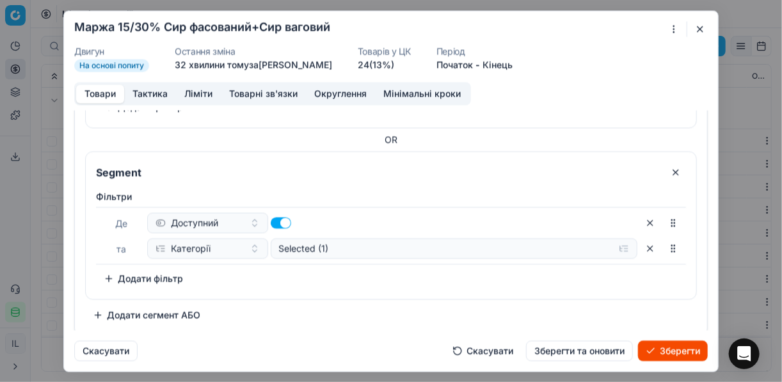
click at [111, 271] on button "Додати фільтр" at bounding box center [143, 278] width 95 height 20
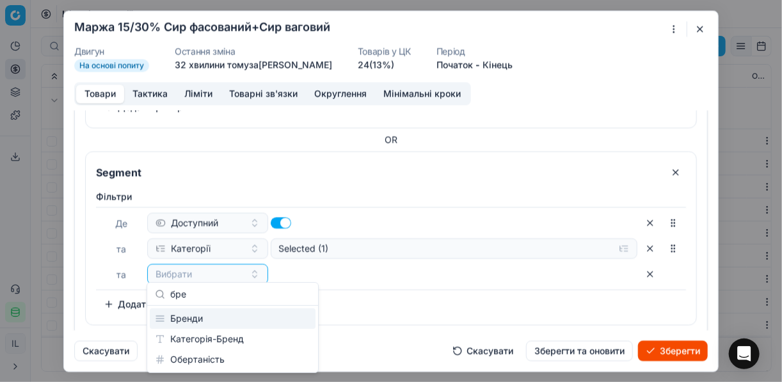
type input "бре"
click at [262, 318] on div "Бренди" at bounding box center [233, 319] width 166 height 20
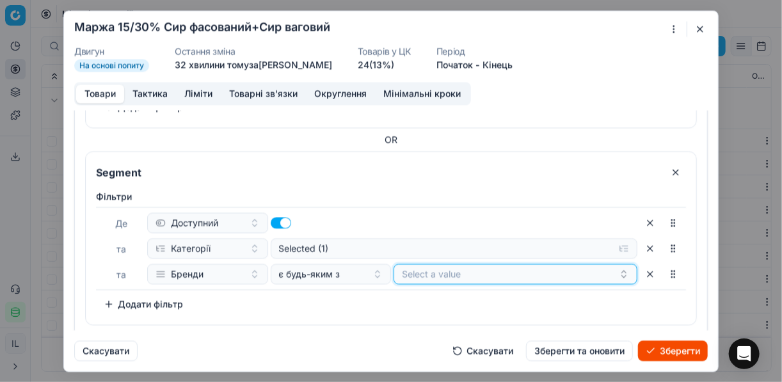
click at [458, 264] on button "Select a value" at bounding box center [516, 274] width 244 height 20
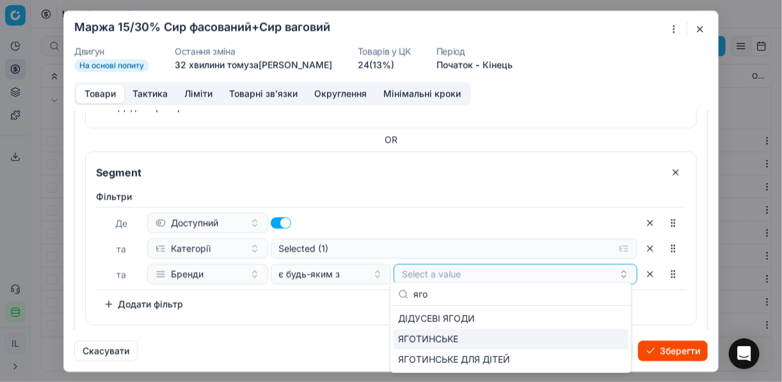
type input "яго"
click at [533, 342] on div "ЯГОТИНСЬКЕ" at bounding box center [511, 339] width 236 height 20
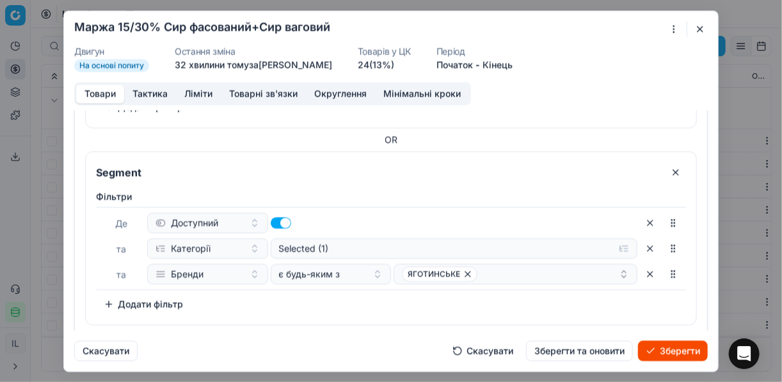
click at [672, 351] on button "Зберегти" at bounding box center [673, 351] width 70 height 20
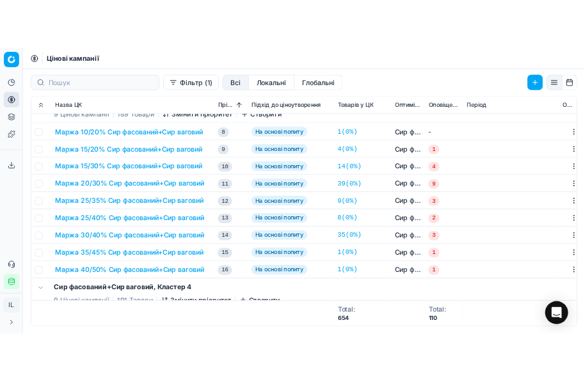
scroll to position [592, 0]
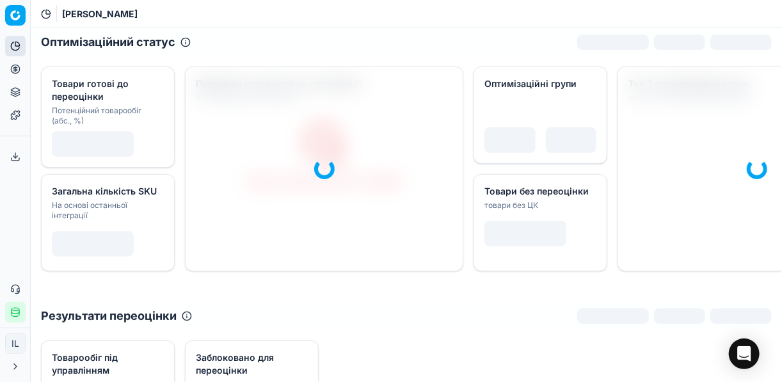
click at [15, 72] on icon at bounding box center [15, 69] width 10 height 10
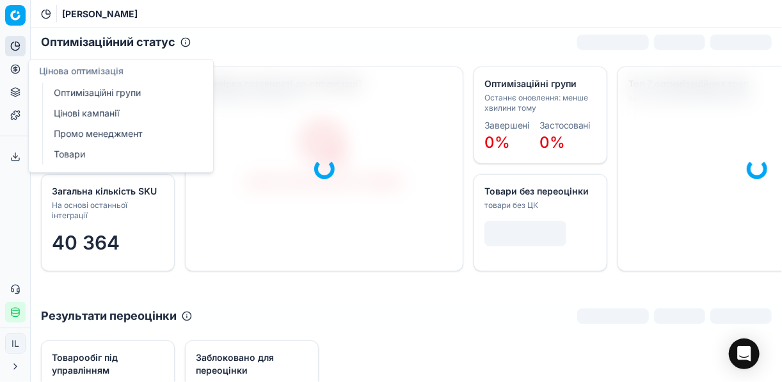
click at [66, 90] on link "Оптимізаційні групи" at bounding box center [123, 93] width 149 height 18
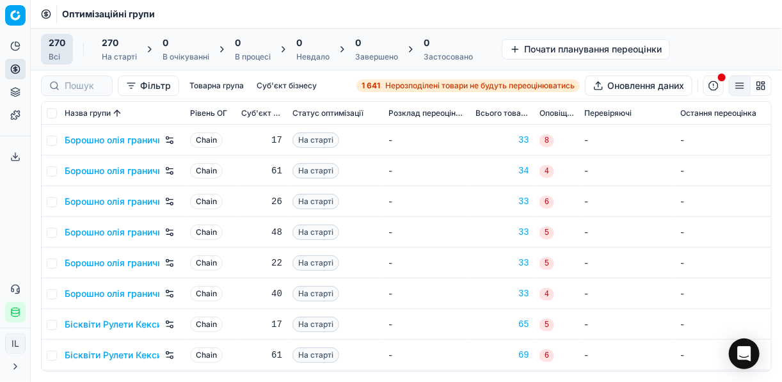
click at [391, 83] on span "Нерозподілені товари не будуть переоцінюватись" at bounding box center [480, 86] width 190 height 10
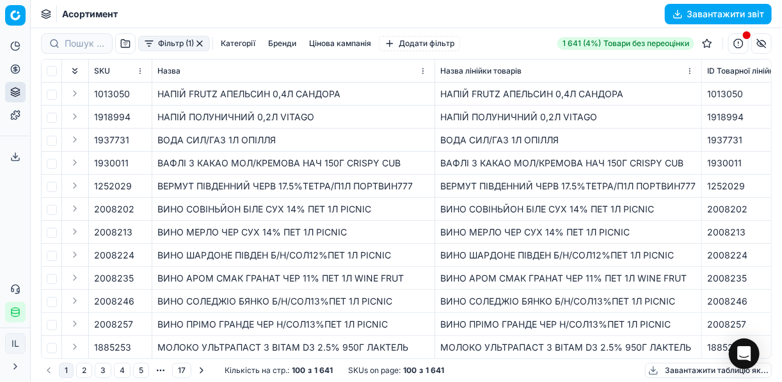
click at [150, 51] on button "Фільтр (1)" at bounding box center [174, 43] width 72 height 15
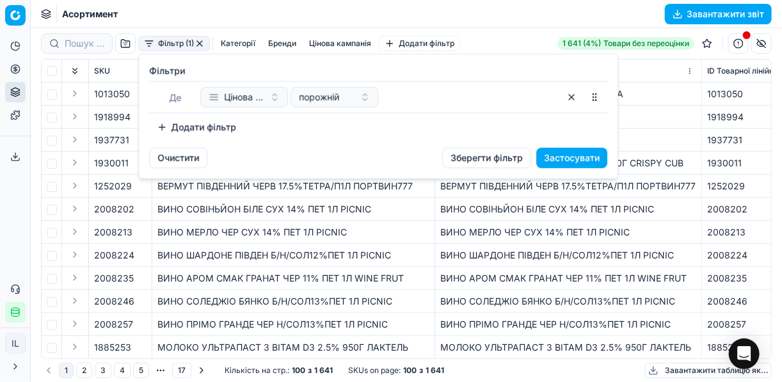
click at [165, 127] on button "Додати фільтр" at bounding box center [196, 127] width 95 height 20
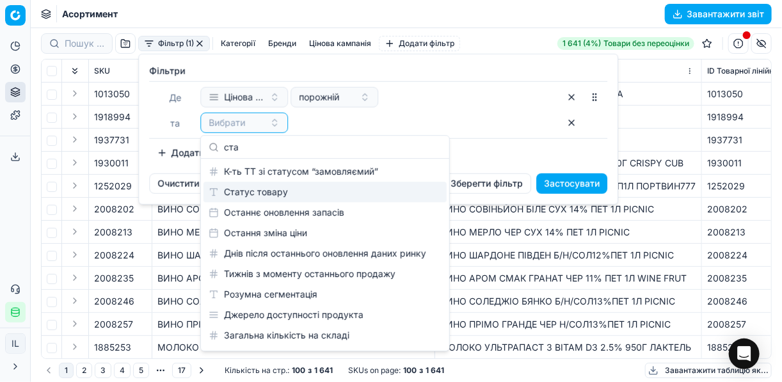
type input "ста"
click at [281, 186] on div "Статус товару" at bounding box center [325, 192] width 243 height 20
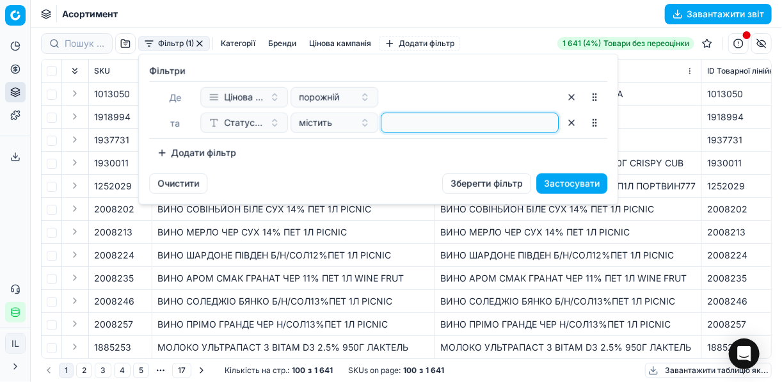
click at [402, 122] on input at bounding box center [470, 122] width 166 height 19
type input "1"
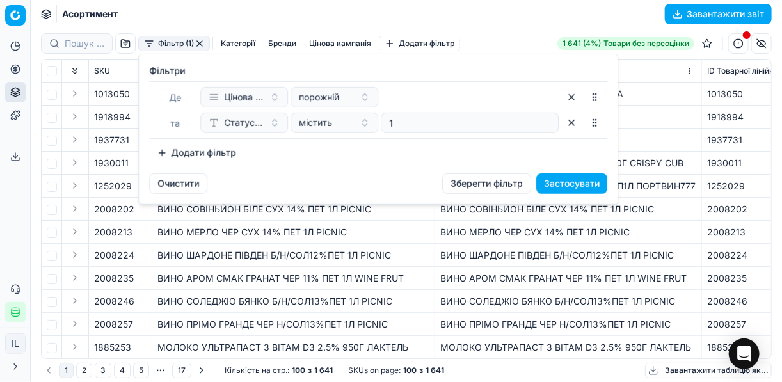
click at [161, 153] on button "Додати фільтр" at bounding box center [196, 153] width 95 height 20
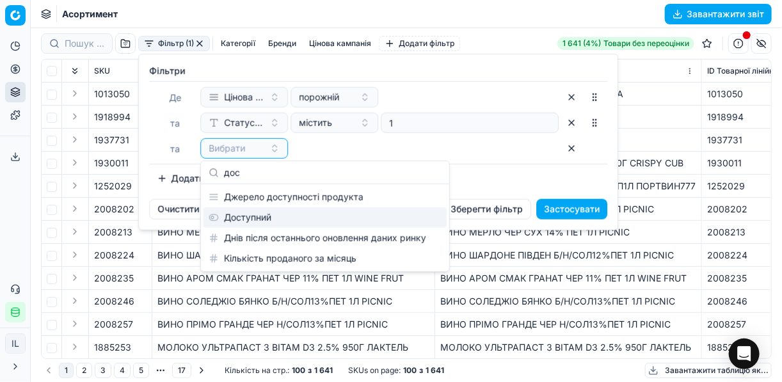
type input "дос"
click at [280, 218] on div "Доступний" at bounding box center [325, 217] width 243 height 20
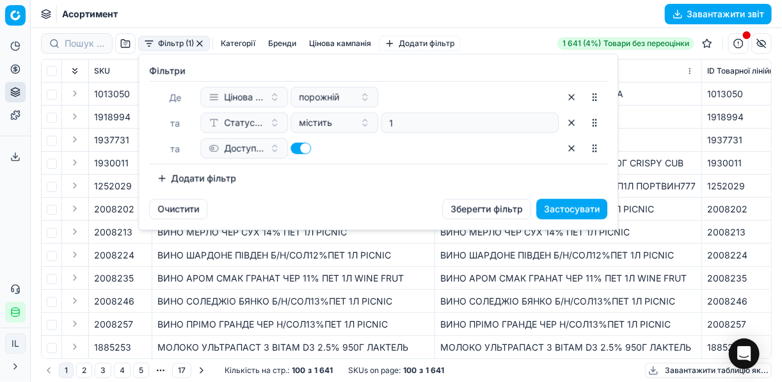
click at [158, 179] on button "Додати фільтр" at bounding box center [196, 178] width 95 height 20
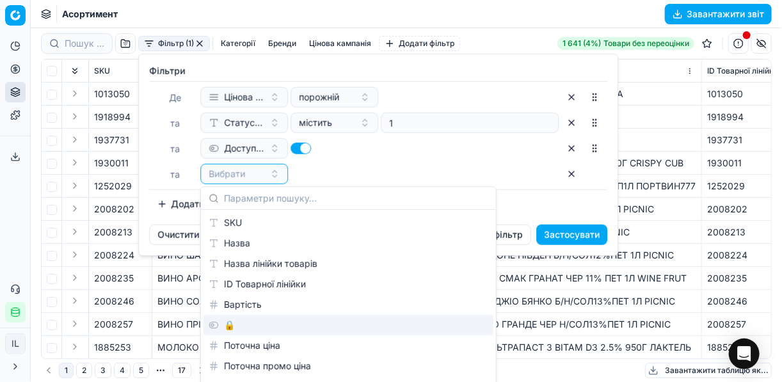
click at [232, 319] on div "🔒" at bounding box center [349, 325] width 290 height 20
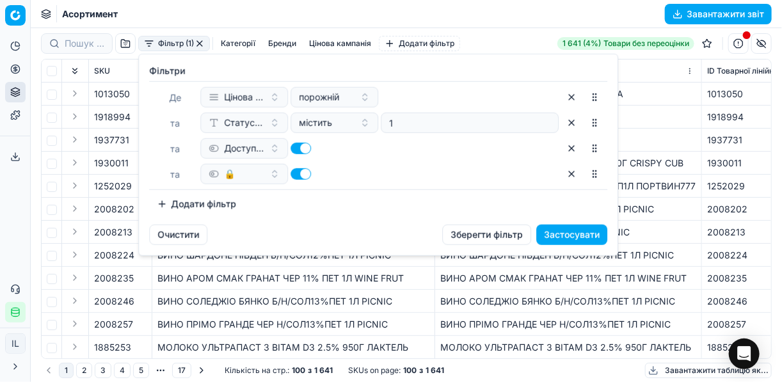
click at [291, 175] on button "button" at bounding box center [301, 174] width 20 height 12
checkbox input "false"
click at [555, 227] on button "Застосувати" at bounding box center [572, 235] width 71 height 20
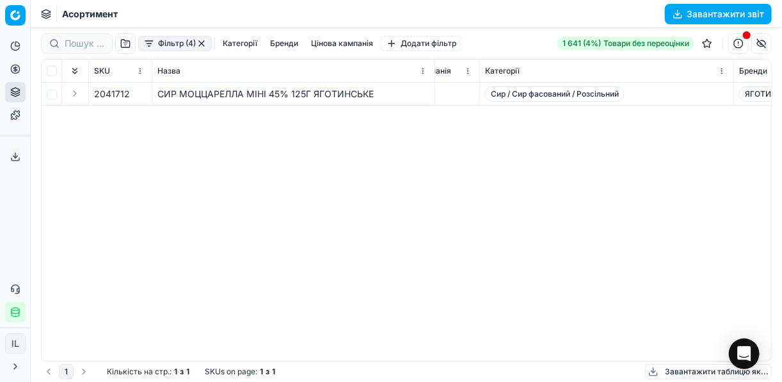
scroll to position [0, 2159]
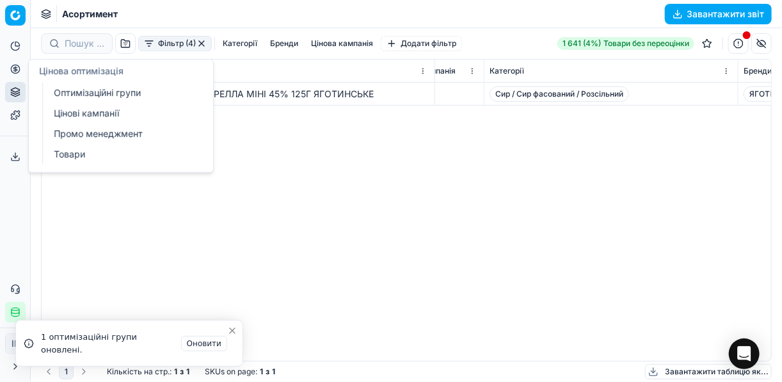
click at [15, 70] on icon at bounding box center [15, 69] width 0 height 5
click at [70, 90] on link "Оптимізаційні групи" at bounding box center [123, 93] width 149 height 18
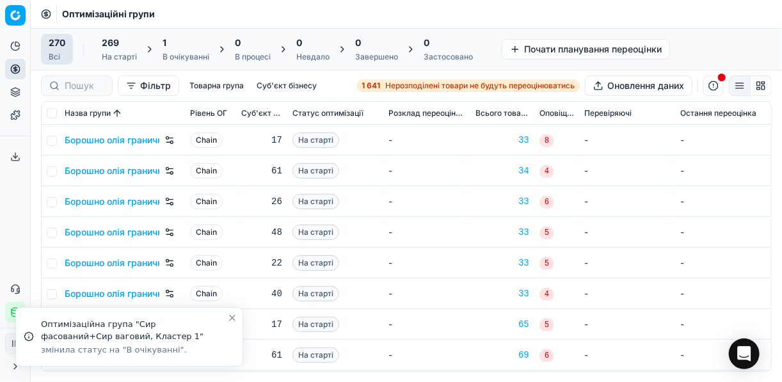
click at [182, 48] on div "1" at bounding box center [186, 42] width 47 height 13
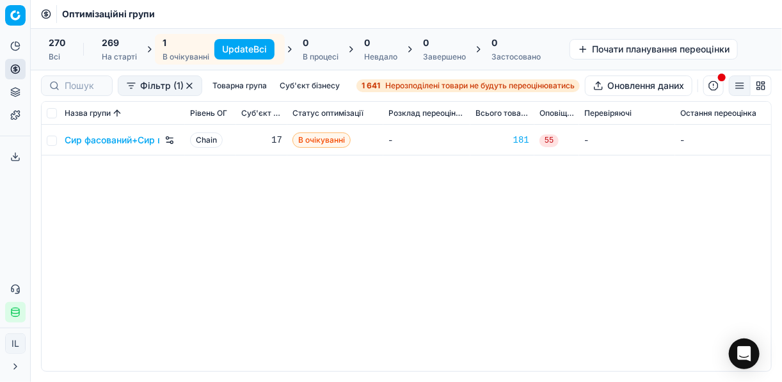
click at [252, 48] on button "Update Всі" at bounding box center [244, 49] width 60 height 20
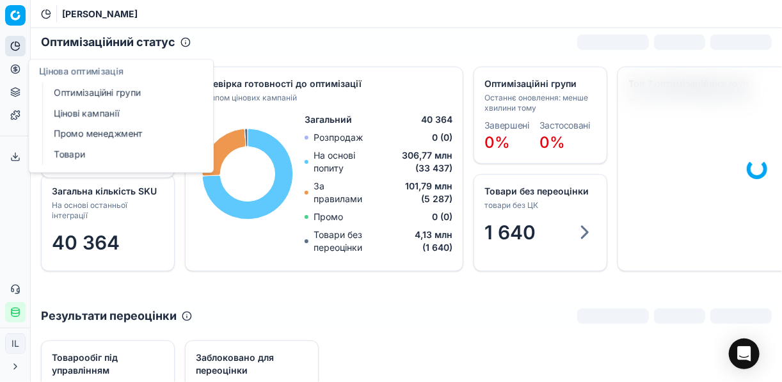
click at [118, 115] on link "Цінові кампанії" at bounding box center [123, 113] width 149 height 18
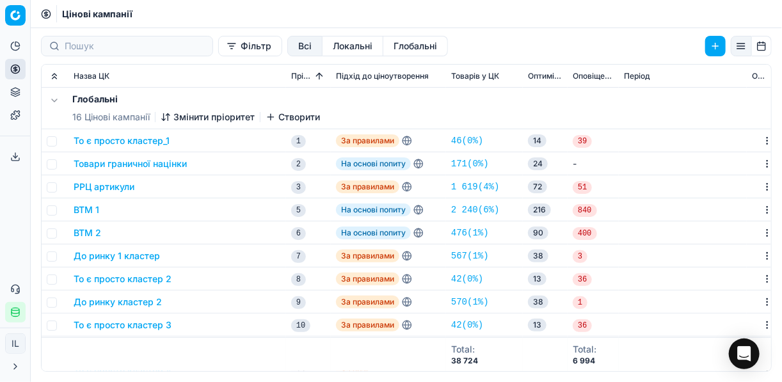
click at [218, 47] on button "Фільтр" at bounding box center [250, 46] width 64 height 20
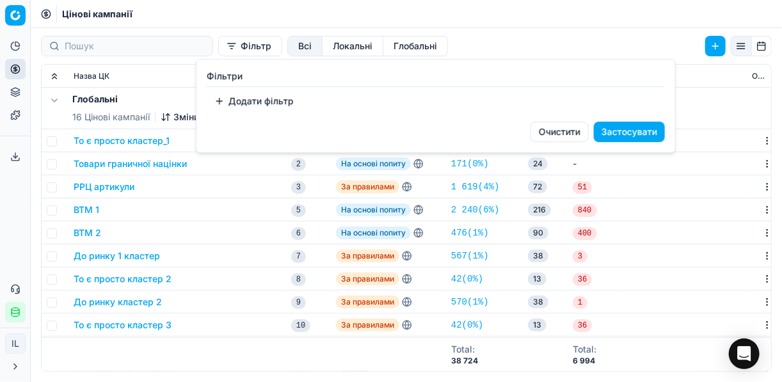
click at [241, 99] on button "Додати фільтр" at bounding box center [254, 101] width 95 height 20
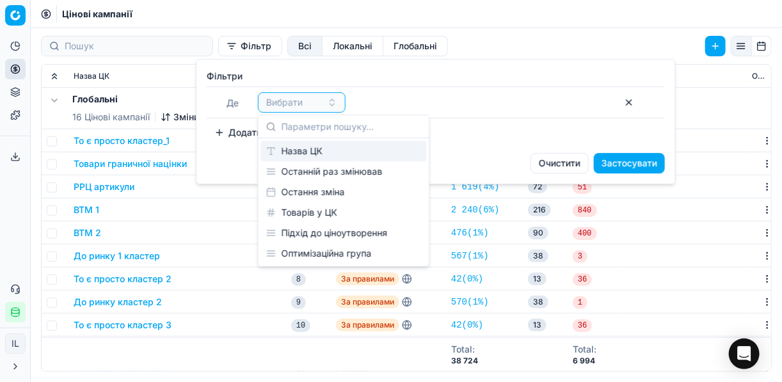
click at [318, 154] on div "Назва ЦК" at bounding box center [344, 151] width 166 height 20
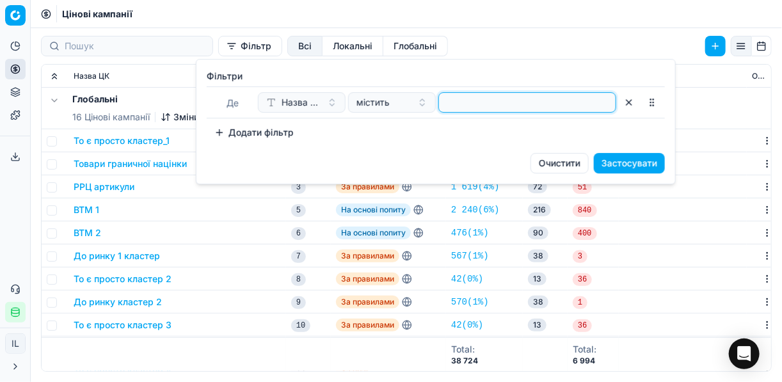
click at [469, 102] on input at bounding box center [527, 102] width 166 height 19
type input "сир"
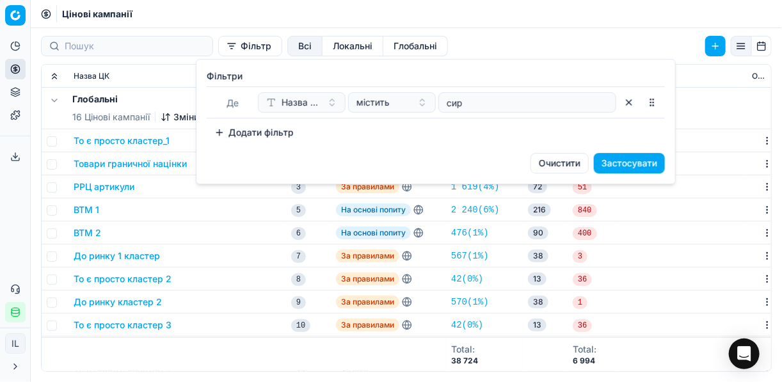
click at [638, 167] on button "Застосувати" at bounding box center [629, 163] width 71 height 20
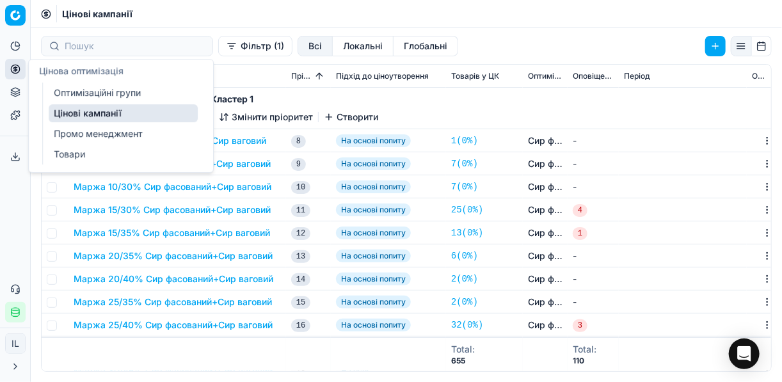
click at [12, 70] on icon at bounding box center [15, 69] width 10 height 10
click at [100, 92] on link "Оптимізаційні групи" at bounding box center [123, 93] width 149 height 18
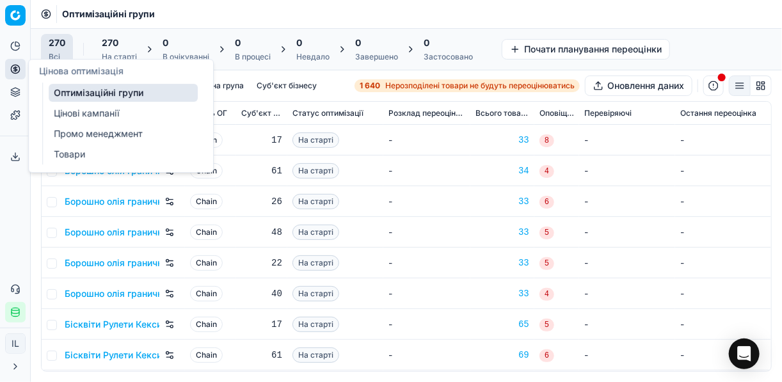
click at [13, 69] on icon at bounding box center [15, 69] width 10 height 10
click at [86, 109] on link "Цінові кампанії" at bounding box center [123, 113] width 149 height 18
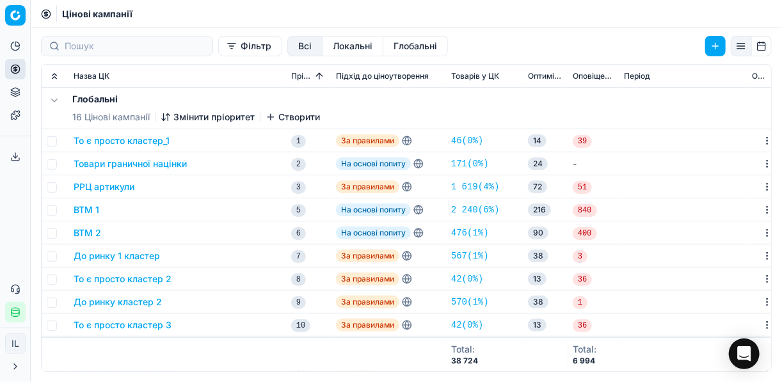
click at [218, 48] on button "Фільтр" at bounding box center [250, 46] width 64 height 20
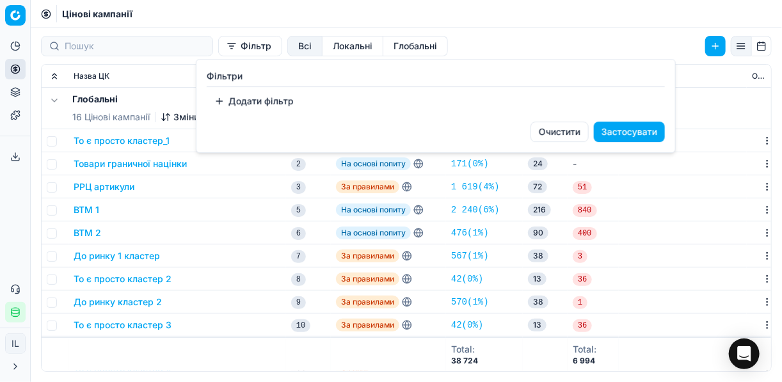
click at [217, 104] on button "Додати фільтр" at bounding box center [254, 101] width 95 height 20
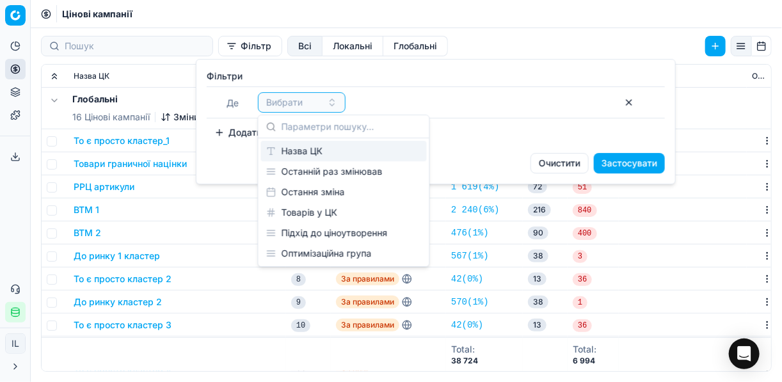
click at [309, 157] on div "Назва ЦК" at bounding box center [344, 151] width 166 height 20
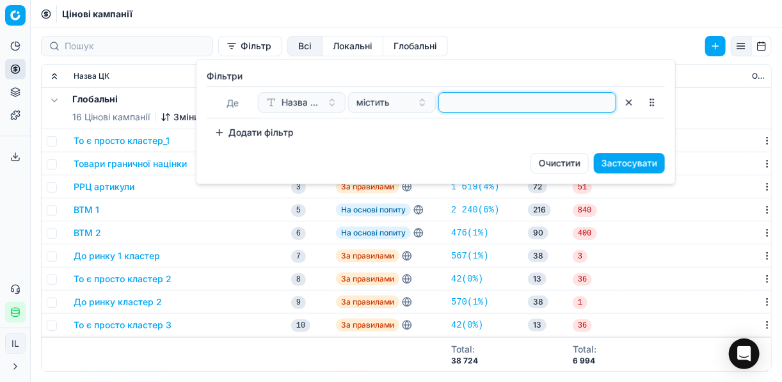
click at [479, 104] on input at bounding box center [527, 102] width 166 height 19
type input "сир"
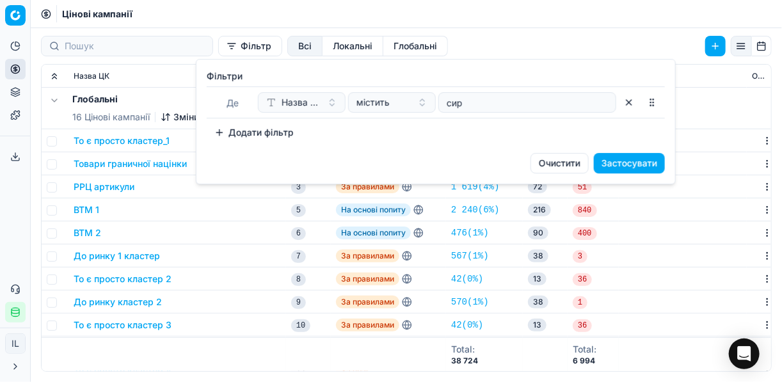
click at [652, 159] on button "Застосувати" at bounding box center [629, 163] width 71 height 20
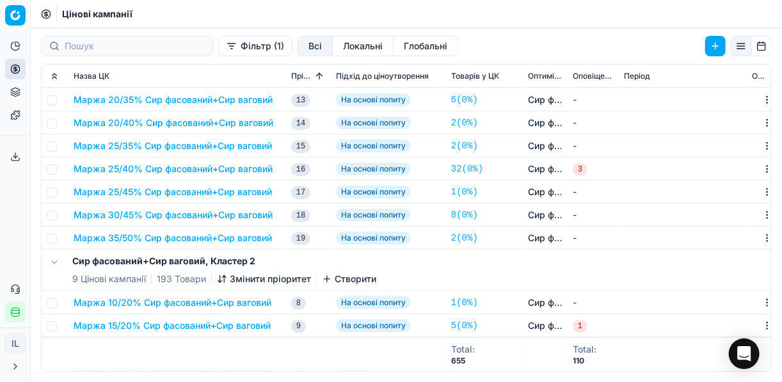
scroll to position [256, 0]
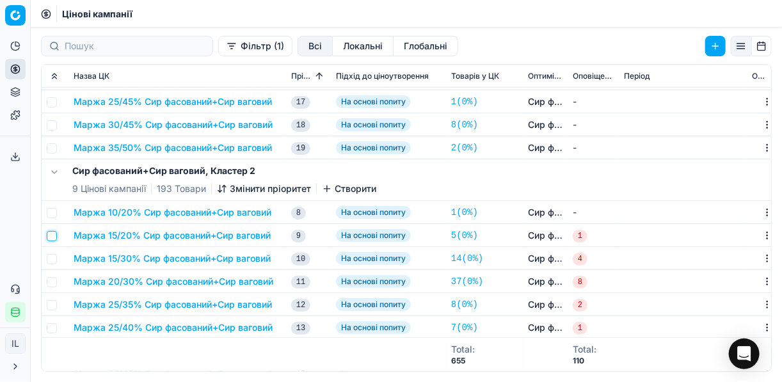
click at [54, 236] on input "checkbox" at bounding box center [52, 236] width 10 height 10
checkbox input "true"
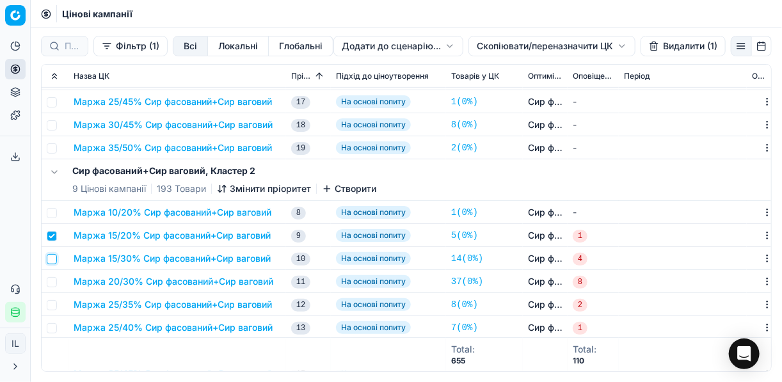
click at [54, 259] on input "checkbox" at bounding box center [52, 259] width 10 height 10
checkbox input "true"
drag, startPoint x: 56, startPoint y: 282, endPoint x: 56, endPoint y: 292, distance: 9.6
click at [56, 284] on input "checkbox" at bounding box center [52, 282] width 10 height 10
checkbox input "true"
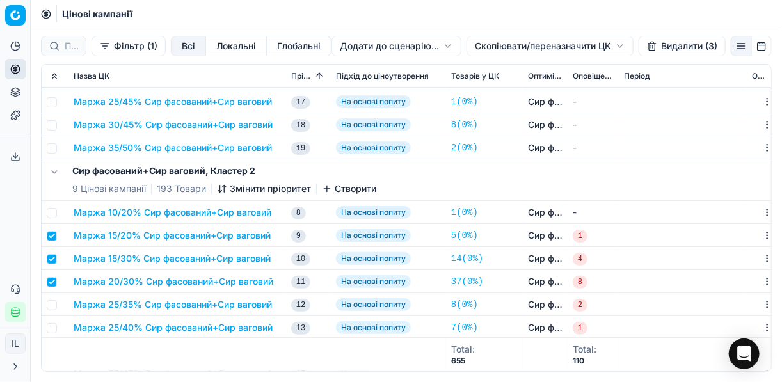
click at [58, 305] on td at bounding box center [55, 304] width 27 height 23
click at [54, 305] on input "checkbox" at bounding box center [52, 305] width 10 height 10
checkbox input "true"
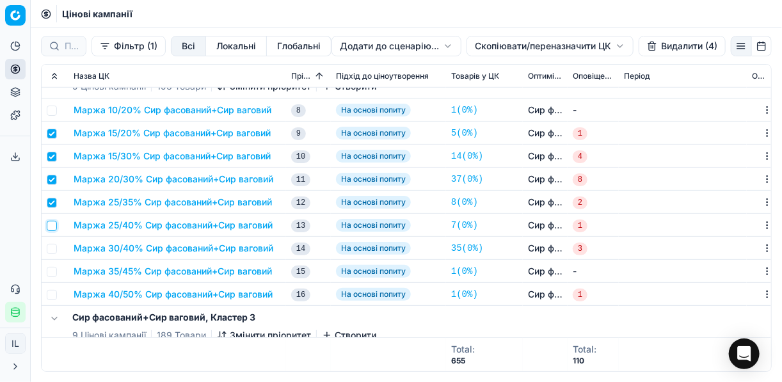
drag, startPoint x: 50, startPoint y: 225, endPoint x: 56, endPoint y: 244, distance: 19.6
click at [50, 227] on input "checkbox" at bounding box center [52, 226] width 10 height 10
checkbox input "true"
drag, startPoint x: 51, startPoint y: 248, endPoint x: 53, endPoint y: 271, distance: 23.1
click at [51, 252] on input "checkbox" at bounding box center [52, 249] width 10 height 10
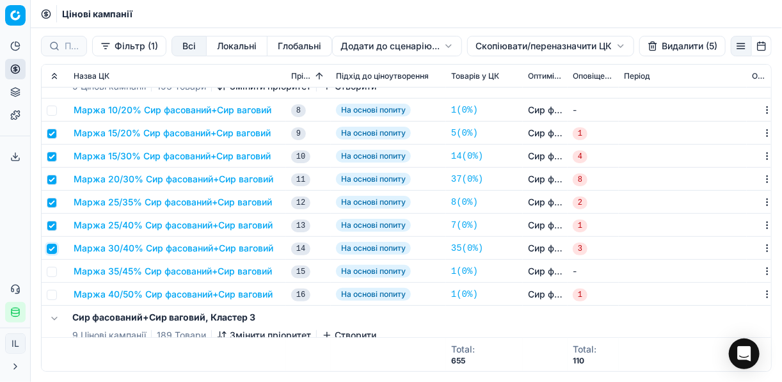
checkbox input "true"
click at [54, 274] on input "checkbox" at bounding box center [52, 272] width 10 height 10
checkbox input "true"
click at [54, 295] on input "checkbox" at bounding box center [52, 295] width 10 height 10
checkbox input "true"
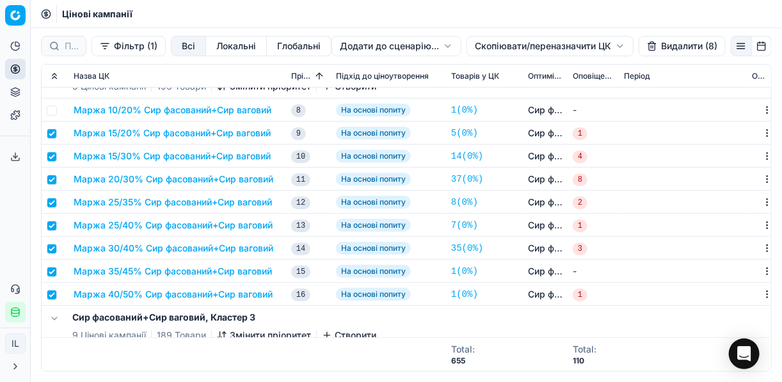
click at [683, 48] on button "Видалити (8)" at bounding box center [682, 46] width 87 height 20
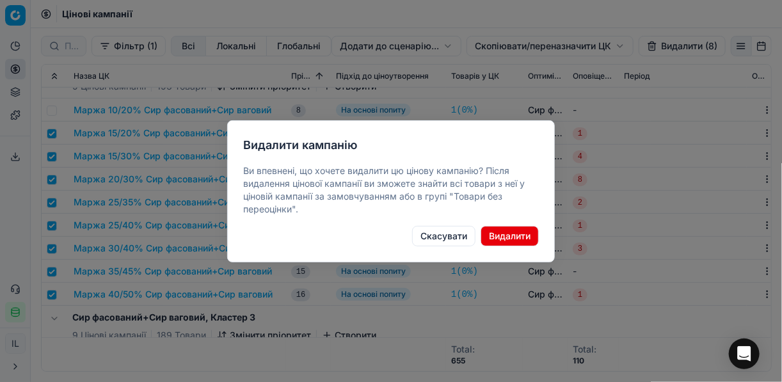
click at [517, 235] on button "Видалити" at bounding box center [510, 236] width 58 height 20
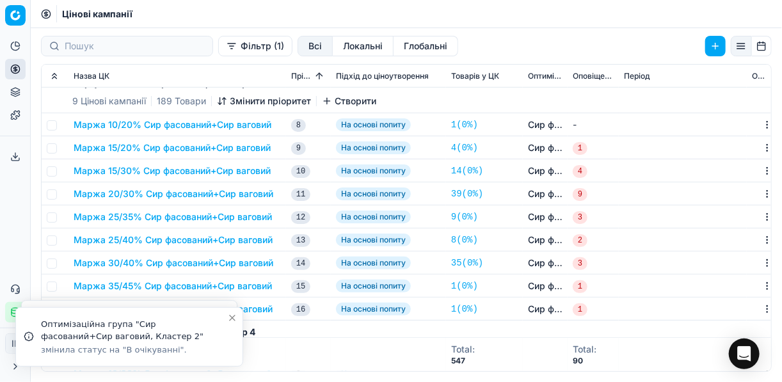
scroll to position [410, 0]
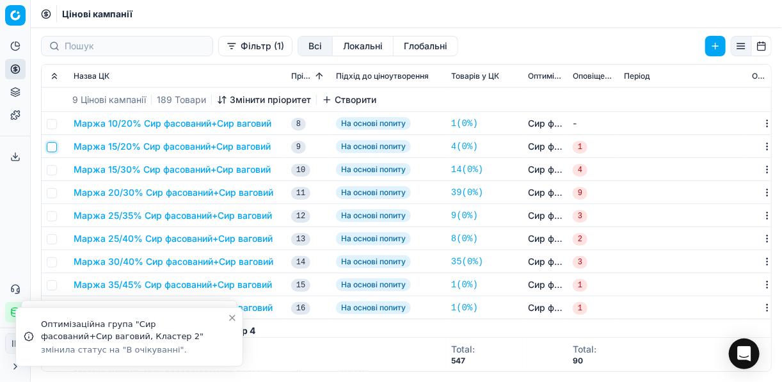
click at [49, 150] on input "checkbox" at bounding box center [52, 147] width 10 height 10
checkbox input "true"
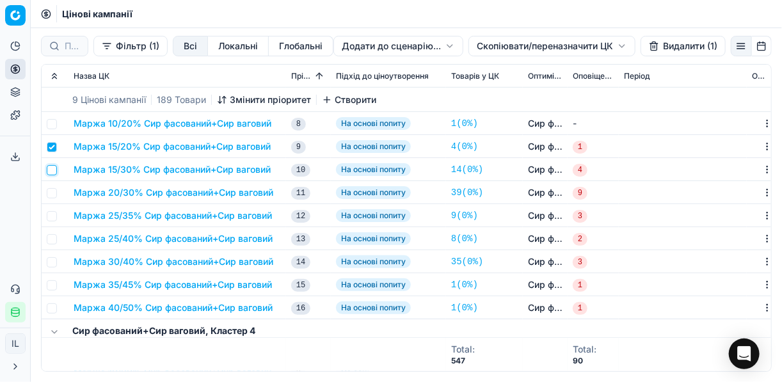
click at [50, 171] on input "checkbox" at bounding box center [52, 170] width 10 height 10
checkbox input "true"
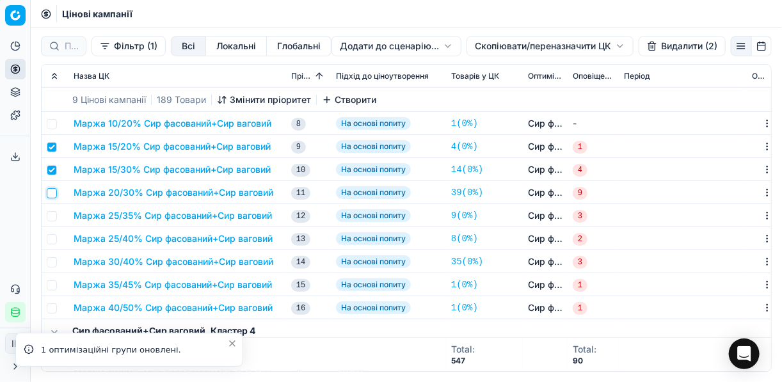
click at [52, 195] on input "checkbox" at bounding box center [52, 193] width 10 height 10
checkbox input "true"
click at [53, 217] on input "checkbox" at bounding box center [52, 216] width 10 height 10
checkbox input "true"
click at [55, 243] on input "checkbox" at bounding box center [52, 239] width 10 height 10
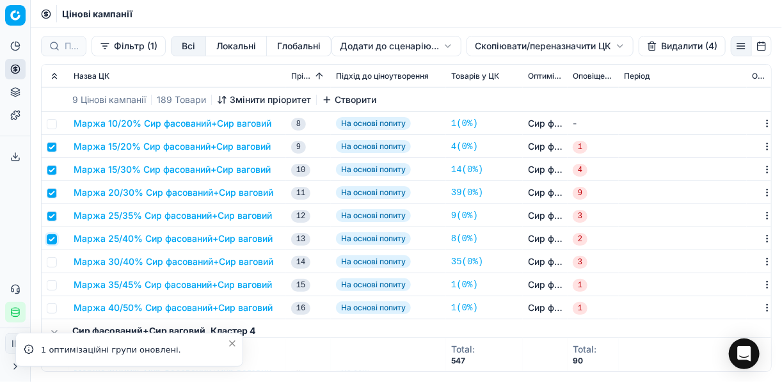
checkbox input "true"
click at [54, 266] on td at bounding box center [55, 261] width 27 height 23
click at [51, 288] on input "checkbox" at bounding box center [52, 285] width 10 height 10
checkbox input "true"
click at [55, 263] on input "checkbox" at bounding box center [52, 262] width 10 height 10
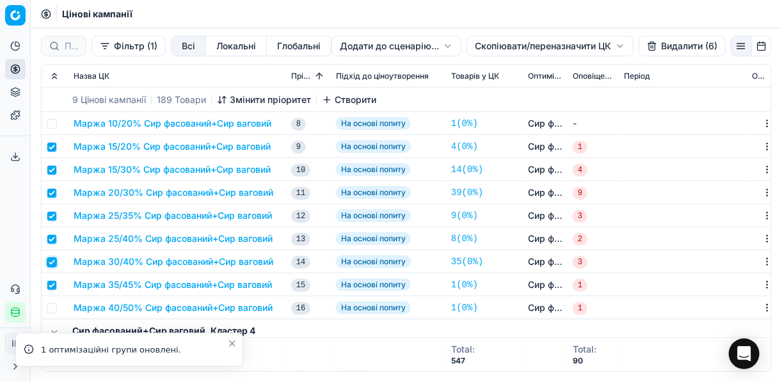
checkbox input "true"
click at [51, 307] on input "checkbox" at bounding box center [52, 308] width 10 height 10
checkbox input "true"
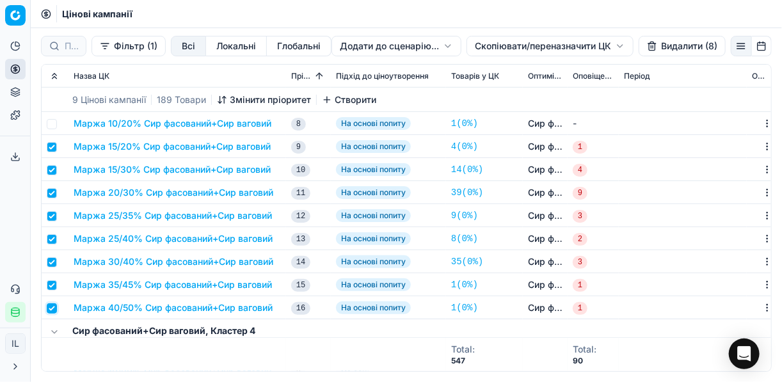
scroll to position [461, 0]
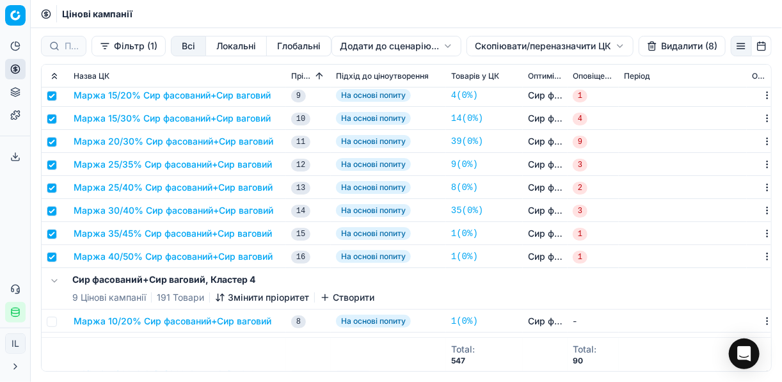
click at [675, 50] on button "Видалити (8)" at bounding box center [682, 46] width 87 height 20
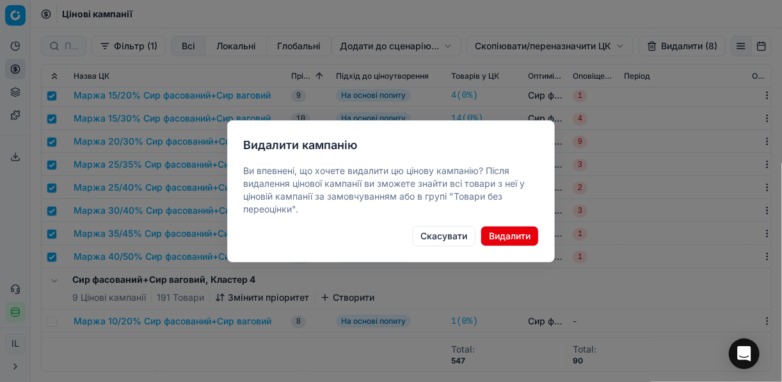
click at [503, 237] on button "Видалити" at bounding box center [510, 236] width 58 height 20
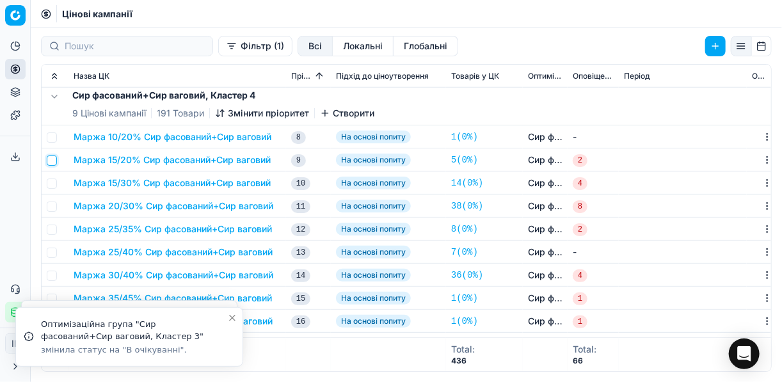
drag, startPoint x: 51, startPoint y: 163, endPoint x: 60, endPoint y: 180, distance: 18.9
click at [51, 163] on input "checkbox" at bounding box center [52, 161] width 10 height 10
checkbox input "true"
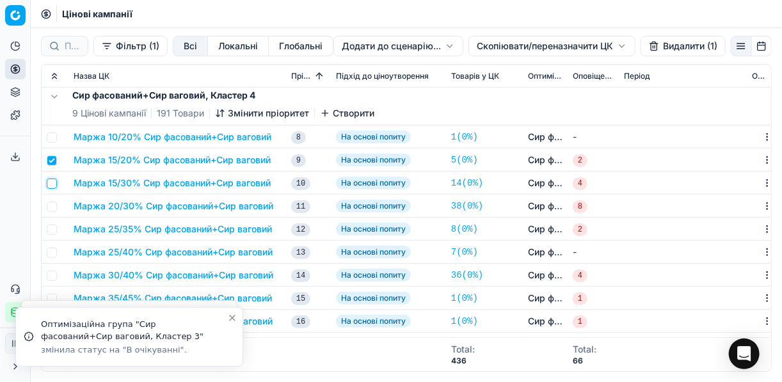
drag, startPoint x: 49, startPoint y: 184, endPoint x: 56, endPoint y: 194, distance: 12.4
click at [50, 184] on input "checkbox" at bounding box center [52, 184] width 10 height 10
checkbox input "true"
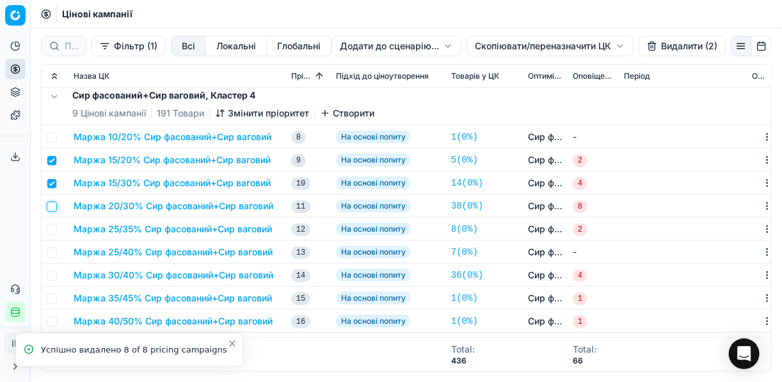
drag, startPoint x: 53, startPoint y: 202, endPoint x: 56, endPoint y: 214, distance: 13.1
click at [53, 202] on input "checkbox" at bounding box center [52, 207] width 10 height 10
checkbox input "true"
click at [51, 232] on input "checkbox" at bounding box center [52, 230] width 10 height 10
checkbox input "true"
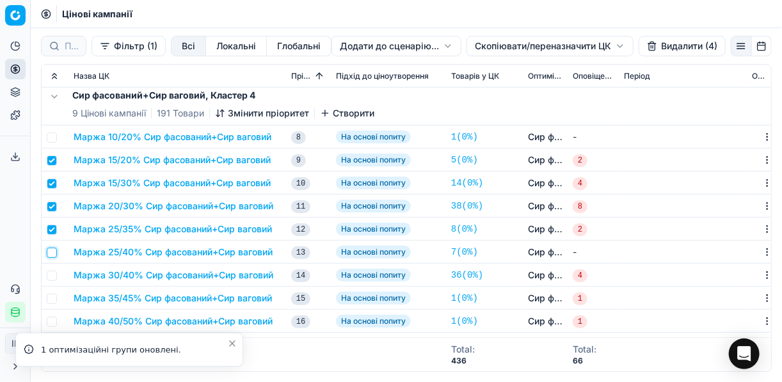
click at [54, 253] on input "checkbox" at bounding box center [52, 253] width 10 height 10
checkbox input "true"
drag, startPoint x: 49, startPoint y: 275, endPoint x: 59, endPoint y: 291, distance: 18.7
click at [50, 275] on input "checkbox" at bounding box center [52, 276] width 10 height 10
checkbox input "true"
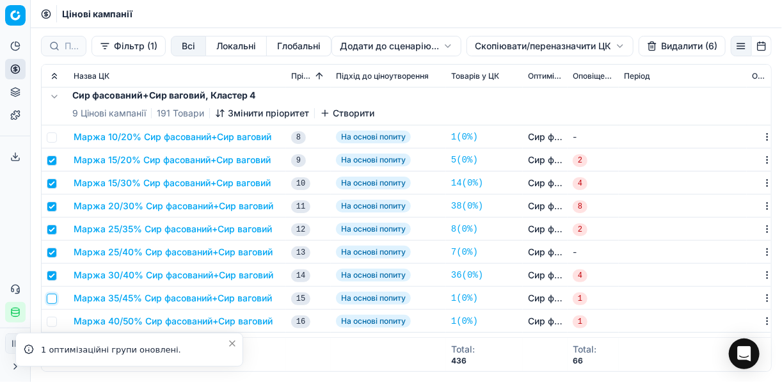
click at [49, 294] on input "checkbox" at bounding box center [52, 299] width 10 height 10
checkbox input "true"
click at [53, 319] on input "checkbox" at bounding box center [52, 322] width 10 height 10
checkbox input "true"
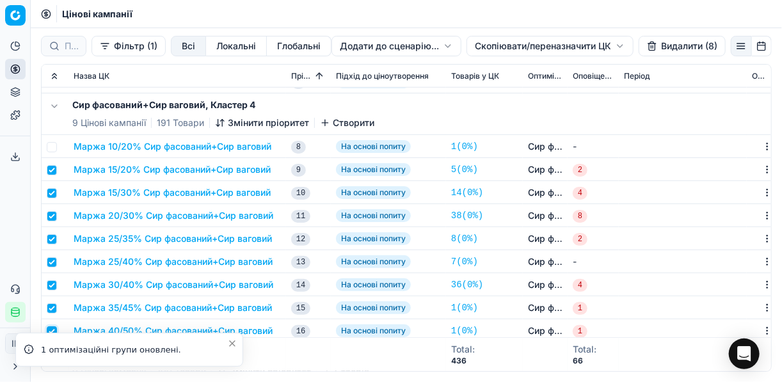
scroll to position [512, 0]
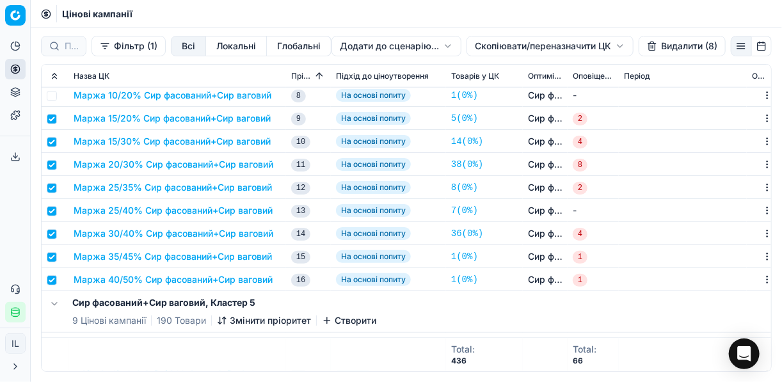
click at [667, 44] on button "Видалити (8)" at bounding box center [682, 46] width 87 height 20
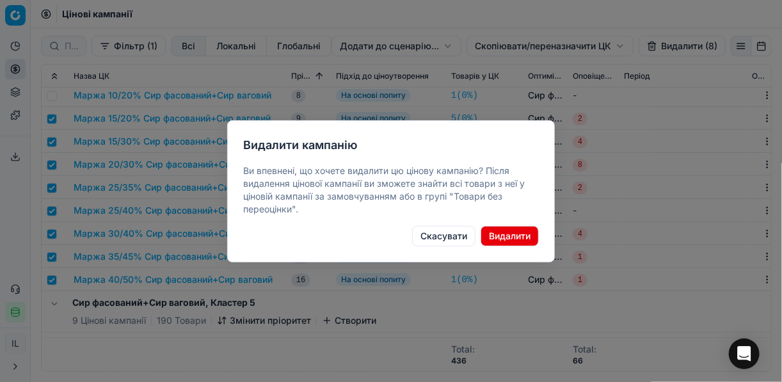
click at [497, 237] on button "Видалити" at bounding box center [510, 236] width 58 height 20
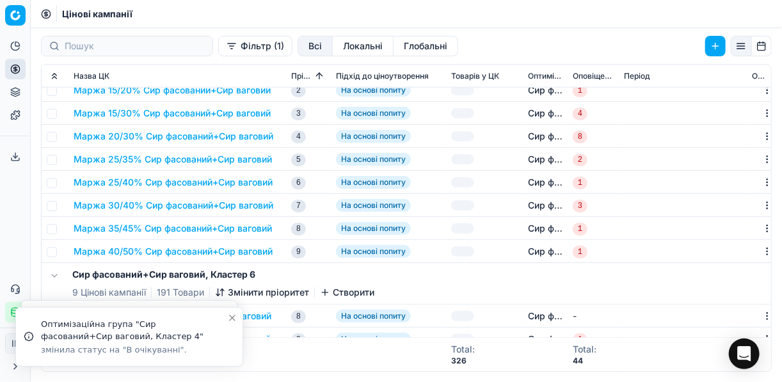
scroll to position [563, 0]
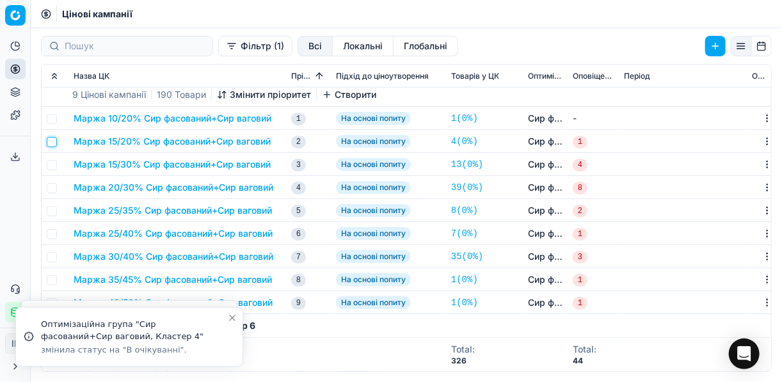
drag, startPoint x: 54, startPoint y: 143, endPoint x: 54, endPoint y: 166, distance: 23.0
click at [53, 145] on input "checkbox" at bounding box center [52, 142] width 10 height 10
checkbox input "true"
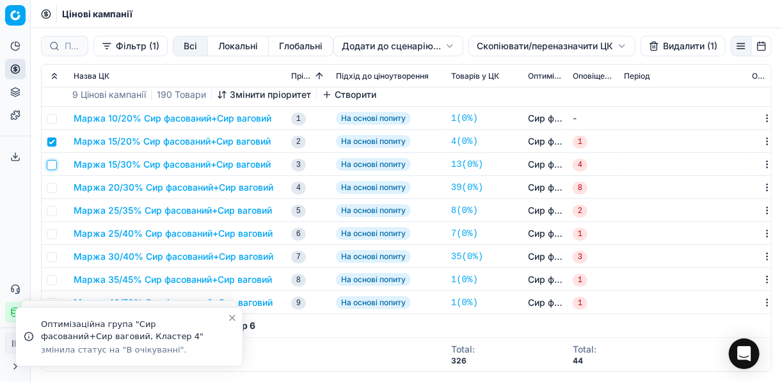
click at [54, 168] on input "checkbox" at bounding box center [52, 165] width 10 height 10
checkbox input "true"
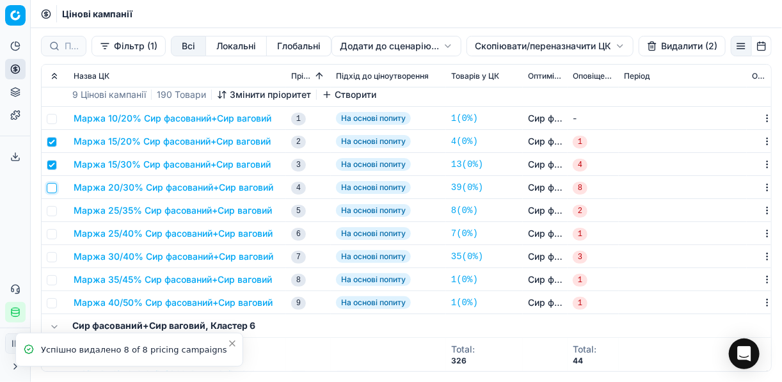
click at [54, 191] on input "checkbox" at bounding box center [52, 188] width 10 height 10
checkbox input "true"
click at [53, 216] on td at bounding box center [55, 210] width 27 height 23
click at [51, 211] on input "checkbox" at bounding box center [52, 211] width 10 height 10
checkbox input "true"
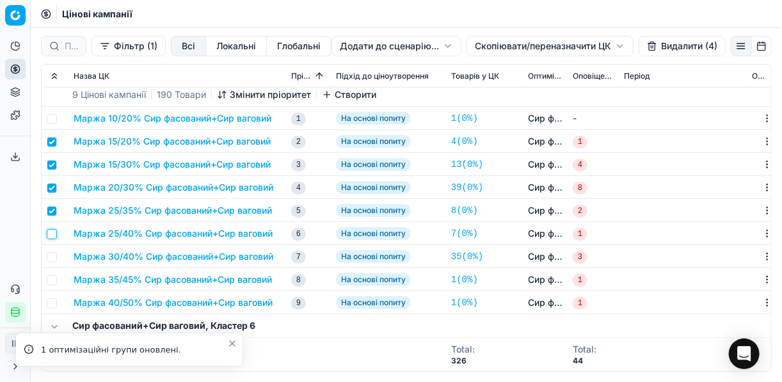
click at [52, 231] on input "checkbox" at bounding box center [52, 234] width 10 height 10
checkbox input "true"
click at [52, 250] on td at bounding box center [55, 256] width 27 height 23
click at [56, 261] on td at bounding box center [55, 256] width 27 height 23
drag, startPoint x: 53, startPoint y: 255, endPoint x: 51, endPoint y: 275, distance: 19.9
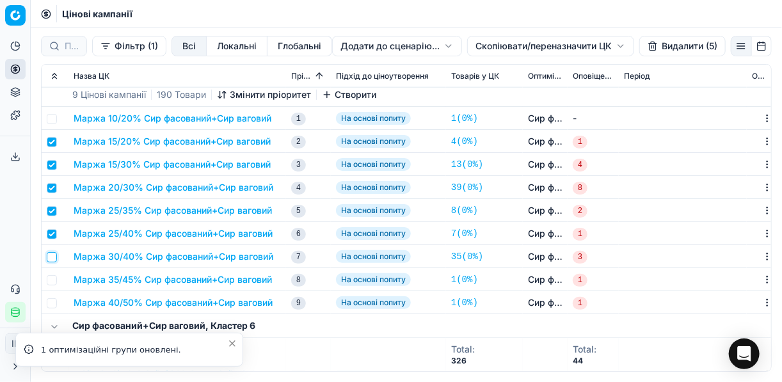
click at [52, 256] on input "checkbox" at bounding box center [52, 257] width 10 height 10
checkbox input "true"
click at [51, 281] on input "checkbox" at bounding box center [52, 280] width 10 height 10
checkbox input "true"
click at [54, 303] on input "checkbox" at bounding box center [52, 303] width 10 height 10
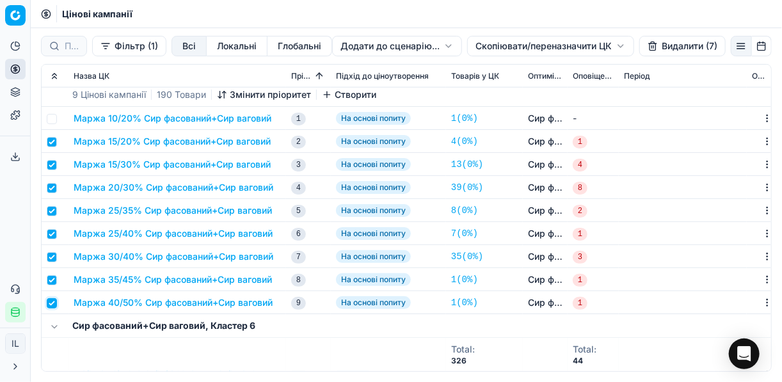
checkbox input "true"
click at [658, 45] on button "Видалити (8)" at bounding box center [682, 46] width 87 height 20
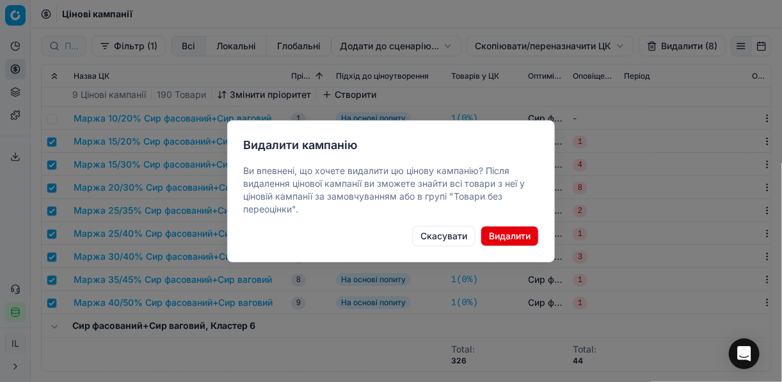
click at [514, 233] on button "Видалити" at bounding box center [510, 236] width 58 height 20
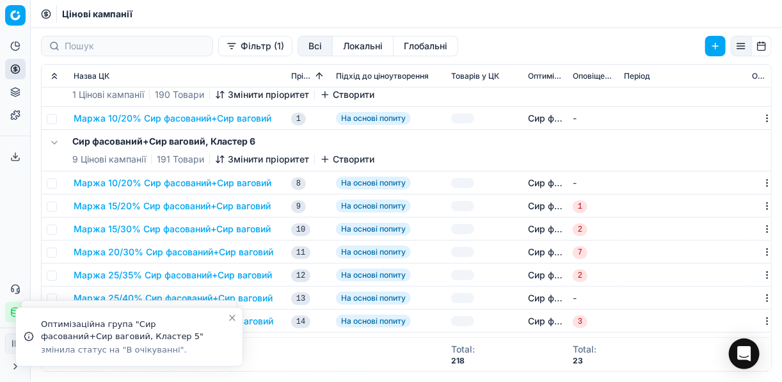
checkbox input "false"
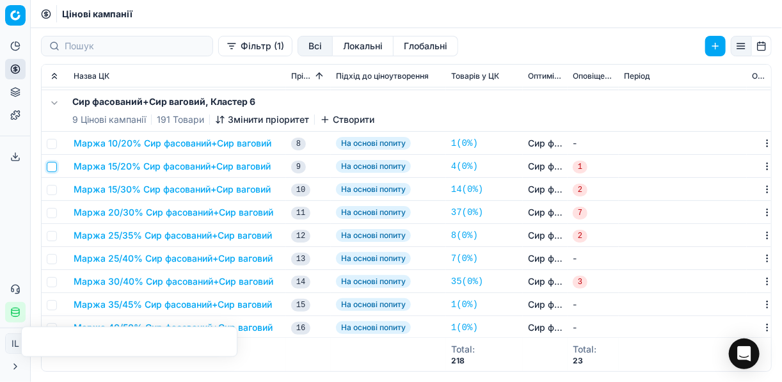
drag, startPoint x: 52, startPoint y: 161, endPoint x: 54, endPoint y: 173, distance: 12.4
click at [52, 163] on input "checkbox" at bounding box center [52, 167] width 10 height 10
checkbox input "true"
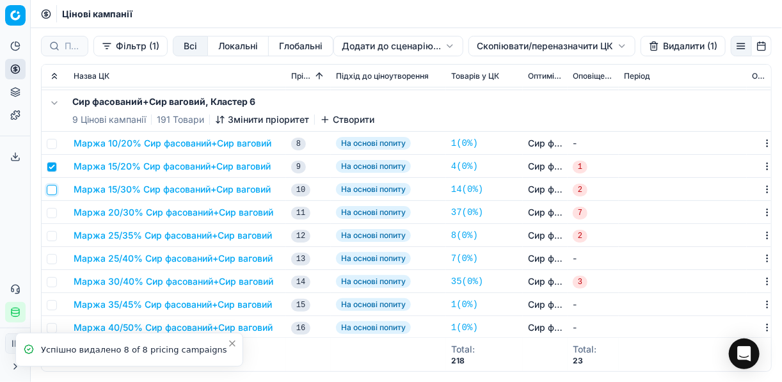
drag, startPoint x: 53, startPoint y: 183, endPoint x: 53, endPoint y: 197, distance: 14.1
click at [53, 185] on input "checkbox" at bounding box center [52, 190] width 10 height 10
checkbox input "true"
click at [49, 208] on input "checkbox" at bounding box center [52, 213] width 10 height 10
checkbox input "true"
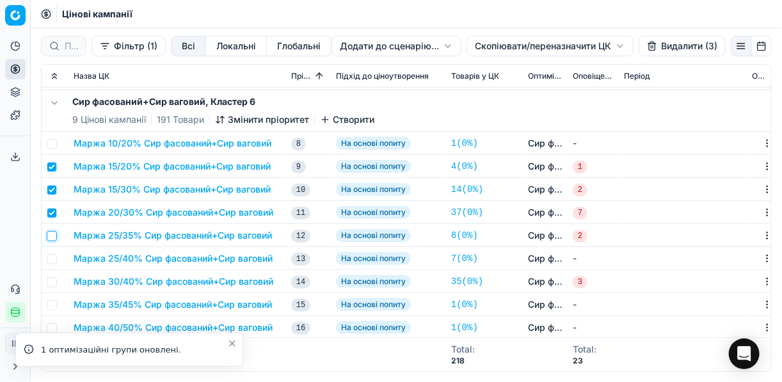
click at [51, 234] on input "checkbox" at bounding box center [52, 236] width 10 height 10
checkbox input "true"
drag, startPoint x: 53, startPoint y: 256, endPoint x: 53, endPoint y: 266, distance: 9.6
click at [53, 257] on input "checkbox" at bounding box center [52, 259] width 10 height 10
checkbox input "true"
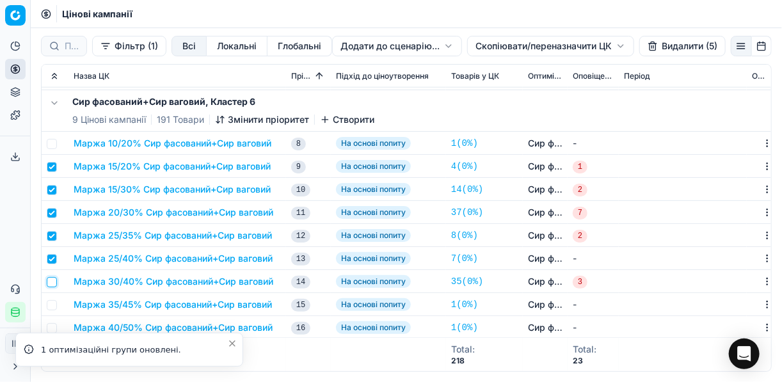
click at [50, 279] on input "checkbox" at bounding box center [52, 282] width 10 height 10
checkbox input "true"
click at [52, 303] on input "checkbox" at bounding box center [52, 305] width 10 height 10
checkbox input "true"
click at [56, 327] on input "checkbox" at bounding box center [52, 328] width 10 height 10
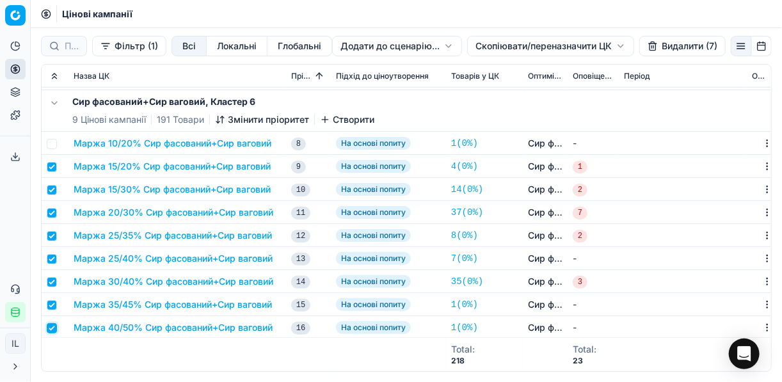
checkbox input "true"
click at [669, 45] on button "Видалити (8)" at bounding box center [682, 46] width 87 height 20
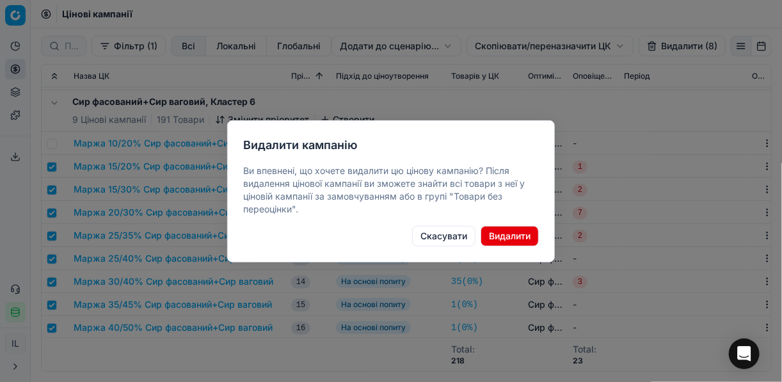
click at [514, 232] on button "Видалити" at bounding box center [510, 236] width 58 height 20
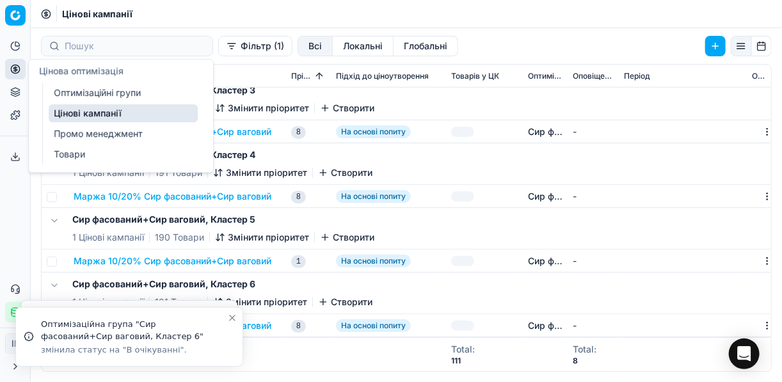
scroll to position [400, 0]
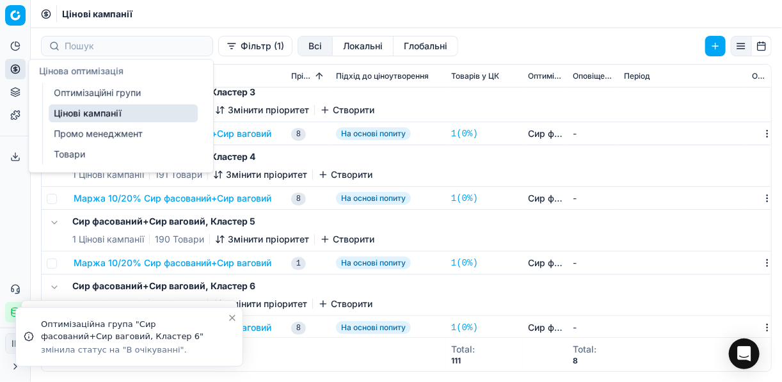
drag, startPoint x: 83, startPoint y: 92, endPoint x: 140, endPoint y: 67, distance: 62.5
click at [82, 92] on link "Оптимізаційні групи" at bounding box center [123, 93] width 149 height 18
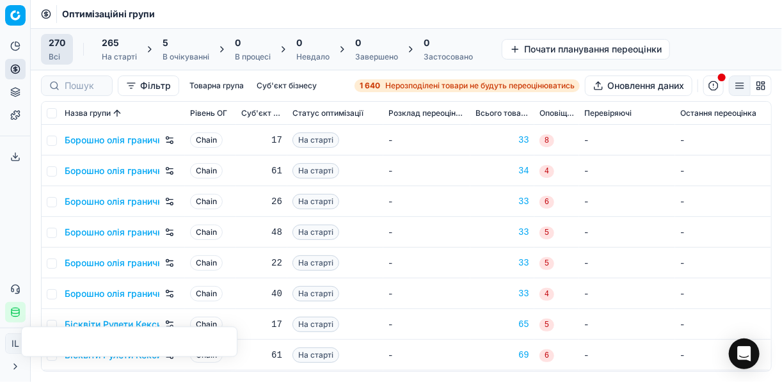
click at [182, 51] on div "5 В очікуванні" at bounding box center [186, 49] width 47 height 26
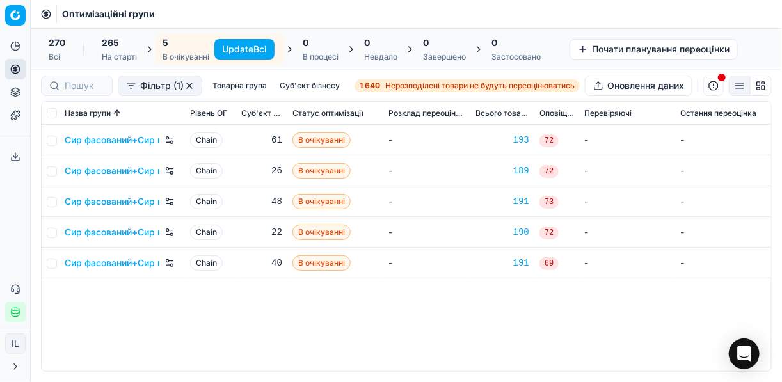
click at [249, 49] on button "Update Всі" at bounding box center [244, 49] width 60 height 20
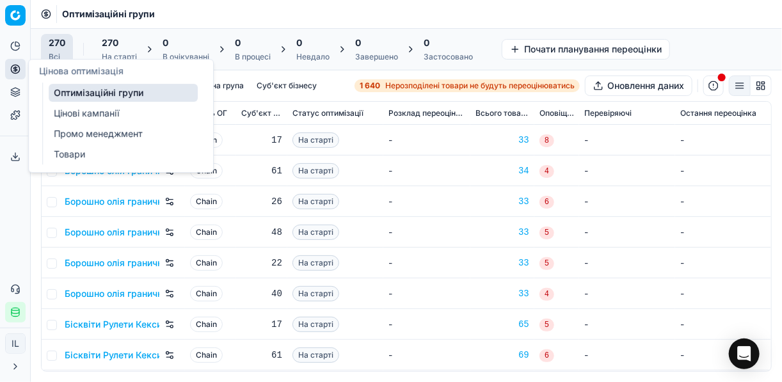
click at [87, 115] on link "Цінові кампанії" at bounding box center [123, 113] width 149 height 18
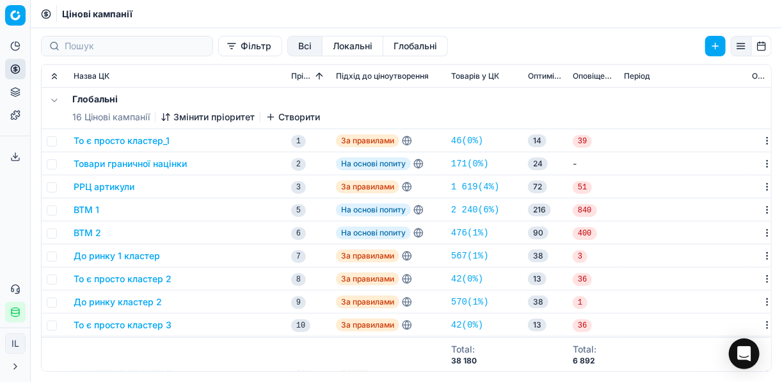
click at [218, 48] on button "Фільтр" at bounding box center [250, 46] width 64 height 20
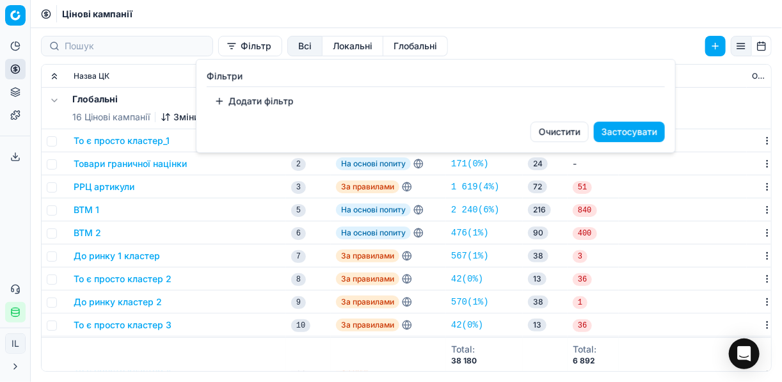
click at [237, 105] on button "Додати фільтр" at bounding box center [254, 101] width 95 height 20
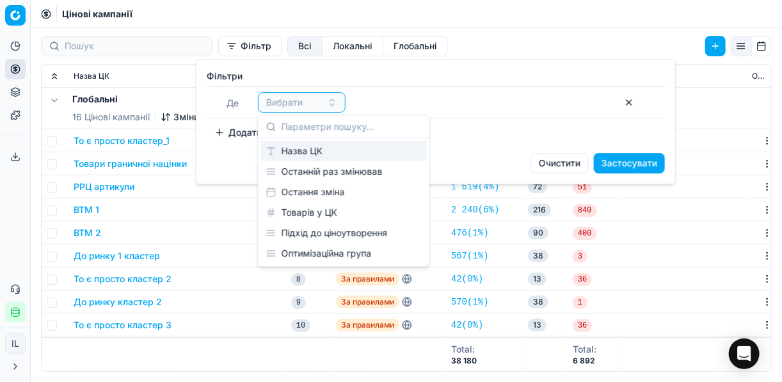
drag, startPoint x: 308, startPoint y: 156, endPoint x: 394, endPoint y: 133, distance: 89.0
click at [310, 156] on div "Назва ЦК" at bounding box center [344, 151] width 166 height 20
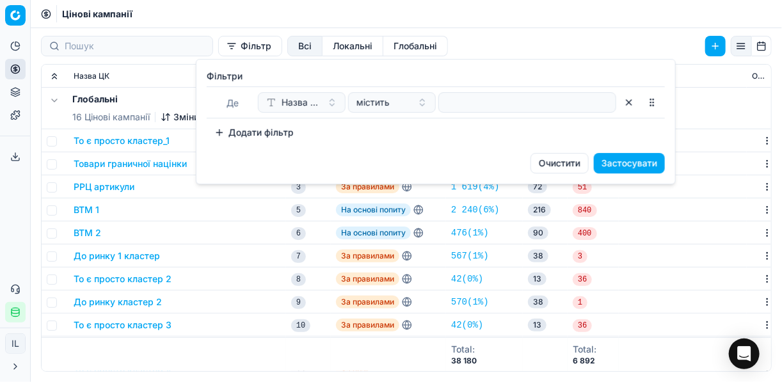
drag, startPoint x: 448, startPoint y: 112, endPoint x: 458, endPoint y: 99, distance: 16.0
click at [455, 102] on div "Де Назва ЦК містить" at bounding box center [436, 102] width 458 height 32
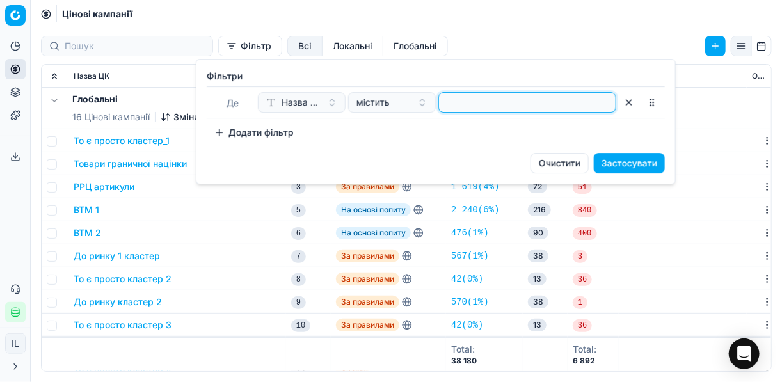
click at [458, 99] on input at bounding box center [527, 102] width 166 height 19
type input "сир"
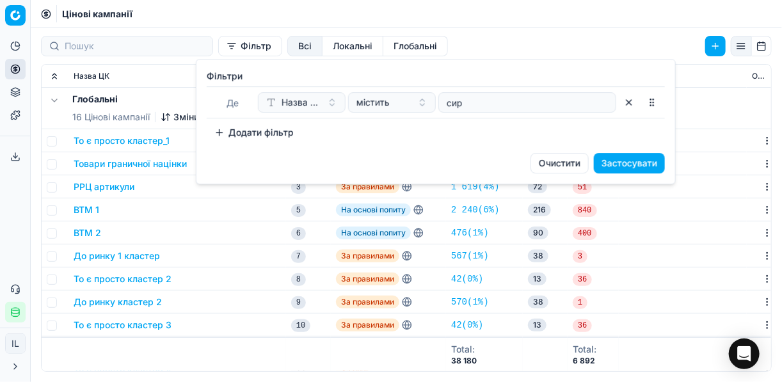
click at [640, 154] on button "Застосувати" at bounding box center [629, 163] width 71 height 20
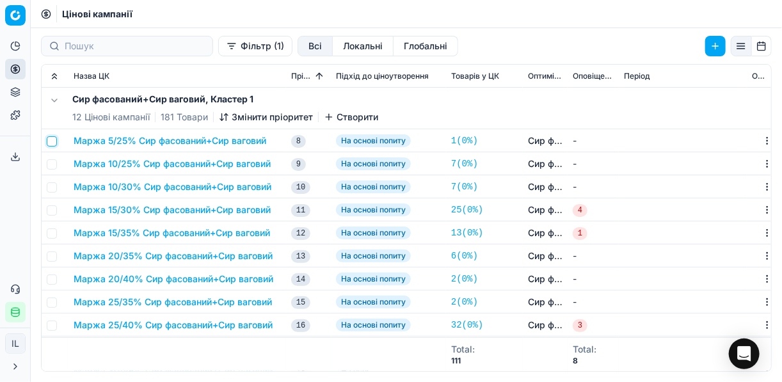
drag, startPoint x: 53, startPoint y: 145, endPoint x: 59, endPoint y: 166, distance: 22.5
click at [54, 145] on input "checkbox" at bounding box center [52, 141] width 10 height 10
checkbox input "true"
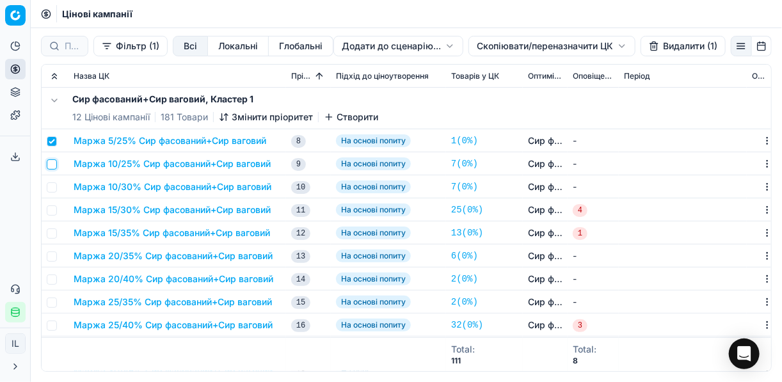
click at [55, 166] on input "checkbox" at bounding box center [52, 164] width 10 height 10
checkbox input "true"
drag, startPoint x: 54, startPoint y: 184, endPoint x: 54, endPoint y: 202, distance: 17.3
click at [54, 186] on input "checkbox" at bounding box center [52, 187] width 10 height 10
checkbox input "true"
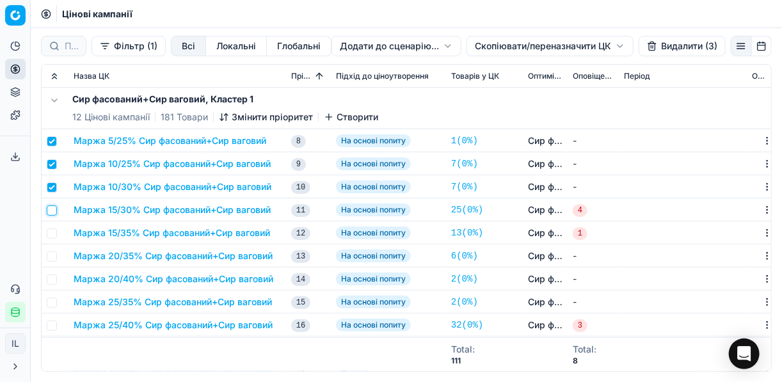
click at [53, 211] on input "checkbox" at bounding box center [52, 211] width 10 height 10
checkbox input "true"
drag, startPoint x: 51, startPoint y: 236, endPoint x: 53, endPoint y: 250, distance: 13.7
click at [51, 238] on td at bounding box center [55, 233] width 27 height 23
drag, startPoint x: 53, startPoint y: 257, endPoint x: 51, endPoint y: 274, distance: 16.8
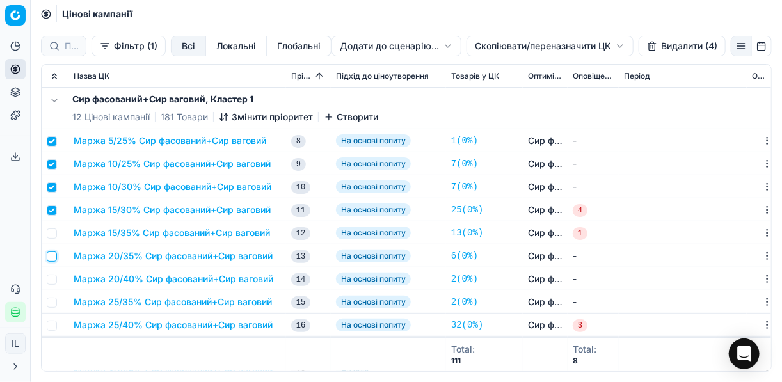
click at [53, 259] on input "checkbox" at bounding box center [52, 257] width 10 height 10
checkbox input "true"
click at [47, 279] on input "checkbox" at bounding box center [52, 280] width 10 height 10
checkbox input "true"
drag, startPoint x: 49, startPoint y: 303, endPoint x: 51, endPoint y: 314, distance: 11.0
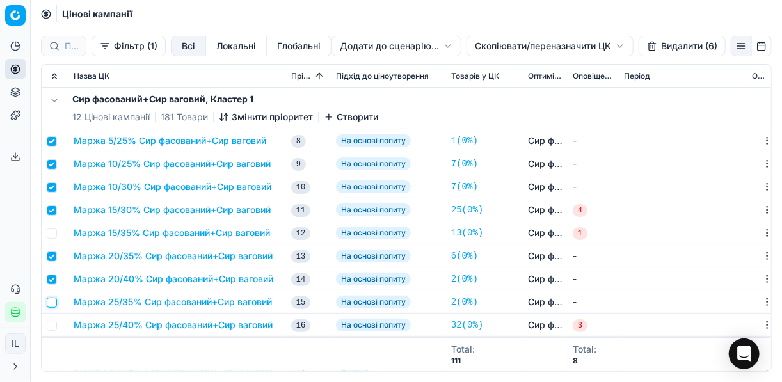
click at [49, 305] on input "checkbox" at bounding box center [52, 303] width 10 height 10
checkbox input "true"
click at [51, 326] on input "checkbox" at bounding box center [52, 326] width 10 height 10
checkbox input "true"
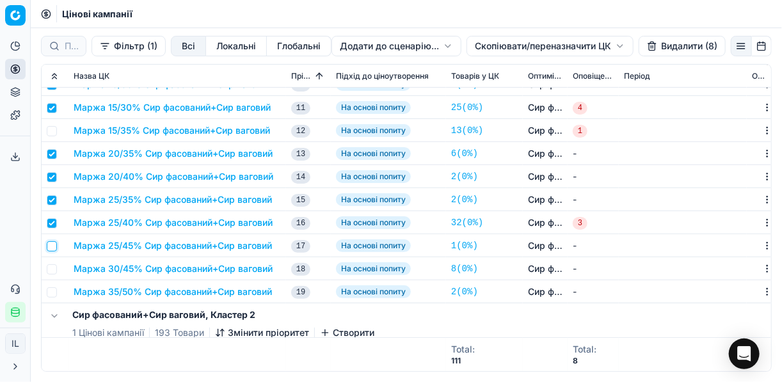
drag, startPoint x: 53, startPoint y: 247, endPoint x: 55, endPoint y: 264, distance: 16.8
click at [53, 248] on input "checkbox" at bounding box center [52, 246] width 10 height 10
checkbox input "true"
drag, startPoint x: 55, startPoint y: 267, endPoint x: 54, endPoint y: 279, distance: 11.5
click at [54, 269] on input "checkbox" at bounding box center [52, 269] width 10 height 10
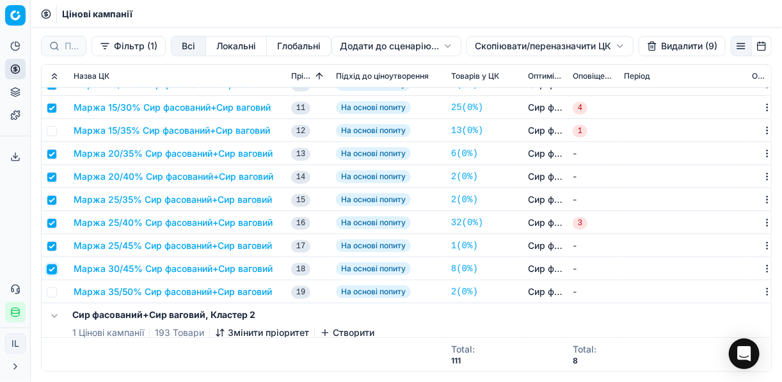
checkbox input "true"
click at [52, 290] on input "checkbox" at bounding box center [52, 292] width 10 height 10
checkbox input "true"
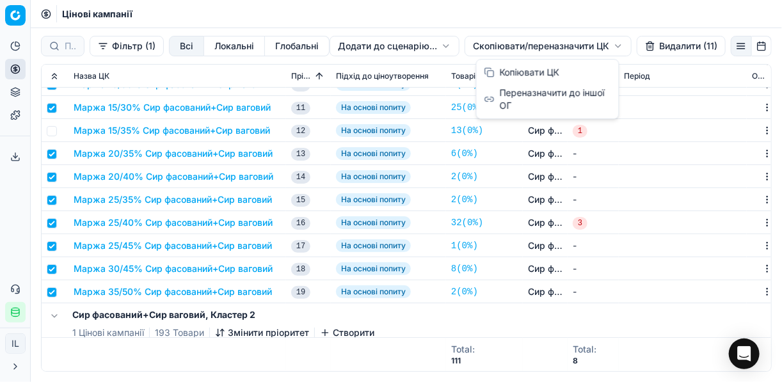
click at [503, 49] on html "Pricing platform Аналітика Цінова оптимізація Асортимент продукції Шаблони Серв…" at bounding box center [391, 191] width 782 height 382
click at [519, 74] on div "Копіювати ЦК" at bounding box center [548, 72] width 137 height 20
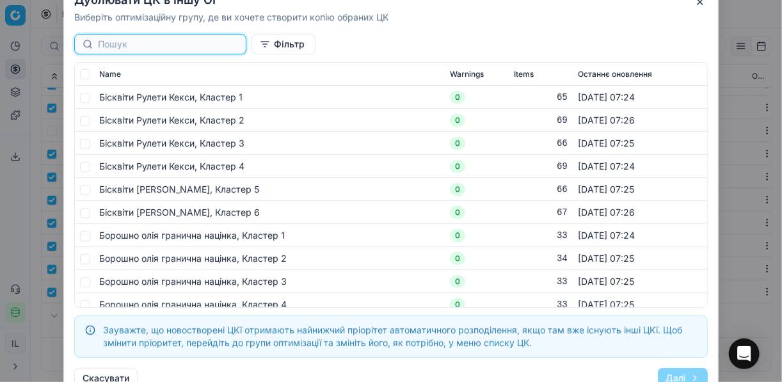
click at [159, 45] on input at bounding box center [168, 44] width 140 height 13
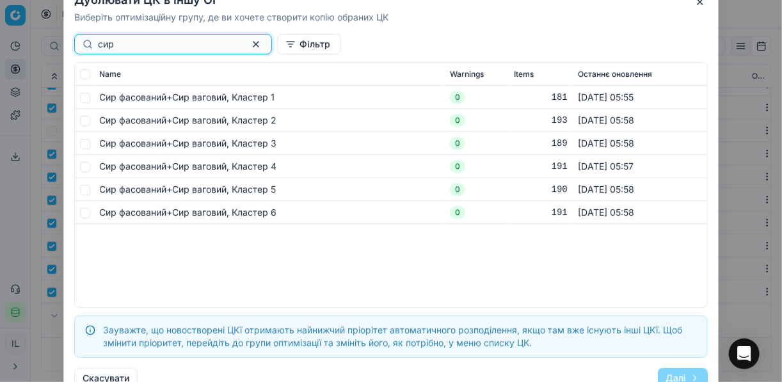
type input "сир"
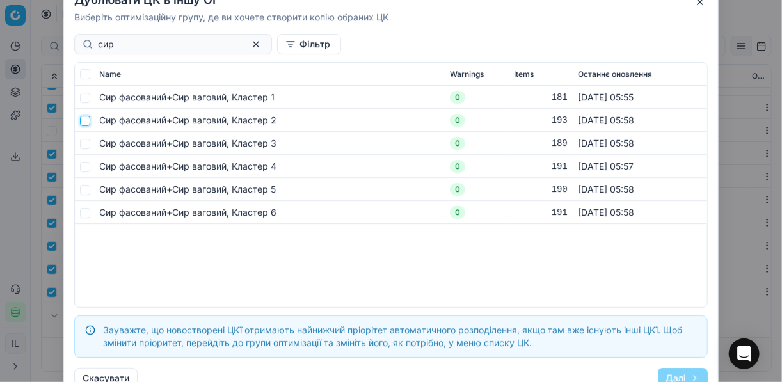
drag, startPoint x: 87, startPoint y: 122, endPoint x: 85, endPoint y: 142, distance: 20.6
click at [87, 122] on input "checkbox" at bounding box center [85, 120] width 10 height 10
checkbox input "true"
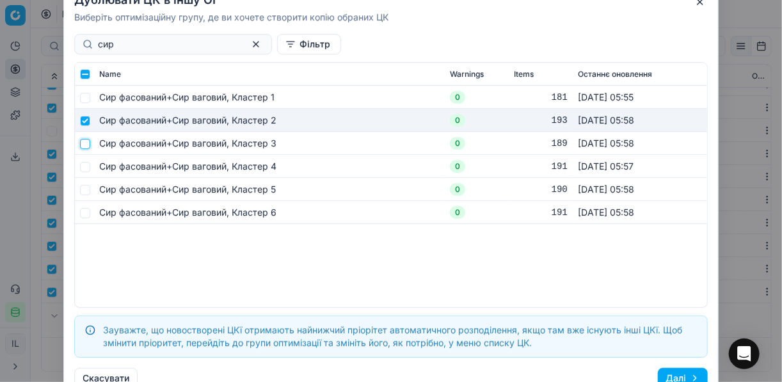
click at [86, 143] on input "checkbox" at bounding box center [85, 143] width 10 height 10
checkbox input "true"
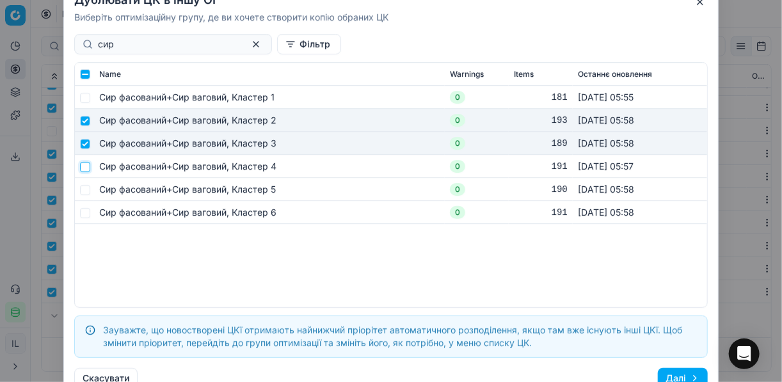
click at [84, 171] on input "checkbox" at bounding box center [85, 166] width 10 height 10
checkbox input "true"
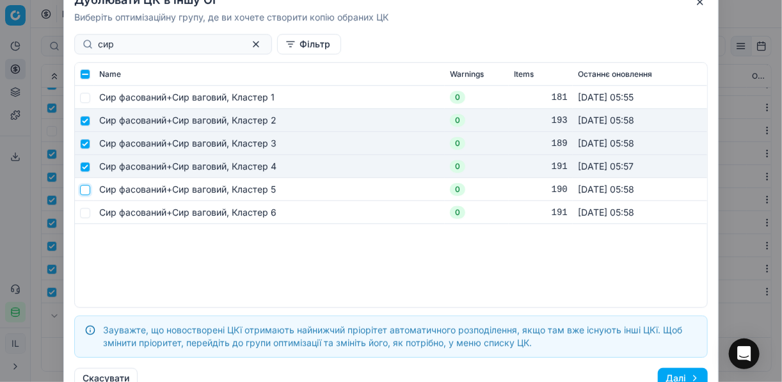
click at [84, 191] on input "checkbox" at bounding box center [85, 189] width 10 height 10
checkbox input "true"
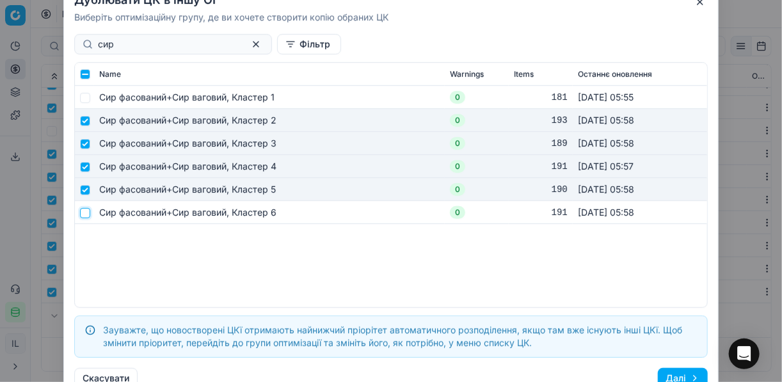
click at [85, 211] on input "checkbox" at bounding box center [85, 212] width 10 height 10
checkbox input "true"
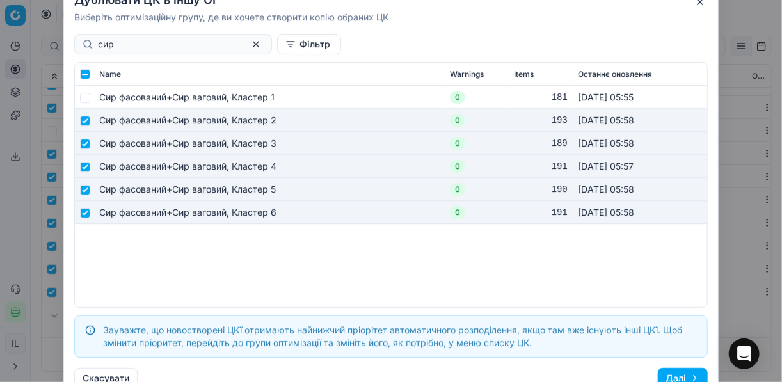
click at [672, 375] on button "Далі" at bounding box center [683, 378] width 50 height 20
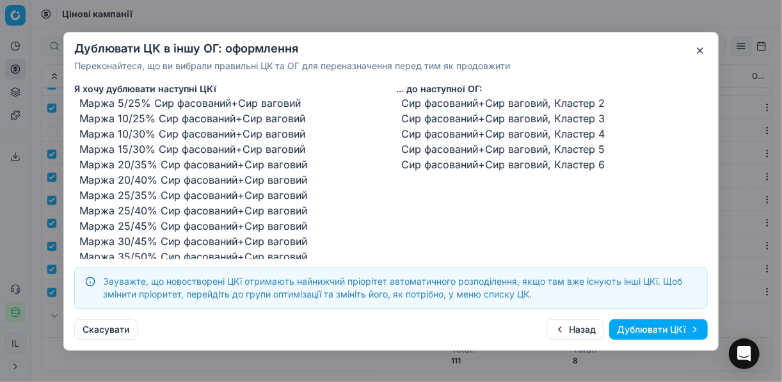
click at [634, 327] on button "Дублювати ЦКї" at bounding box center [659, 329] width 99 height 20
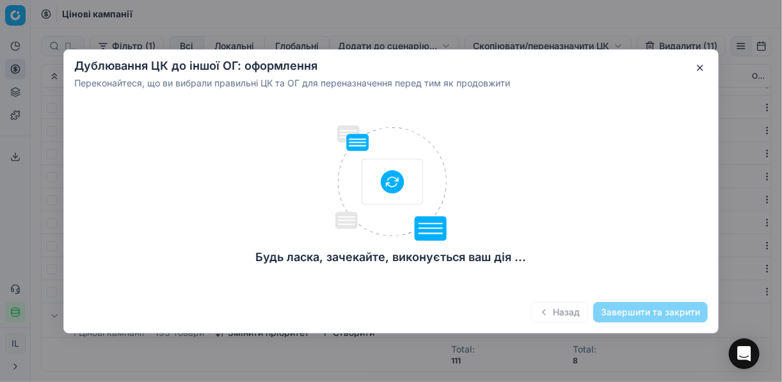
checkbox input "false"
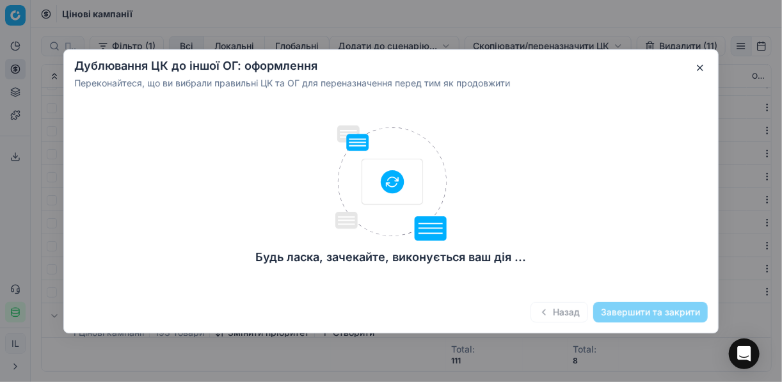
checkbox input "false"
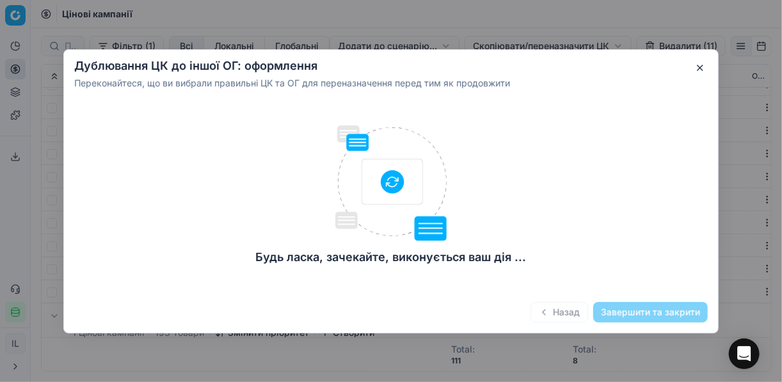
checkbox input "false"
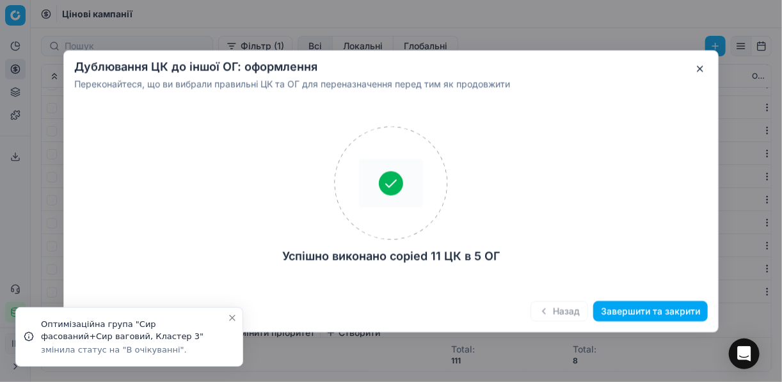
click at [630, 316] on button "Завершити та закрити" at bounding box center [651, 311] width 115 height 20
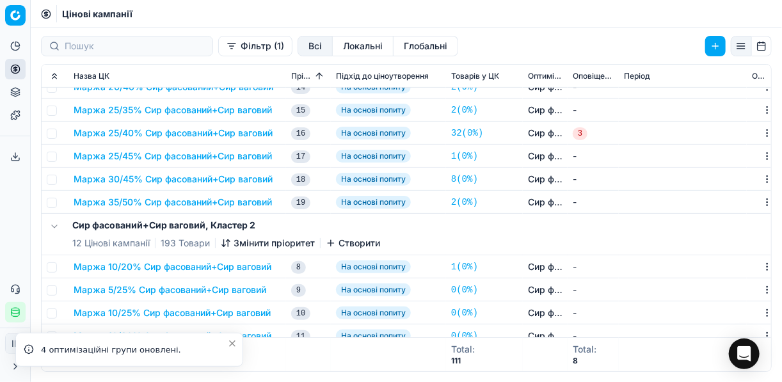
scroll to position [205, 0]
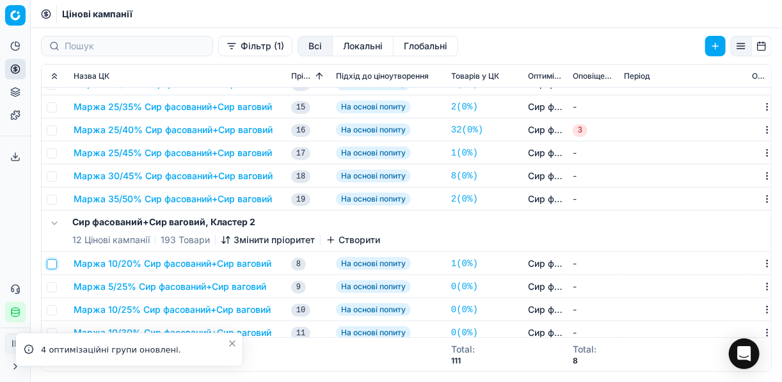
click at [54, 264] on input "checkbox" at bounding box center [52, 264] width 10 height 10
checkbox input "true"
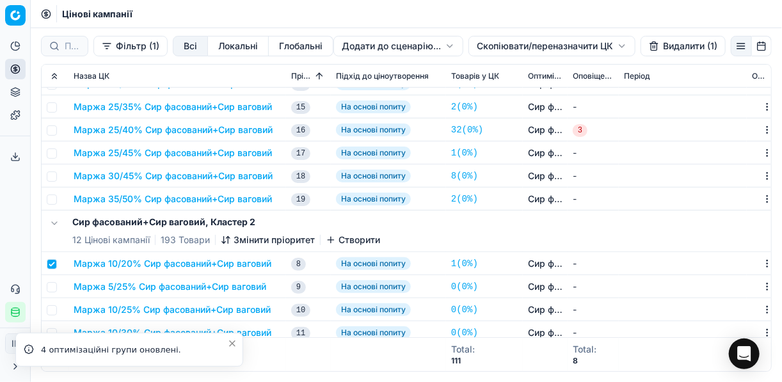
click at [655, 46] on button "Видалити (1)" at bounding box center [683, 46] width 85 height 20
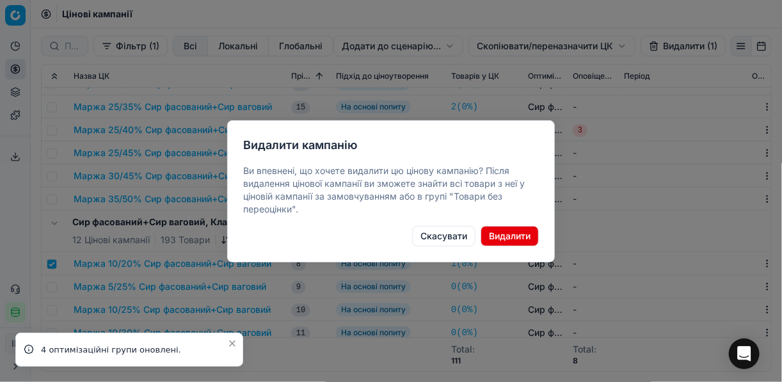
click at [506, 235] on button "Видалити" at bounding box center [510, 236] width 58 height 20
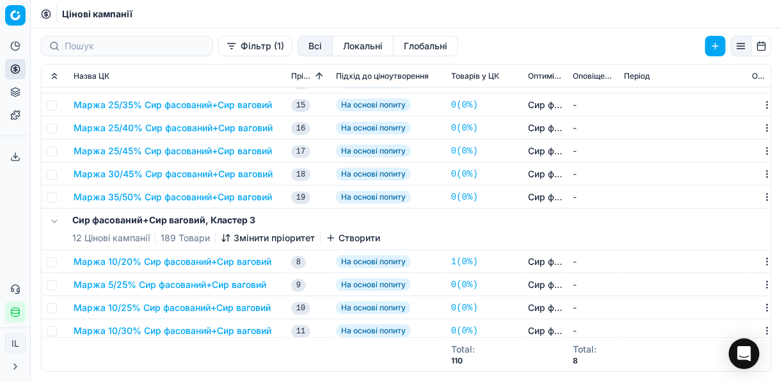
scroll to position [563, 0]
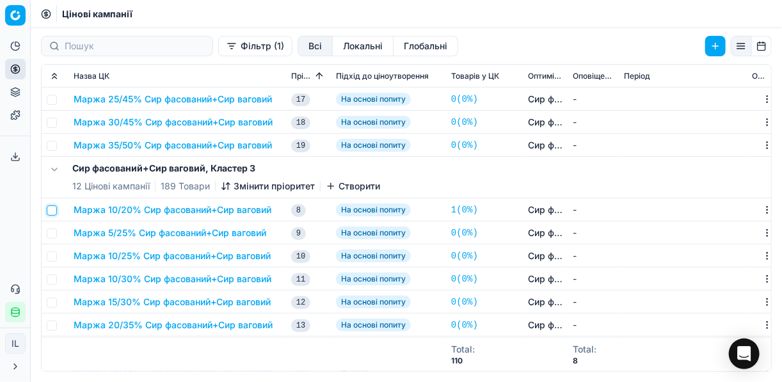
drag, startPoint x: 51, startPoint y: 212, endPoint x: 141, endPoint y: 198, distance: 91.3
click at [52, 213] on input "checkbox" at bounding box center [52, 211] width 10 height 10
checkbox input "true"
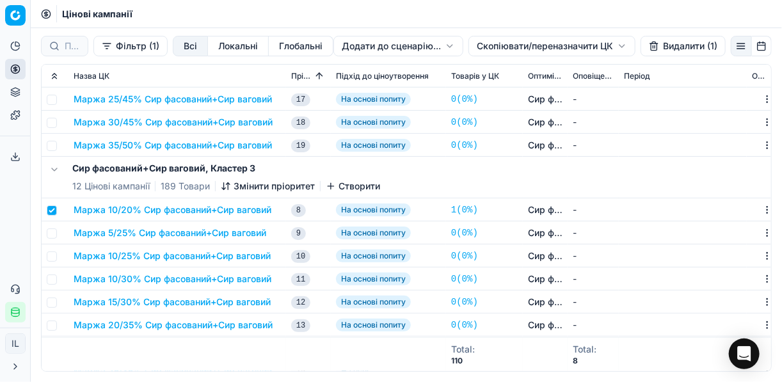
click at [665, 53] on button "Видалити (1)" at bounding box center [683, 46] width 85 height 20
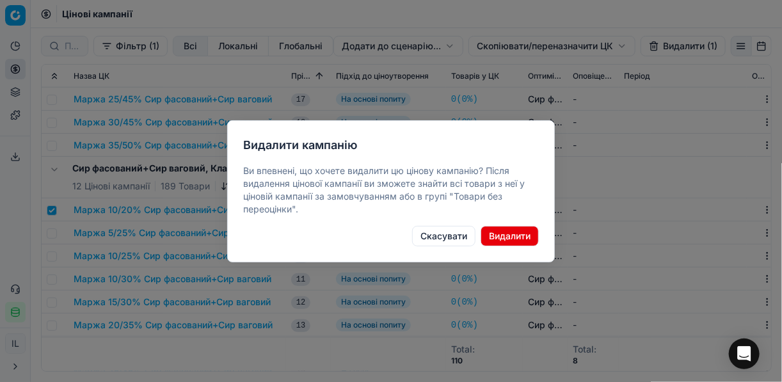
click at [508, 235] on button "Видалити" at bounding box center [510, 236] width 58 height 20
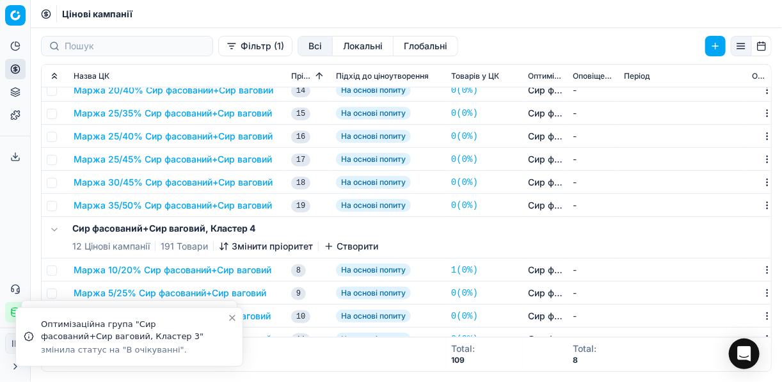
scroll to position [820, 0]
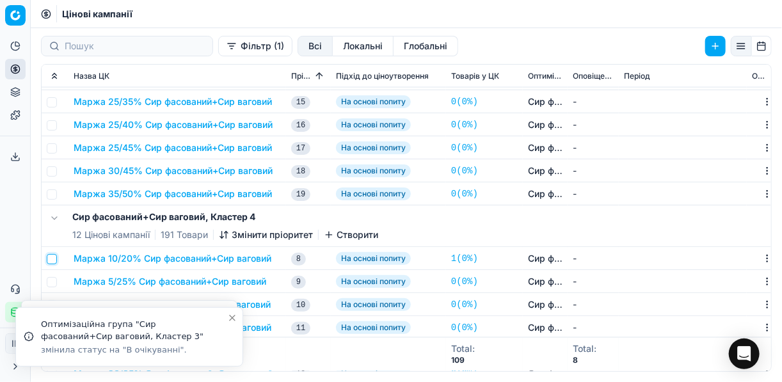
click at [53, 257] on input "checkbox" at bounding box center [52, 259] width 10 height 10
checkbox input "true"
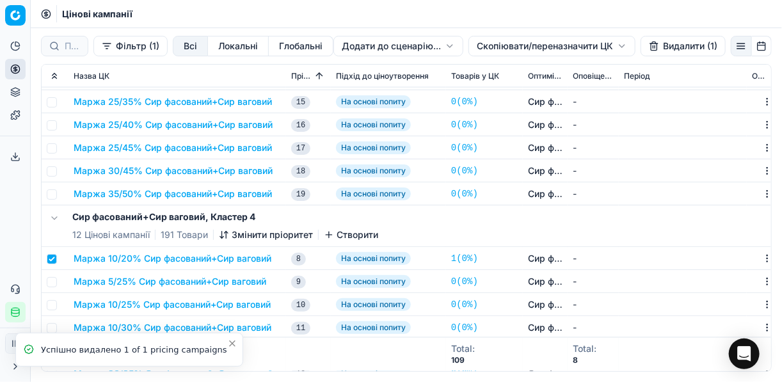
click at [656, 45] on button "Видалити (1)" at bounding box center [683, 46] width 85 height 20
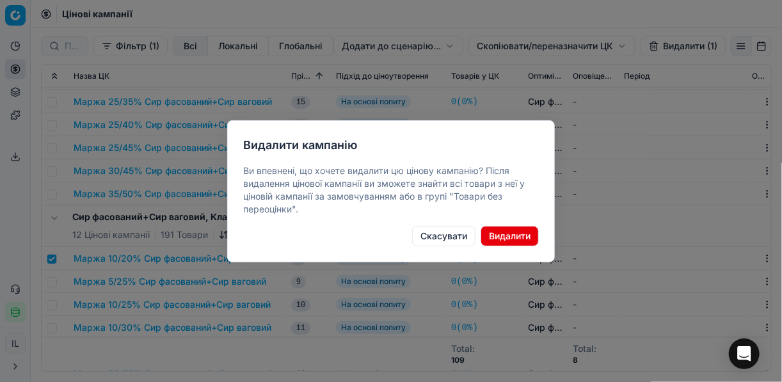
click at [519, 234] on button "Видалити" at bounding box center [510, 236] width 58 height 20
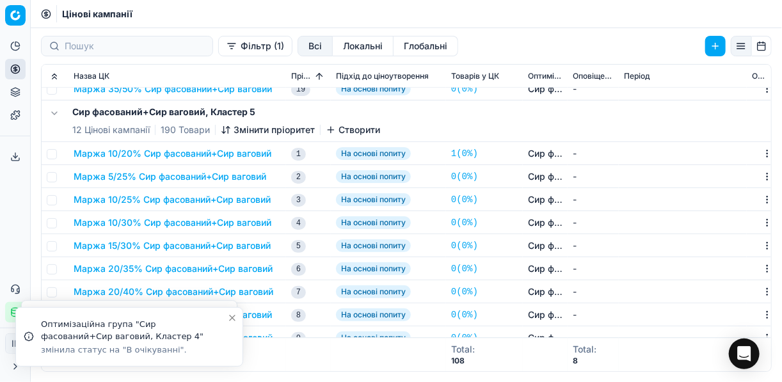
scroll to position [1178, 0]
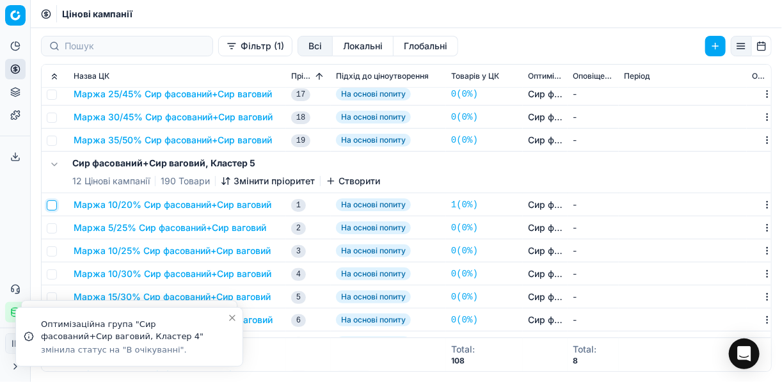
drag, startPoint x: 51, startPoint y: 206, endPoint x: 163, endPoint y: 178, distance: 114.9
click at [51, 206] on input "checkbox" at bounding box center [52, 205] width 10 height 10
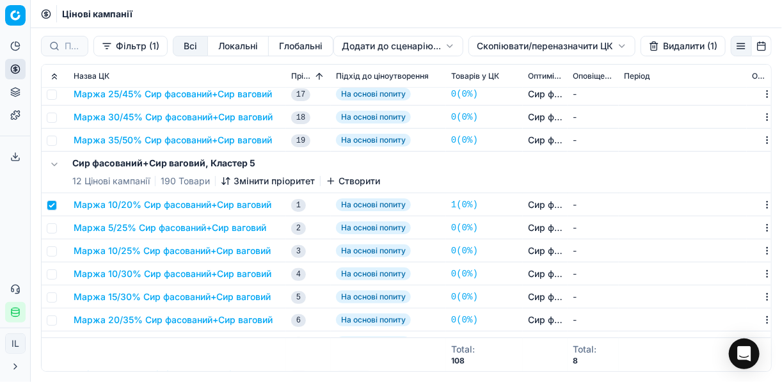
click at [678, 48] on button "Видалити (1)" at bounding box center [683, 46] width 85 height 20
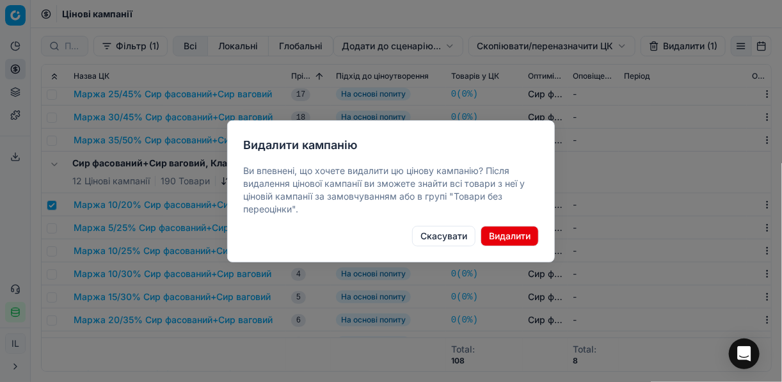
click at [523, 238] on button "Видалити" at bounding box center [510, 236] width 58 height 20
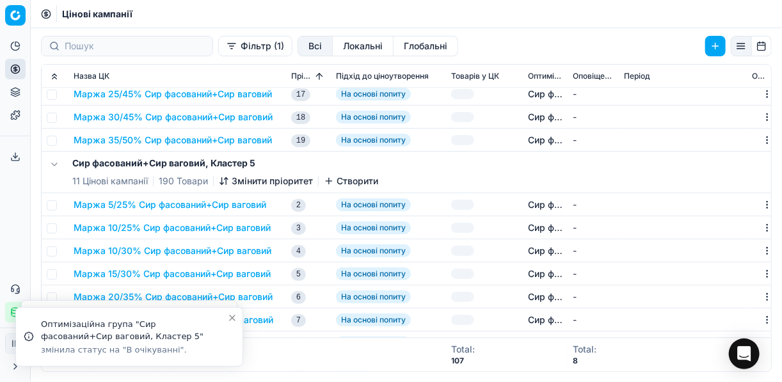
checkbox input "false"
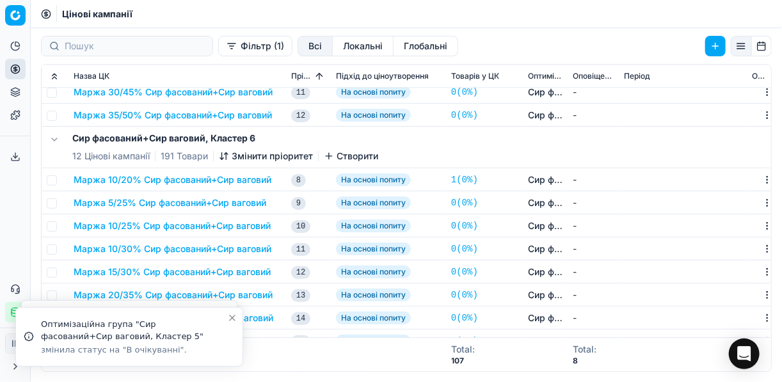
scroll to position [1537, 0]
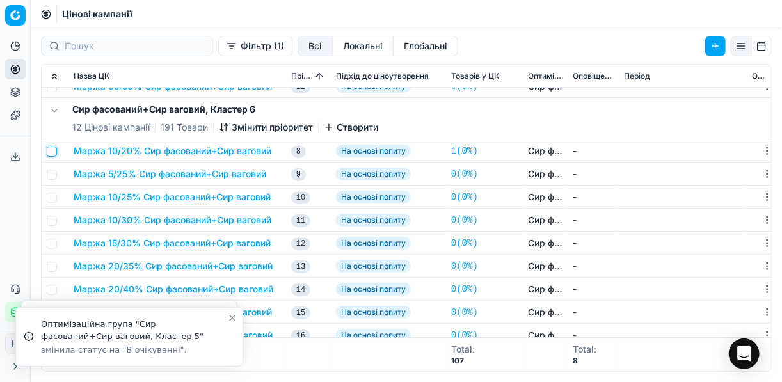
click at [47, 154] on input "checkbox" at bounding box center [52, 152] width 10 height 10
checkbox input "true"
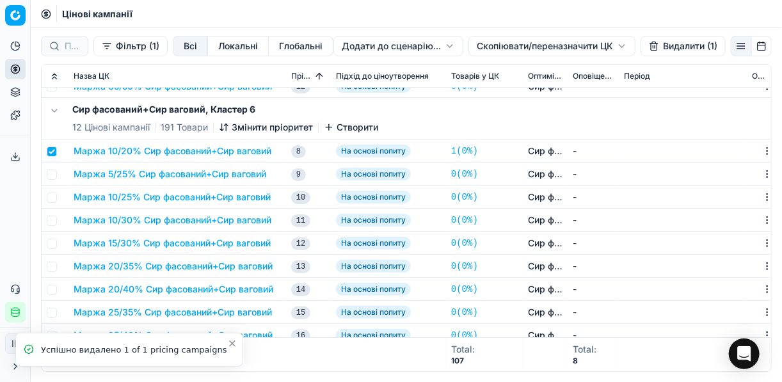
click at [672, 48] on button "Видалити (1)" at bounding box center [683, 46] width 85 height 20
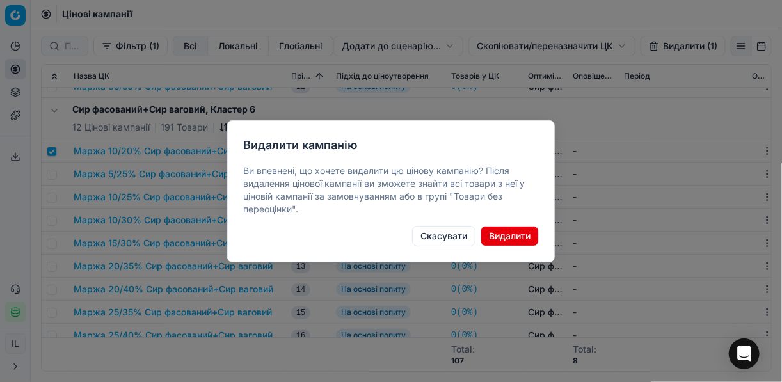
click at [519, 234] on button "Видалити" at bounding box center [510, 236] width 58 height 20
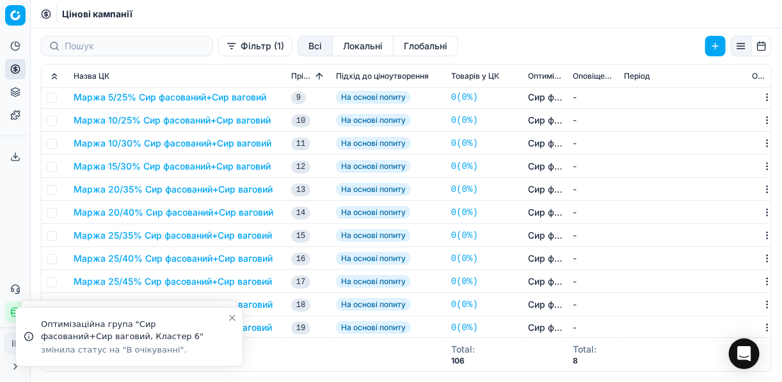
scroll to position [1591, 0]
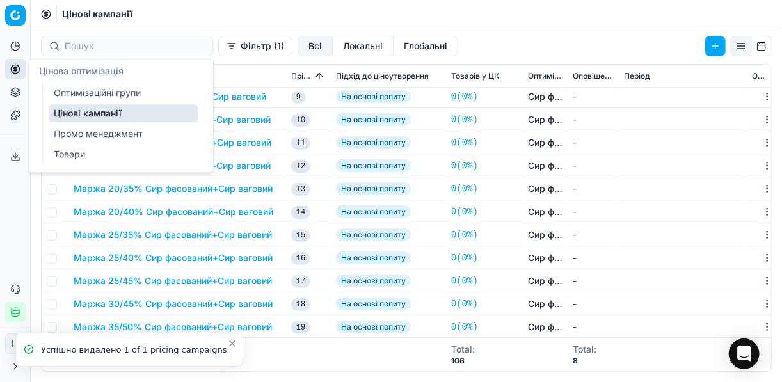
click at [78, 94] on link "Оптимізаційні групи" at bounding box center [123, 93] width 149 height 18
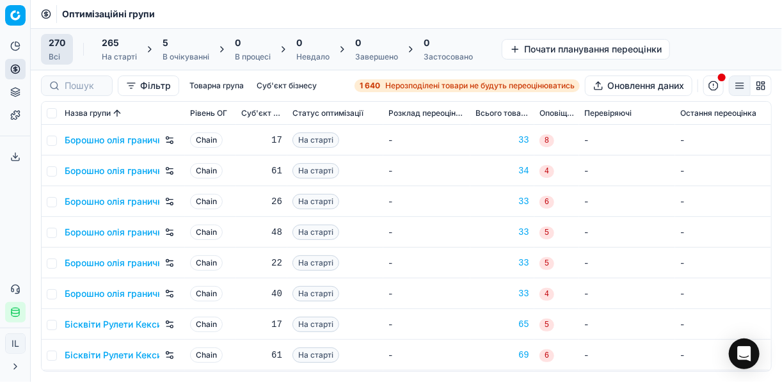
click at [177, 49] on div "5 В очікуванні" at bounding box center [186, 49] width 47 height 26
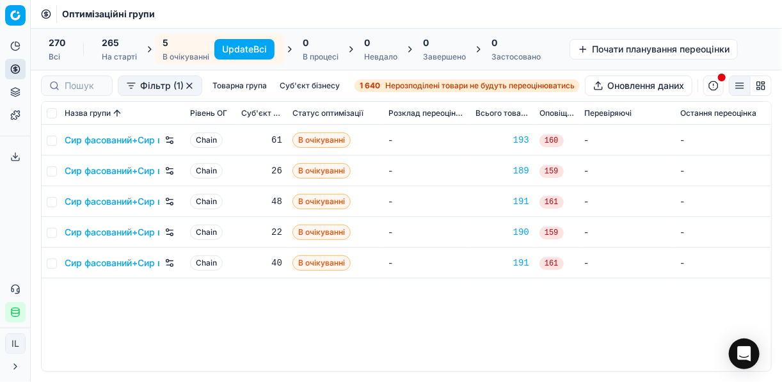
click at [230, 47] on button "Update Всі" at bounding box center [244, 49] width 60 height 20
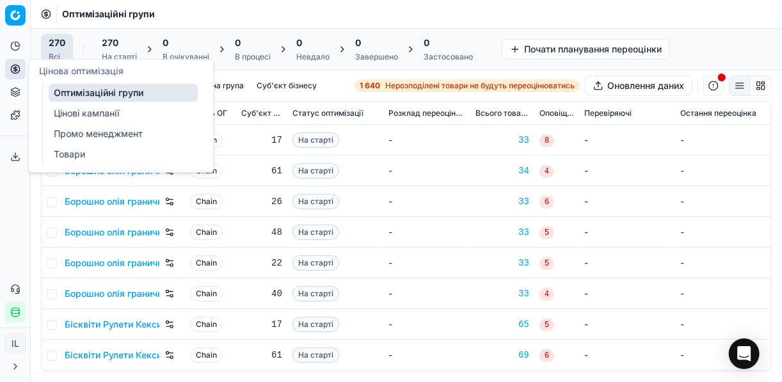
click at [79, 115] on link "Цінові кампанії" at bounding box center [123, 113] width 149 height 18
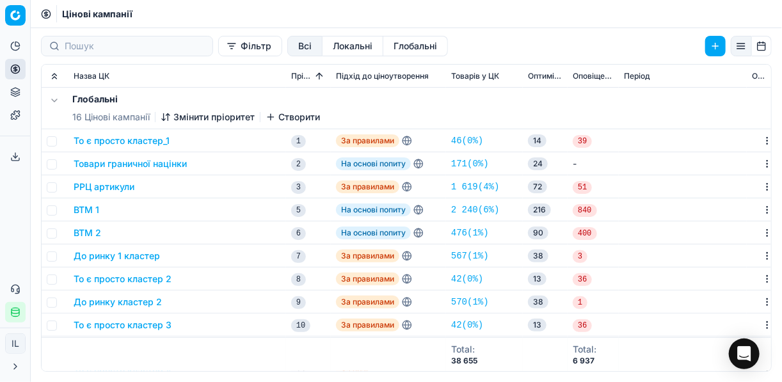
click at [218, 42] on button "Фільтр" at bounding box center [250, 46] width 64 height 20
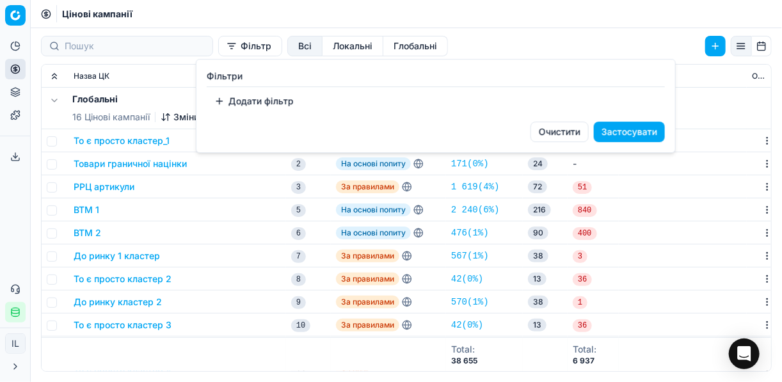
click at [223, 101] on button "Додати фільтр" at bounding box center [254, 101] width 95 height 20
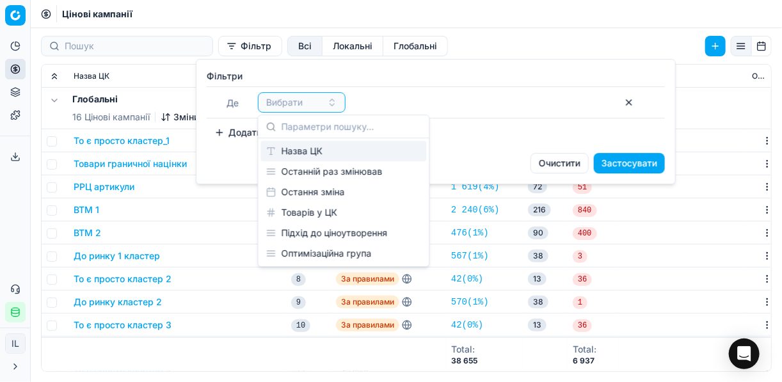
click at [314, 143] on div "Назва ЦК" at bounding box center [344, 151] width 166 height 20
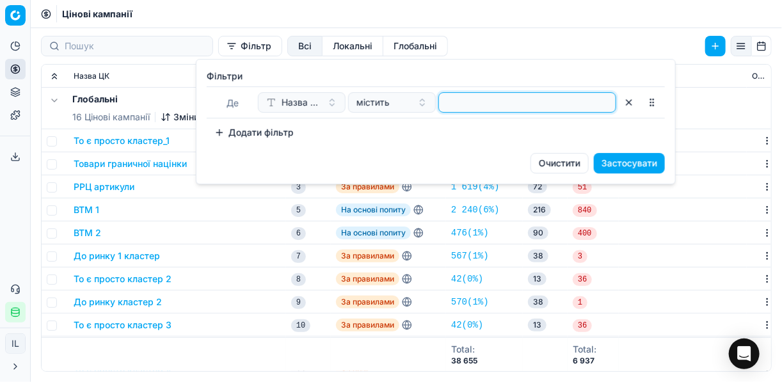
click at [488, 96] on input at bounding box center [527, 102] width 166 height 19
type input "1"
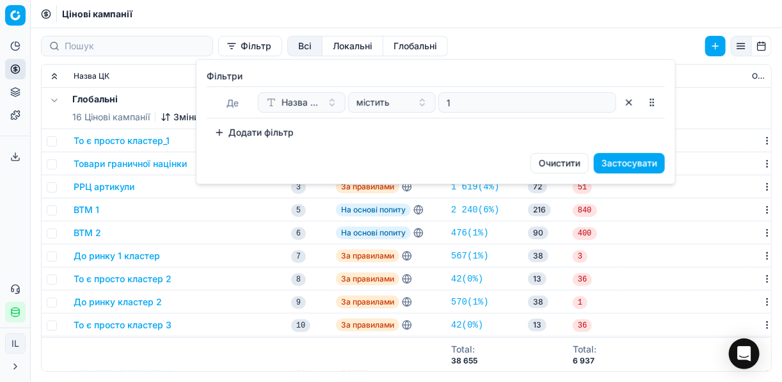
click at [221, 135] on button "Додати фільтр" at bounding box center [254, 132] width 95 height 20
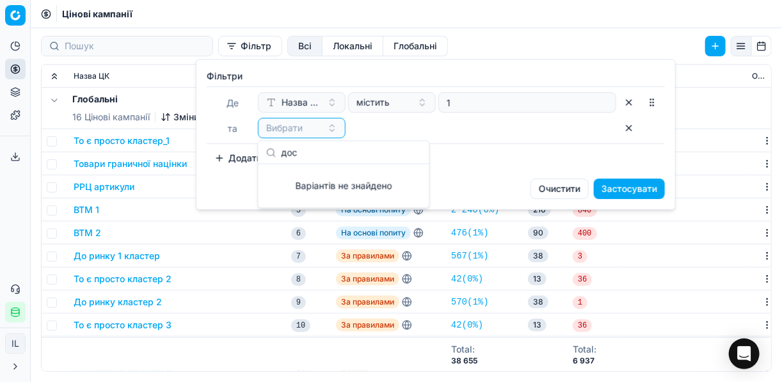
type input "дос"
click at [374, 123] on div "Вибрати" at bounding box center [437, 128] width 359 height 20
click at [626, 100] on button "button" at bounding box center [629, 102] width 20 height 20
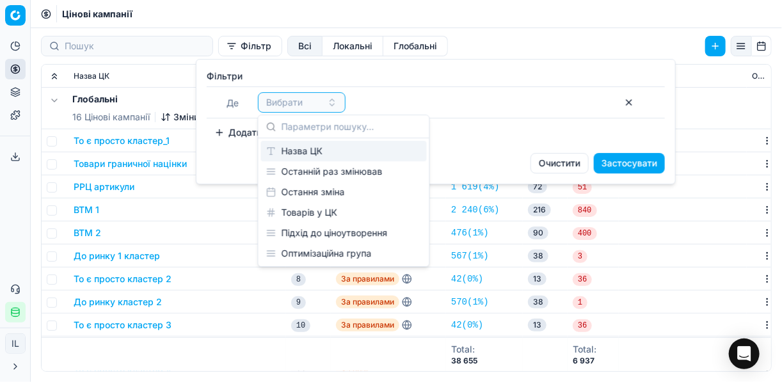
click at [312, 151] on div "Назва ЦК" at bounding box center [344, 151] width 166 height 20
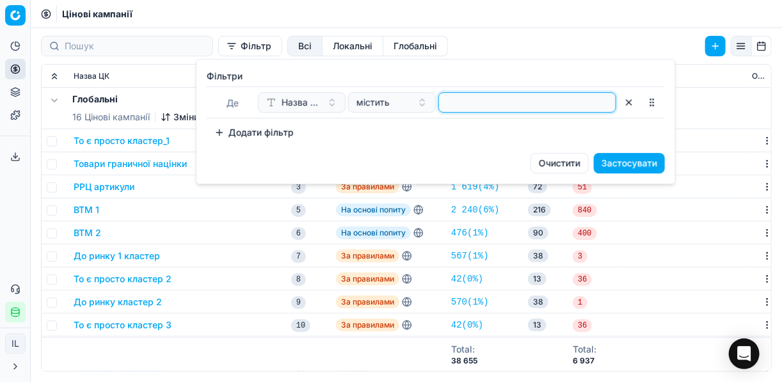
click at [494, 102] on input at bounding box center [527, 102] width 166 height 19
type input "сир"
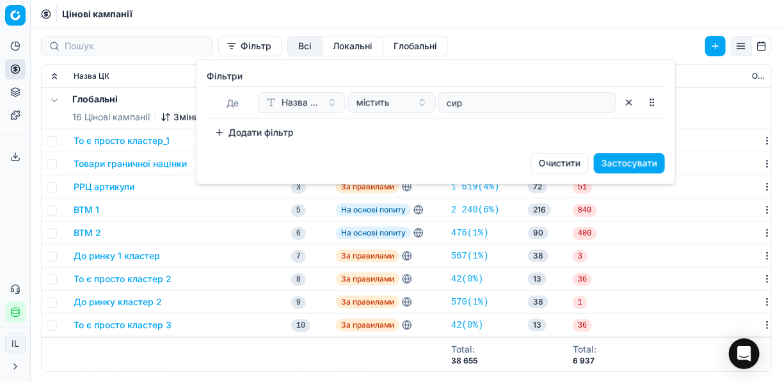
click at [632, 159] on button "Застосувати" at bounding box center [629, 163] width 71 height 20
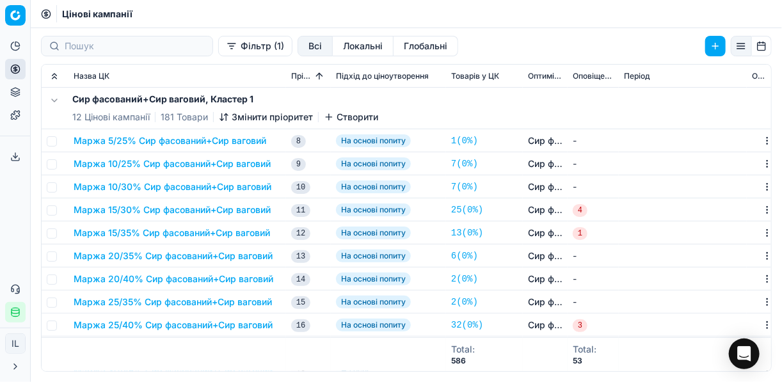
click at [156, 237] on button "Маржа 15/35% Сир фасований+Сир ваговий" at bounding box center [172, 233] width 197 height 13
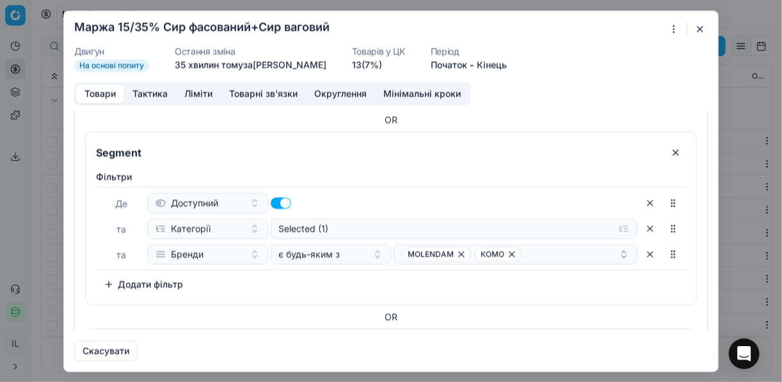
scroll to position [410, 0]
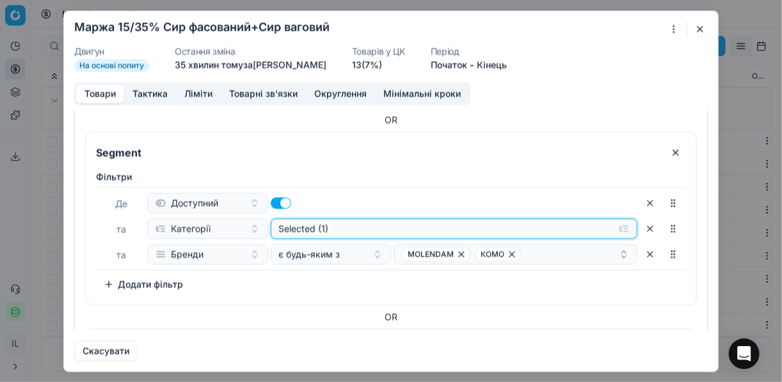
click at [621, 228] on button "Selected (1)" at bounding box center [455, 228] width 368 height 20
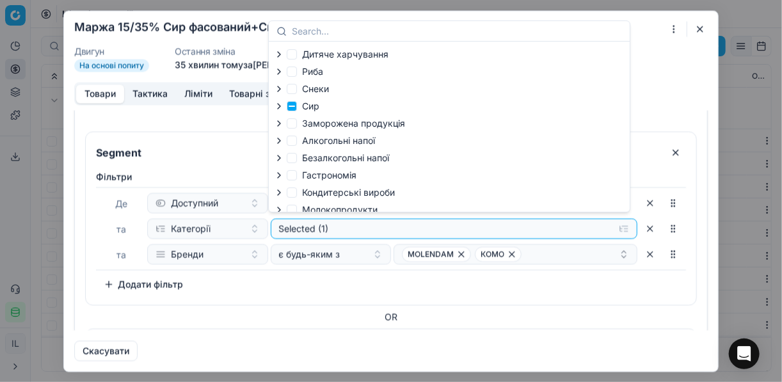
click at [281, 104] on icon "button" at bounding box center [279, 106] width 10 height 10
click at [307, 137] on icon "button" at bounding box center [307, 139] width 10 height 10
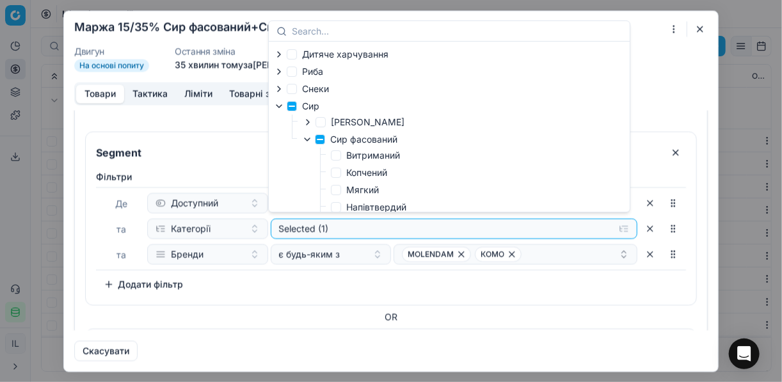
scroll to position [51, 0]
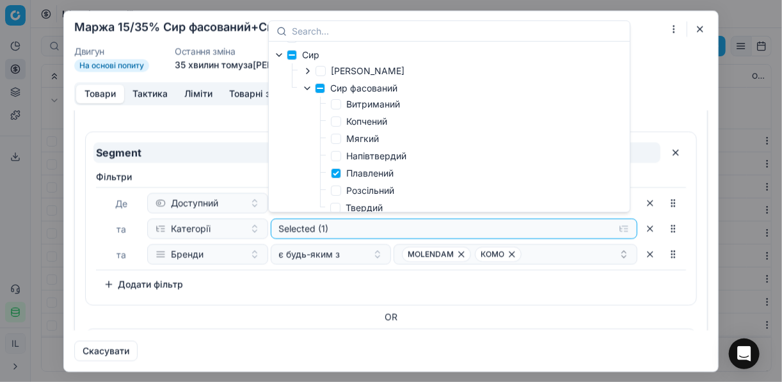
click at [238, 143] on input "Segment" at bounding box center [376, 152] width 567 height 20
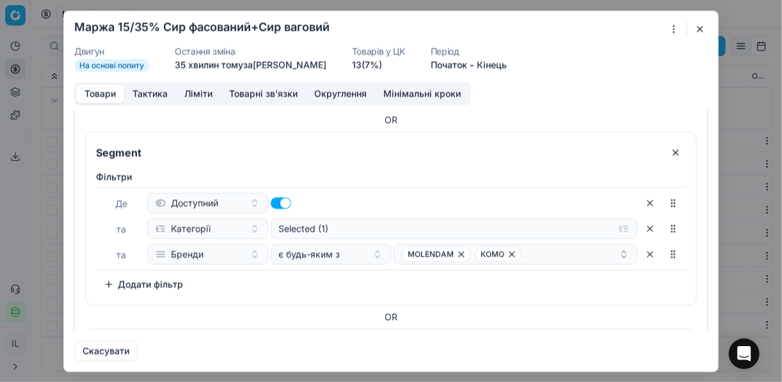
click at [695, 29] on button "button" at bounding box center [700, 28] width 15 height 15
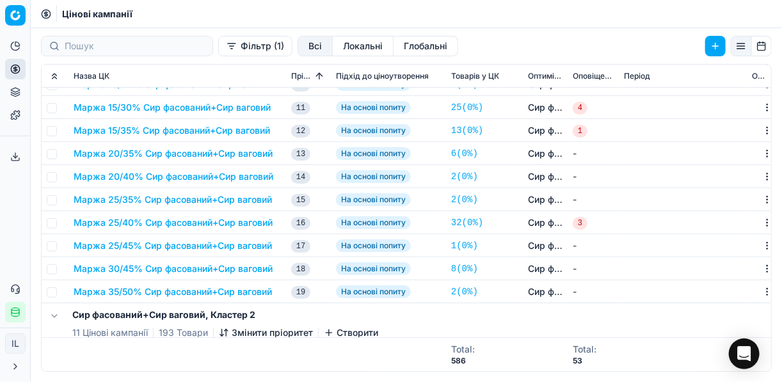
scroll to position [0, 0]
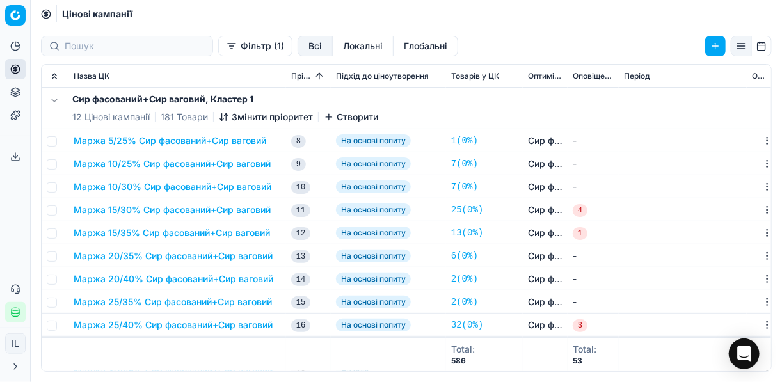
click at [157, 233] on button "Маржа 15/35% Сир фасований+Сир ваговий" at bounding box center [172, 233] width 197 height 13
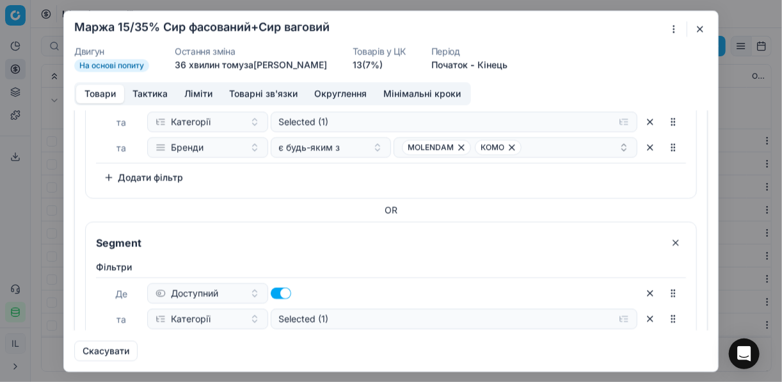
scroll to position [512, 0]
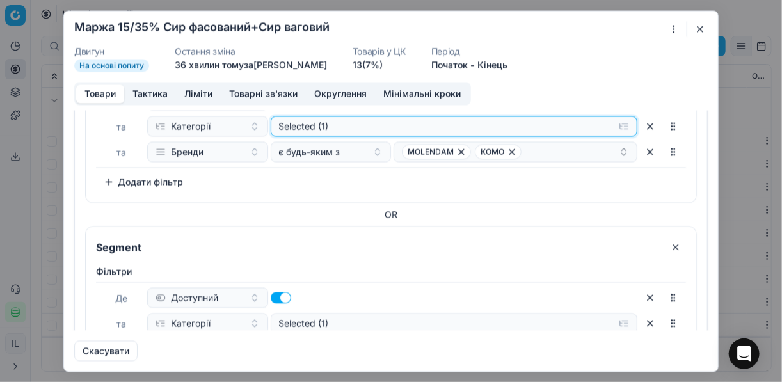
click at [615, 123] on button "Selected (1)" at bounding box center [455, 126] width 368 height 20
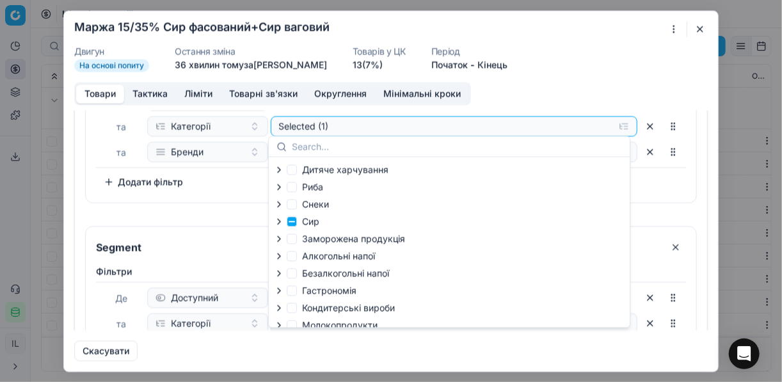
click at [279, 223] on icon "button" at bounding box center [279, 221] width 3 height 5
click at [304, 258] on icon "button" at bounding box center [307, 255] width 10 height 10
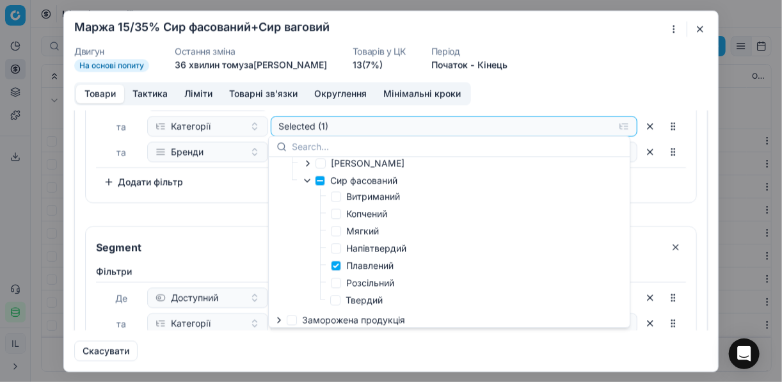
scroll to position [102, 0]
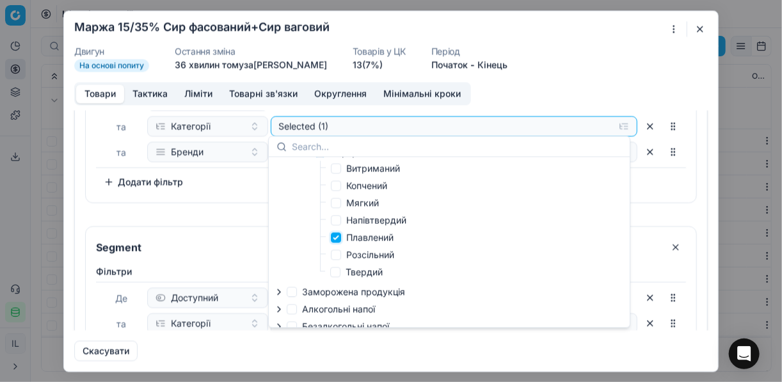
click at [335, 239] on input "Плавлений" at bounding box center [336, 237] width 10 height 10
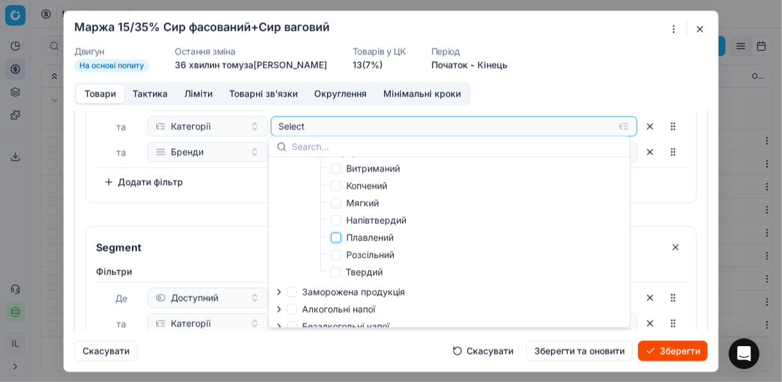
click at [335, 239] on input "Плавлений" at bounding box center [336, 237] width 10 height 10
checkbox input "true"
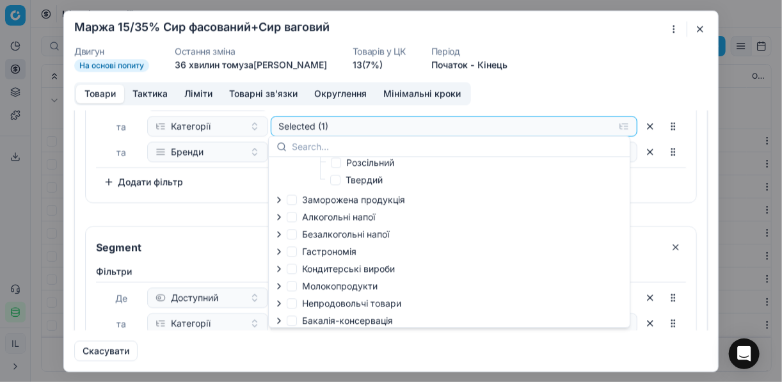
scroll to position [201, 0]
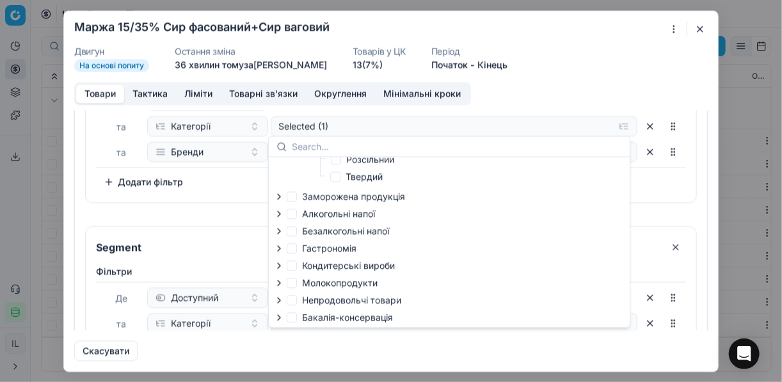
click at [454, 336] on div "Скасувати" at bounding box center [391, 345] width 634 height 31
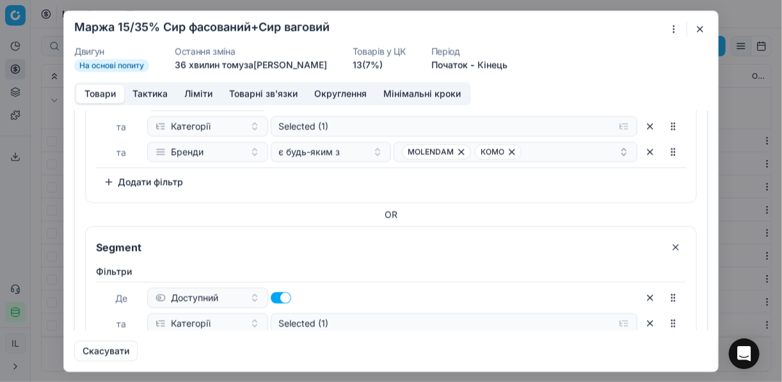
click at [700, 24] on button "button" at bounding box center [700, 28] width 15 height 15
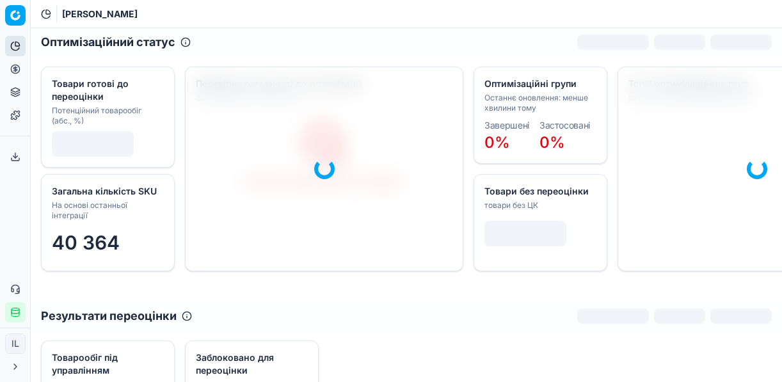
click at [17, 71] on icon at bounding box center [15, 69] width 10 height 10
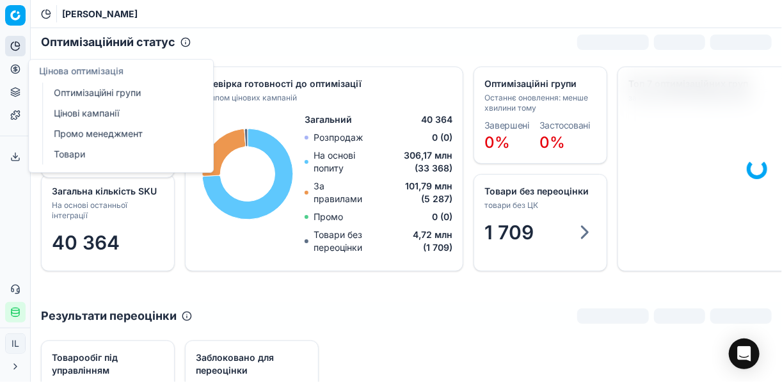
click at [115, 90] on link "Оптимізаційні групи" at bounding box center [123, 93] width 149 height 18
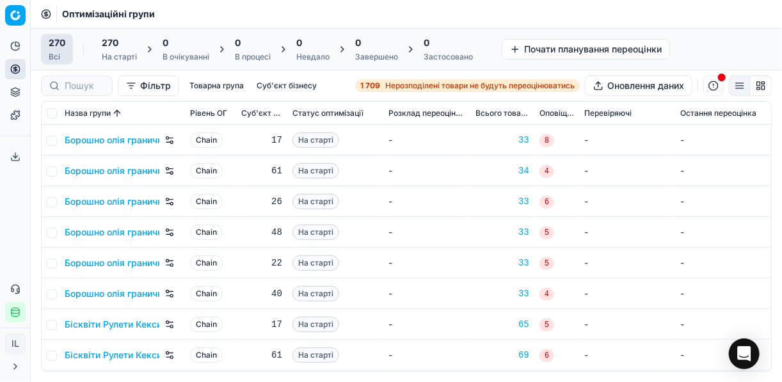
click at [389, 85] on span "Нерозподілені товари не будуть переоцінюватись" at bounding box center [480, 86] width 190 height 10
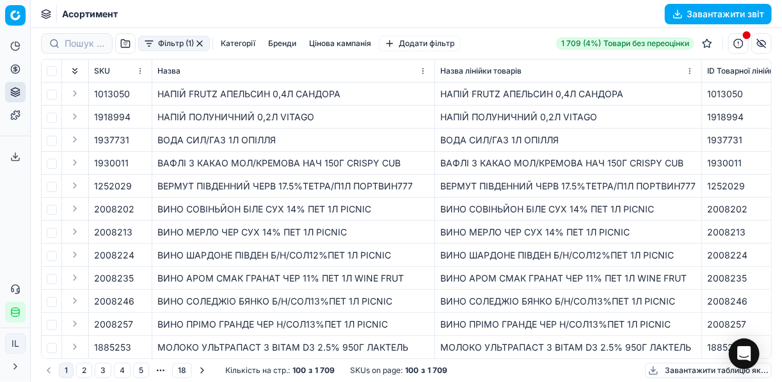
click at [143, 46] on button "Фільтр (1)" at bounding box center [174, 43] width 72 height 15
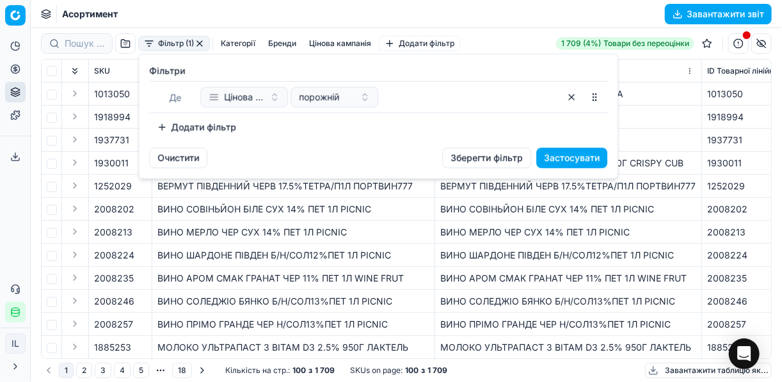
click at [166, 125] on button "Додати фільтр" at bounding box center [196, 127] width 95 height 20
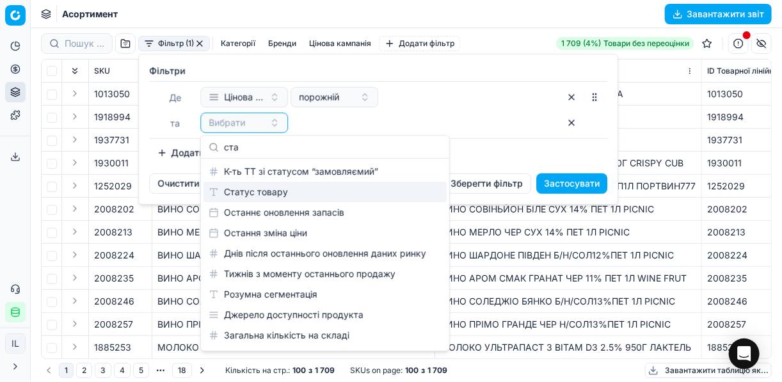
type input "ста"
drag, startPoint x: 299, startPoint y: 196, endPoint x: 280, endPoint y: 193, distance: 18.7
click at [298, 196] on div "Статус товару" at bounding box center [325, 192] width 243 height 20
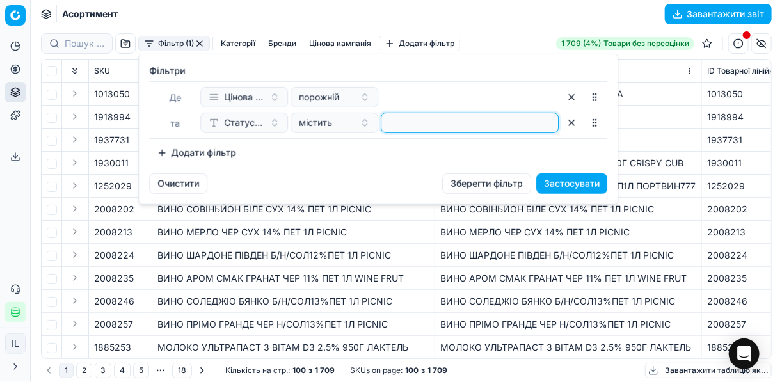
click at [403, 129] on input at bounding box center [470, 122] width 166 height 19
type input "1"
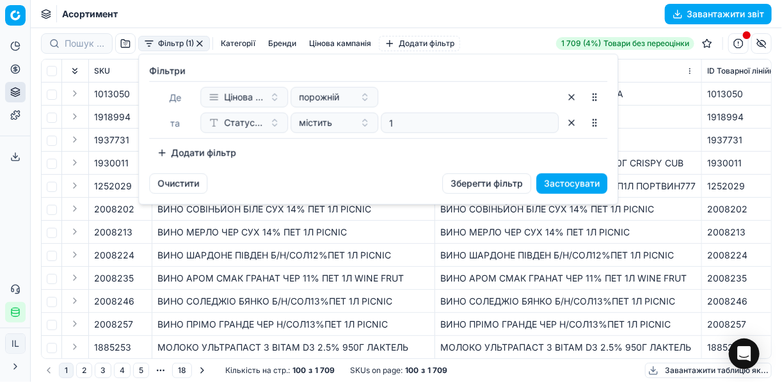
click at [165, 151] on button "Додати фільтр" at bounding box center [196, 153] width 95 height 20
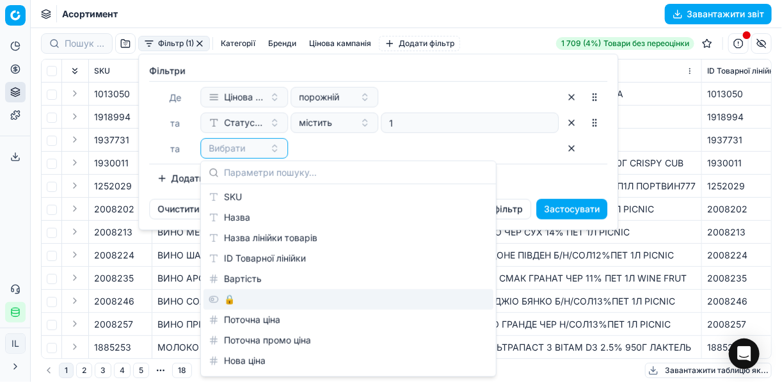
click at [242, 303] on div "🔒" at bounding box center [349, 299] width 290 height 20
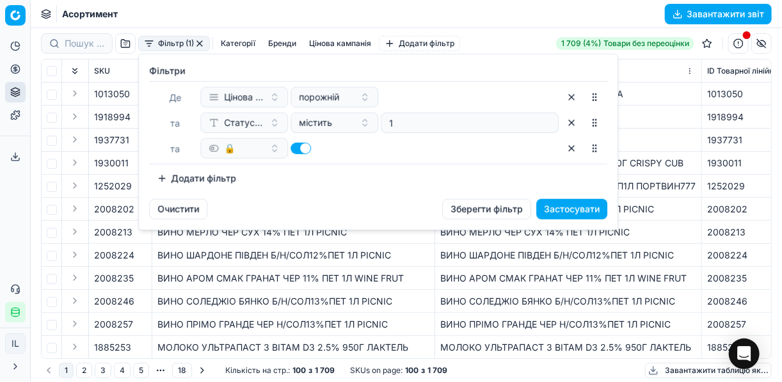
click at [294, 150] on button "button" at bounding box center [301, 149] width 20 height 12
checkbox input "false"
click at [166, 180] on button "Додати фільтр" at bounding box center [196, 178] width 95 height 20
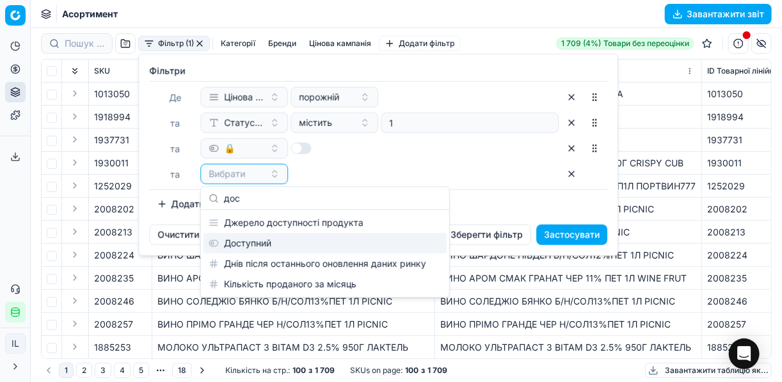
type input "дос"
drag, startPoint x: 278, startPoint y: 243, endPoint x: 497, endPoint y: 214, distance: 220.8
click at [279, 243] on div "Доступний" at bounding box center [325, 243] width 243 height 20
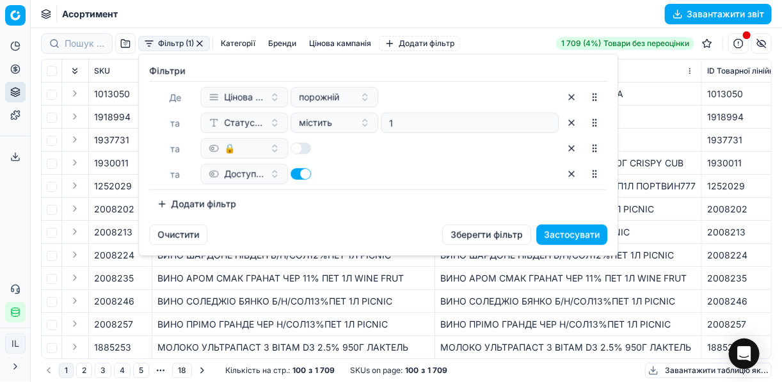
click at [577, 237] on button "Застосувати" at bounding box center [572, 235] width 71 height 20
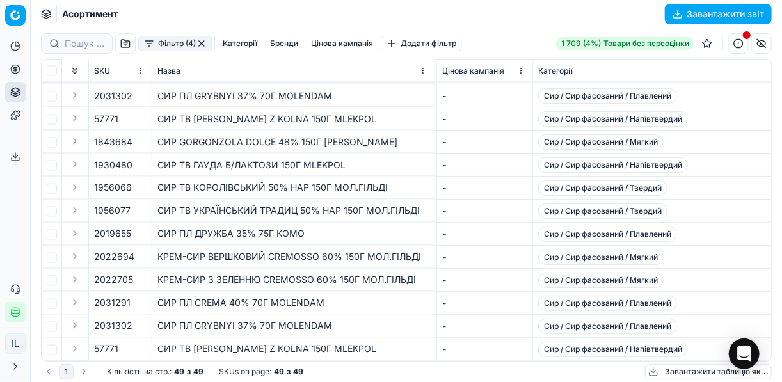
scroll to position [858, 2115]
drag, startPoint x: 331, startPoint y: 92, endPoint x: 278, endPoint y: 89, distance: 53.2
click at [278, 90] on div "СИР ПЛ GRYBNYI 37% 70Г MOLENDAM" at bounding box center [294, 96] width 272 height 13
copy div "MOLENDAM"
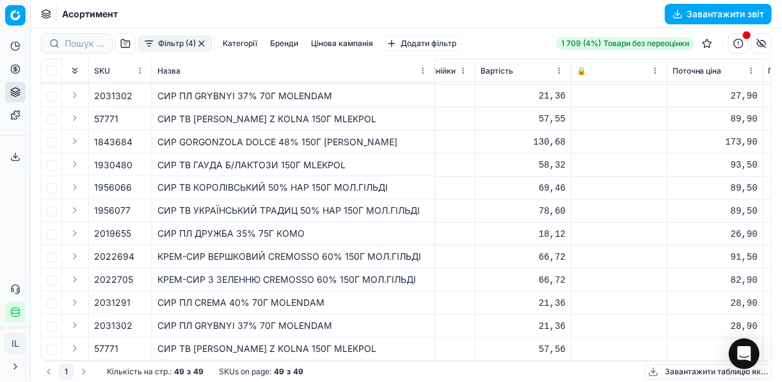
scroll to position [858, 254]
